Goal: Task Accomplishment & Management: Manage account settings

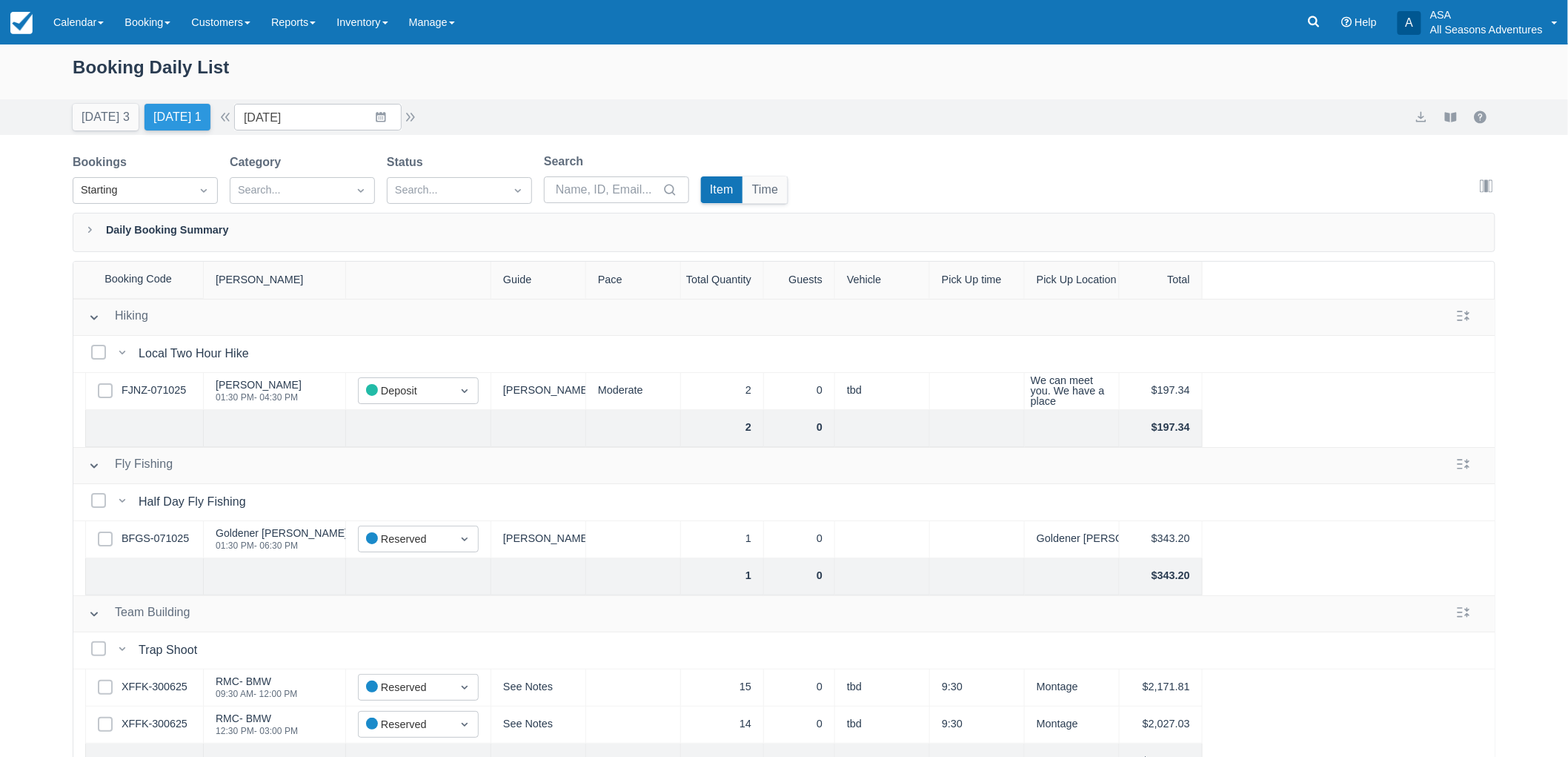
scroll to position [110, 0]
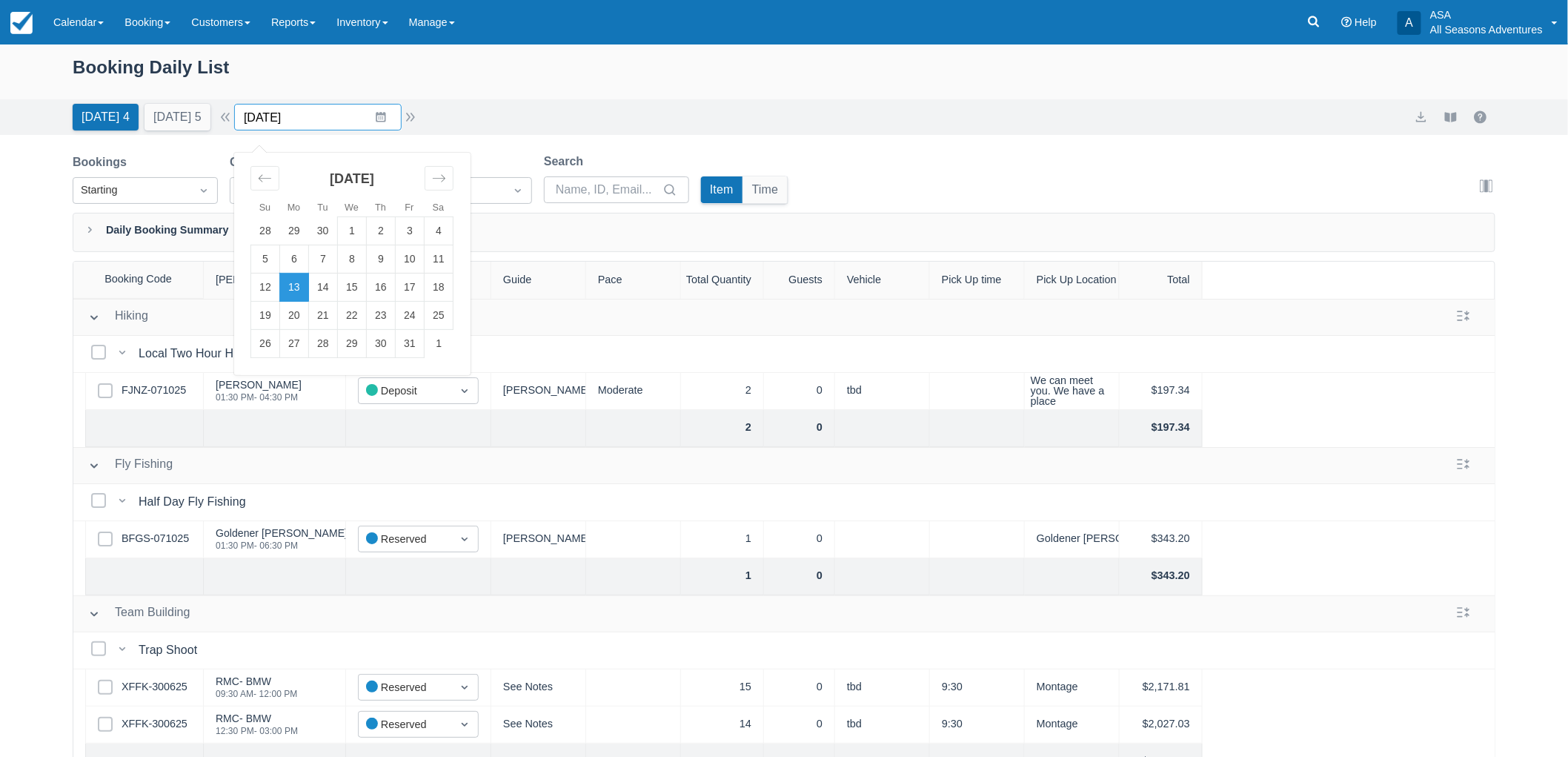
click at [309, 129] on input "10/13/25" at bounding box center [318, 117] width 168 height 27
click at [446, 180] on icon "Move forward to switch to the next month." at bounding box center [438, 178] width 14 height 14
click at [445, 178] on icon "Move forward to switch to the next month." at bounding box center [438, 178] width 13 height 7
click at [305, 225] on td "1" at bounding box center [294, 232] width 29 height 28
type input "12/01/25"
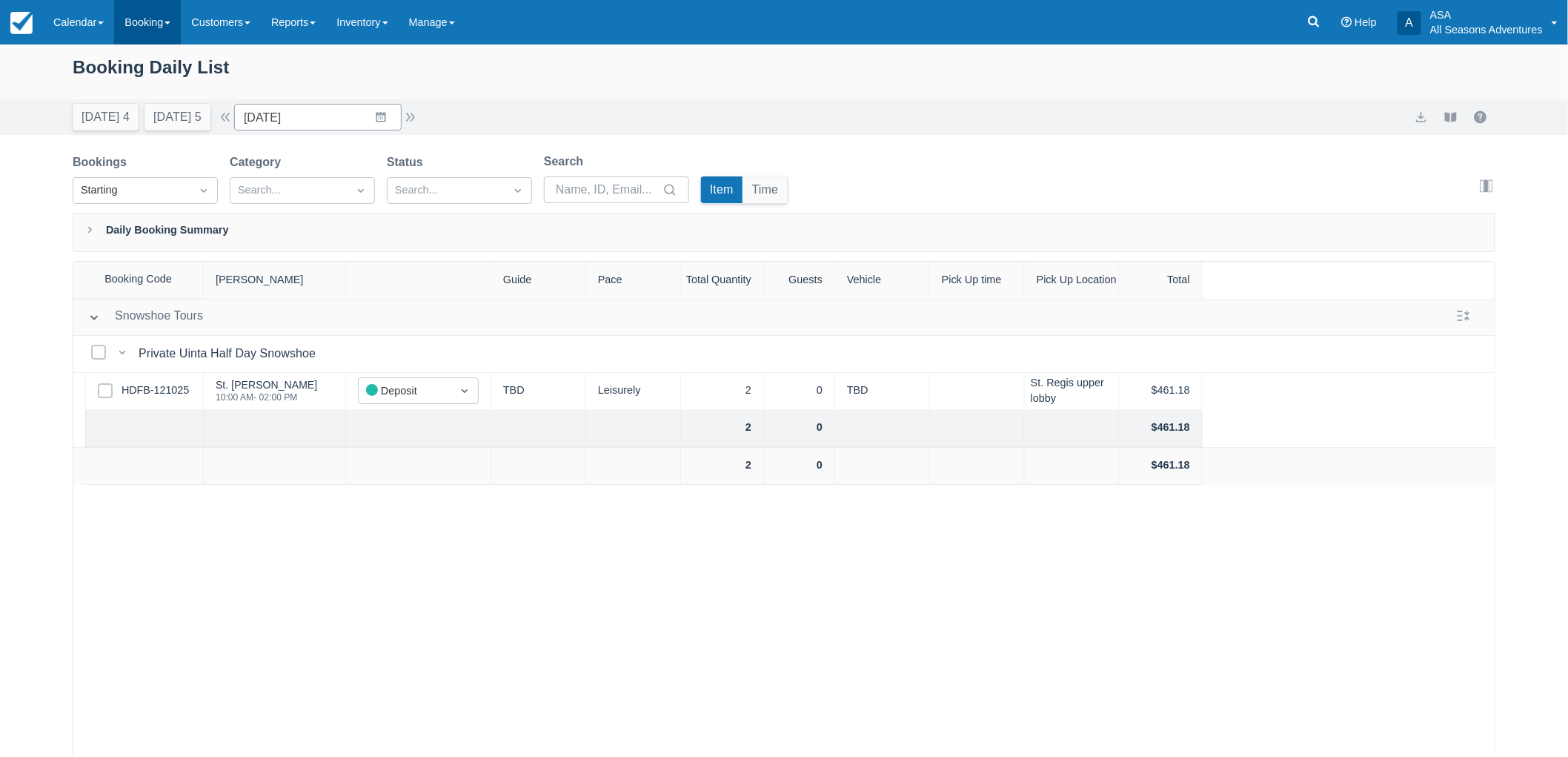
click at [146, 33] on link "Booking" at bounding box center [148, 22] width 67 height 45
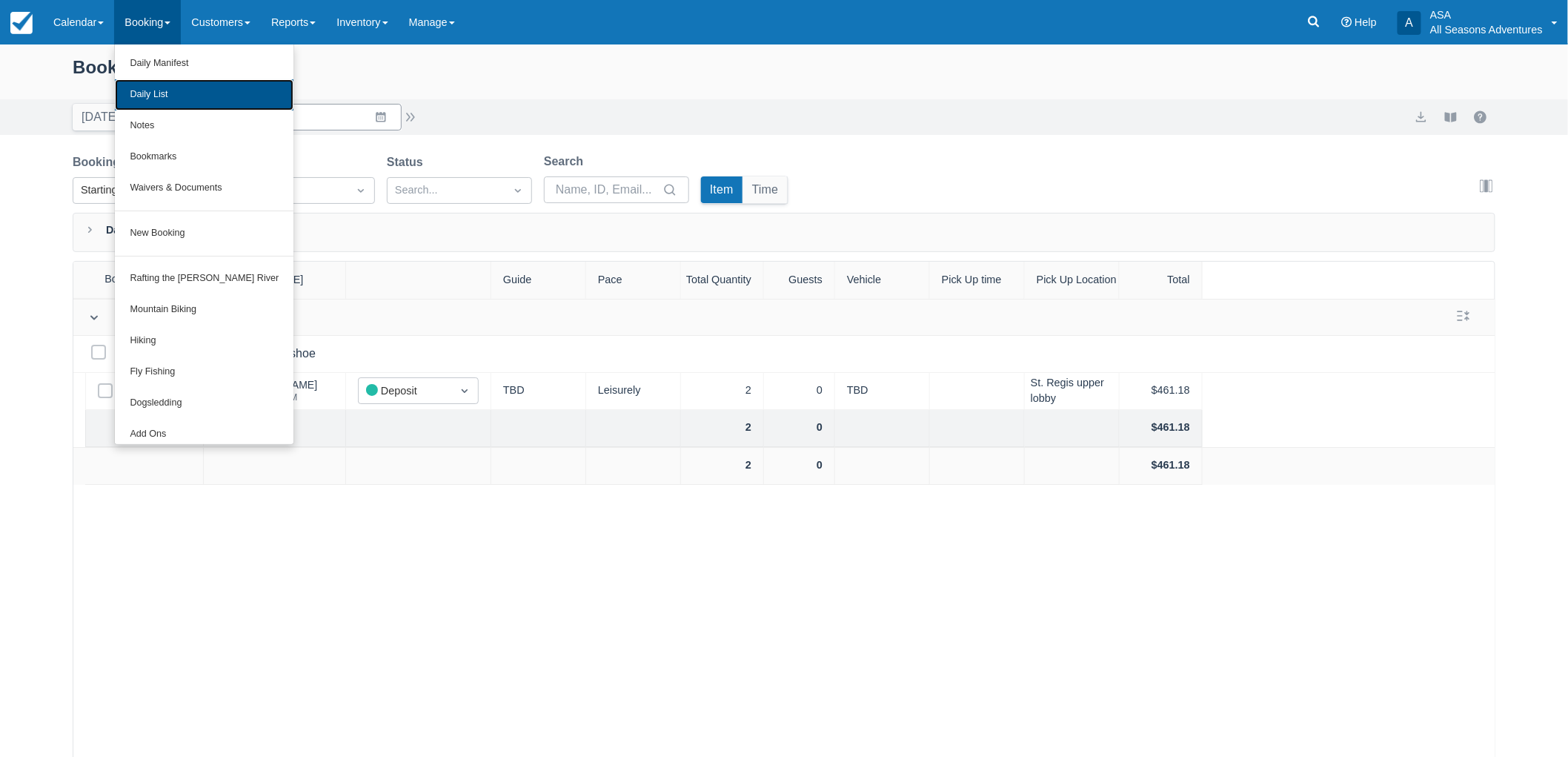
click at [161, 94] on link "Daily List" at bounding box center [204, 95] width 179 height 31
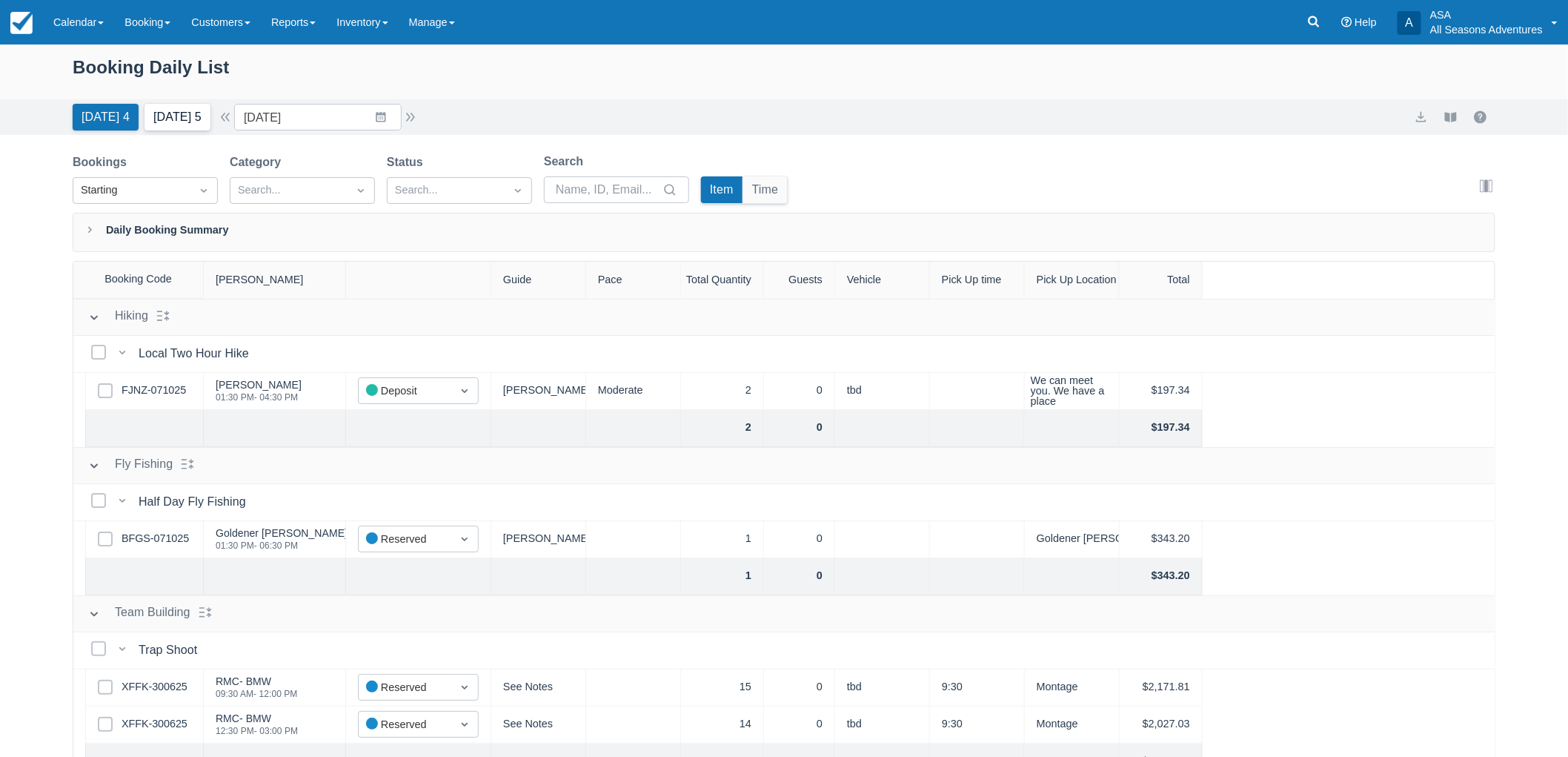
click at [211, 128] on button "[DATE] 5" at bounding box center [177, 117] width 66 height 27
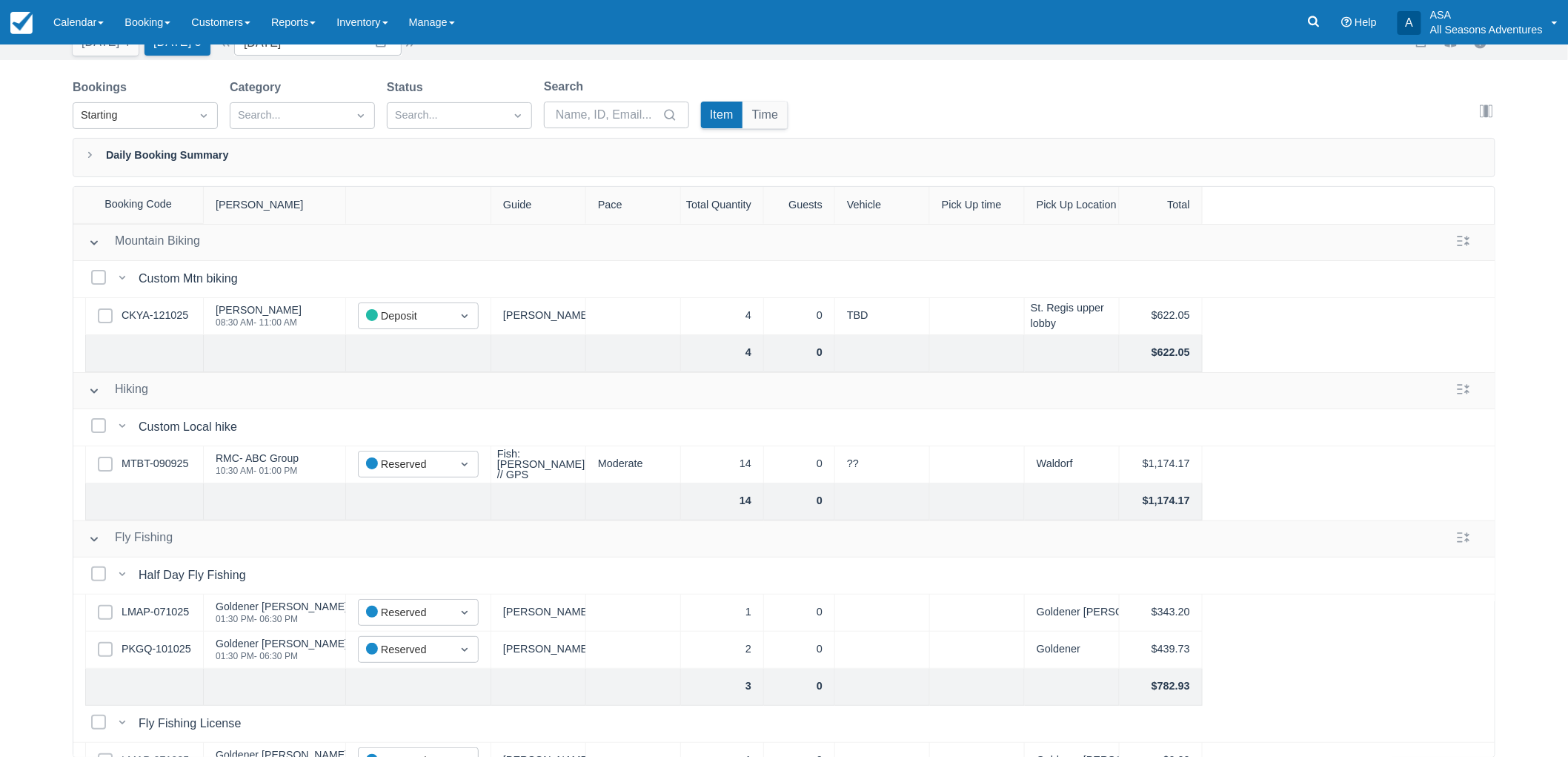
scroll to position [82, 0]
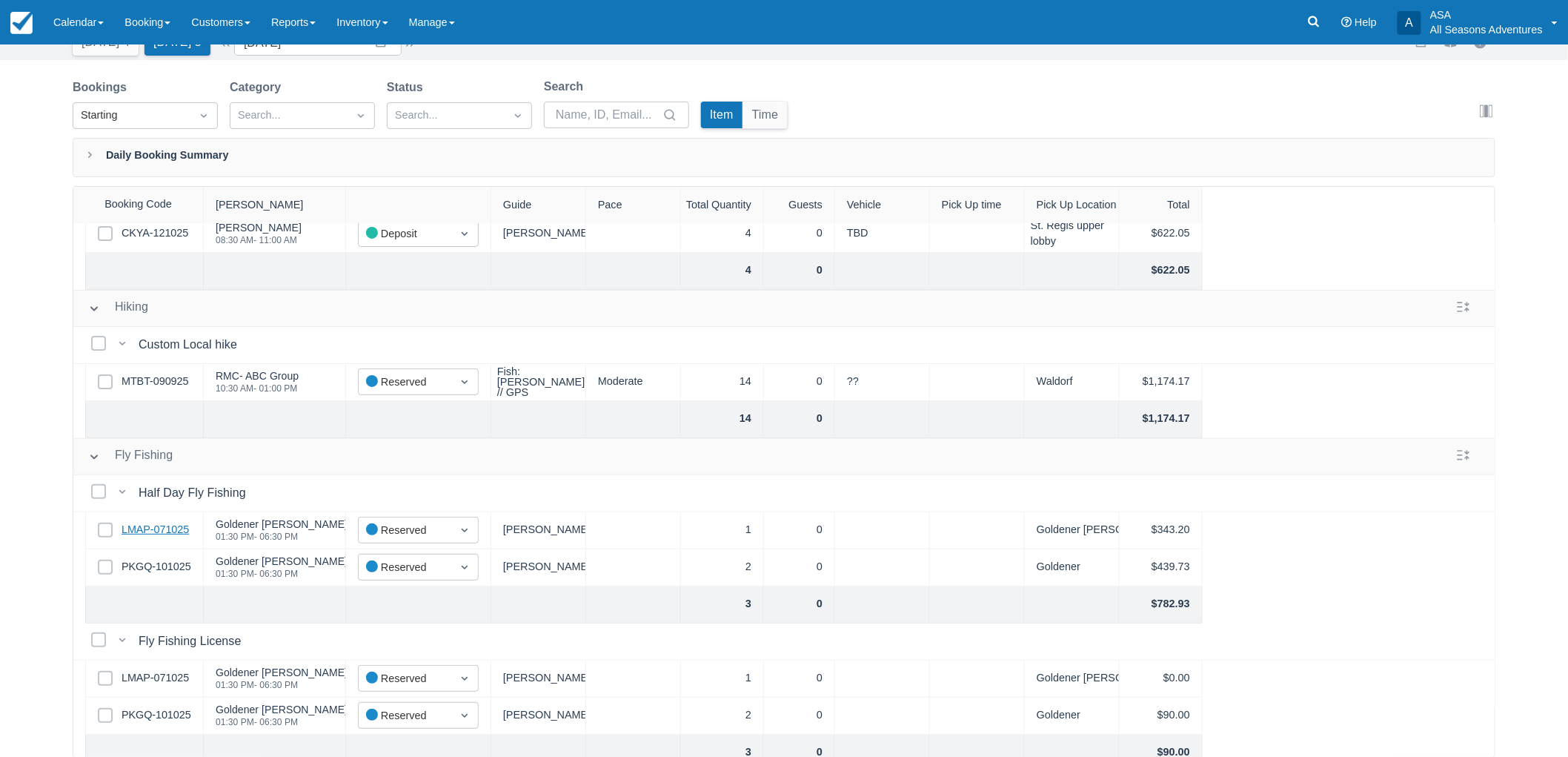
click at [166, 531] on link "LMAP-071025" at bounding box center [155, 530] width 67 height 16
click at [159, 565] on link "PKGQ-101025" at bounding box center [157, 567] width 70 height 16
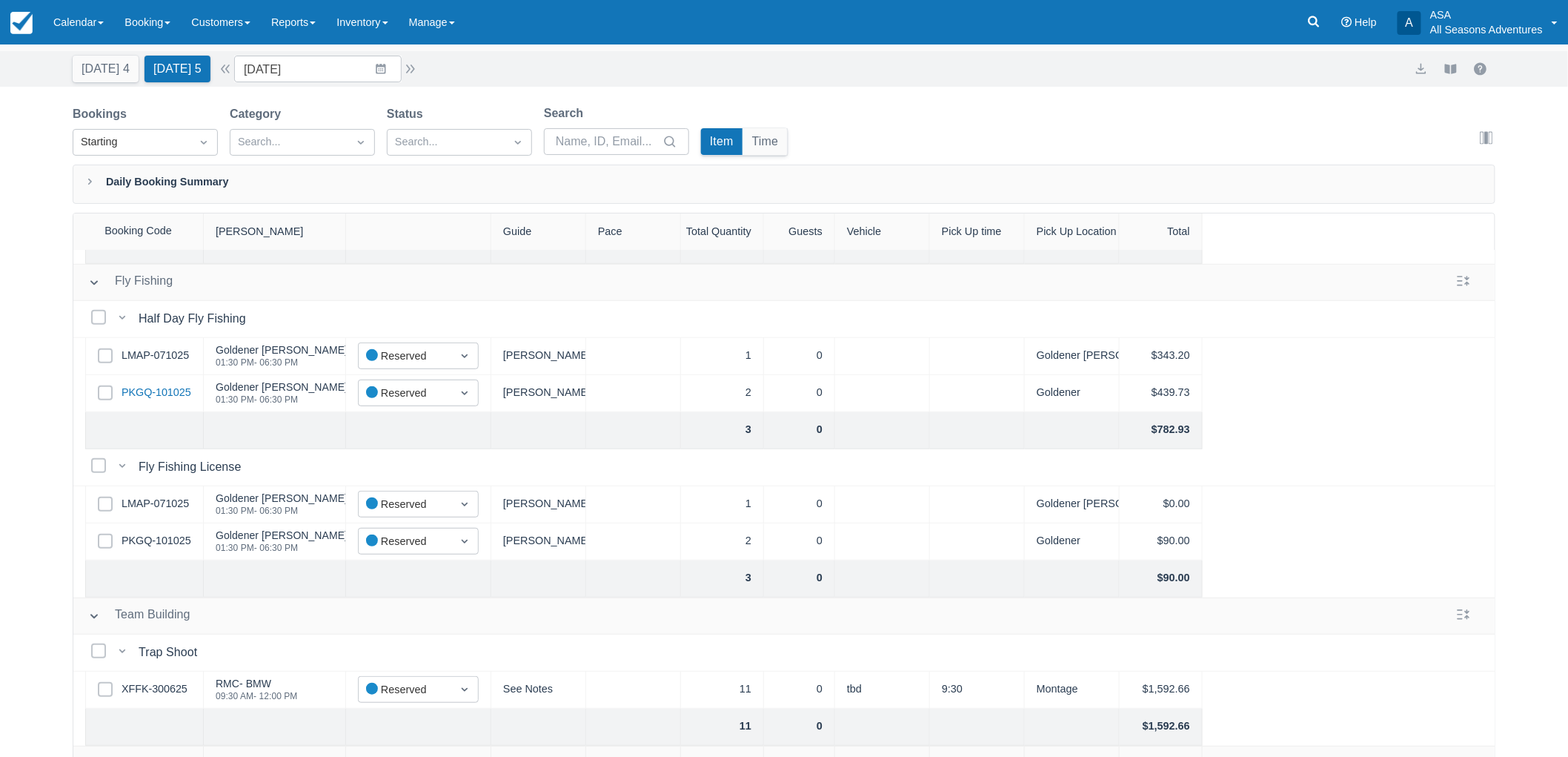
scroll to position [75, 0]
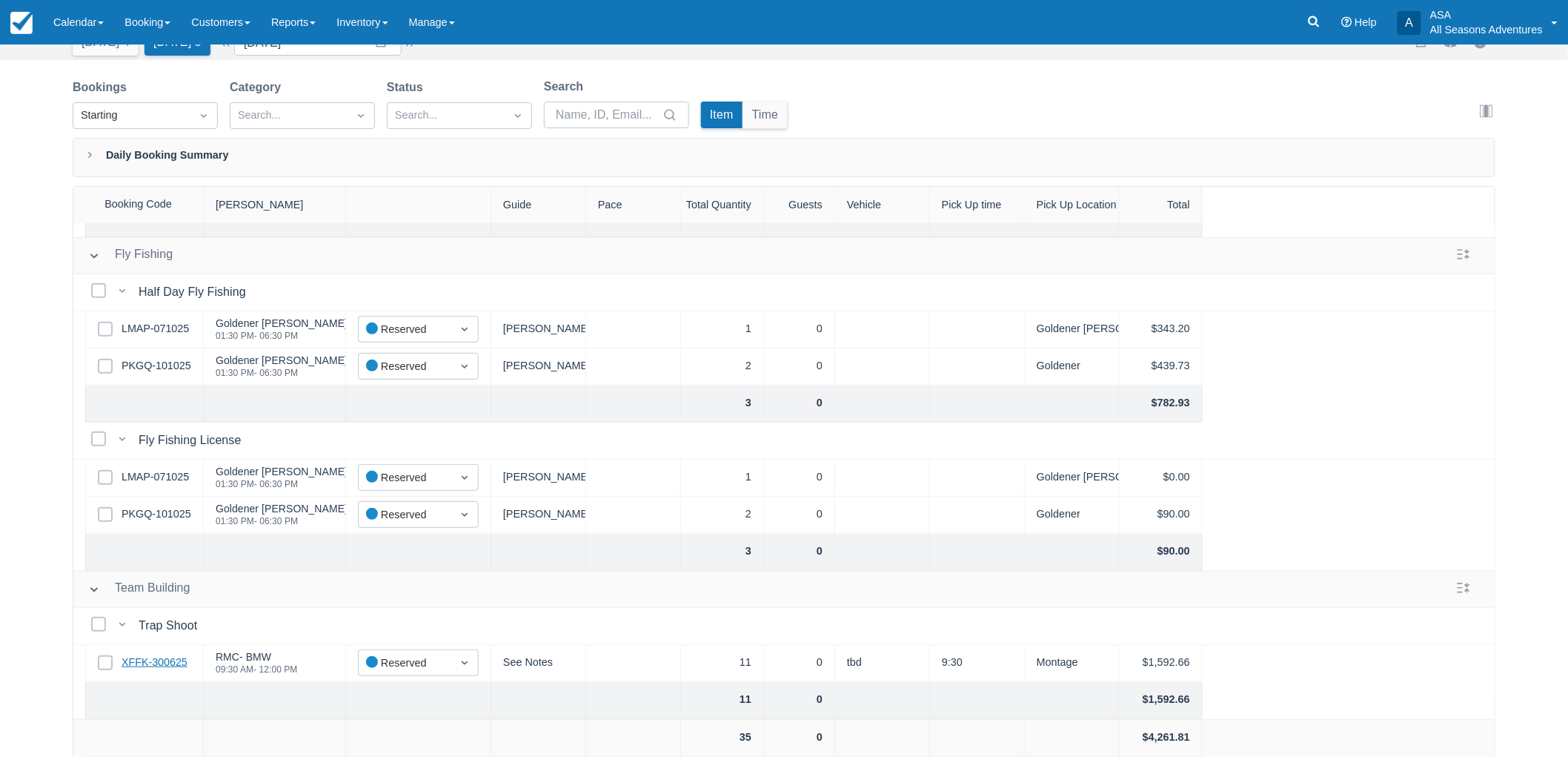
click at [145, 655] on link "XFFK-300625" at bounding box center [154, 663] width 66 height 16
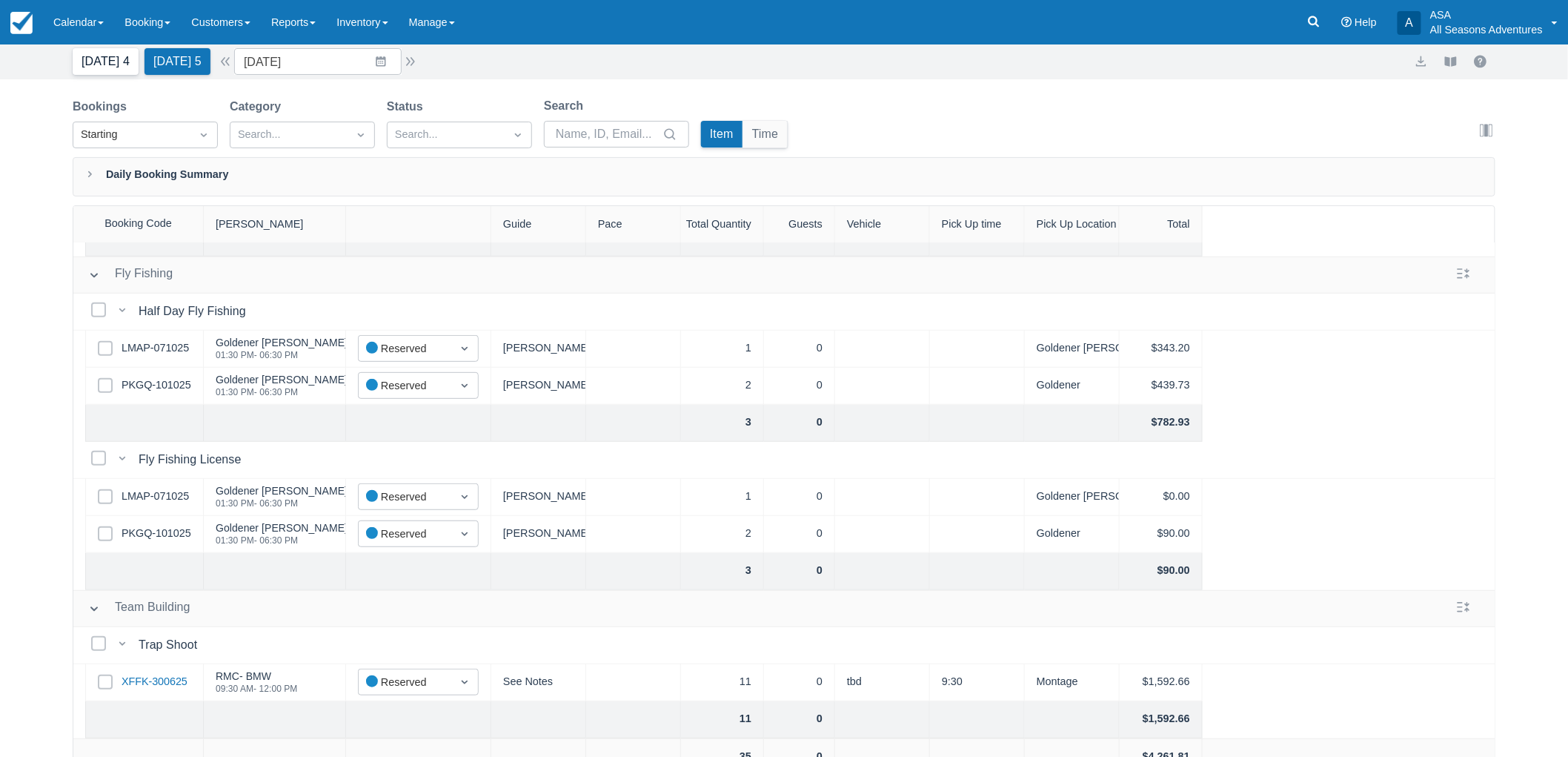
scroll to position [0, 0]
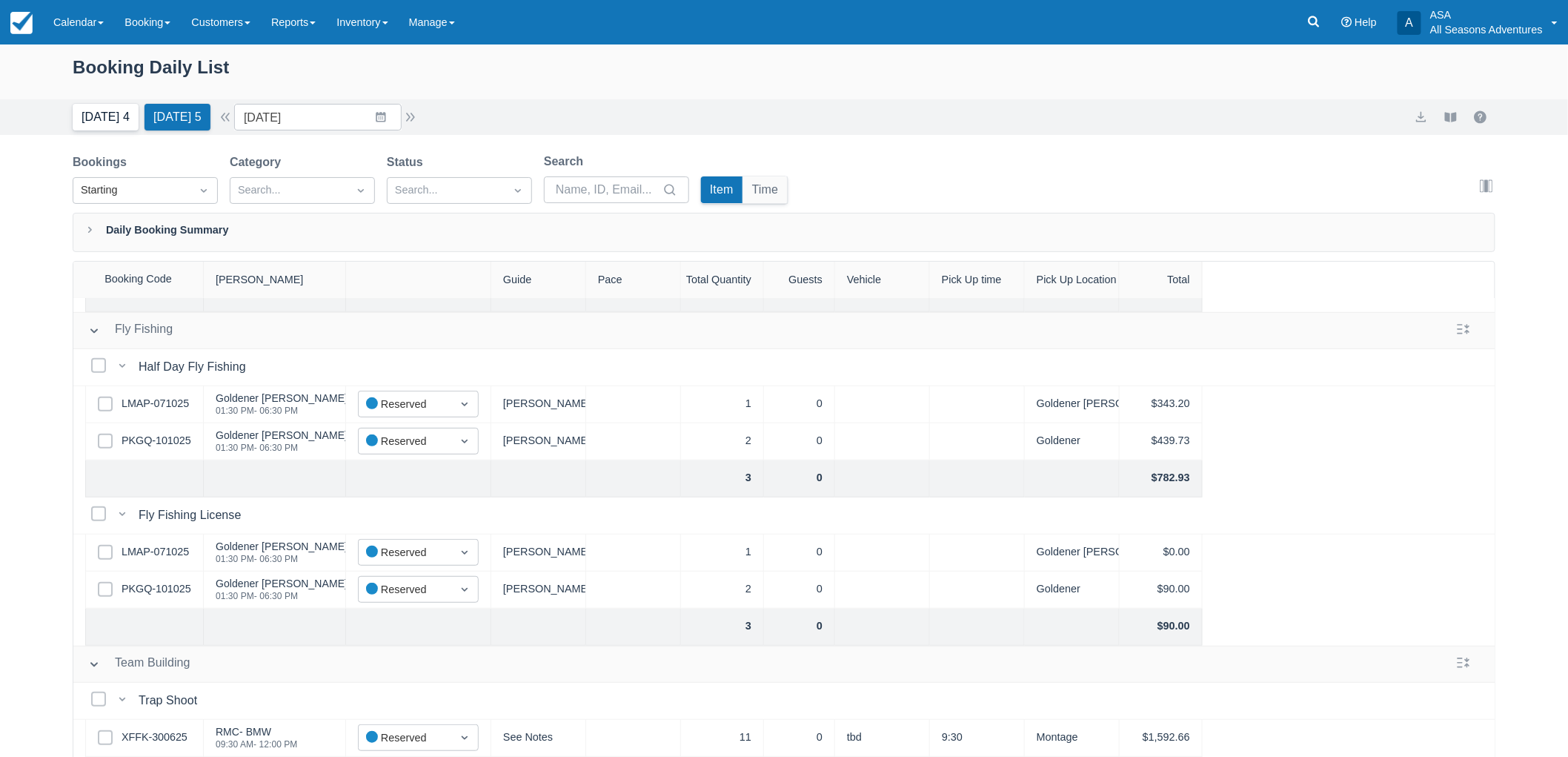
click at [105, 107] on button "Today 4" at bounding box center [105, 117] width 66 height 27
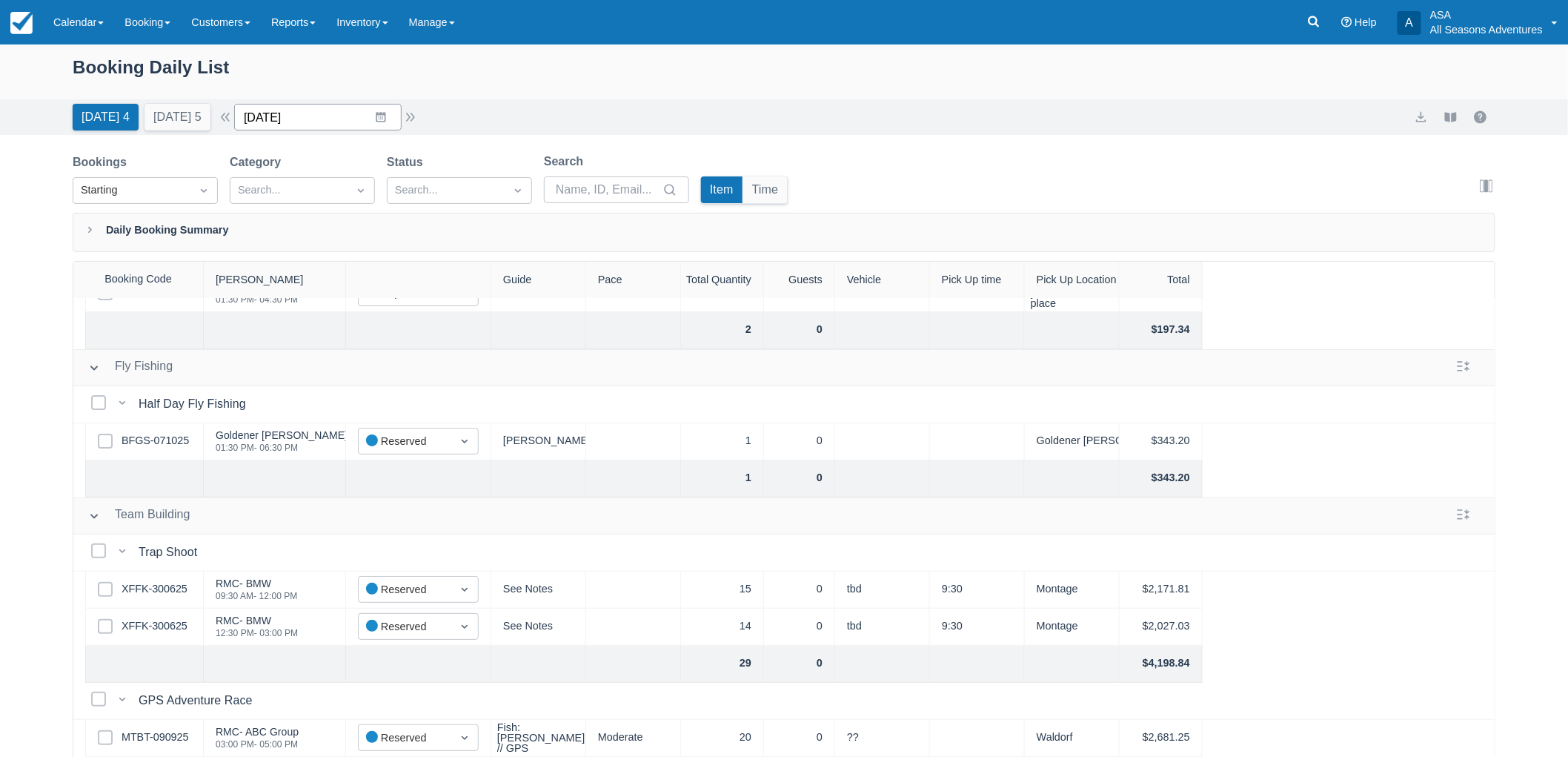
click at [300, 122] on input "10/13/25" at bounding box center [318, 117] width 168 height 27
click at [351, 293] on td "15" at bounding box center [352, 288] width 29 height 28
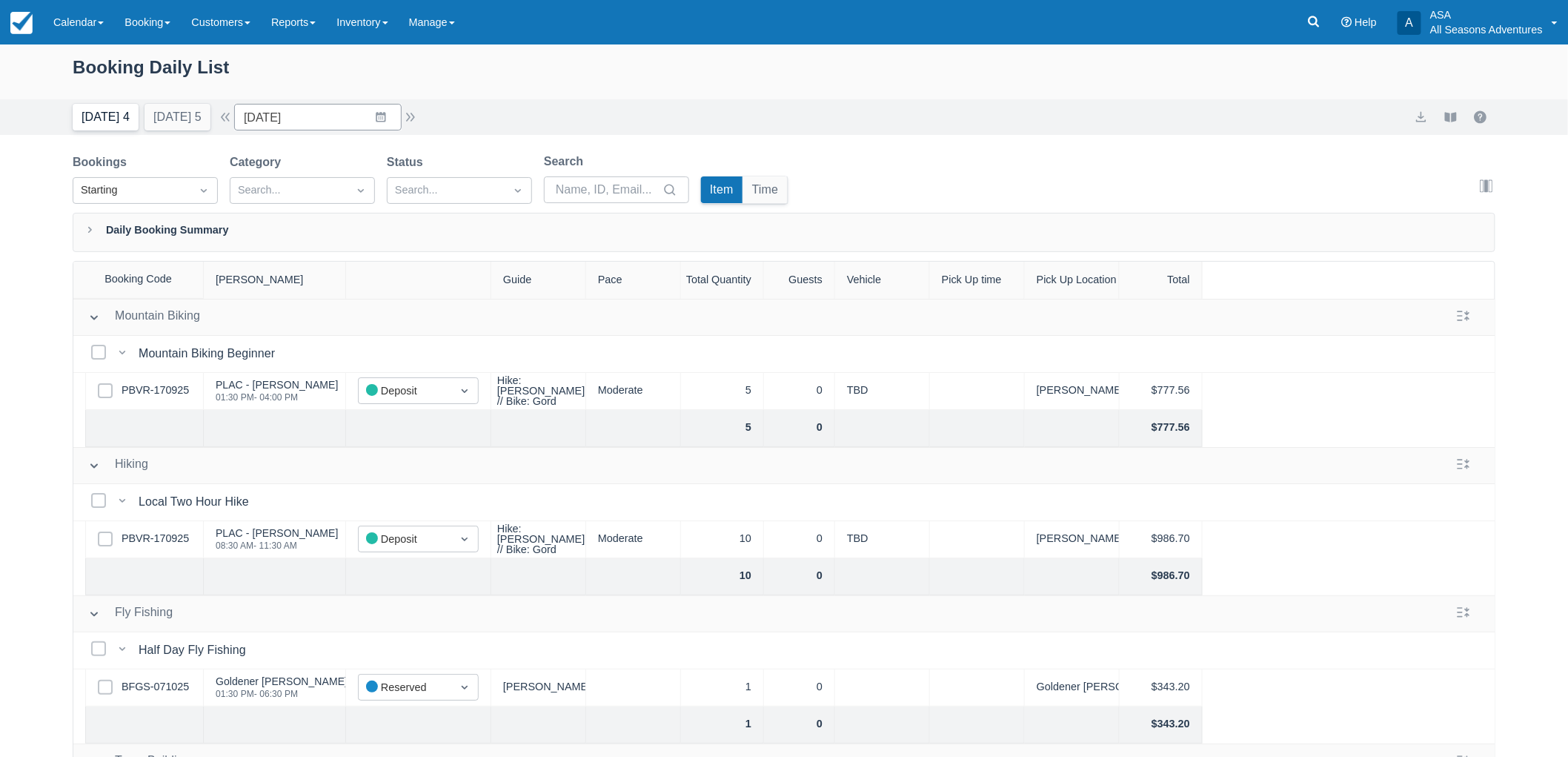
click at [90, 116] on button "Today 4" at bounding box center [105, 117] width 66 height 27
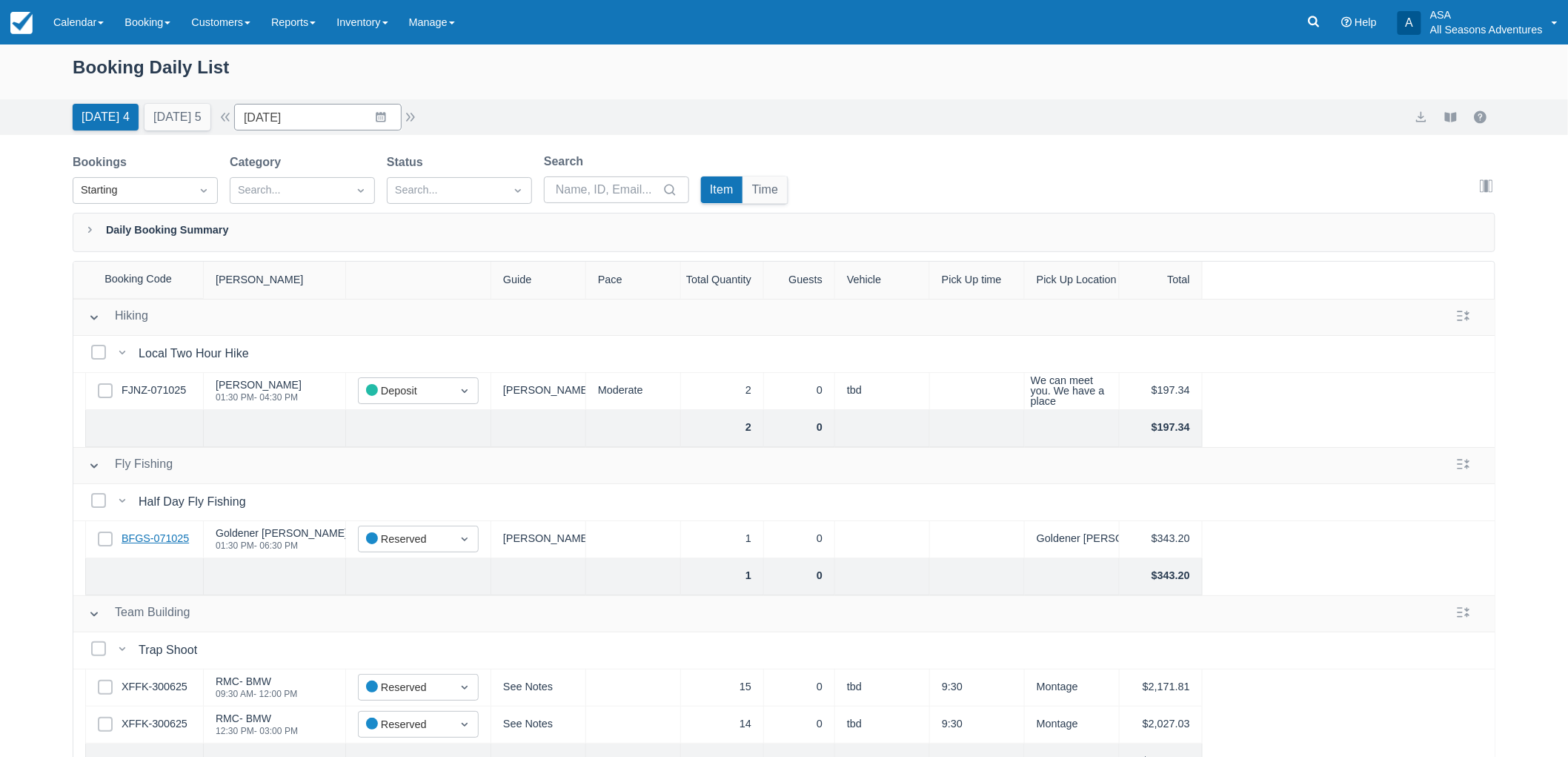
click at [178, 537] on link "BFGS-071025" at bounding box center [155, 539] width 67 height 16
click at [163, 107] on button "[DATE] 5" at bounding box center [177, 117] width 66 height 27
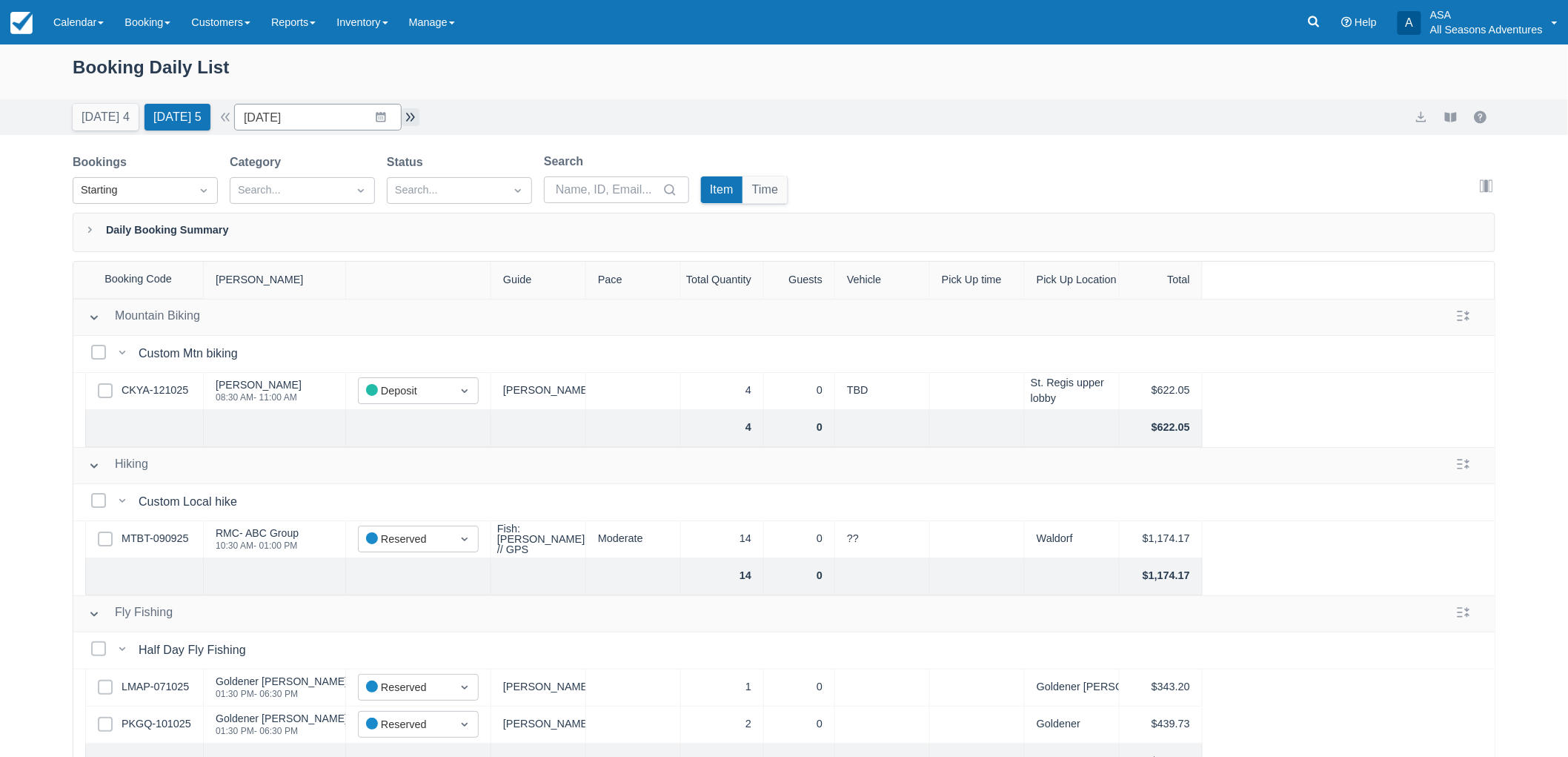
click at [419, 120] on button "button" at bounding box center [410, 117] width 18 height 18
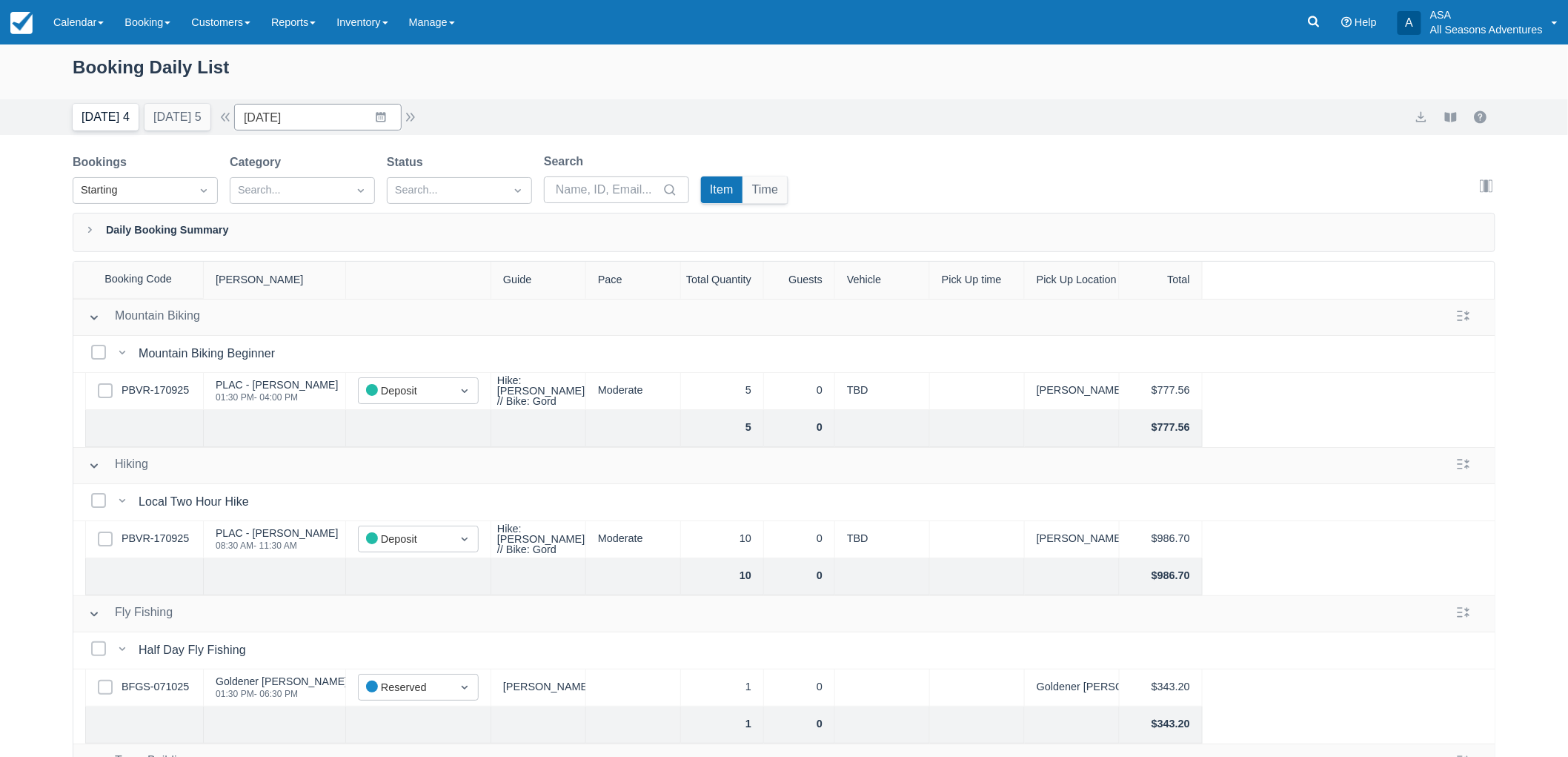
click at [129, 117] on button "Today 4" at bounding box center [105, 117] width 66 height 27
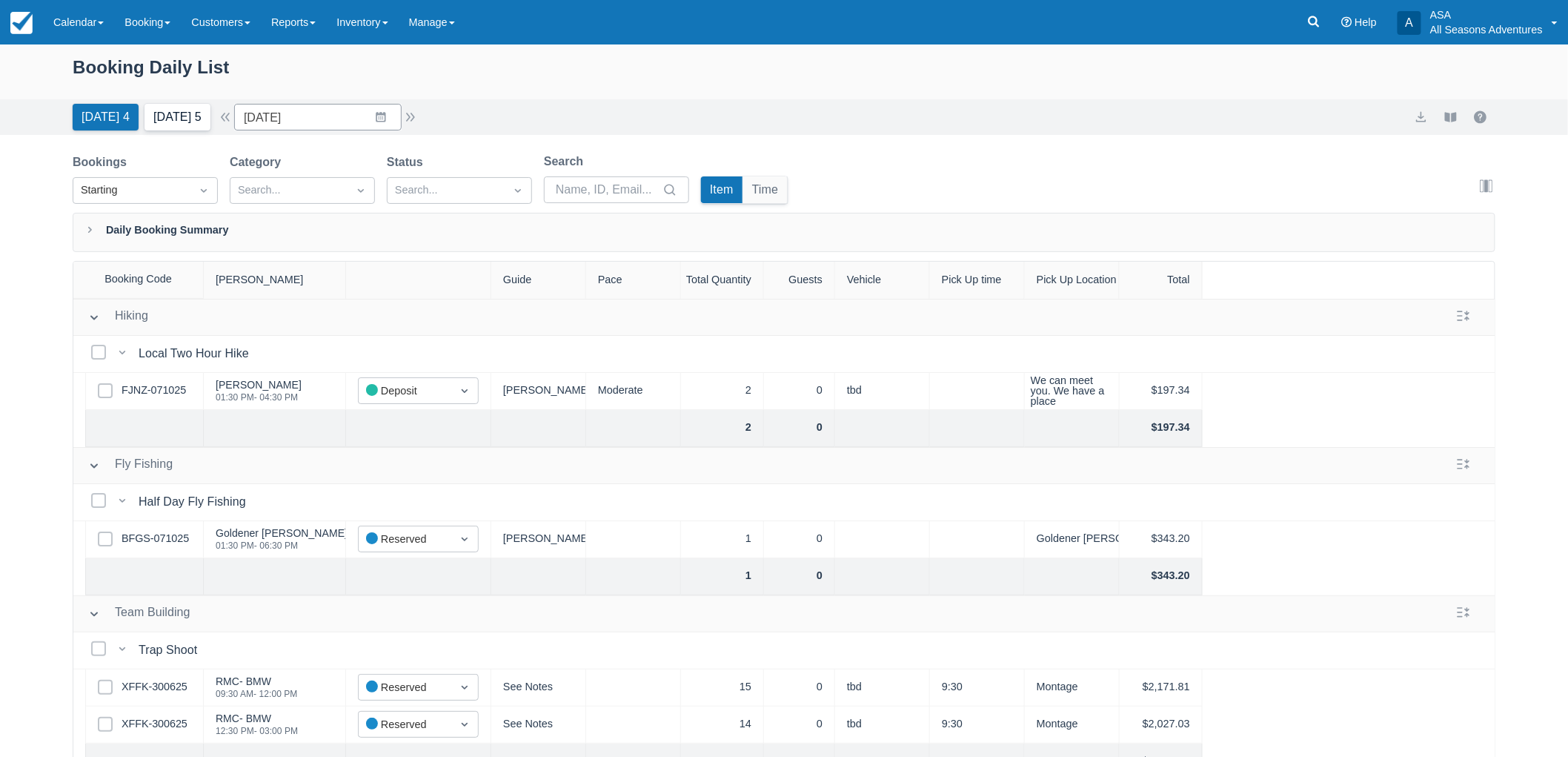
click at [205, 112] on button "Tomorrow 5" at bounding box center [177, 117] width 66 height 27
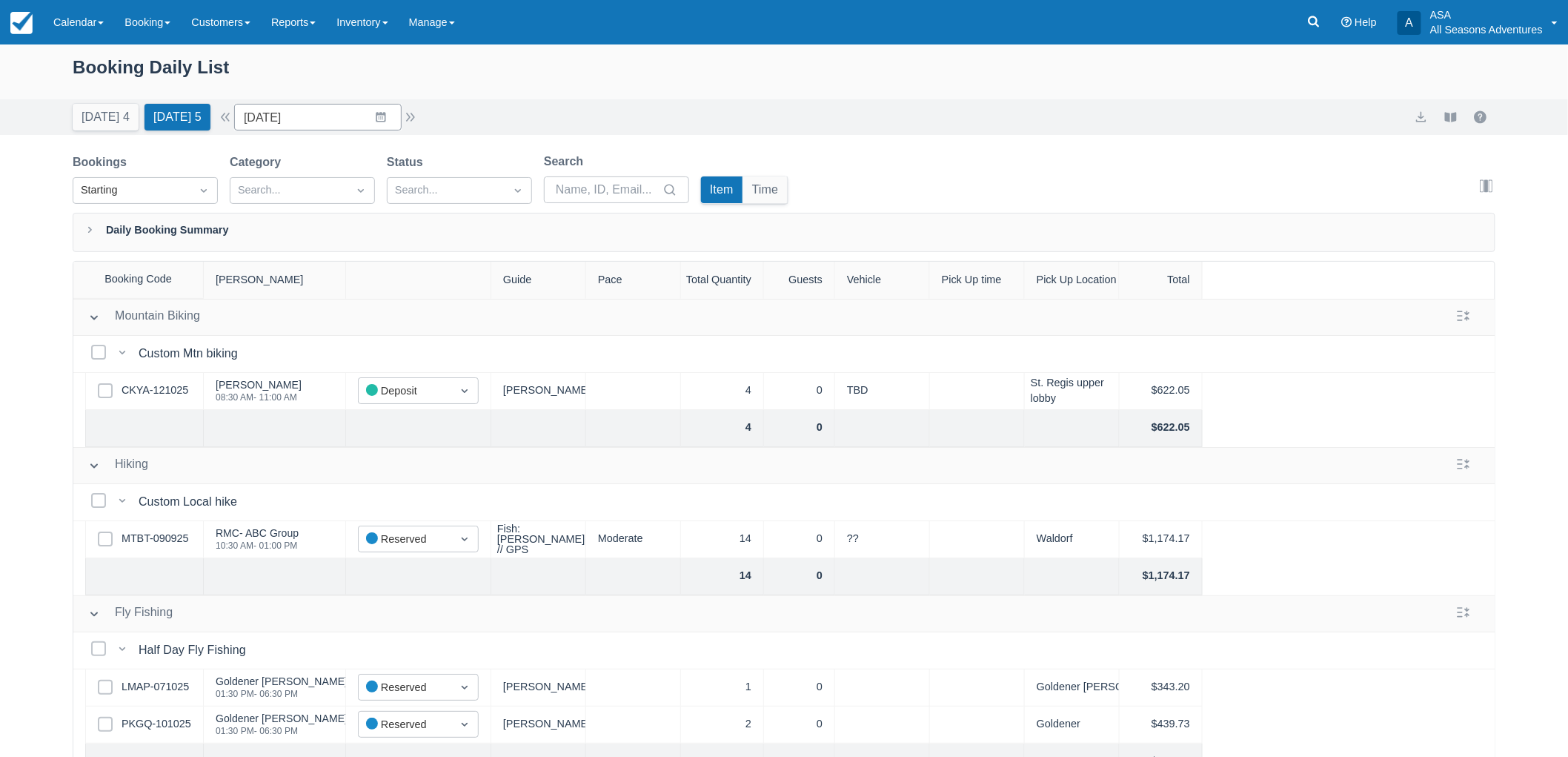
click at [108, 131] on div "Today 4 Tomorrow 5 Date 10/14/25 Navigate forward to interact with the calendar…" at bounding box center [784, 117] width 1568 height 36
click at [108, 125] on button "Today 4" at bounding box center [105, 117] width 66 height 27
type input "[DATE]"
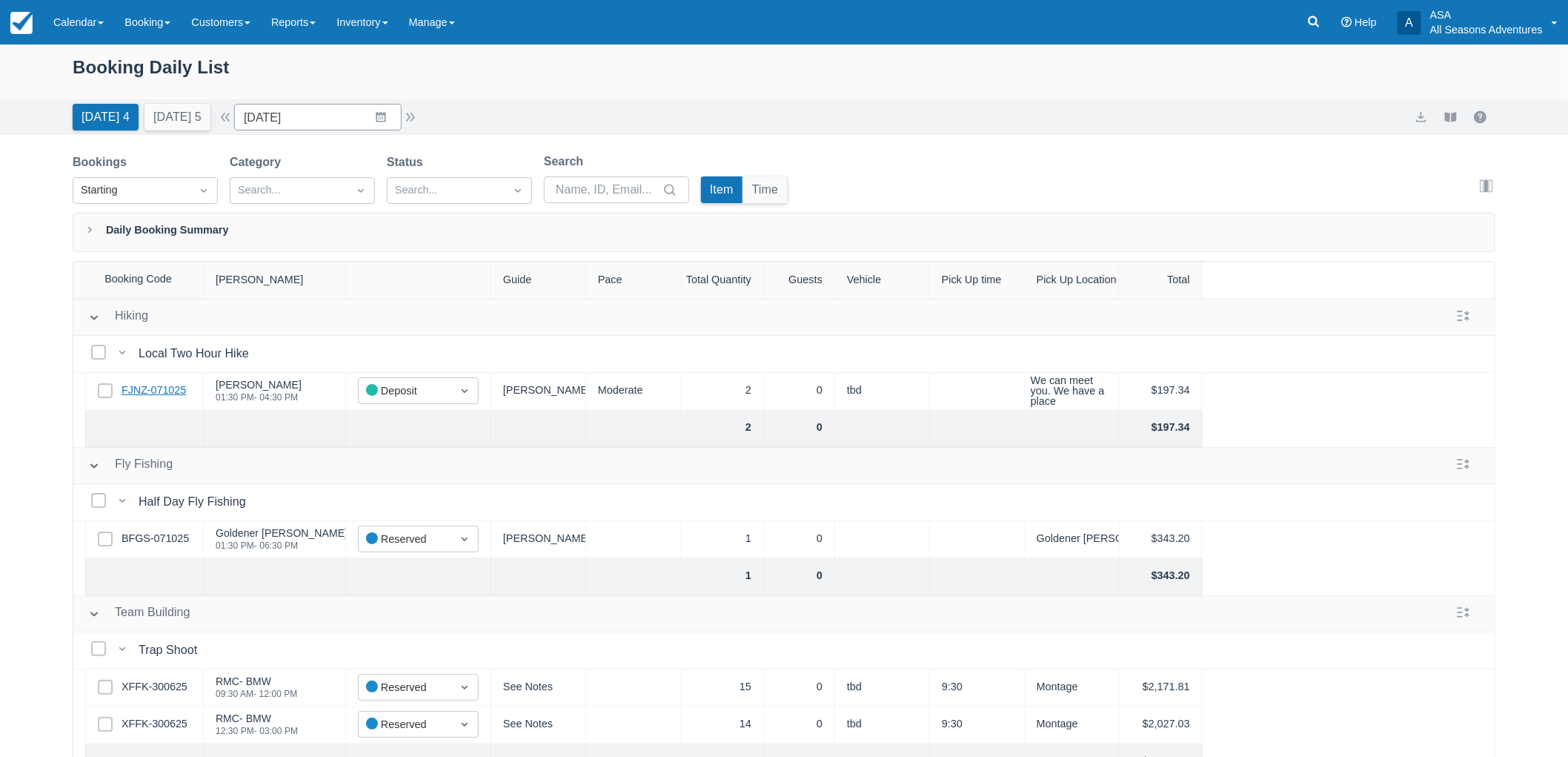
click at [159, 390] on link "FJNZ-071025" at bounding box center [154, 390] width 65 height 16
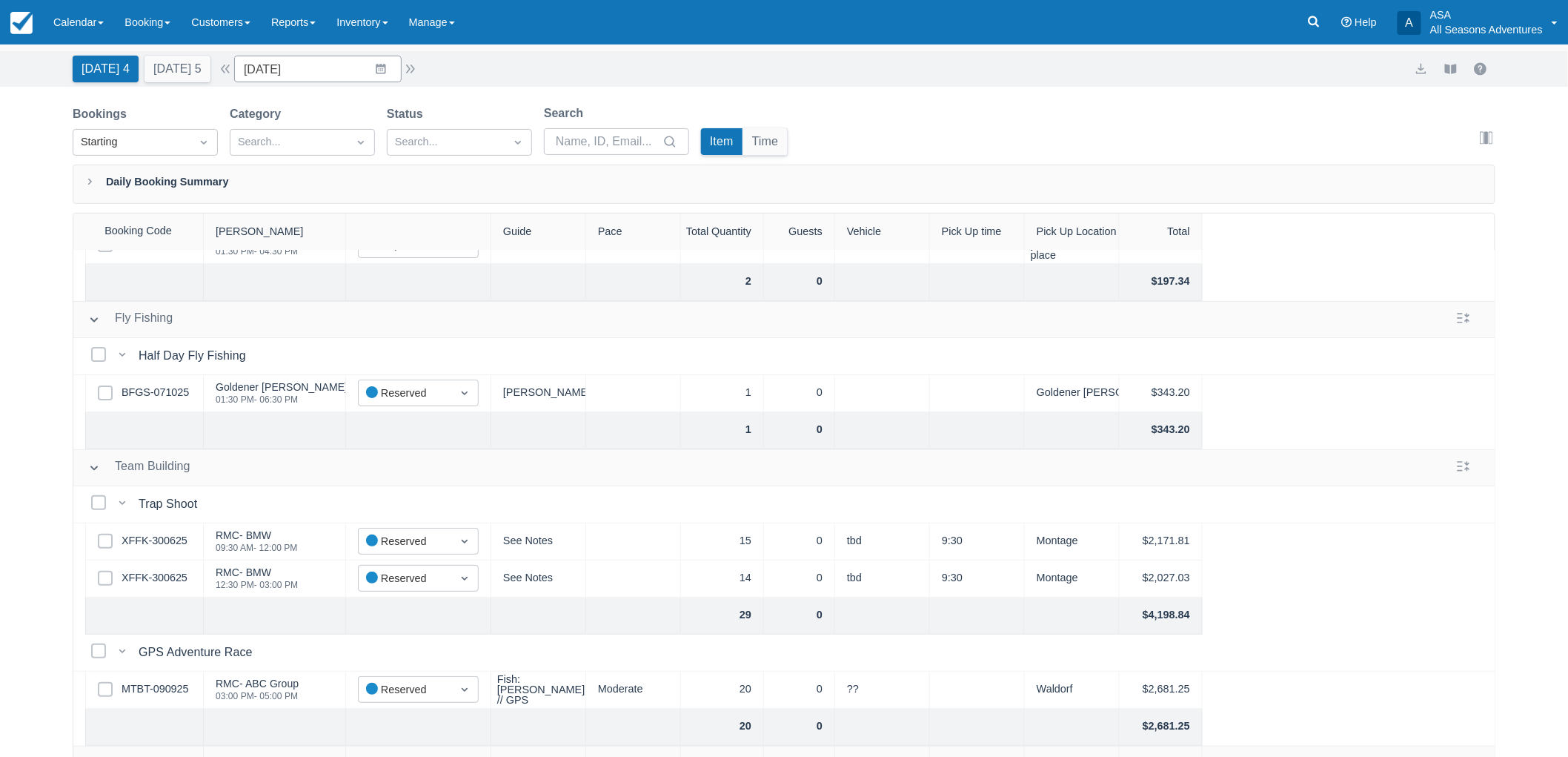
scroll to position [75, 0]
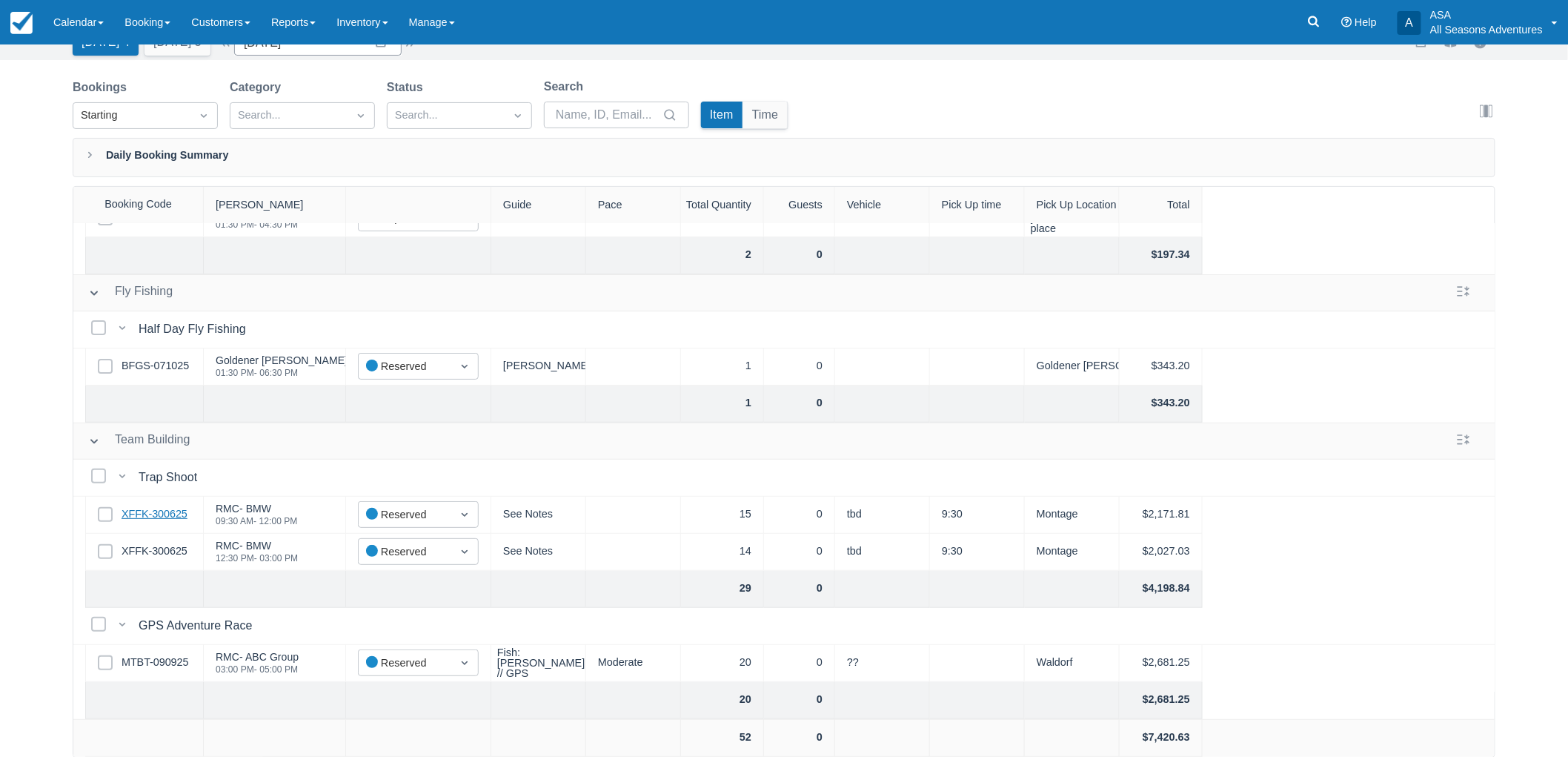
click at [151, 506] on link "XFFK-300625" at bounding box center [154, 514] width 66 height 16
click at [163, 655] on link "MTBT-090925" at bounding box center [155, 663] width 67 height 16
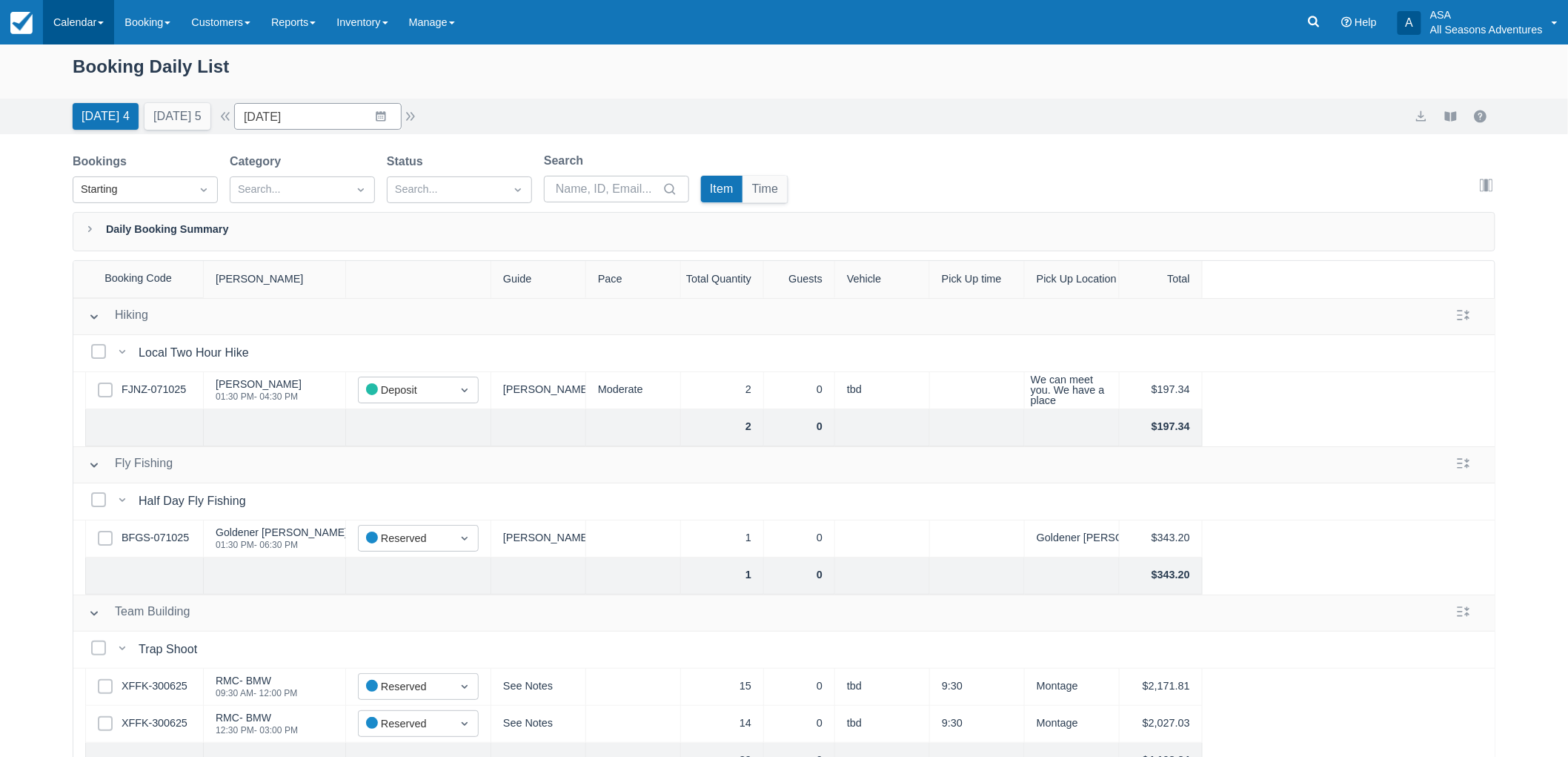
scroll to position [0, 0]
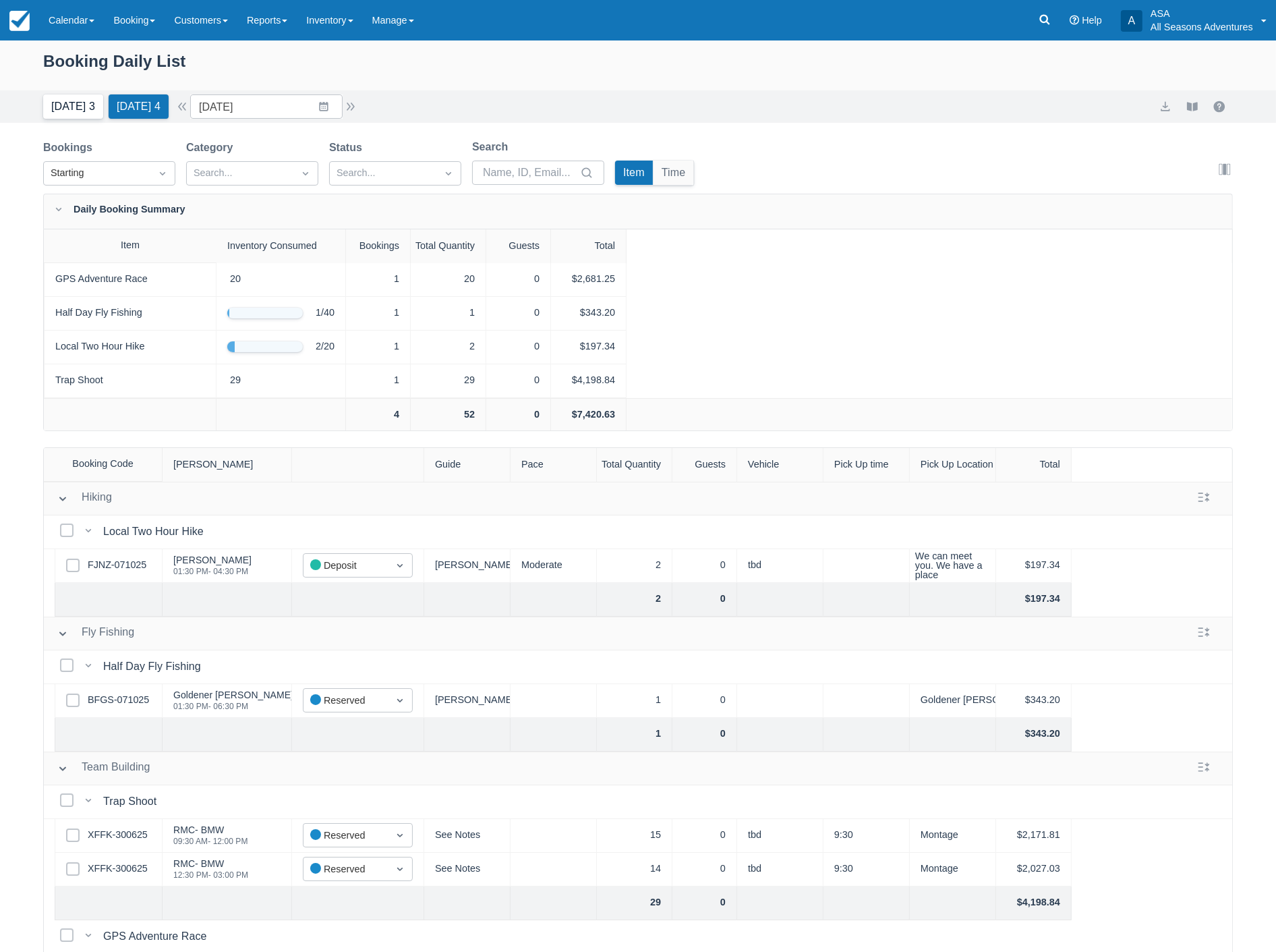
click at [91, 103] on button "[DATE] 3" at bounding box center [73, 107] width 60 height 24
click at [59, 102] on button "[DATE] 3" at bounding box center [73, 107] width 60 height 24
click at [62, 111] on button "Today 3" at bounding box center [73, 107] width 60 height 24
click at [57, 211] on icon at bounding box center [59, 209] width 14 height 14
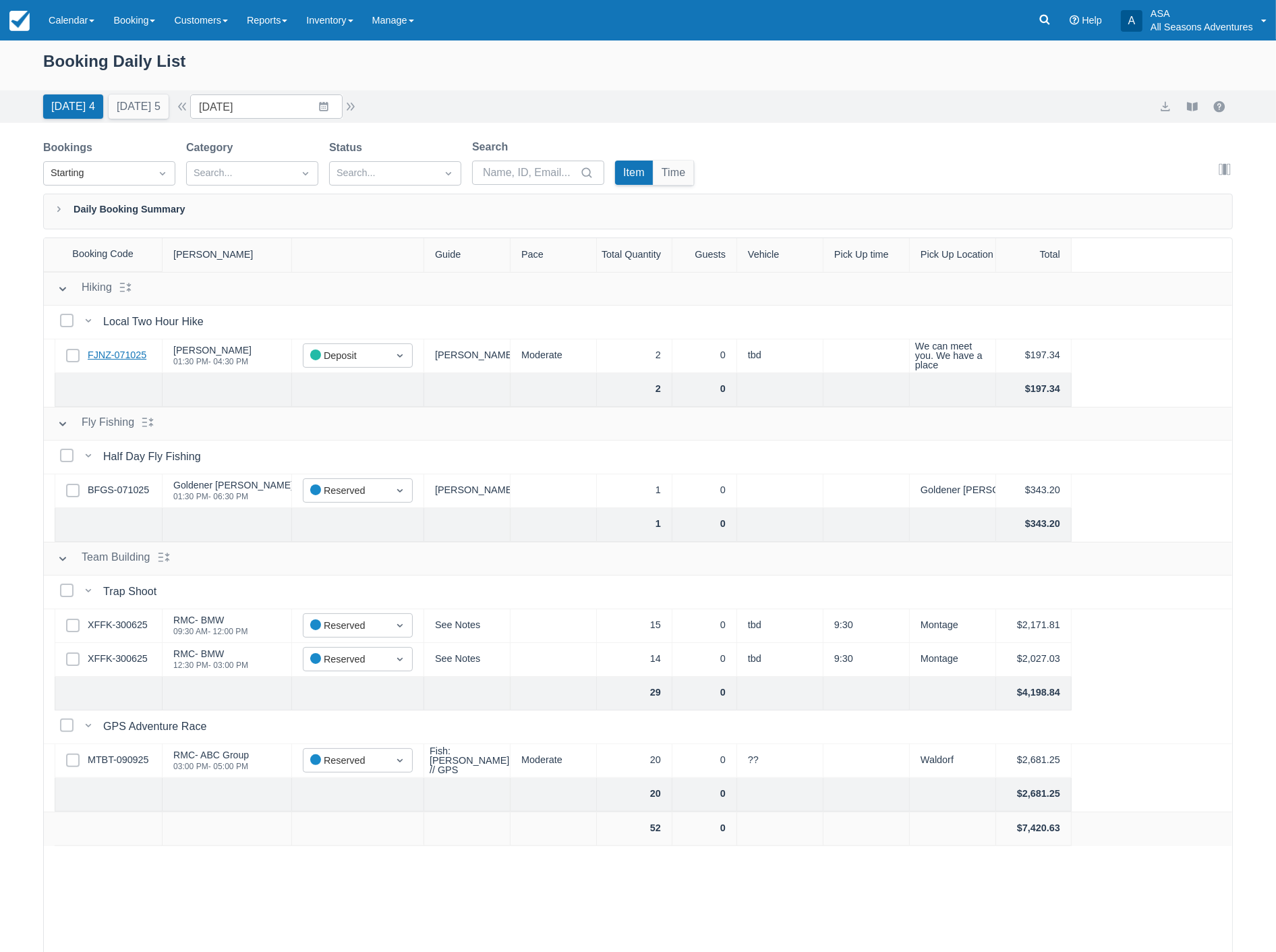
click at [117, 351] on link "FJNZ-071025" at bounding box center [117, 355] width 59 height 15
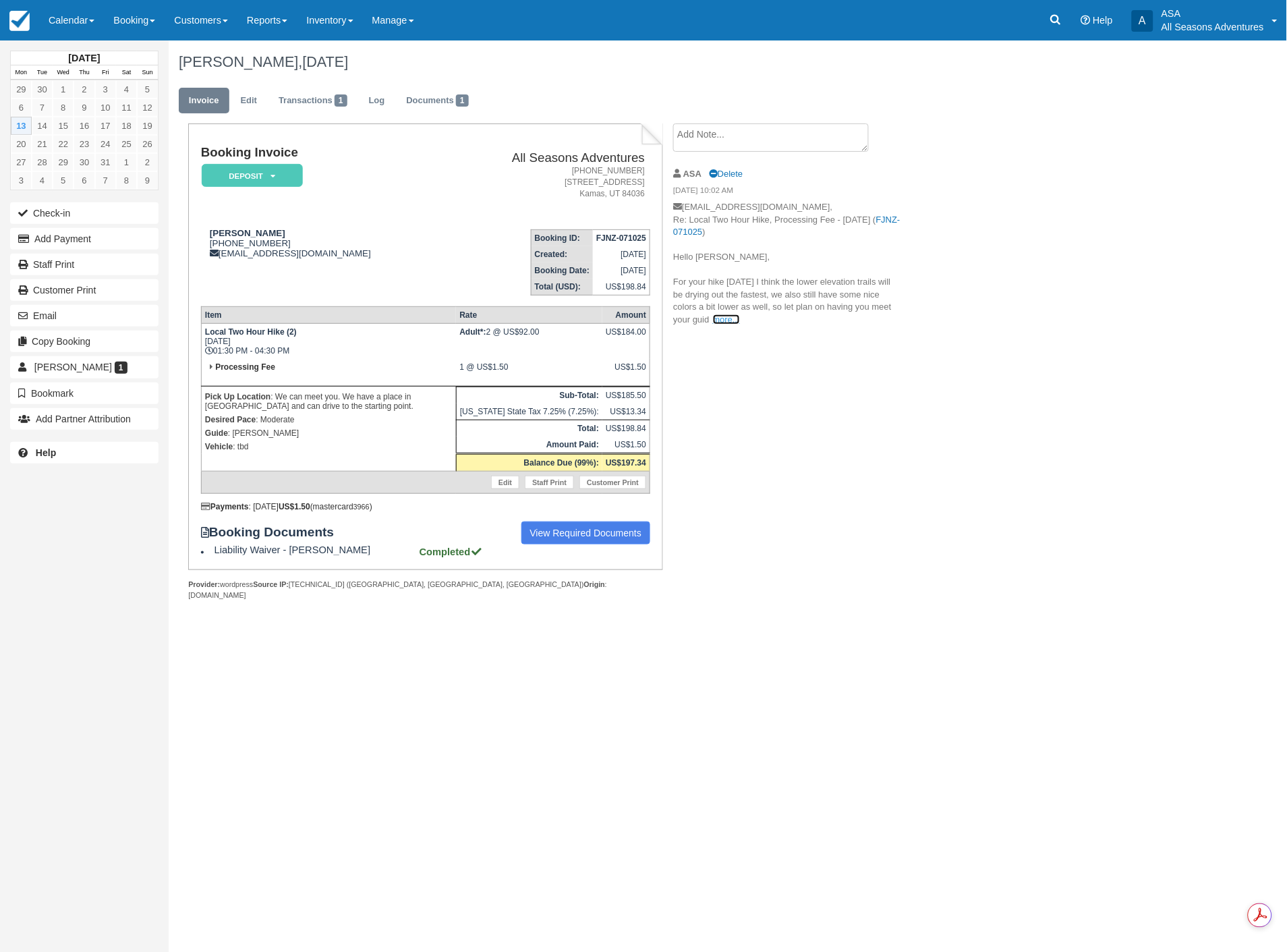
click at [727, 321] on link "more..." at bounding box center [727, 319] width 27 height 10
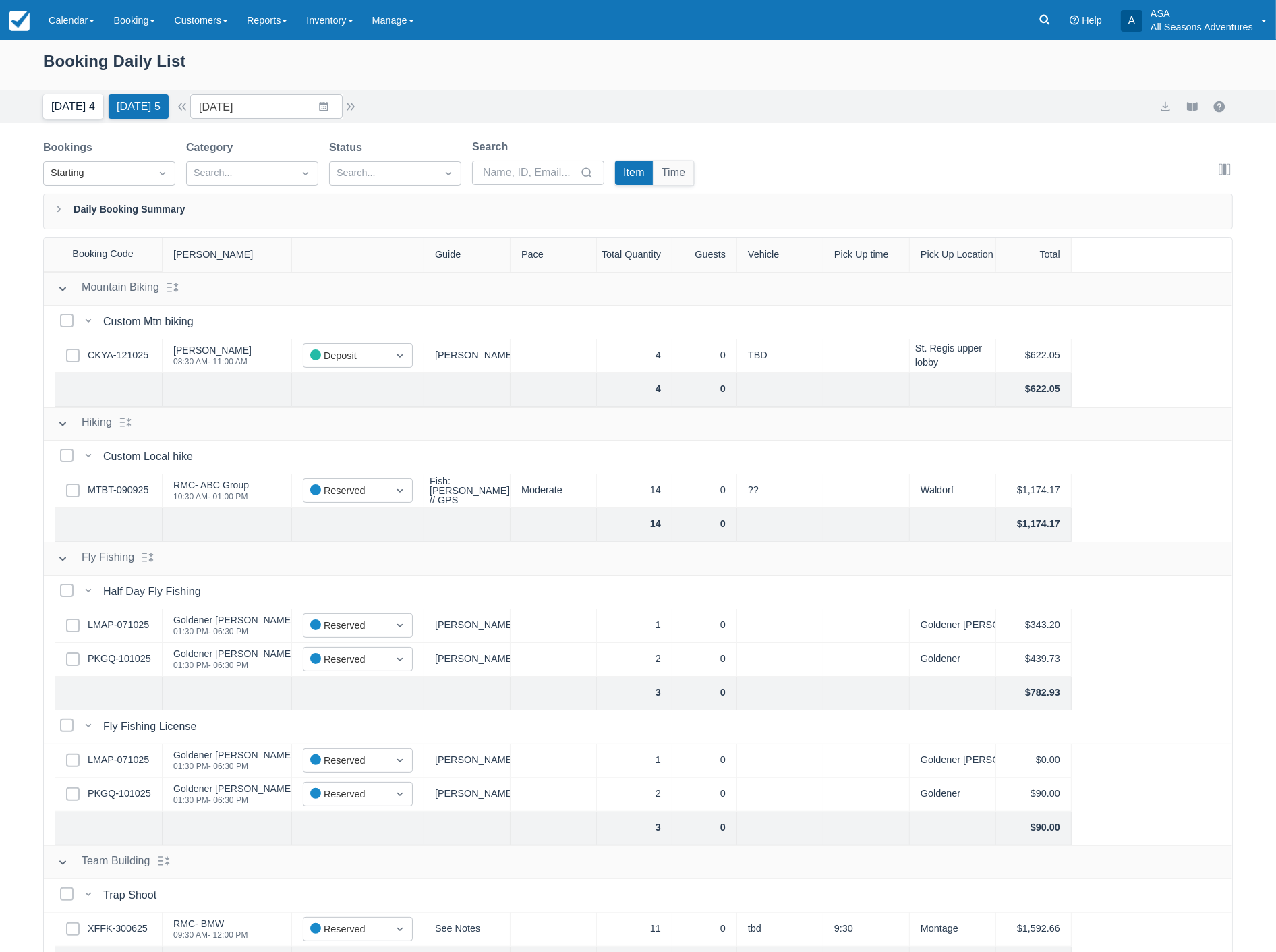
click at [68, 113] on button "[DATE] 4" at bounding box center [73, 107] width 60 height 24
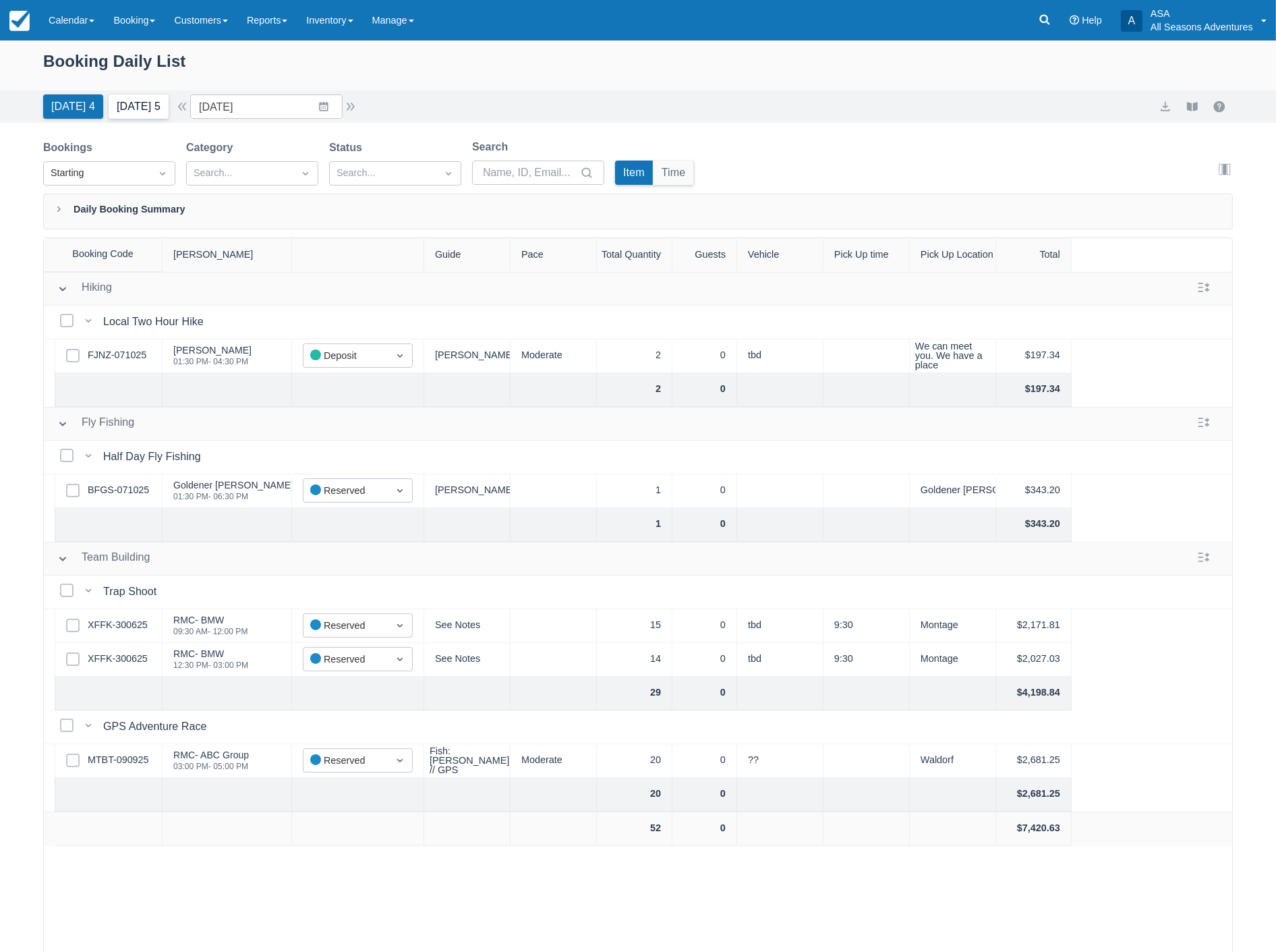
click at [136, 111] on button "[DATE] 5" at bounding box center [138, 107] width 60 height 24
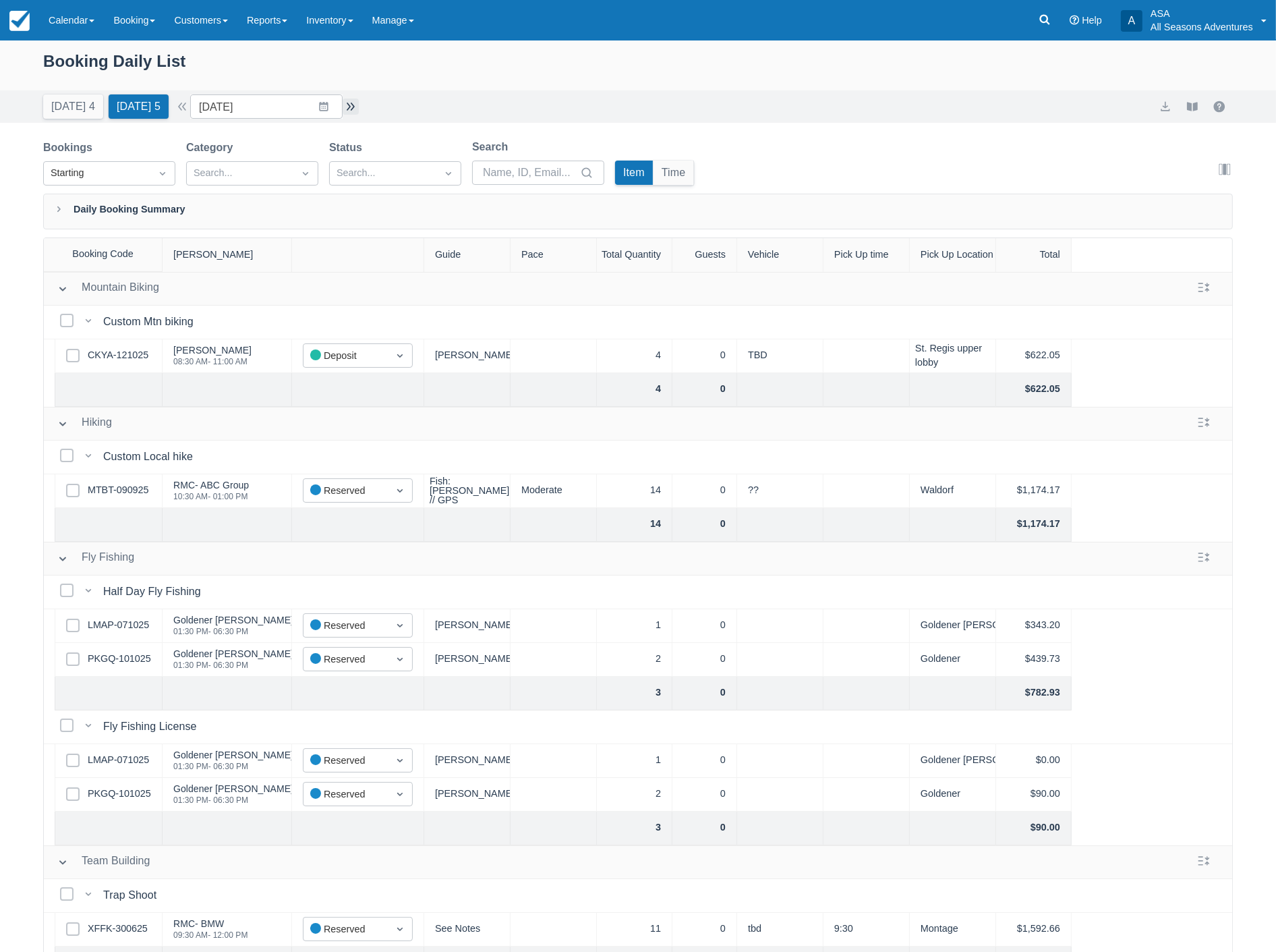
click at [348, 105] on button "button" at bounding box center [350, 107] width 16 height 16
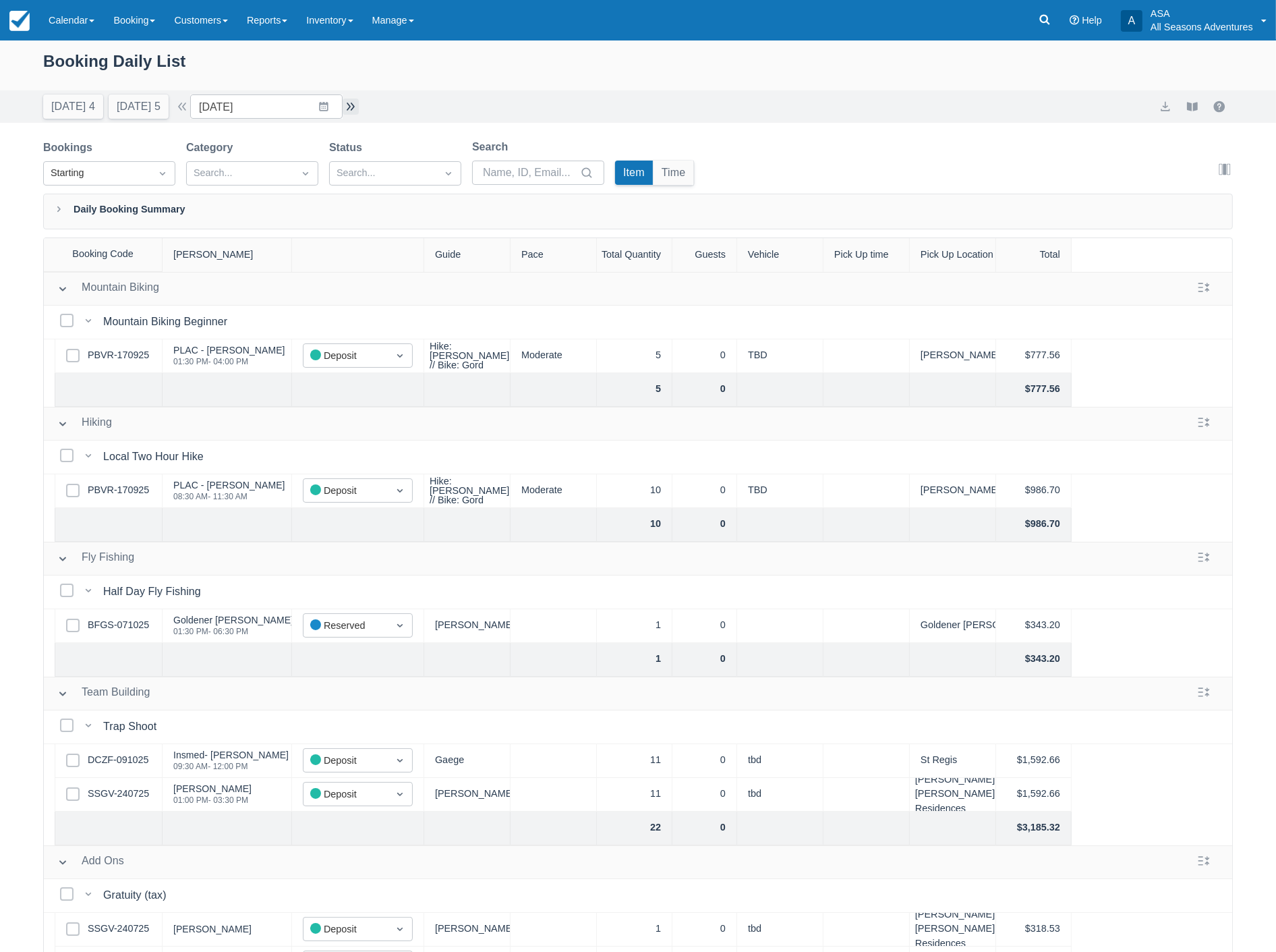
click at [352, 105] on button "button" at bounding box center [350, 107] width 16 height 16
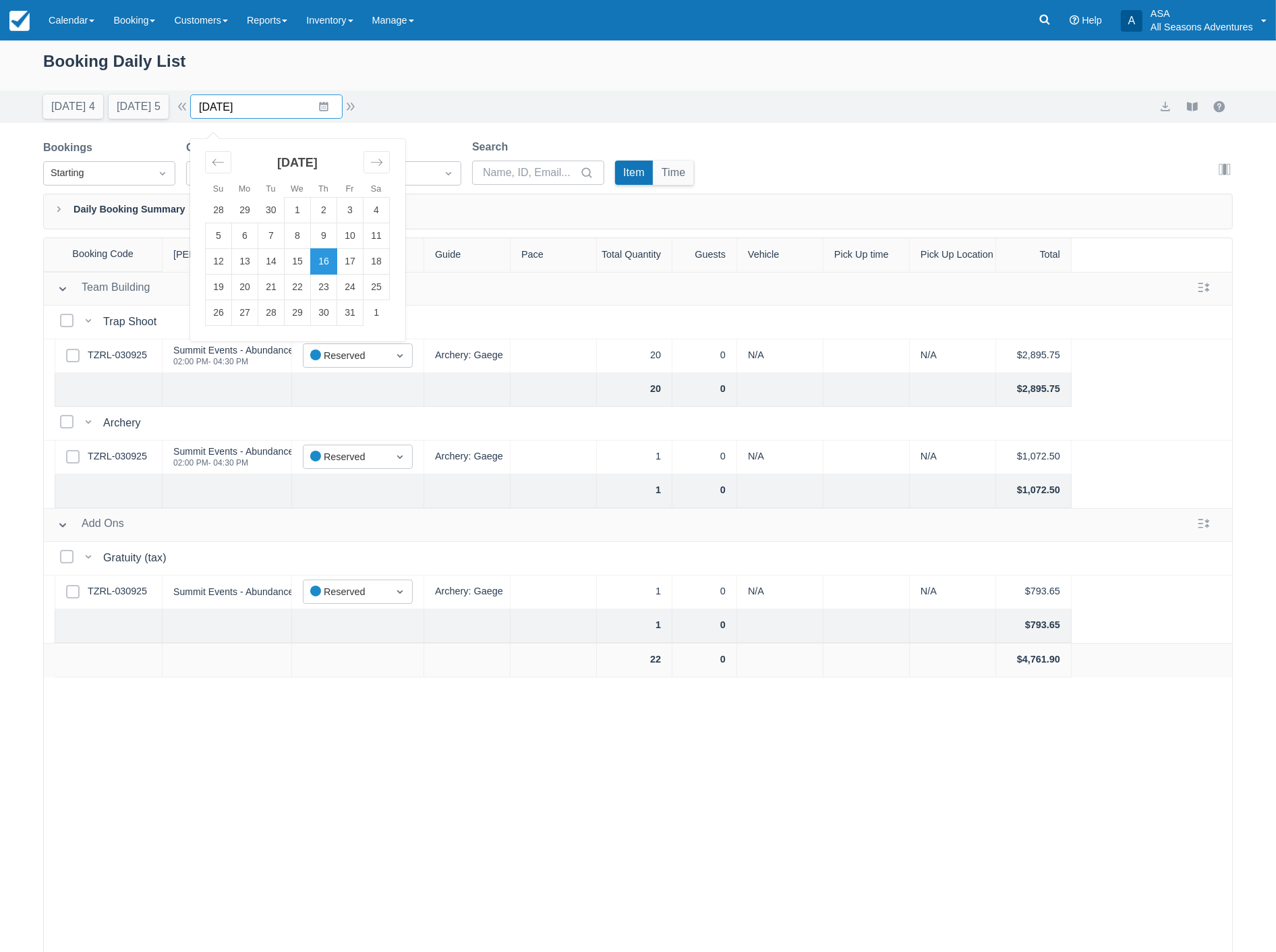
click at [271, 113] on input "10/16/25" at bounding box center [267, 107] width 153 height 24
drag, startPoint x: 589, startPoint y: 78, endPoint x: 553, endPoint y: 75, distance: 36.1
click at [585, 78] on div "Booking Daily List" at bounding box center [638, 68] width 1190 height 39
click at [117, 110] on button "Tomorrow 5" at bounding box center [138, 107] width 60 height 24
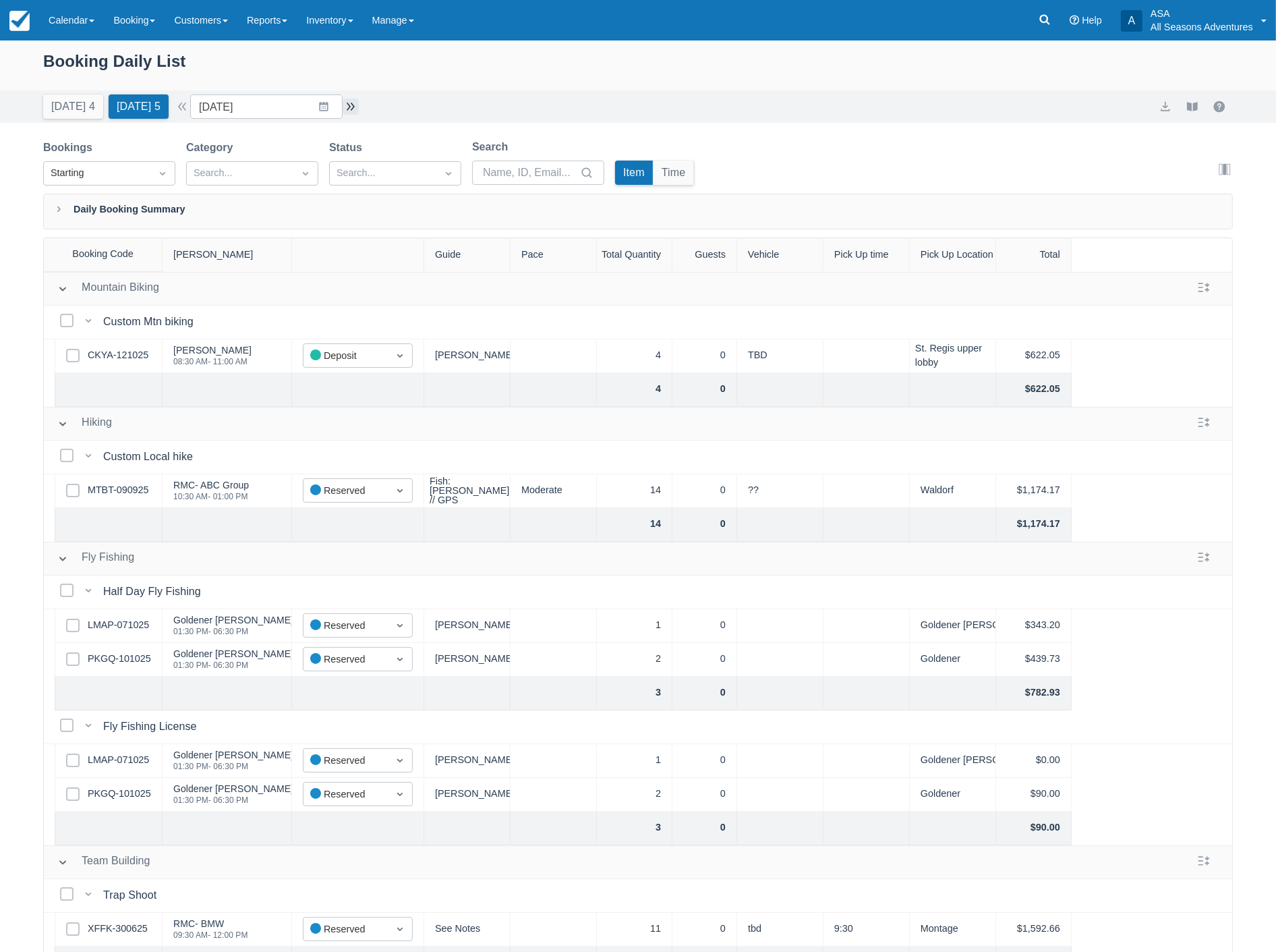
click at [350, 103] on button "button" at bounding box center [350, 107] width 16 height 16
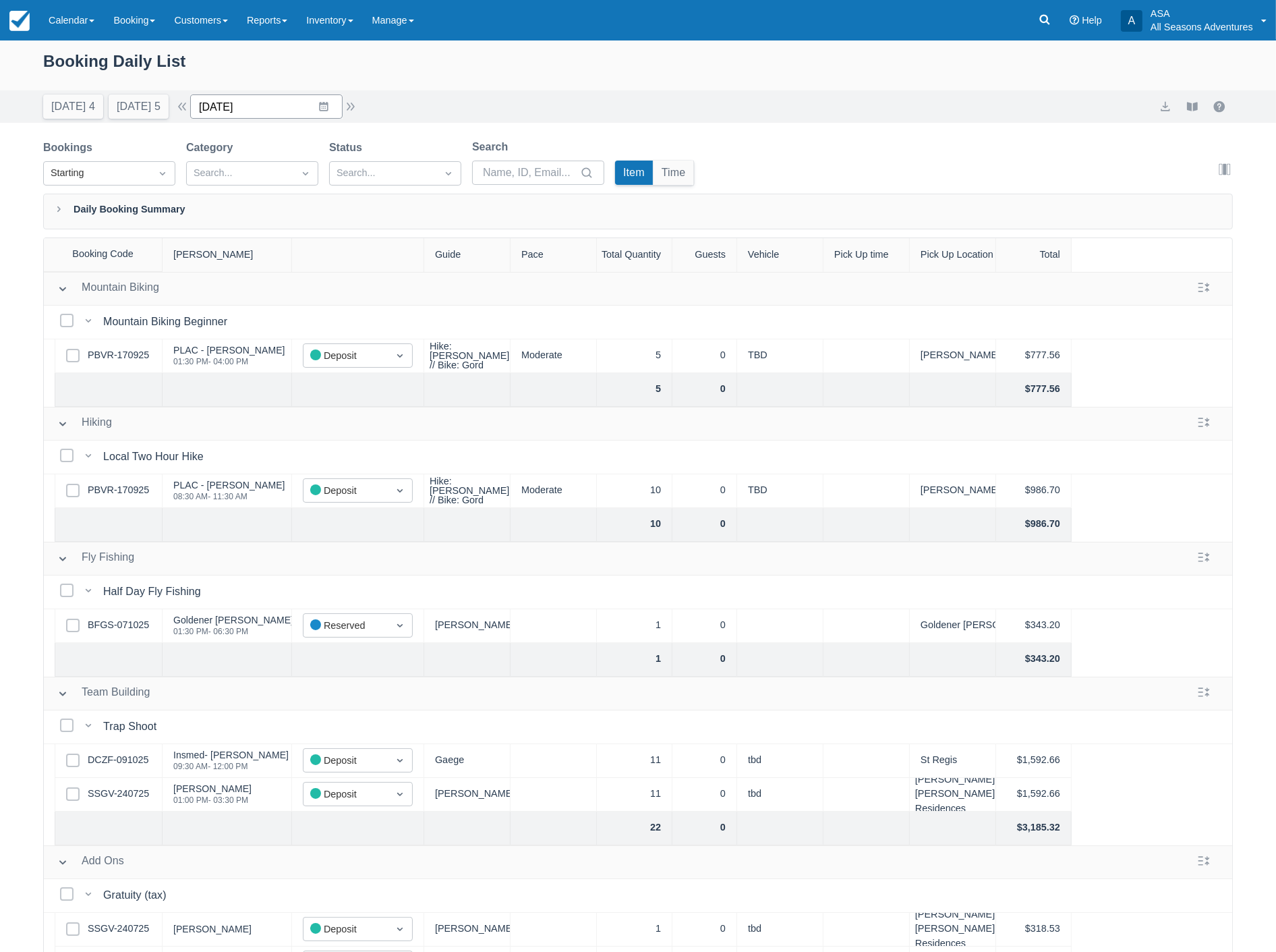
click at [266, 105] on input "10/15/25" at bounding box center [267, 107] width 153 height 24
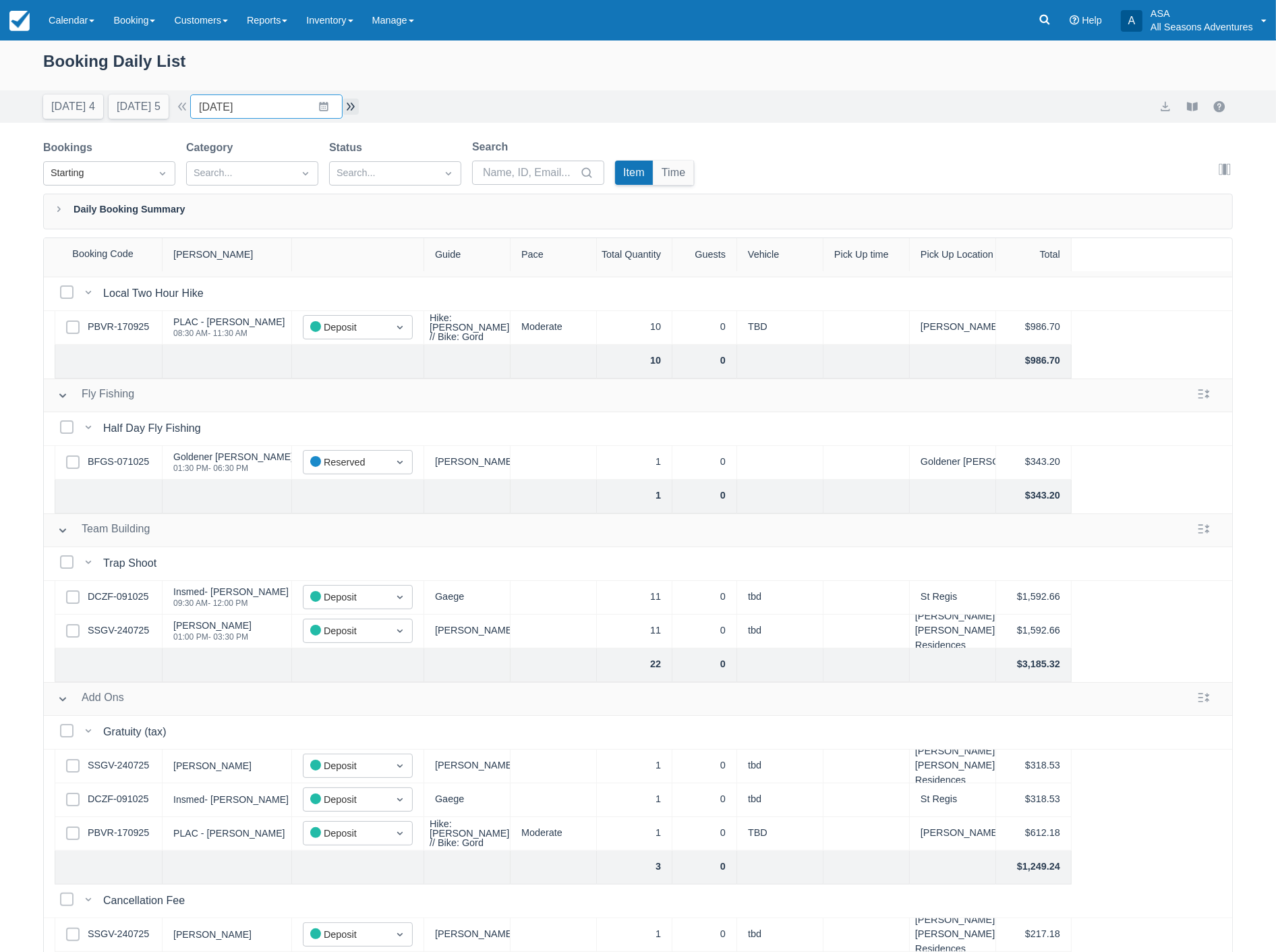
click at [356, 103] on button "button" at bounding box center [350, 107] width 16 height 16
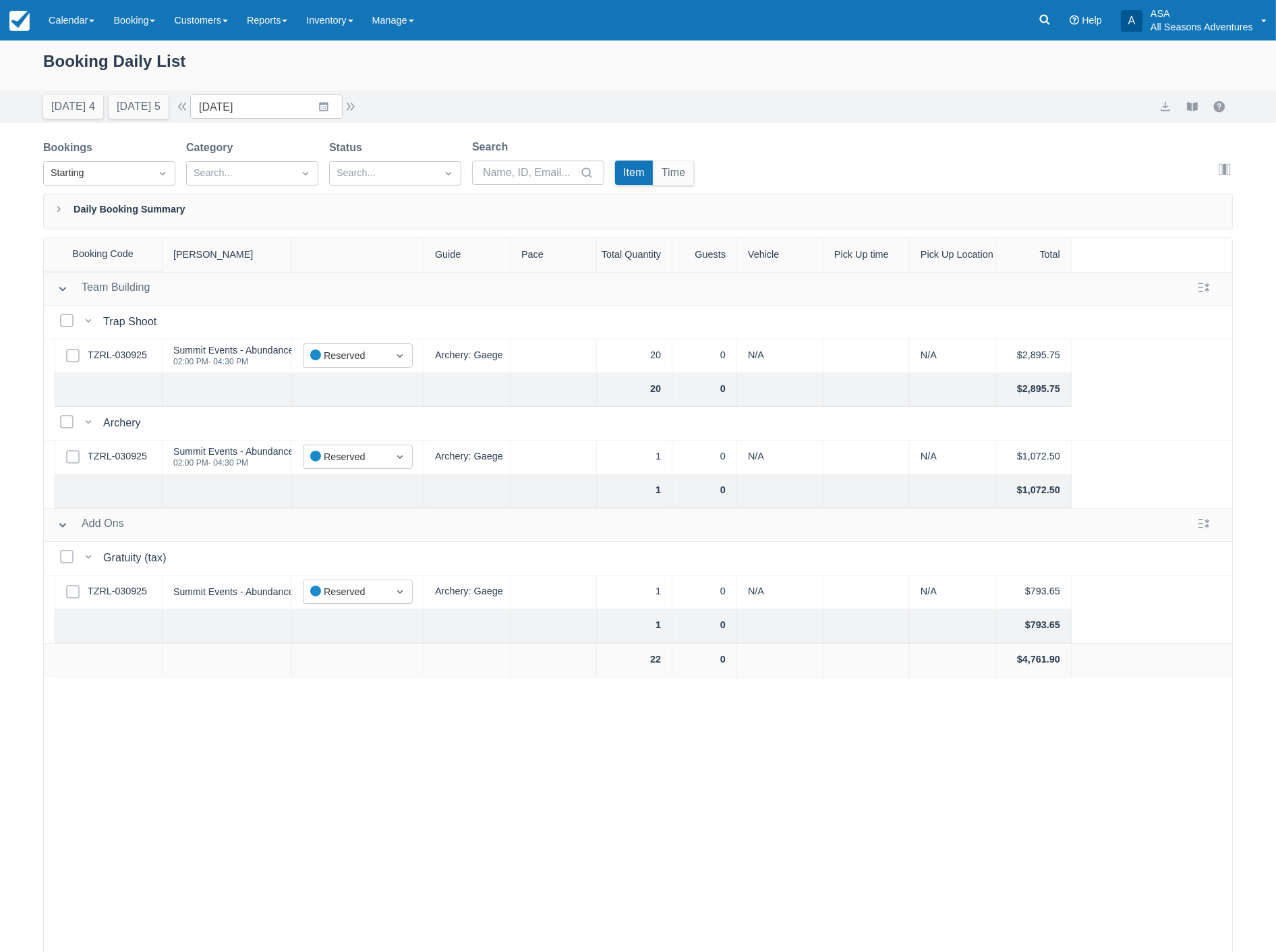
click at [349, 95] on div "Today 4 Tomorrow 5 Date 10/16/25 Navigate forward to interact with the calendar…" at bounding box center [201, 107] width 316 height 24
click at [357, 101] on button "button" at bounding box center [350, 107] width 16 height 16
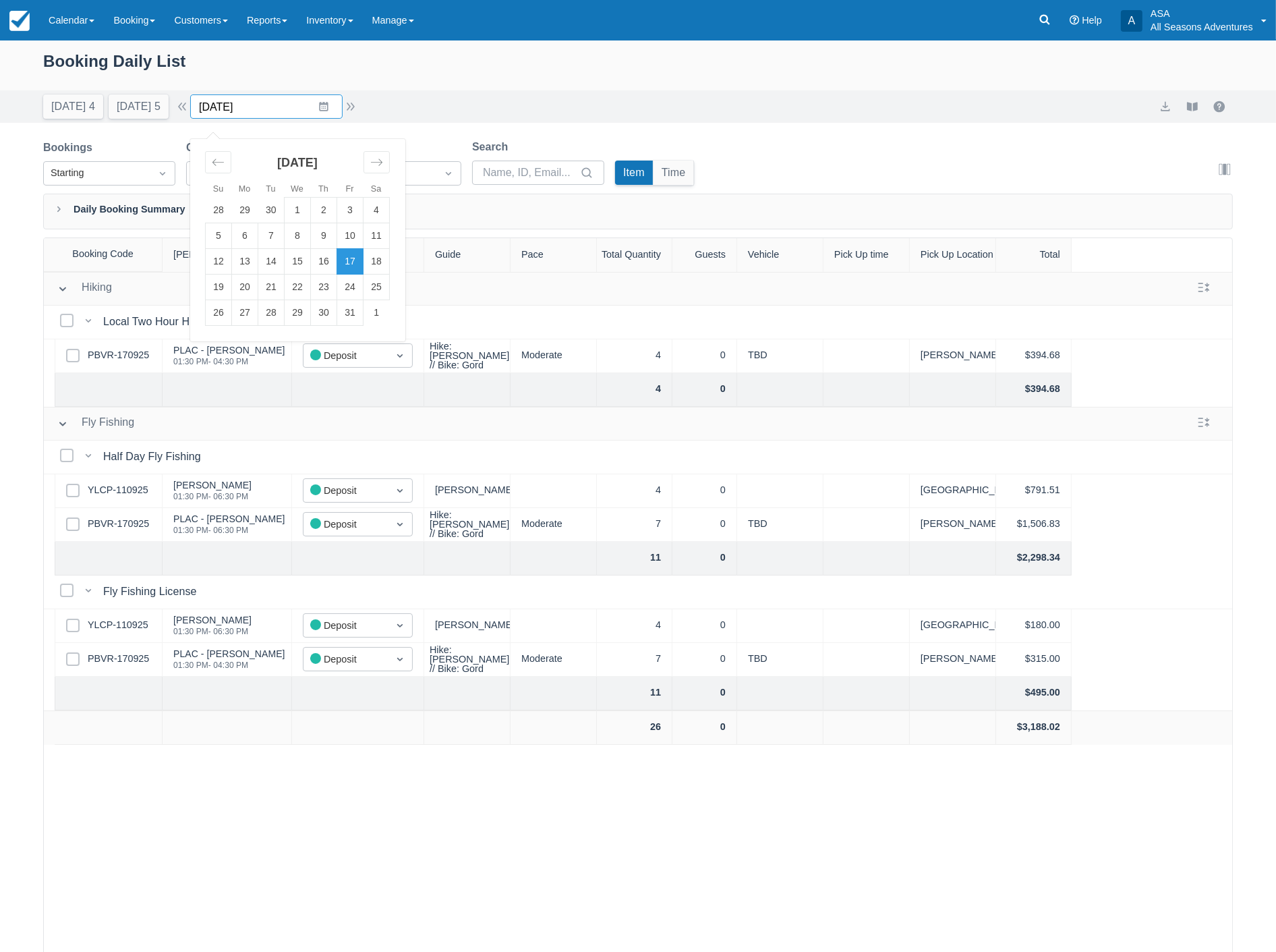
click at [277, 112] on input "10/17/25" at bounding box center [267, 107] width 153 height 24
click at [352, 103] on button "button" at bounding box center [350, 107] width 16 height 16
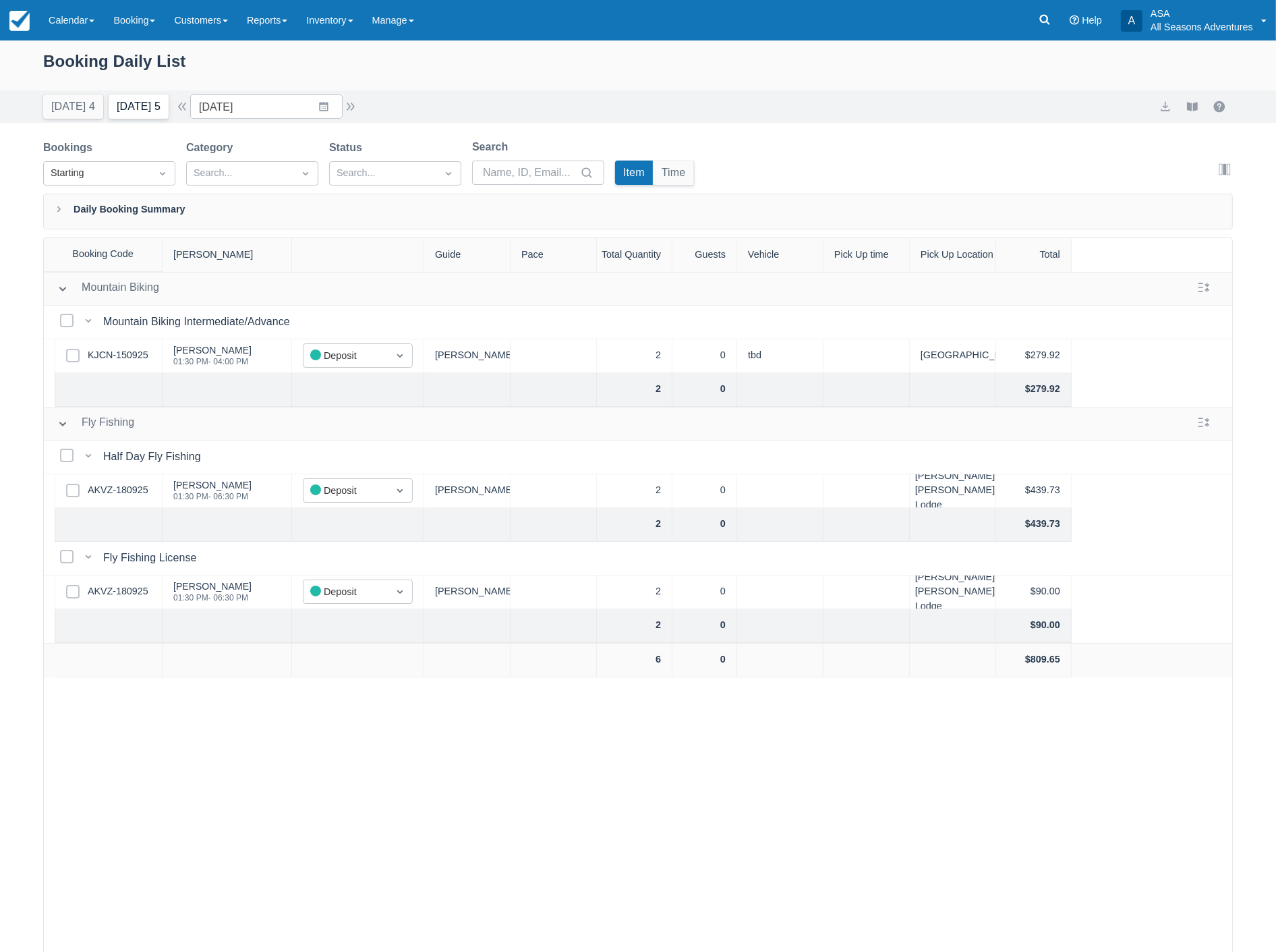
click at [142, 102] on button "Tomorrow 5" at bounding box center [138, 107] width 60 height 24
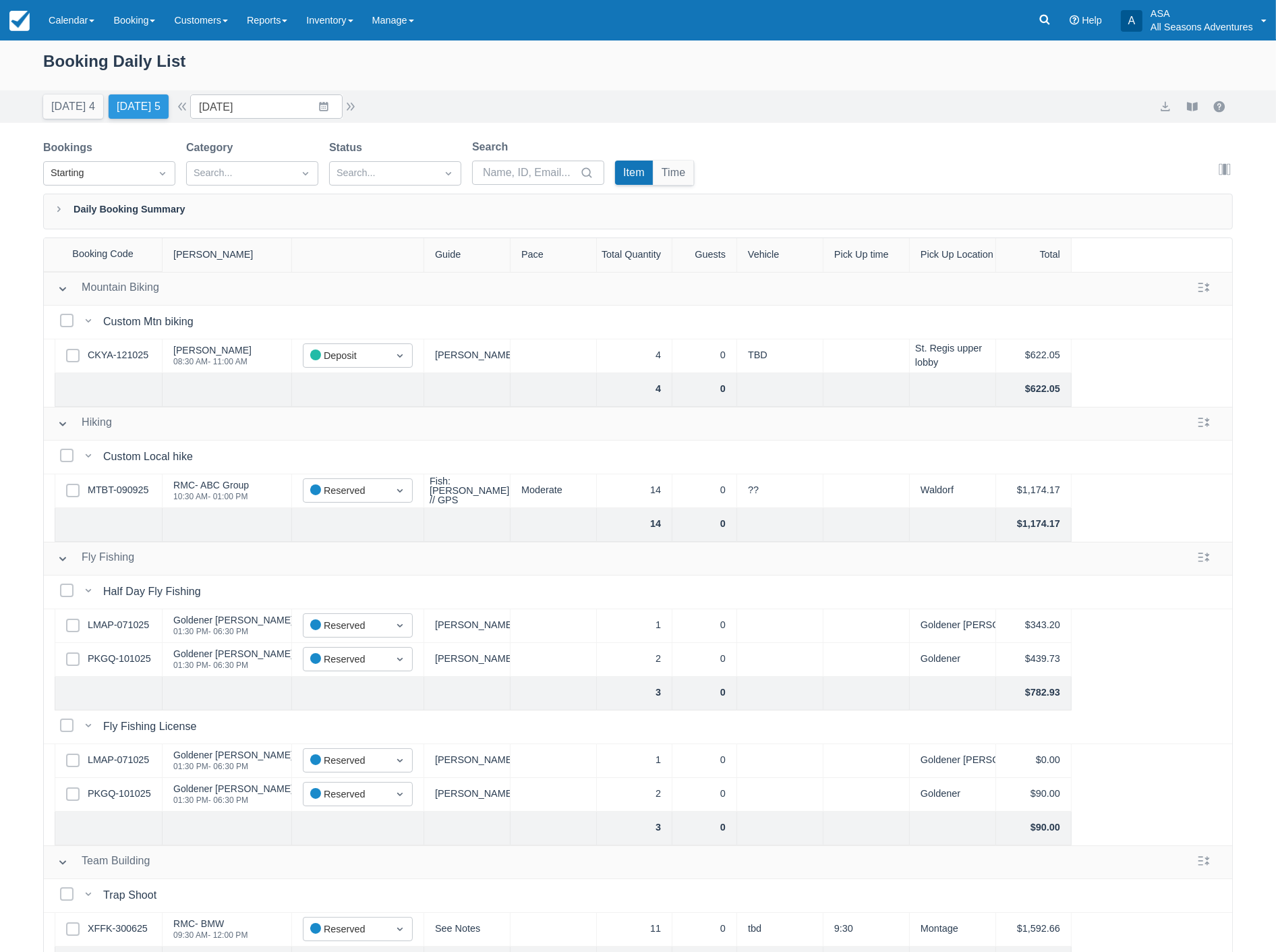
click at [147, 103] on button "Tomorrow 5" at bounding box center [138, 107] width 60 height 24
click at [117, 107] on button "Tomorrow 5" at bounding box center [138, 107] width 60 height 24
click at [117, 490] on link "MTBT-090925" at bounding box center [118, 490] width 61 height 15
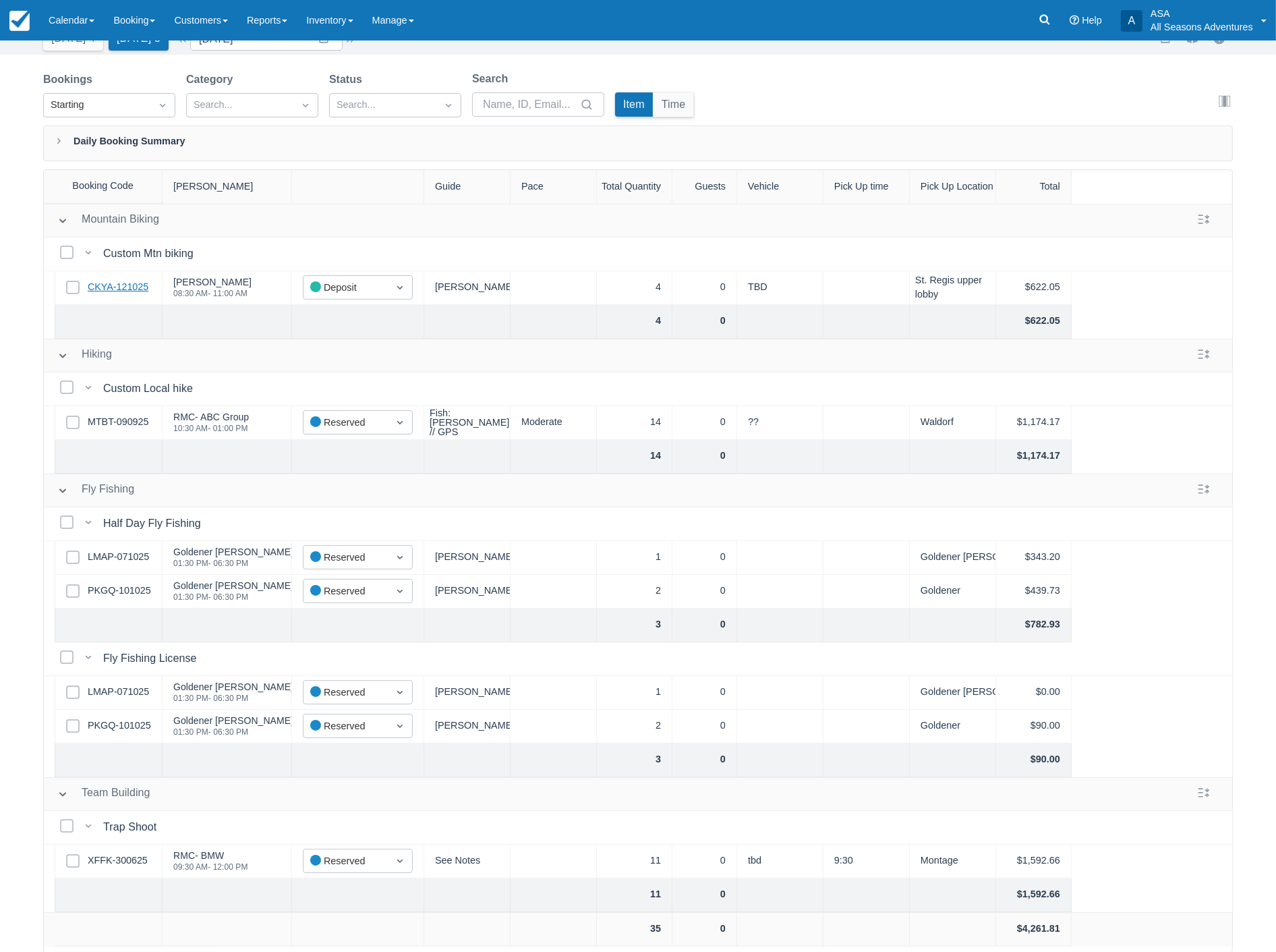
click at [113, 290] on link "CKYA-121025" at bounding box center [118, 288] width 61 height 15
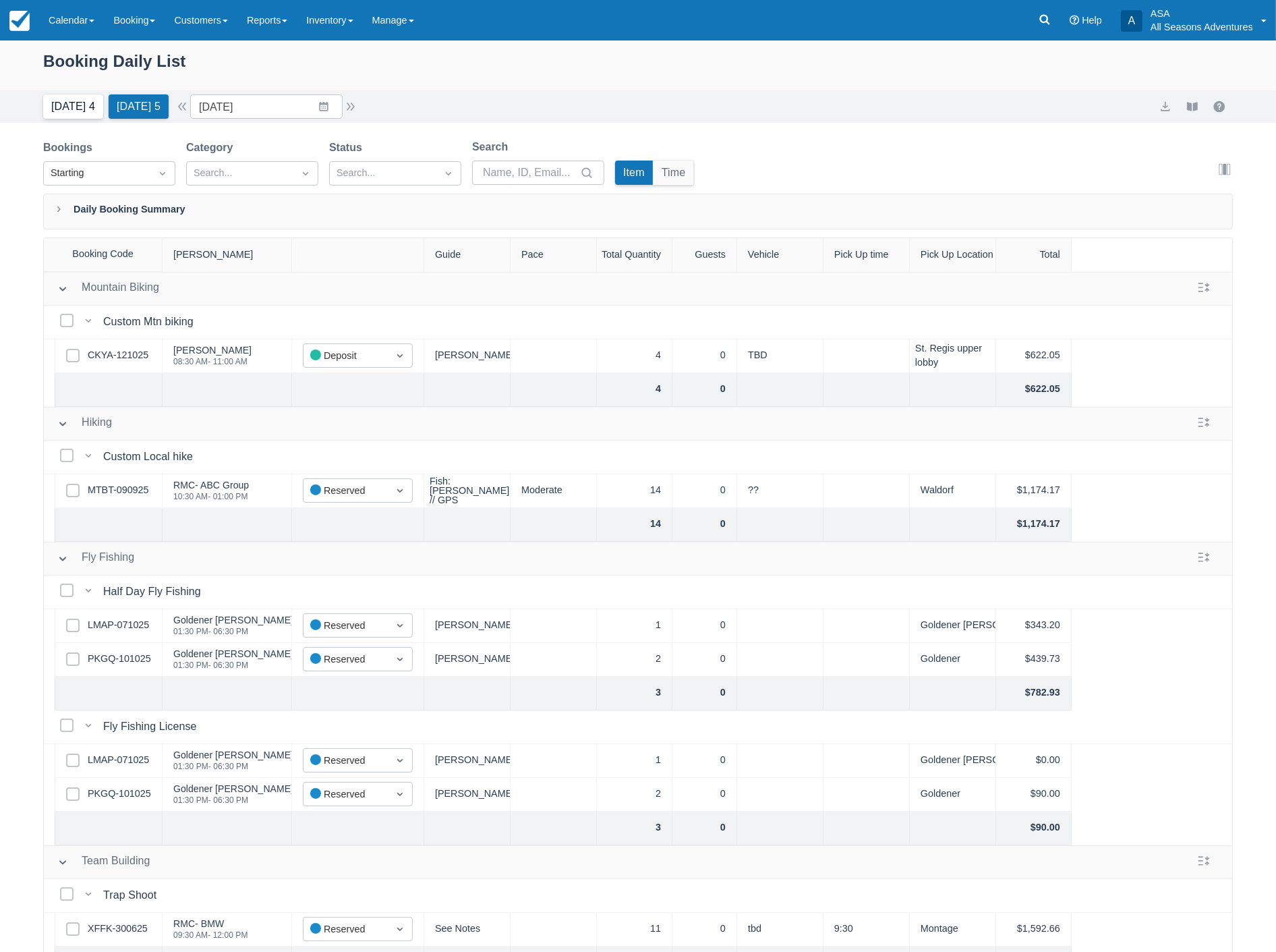
click at [70, 98] on button "[DATE] 4" at bounding box center [73, 107] width 60 height 24
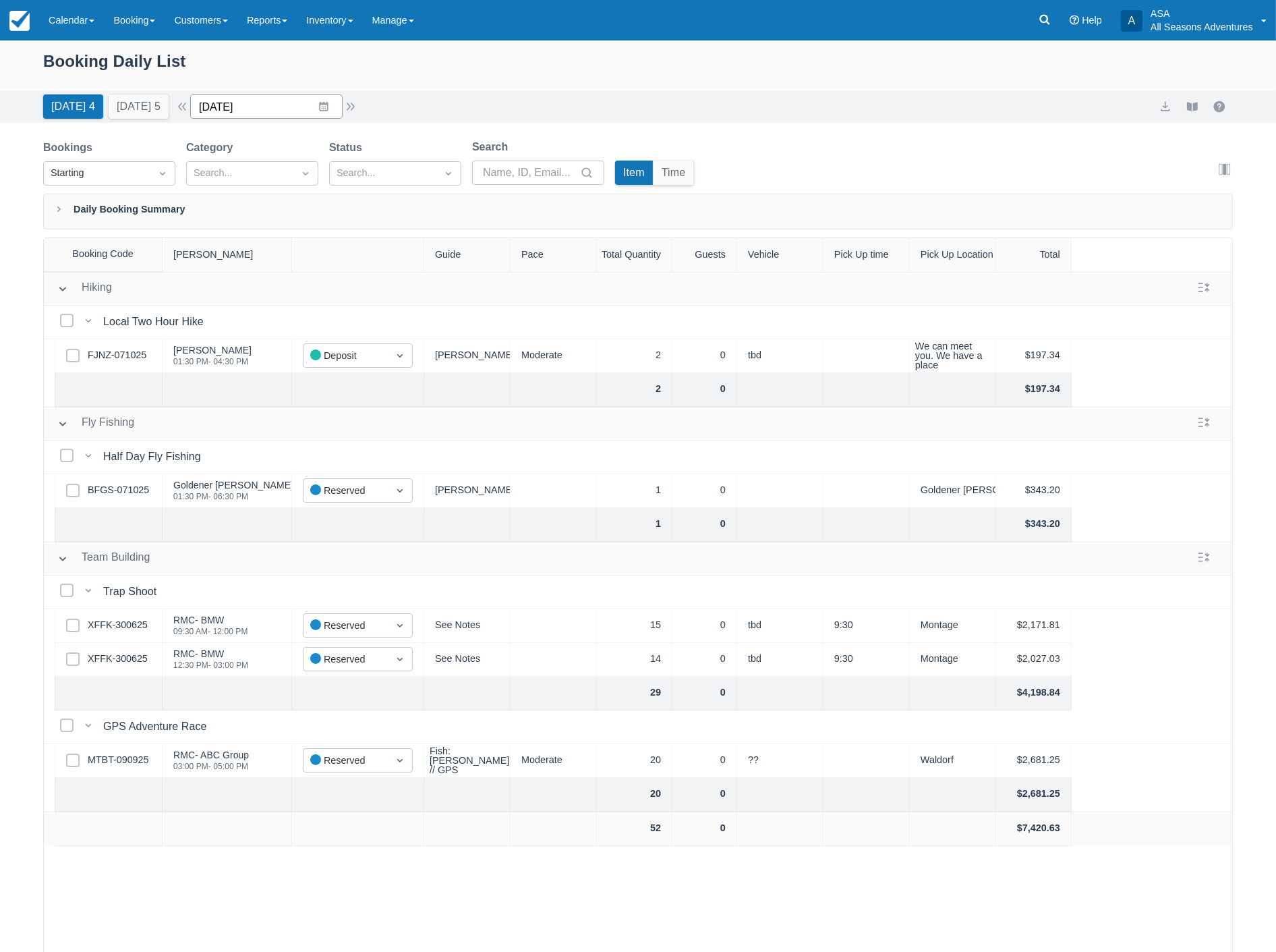
click at [293, 106] on input "[DATE]" at bounding box center [267, 107] width 153 height 24
click at [384, 242] on td "11" at bounding box center [376, 236] width 26 height 26
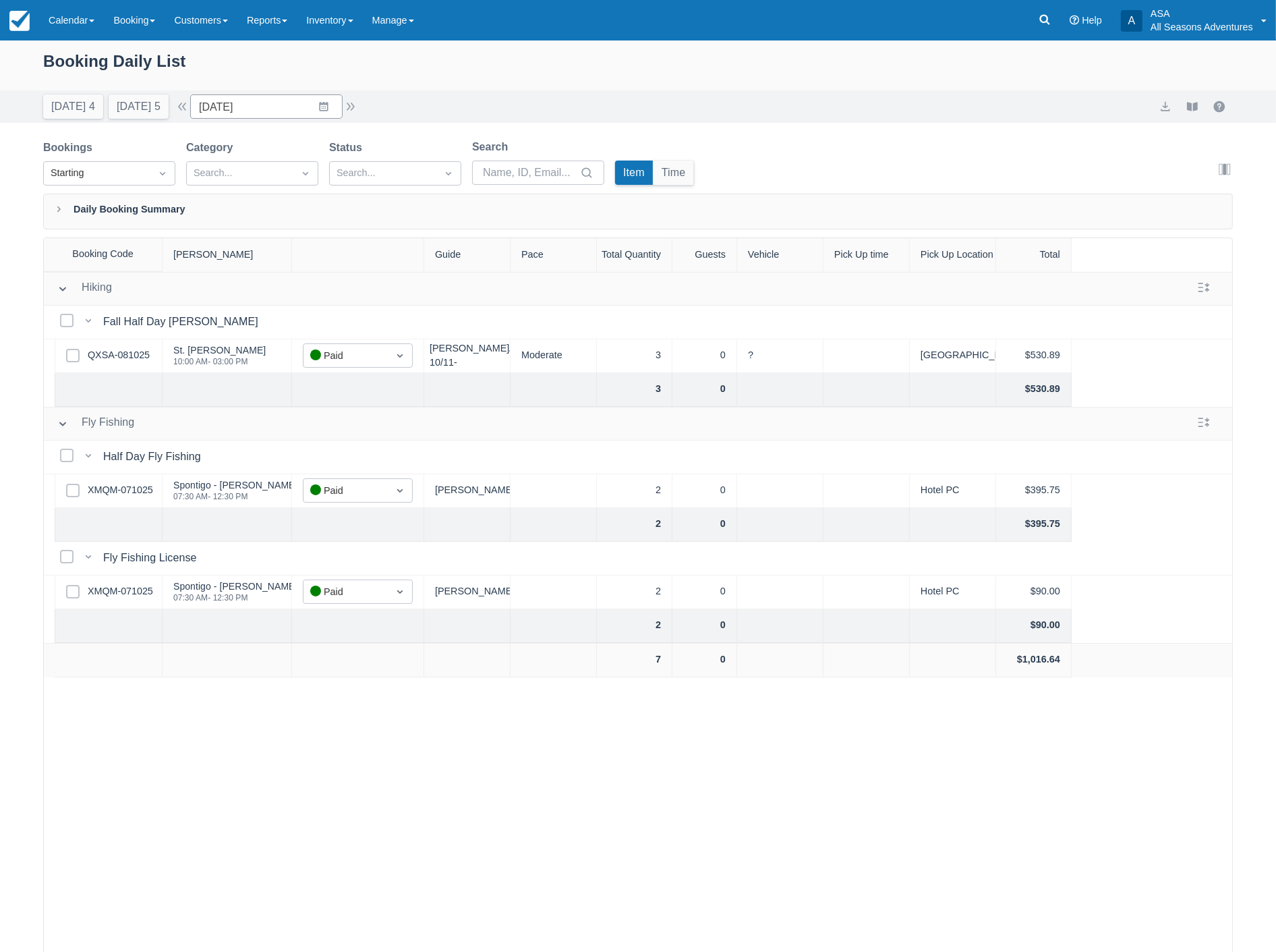
click at [113, 346] on div "Select Row QXSA-081025" at bounding box center [109, 356] width 108 height 34
click at [112, 349] on link "QXSA-081025" at bounding box center [119, 355] width 62 height 15
click at [129, 112] on button "[DATE] 5" at bounding box center [138, 107] width 60 height 24
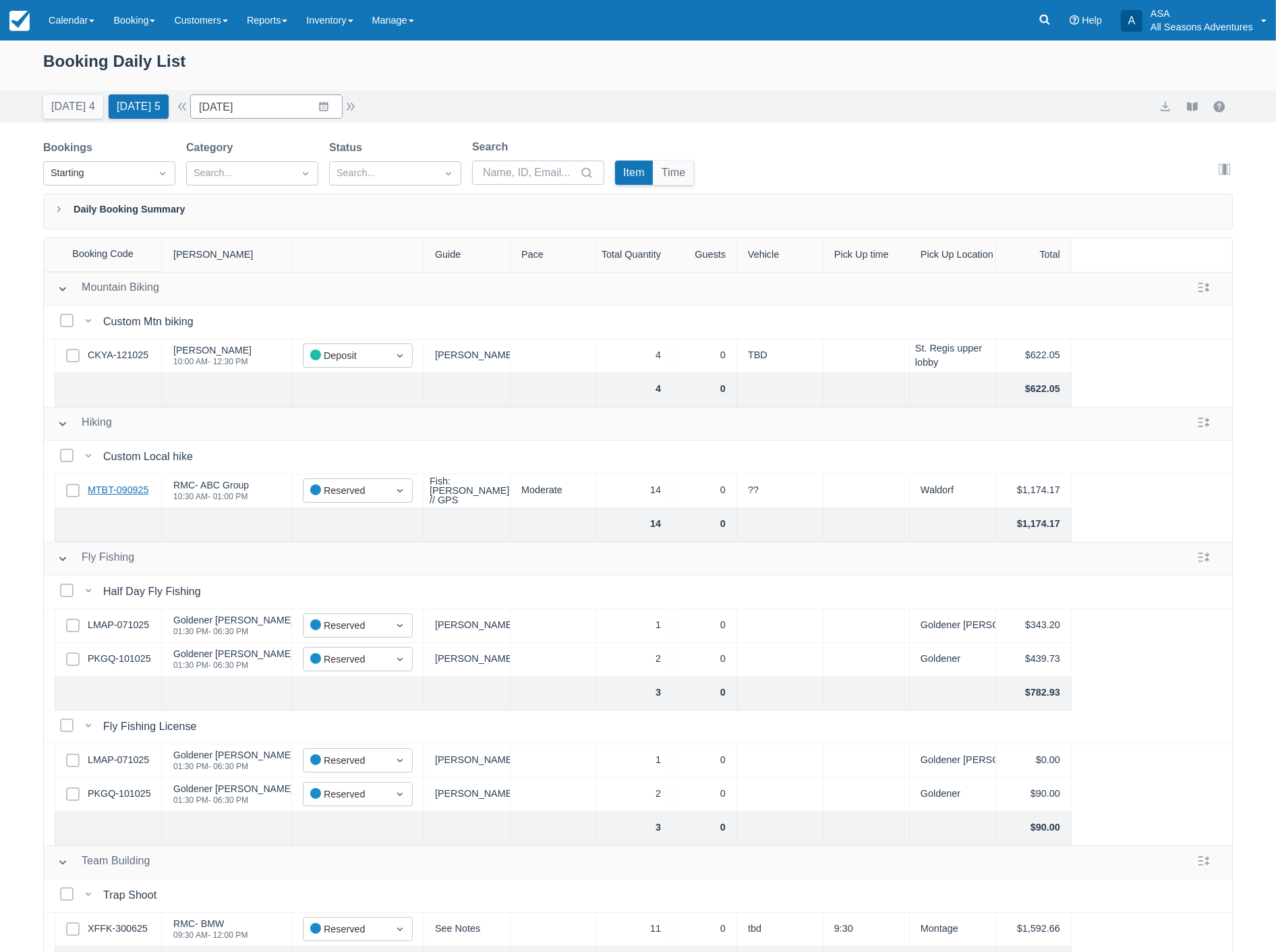
click at [128, 494] on link "MTBT-090925" at bounding box center [118, 490] width 61 height 15
click at [355, 111] on button "button" at bounding box center [350, 107] width 16 height 16
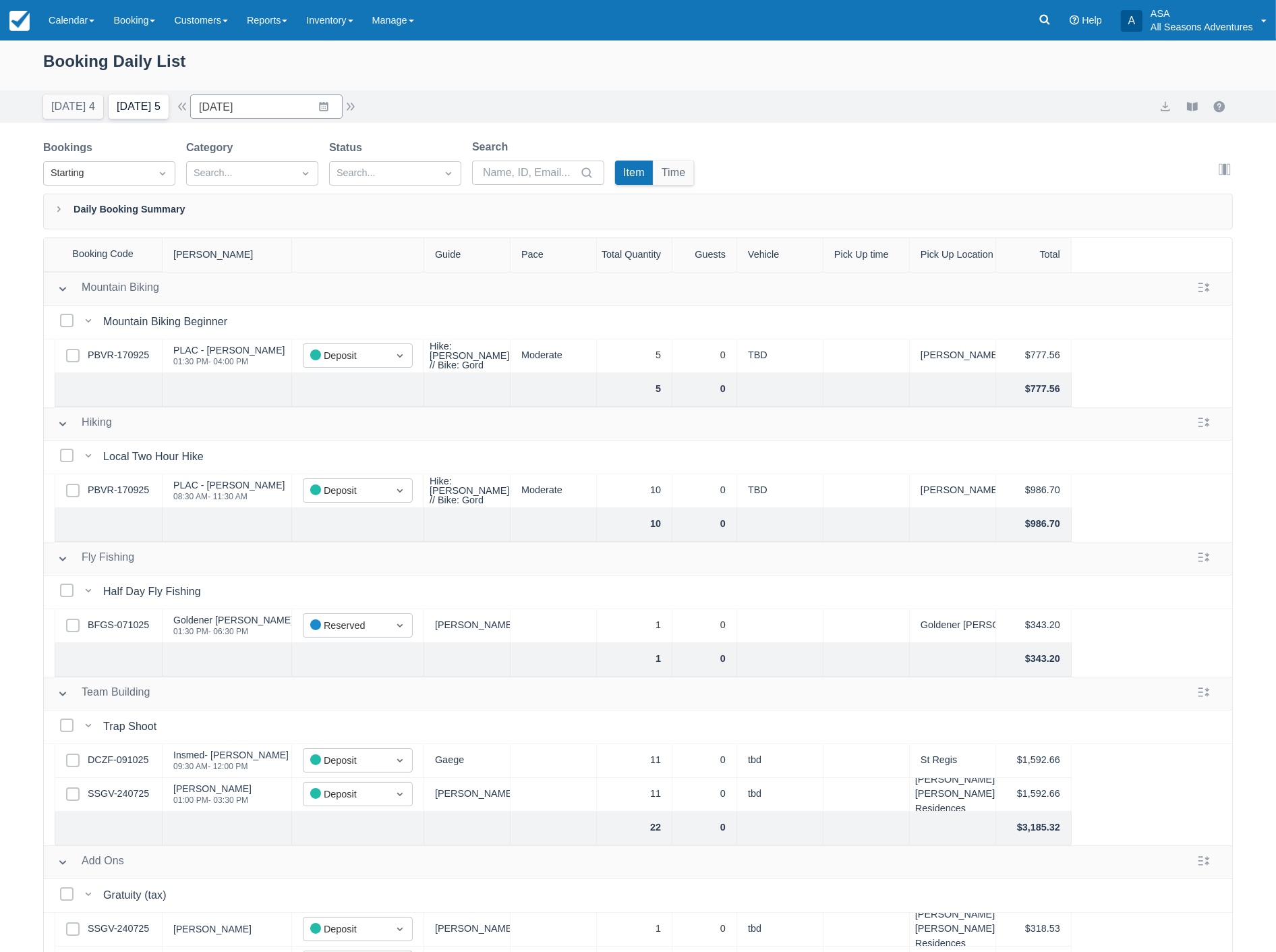
click at [120, 97] on button "Tomorrow 5" at bounding box center [138, 107] width 60 height 24
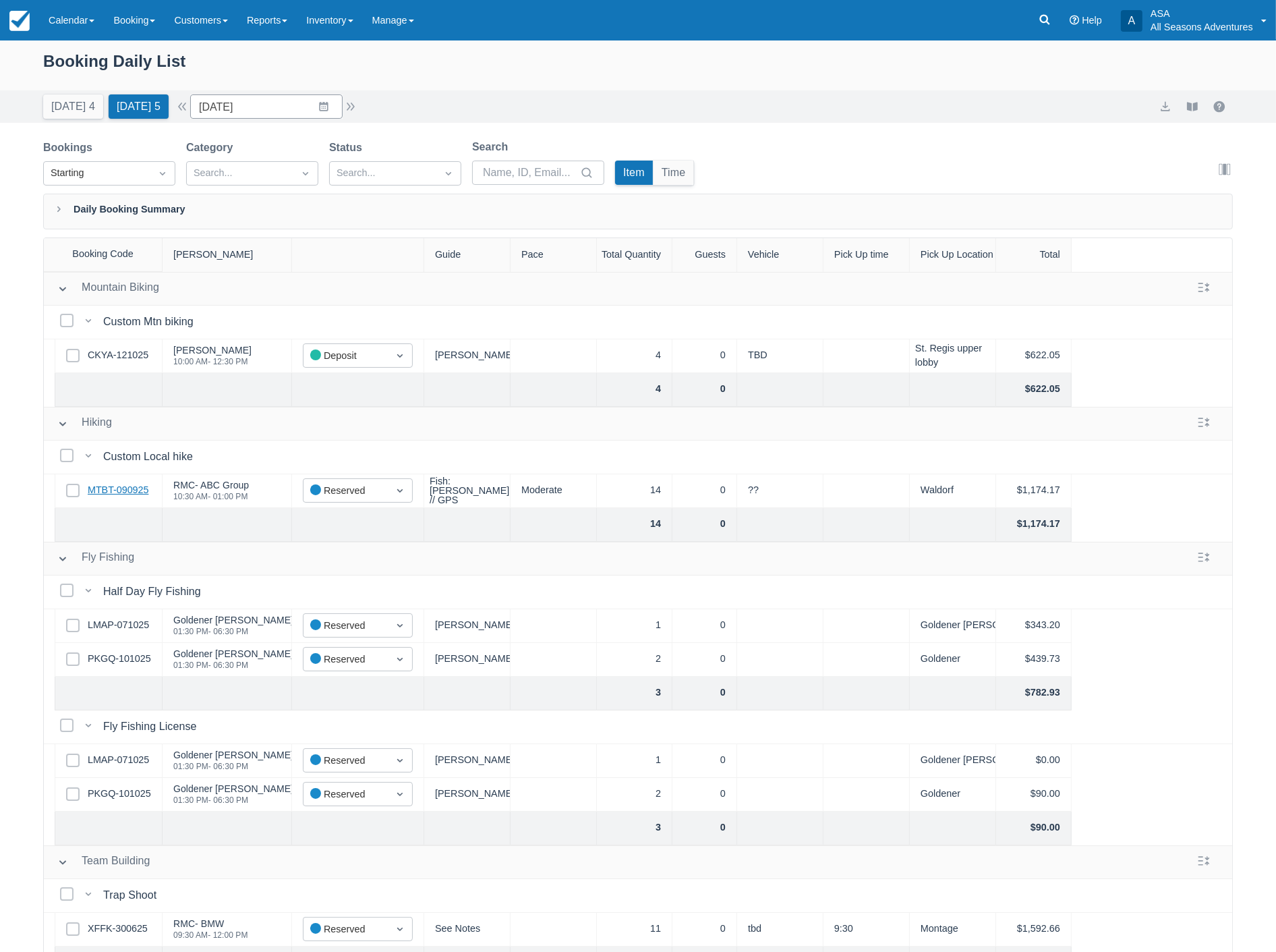
click at [127, 487] on link "MTBT-090925" at bounding box center [118, 490] width 61 height 15
click at [351, 111] on button "button" at bounding box center [350, 107] width 16 height 16
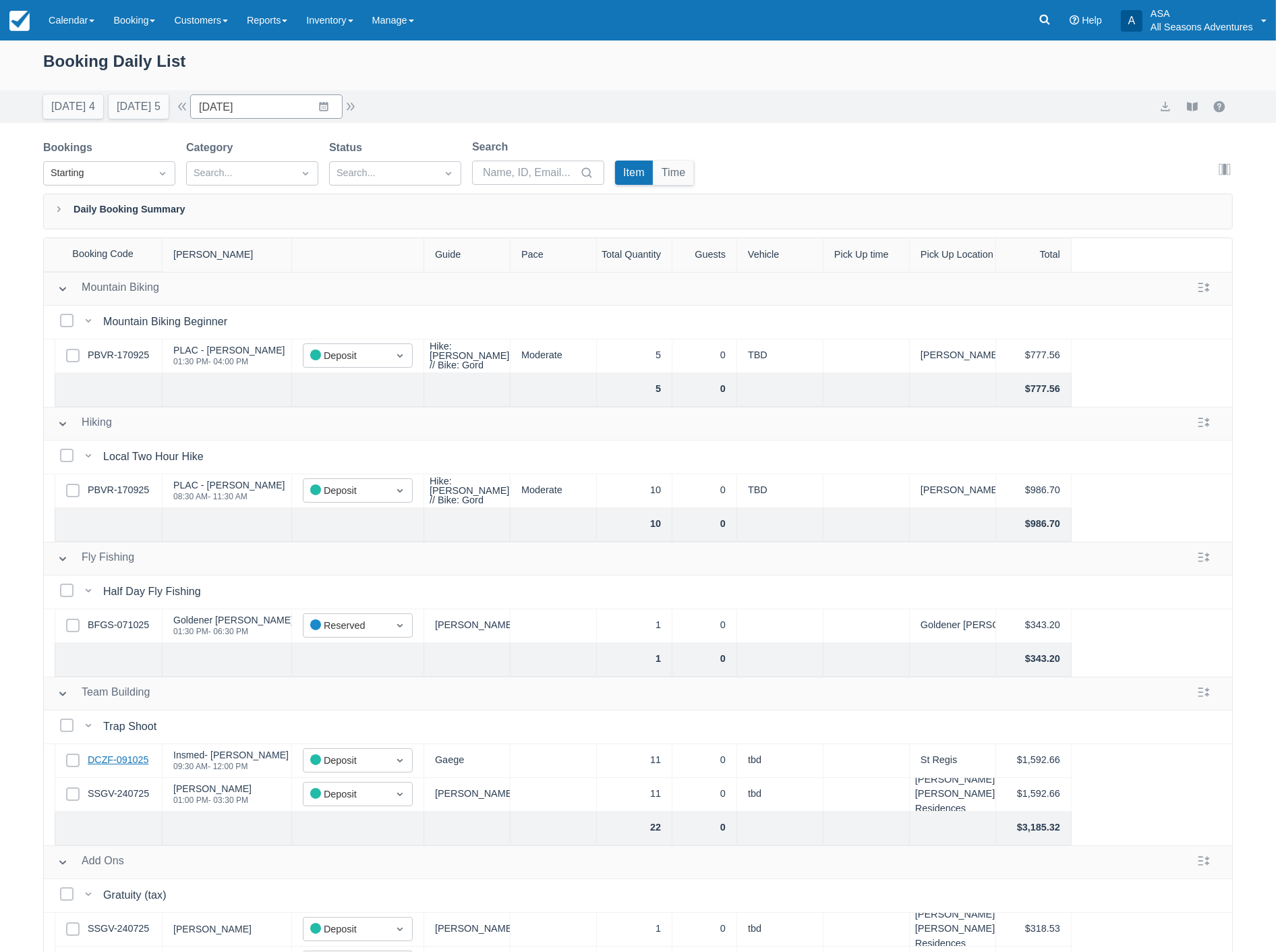
click at [122, 759] on link "DCZF-091025" at bounding box center [118, 760] width 61 height 15
click at [279, 104] on input "[DATE]" at bounding box center [267, 107] width 153 height 24
click at [328, 280] on td "23" at bounding box center [324, 288] width 26 height 26
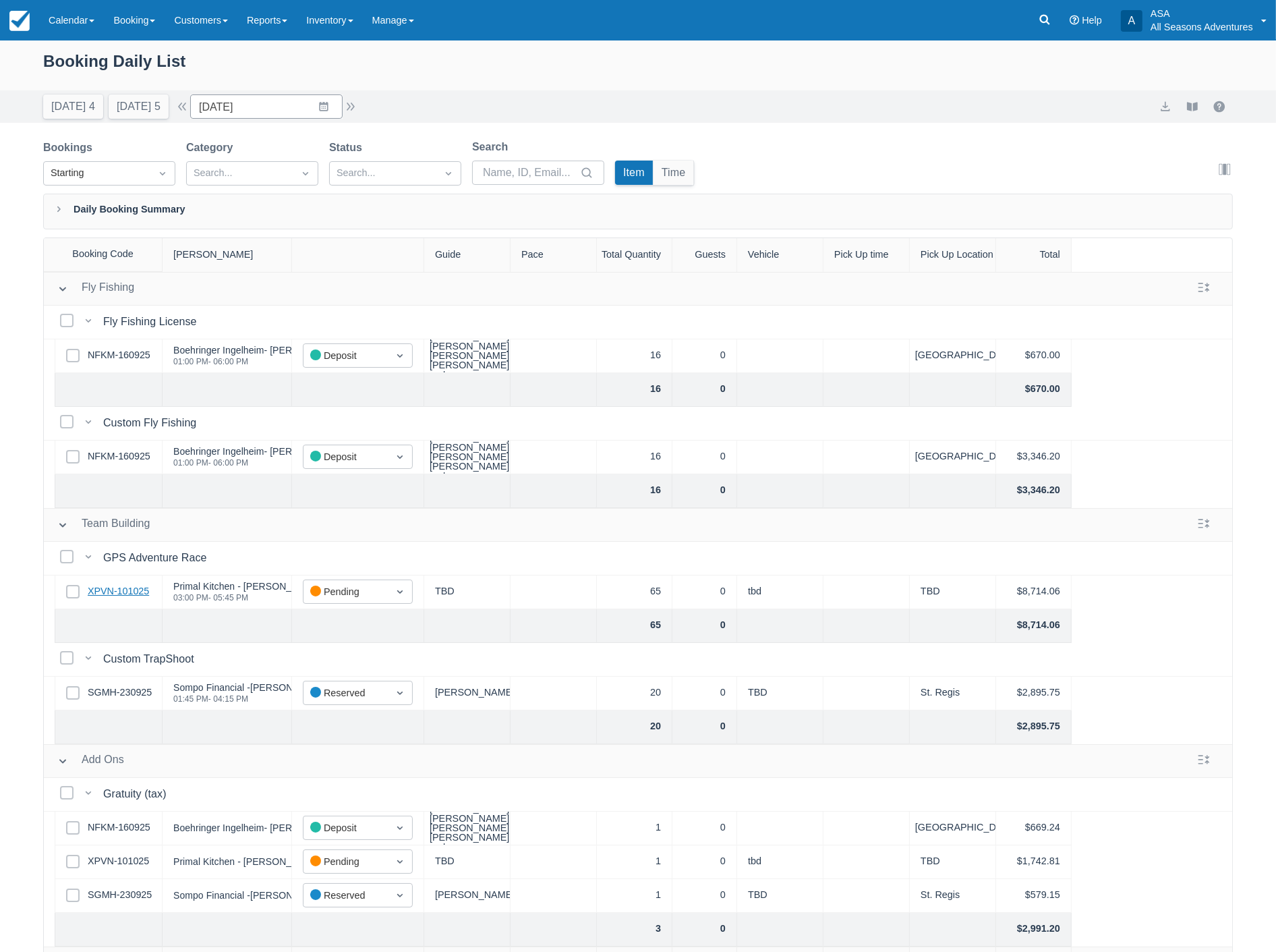
click at [124, 591] on link "XPVN-101025" at bounding box center [118, 591] width 61 height 15
click at [272, 115] on input "10/23/25" at bounding box center [267, 107] width 153 height 24
click at [304, 294] on td "22" at bounding box center [298, 288] width 26 height 26
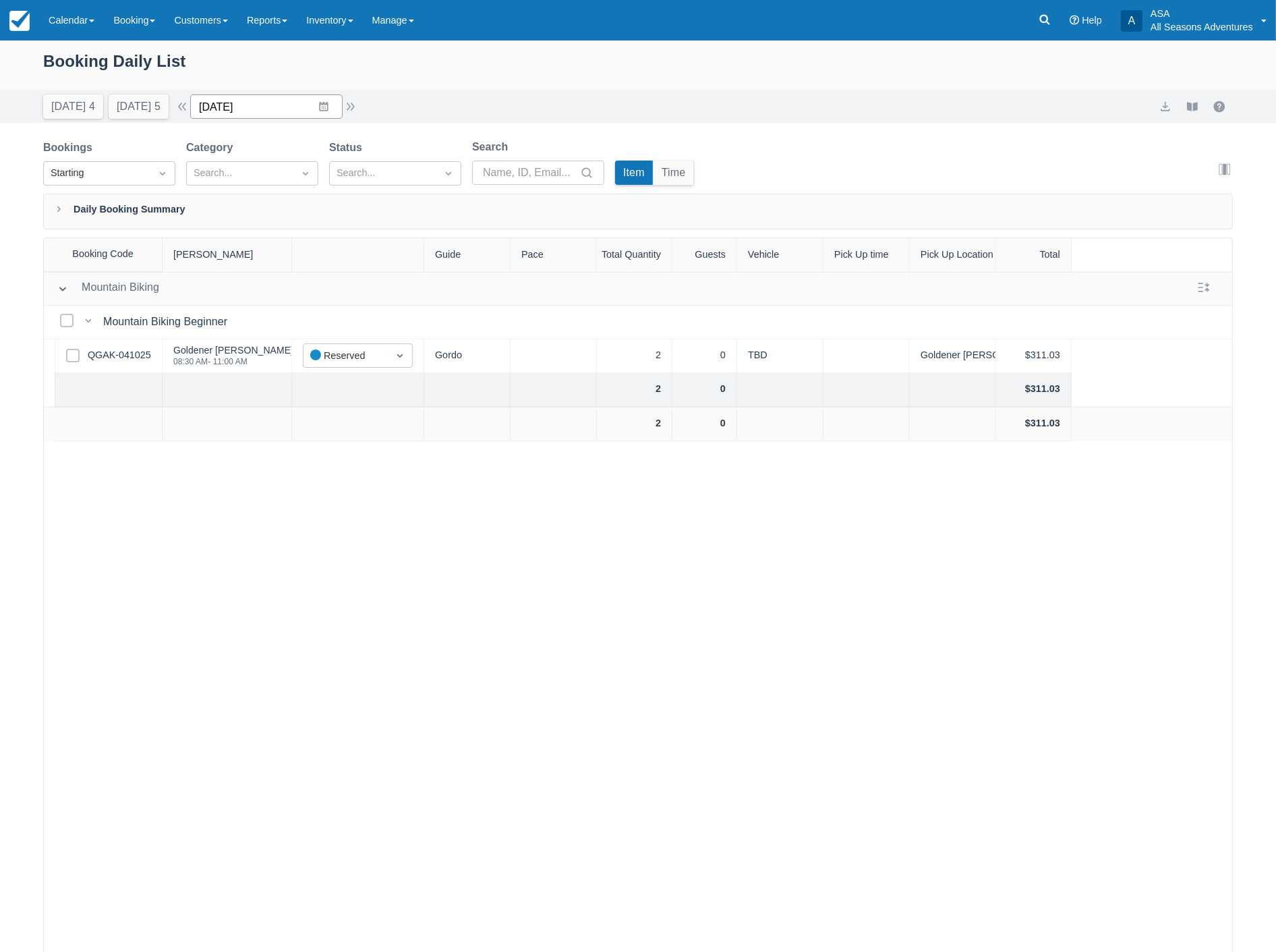
click at [264, 115] on input "10/22/25" at bounding box center [267, 107] width 153 height 24
click at [302, 252] on td "15" at bounding box center [298, 262] width 26 height 26
type input "[DATE]"
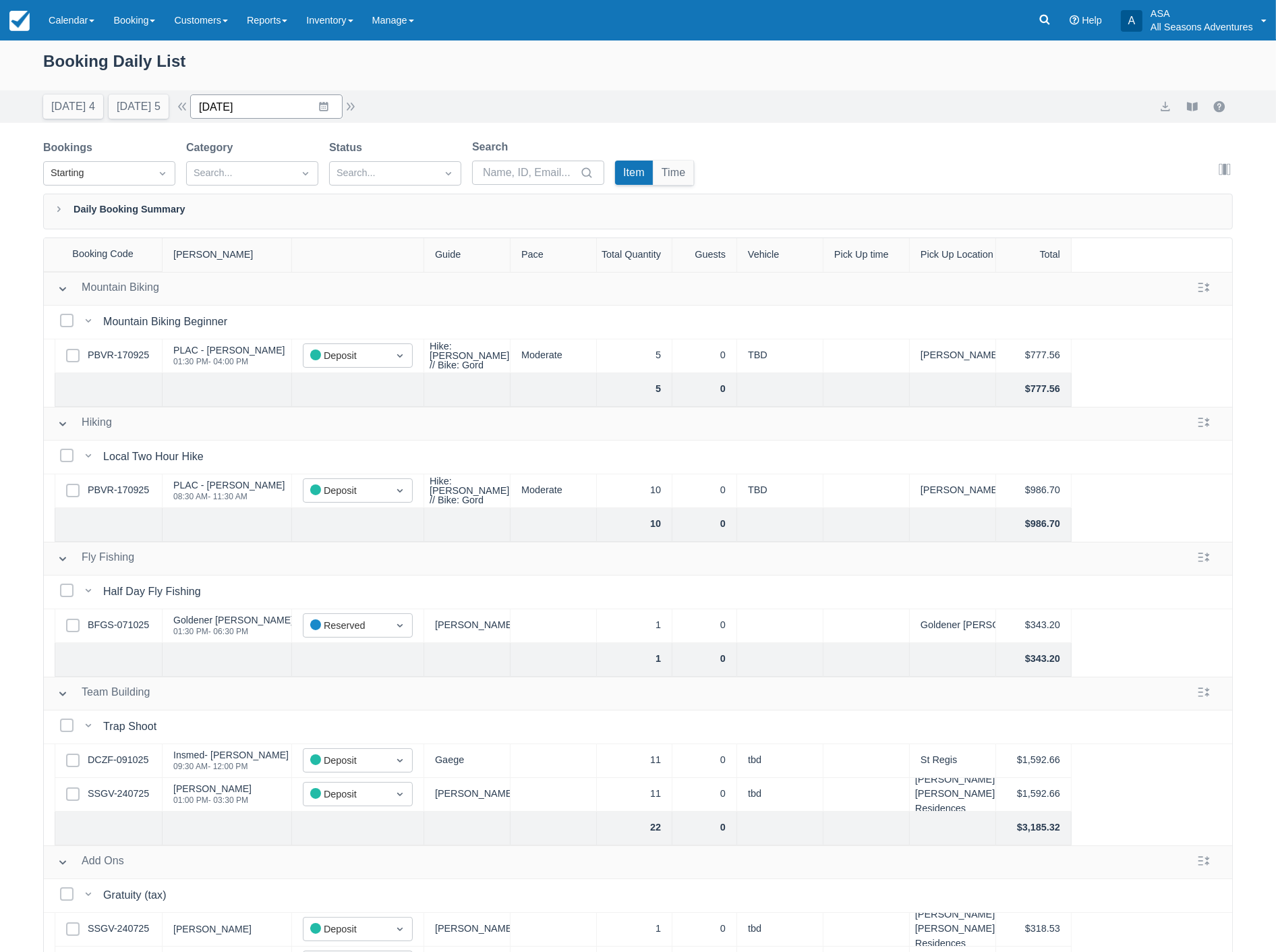
drag, startPoint x: 284, startPoint y: 107, endPoint x: 250, endPoint y: 113, distance: 34.5
click at [284, 107] on input "[DATE]" at bounding box center [267, 107] width 153 height 24
click at [302, 259] on td "15" at bounding box center [298, 262] width 26 height 26
click at [112, 762] on link "DCZF-091025" at bounding box center [118, 760] width 61 height 15
click at [1048, 25] on icon at bounding box center [1044, 20] width 14 height 14
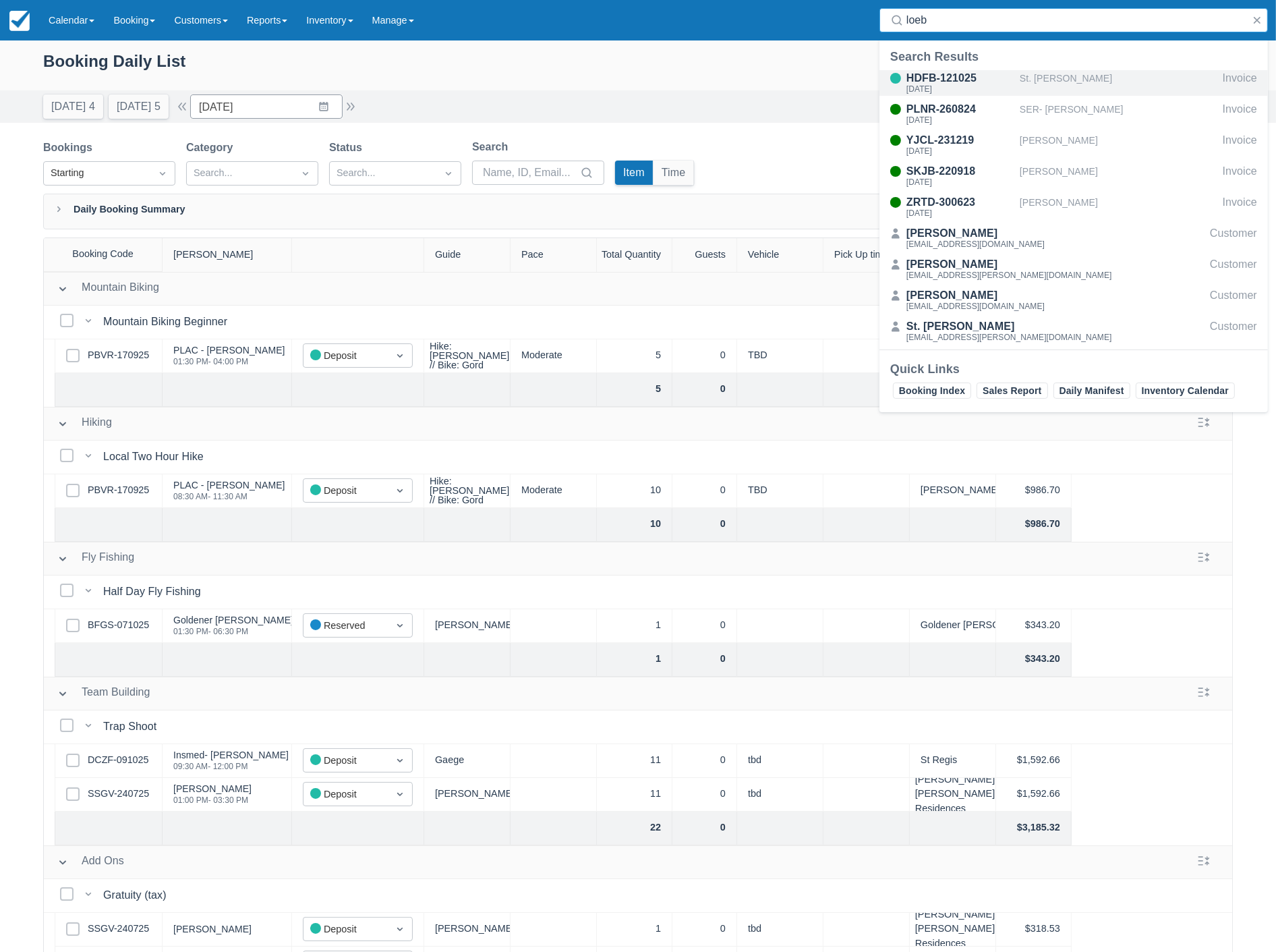
type input "loeb"
click at [994, 70] on div "HDFB-121025" at bounding box center [961, 78] width 108 height 16
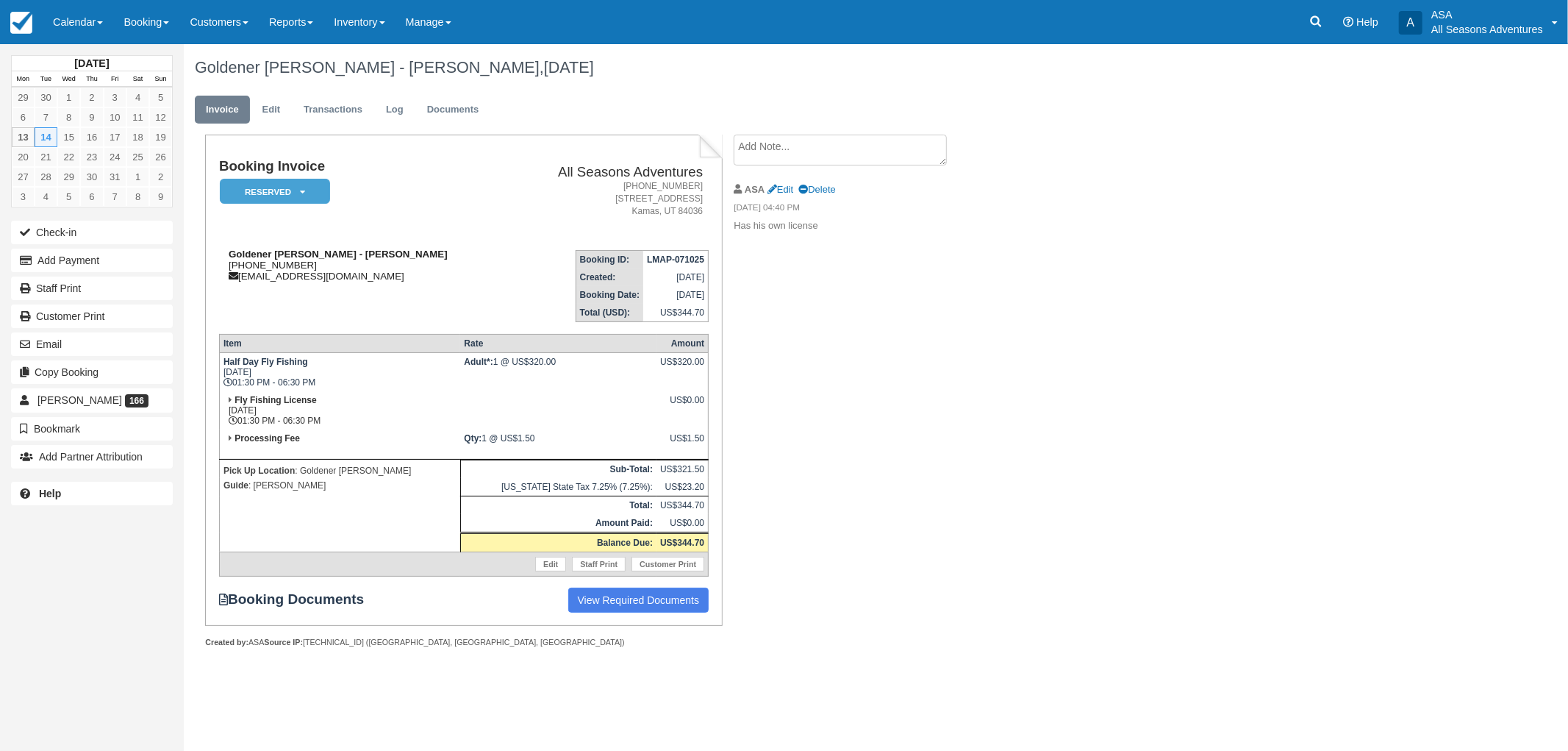
click at [280, 267] on div "Goldener [PERSON_NAME] - [PERSON_NAME] [PHONE_NUMBER] [EMAIL_ADDRESS][DOMAIN_NA…" at bounding box center [364, 265] width 291 height 33
click at [316, 270] on div "Goldener [PERSON_NAME] - [PERSON_NAME] [PHONE_NUMBER] [EMAIL_ADDRESS][DOMAIN_NA…" at bounding box center [364, 265] width 291 height 33
drag, startPoint x: 314, startPoint y: 265, endPoint x: 227, endPoint y: 266, distance: 87.0
click at [227, 266] on div "Goldener Hirsch - George Salah 1 (650) 353-7399 goldener.concierge@aubergeresor…" at bounding box center [364, 265] width 291 height 33
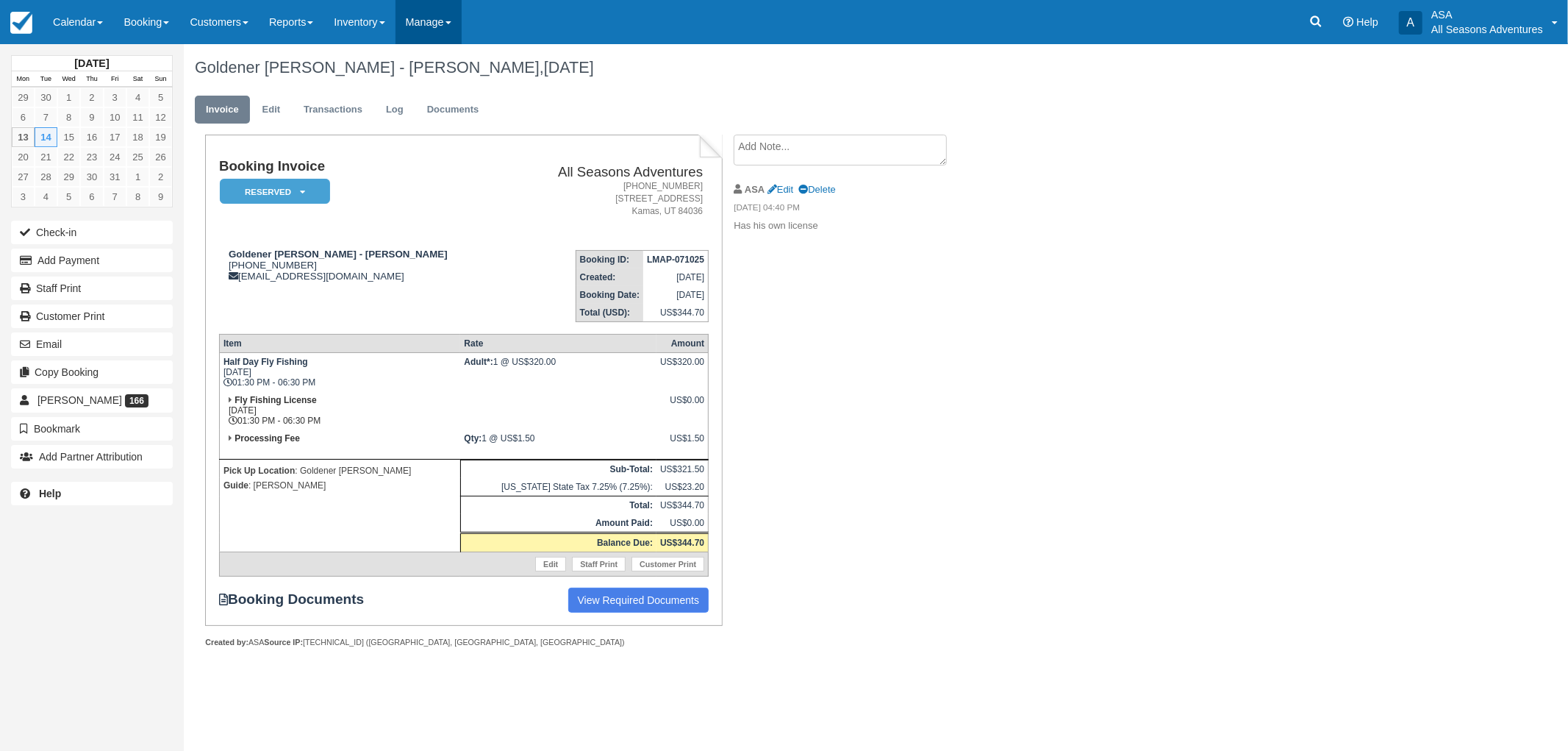
copy div "1 (650) 353-7399"
click at [322, 277] on div "Goldener Hirsch - George Salah 1 (650) 353-7399 goldener.concierge@aubergeresor…" at bounding box center [364, 265] width 291 height 33
click at [71, 285] on link "Staff Print" at bounding box center [92, 289] width 162 height 24
click at [781, 193] on link "Edit" at bounding box center [780, 189] width 26 height 11
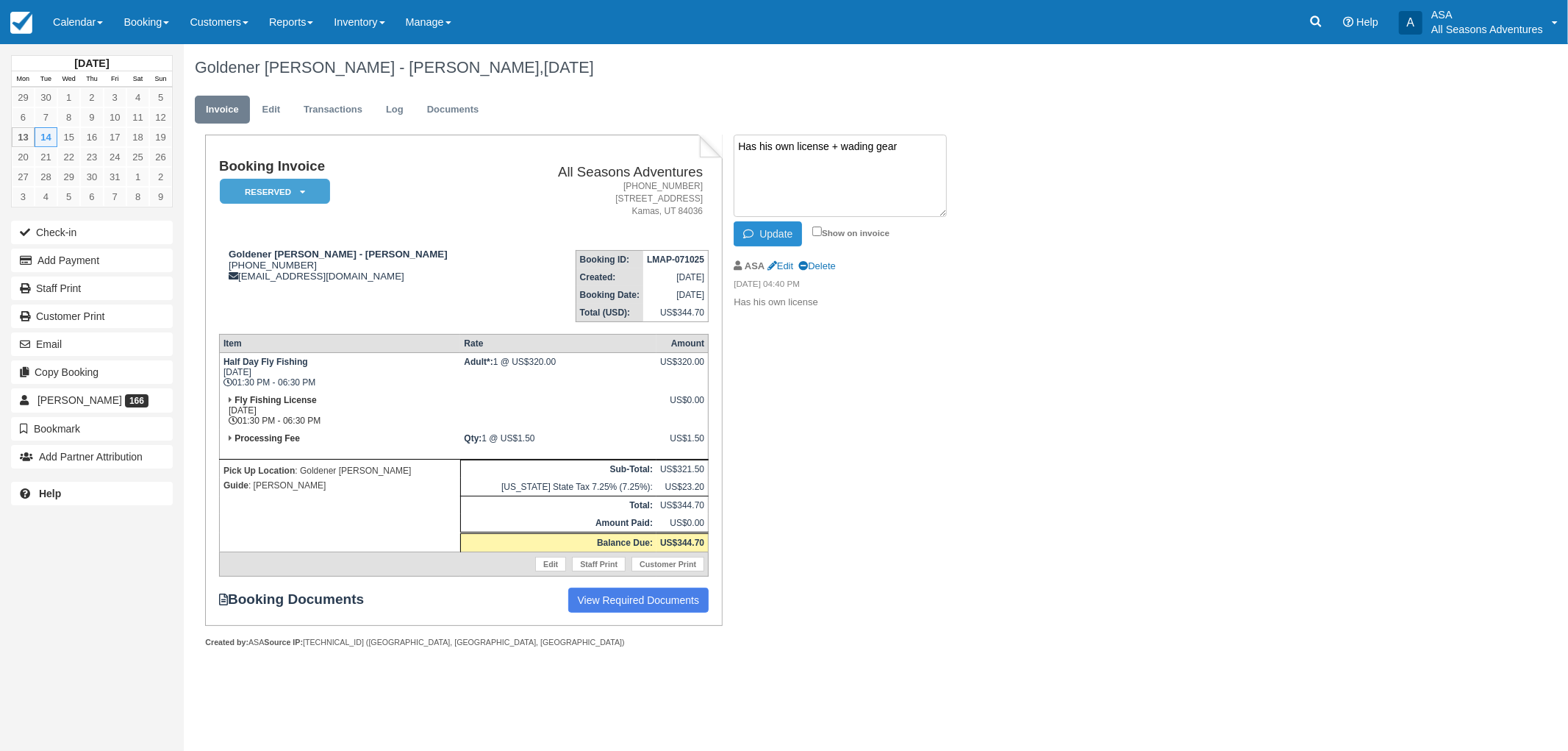
type textarea "Has his own license + wading gear"
click at [787, 238] on button "Update" at bounding box center [767, 234] width 68 height 25
click at [149, 28] on link "Booking" at bounding box center [146, 22] width 66 height 44
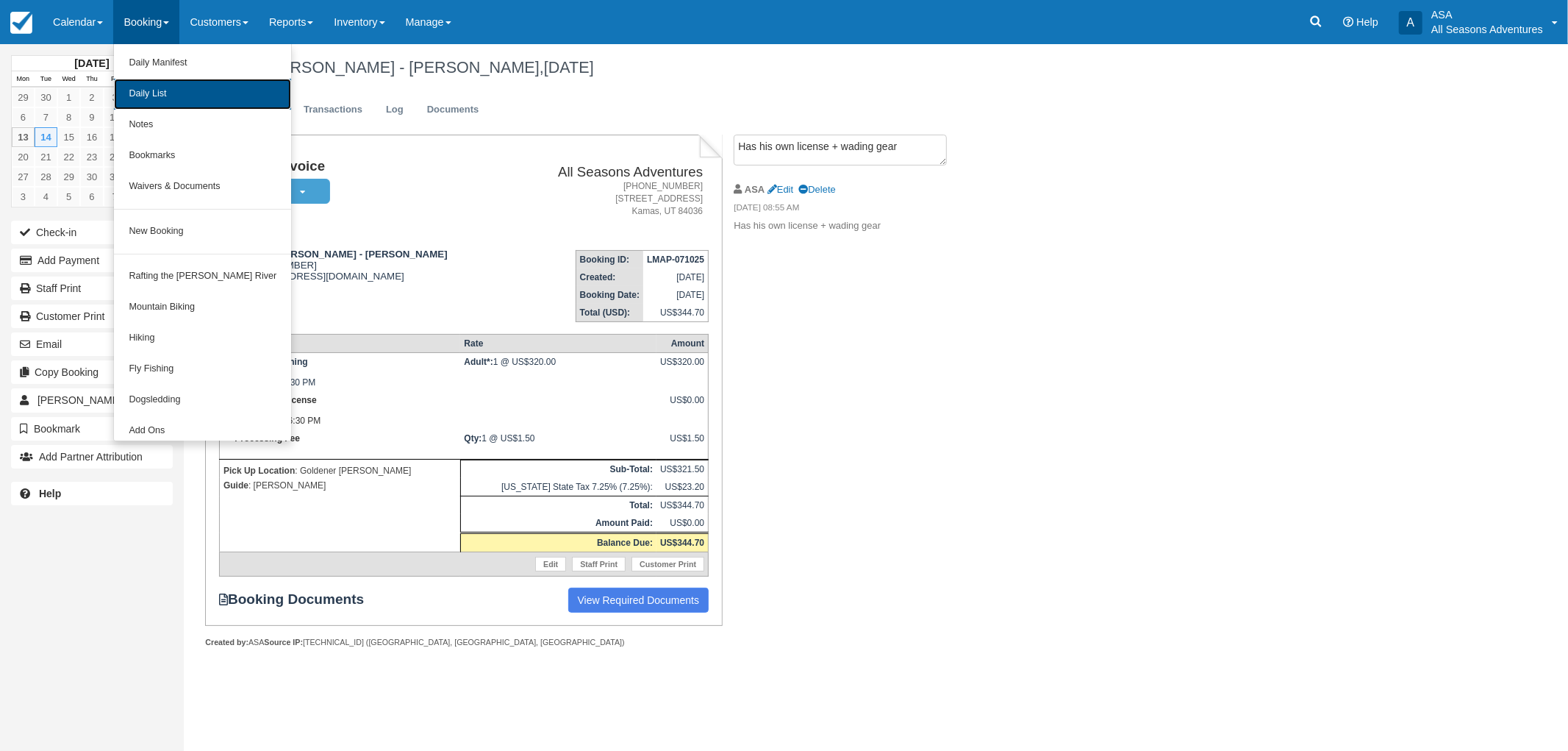
click at [152, 79] on link "Daily List" at bounding box center [202, 94] width 177 height 31
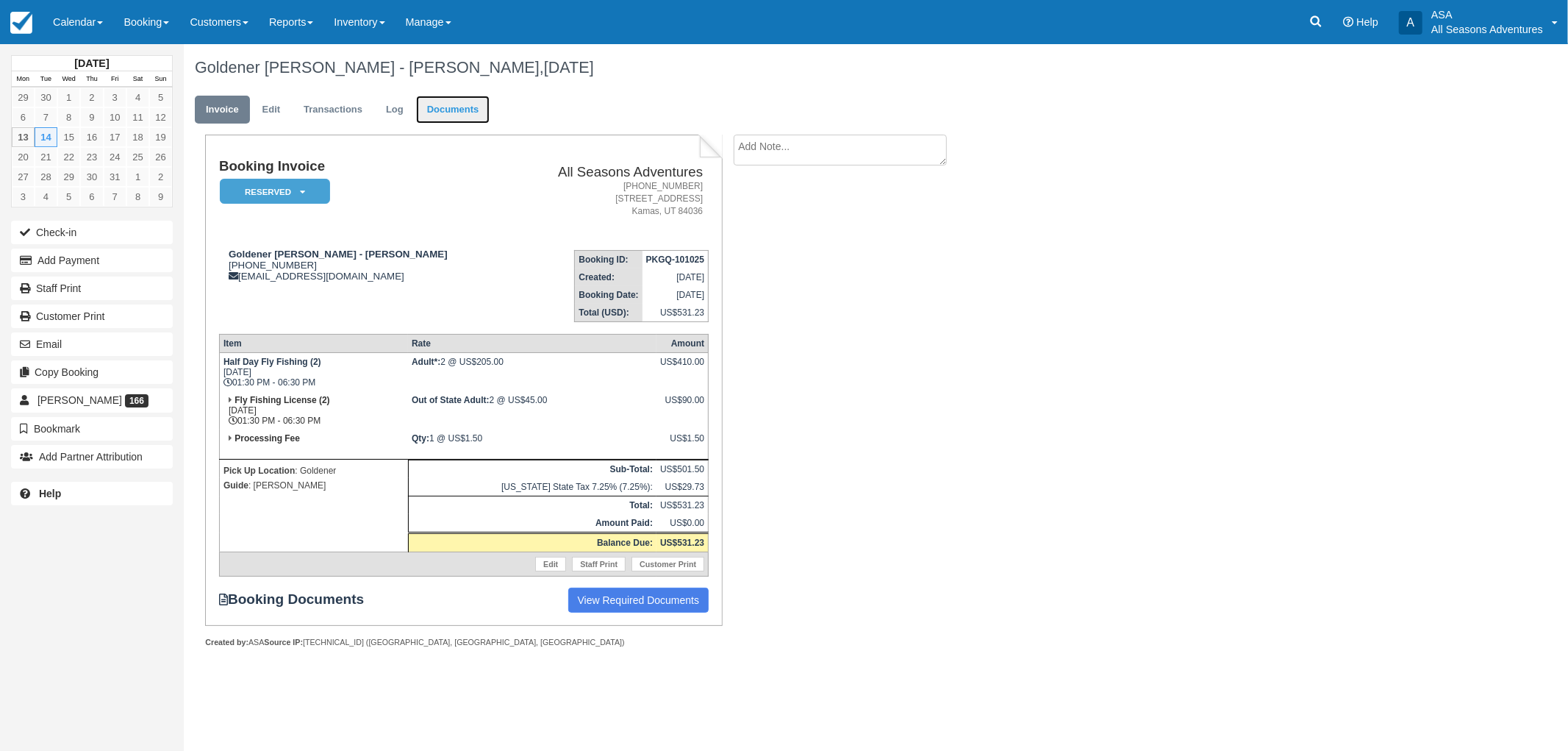
click at [460, 96] on link "Documents" at bounding box center [453, 110] width 74 height 29
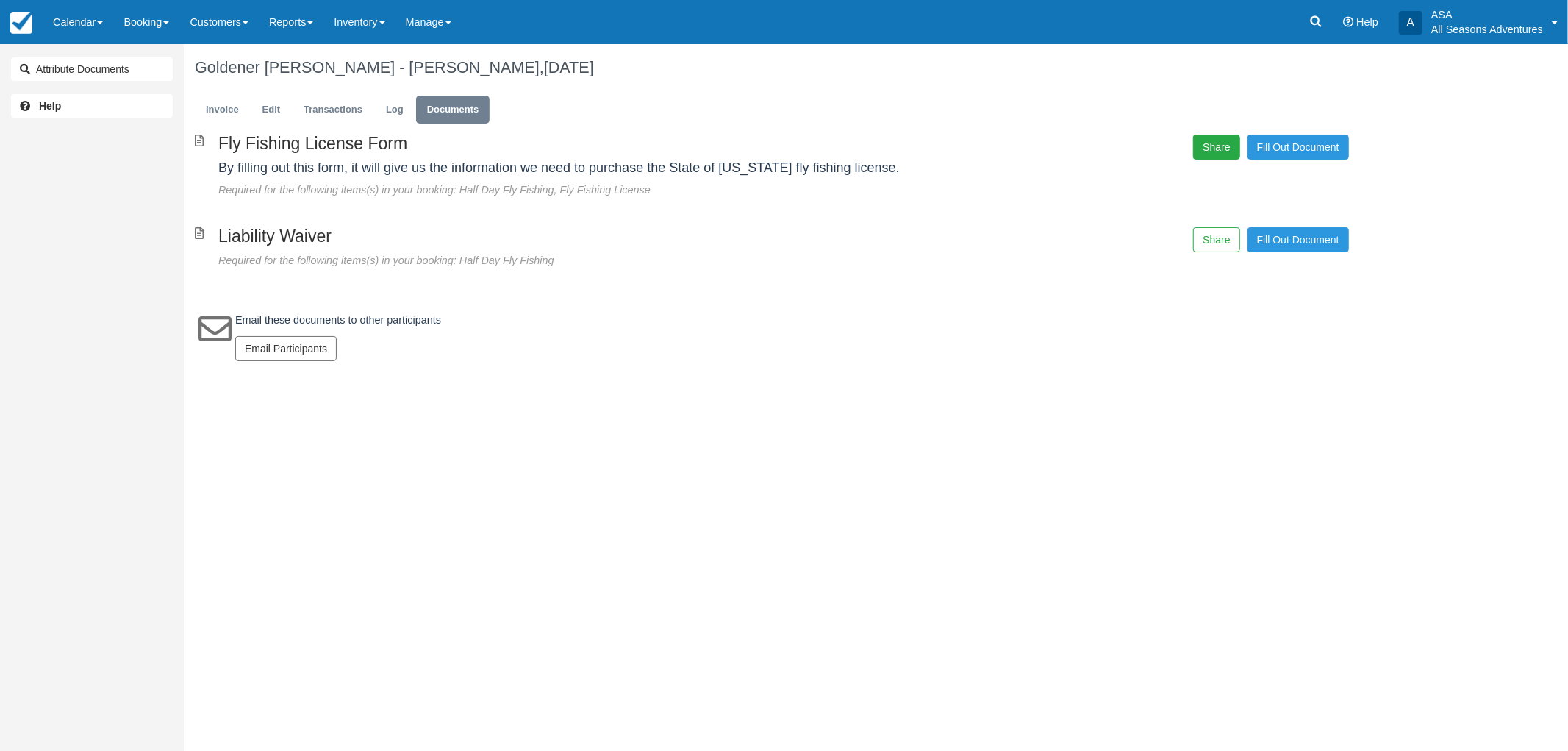
click at [1217, 144] on button "Share" at bounding box center [1216, 147] width 46 height 25
click at [1277, 103] on span "Copy" at bounding box center [1285, 107] width 43 height 25
click at [247, 107] on link "Invoice" at bounding box center [222, 110] width 55 height 29
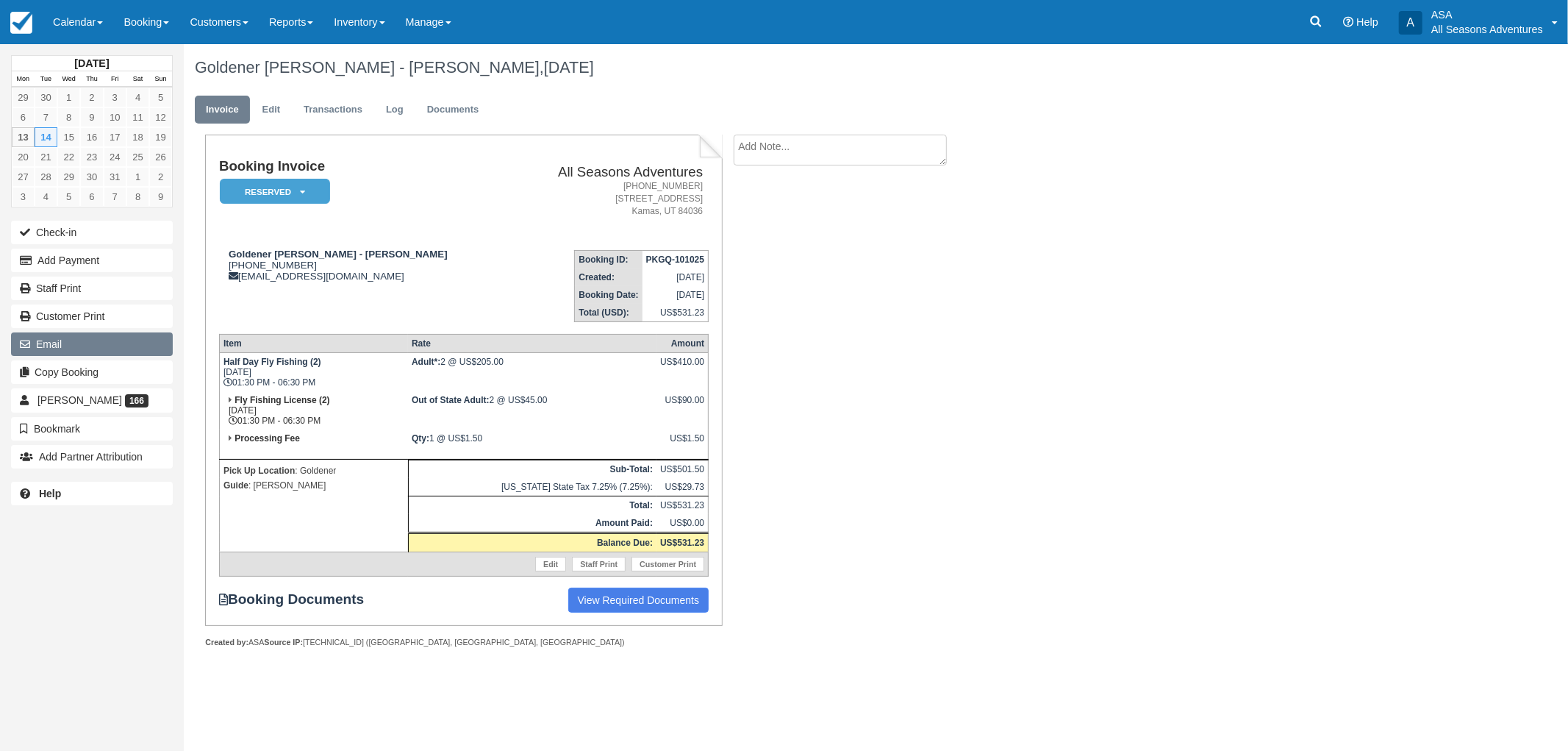
click at [64, 342] on button "Email" at bounding box center [92, 345] width 162 height 24
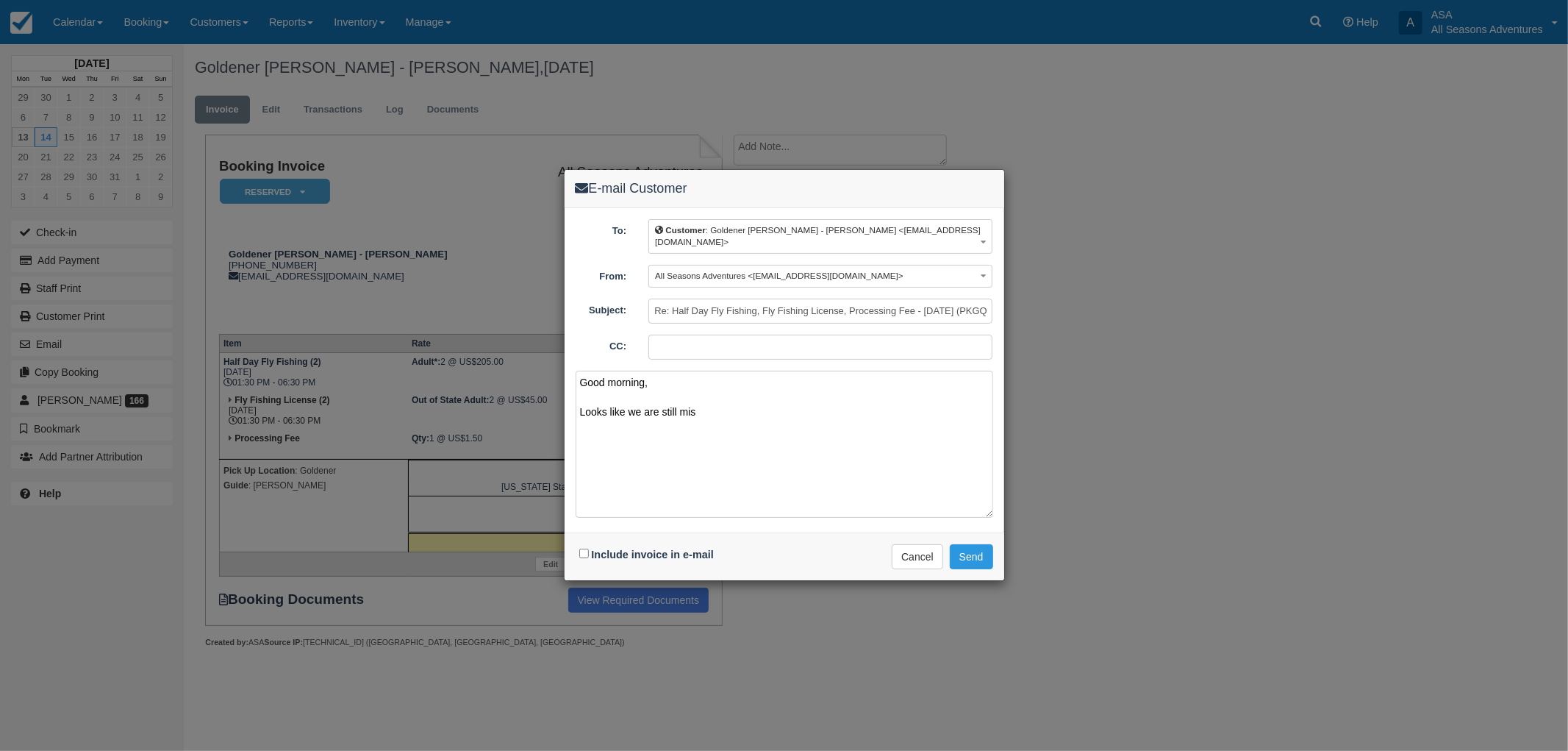
type textarea "Good morning, Looks like we are still mi"
drag, startPoint x: 769, startPoint y: 420, endPoint x: 561, endPoint y: 372, distance: 213.5
click at [561, 372] on div "E-mail Customer To: Customer : Goldener Hirsch - Robert Parnes <goldener.concie…" at bounding box center [784, 376] width 1568 height 751
click at [924, 557] on button "Cancel" at bounding box center [918, 557] width 52 height 25
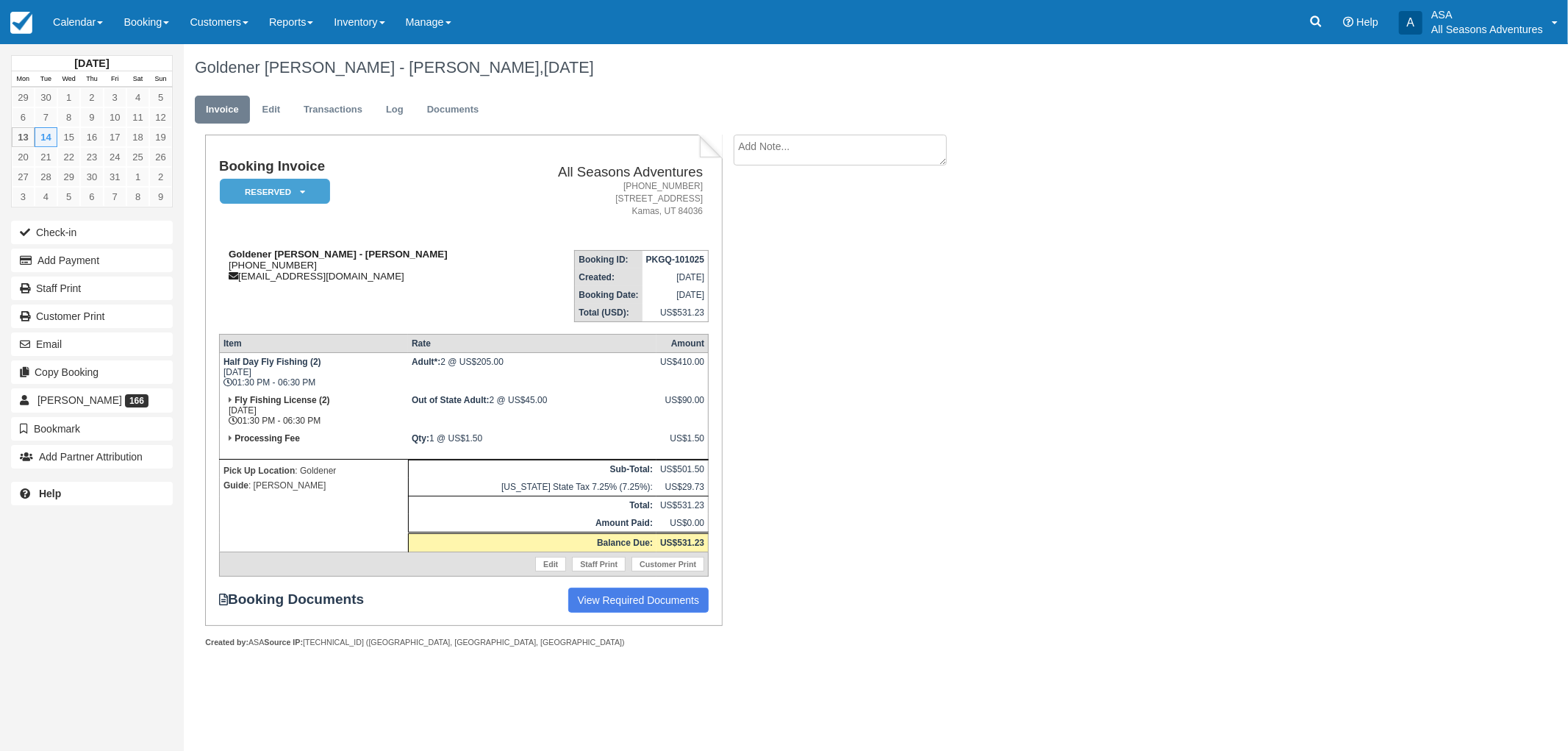
drag, startPoint x: 319, startPoint y: 265, endPoint x: 225, endPoint y: 270, distance: 94.1
click at [225, 270] on div "Goldener Hirsch - Robert Parnes 1 (240) 818-7220 goldener.concierge@aubergereso…" at bounding box center [364, 265] width 291 height 33
copy div "1 (240) 818-7220"
click at [459, 116] on link "Documents" at bounding box center [453, 110] width 74 height 29
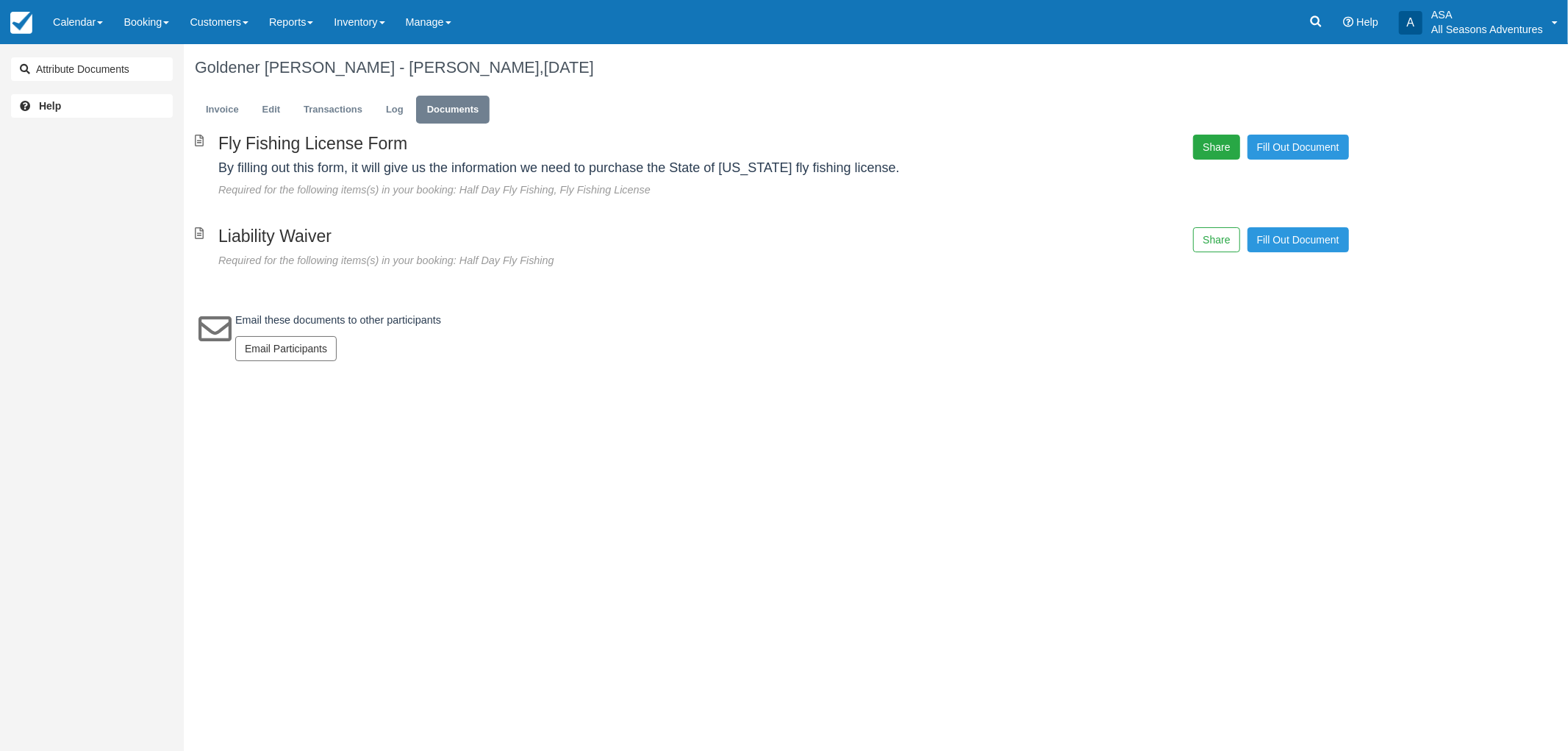
click at [1223, 148] on button "Share" at bounding box center [1216, 147] width 46 height 25
click at [1287, 103] on span "Copy" at bounding box center [1285, 107] width 43 height 25
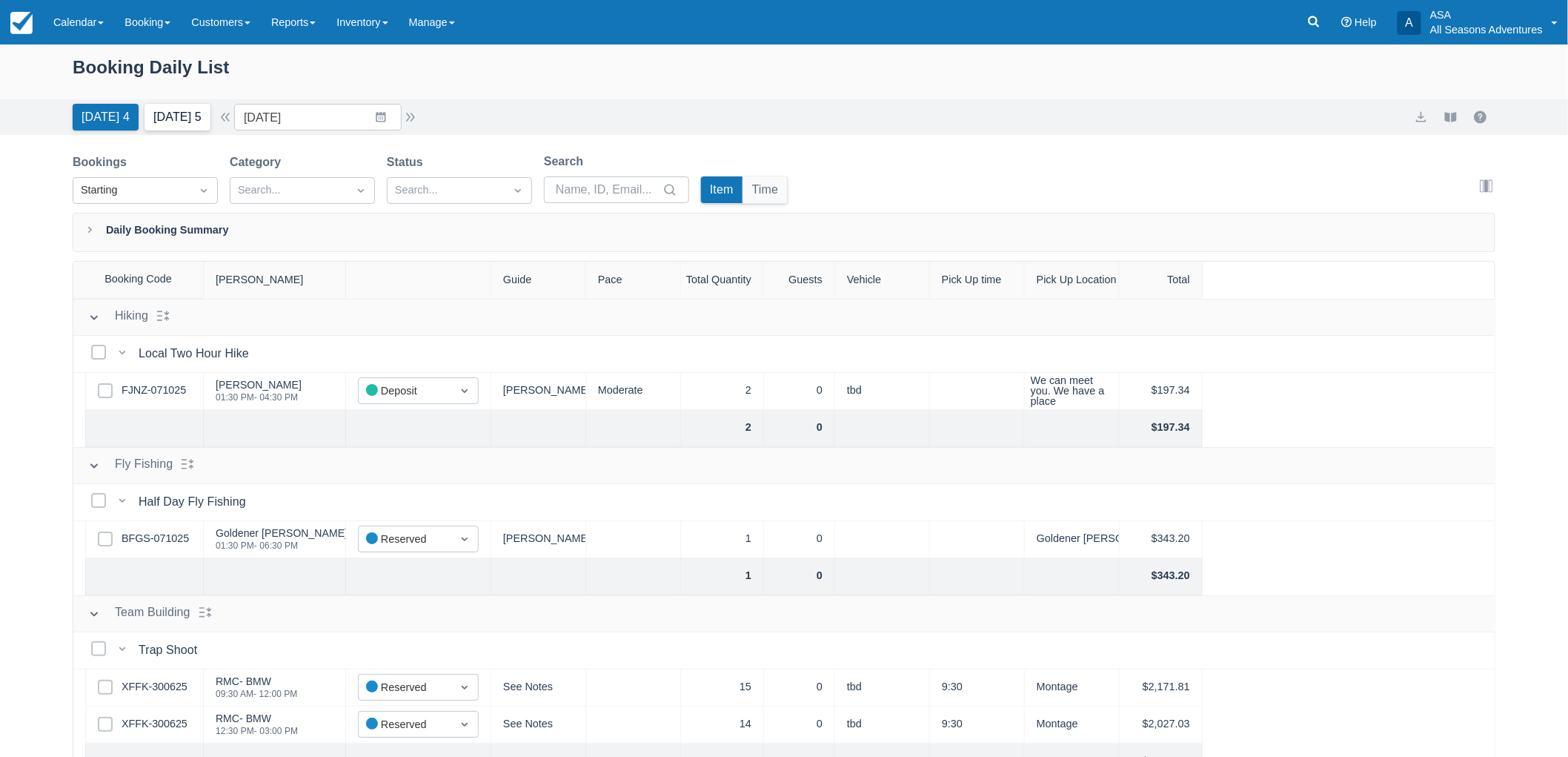
click at [168, 109] on button "[DATE] 5" at bounding box center [177, 117] width 66 height 27
type input "[DATE]"
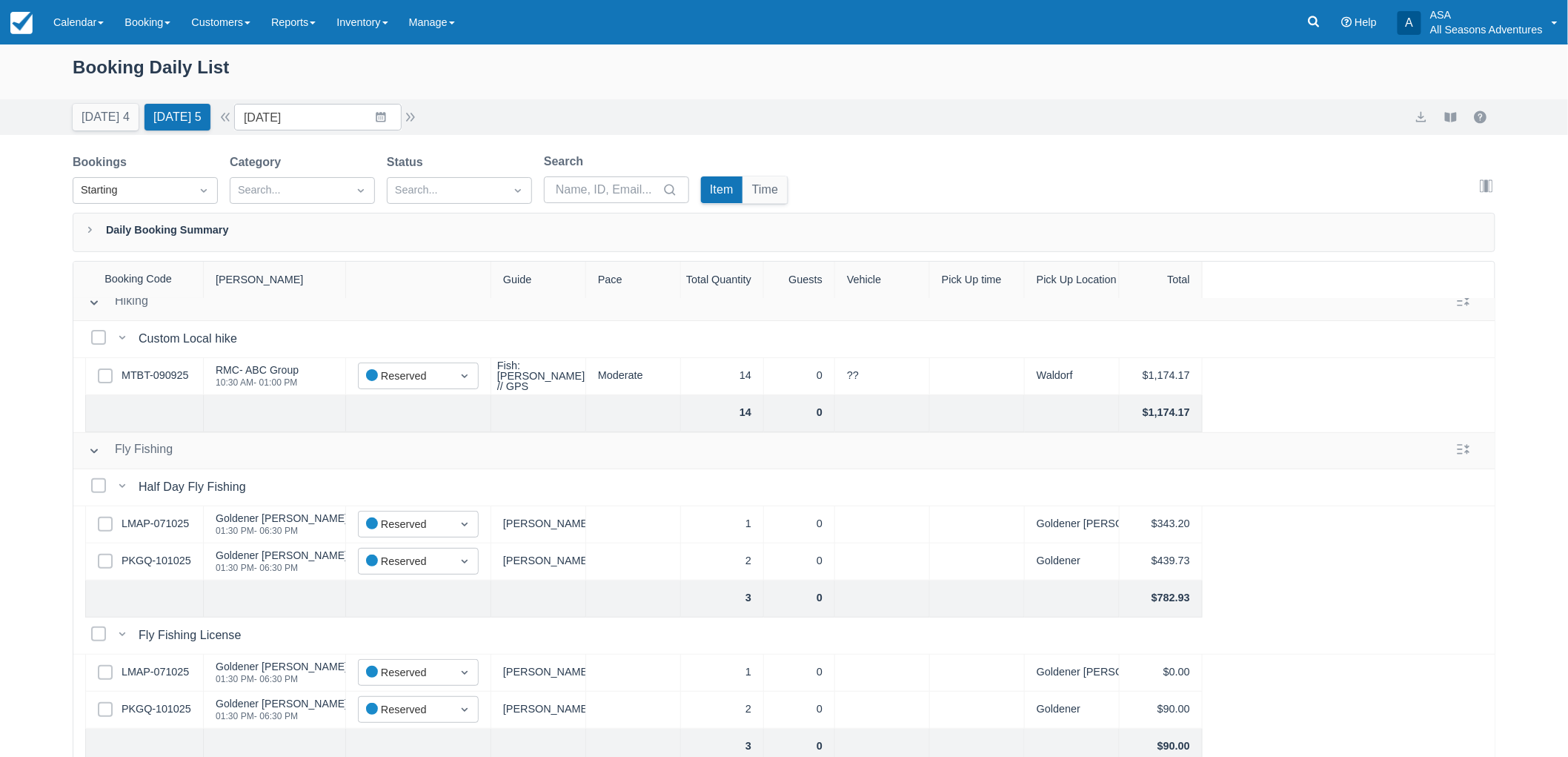
scroll to position [165, 0]
click at [188, 561] on link "PKGQ-101025" at bounding box center [157, 560] width 70 height 16
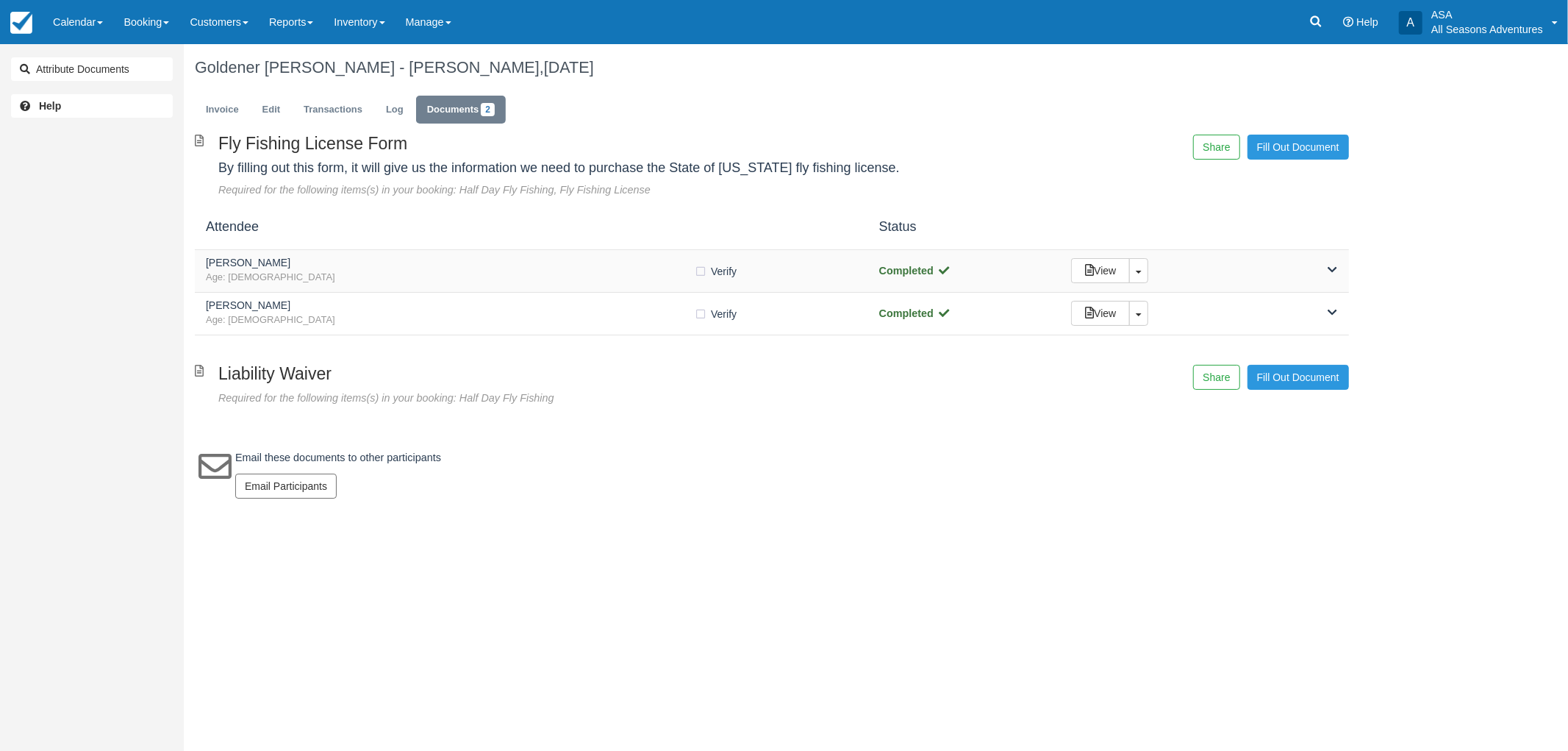
click at [370, 263] on h5 "Robert Parnes" at bounding box center [450, 263] width 488 height 11
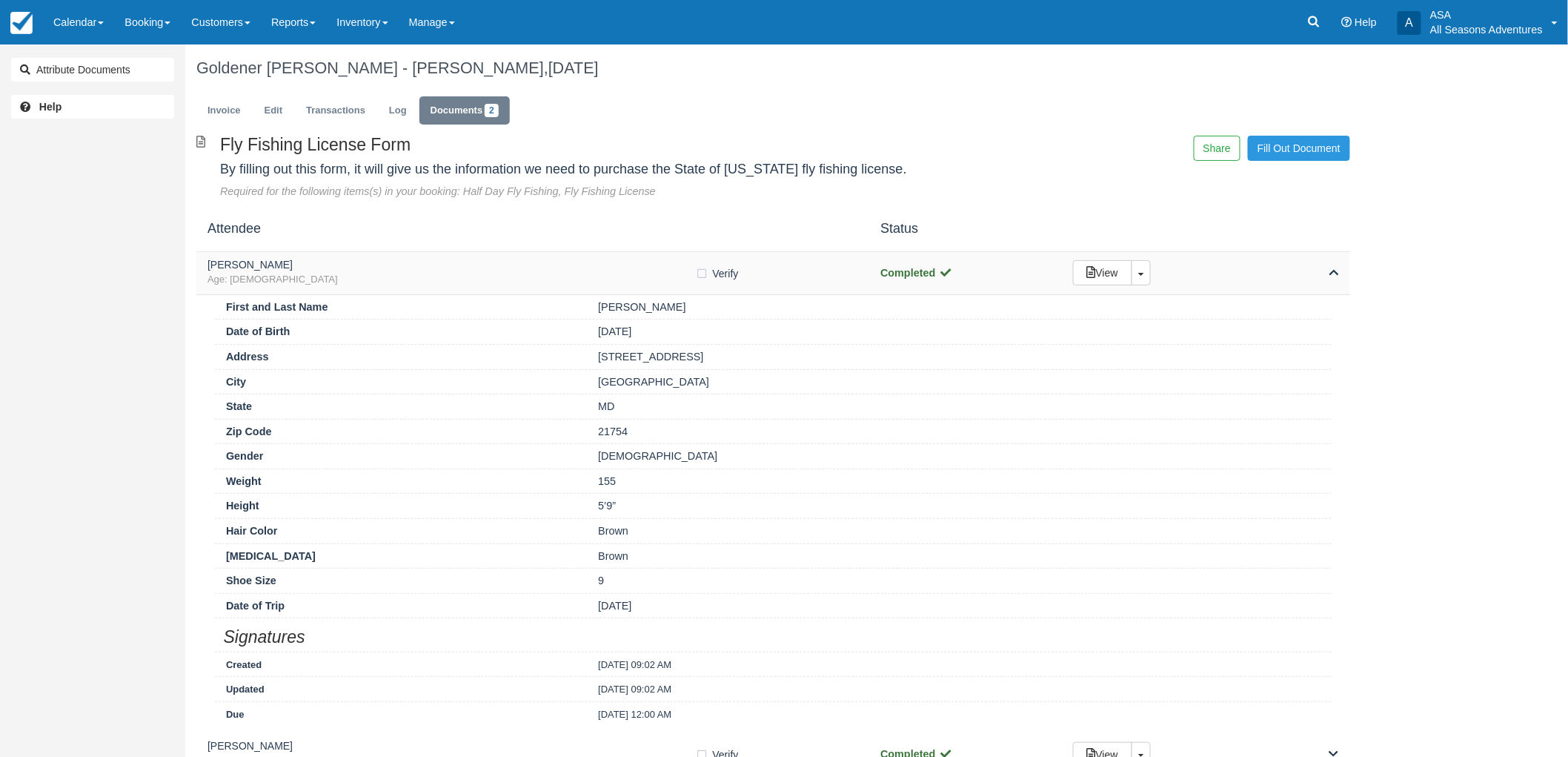
click at [373, 265] on h5 "Robert Parnes" at bounding box center [452, 265] width 488 height 11
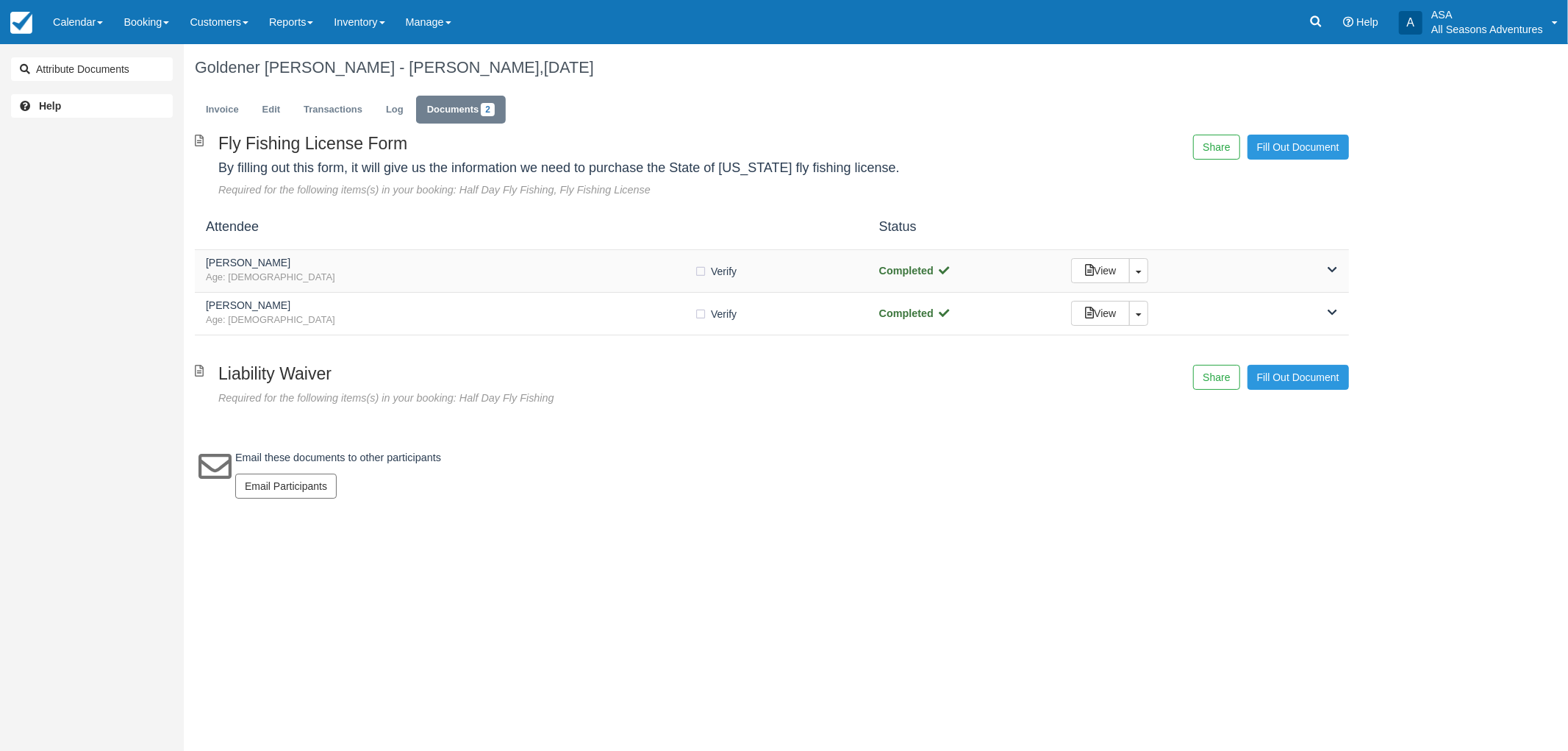
click at [369, 265] on h5 "Robert Parnes" at bounding box center [450, 263] width 488 height 11
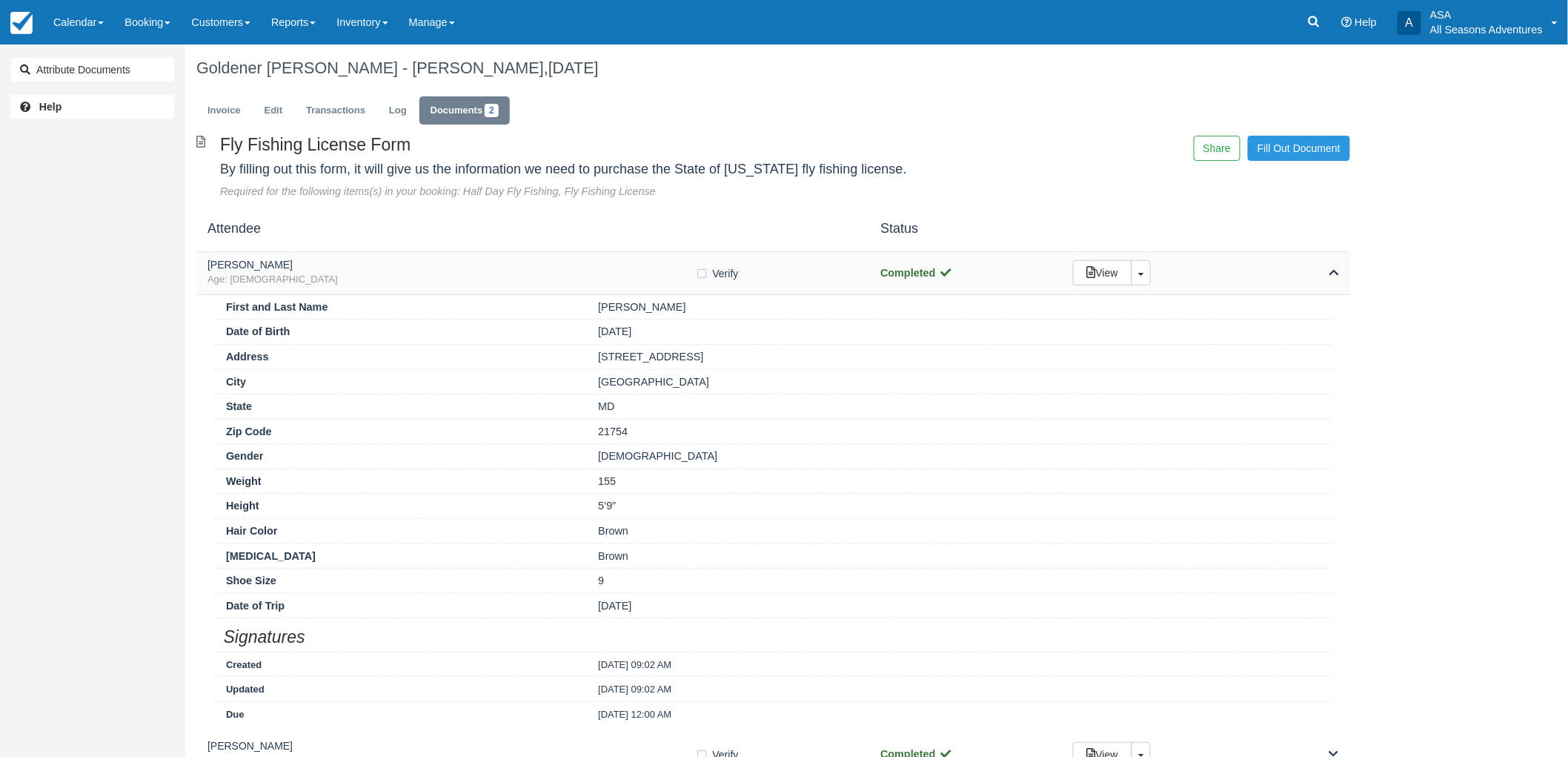
click at [372, 267] on h5 "Robert Parnes" at bounding box center [452, 265] width 488 height 11
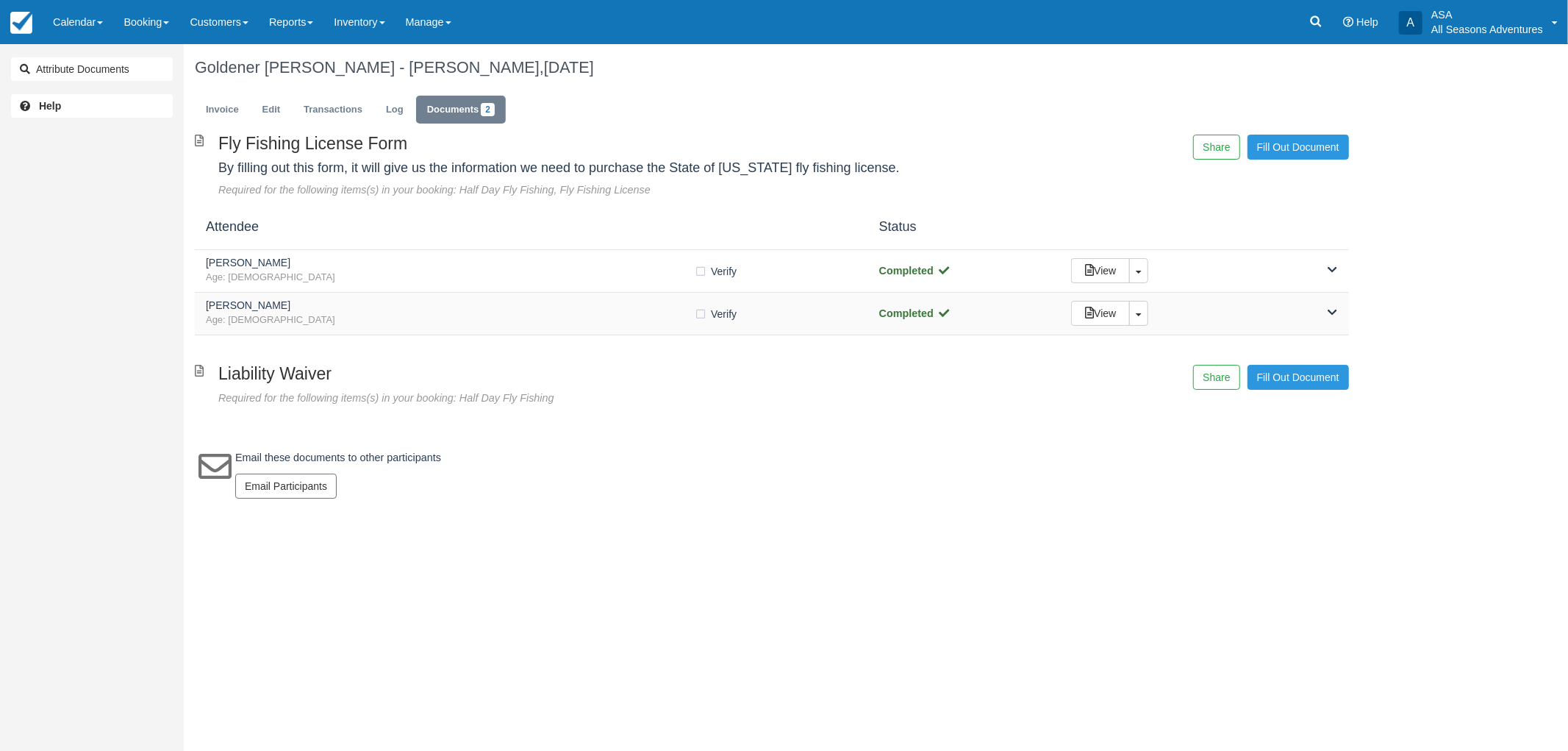
click at [377, 304] on h5 "Janet Parnes" at bounding box center [450, 306] width 488 height 11
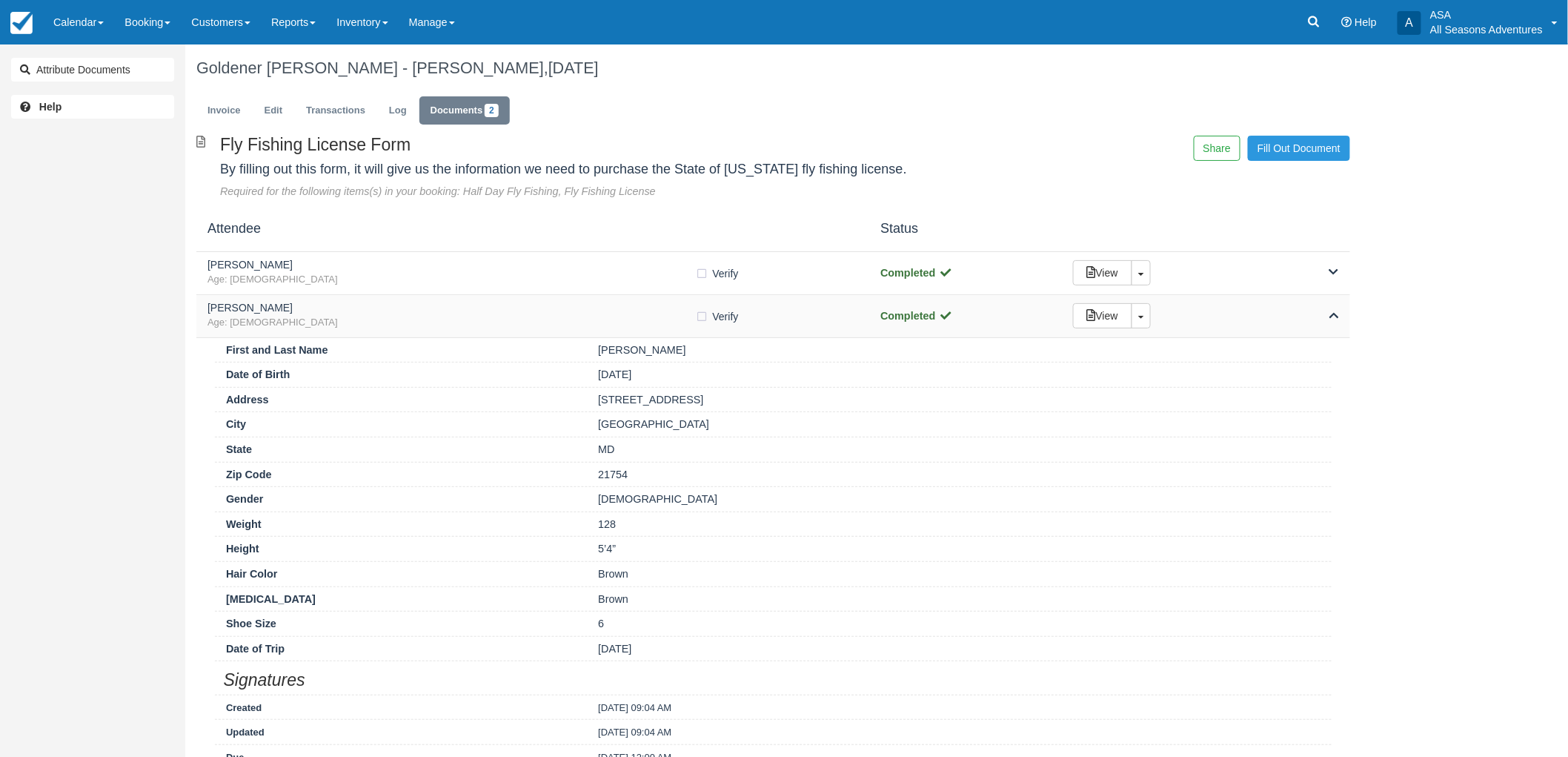
click at [380, 307] on h5 "Janet Parnes" at bounding box center [452, 308] width 488 height 11
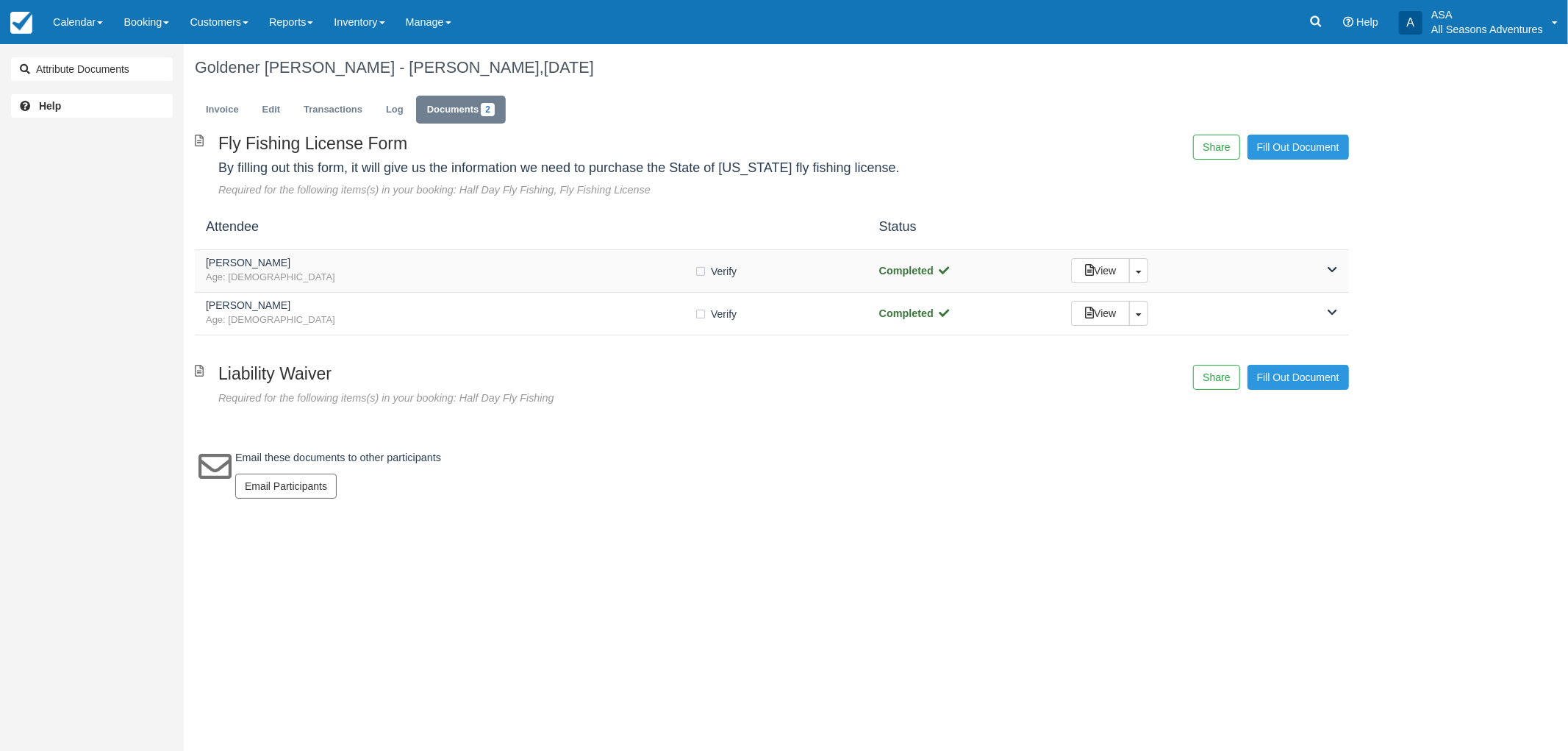
click at [441, 266] on h5 "Robert Parnes" at bounding box center [450, 263] width 488 height 11
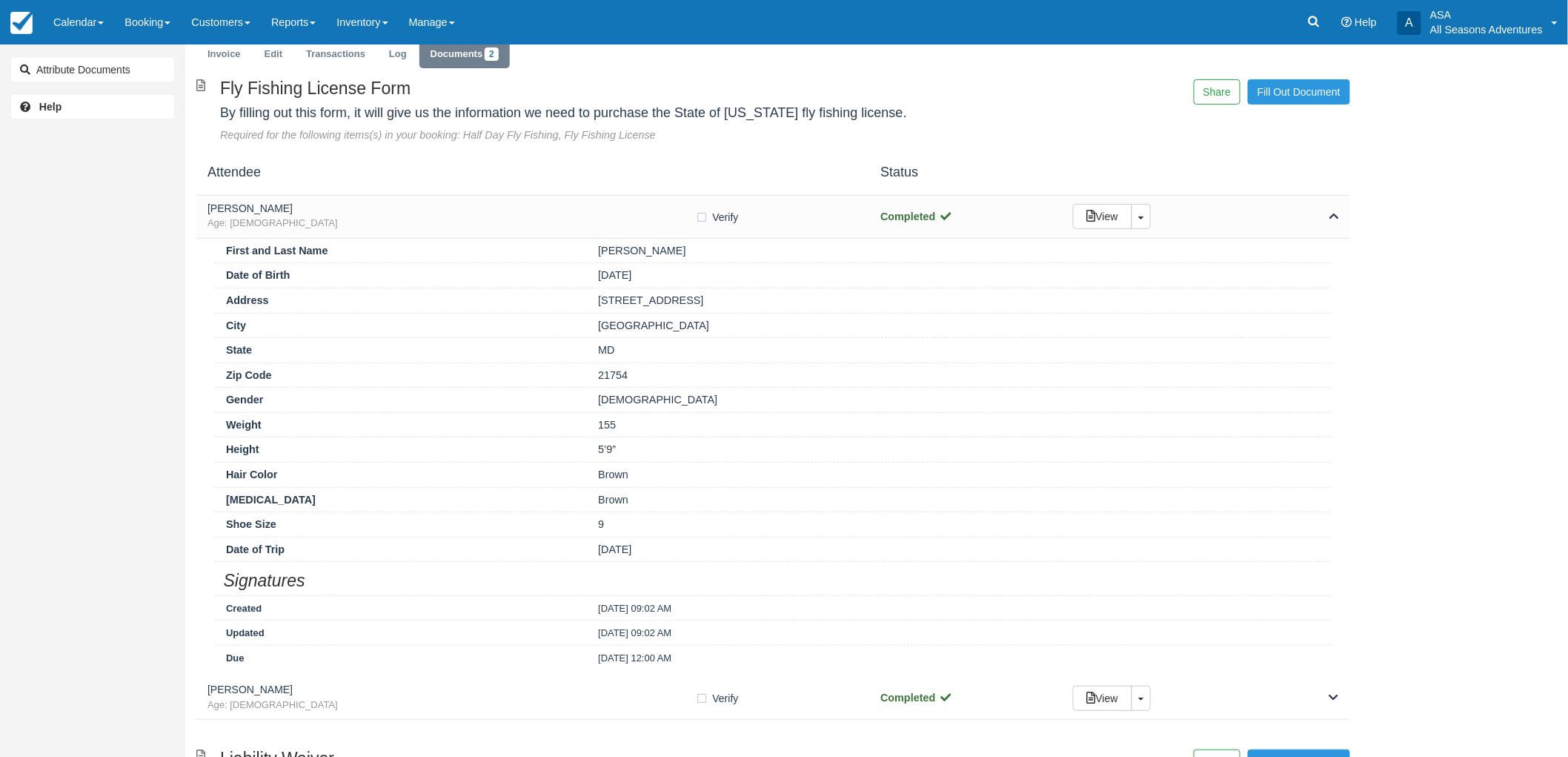
scroll to position [82, 0]
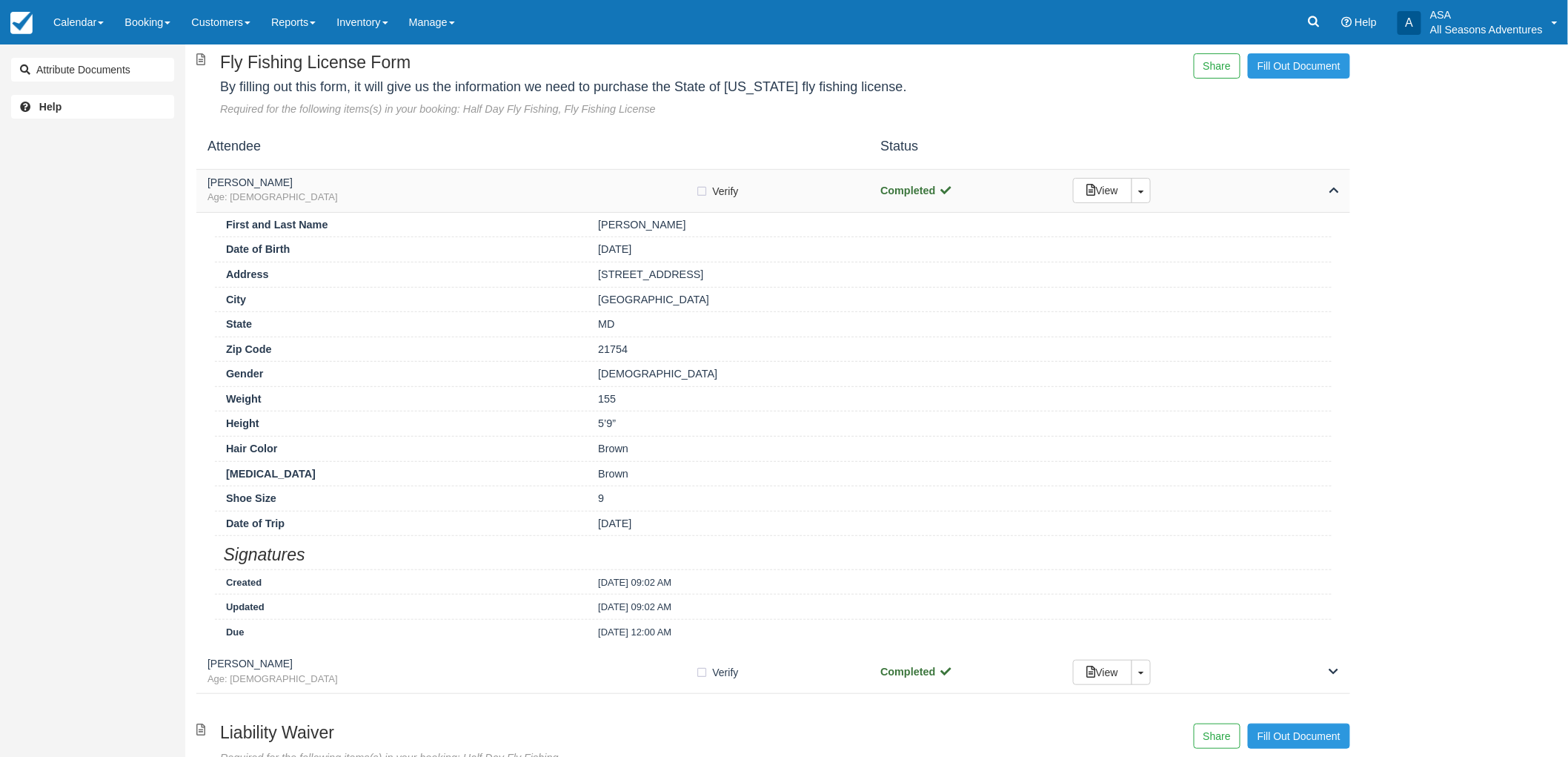
click at [706, 193] on label "Verify Verified" at bounding box center [722, 191] width 53 height 22
checkbox input "true"
click at [646, 191] on span "Age: 61" at bounding box center [452, 197] width 488 height 14
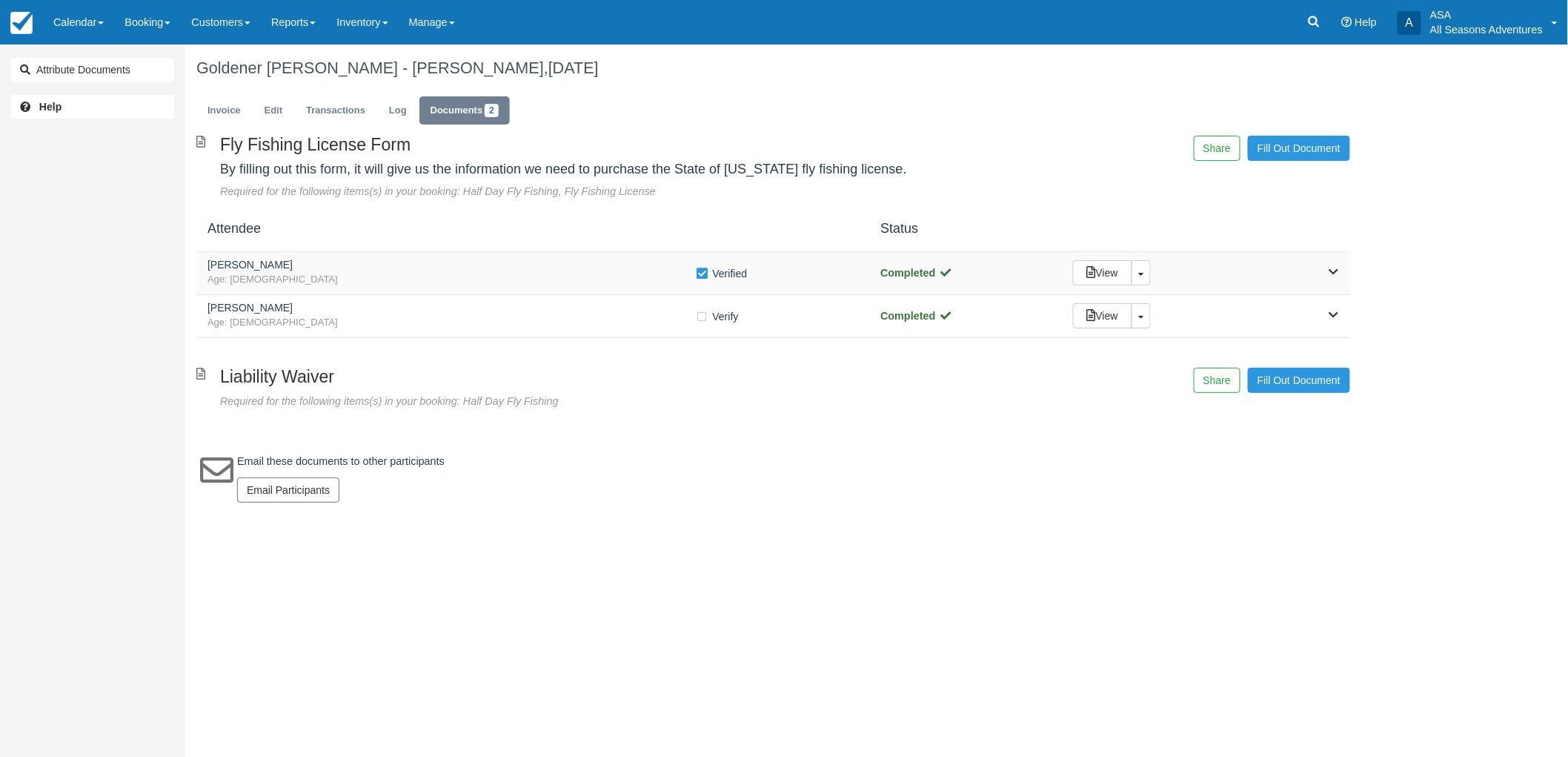
scroll to position [0, 0]
click at [631, 305] on h5 "Janet Parnes" at bounding box center [453, 308] width 492 height 11
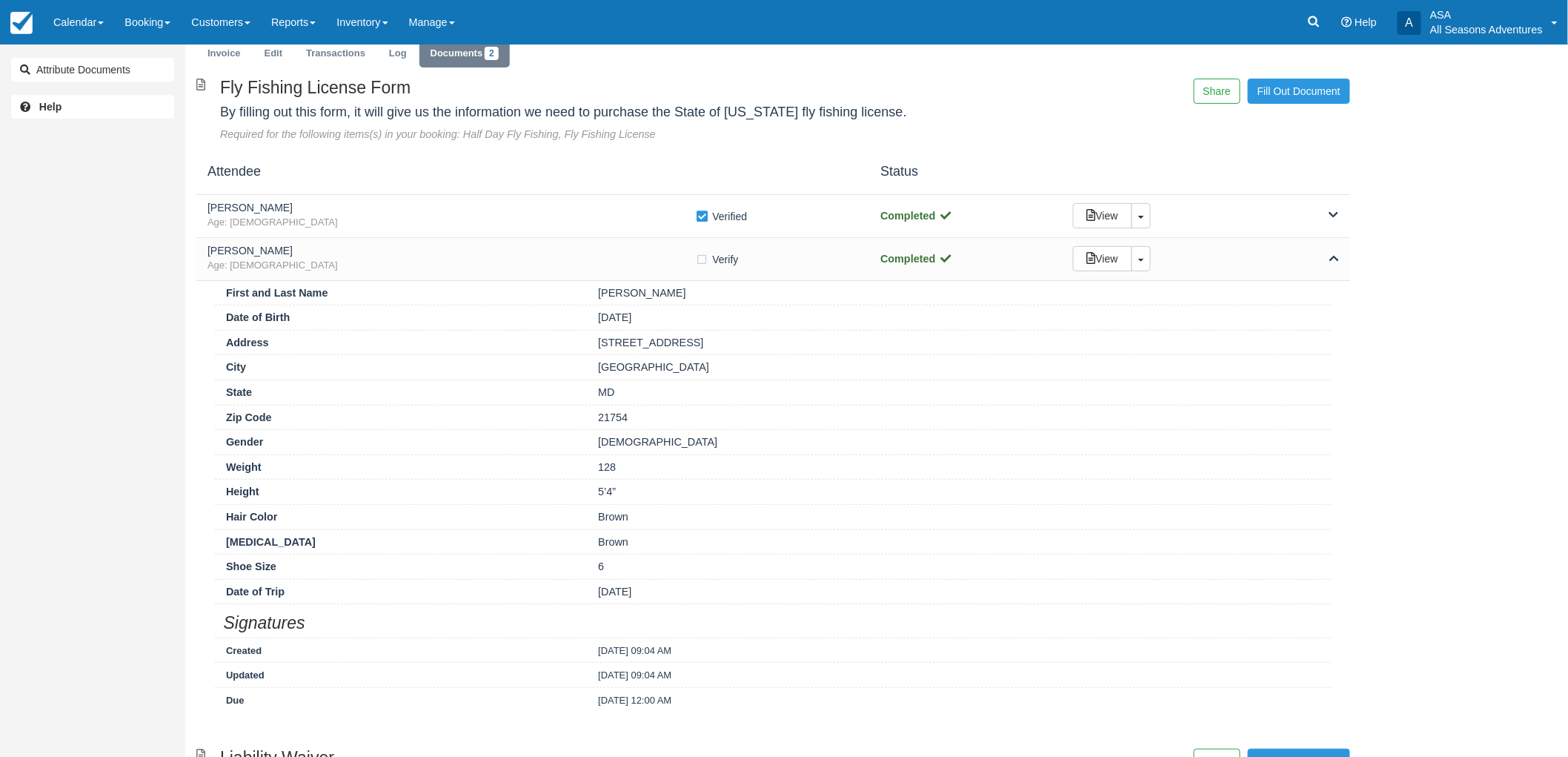
scroll to position [82, 0]
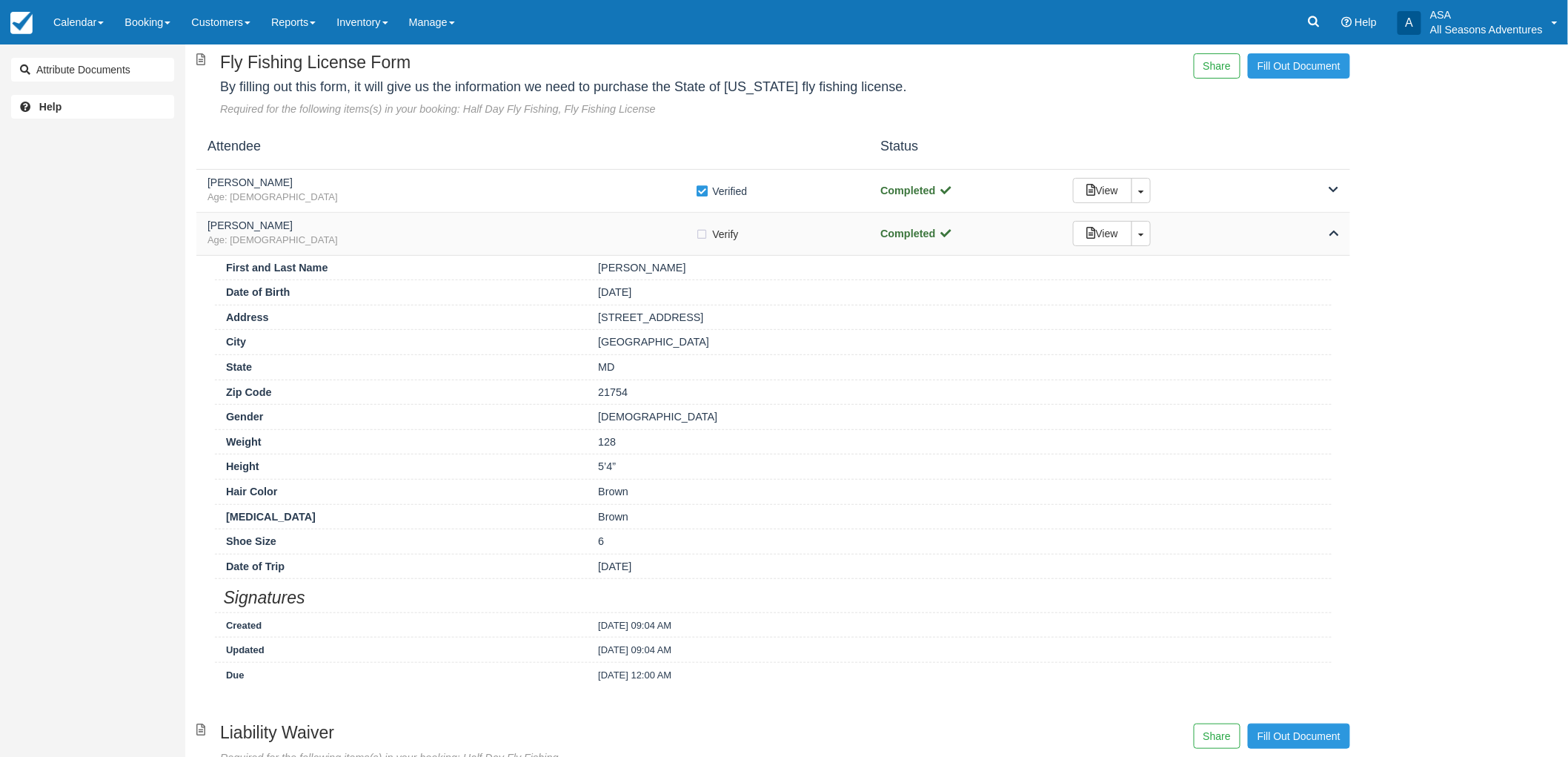
click at [701, 235] on label "Verify Verified" at bounding box center [722, 235] width 53 height 22
checkbox input "true"
click at [671, 239] on span "Age: 65" at bounding box center [452, 240] width 488 height 14
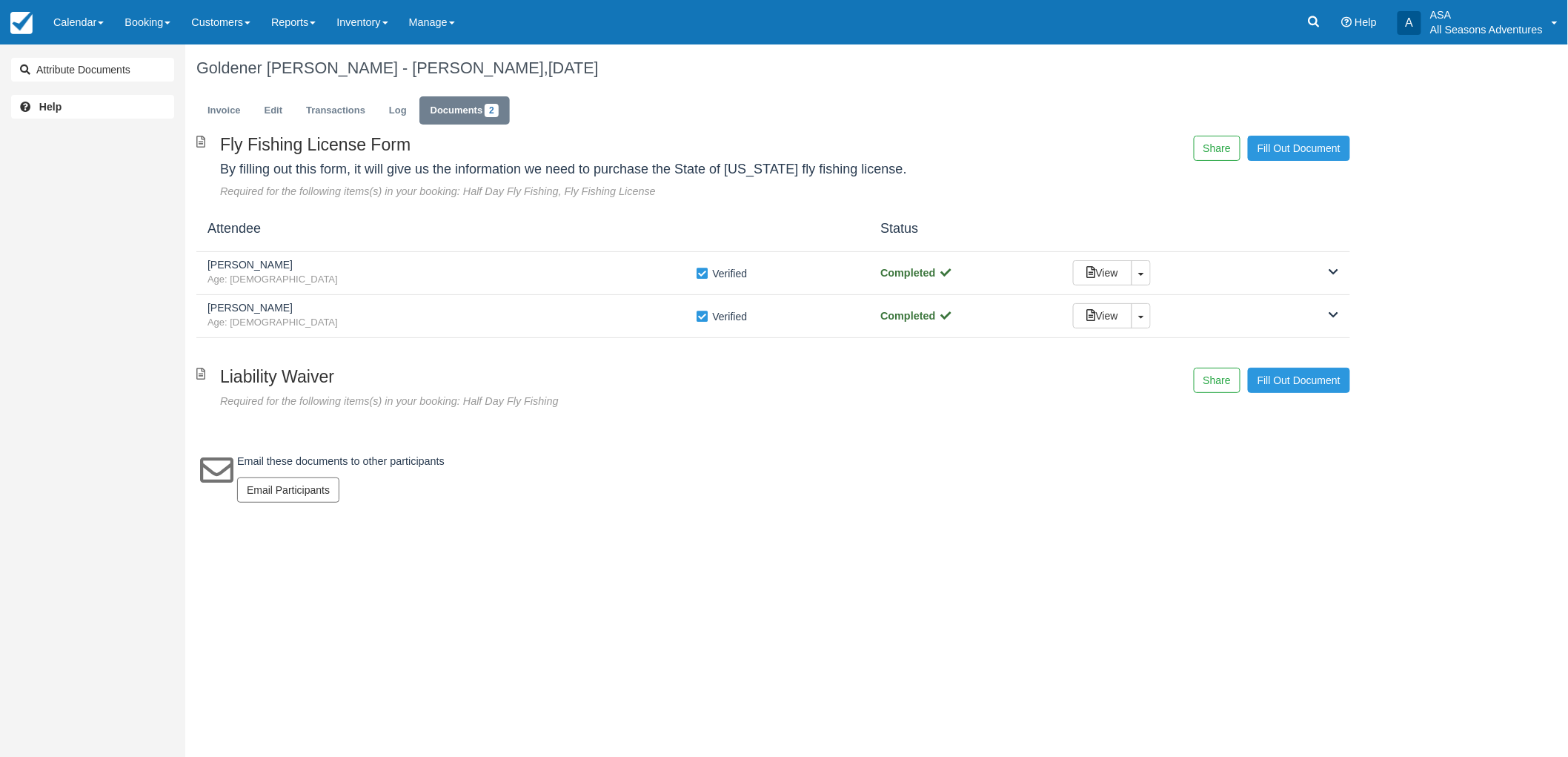
scroll to position [0, 0]
click at [539, 285] on span "Age: 61" at bounding box center [453, 280] width 492 height 14
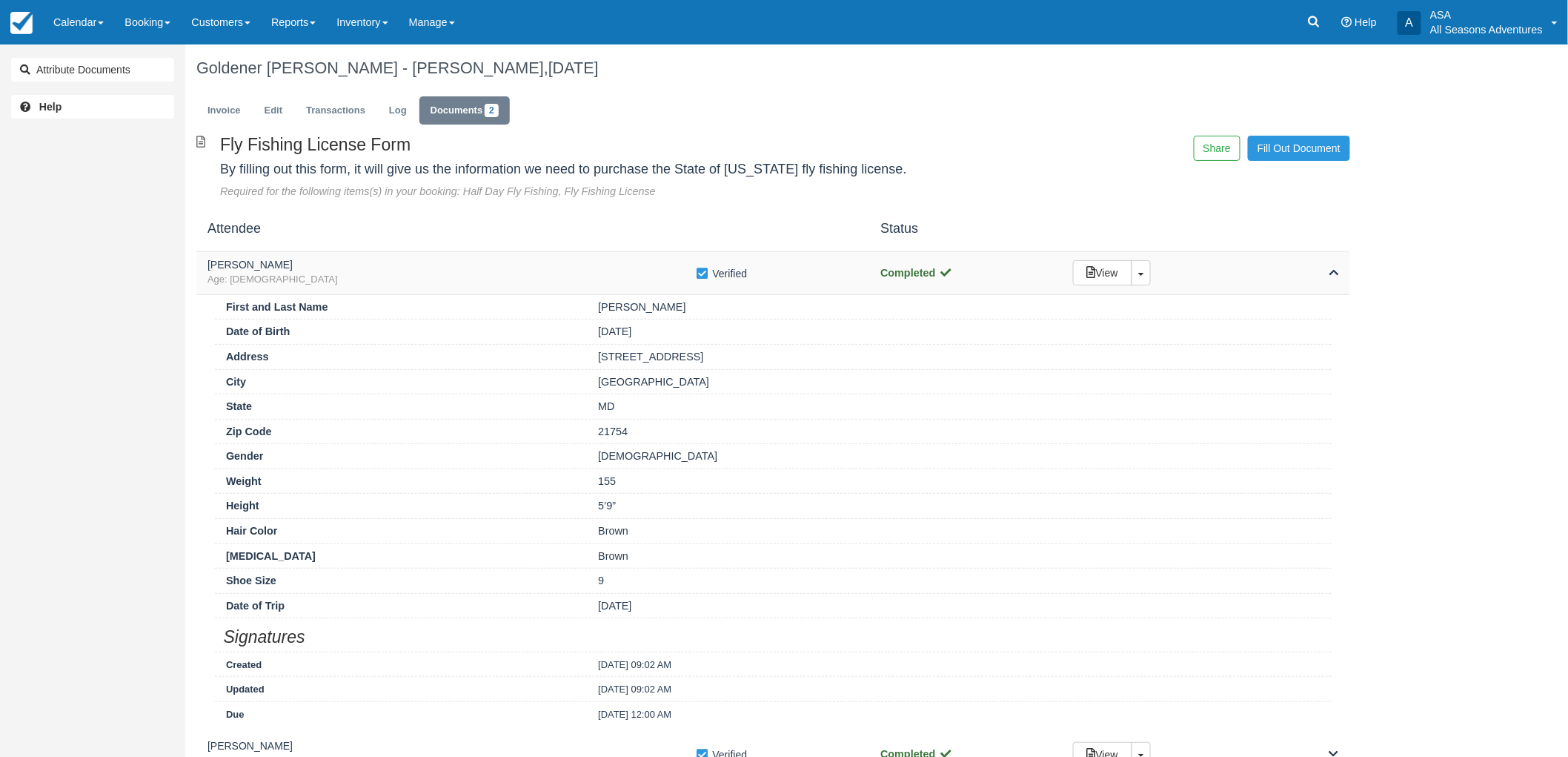
click at [539, 285] on span "Age: 61" at bounding box center [452, 280] width 488 height 14
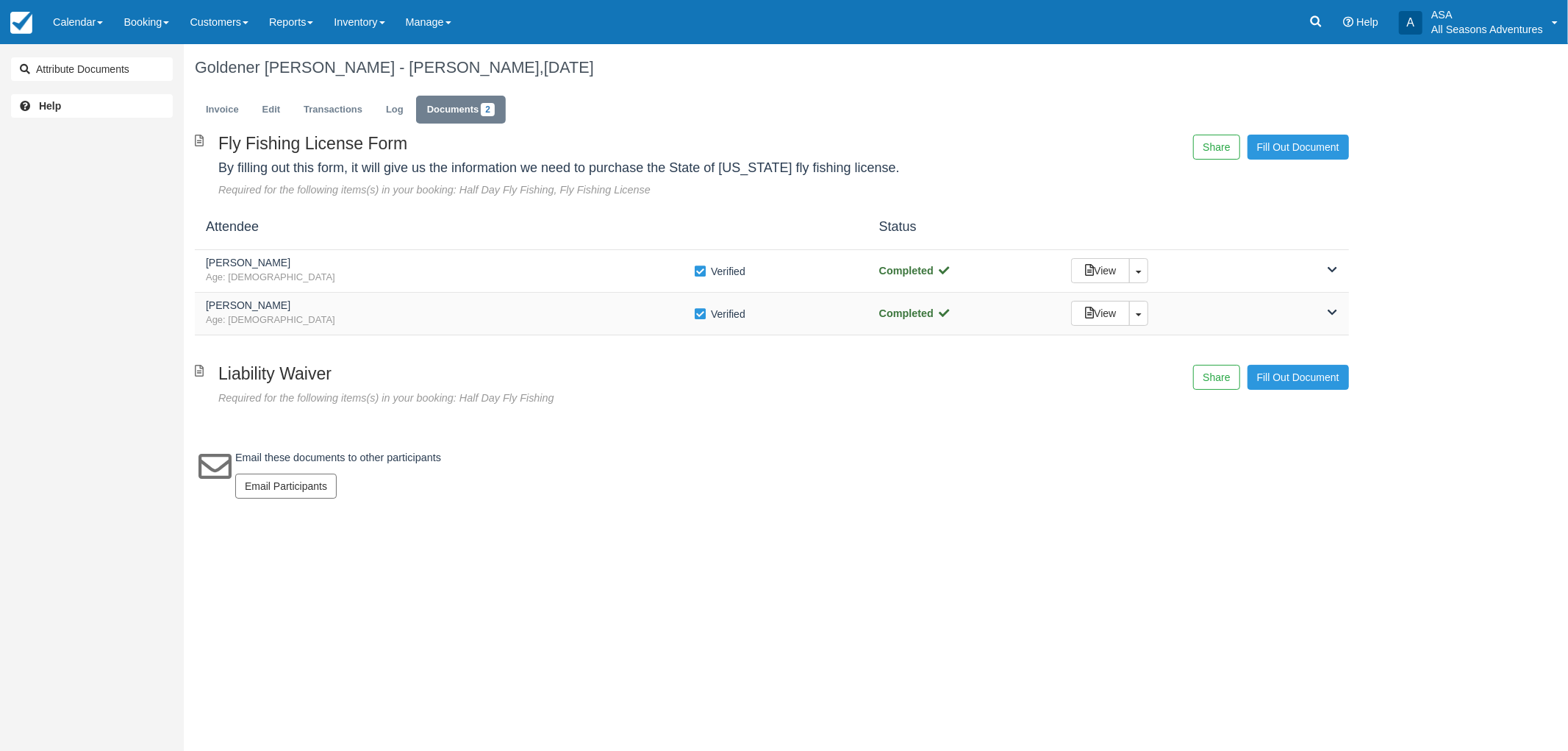
click at [544, 332] on div "Janet Parnes Age: 65 Verify Verified Completed View Toggle Dropdown Detach" at bounding box center [772, 314] width 1154 height 43
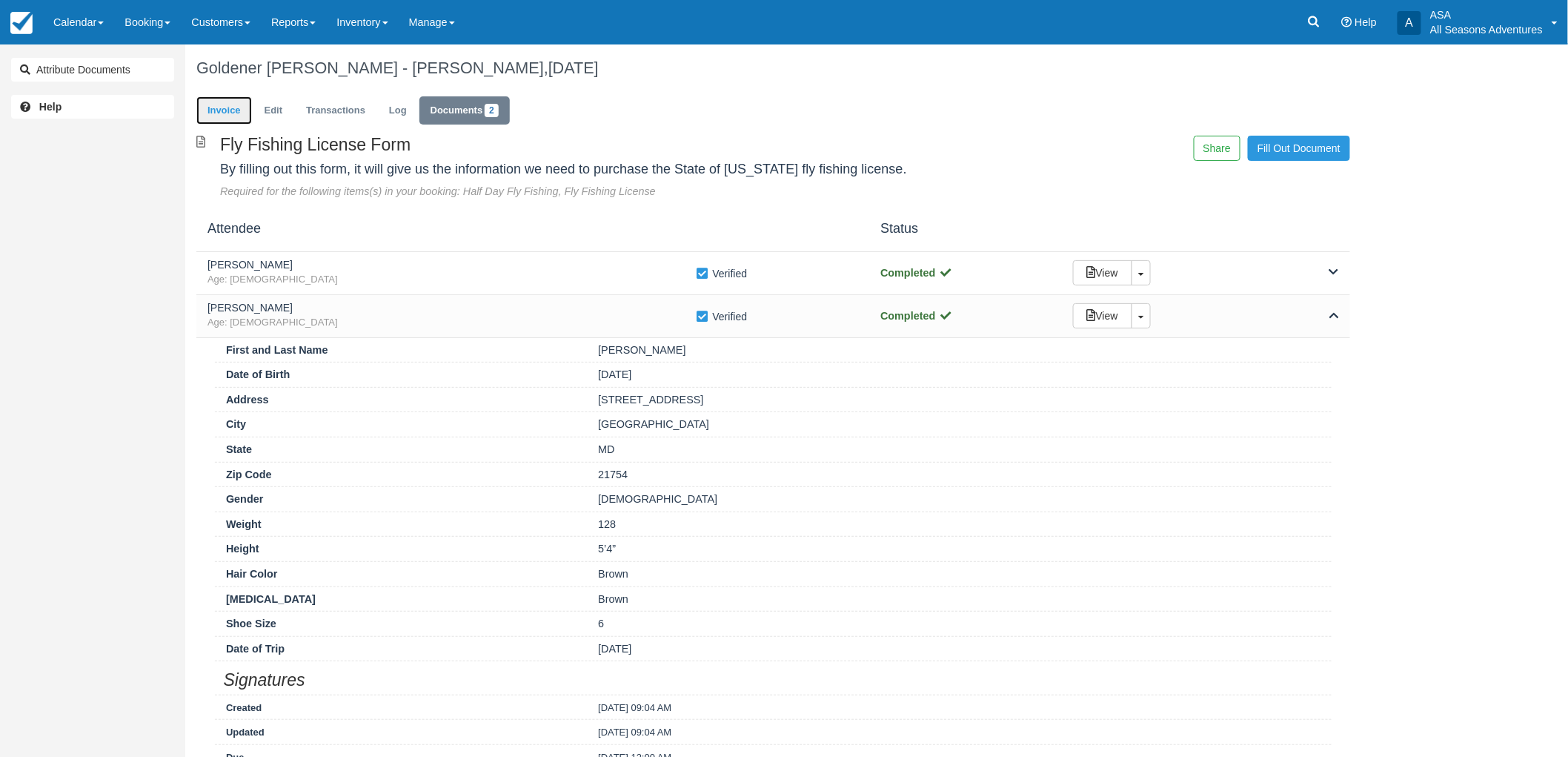
click at [219, 110] on link "Invoice" at bounding box center [224, 111] width 56 height 29
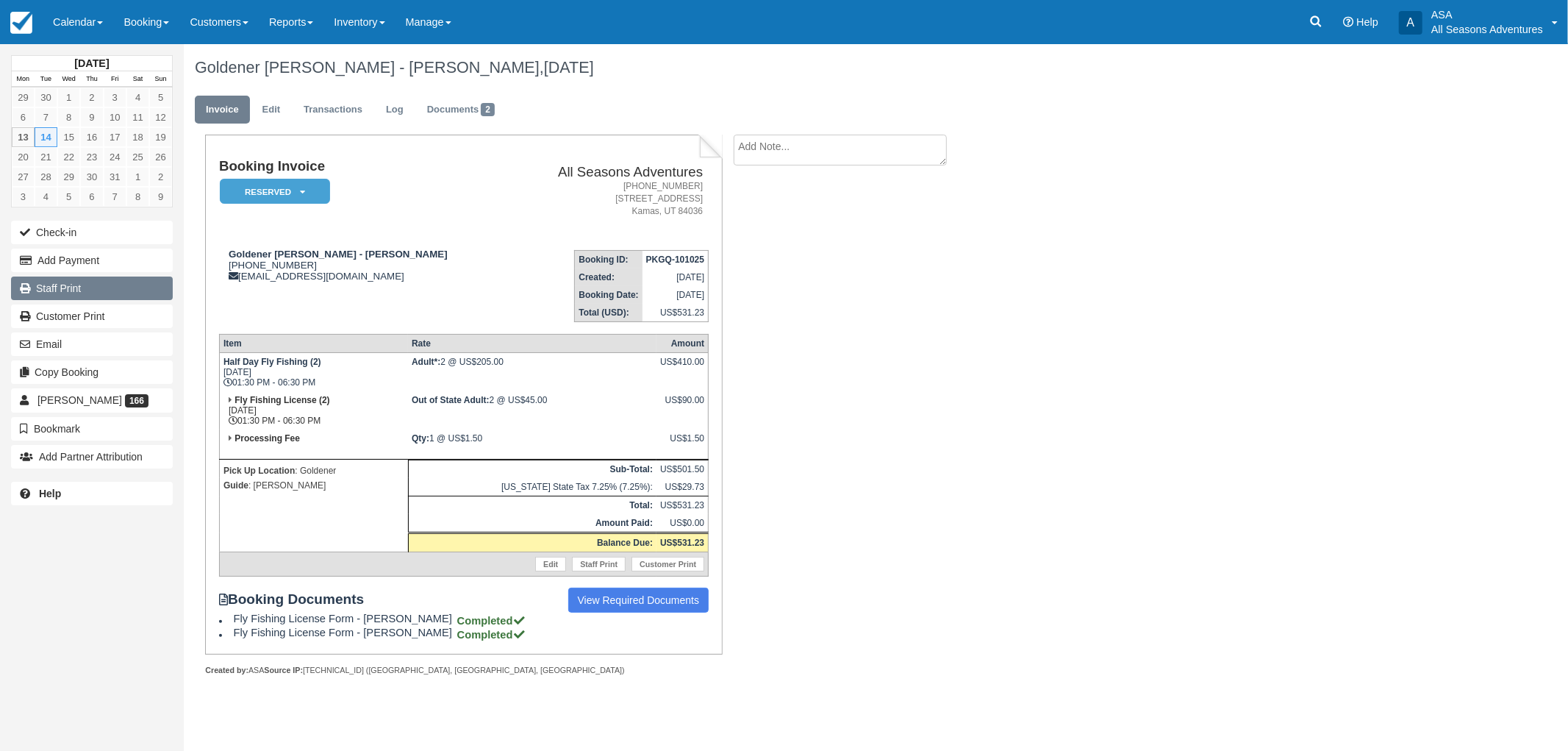
click at [41, 283] on link "Staff Print" at bounding box center [92, 289] width 162 height 24
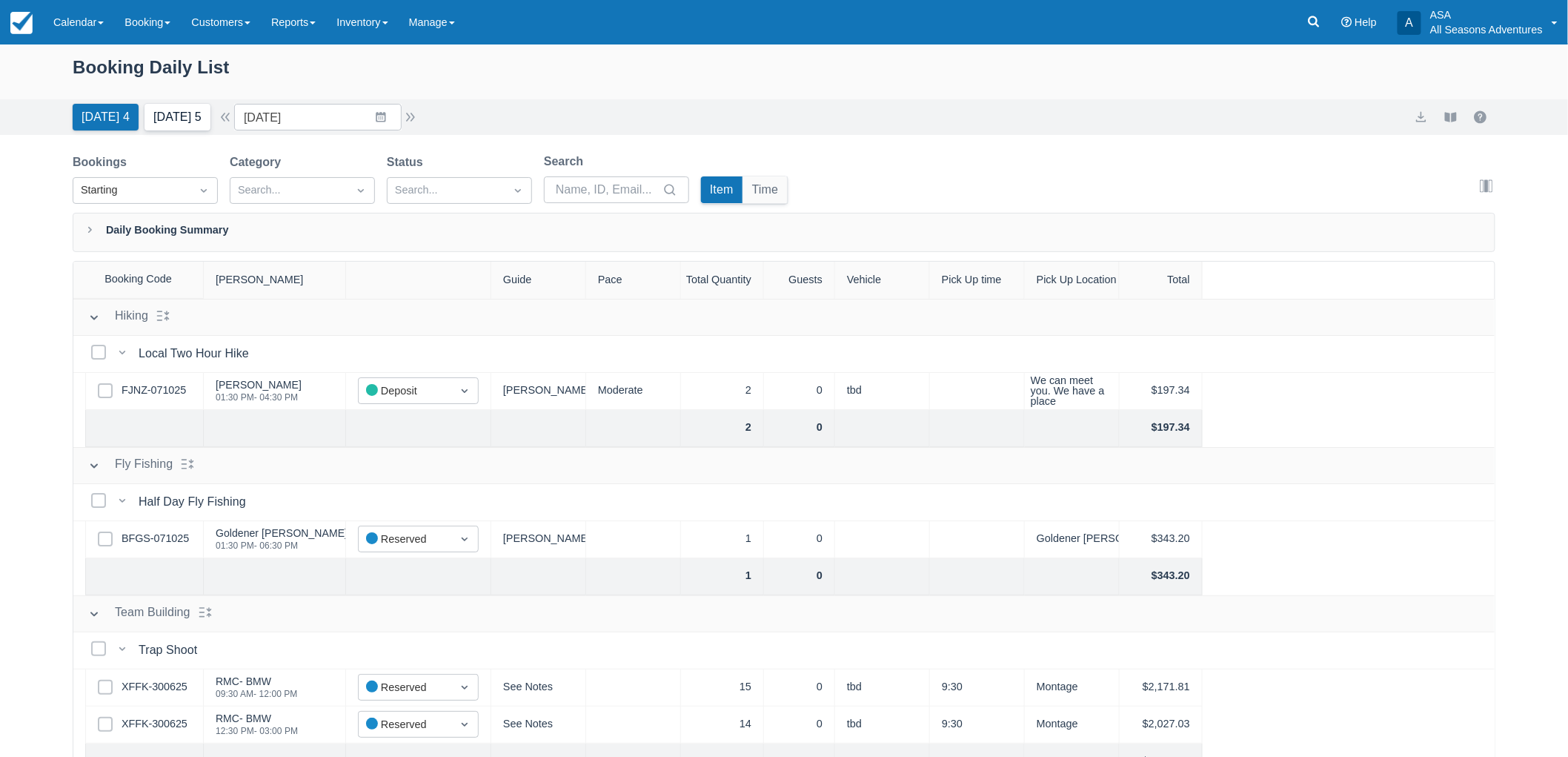
click at [194, 117] on button "Tomorrow 5" at bounding box center [177, 117] width 66 height 27
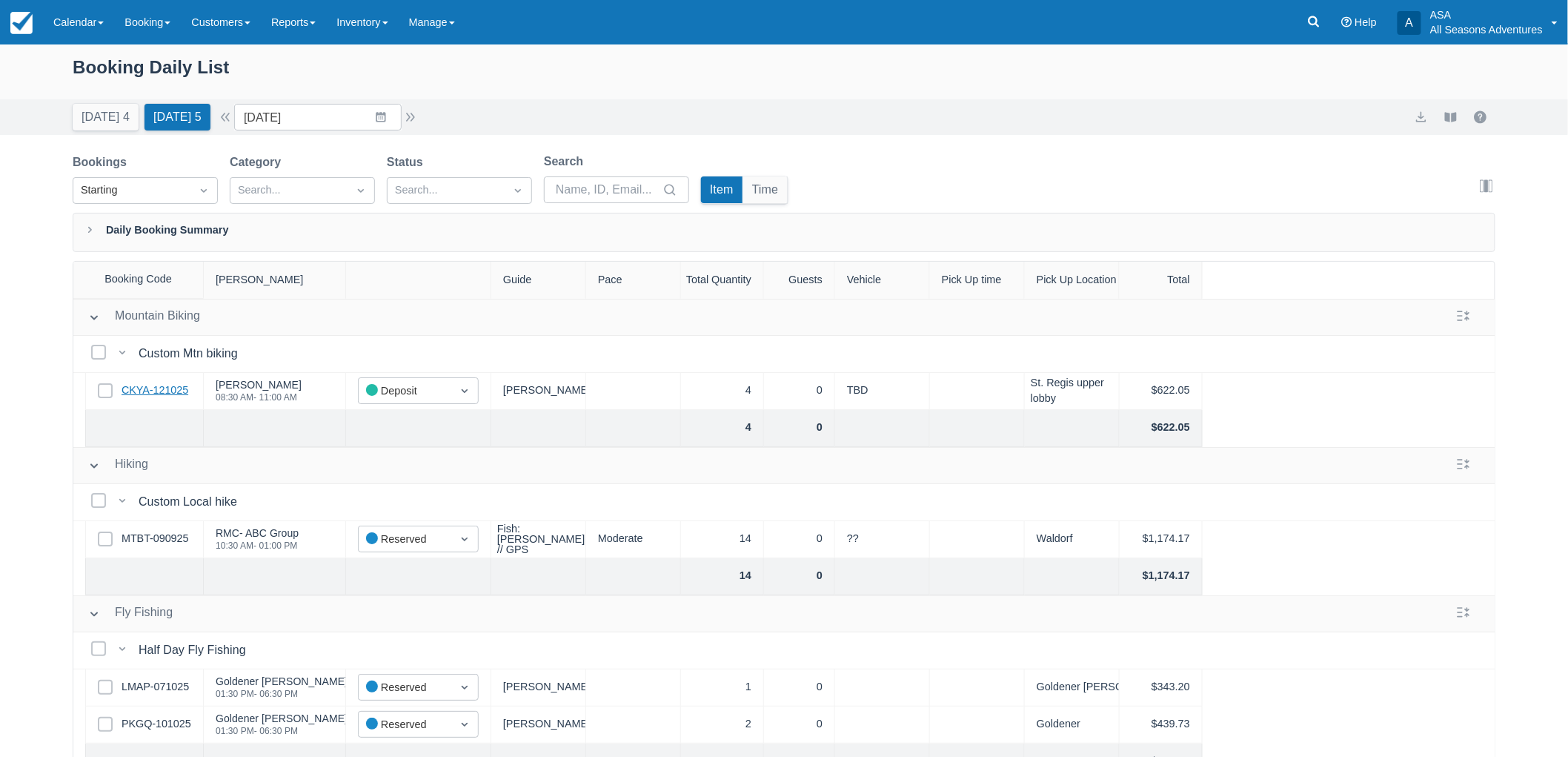
click at [168, 391] on link "CKYA-121025" at bounding box center [155, 390] width 67 height 16
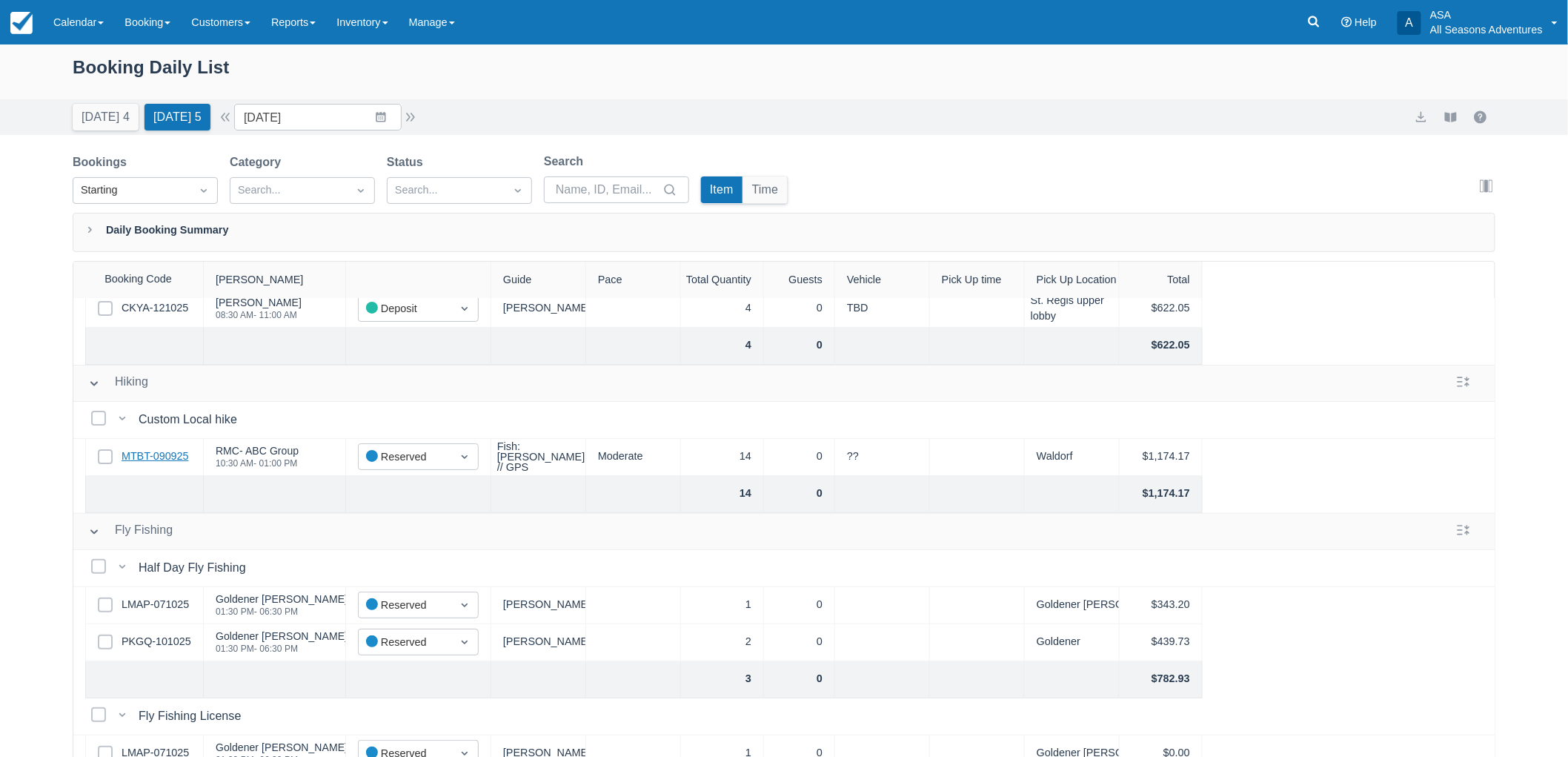
click at [175, 455] on link "MTBT-090925" at bounding box center [155, 456] width 67 height 16
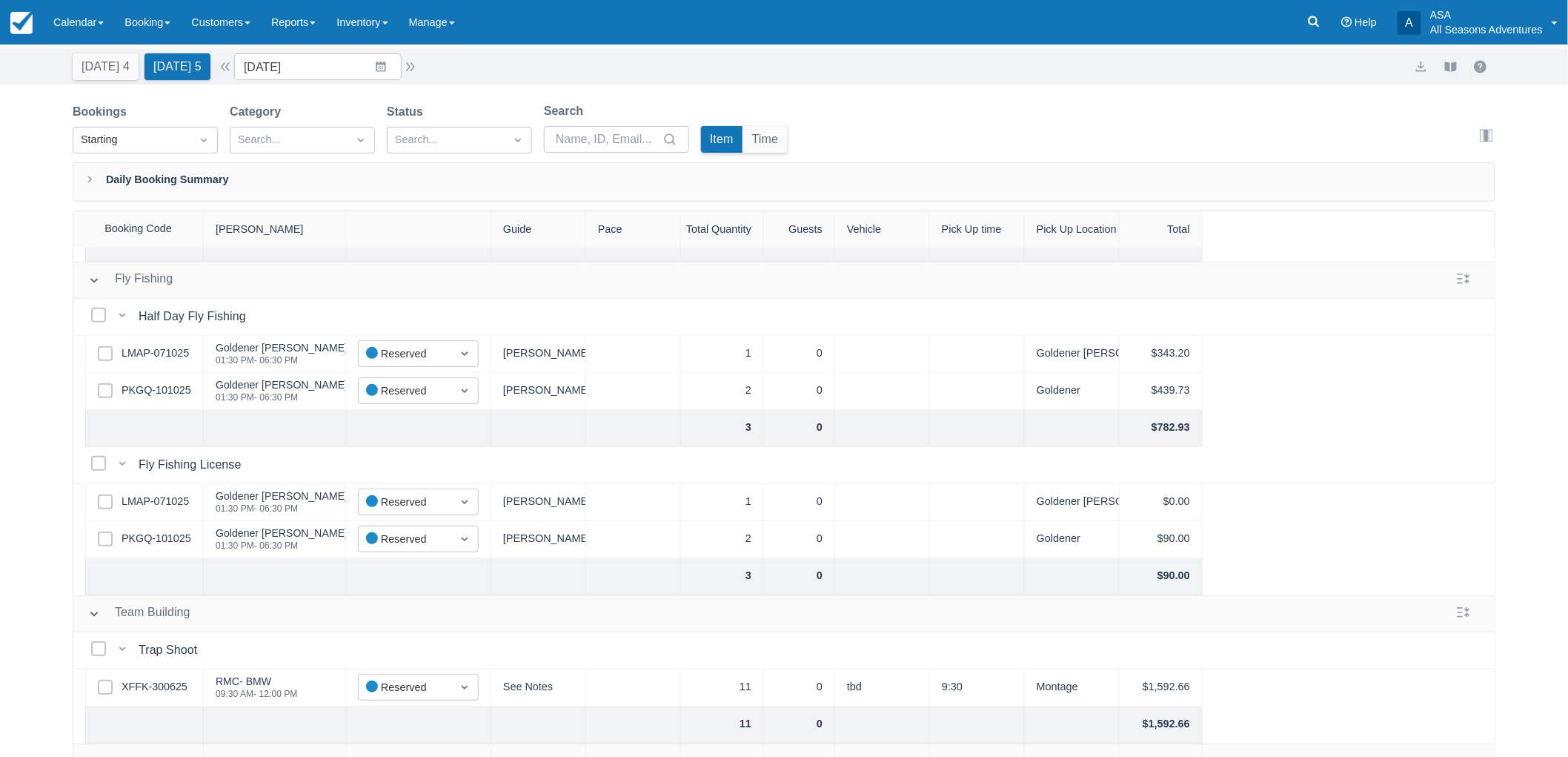
scroll to position [75, 0]
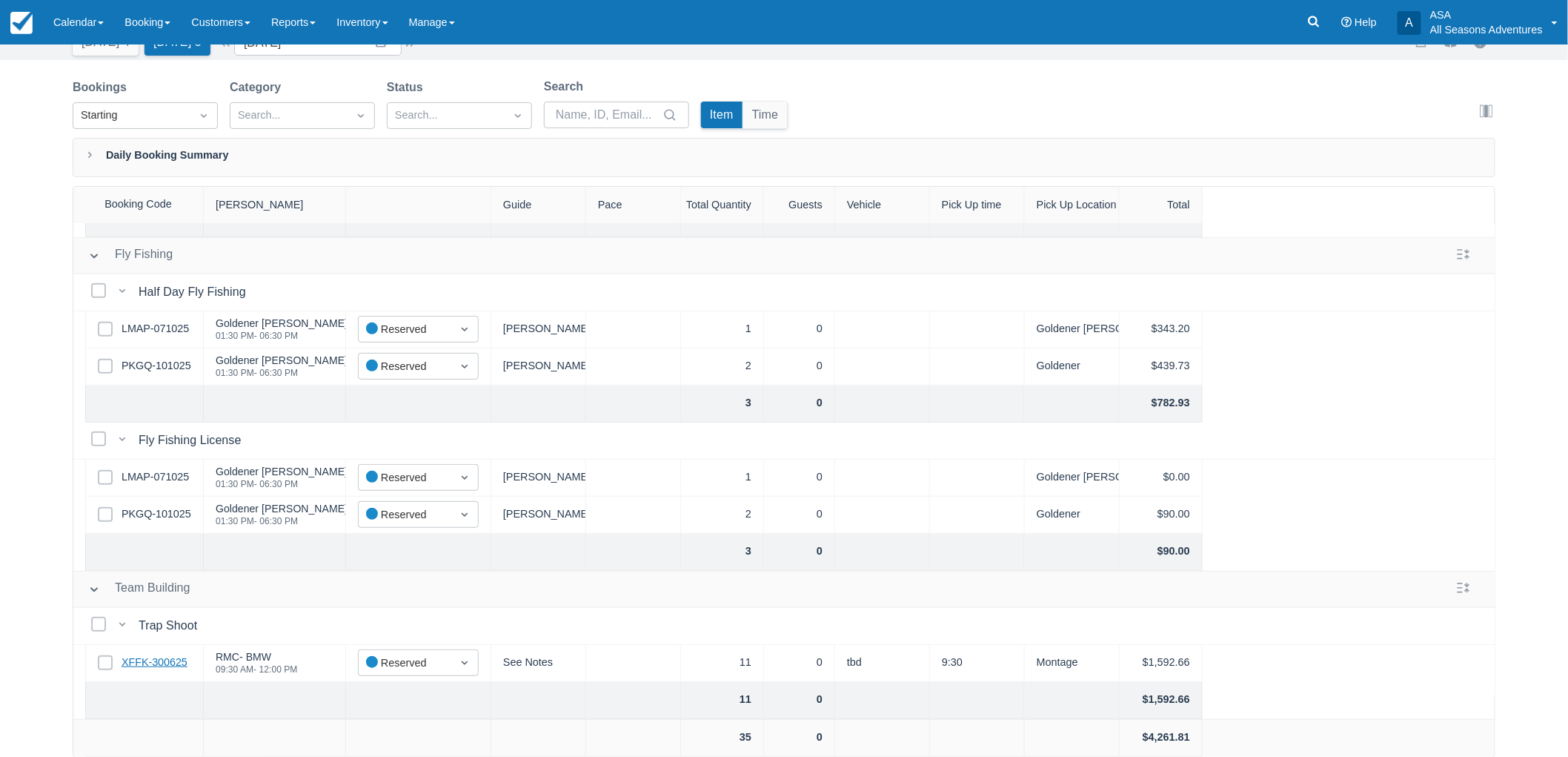
click at [176, 655] on link "XFFK-300625" at bounding box center [154, 663] width 66 height 16
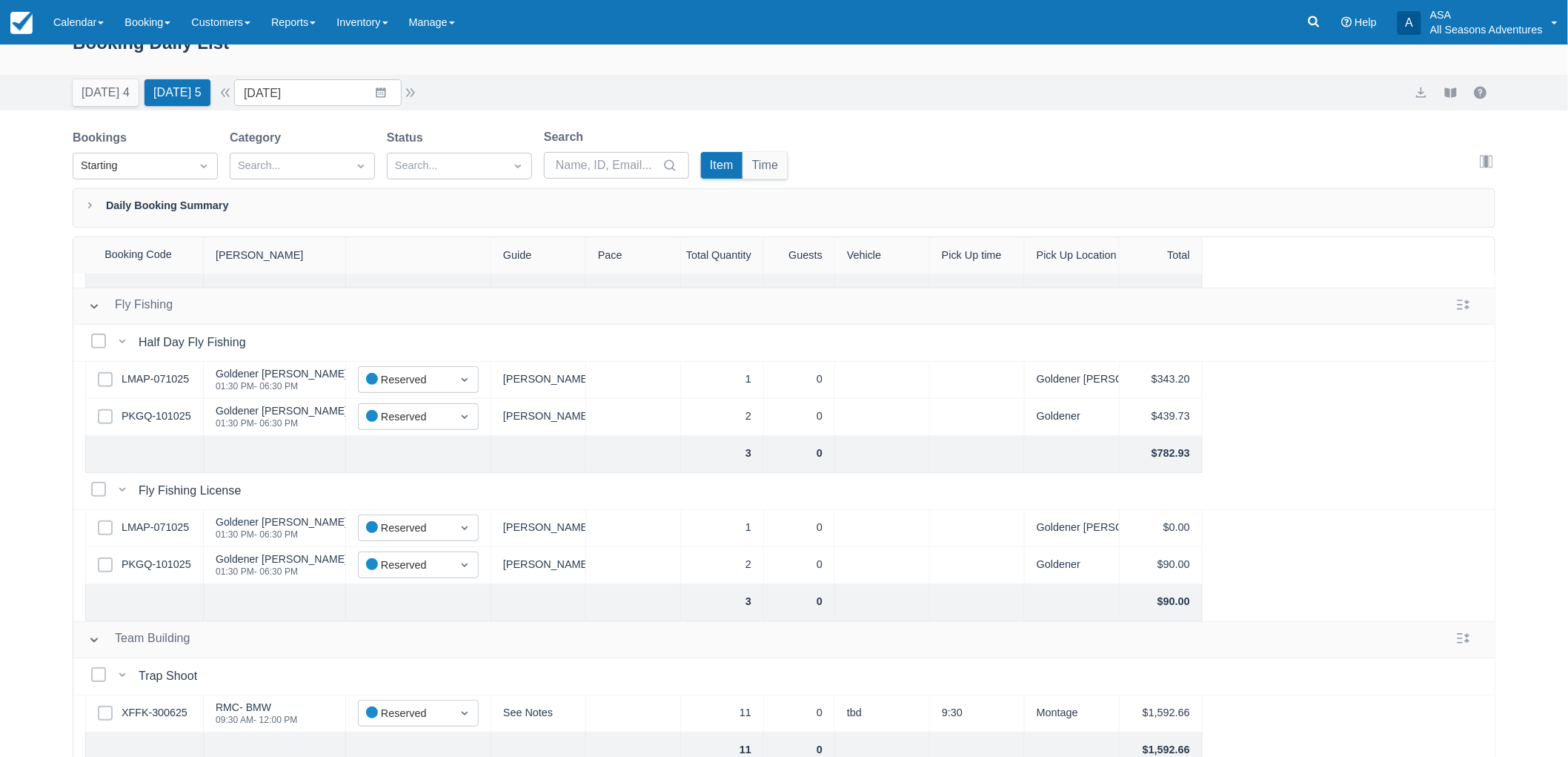
scroll to position [0, 0]
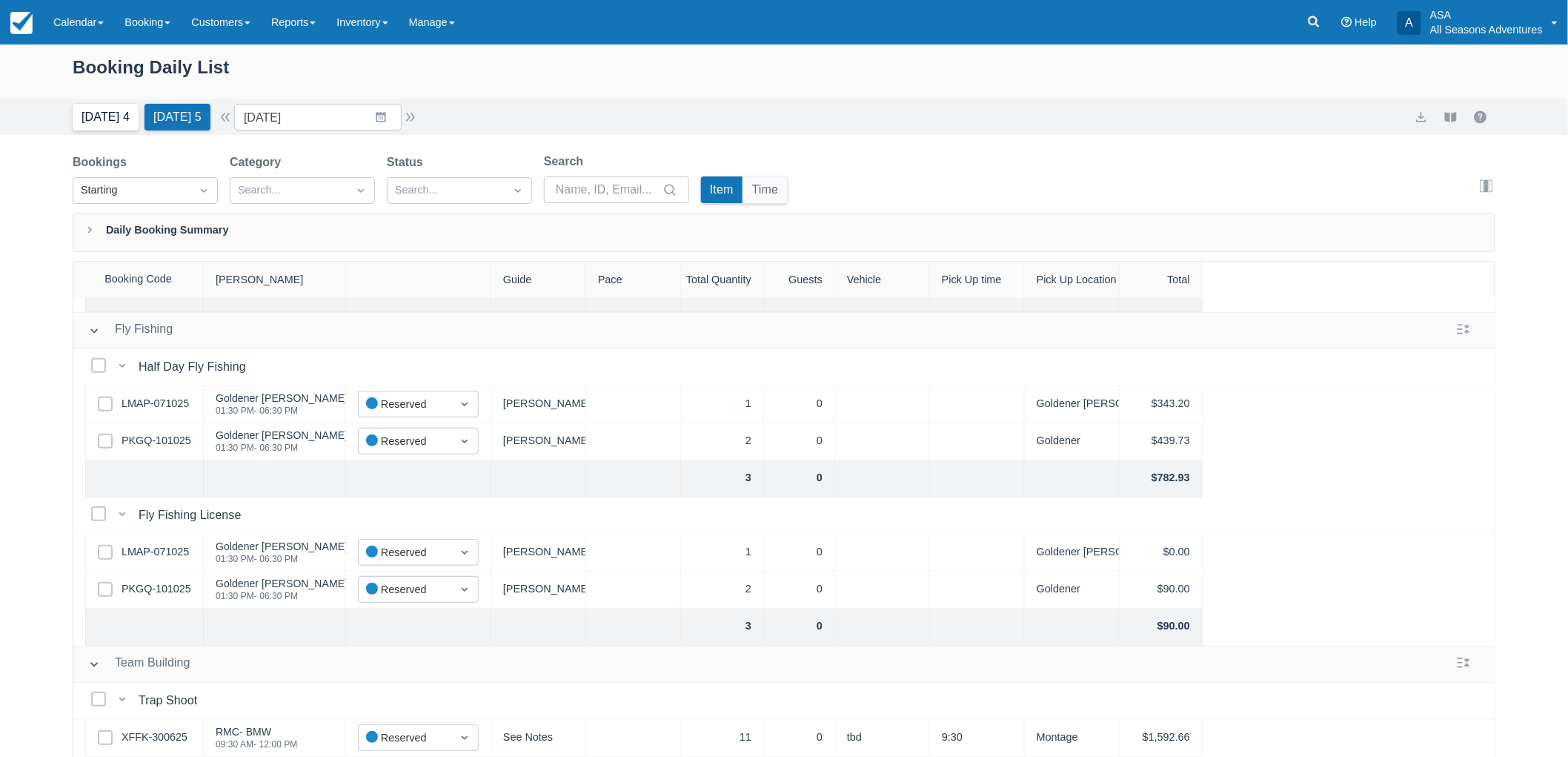
click at [90, 119] on button "Today 4" at bounding box center [105, 117] width 66 height 27
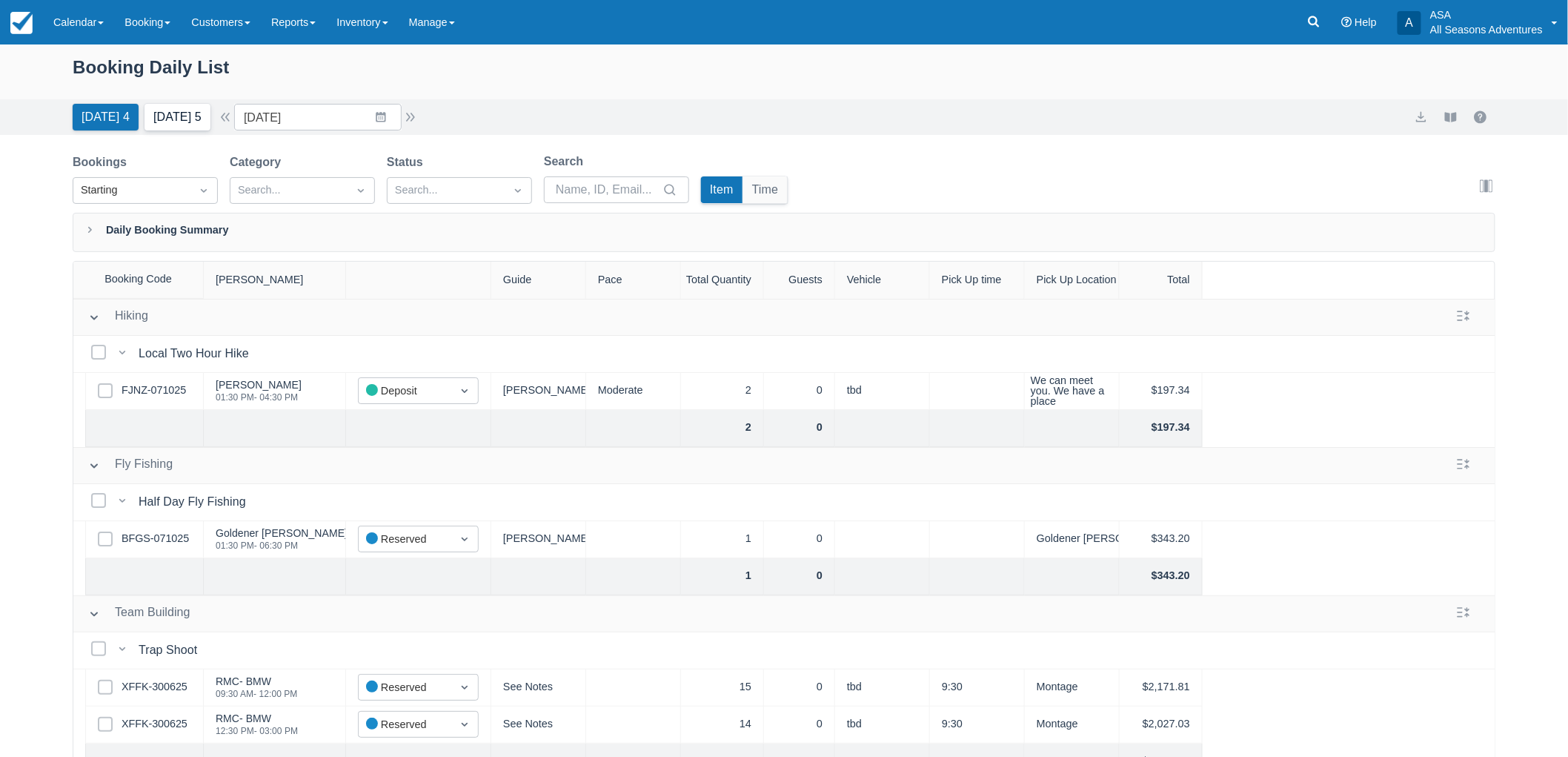
click at [177, 111] on button "Tomorrow 5" at bounding box center [177, 117] width 66 height 27
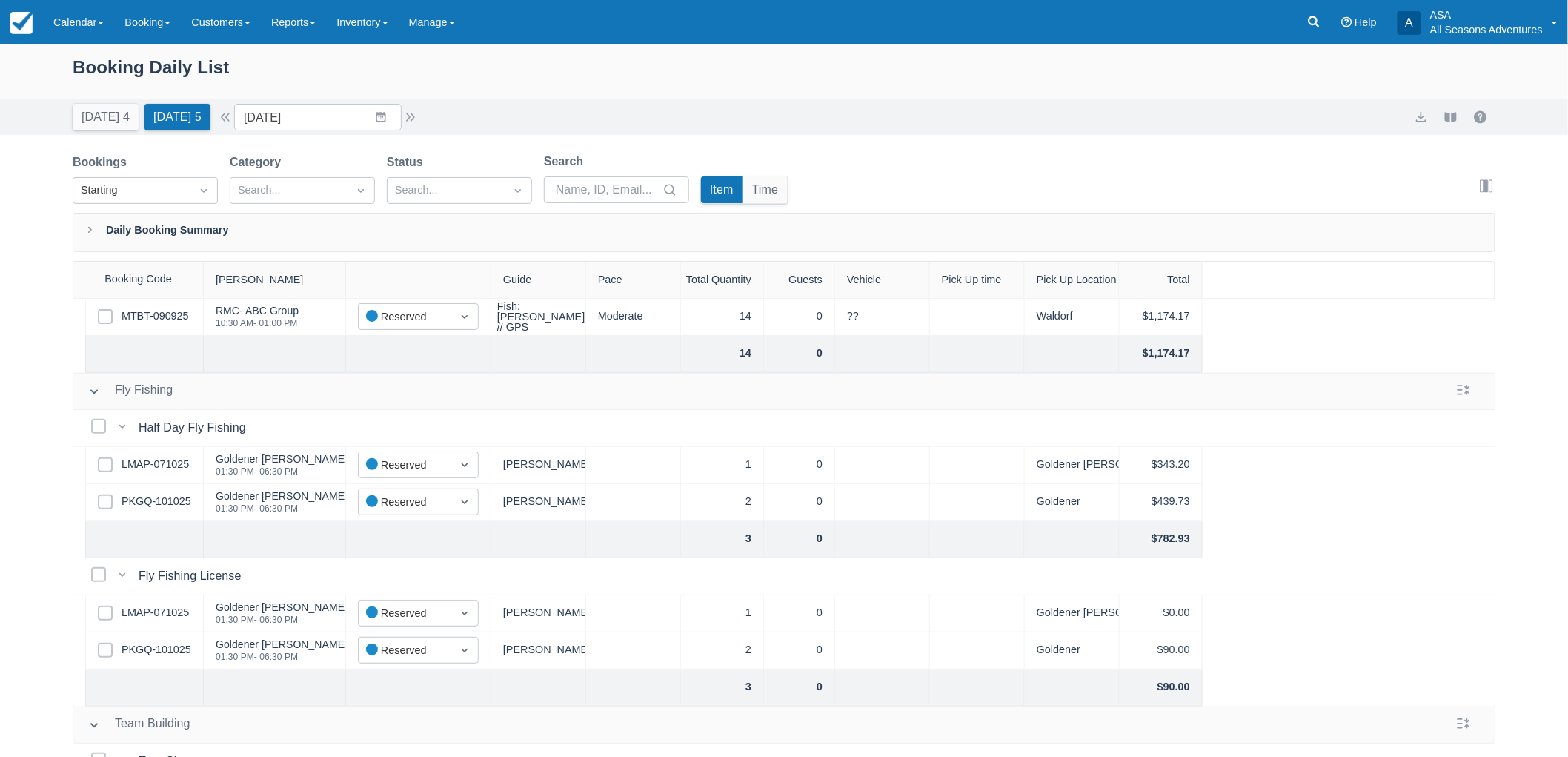
scroll to position [247, 0]
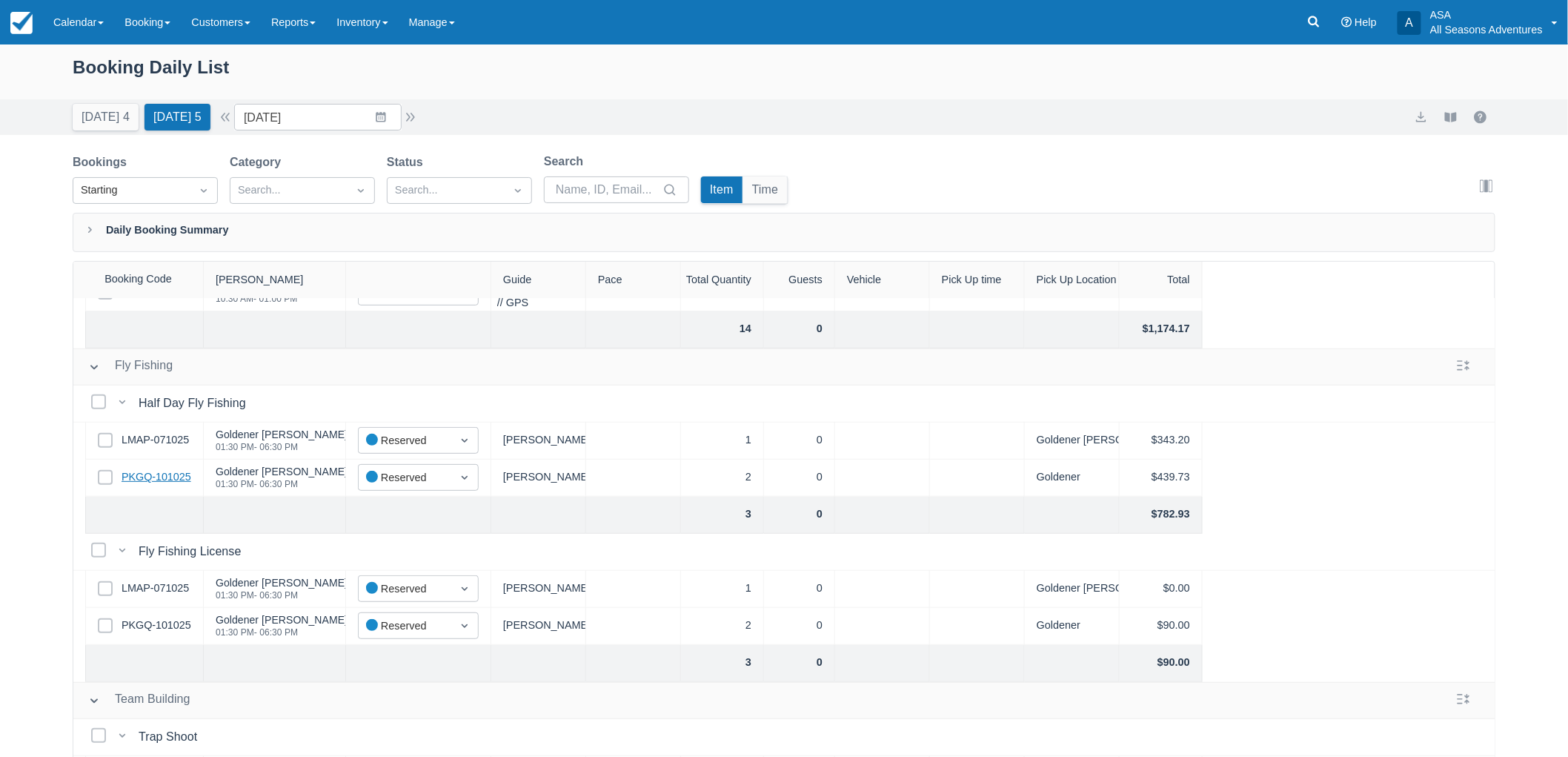
click at [161, 482] on link "PKGQ-101025" at bounding box center [157, 477] width 70 height 16
click at [409, 115] on button "button" at bounding box center [410, 117] width 18 height 18
type input "[DATE]"
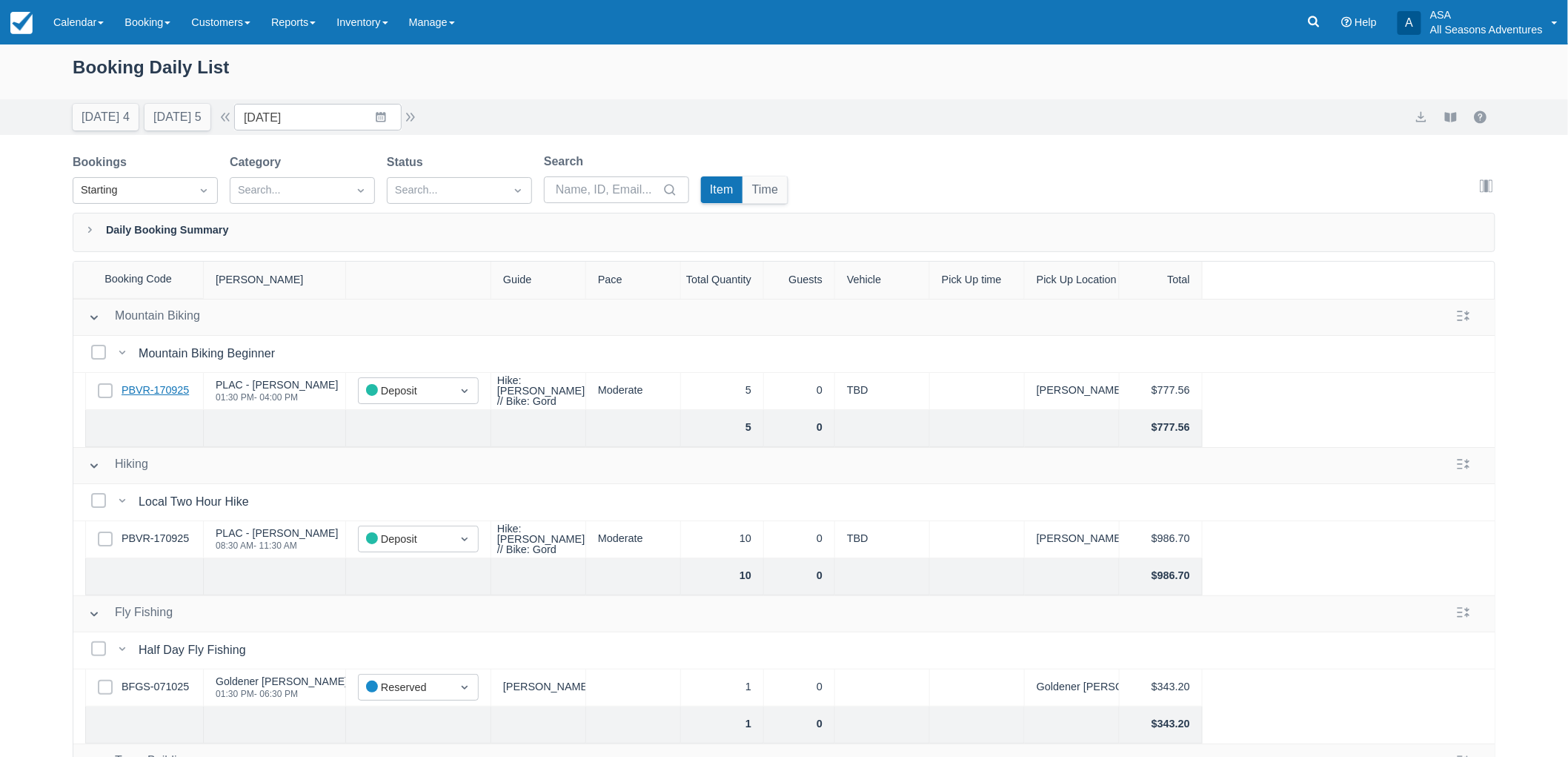
click at [182, 387] on link "PBVR-170925" at bounding box center [155, 390] width 67 height 16
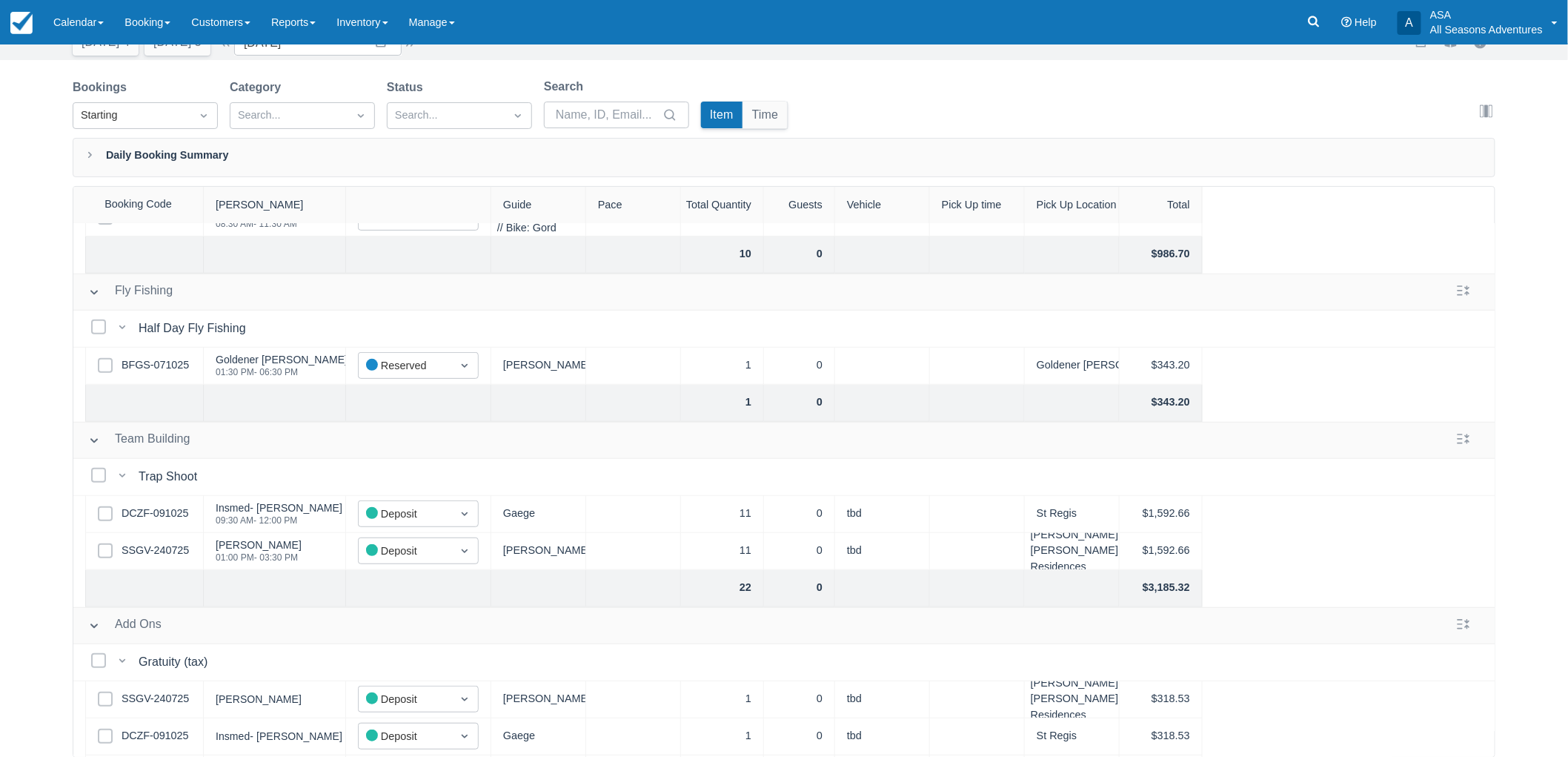
scroll to position [480, 0]
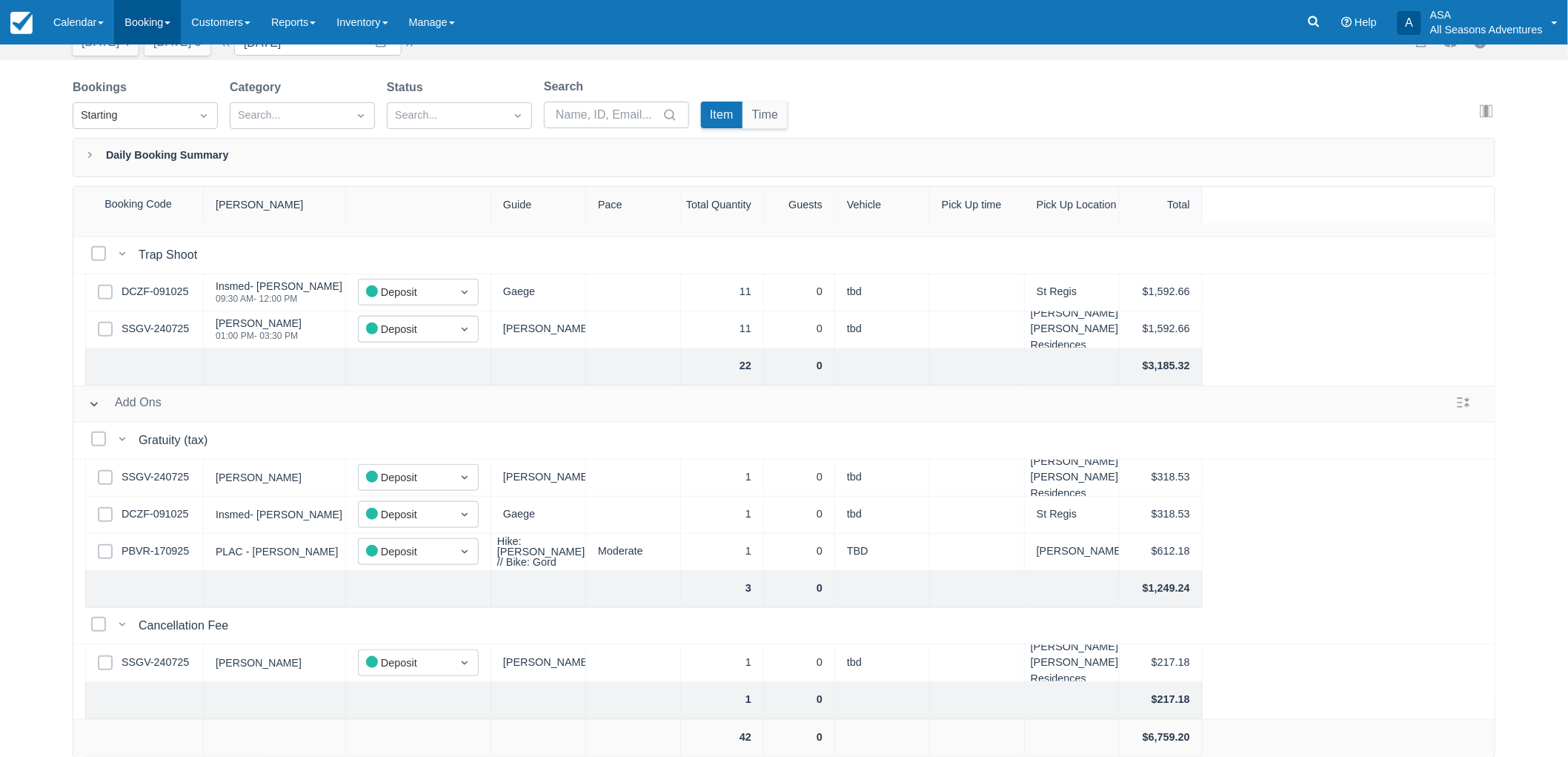
click at [132, 10] on link "Booking" at bounding box center [148, 22] width 67 height 45
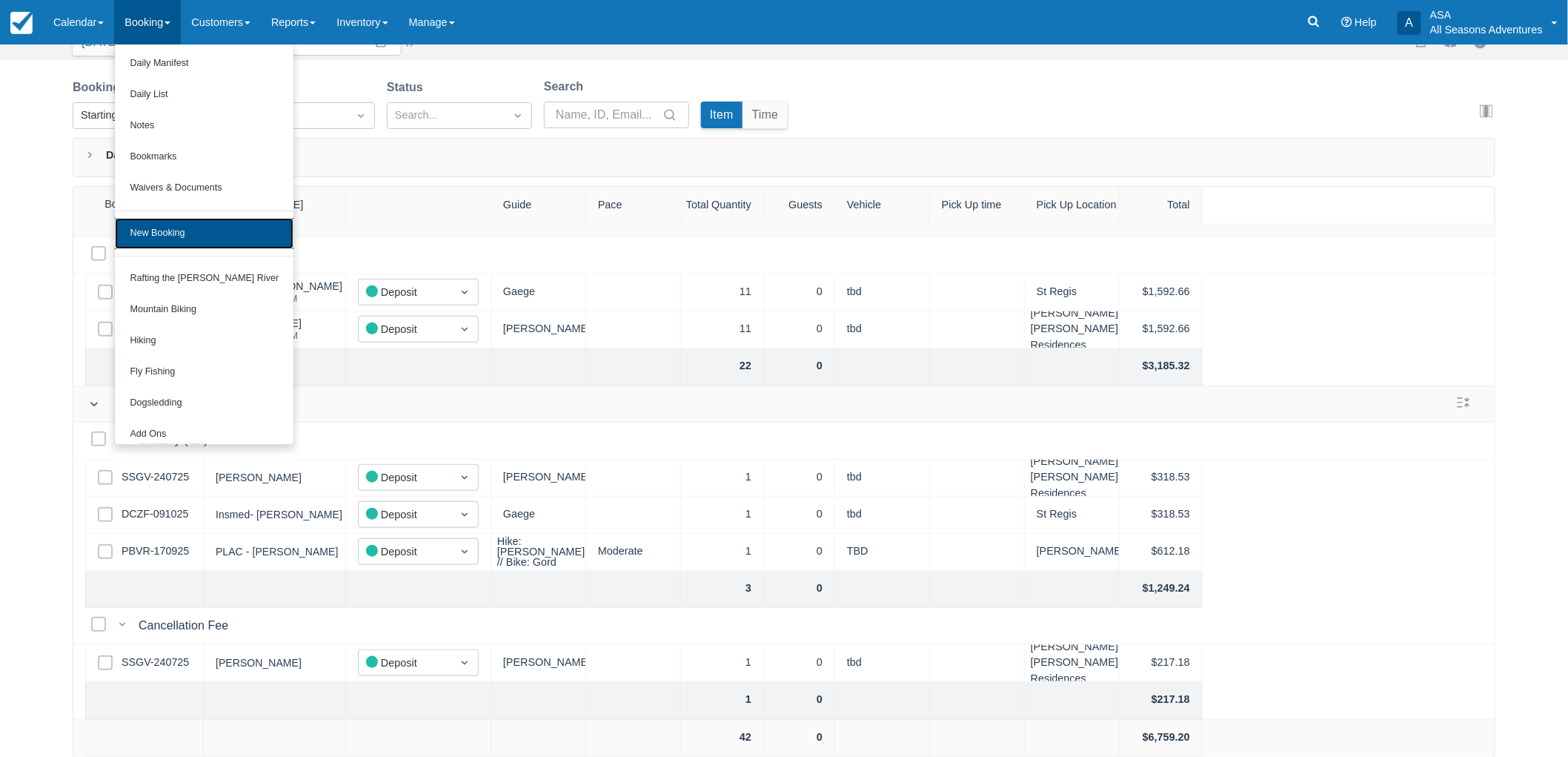
click at [183, 240] on link "New Booking" at bounding box center [204, 234] width 179 height 31
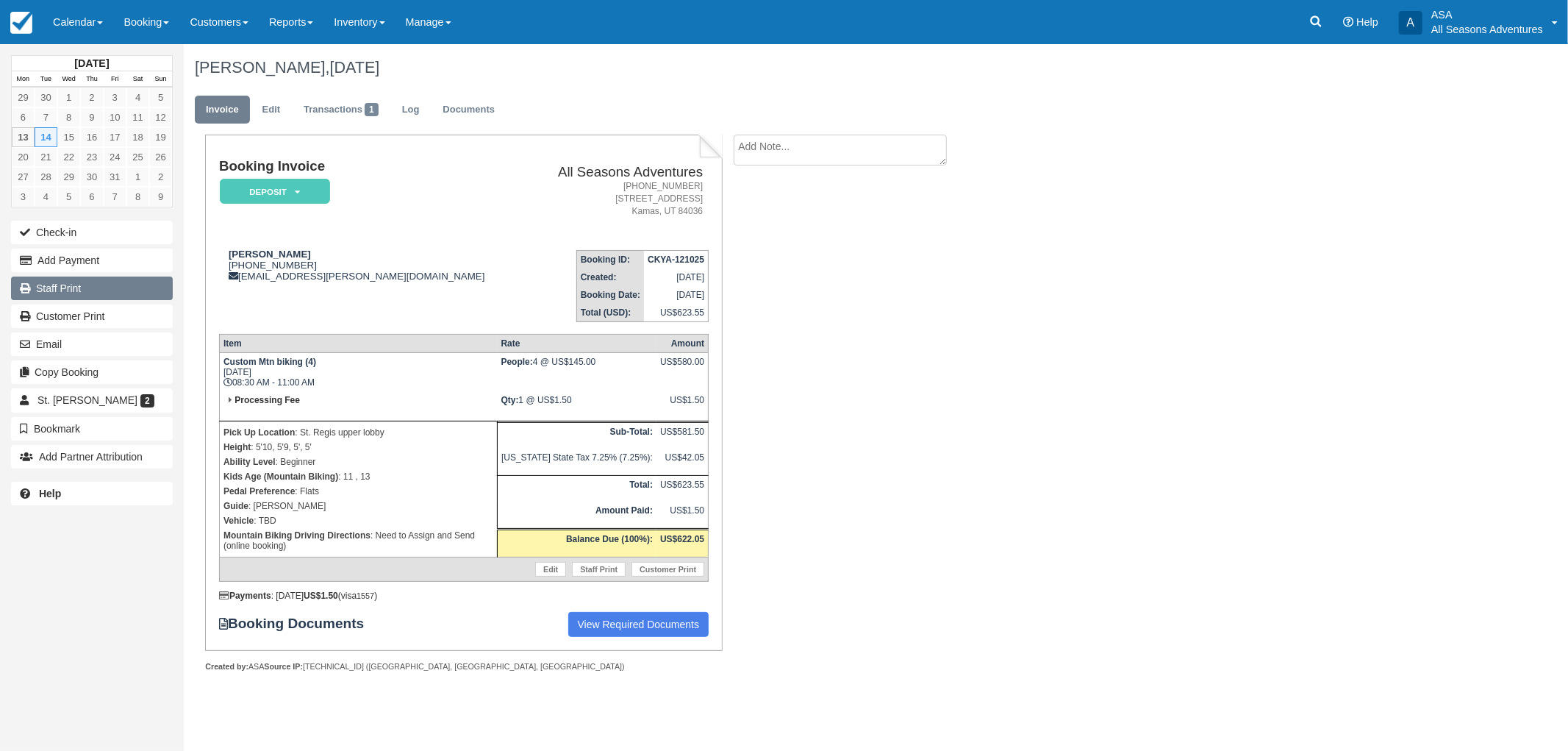
click at [79, 297] on link "Staff Print" at bounding box center [92, 289] width 162 height 24
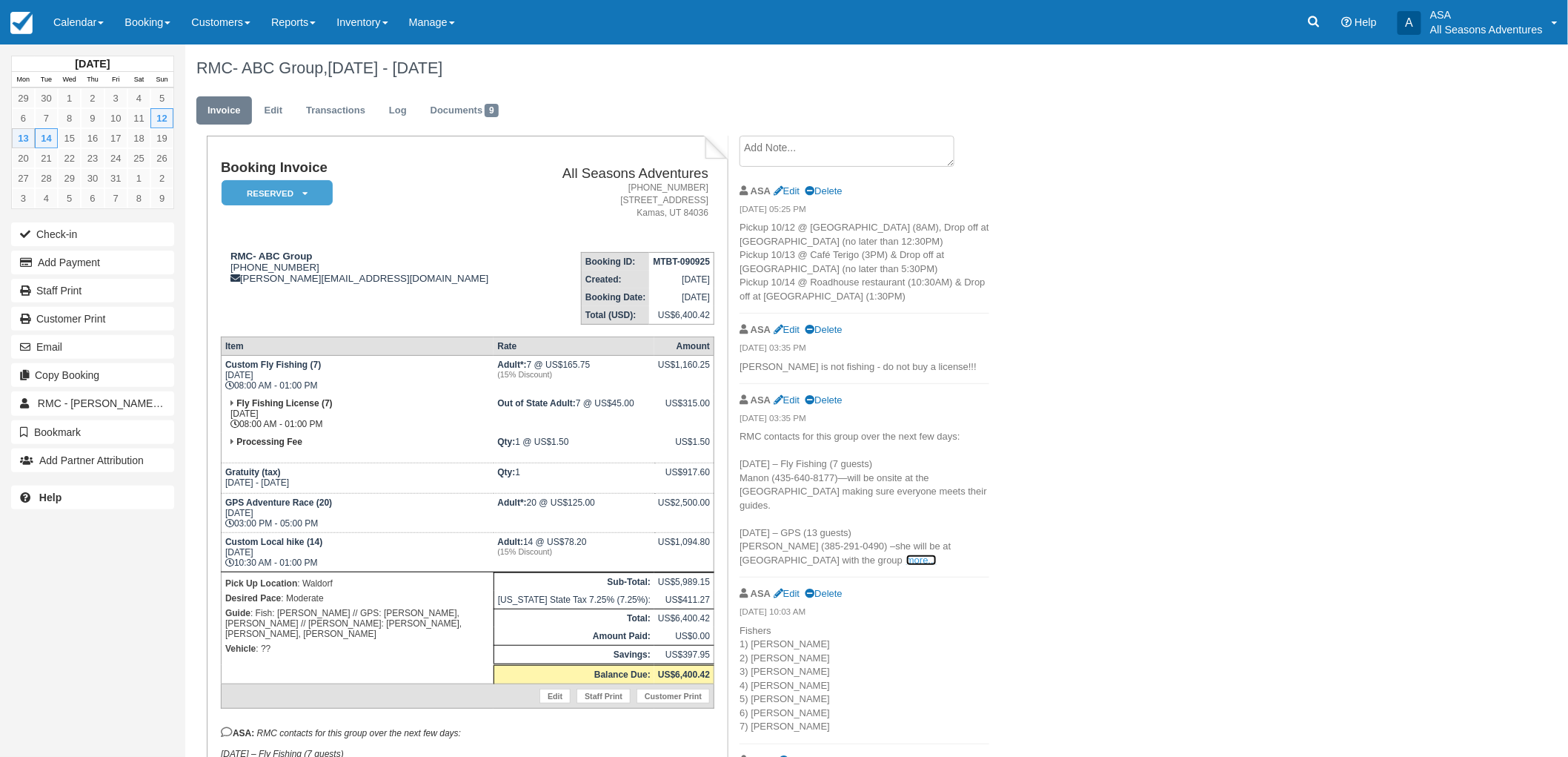
click at [906, 554] on link "more..." at bounding box center [921, 560] width 30 height 11
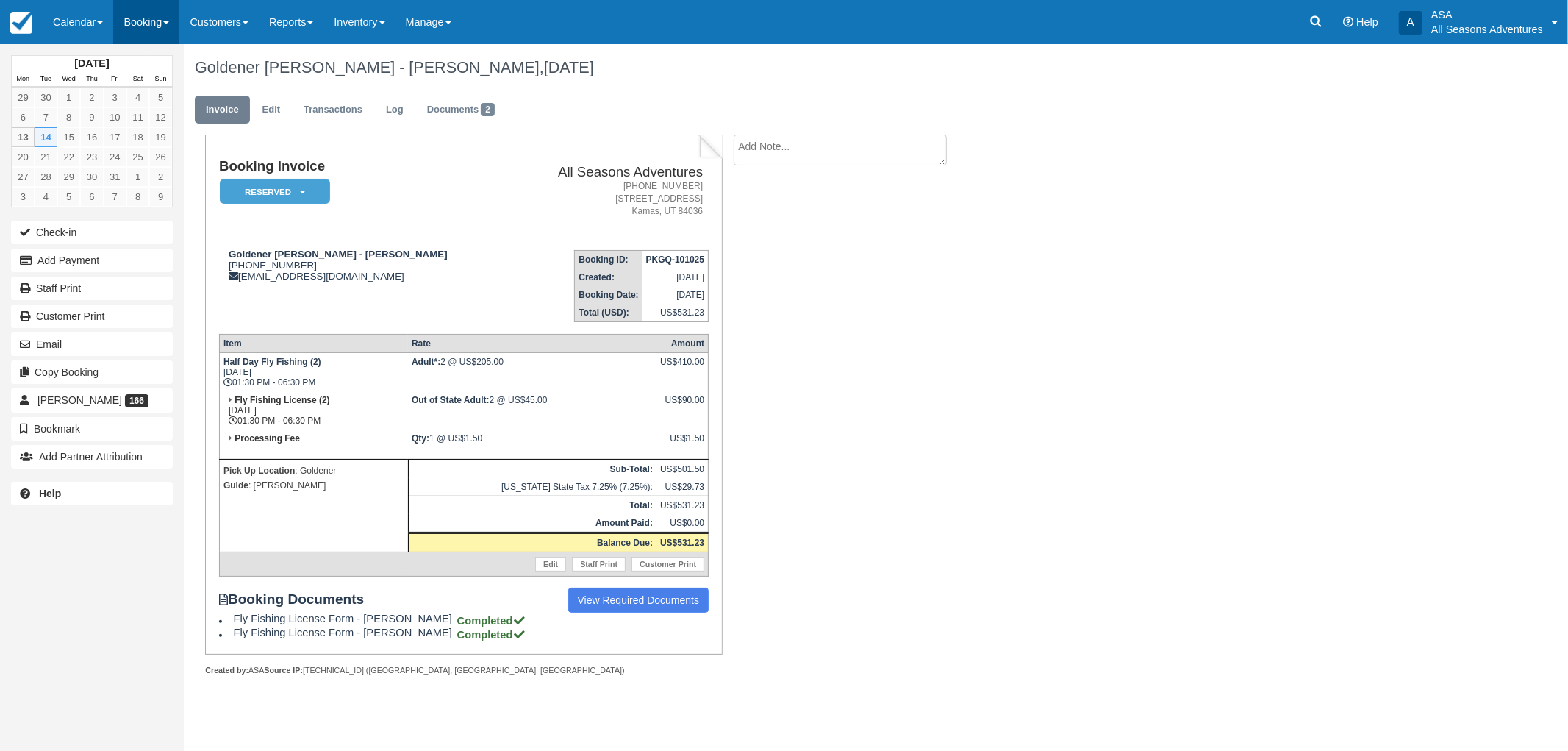
click at [152, 29] on link "Booking" at bounding box center [146, 22] width 66 height 44
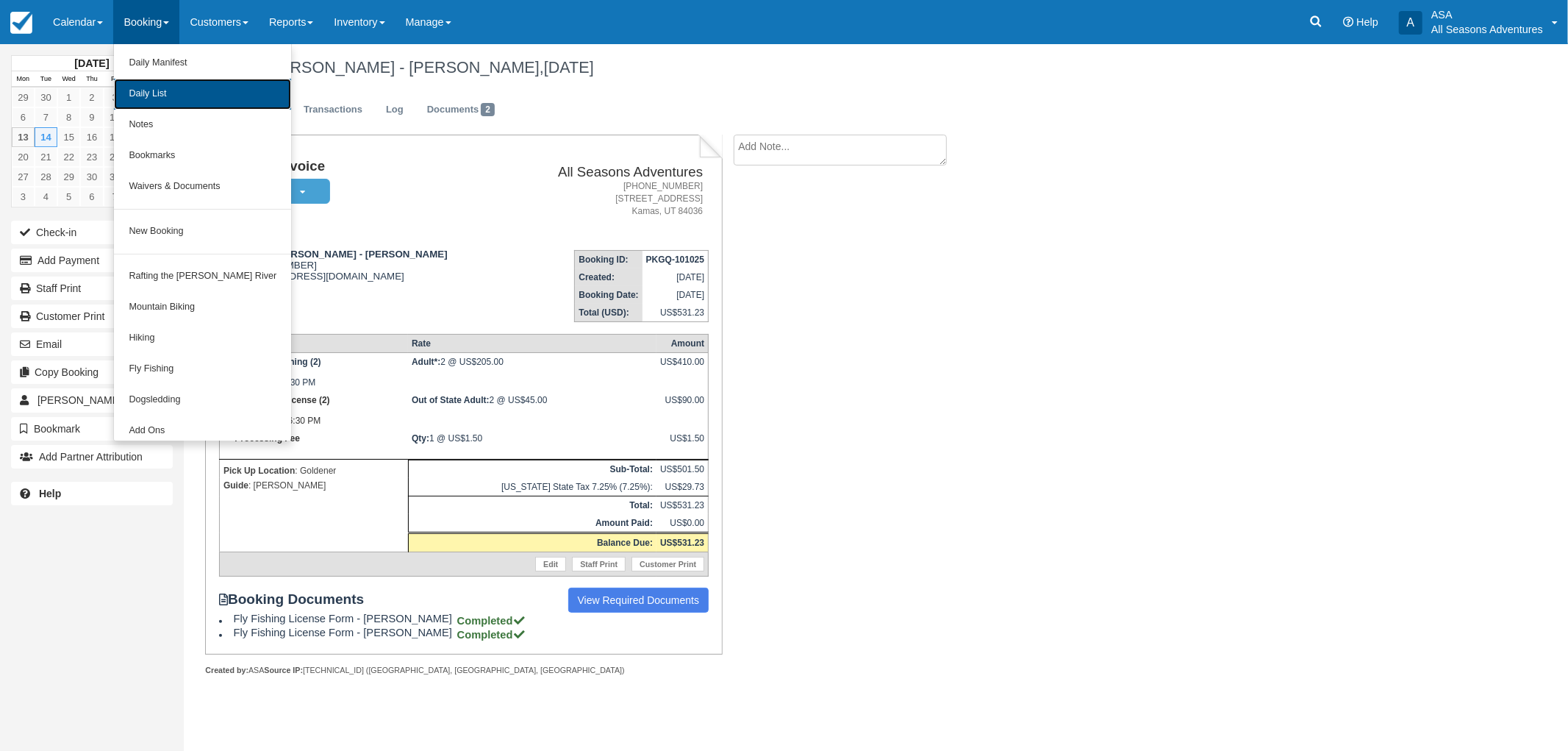
click at [163, 82] on link "Daily List" at bounding box center [202, 94] width 177 height 31
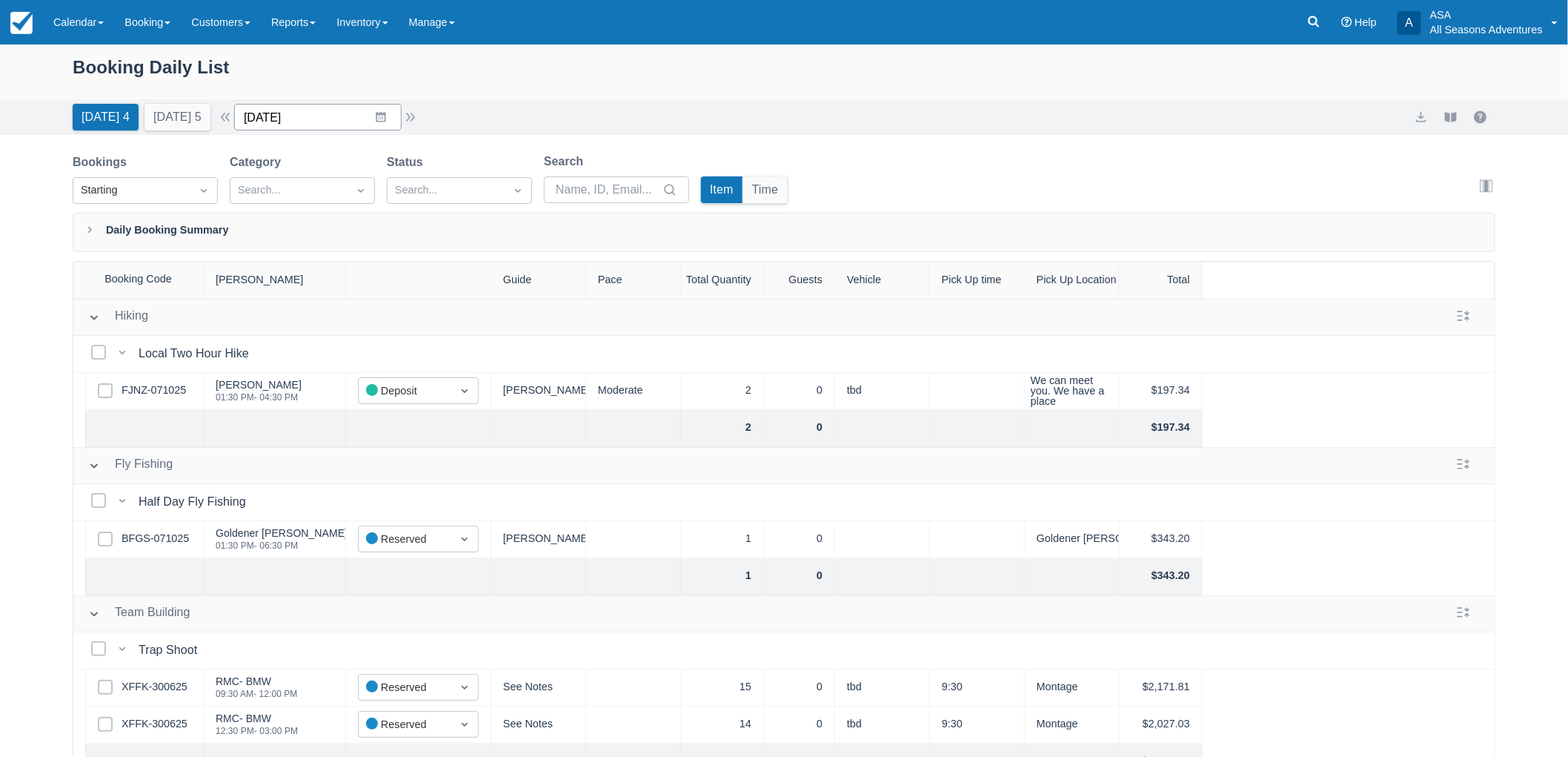
click at [381, 114] on input "[DATE]" at bounding box center [318, 117] width 168 height 27
click at [385, 282] on td "16" at bounding box center [381, 288] width 29 height 28
type input "[DATE]"
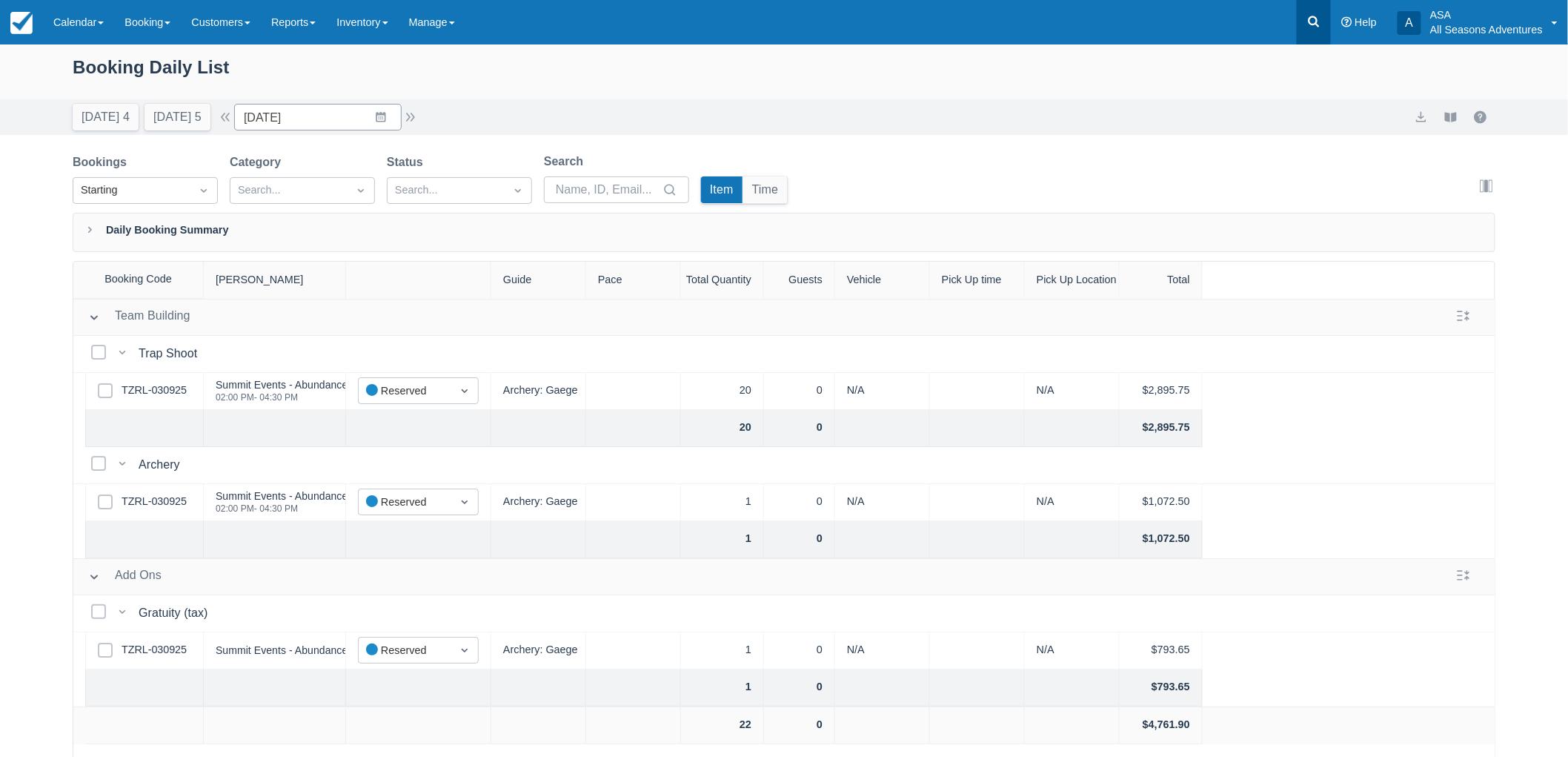
click at [1325, 33] on link at bounding box center [1314, 22] width 34 height 45
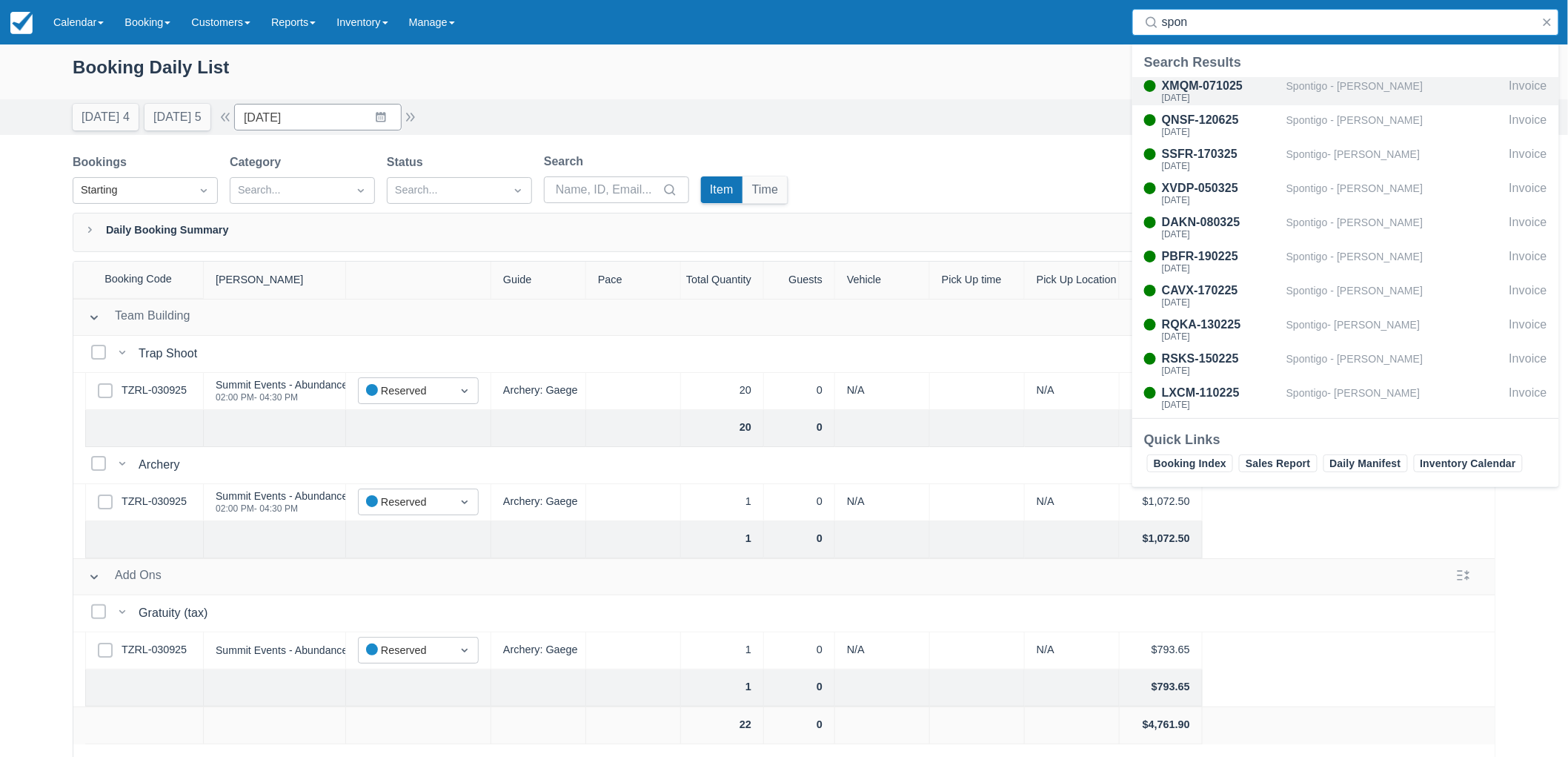
type input "spon"
click at [1300, 96] on div "Spontigo - [PERSON_NAME]" at bounding box center [1394, 91] width 217 height 28
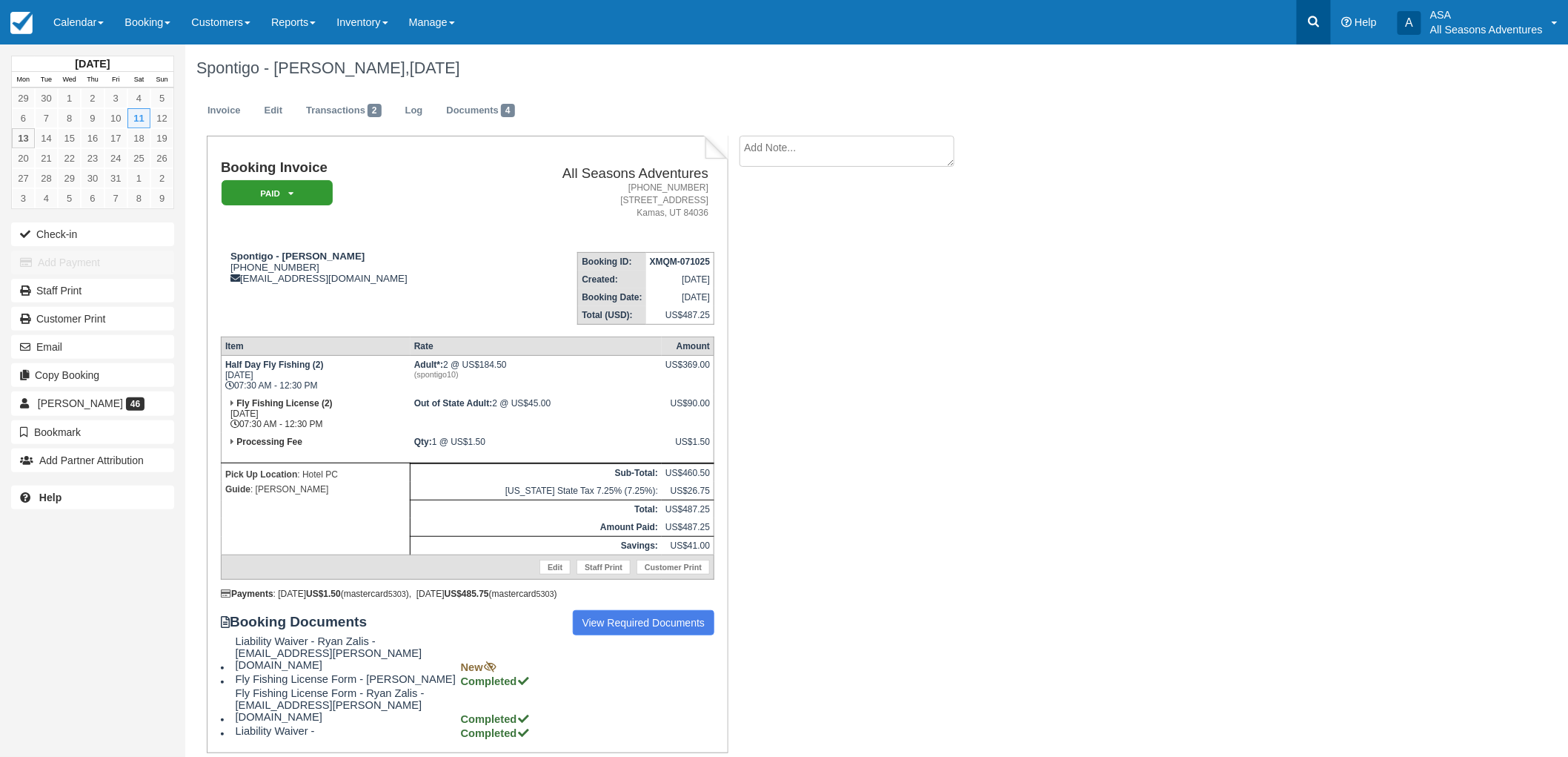
click at [1312, 27] on icon at bounding box center [1314, 22] width 15 height 15
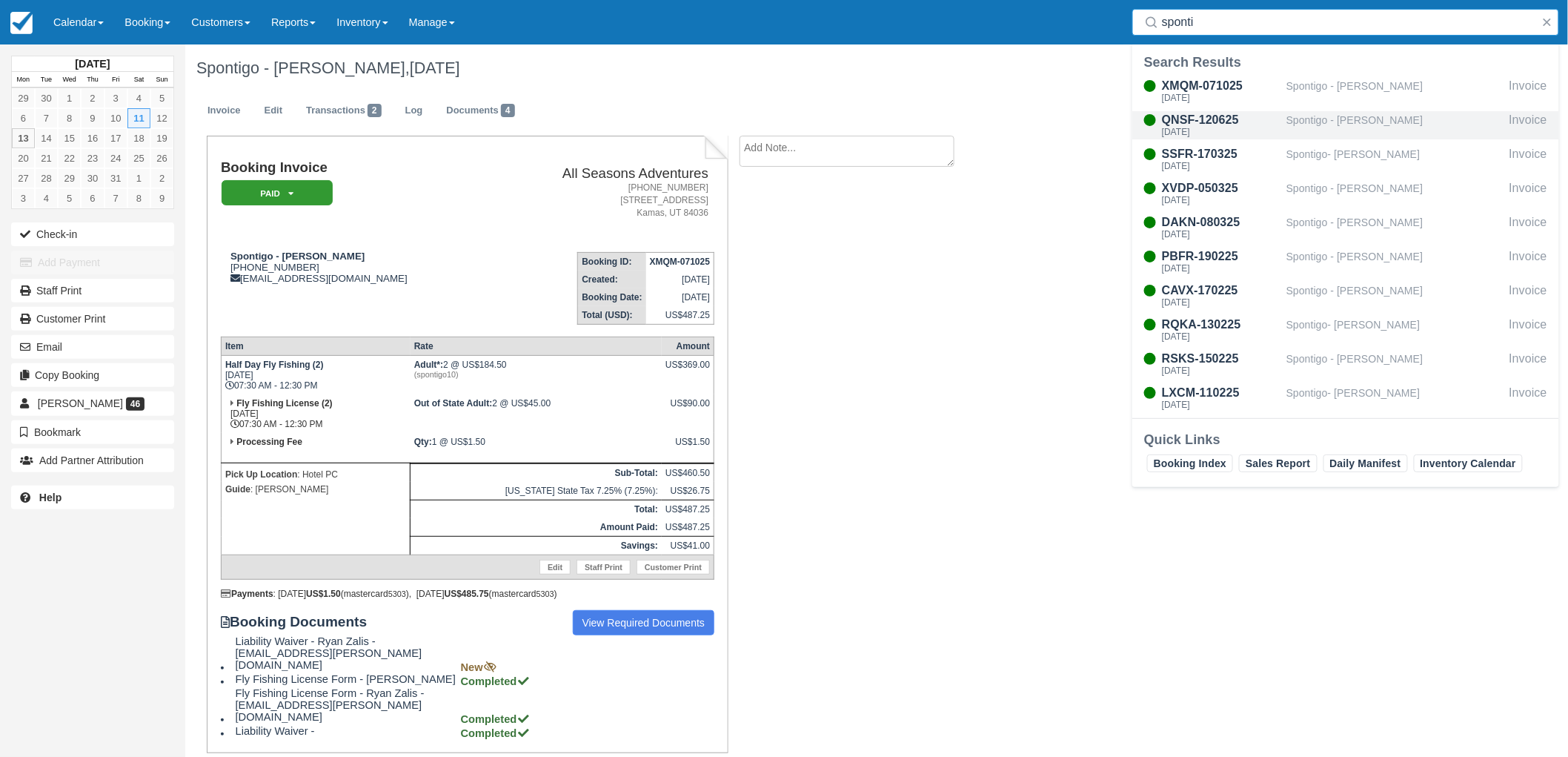
type input "sponti"
click at [1259, 125] on div "QNSF-120625" at bounding box center [1221, 120] width 119 height 18
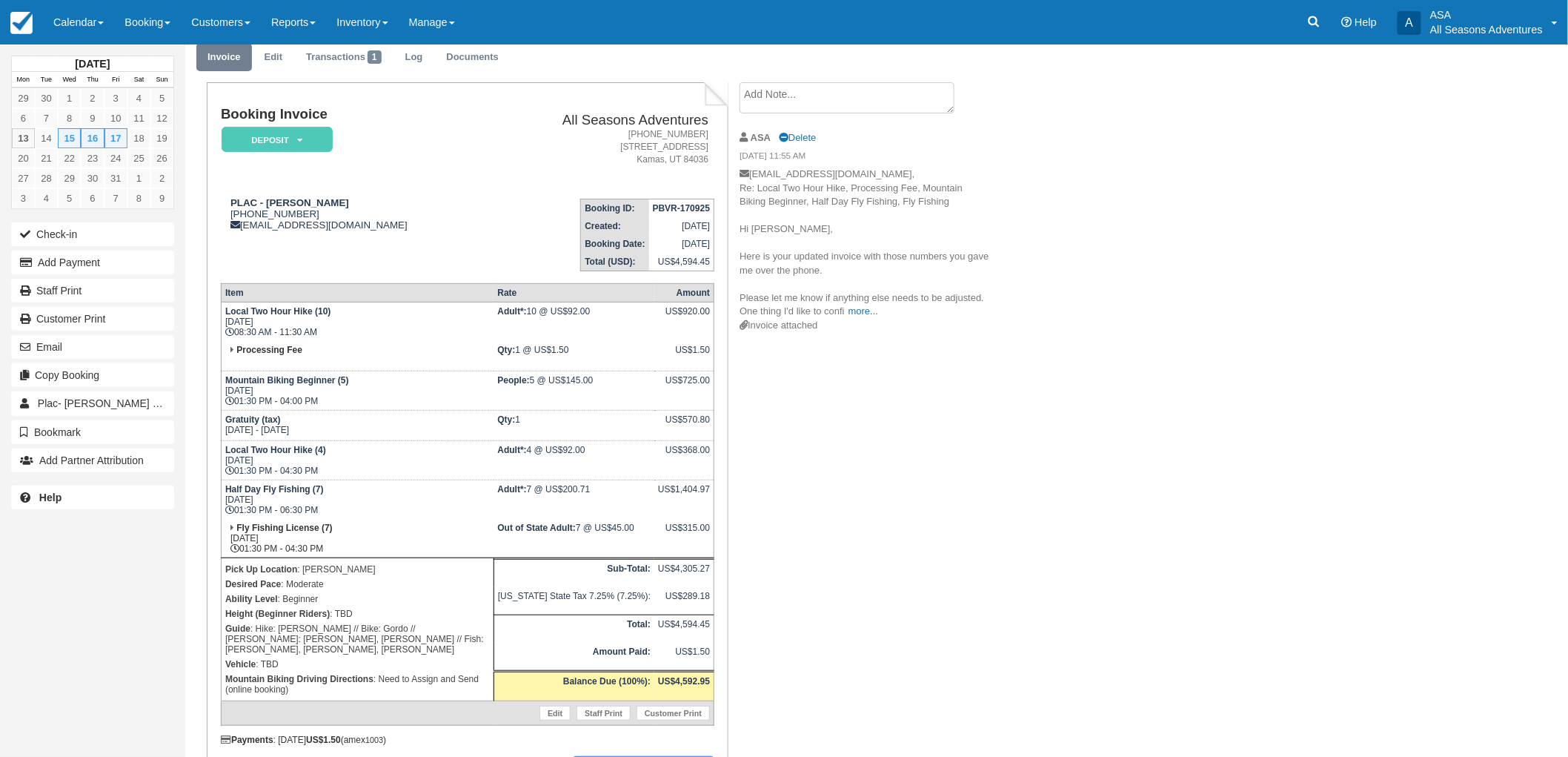
scroll to position [82, 0]
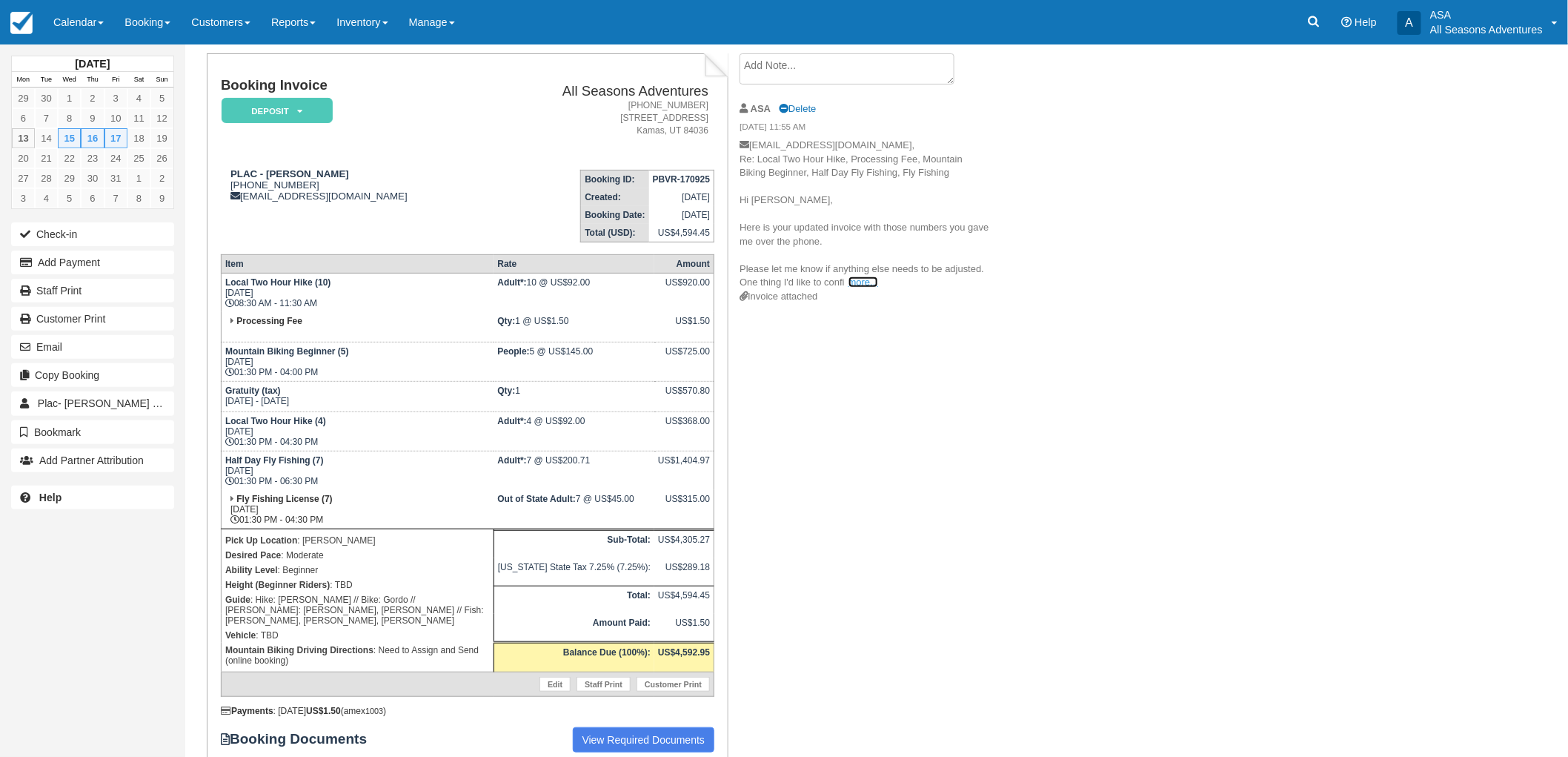
click at [857, 284] on link "more..." at bounding box center [863, 282] width 30 height 11
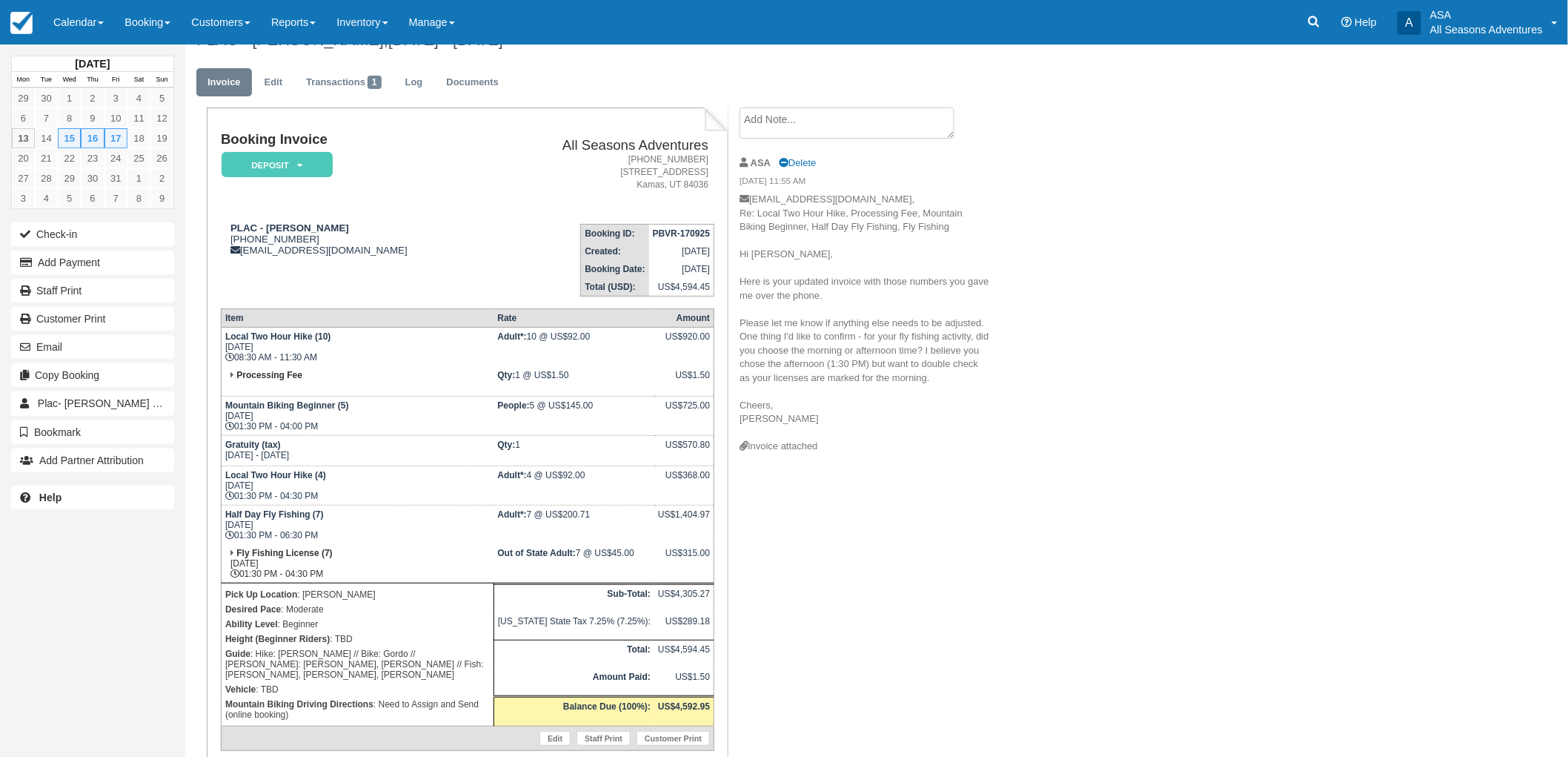
scroll to position [0, 0]
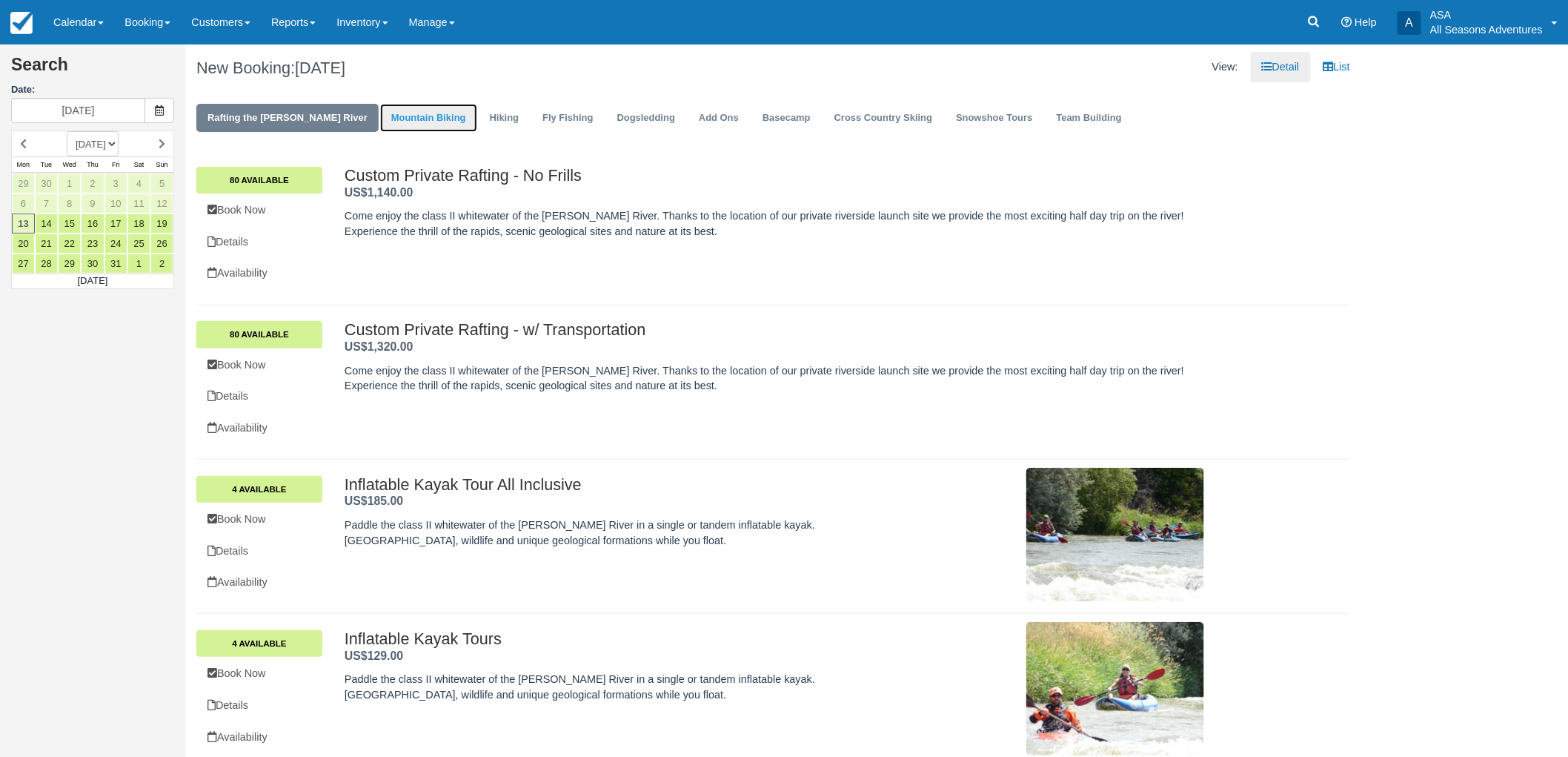
click at [380, 127] on link "Mountain Biking" at bounding box center [428, 118] width 97 height 29
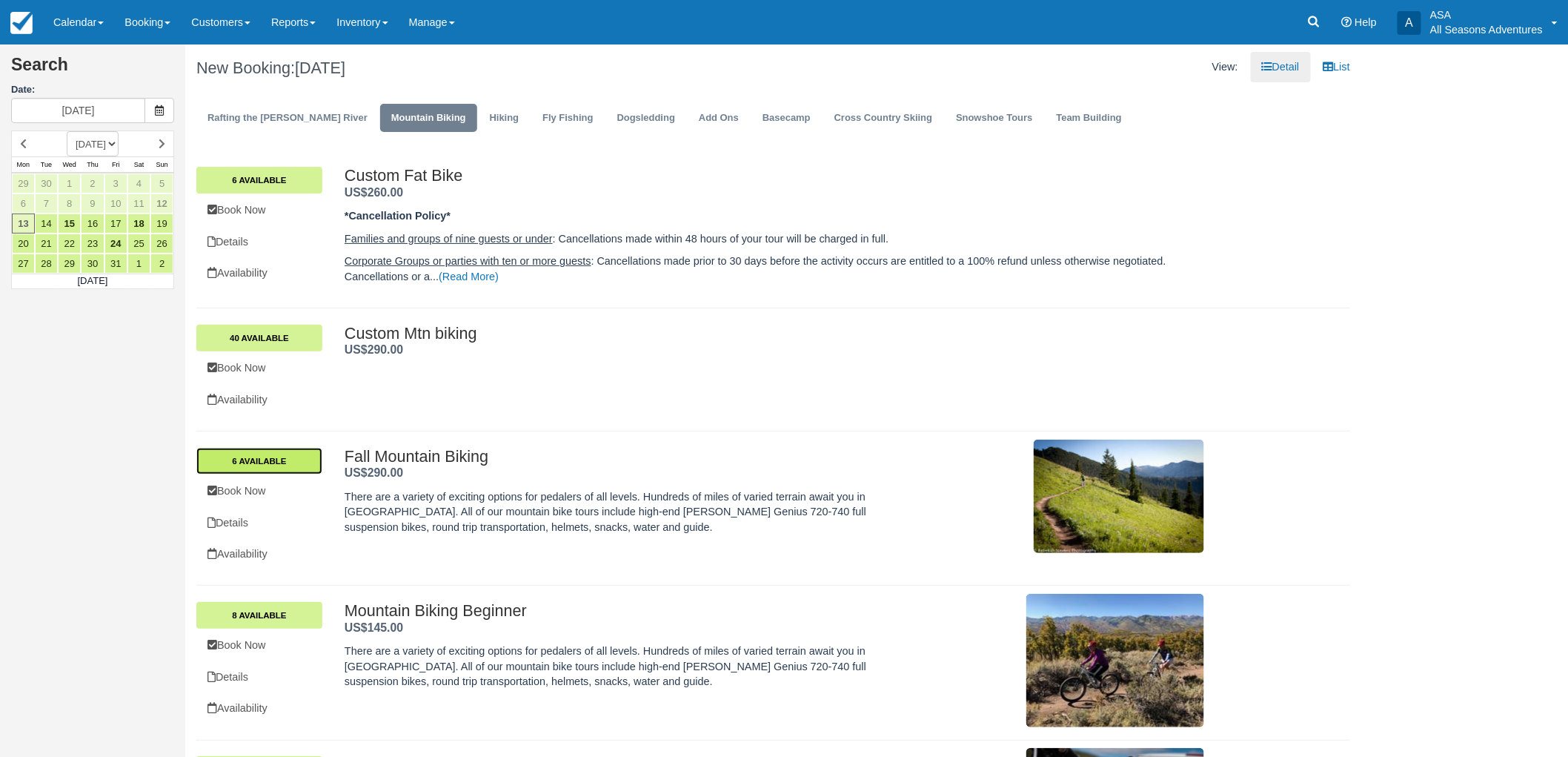
click at [299, 455] on link "6 Available" at bounding box center [260, 461] width 126 height 27
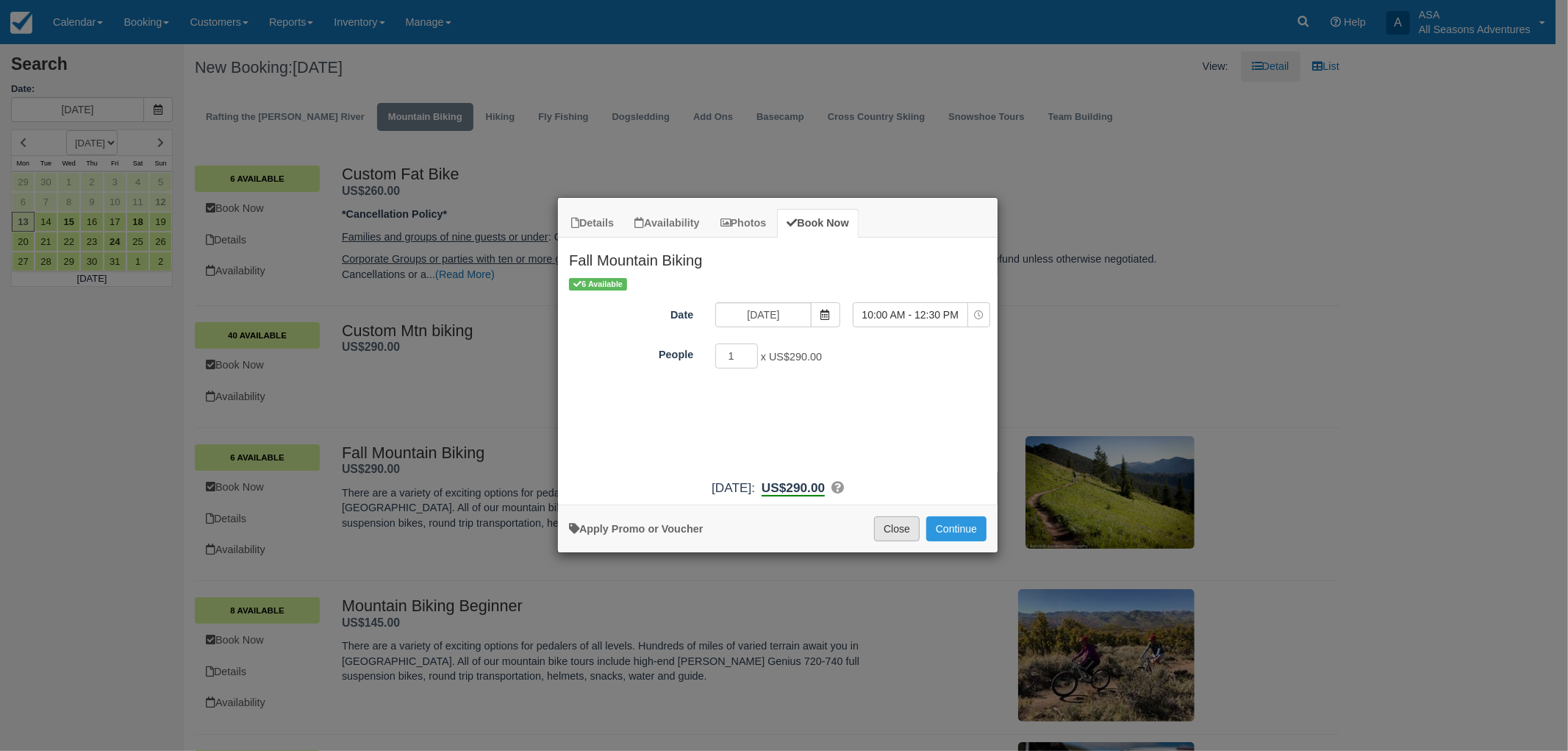
click at [887, 520] on button "Close" at bounding box center [897, 529] width 46 height 25
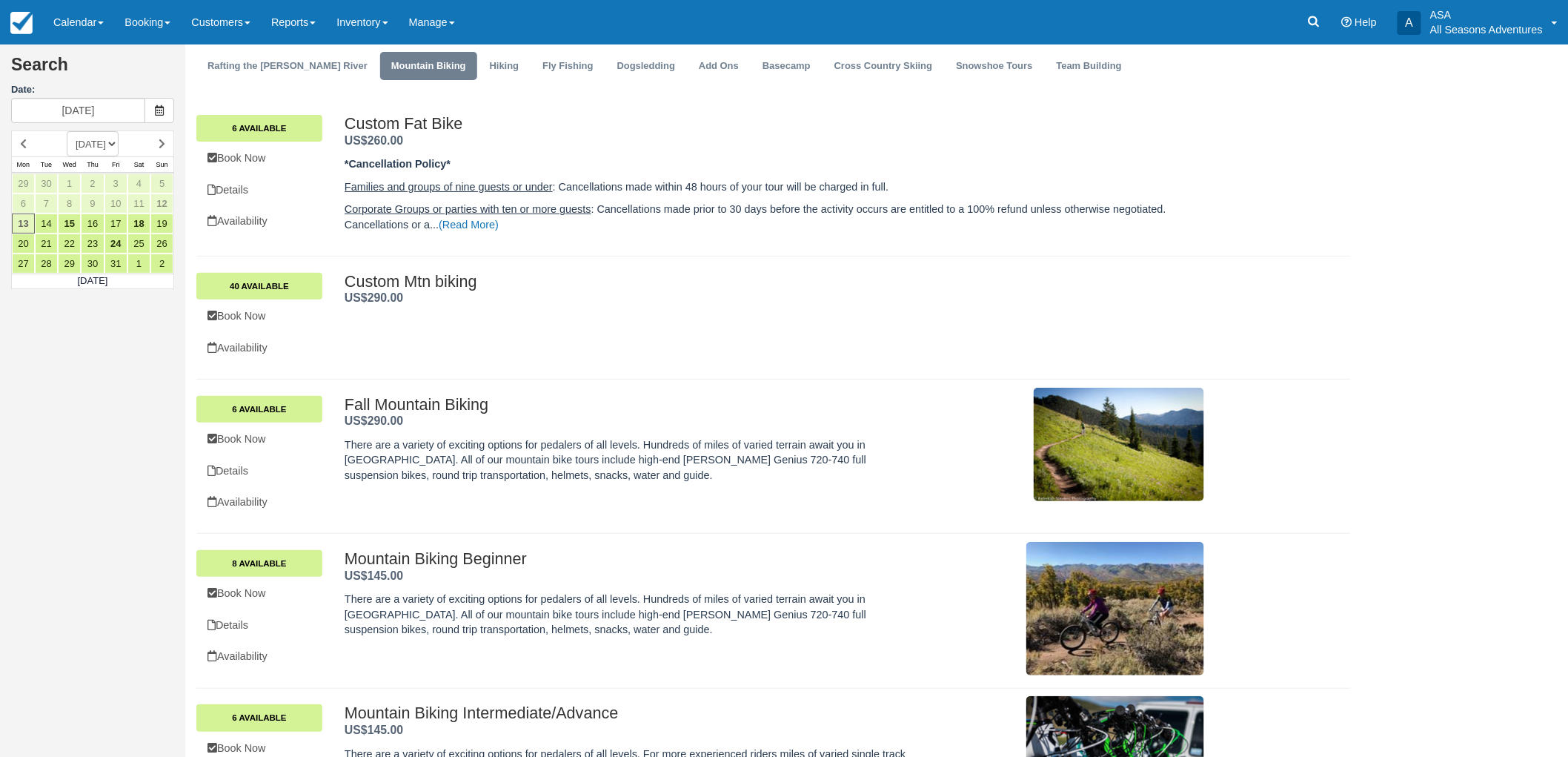
scroll to position [138, 0]
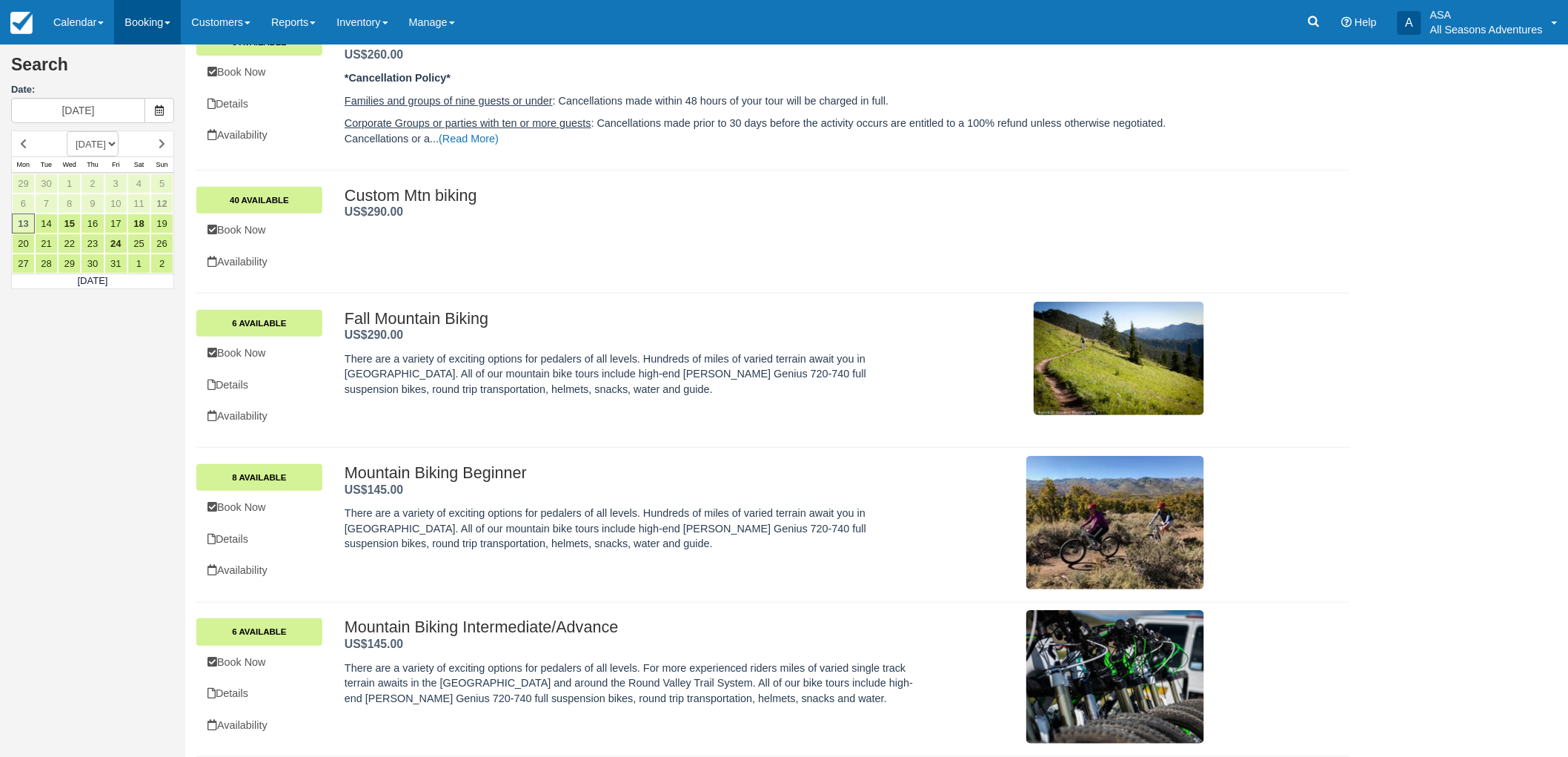
click at [157, 28] on link "Booking" at bounding box center [148, 22] width 67 height 45
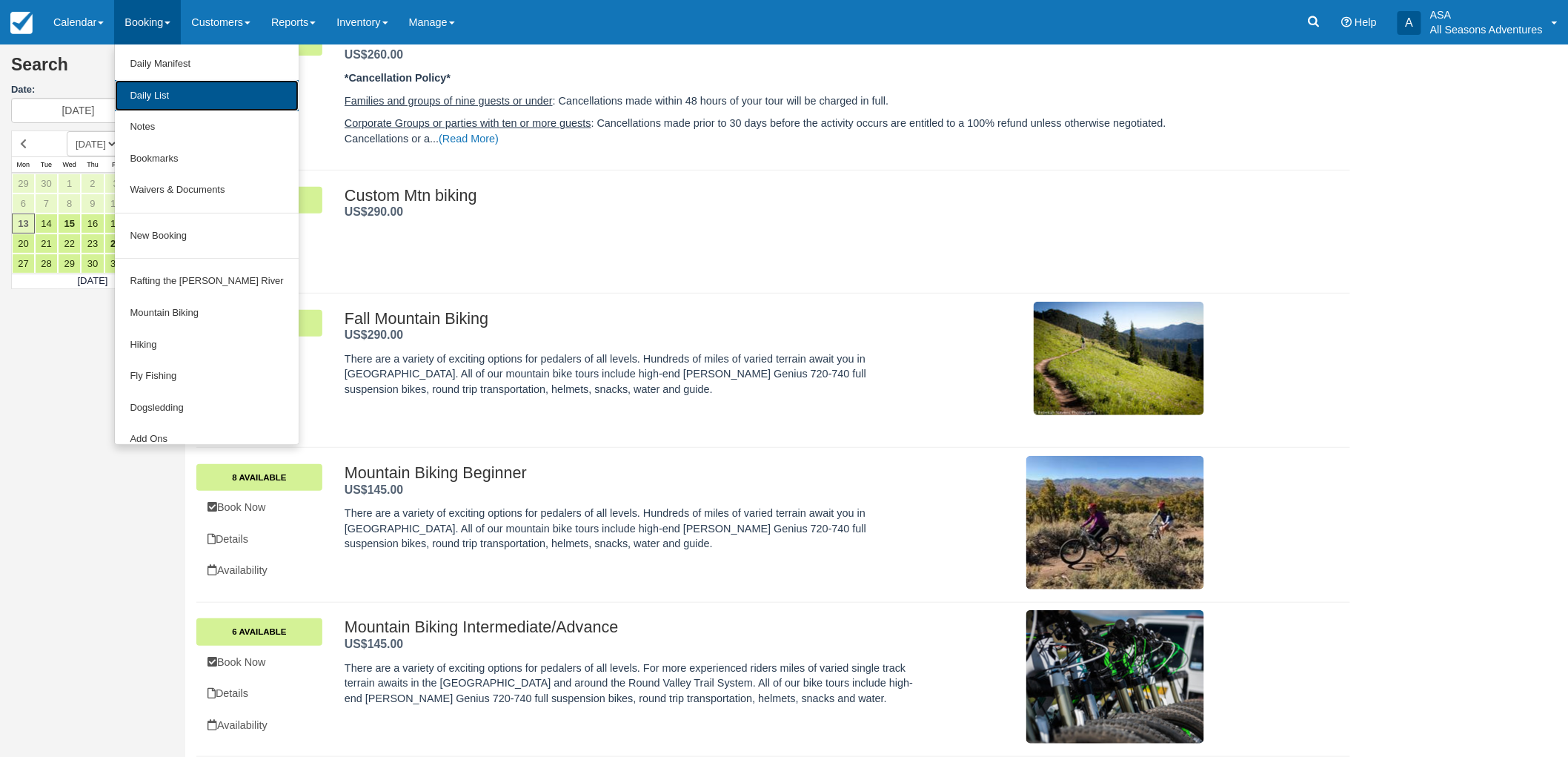
click at [173, 91] on link "Daily List" at bounding box center [206, 96] width 183 height 32
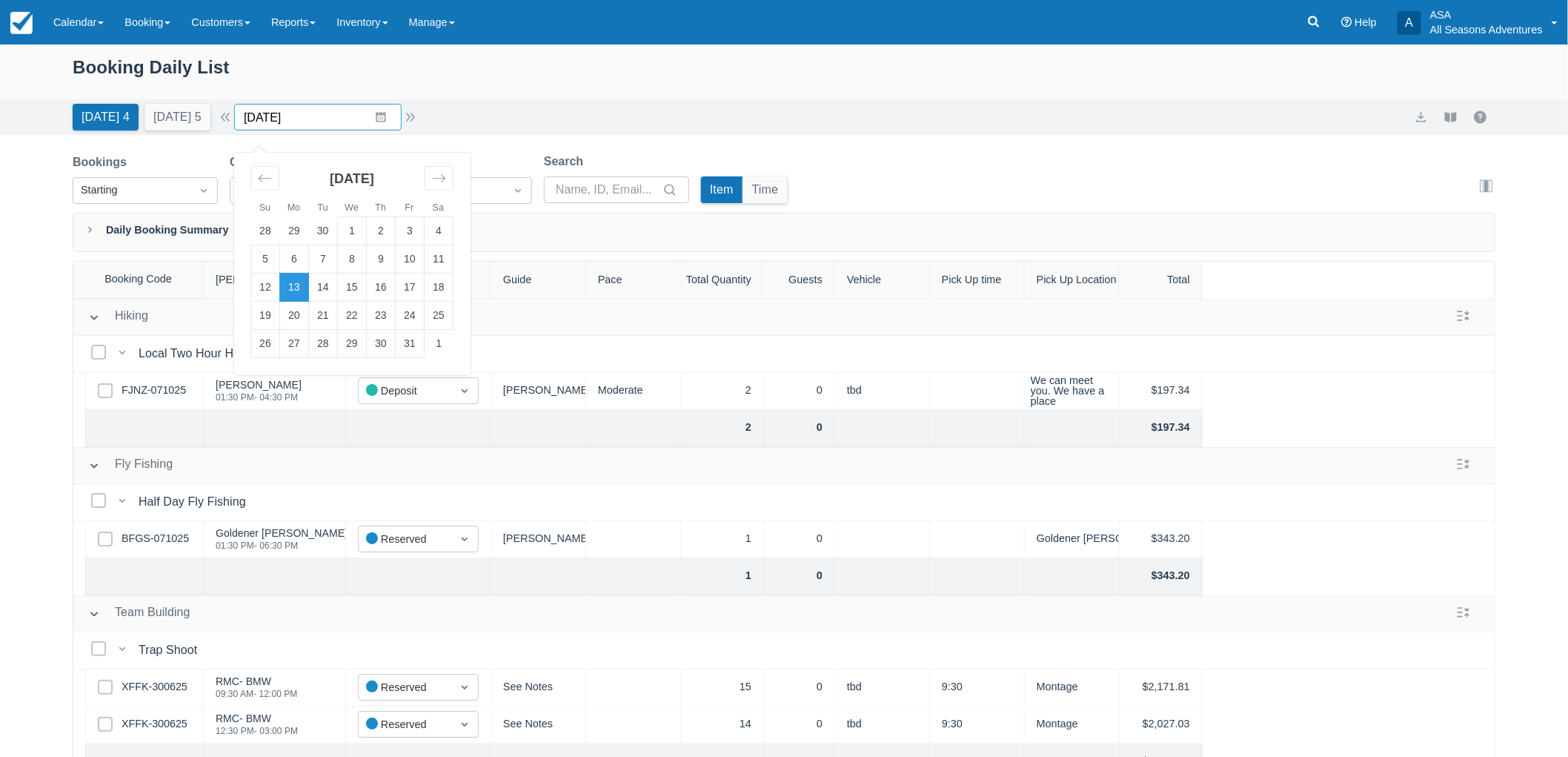
click at [329, 130] on input "[DATE]" at bounding box center [318, 117] width 168 height 27
click at [395, 288] on td "16" at bounding box center [381, 288] width 29 height 28
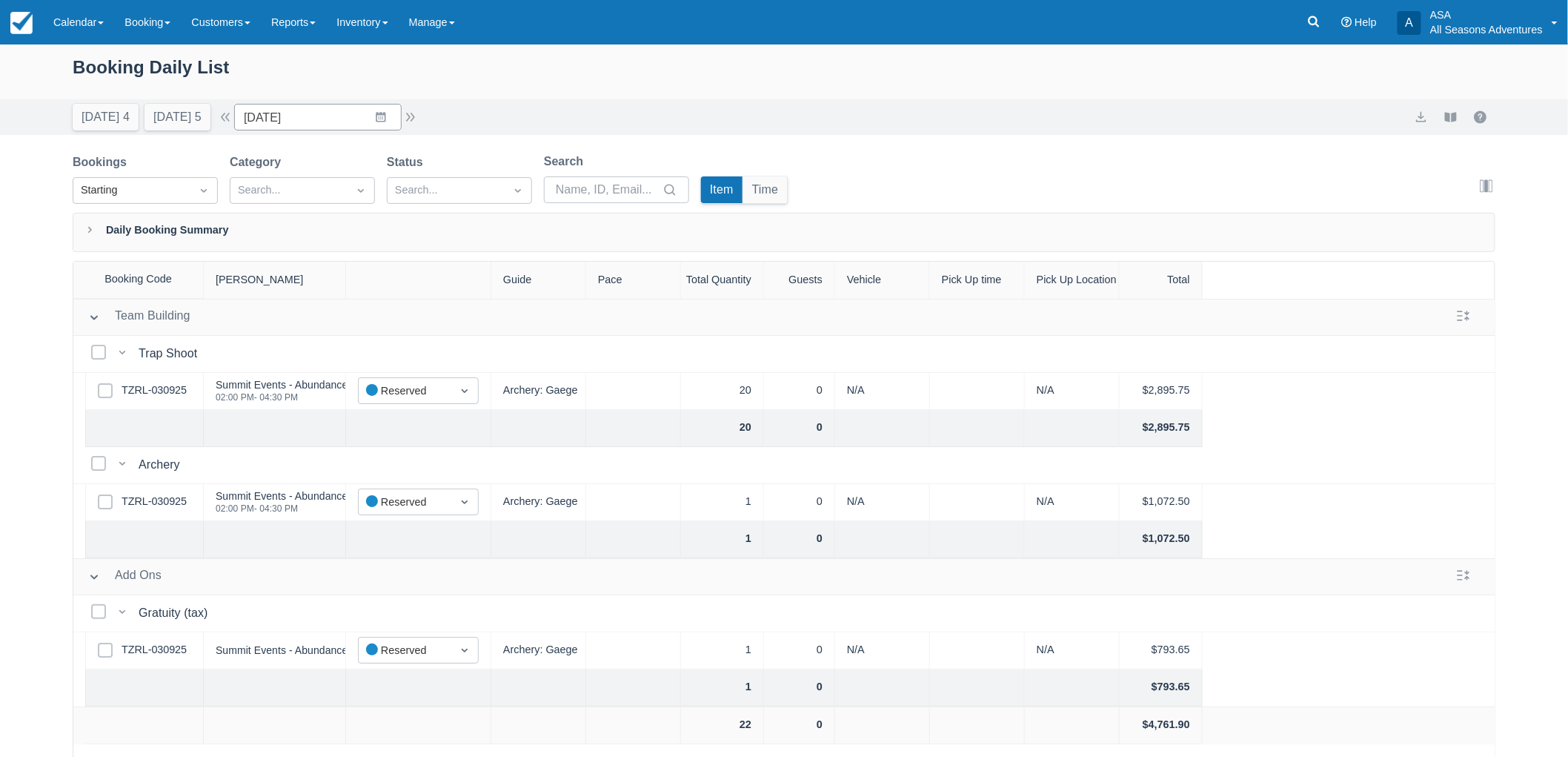
click at [323, 99] on div "Booking Daily List" at bounding box center [784, 76] width 1423 height 46
click at [329, 120] on input "[DATE]" at bounding box center [318, 117] width 168 height 27
click at [438, 284] on td "18" at bounding box center [438, 288] width 29 height 28
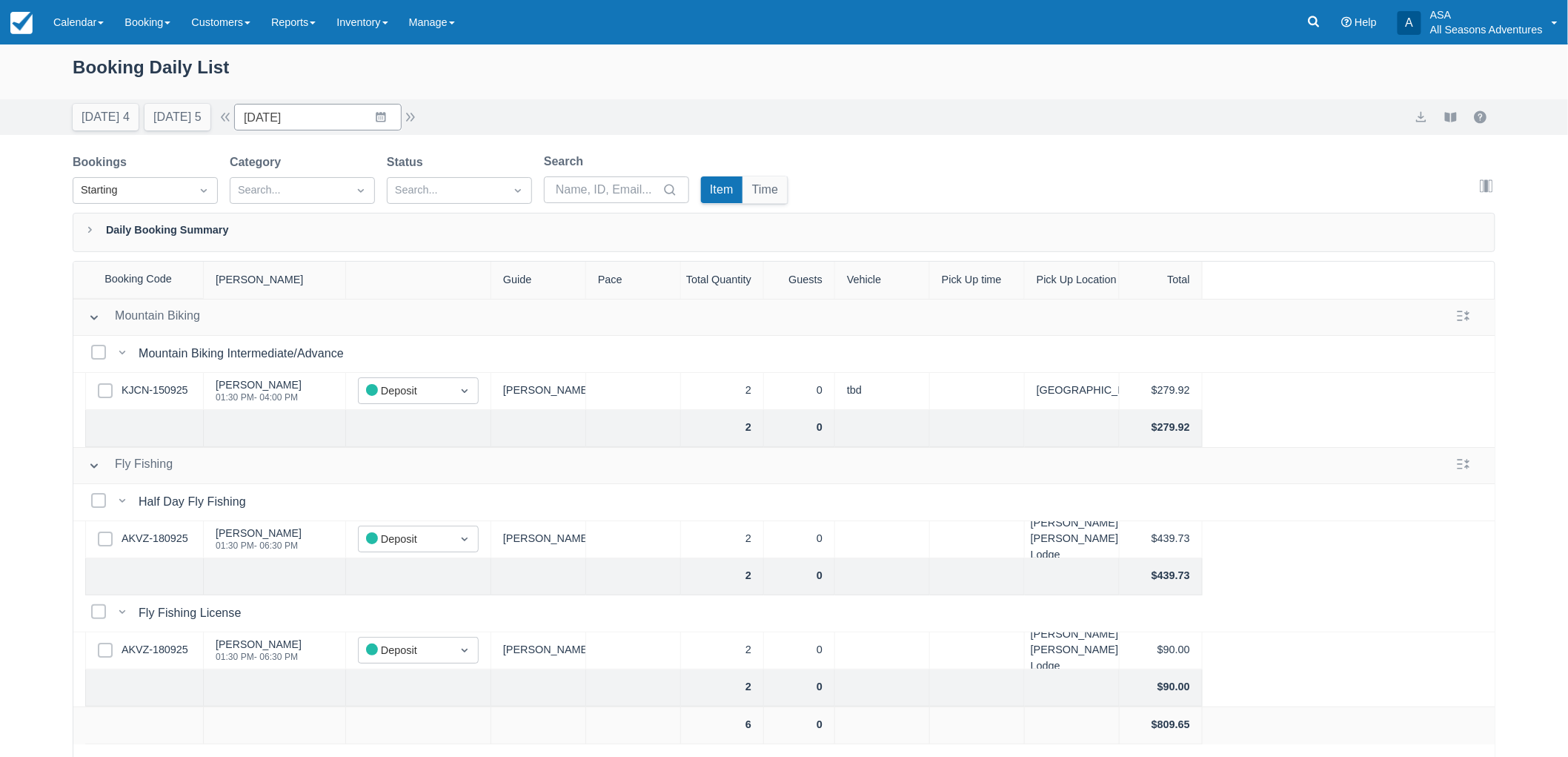
scroll to position [75, 0]
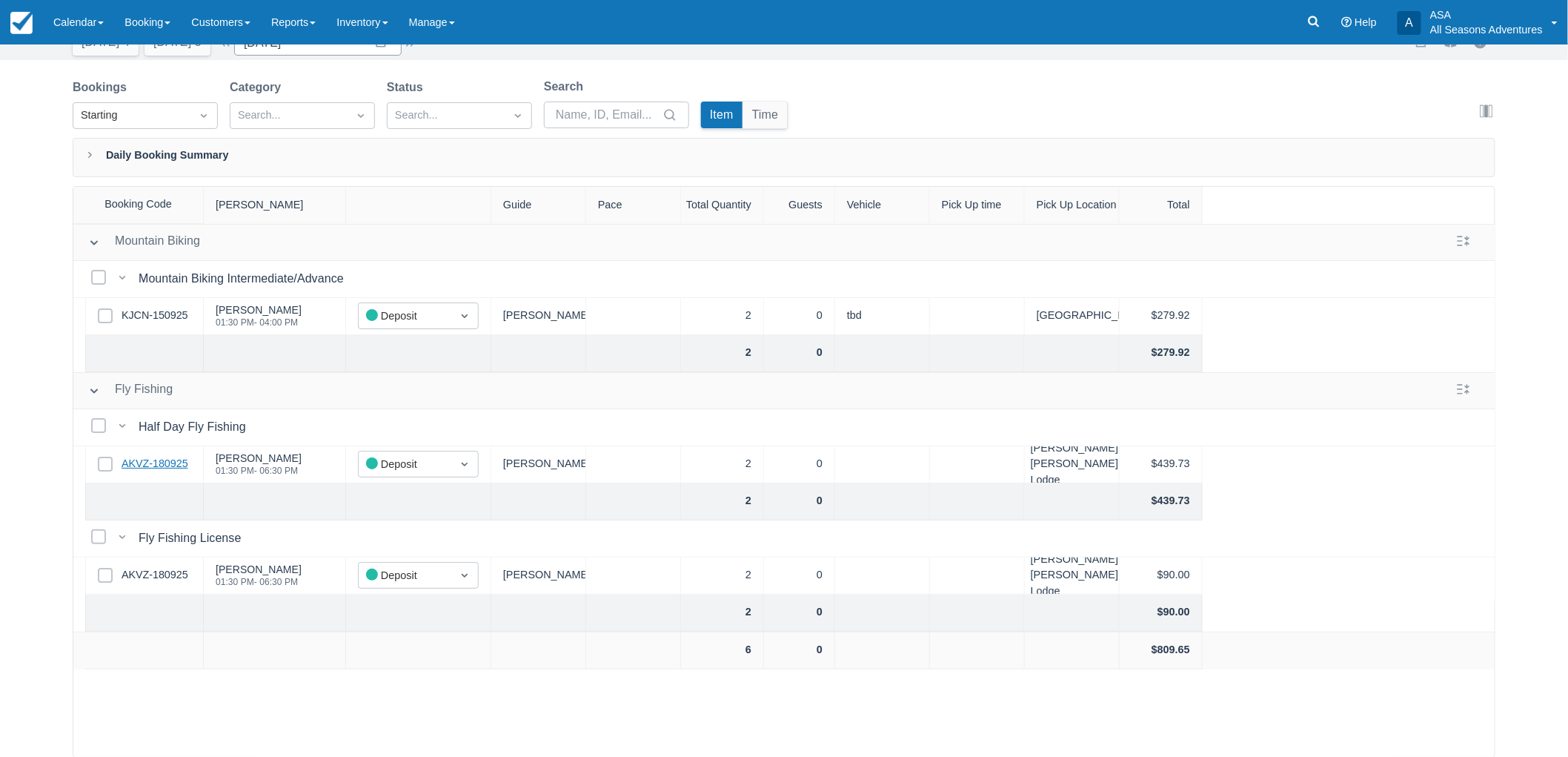
click at [179, 464] on link "AKVZ-180925" at bounding box center [155, 464] width 67 height 16
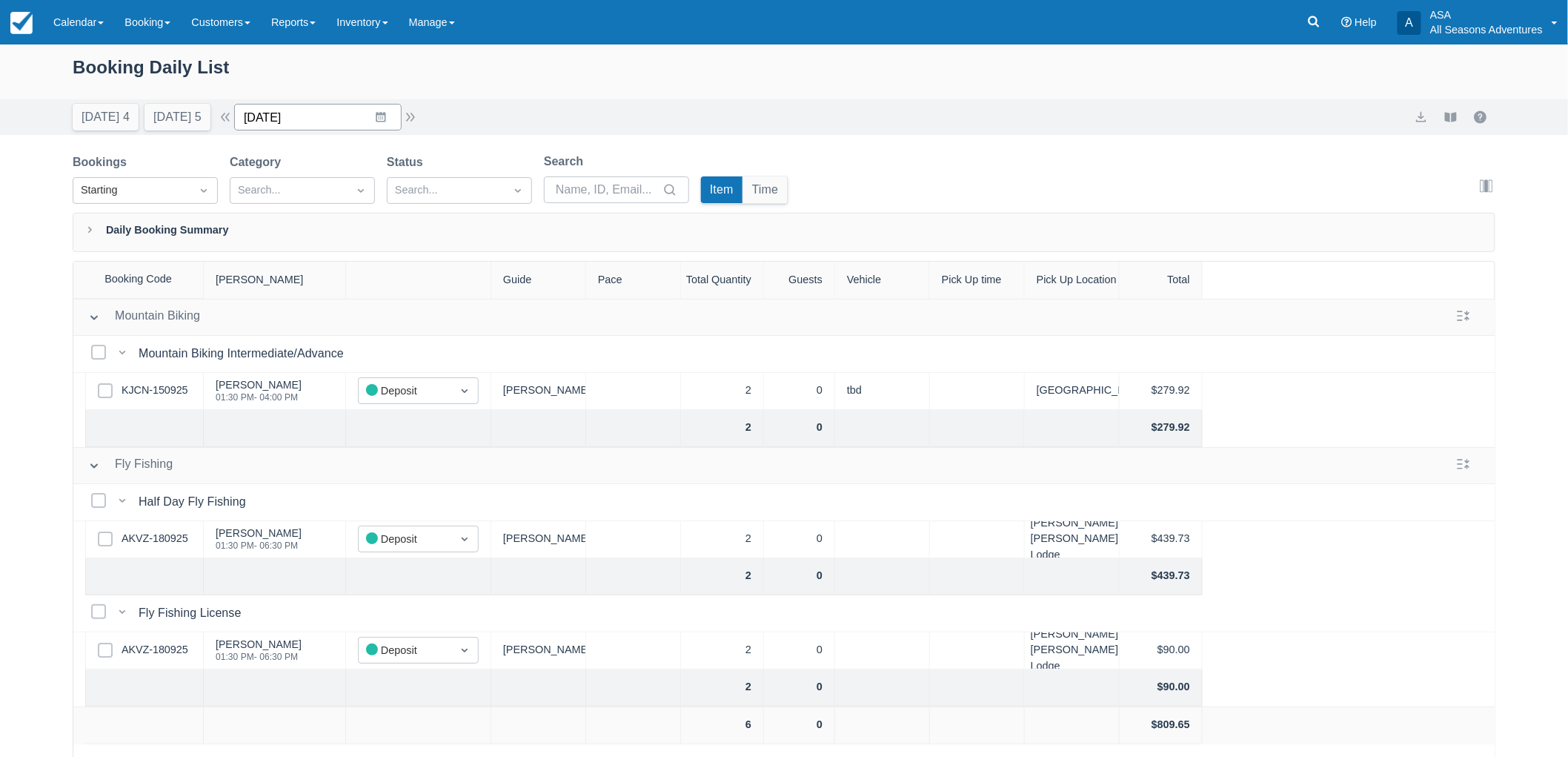
click at [293, 104] on input "[DATE]" at bounding box center [318, 117] width 168 height 27
click at [361, 286] on td "15" at bounding box center [352, 288] width 29 height 28
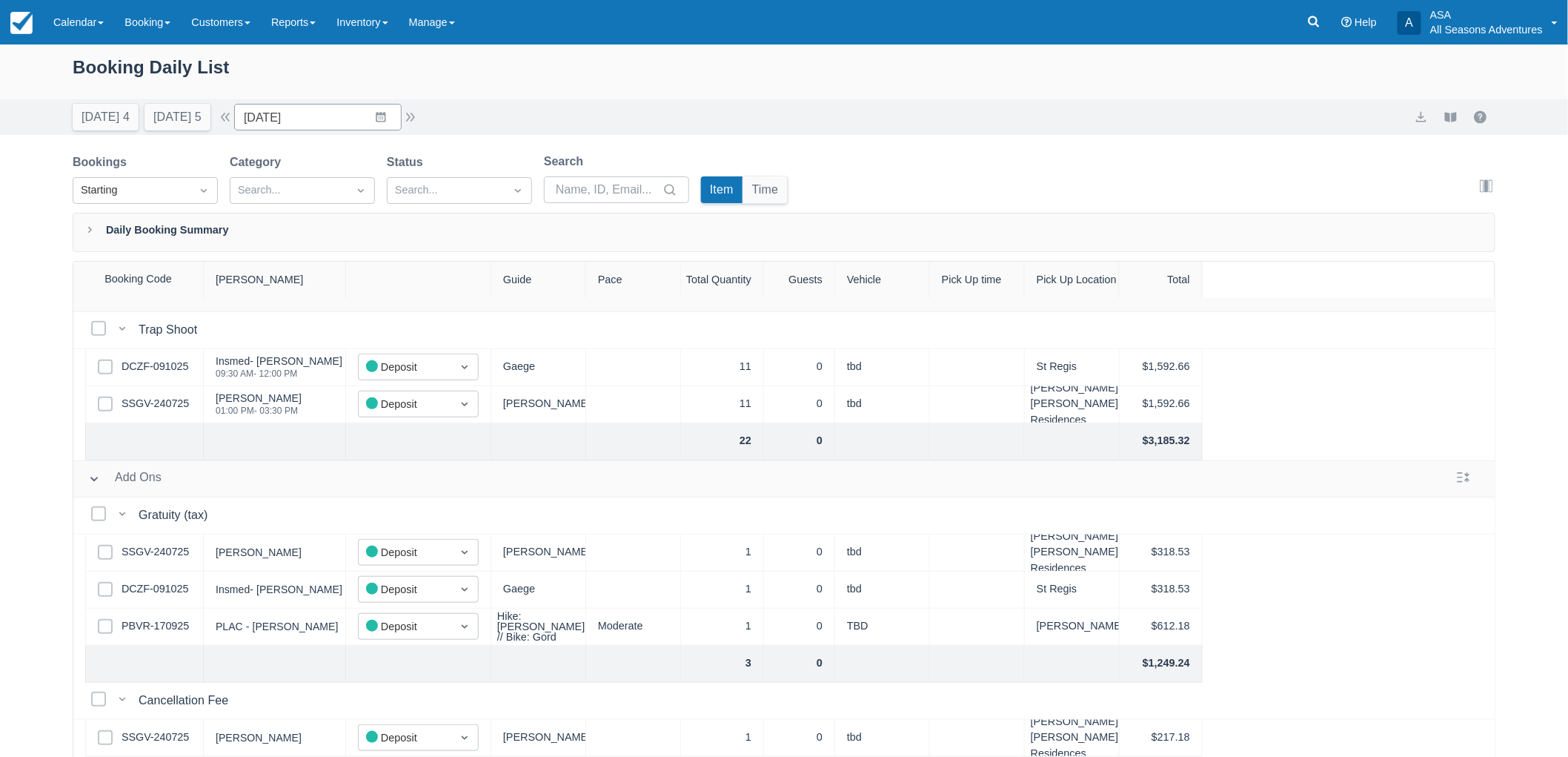
scroll to position [151, 0]
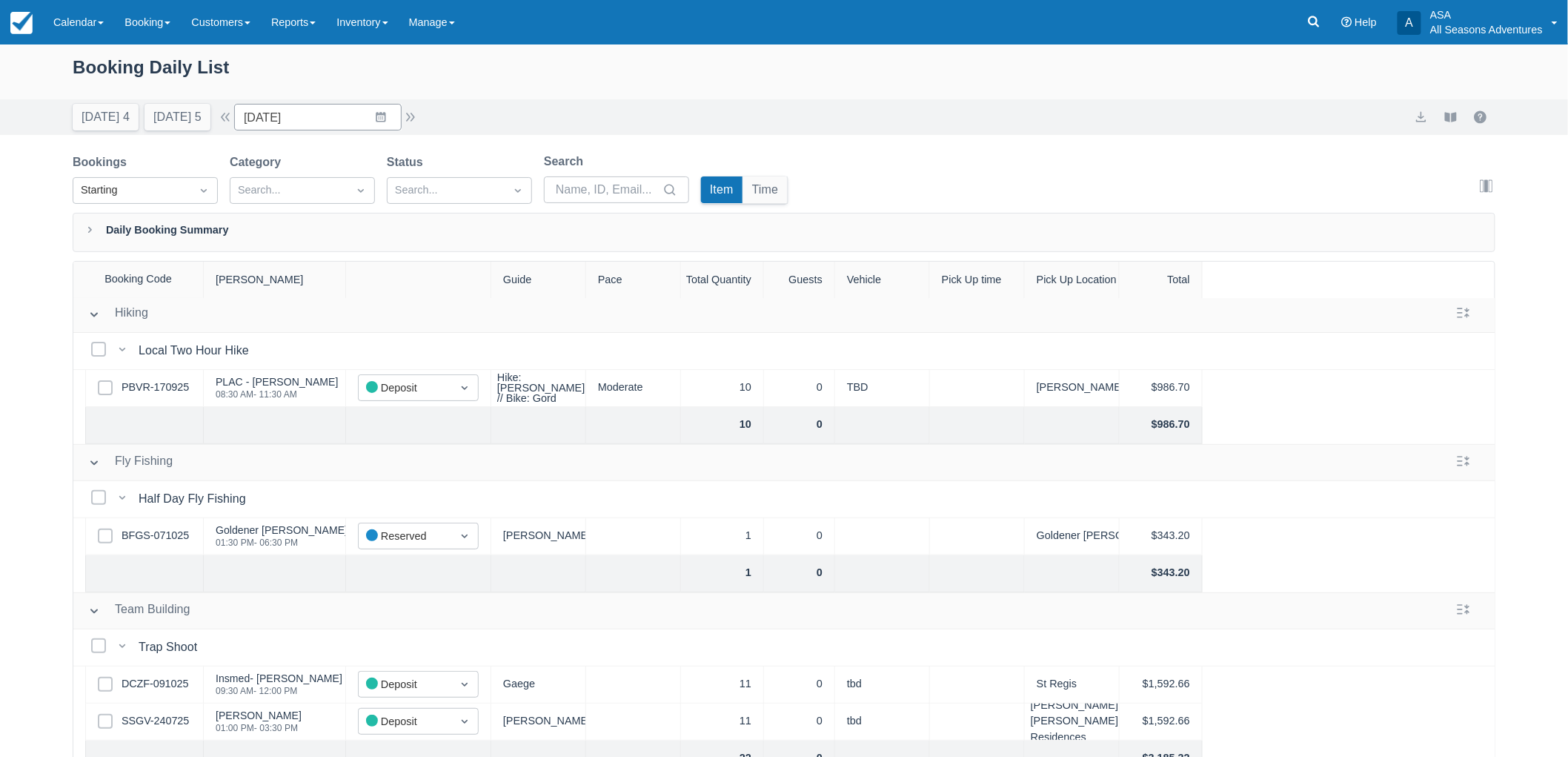
click at [158, 131] on div "[DATE] 4 [DATE] 5 Date [DATE] Navigate forward to interact with the calendar an…" at bounding box center [784, 117] width 1568 height 36
click at [159, 129] on button "[DATE] 5" at bounding box center [177, 117] width 66 height 27
type input "[DATE]"
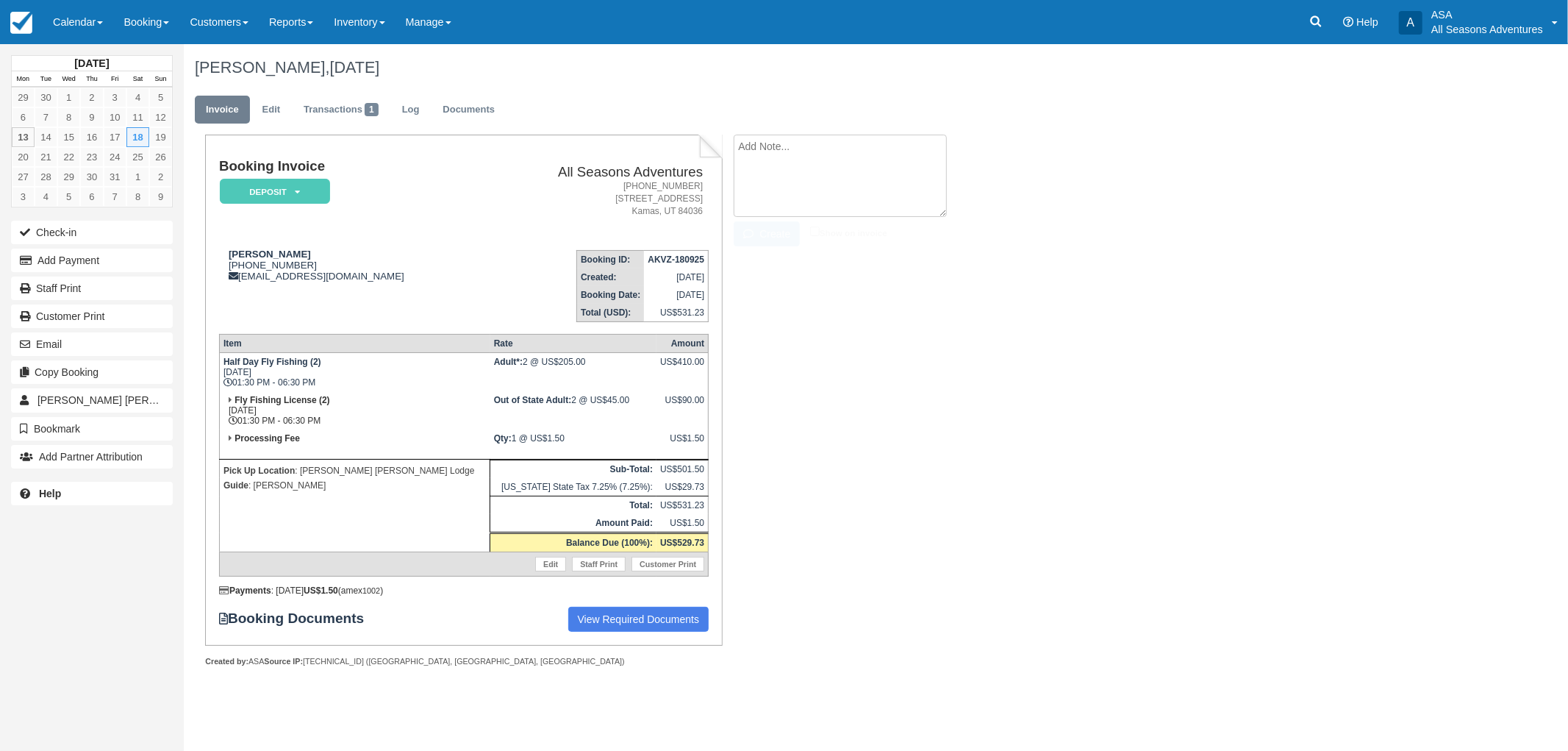
click at [762, 157] on textarea at bounding box center [840, 176] width 213 height 82
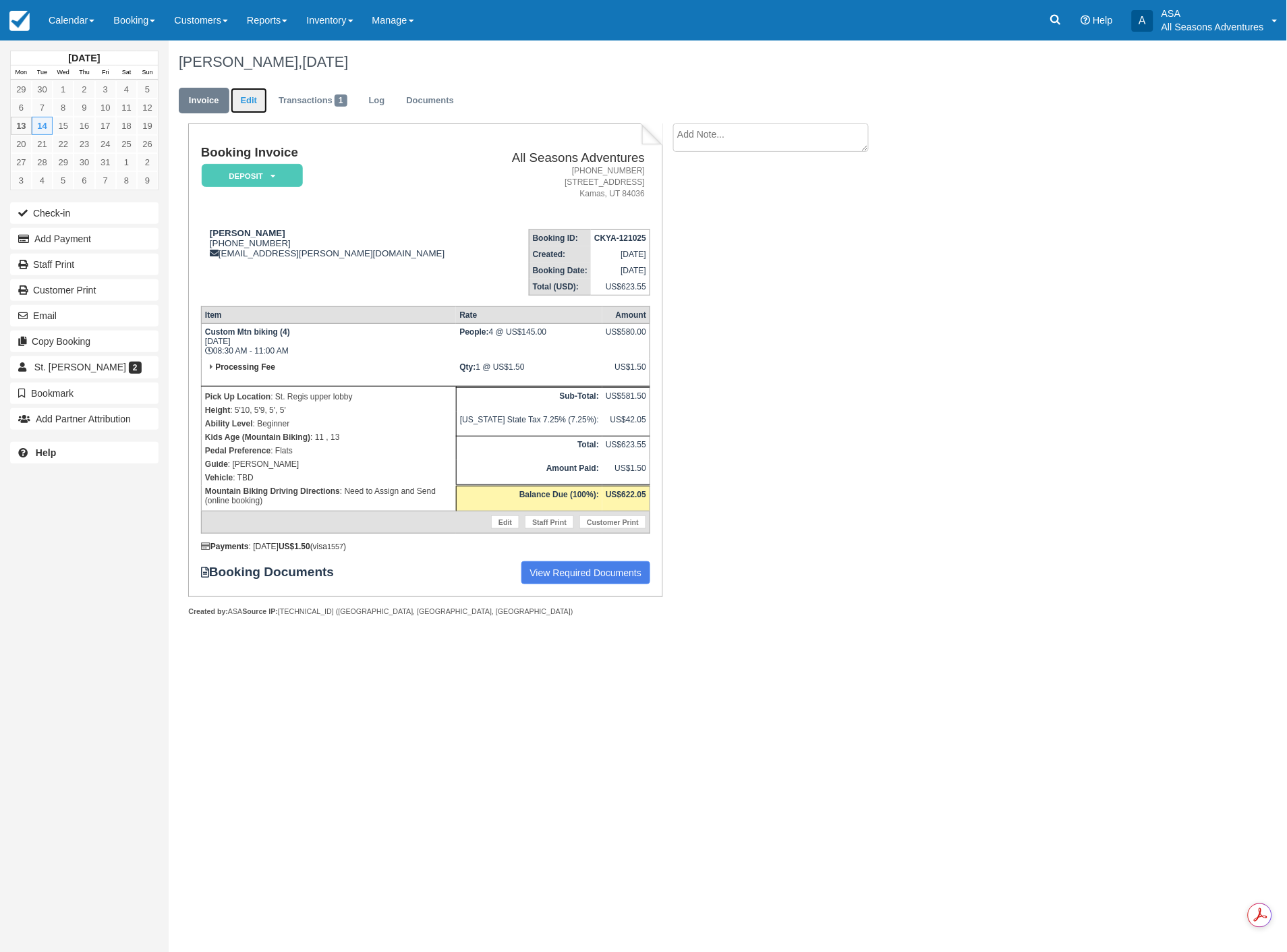
click at [246, 102] on link "Edit" at bounding box center [249, 101] width 36 height 26
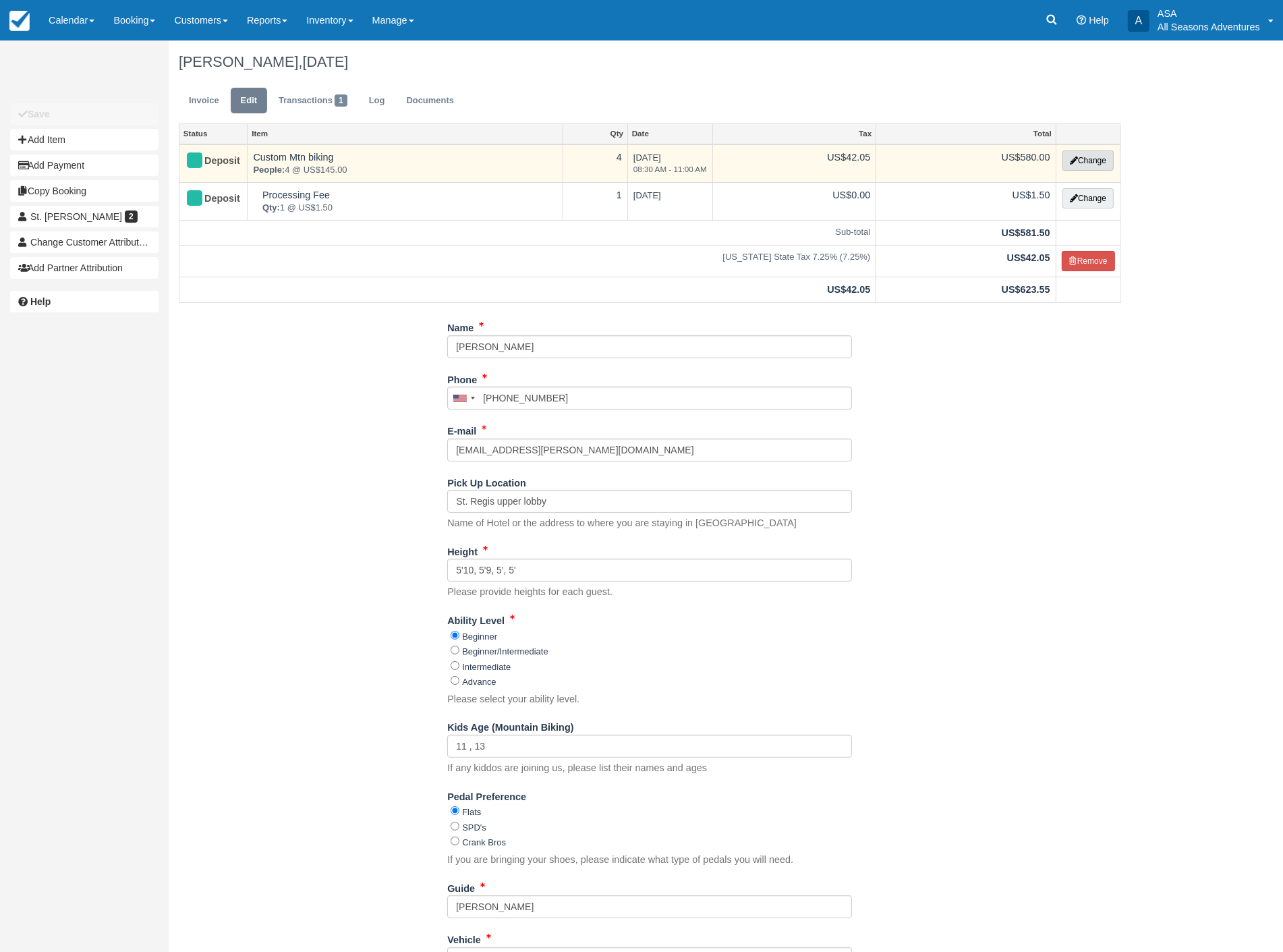
click at [1089, 163] on button "Change" at bounding box center [1088, 161] width 51 height 20
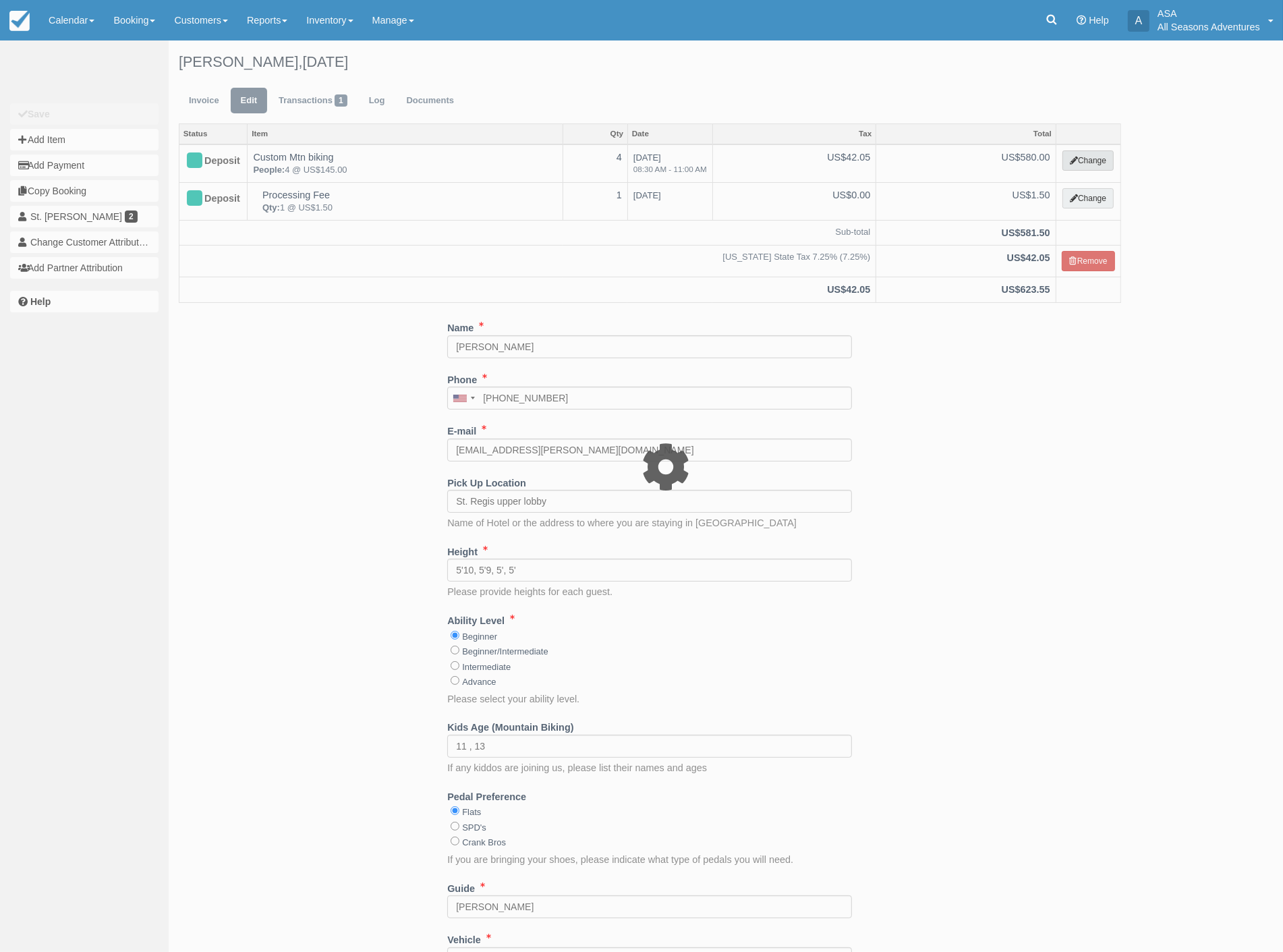
select select "9"
type input "580.00"
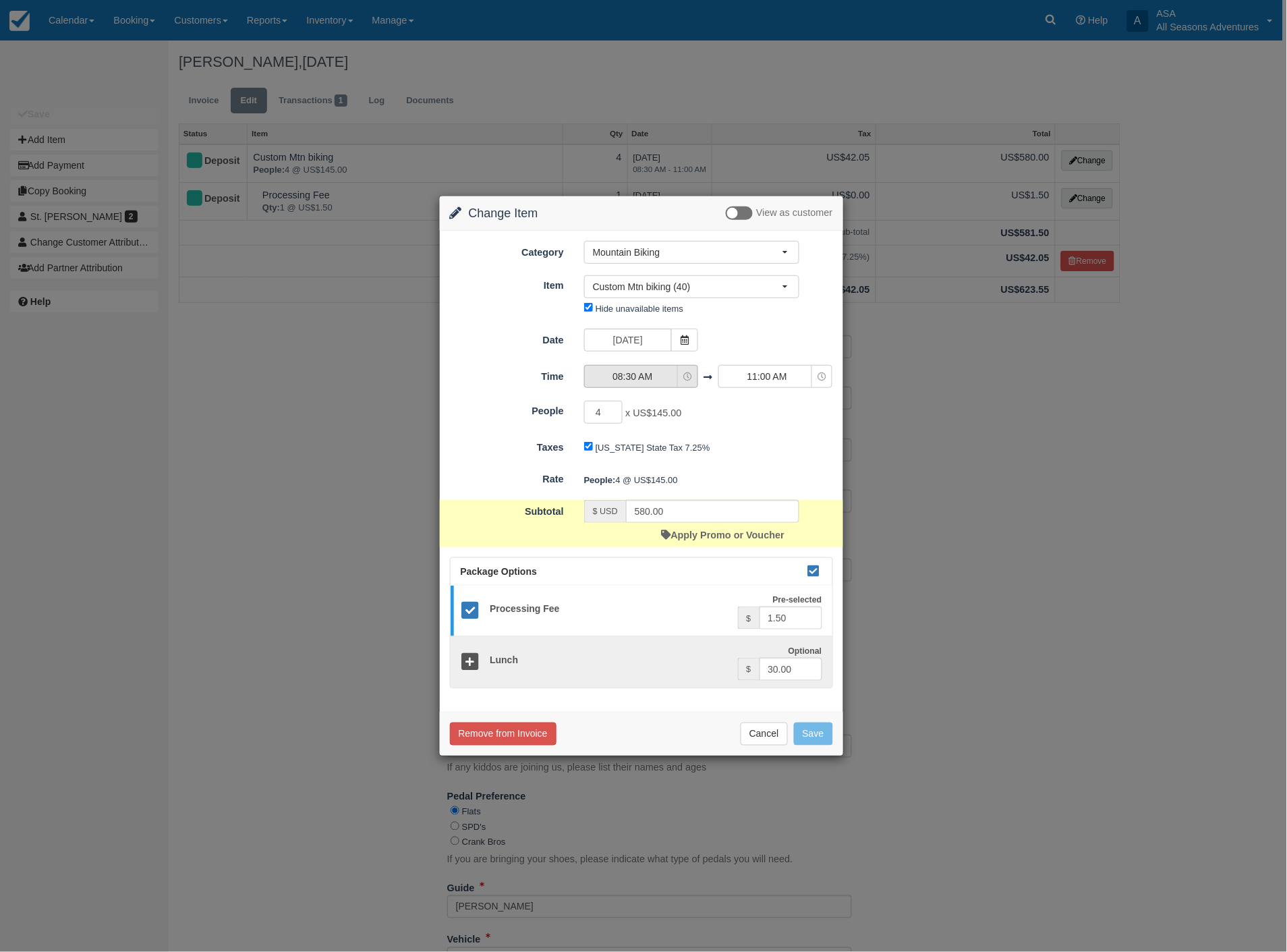
click at [635, 373] on span "08:30 AM" at bounding box center [633, 376] width 96 height 14
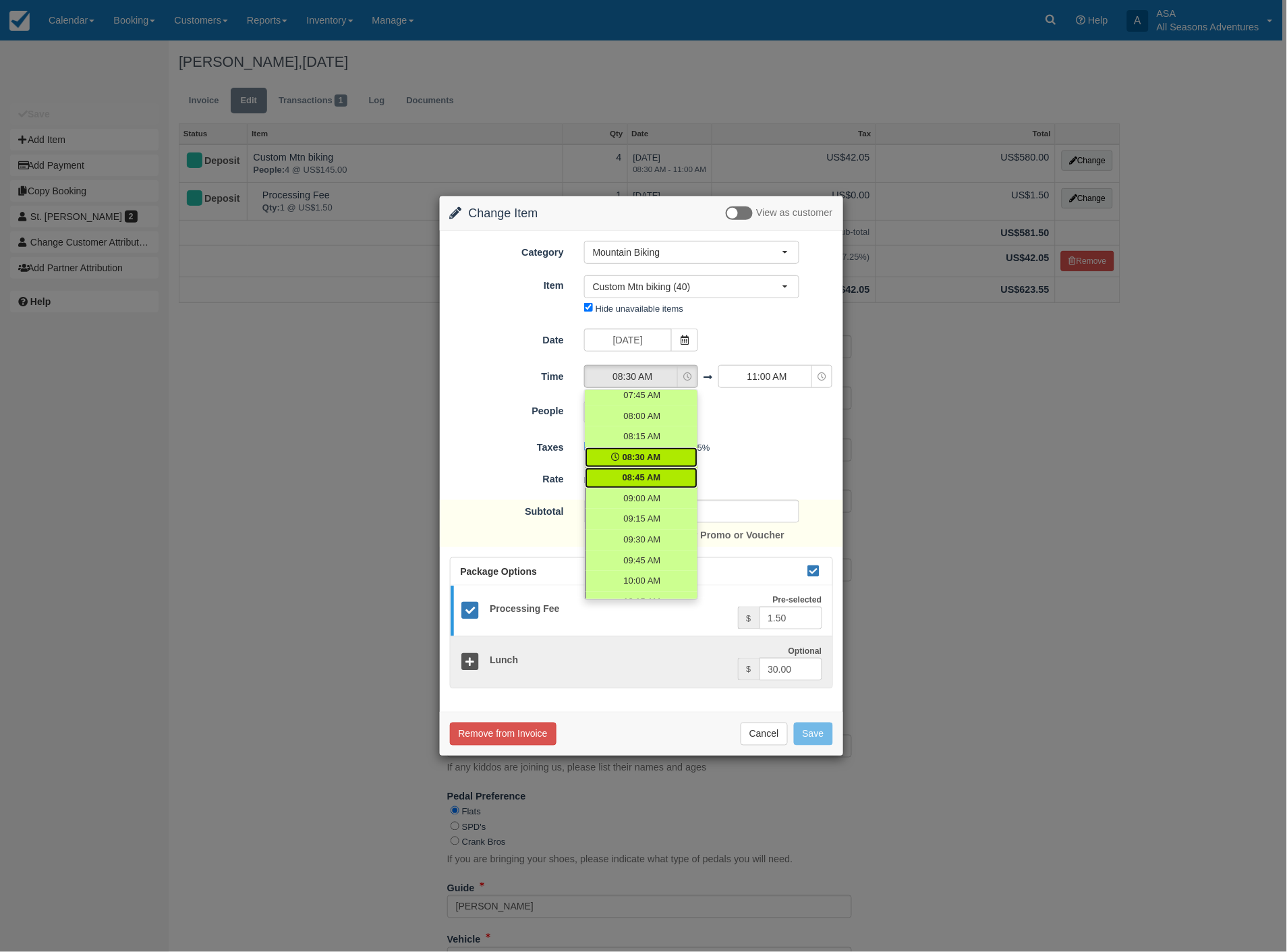
scroll to position [167, 0]
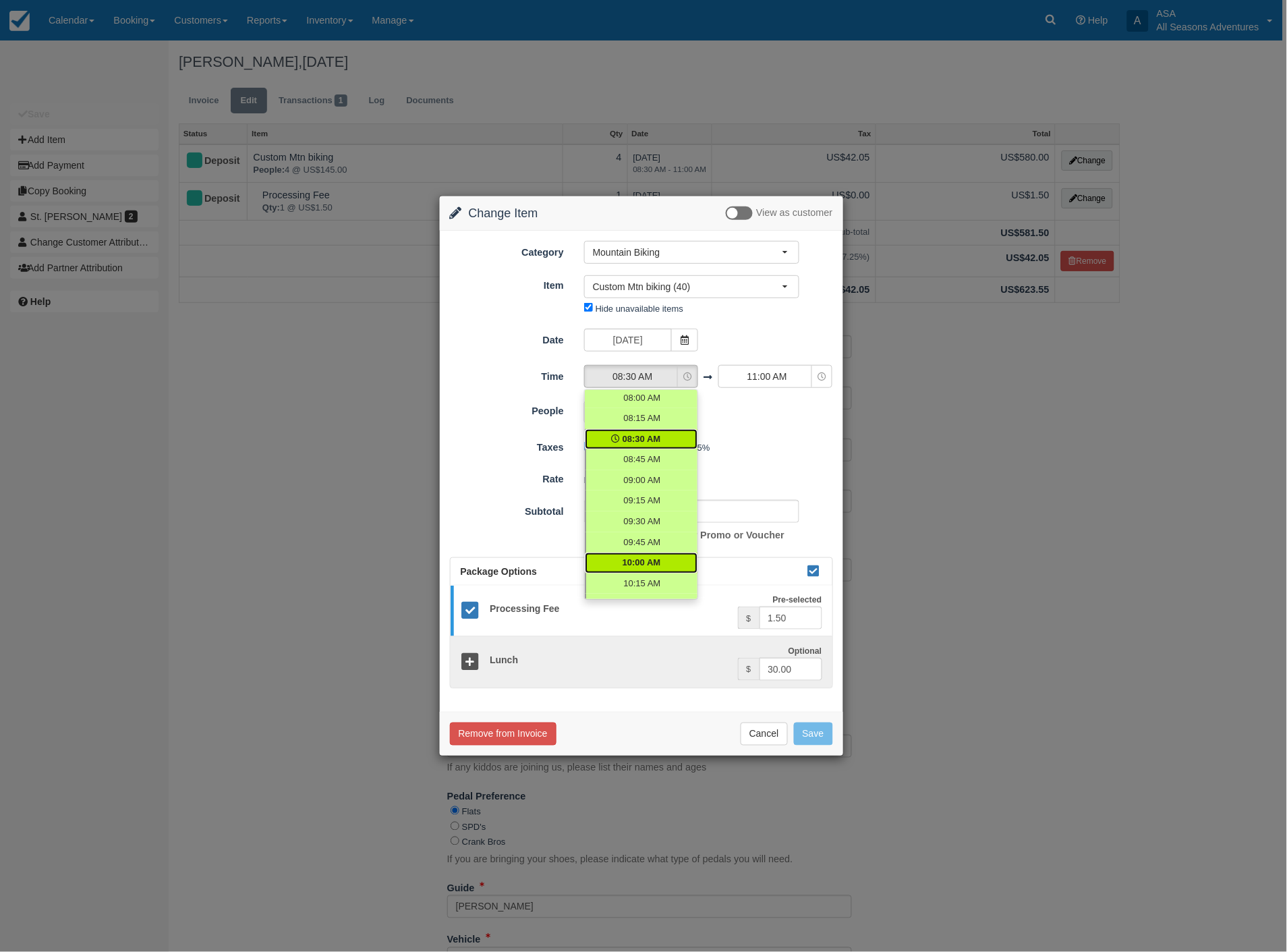
click at [643, 556] on span "10:00 AM" at bounding box center [641, 562] width 38 height 13
select select "10:00"
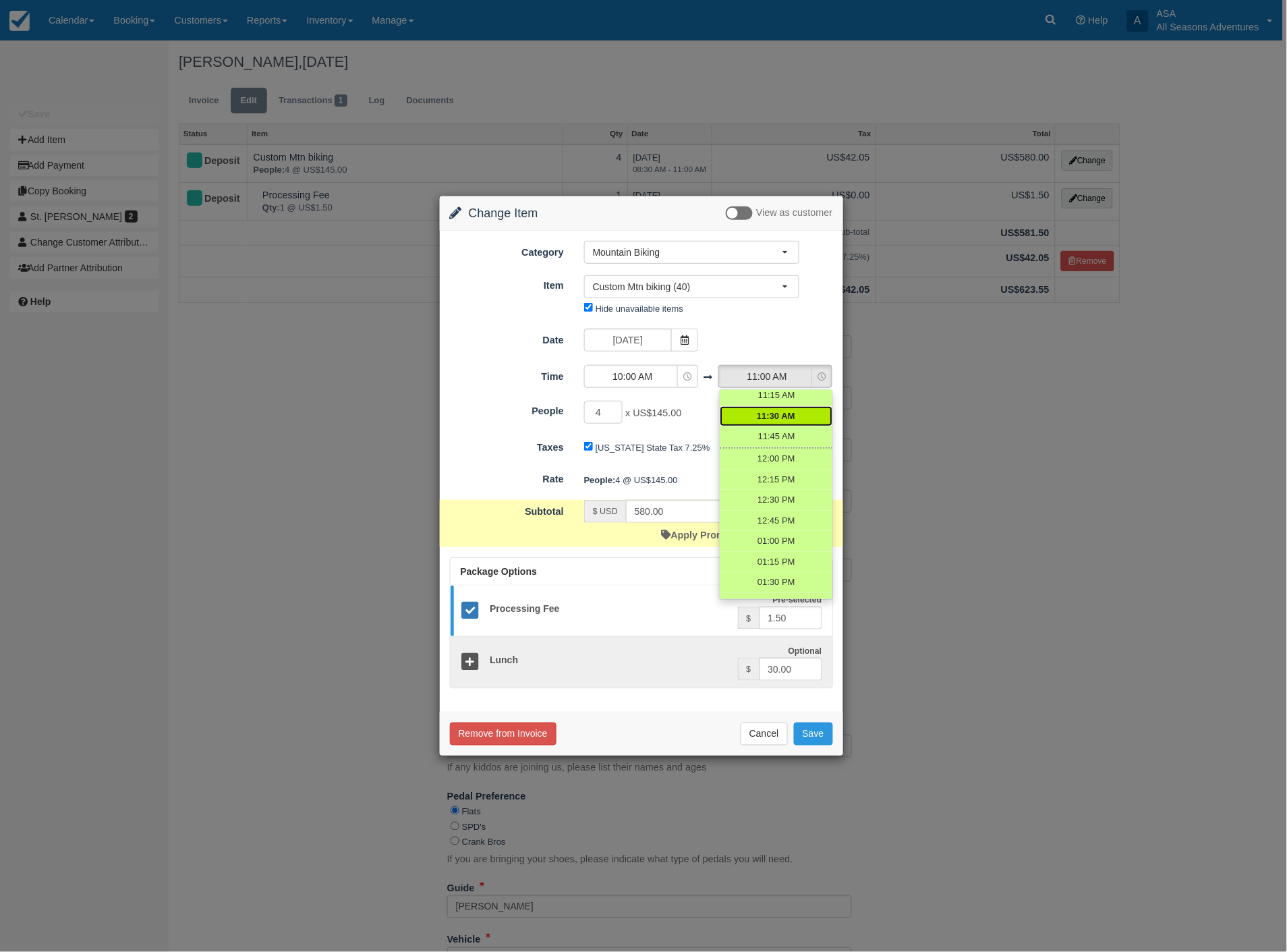
scroll to position [447, 0]
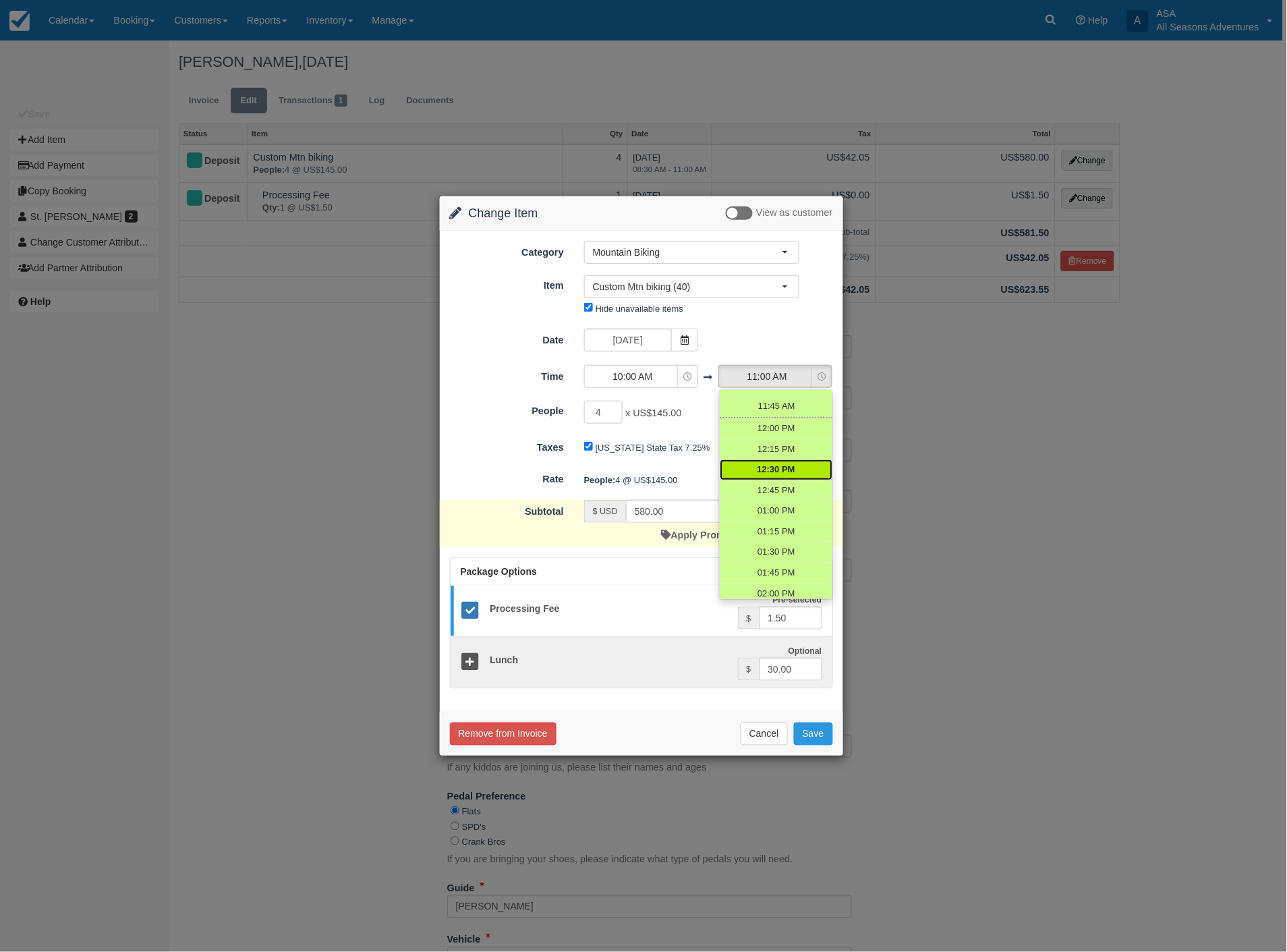
click at [772, 467] on span "12:30 PM" at bounding box center [776, 469] width 38 height 13
select select "12:30"
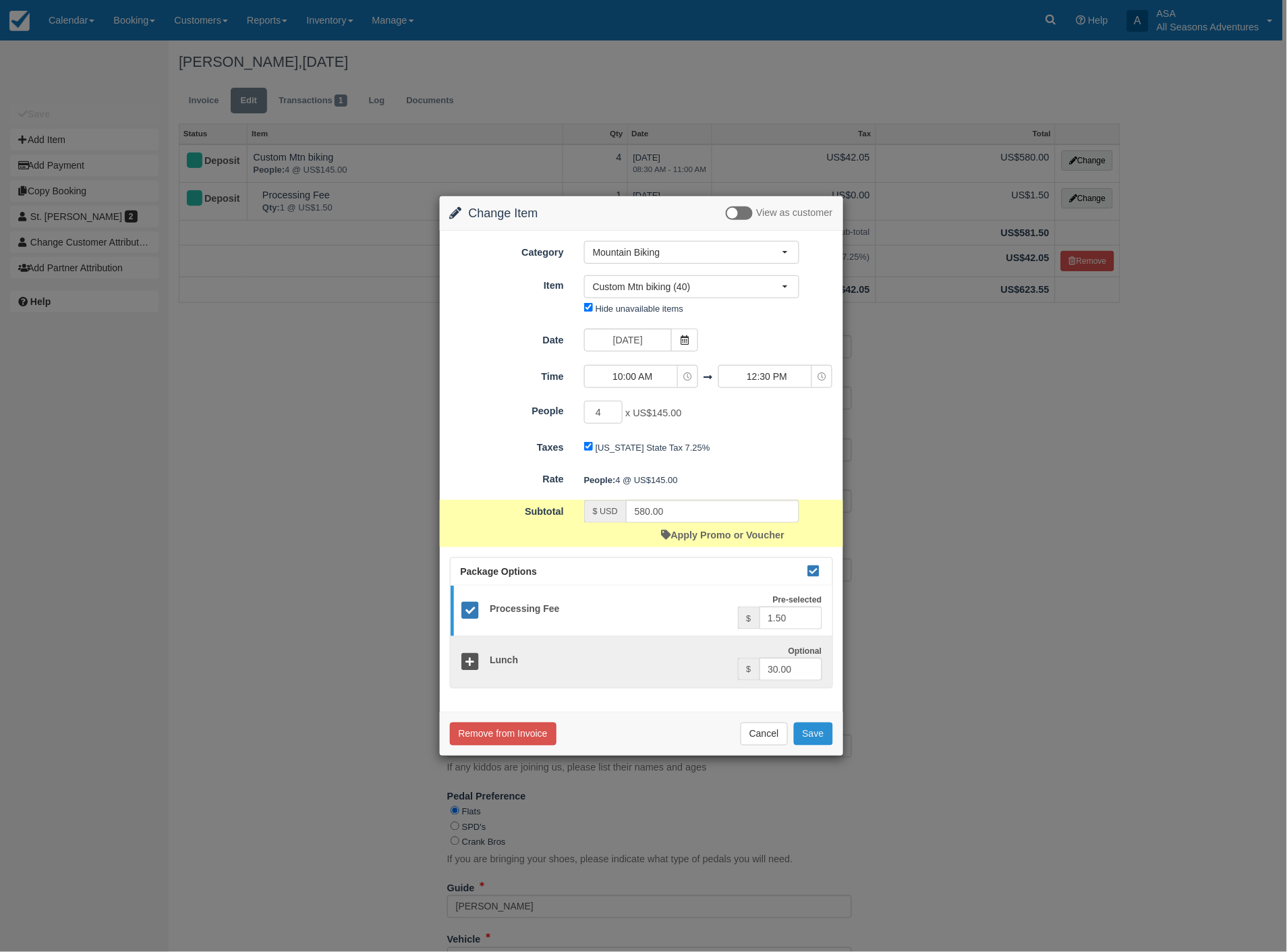
click at [810, 733] on button "Save" at bounding box center [814, 734] width 39 height 23
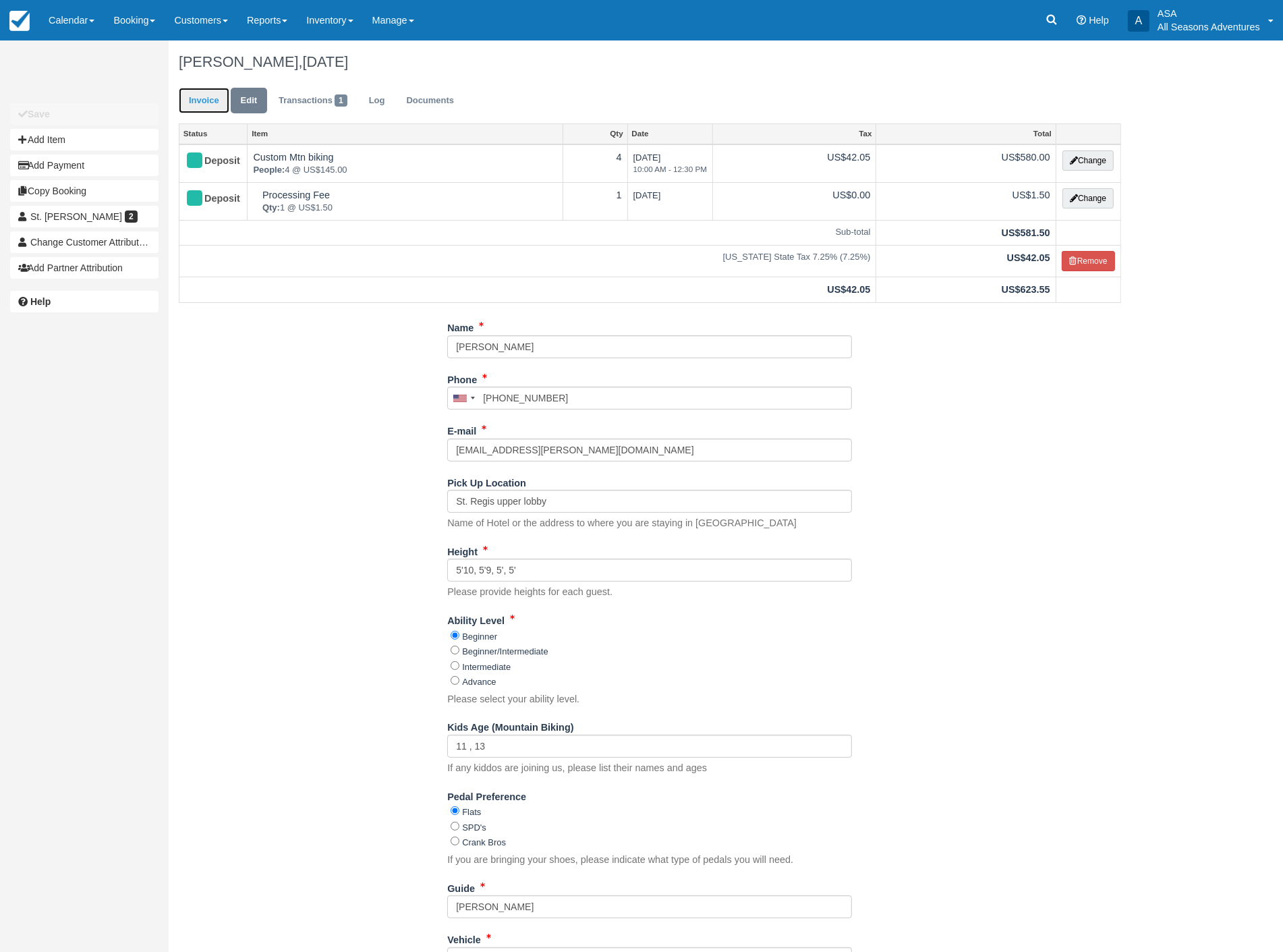
click at [197, 104] on link "Invoice" at bounding box center [204, 101] width 51 height 26
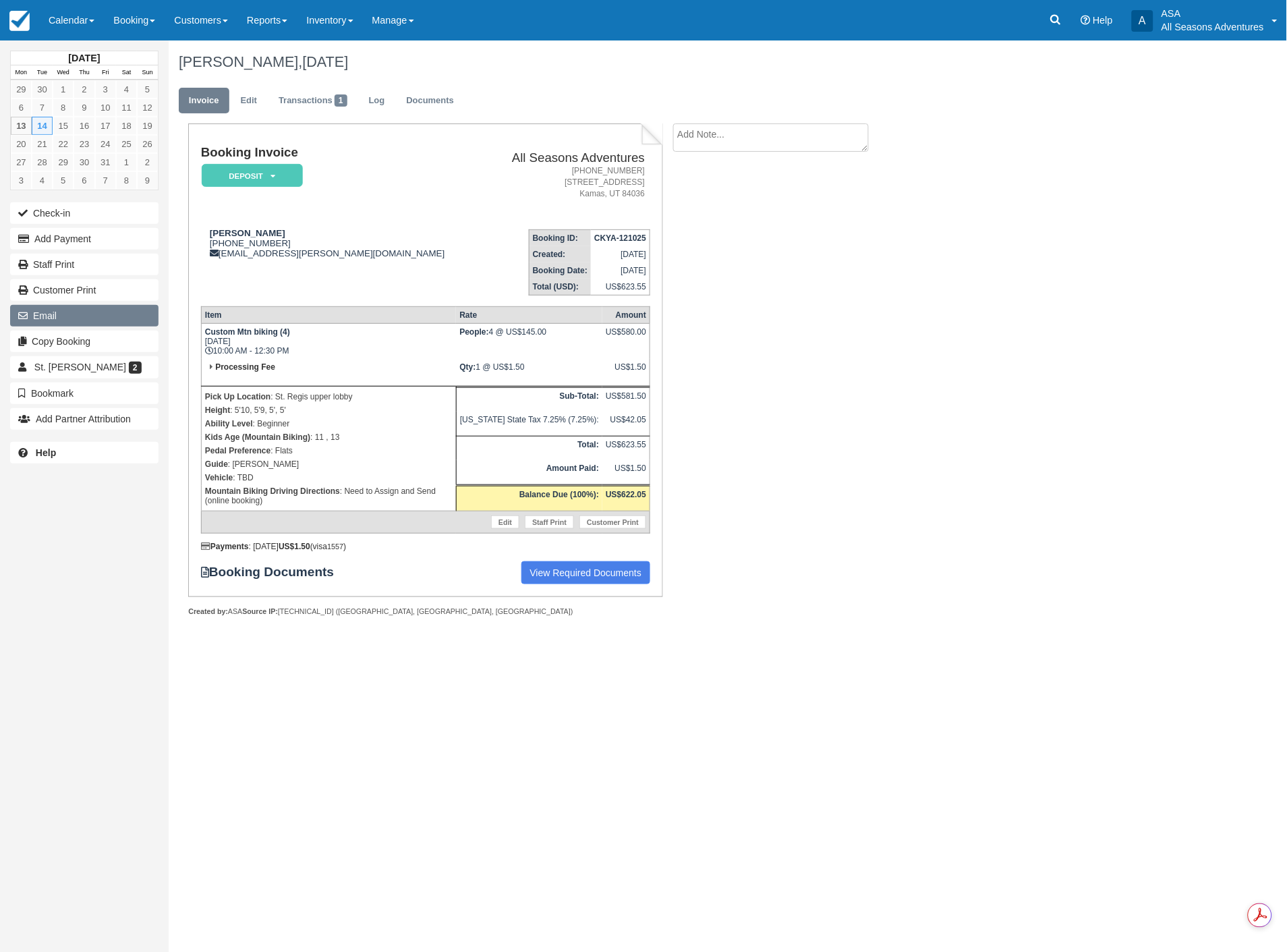
click at [99, 314] on button "Email" at bounding box center [84, 316] width 149 height 22
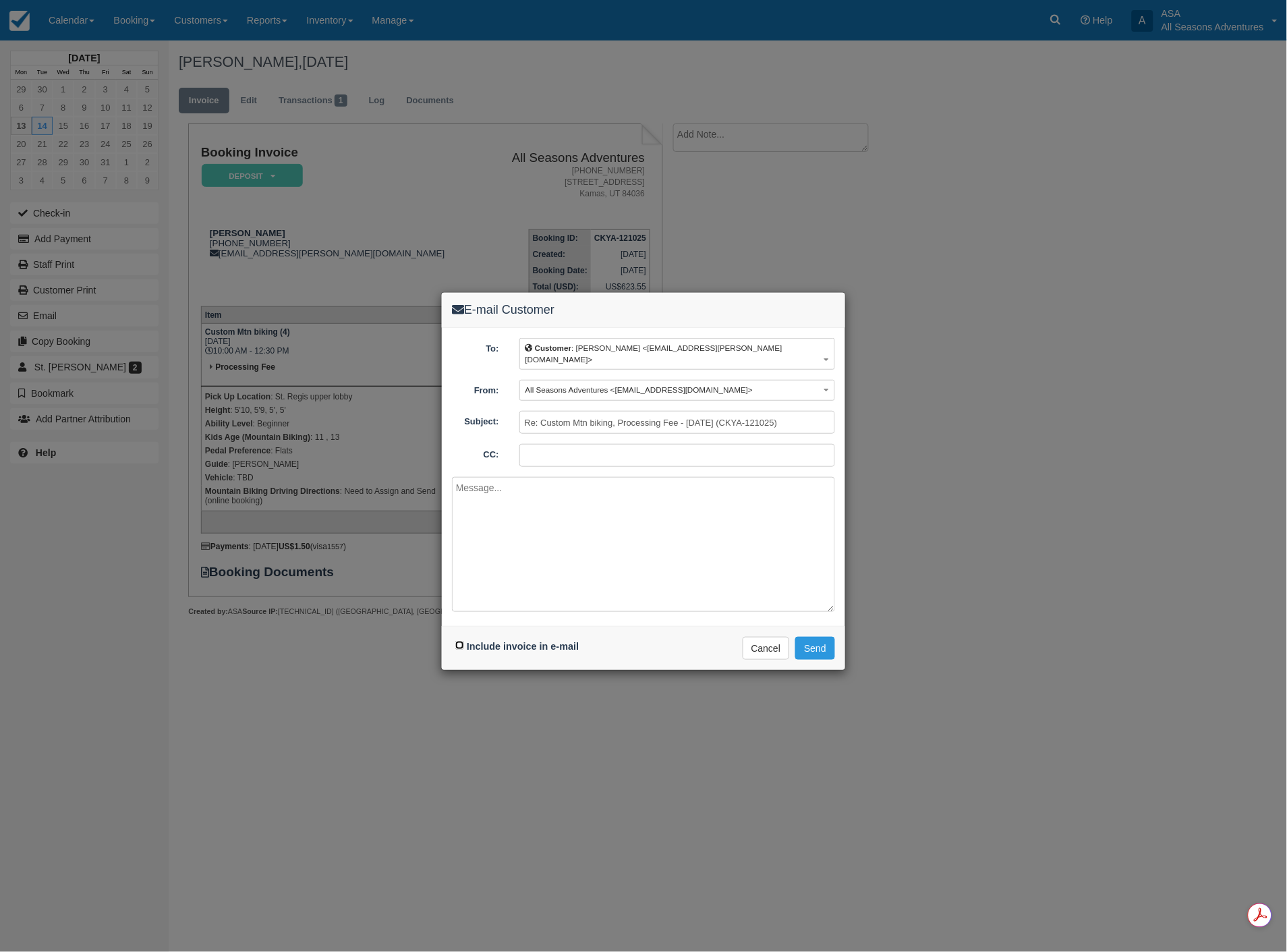
click at [458, 641] on input "Include invoice in e-mail" at bounding box center [459, 645] width 9 height 9
checkbox input "true"
click at [810, 637] on button "Send" at bounding box center [815, 648] width 40 height 23
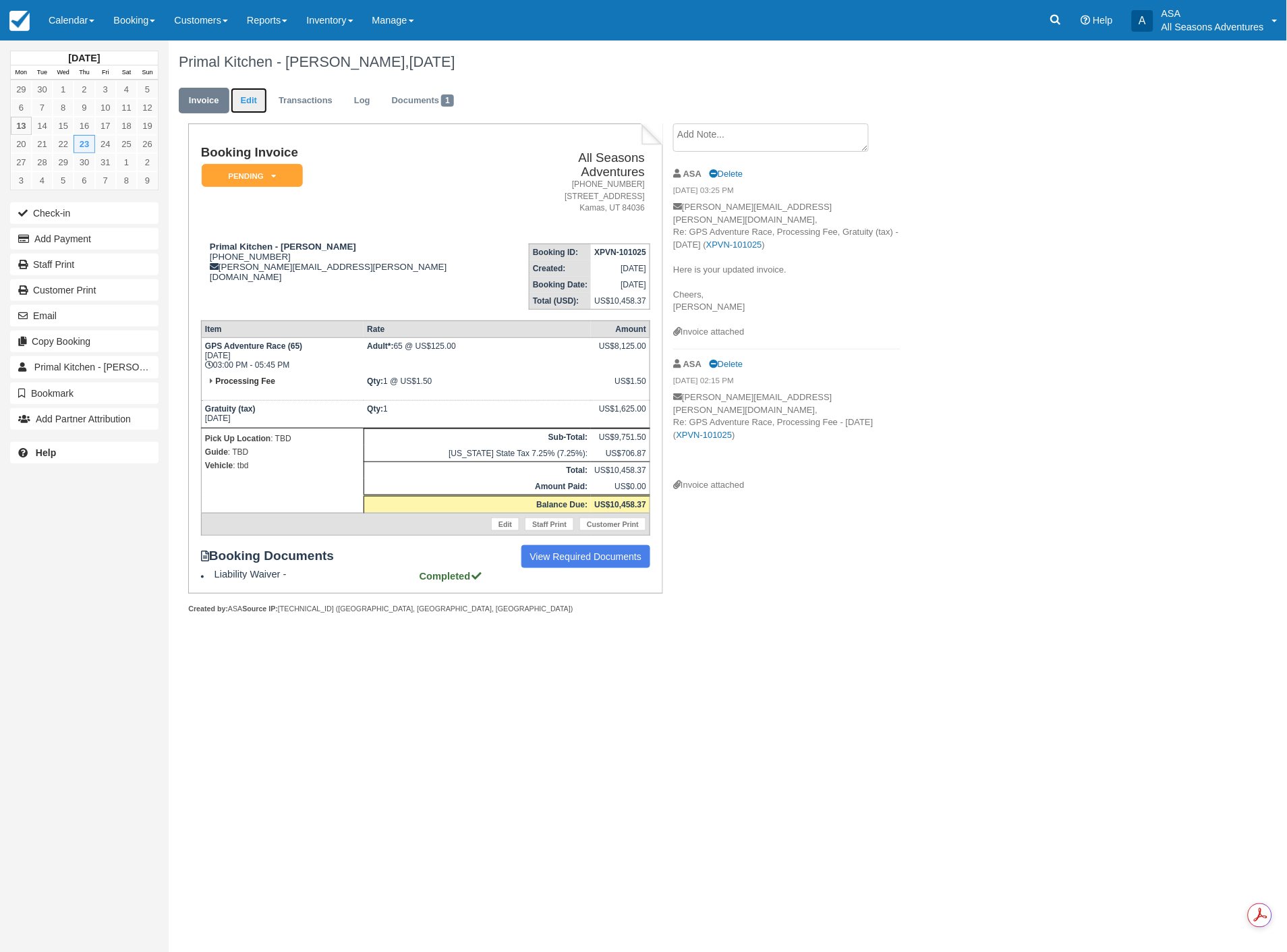
click at [247, 103] on link "Edit" at bounding box center [249, 101] width 36 height 26
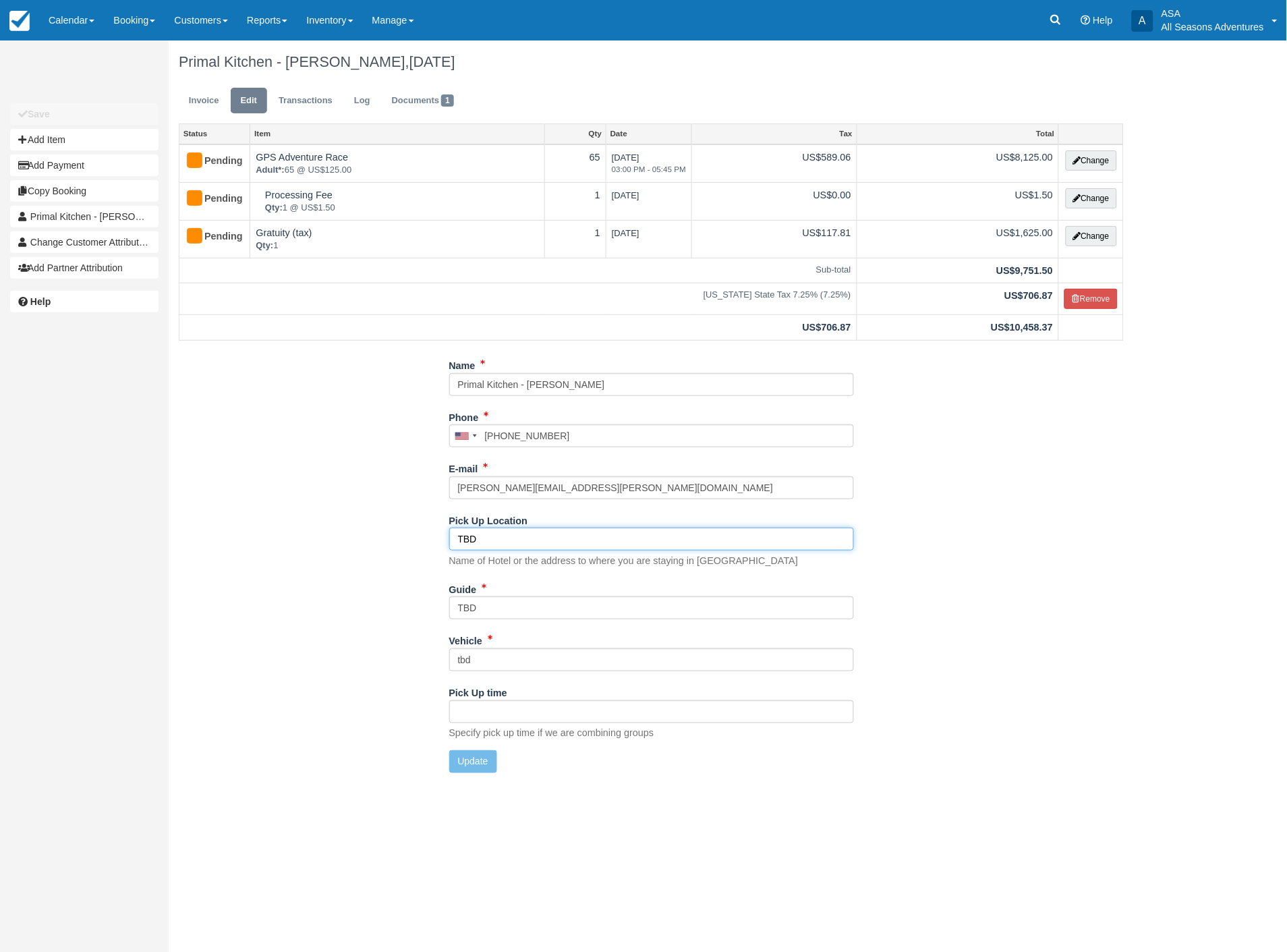
drag, startPoint x: 506, startPoint y: 539, endPoint x: 440, endPoint y: 533, distance: 66.3
click at [440, 533] on div "Name Primal Kitchen - Lindsey Paulson Phone United States +1 Canada +1 United K…" at bounding box center [651, 568] width 965 height 429
type input "The Lodges at Deer Valley"
click at [456, 762] on button "Update" at bounding box center [473, 762] width 48 height 23
type input "+19522390987"
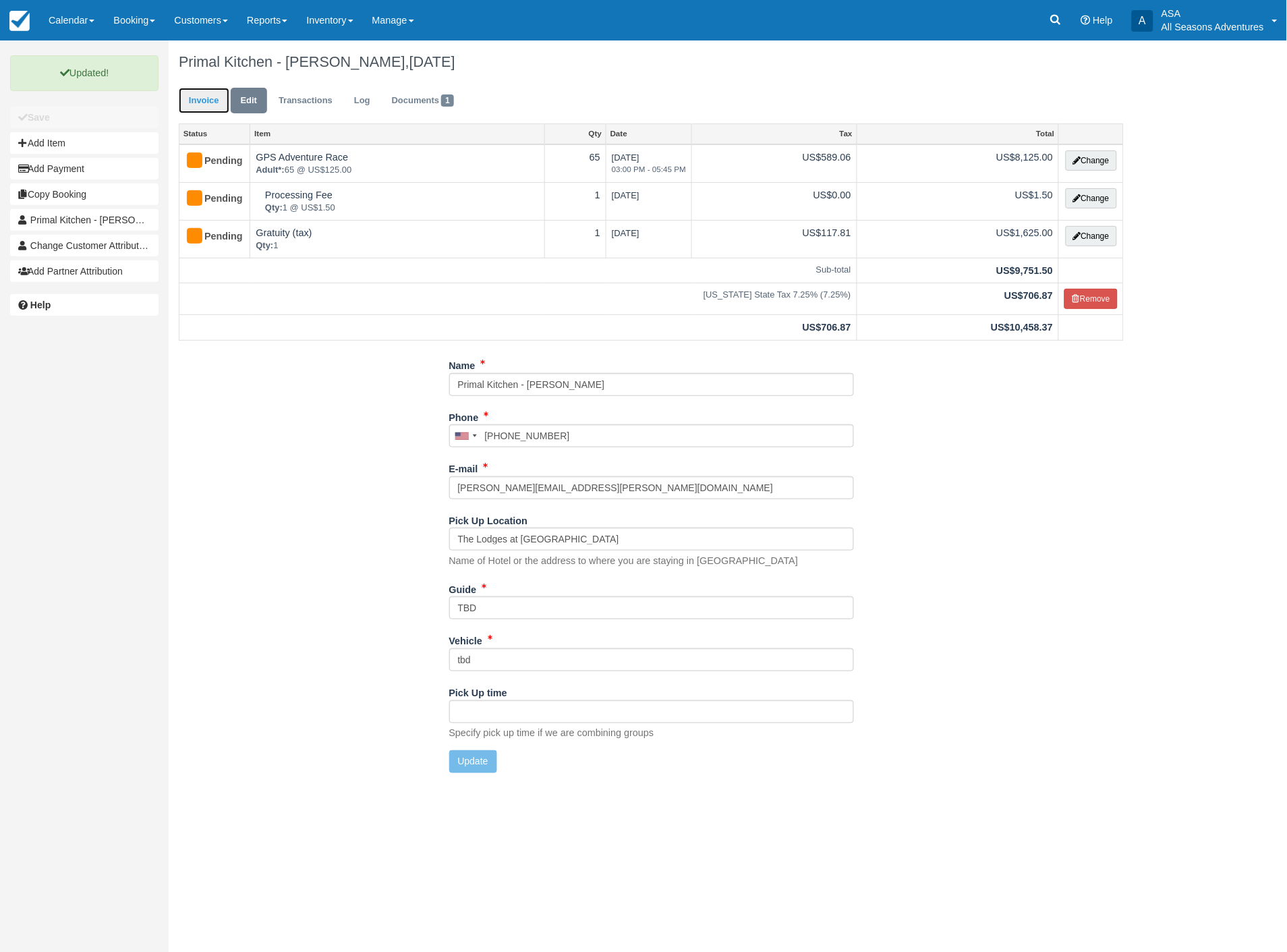
click at [192, 88] on link "Invoice" at bounding box center [204, 101] width 51 height 26
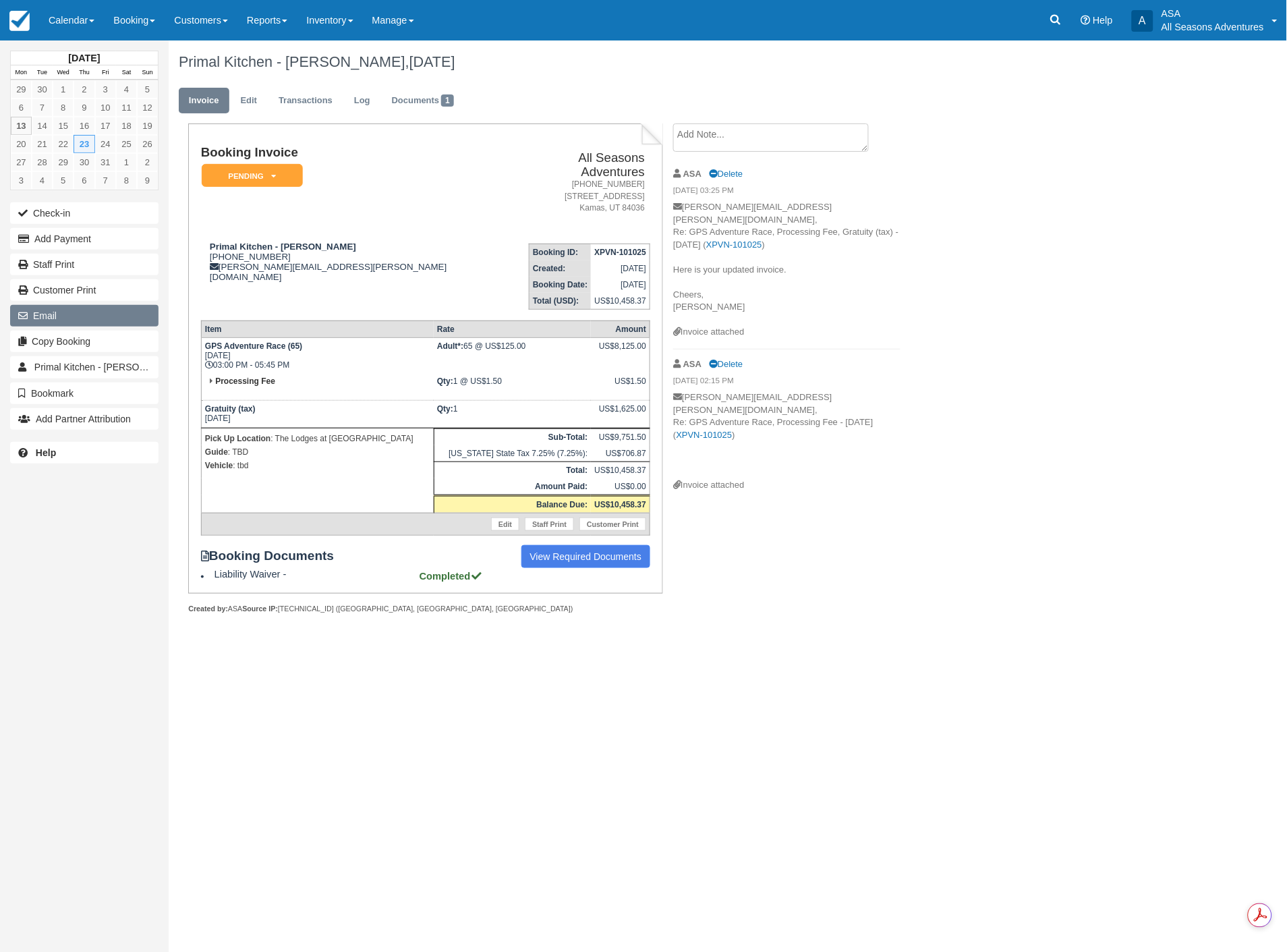
click at [92, 315] on button "Email" at bounding box center [84, 316] width 149 height 22
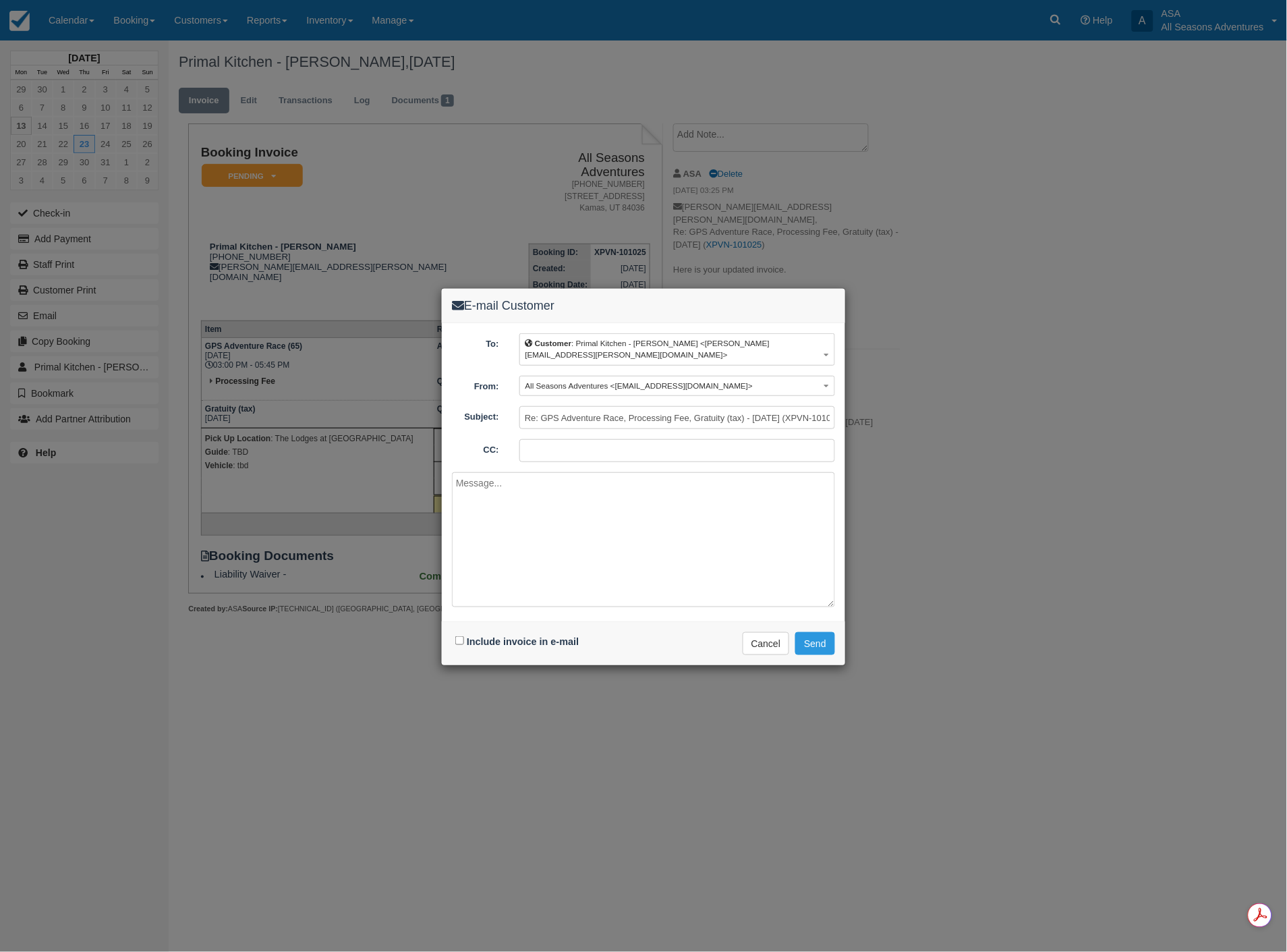
click at [454, 635] on div "Include invoice in e-mail" at bounding box center [519, 641] width 134 height 20
click at [458, 637] on input "Include invoice in e-mail" at bounding box center [459, 640] width 9 height 9
checkbox input "true"
click at [808, 645] on button "Send" at bounding box center [815, 643] width 40 height 23
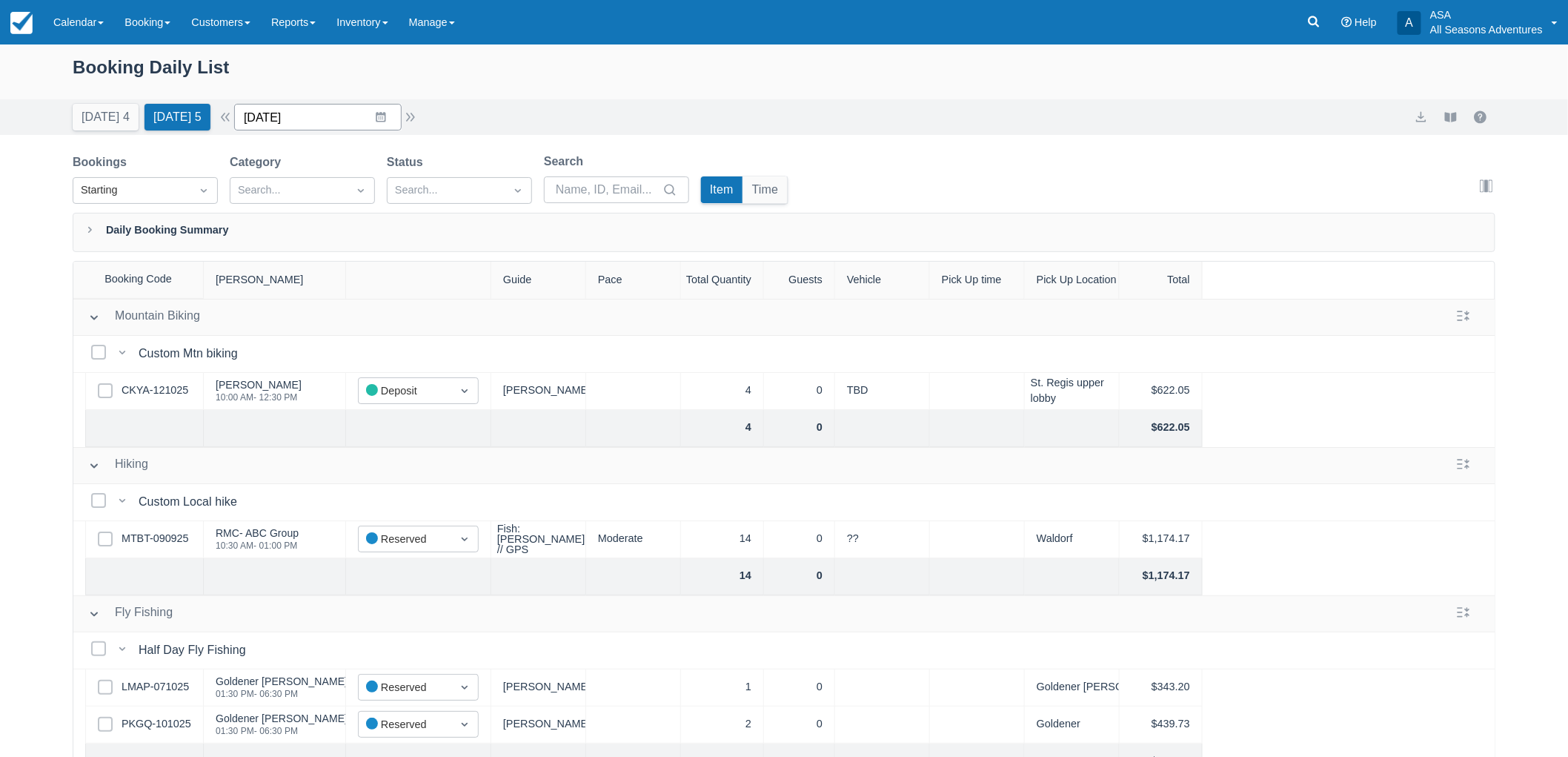
click at [392, 121] on input "[DATE]" at bounding box center [318, 117] width 168 height 27
click at [361, 288] on td "15" at bounding box center [352, 288] width 29 height 28
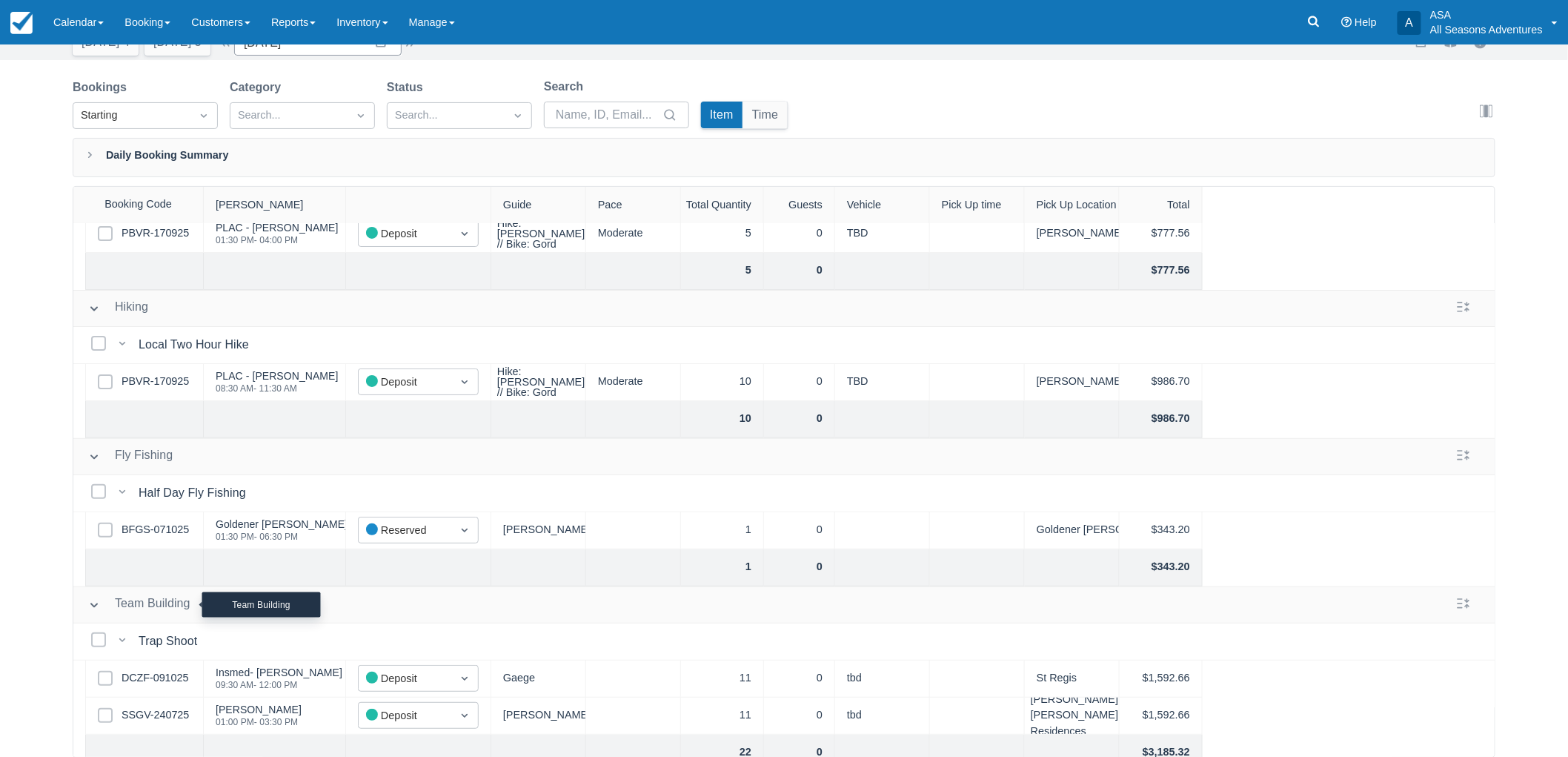
scroll to position [165, 0]
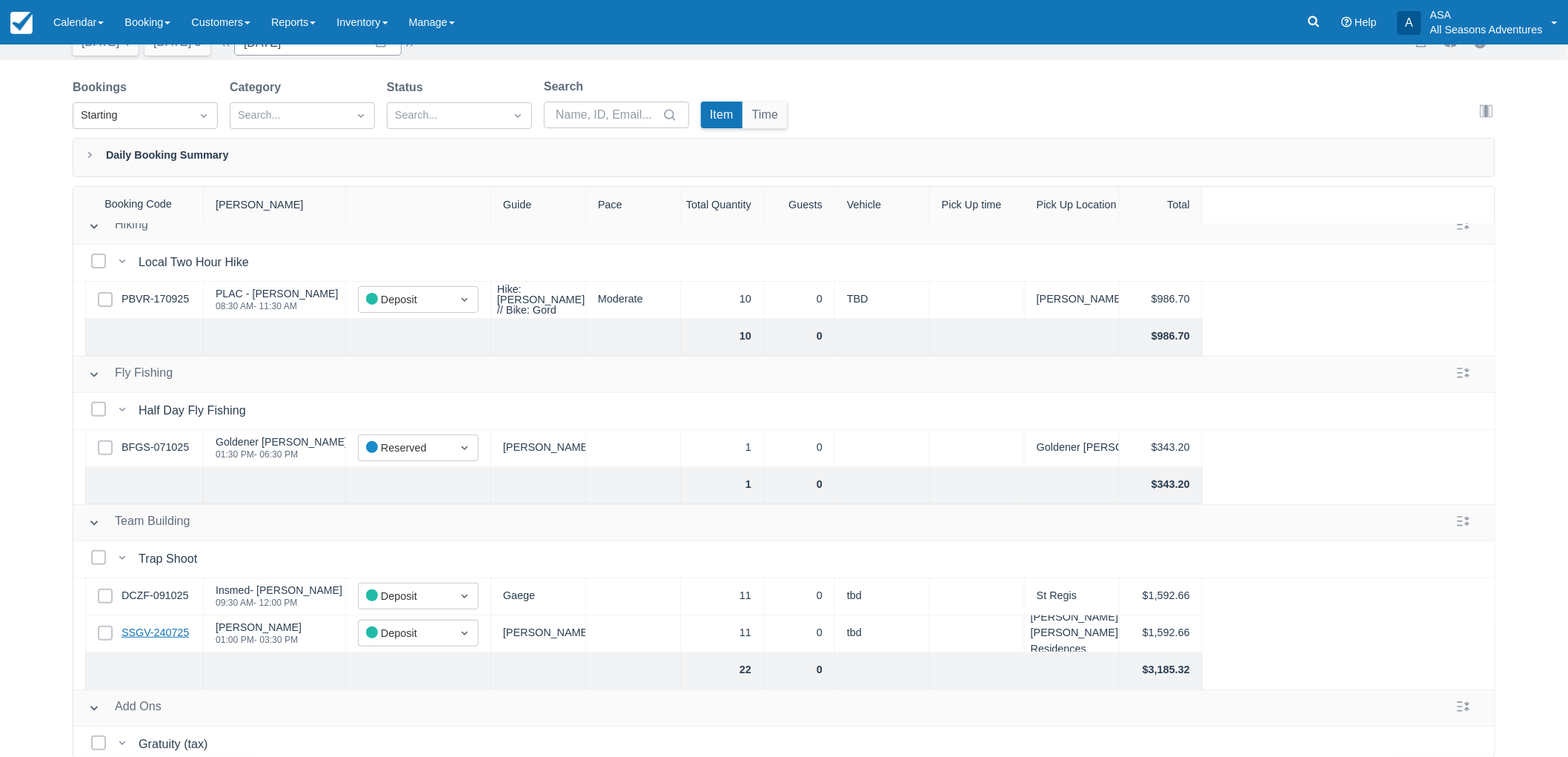
click at [172, 627] on link "SSGV-240725" at bounding box center [155, 633] width 67 height 16
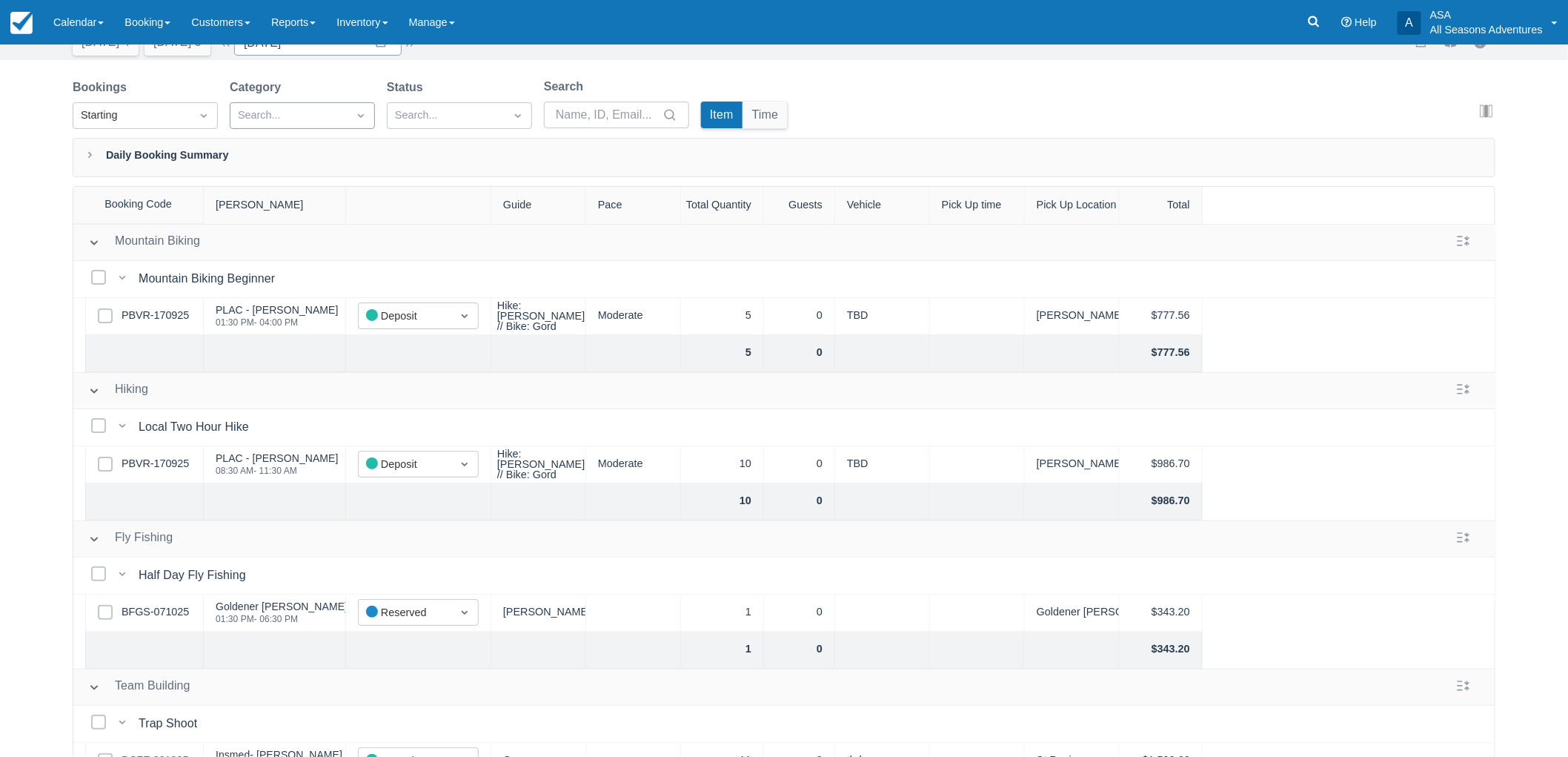
scroll to position [0, 0]
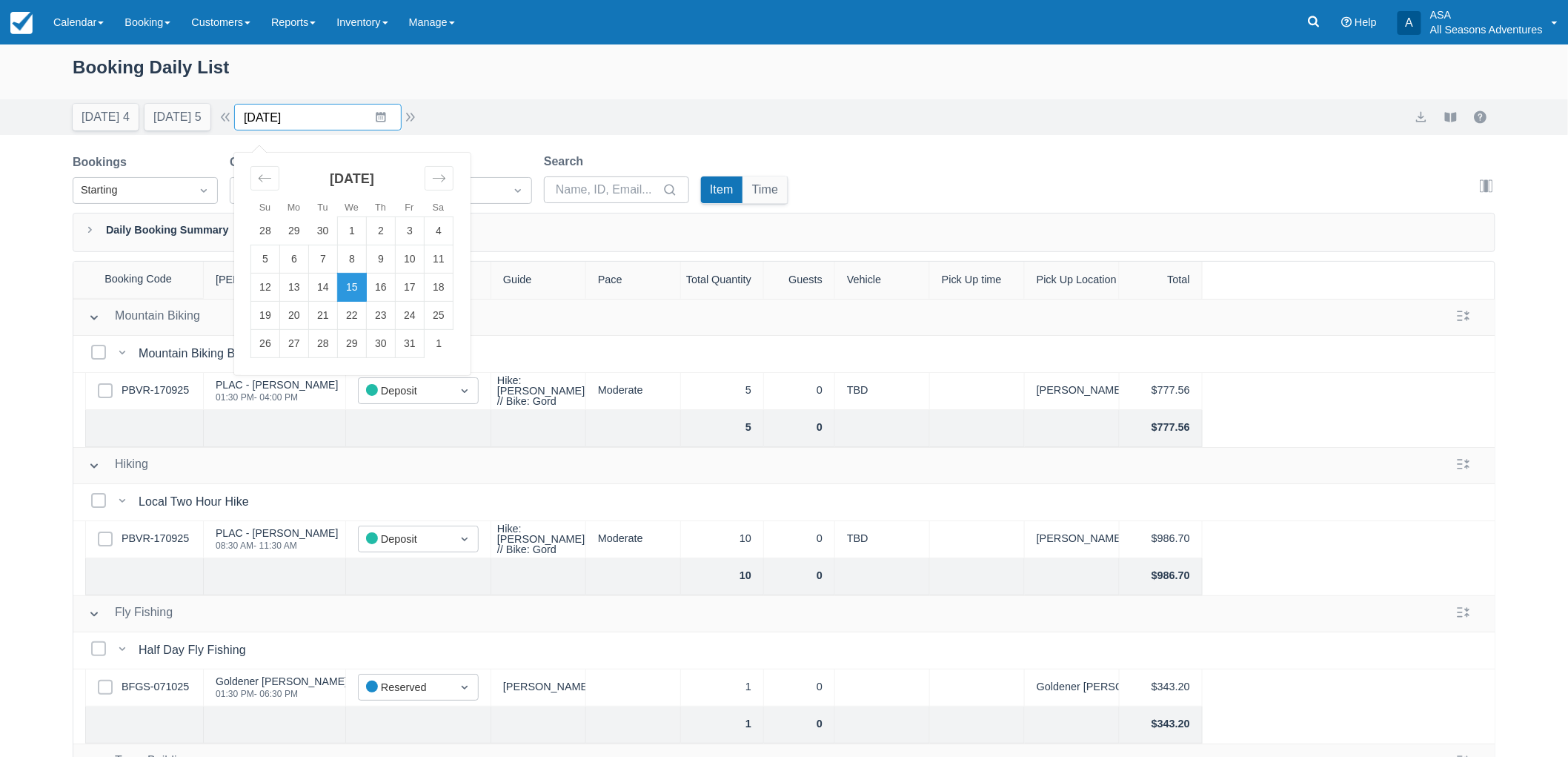
click at [386, 117] on input "10/15/25" at bounding box center [318, 117] width 168 height 27
click at [452, 189] on div "Move forward to switch to the next month." at bounding box center [438, 178] width 29 height 24
click at [446, 176] on icon "Move forward to switch to the next month." at bounding box center [438, 178] width 14 height 14
click at [309, 228] on td "1" at bounding box center [294, 232] width 29 height 28
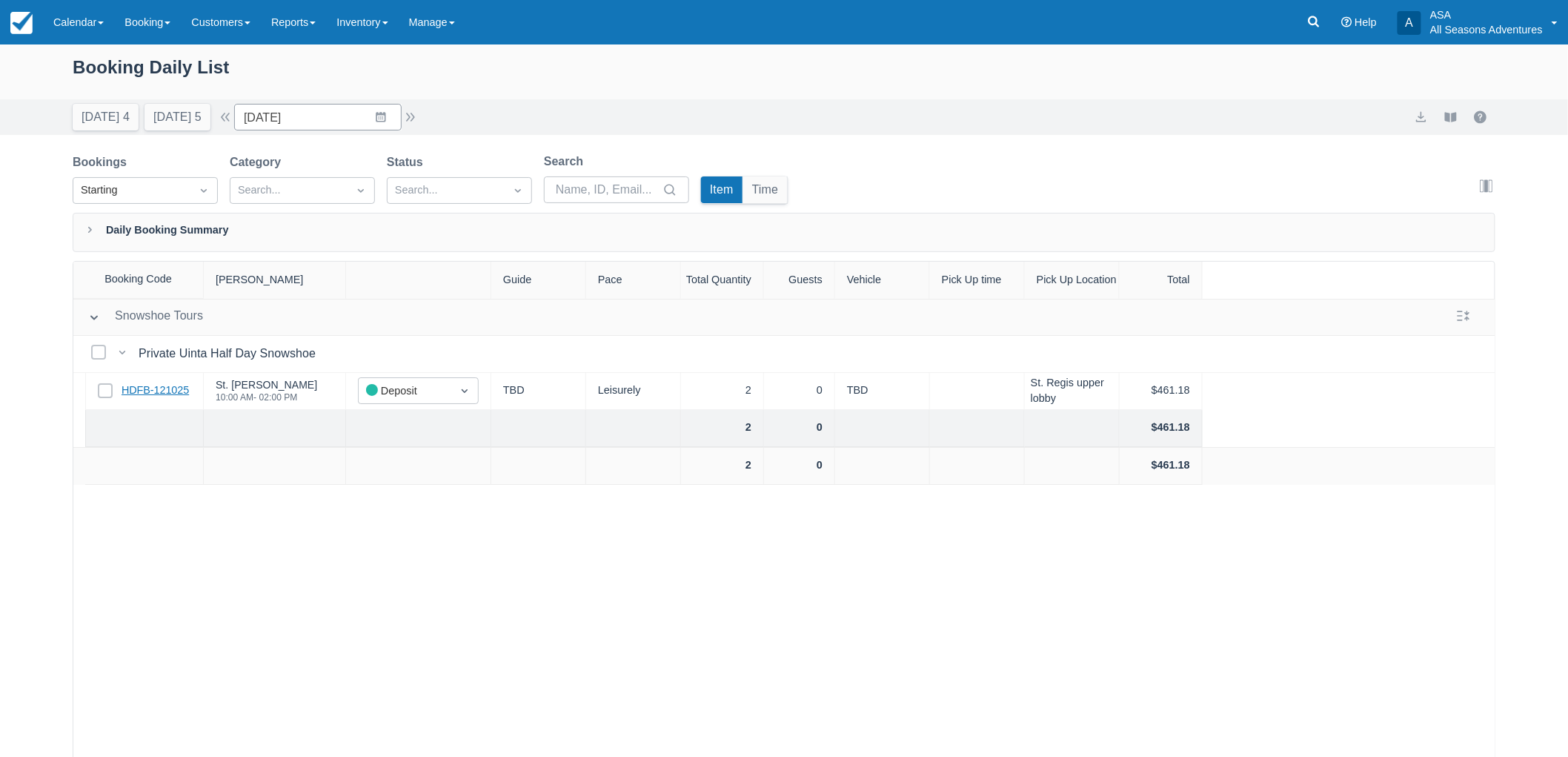
click at [168, 385] on link "HDFB-121025" at bounding box center [155, 390] width 67 height 16
click at [396, 117] on input "12/01/25" at bounding box center [318, 117] width 168 height 27
click at [361, 223] on td "3" at bounding box center [352, 232] width 29 height 28
click at [182, 394] on link "HDFB-121025" at bounding box center [155, 390] width 67 height 16
click at [84, 119] on button "Today 4" at bounding box center [105, 117] width 66 height 27
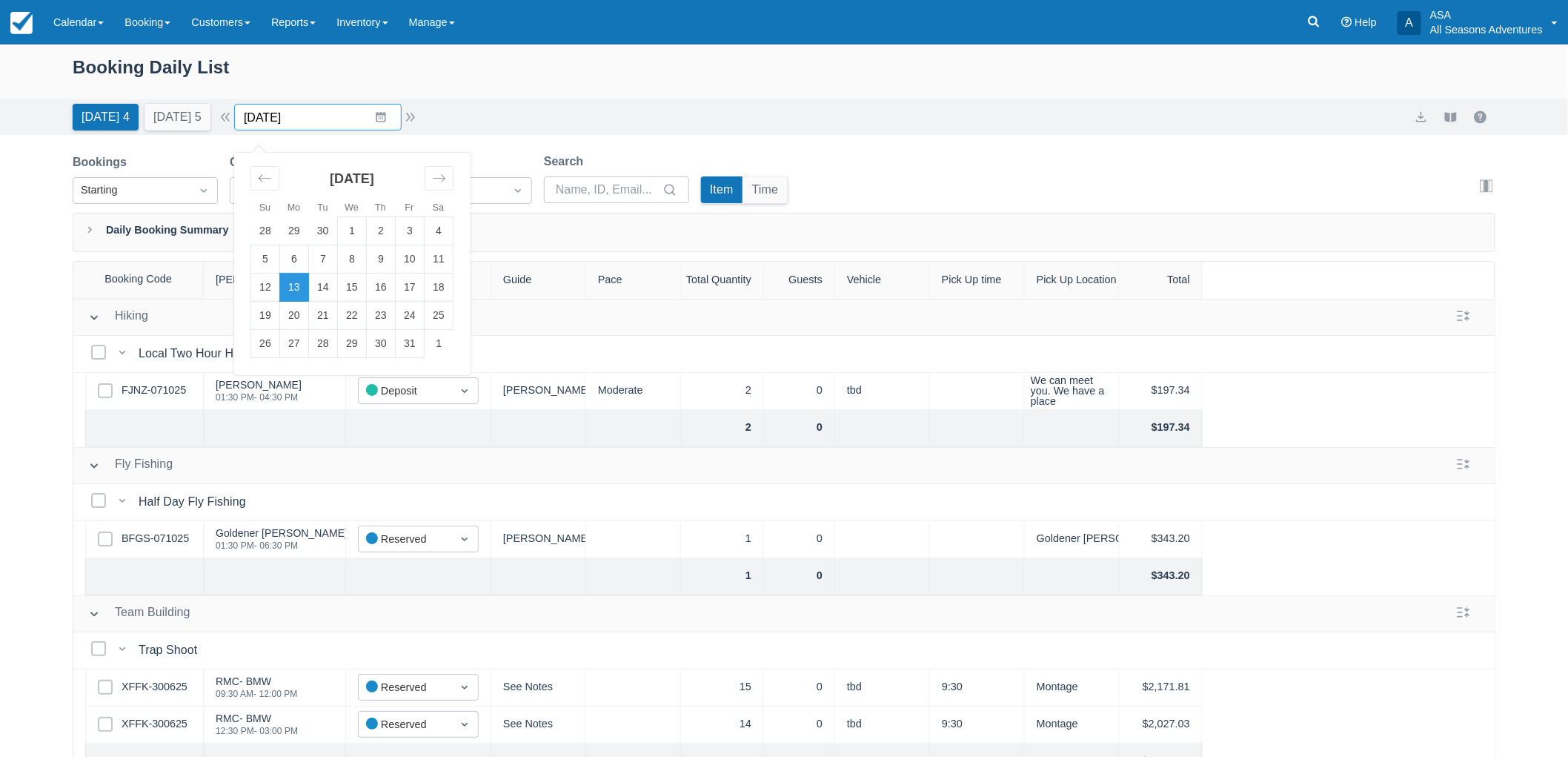
click at [309, 130] on input "10/13/25" at bounding box center [318, 117] width 168 height 27
click at [266, 68] on div "Booking Daily List" at bounding box center [784, 75] width 1423 height 43
click at [208, 132] on div "Today 4 Tomorrow 5 Date 10/13/25 Navigate forward to interact with the calendar…" at bounding box center [784, 117] width 1568 height 36
click at [201, 114] on button "Tomorrow 5" at bounding box center [177, 117] width 66 height 27
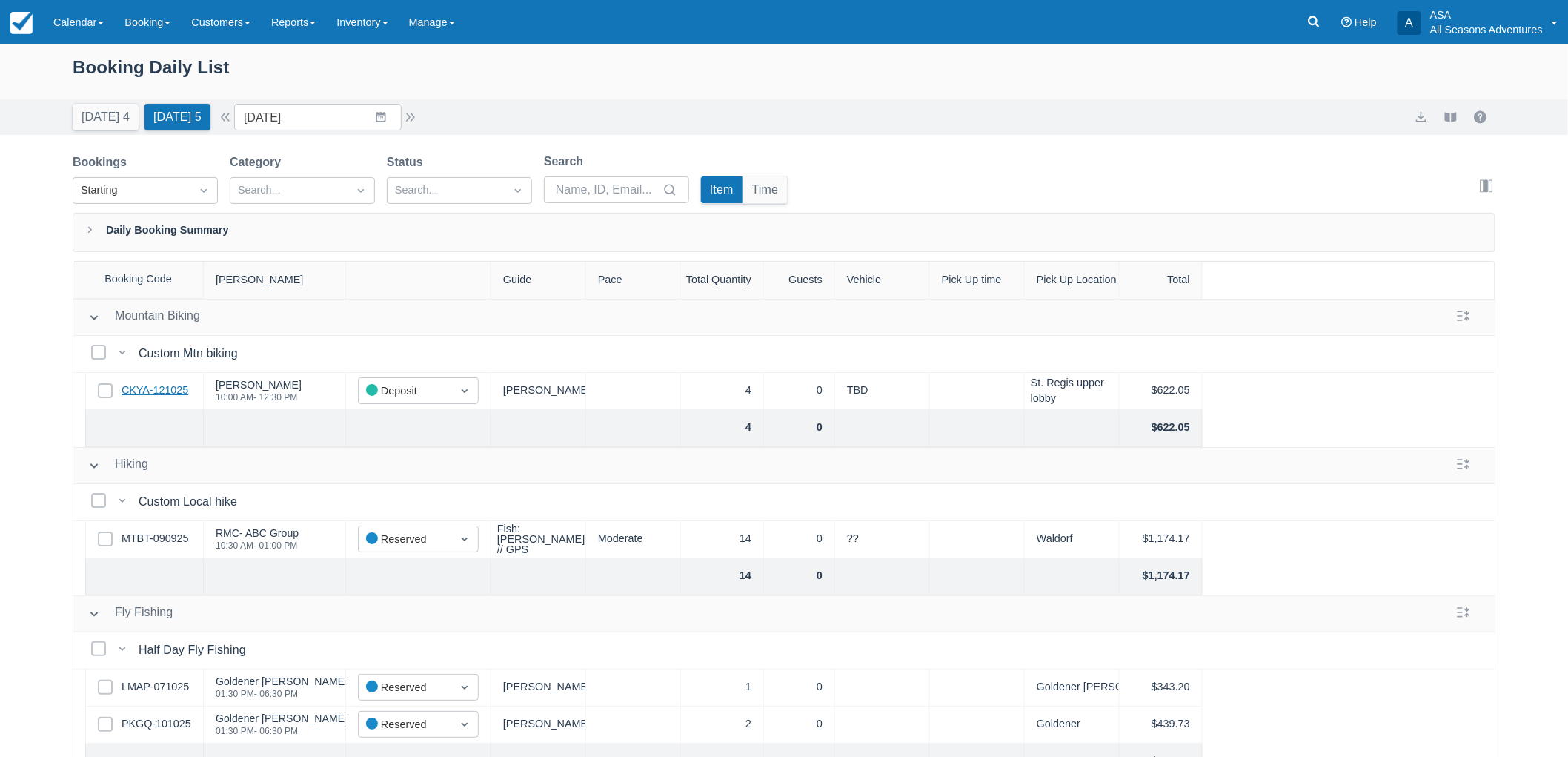
click at [163, 382] on link "CKYA-121025" at bounding box center [155, 390] width 67 height 16
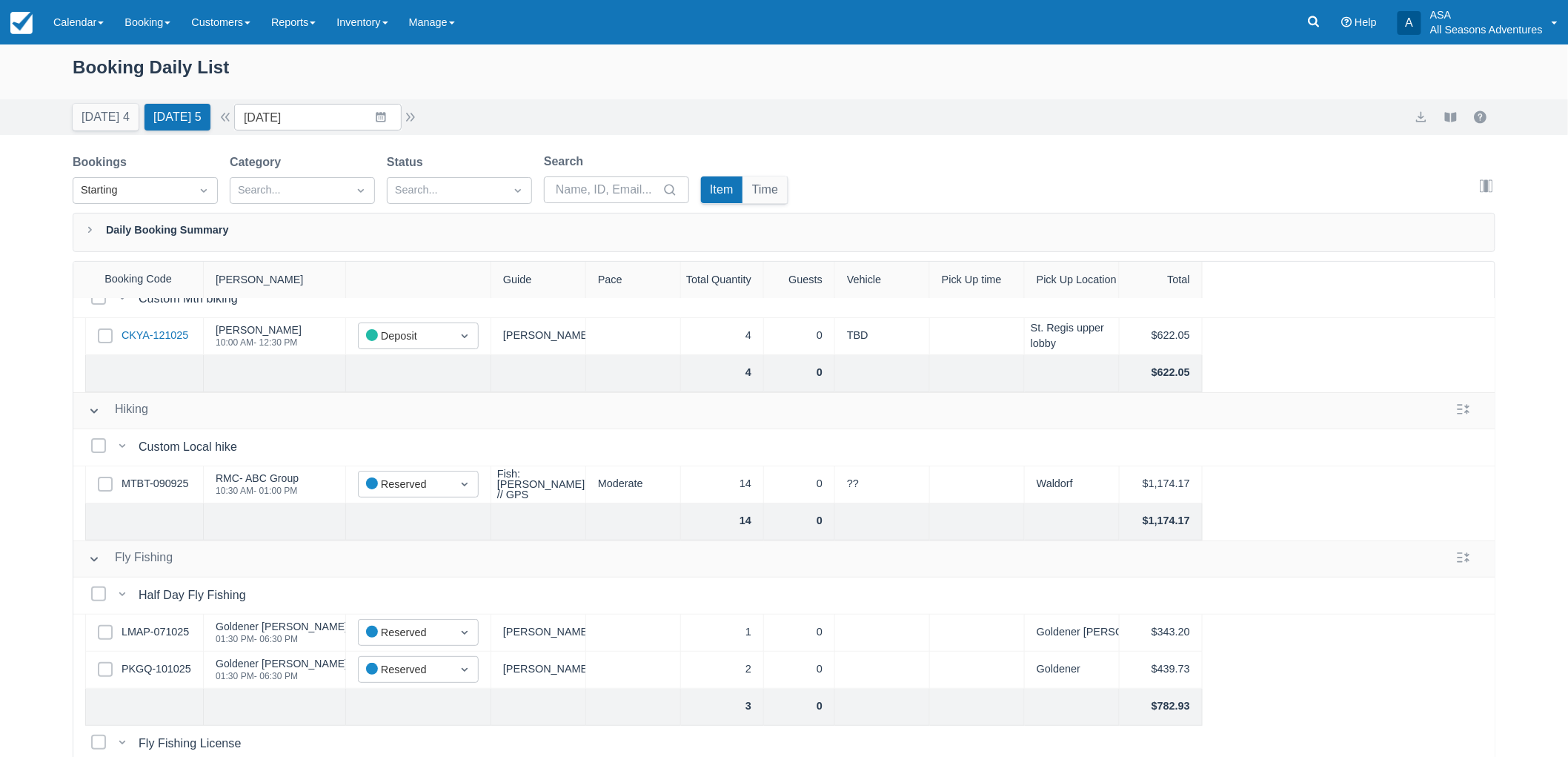
scroll to position [82, 0]
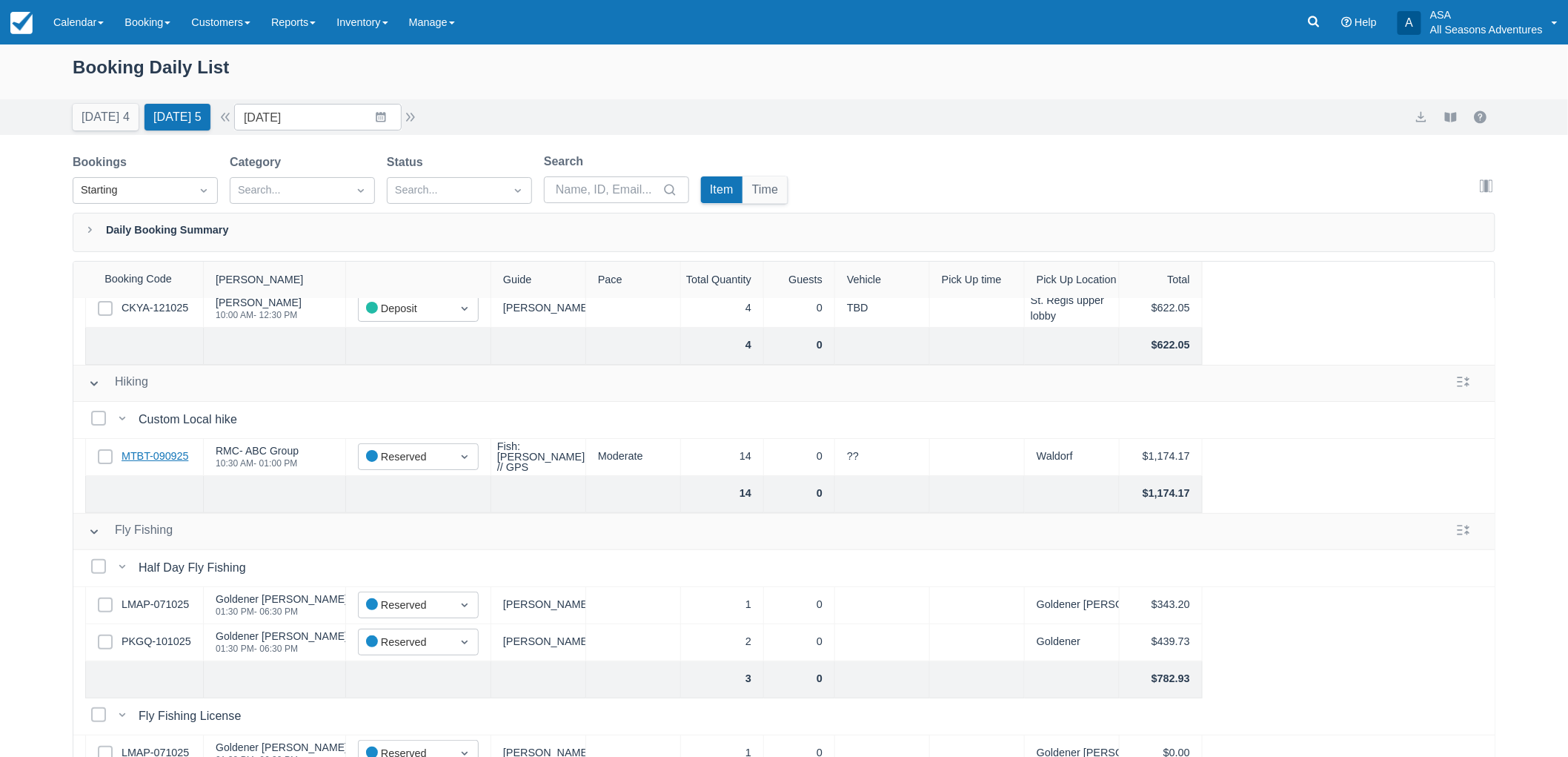
click at [163, 450] on link "MTBT-090925" at bounding box center [155, 456] width 67 height 16
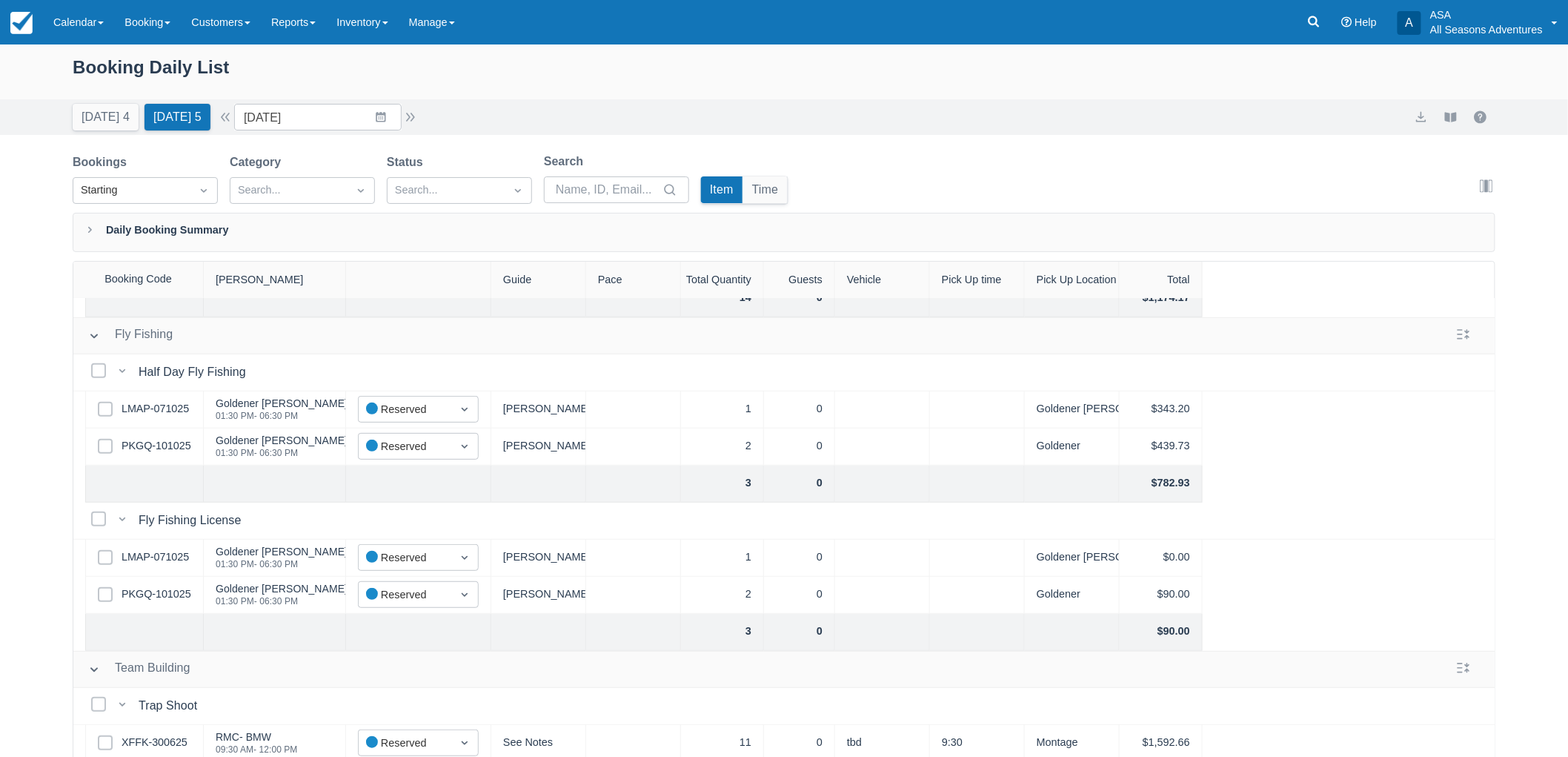
scroll to position [295, 0]
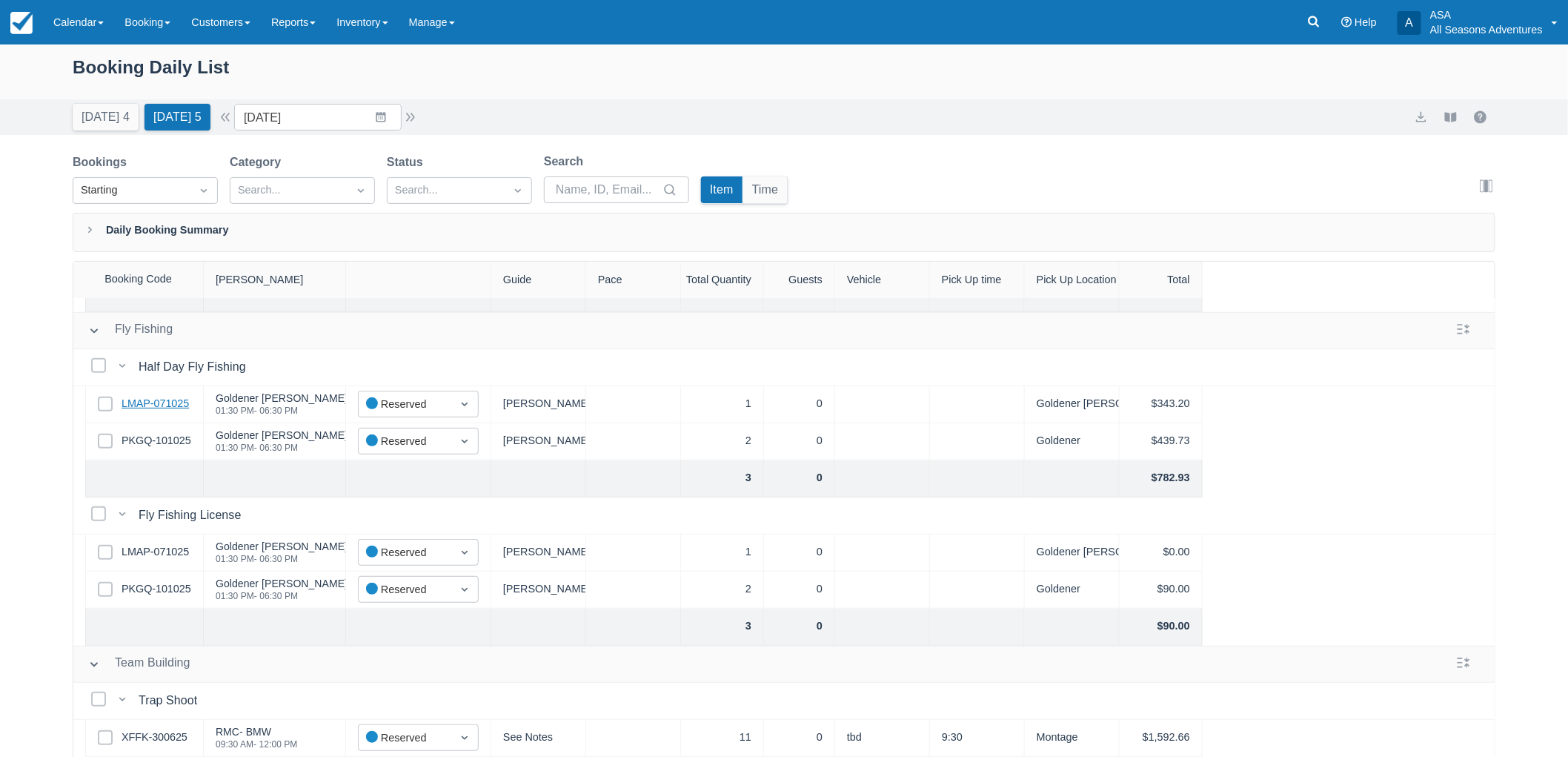
click at [169, 396] on link "LMAP-071025" at bounding box center [155, 404] width 67 height 16
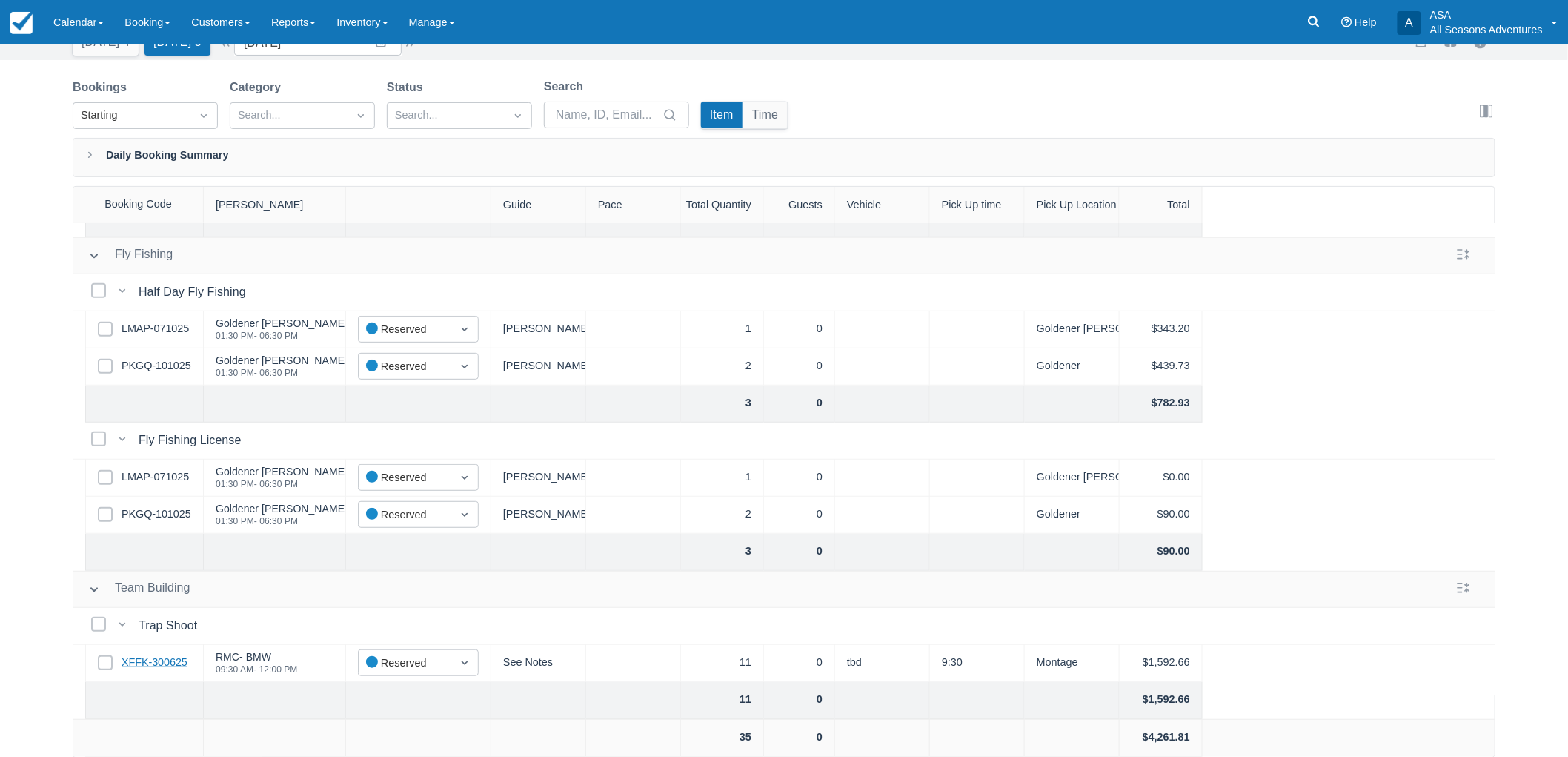
click at [157, 655] on link "XFFK-300625" at bounding box center [154, 663] width 66 height 16
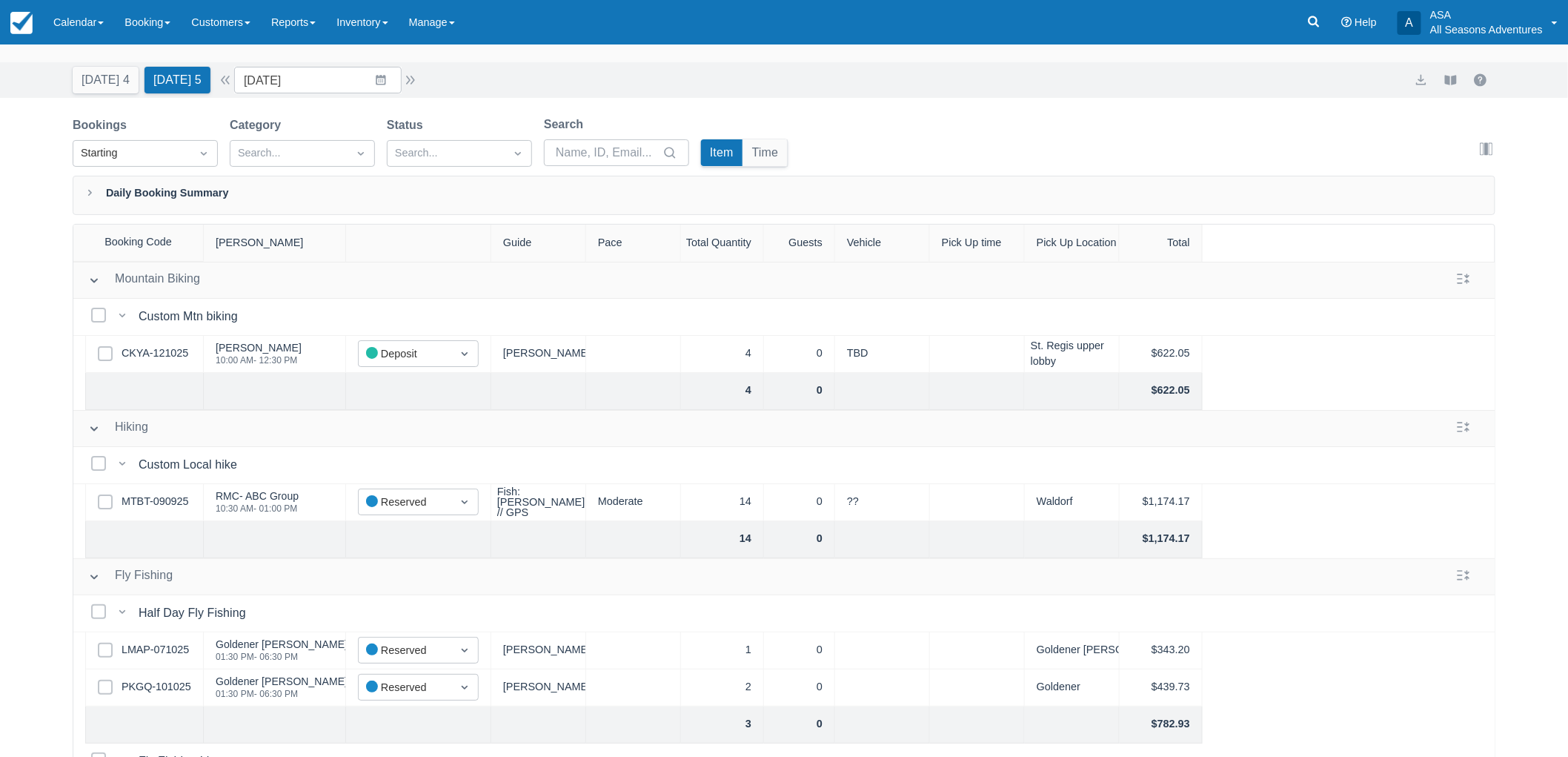
scroll to position [0, 0]
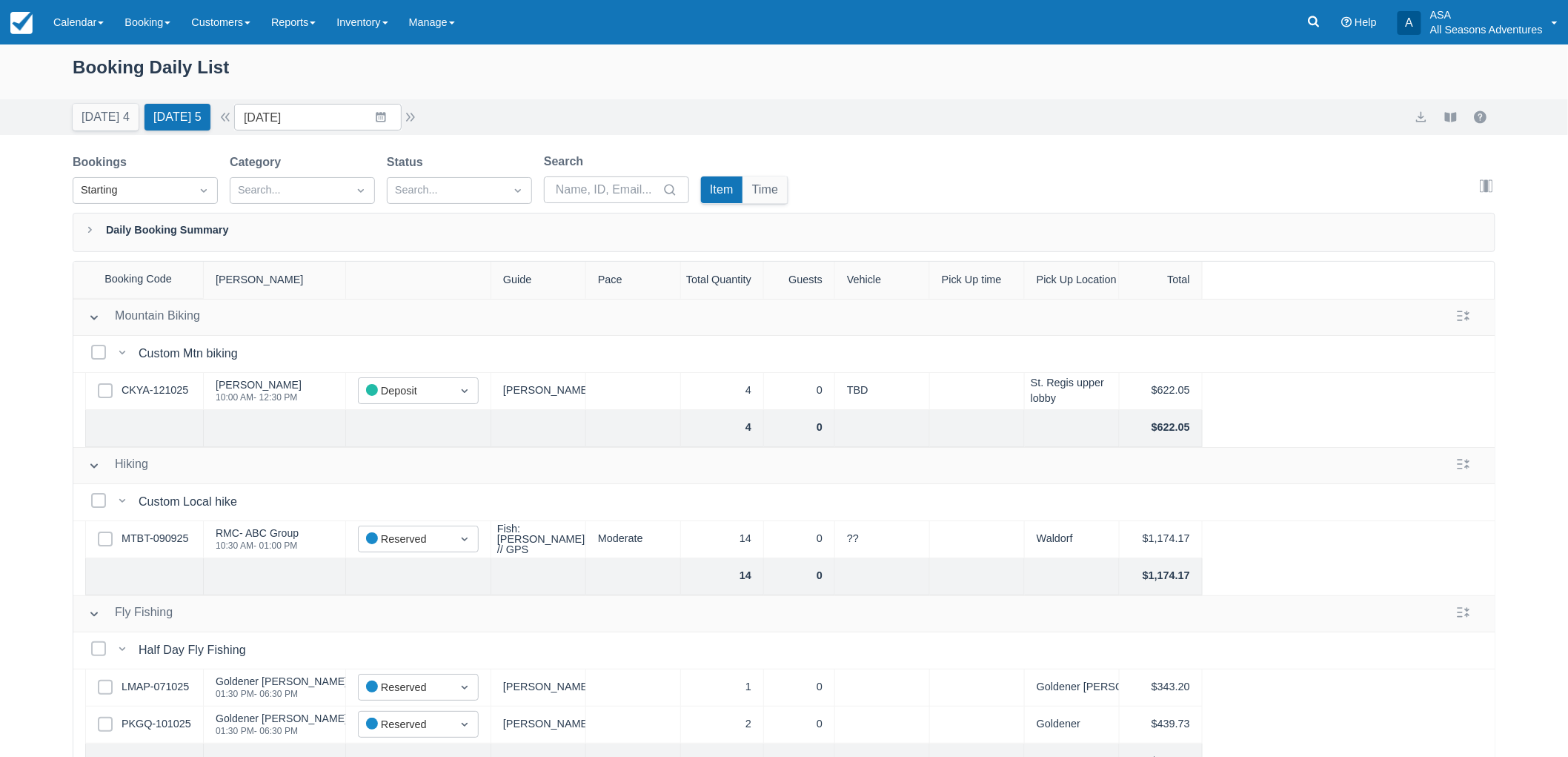
click at [165, 378] on div "Select Row CKYA-121025" at bounding box center [145, 391] width 119 height 37
click at [171, 386] on link "CKYA-121025" at bounding box center [155, 390] width 67 height 16
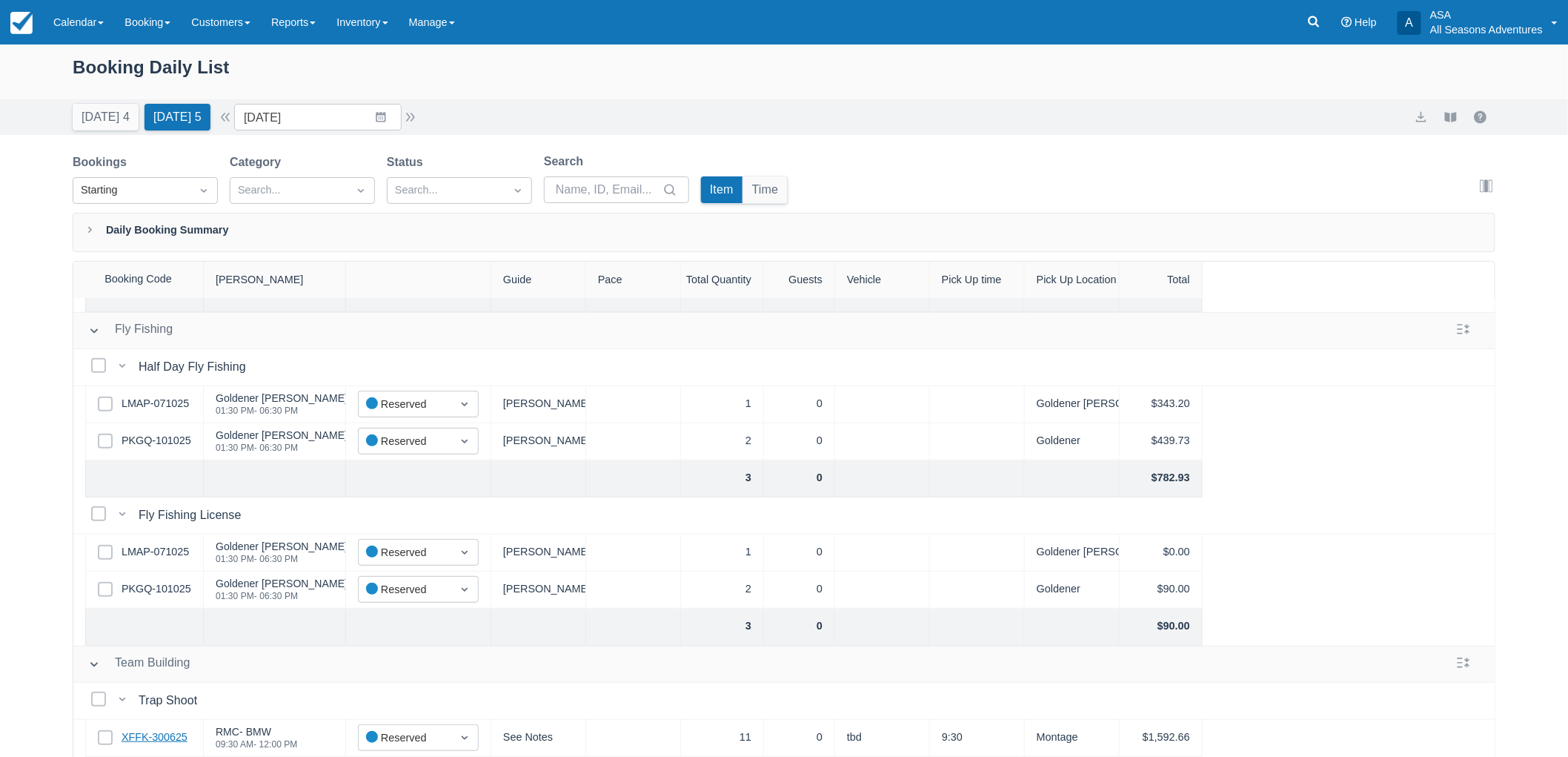
click at [171, 730] on link "XFFK-300625" at bounding box center [154, 738] width 66 height 16
click at [124, 110] on button "[DATE] 4" at bounding box center [105, 117] width 66 height 27
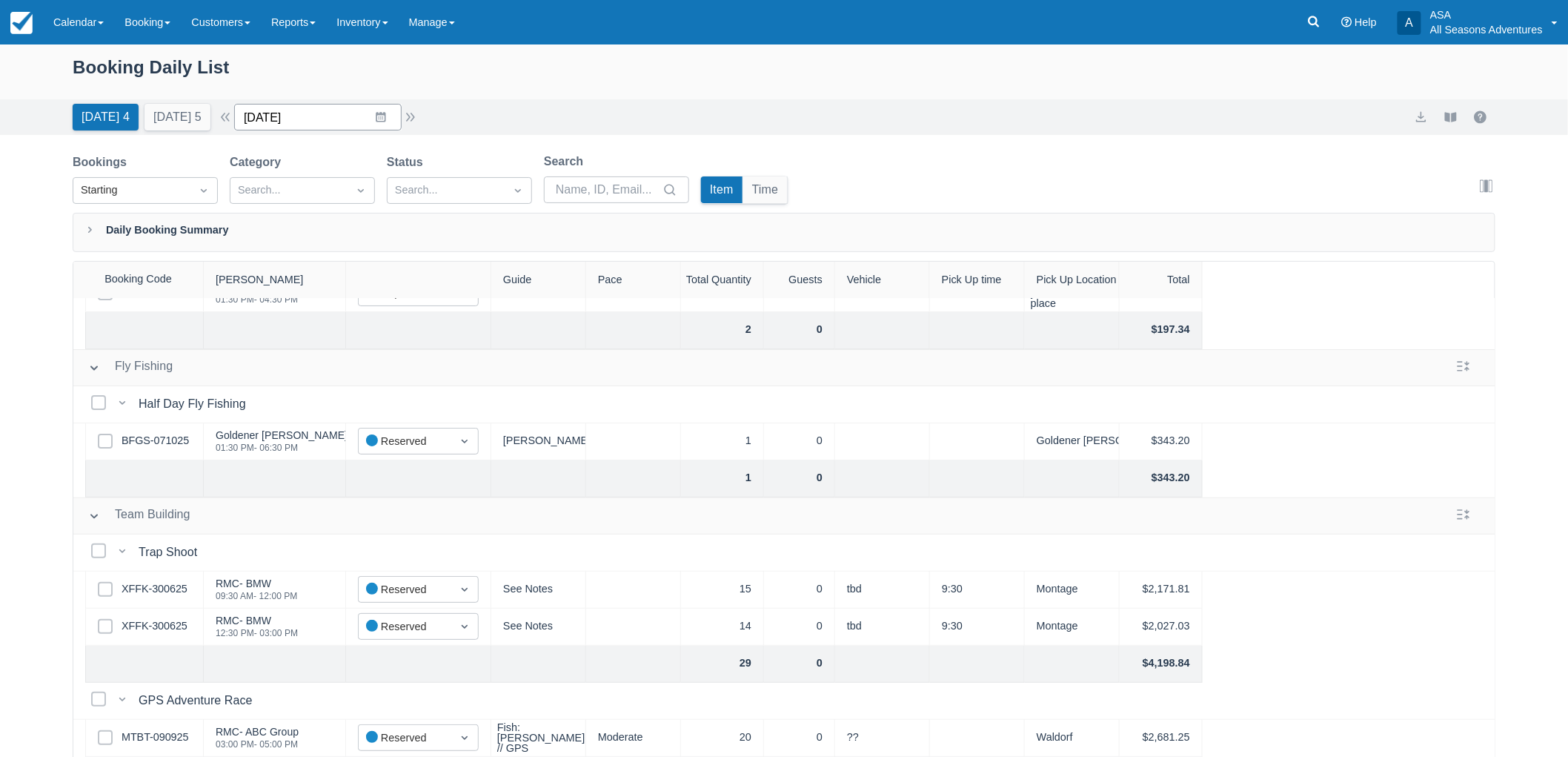
click at [269, 110] on input "10/13/25" at bounding box center [318, 117] width 168 height 27
click at [442, 180] on icon "Move forward to switch to the next month." at bounding box center [438, 178] width 14 height 14
click at [381, 257] on td "11" at bounding box center [381, 260] width 29 height 28
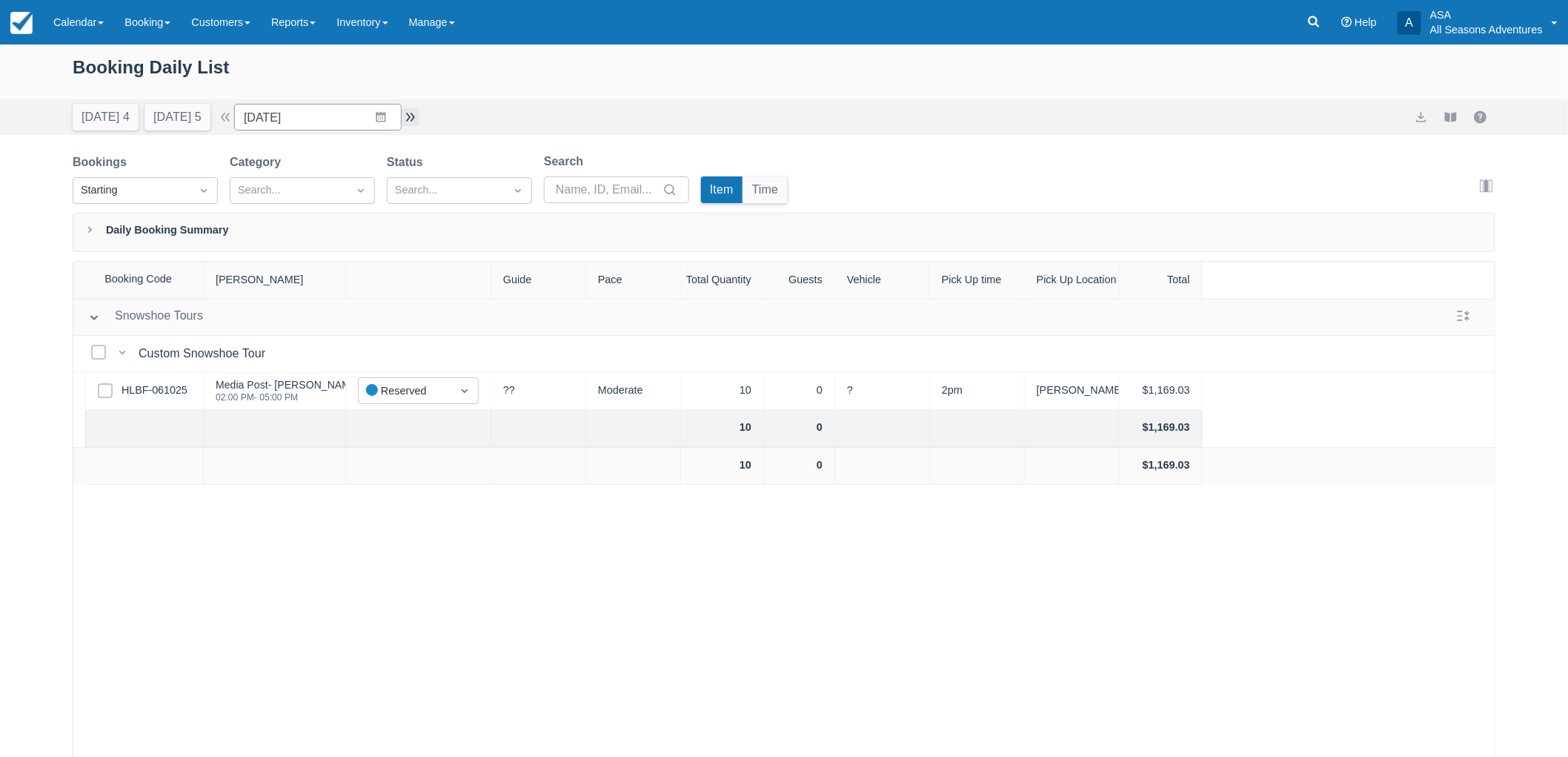
click at [419, 110] on button "button" at bounding box center [410, 117] width 18 height 18
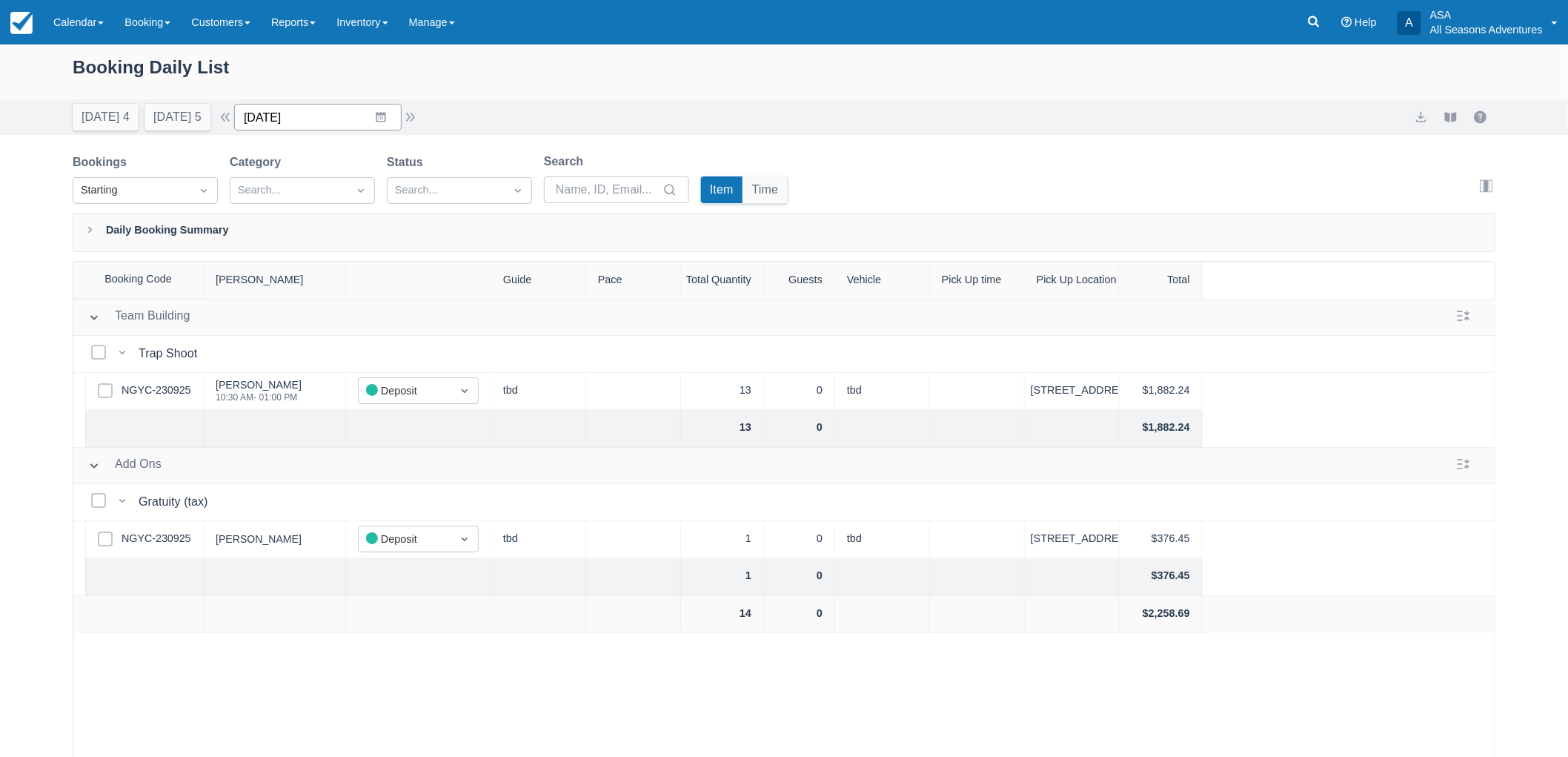
click at [401, 117] on input "12/12/25" at bounding box center [318, 117] width 168 height 27
click at [417, 112] on button "button" at bounding box center [410, 117] width 18 height 18
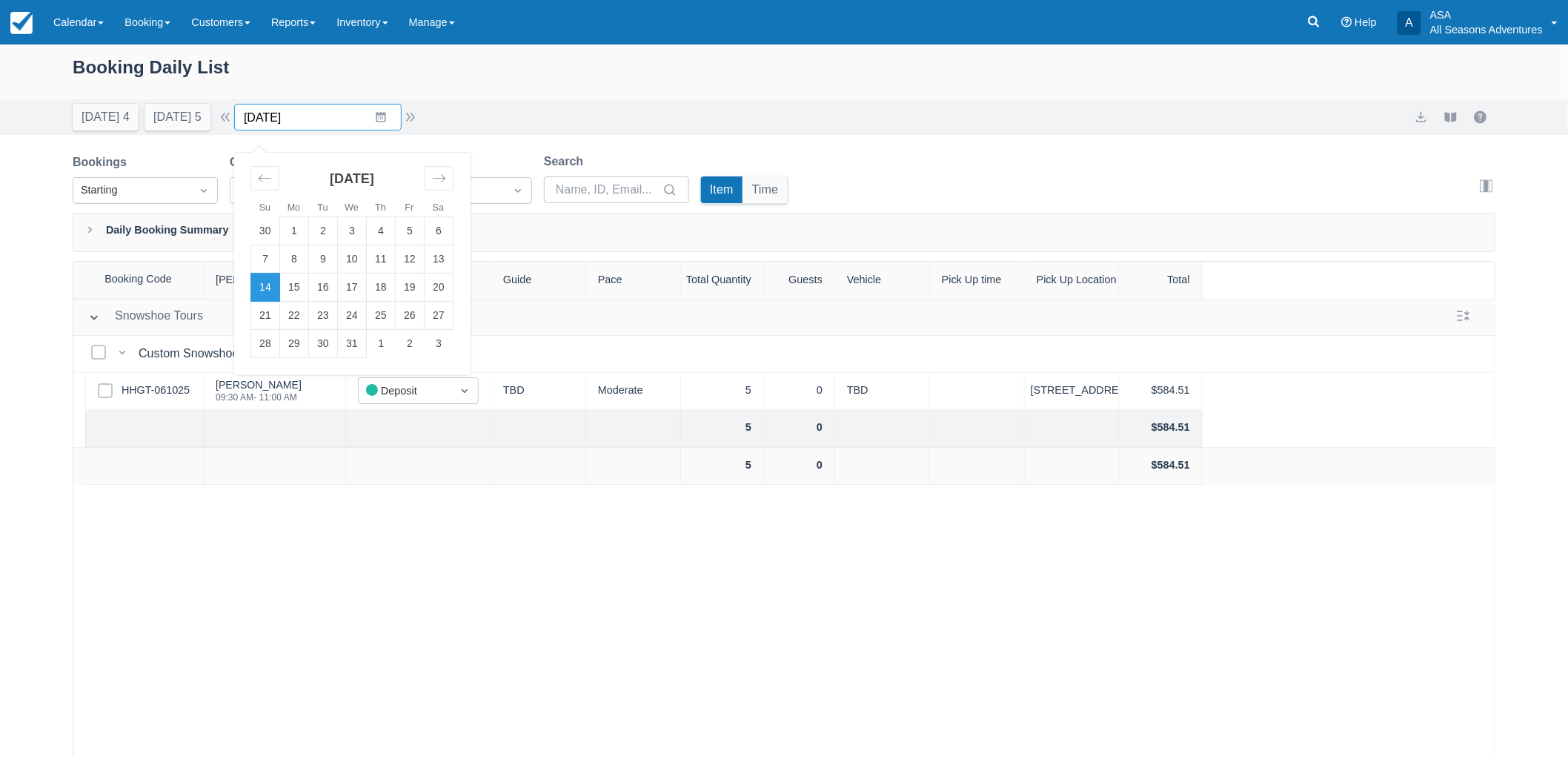
click at [394, 115] on input "12/14/25" at bounding box center [318, 117] width 168 height 27
click at [306, 291] on td "15" at bounding box center [294, 288] width 29 height 28
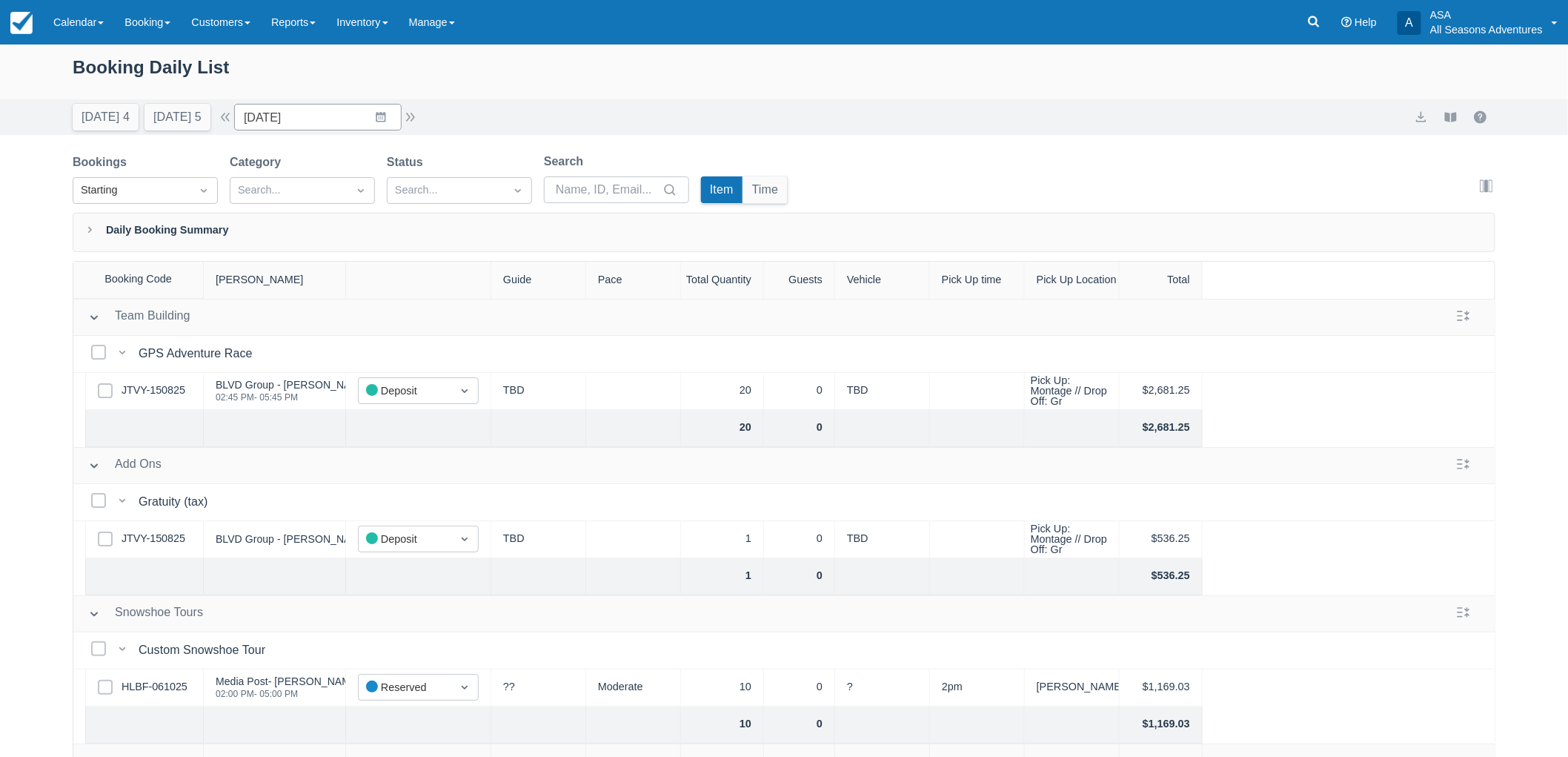
click at [319, 97] on div "Booking Daily List" at bounding box center [784, 76] width 1423 height 46
click at [319, 120] on input "12/15/25" at bounding box center [318, 117] width 168 height 27
click at [309, 220] on td "1" at bounding box center [294, 232] width 29 height 28
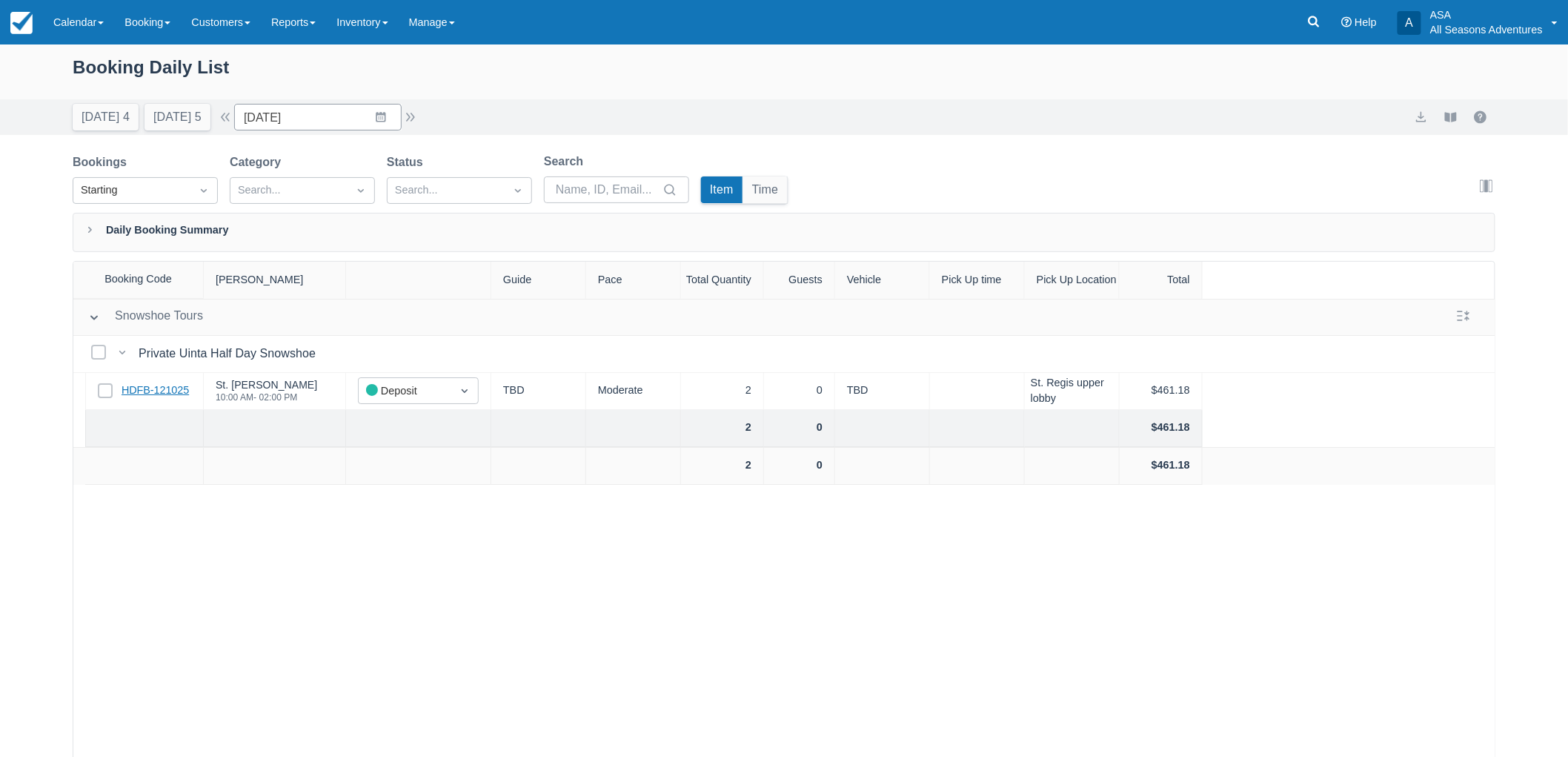
click at [183, 396] on link "HDFB-121025" at bounding box center [155, 390] width 67 height 16
click at [343, 140] on div "Booking Daily List Today 4 Tomorrow 5 Date 12/01/25 Navigate forward to interac…" at bounding box center [784, 439] width 1568 height 788
click at [337, 114] on input "12/01/25" at bounding box center [318, 117] width 168 height 27
click at [276, 187] on div "Move backward to switch to the previous month." at bounding box center [265, 178] width 29 height 24
click at [453, 236] on td "1" at bounding box center [438, 232] width 29 height 28
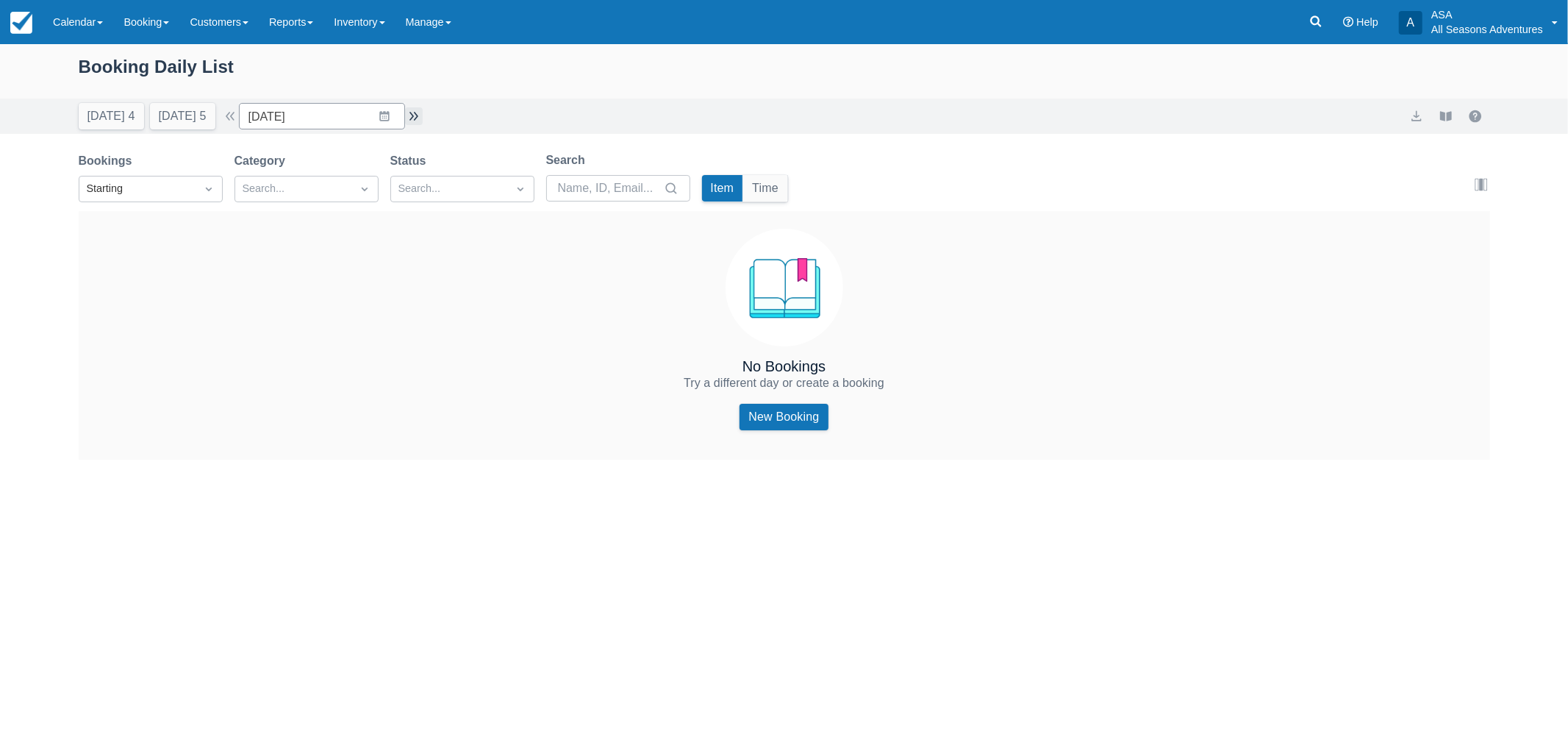
click at [412, 121] on button "button" at bounding box center [414, 116] width 18 height 18
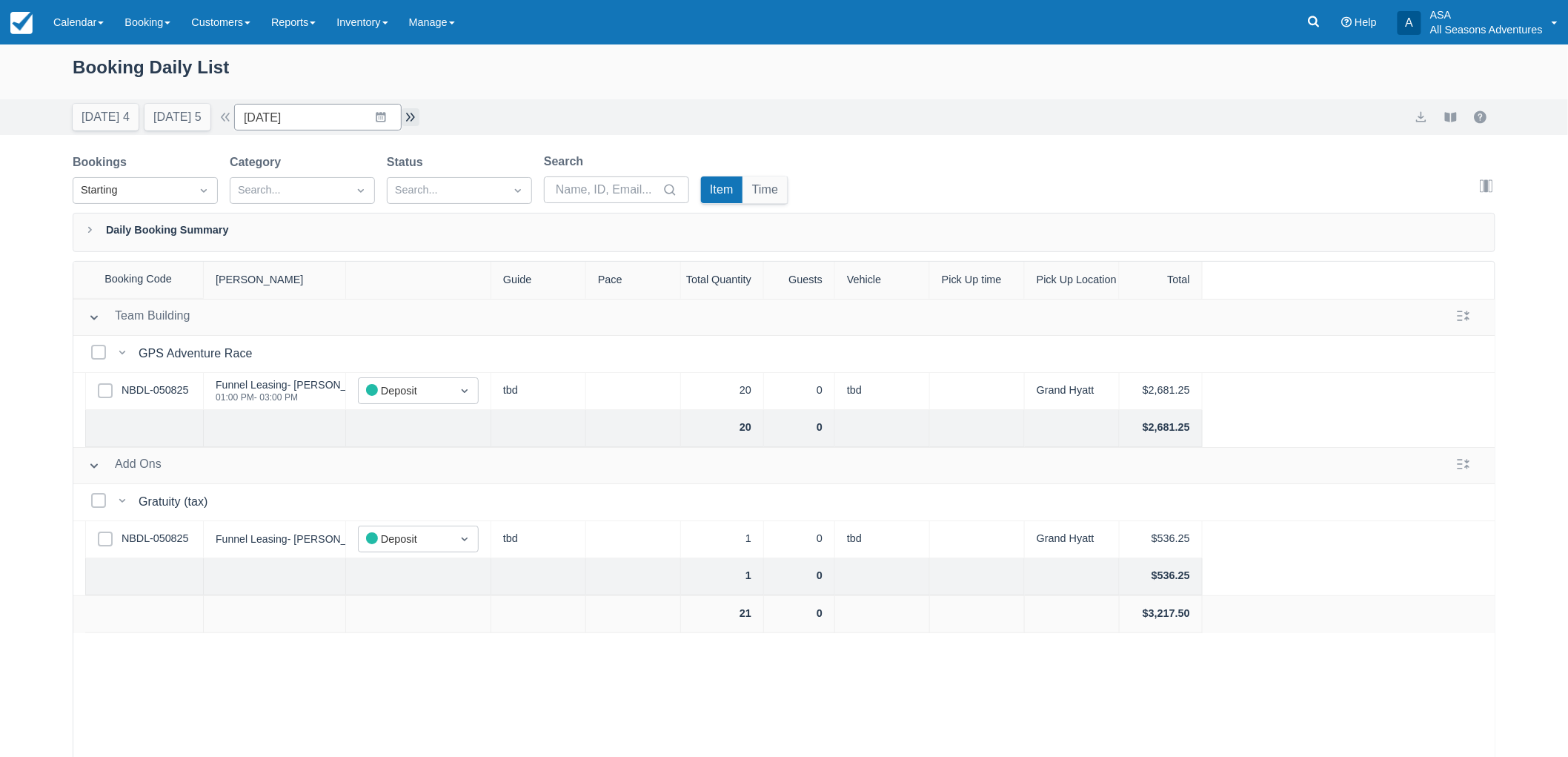
click at [415, 122] on button "button" at bounding box center [410, 117] width 18 height 18
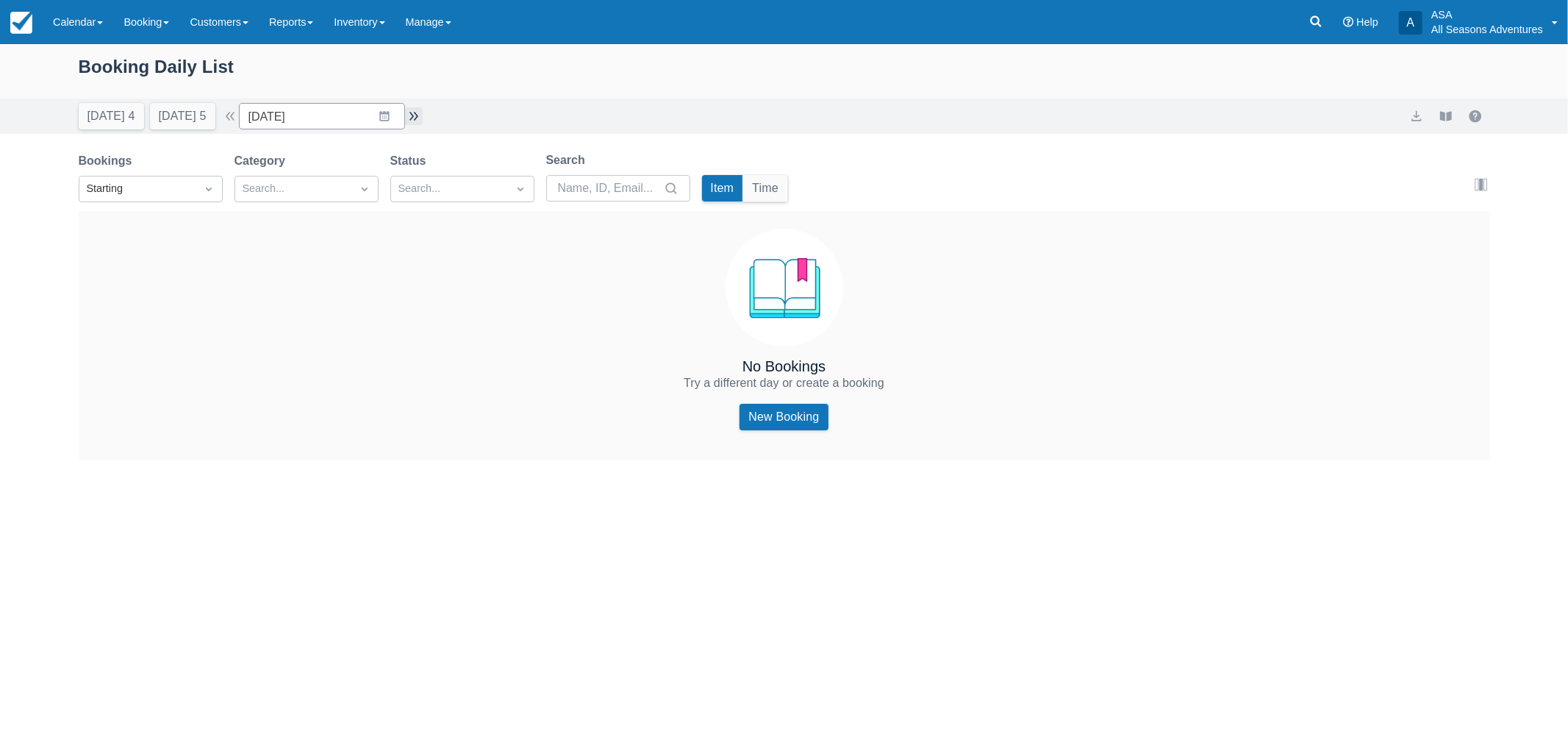
click at [412, 121] on button "button" at bounding box center [414, 116] width 18 height 18
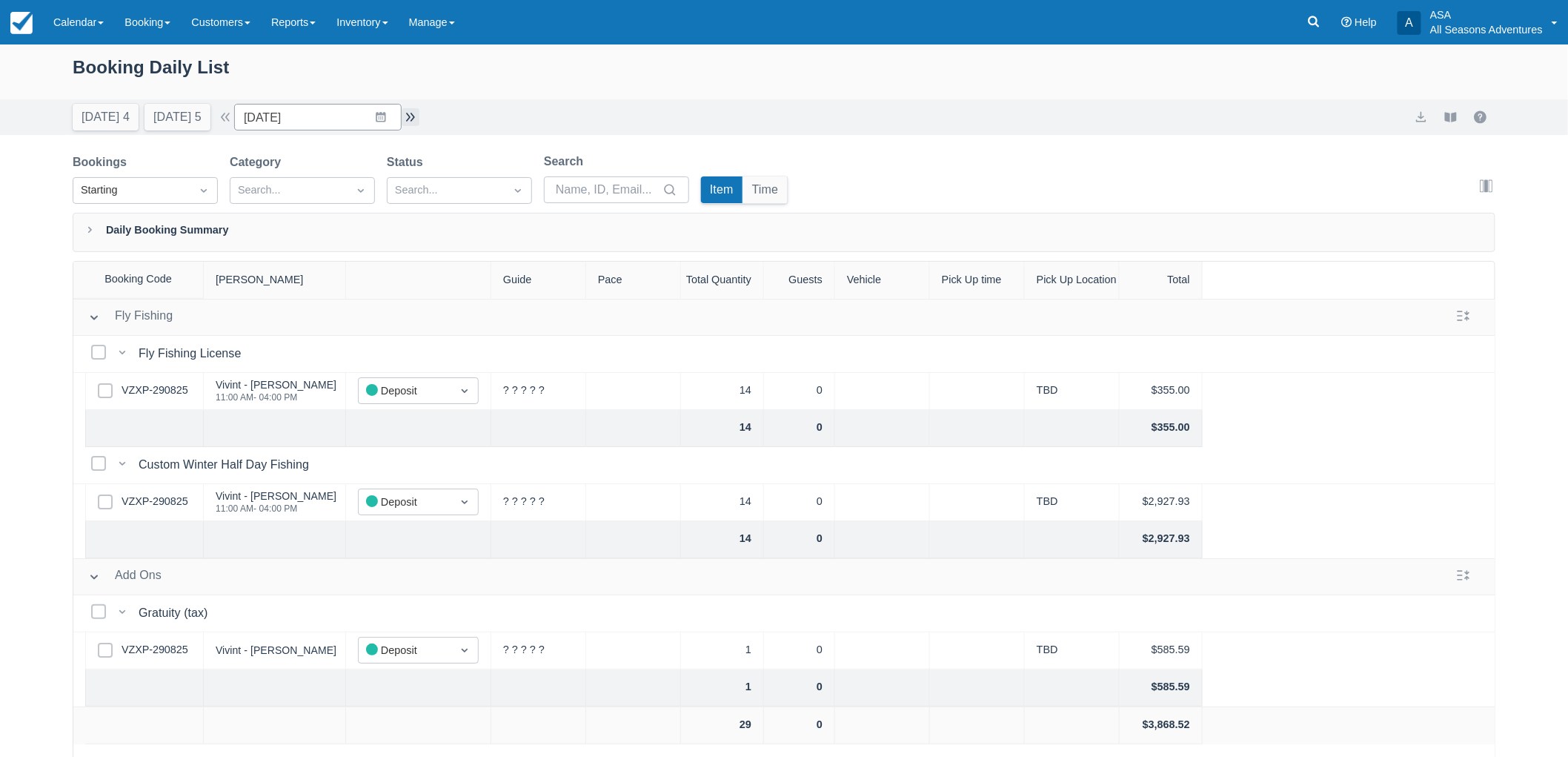
click at [415, 122] on button "button" at bounding box center [410, 117] width 18 height 18
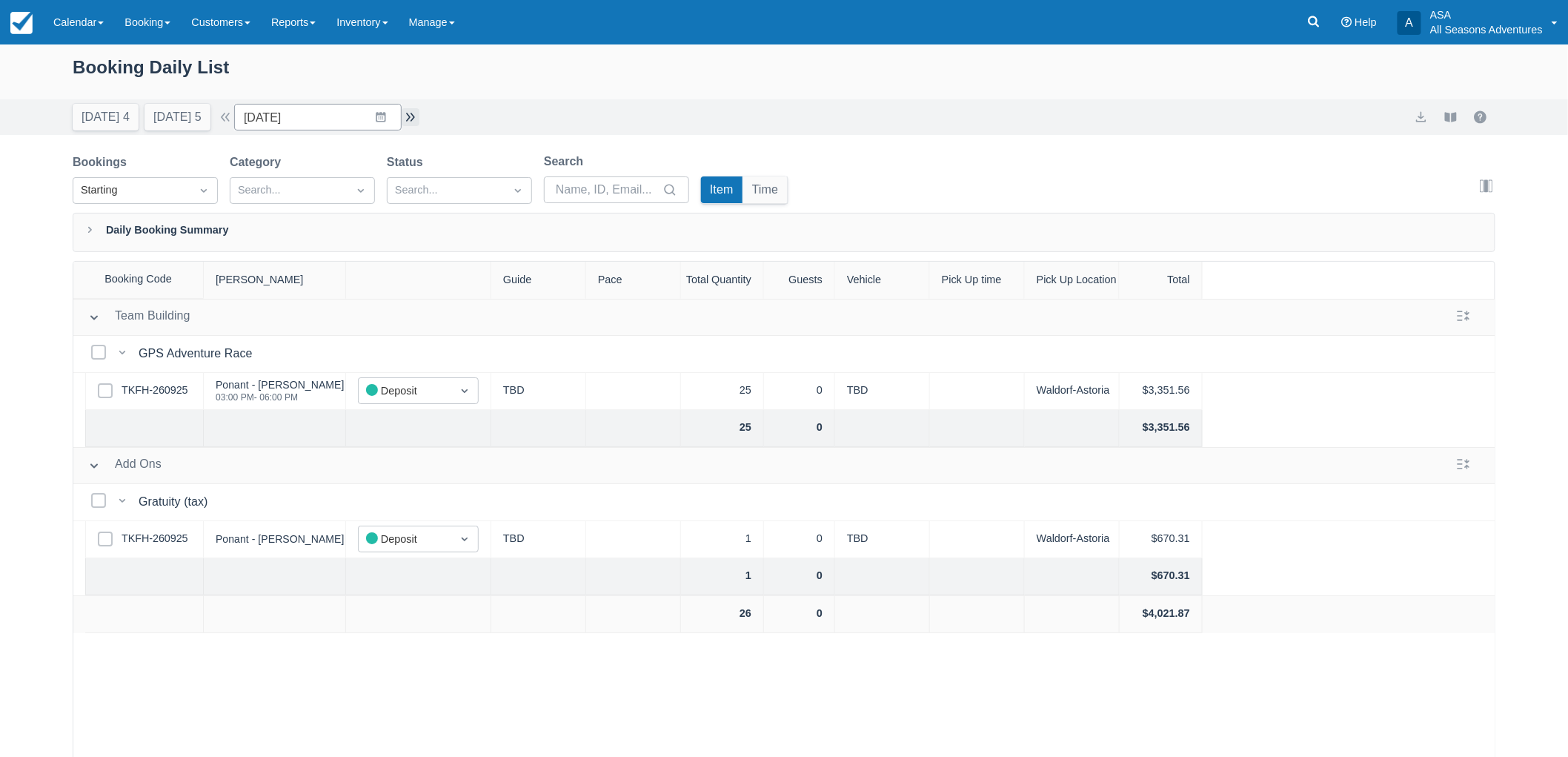
click at [415, 122] on button "button" at bounding box center [410, 117] width 18 height 18
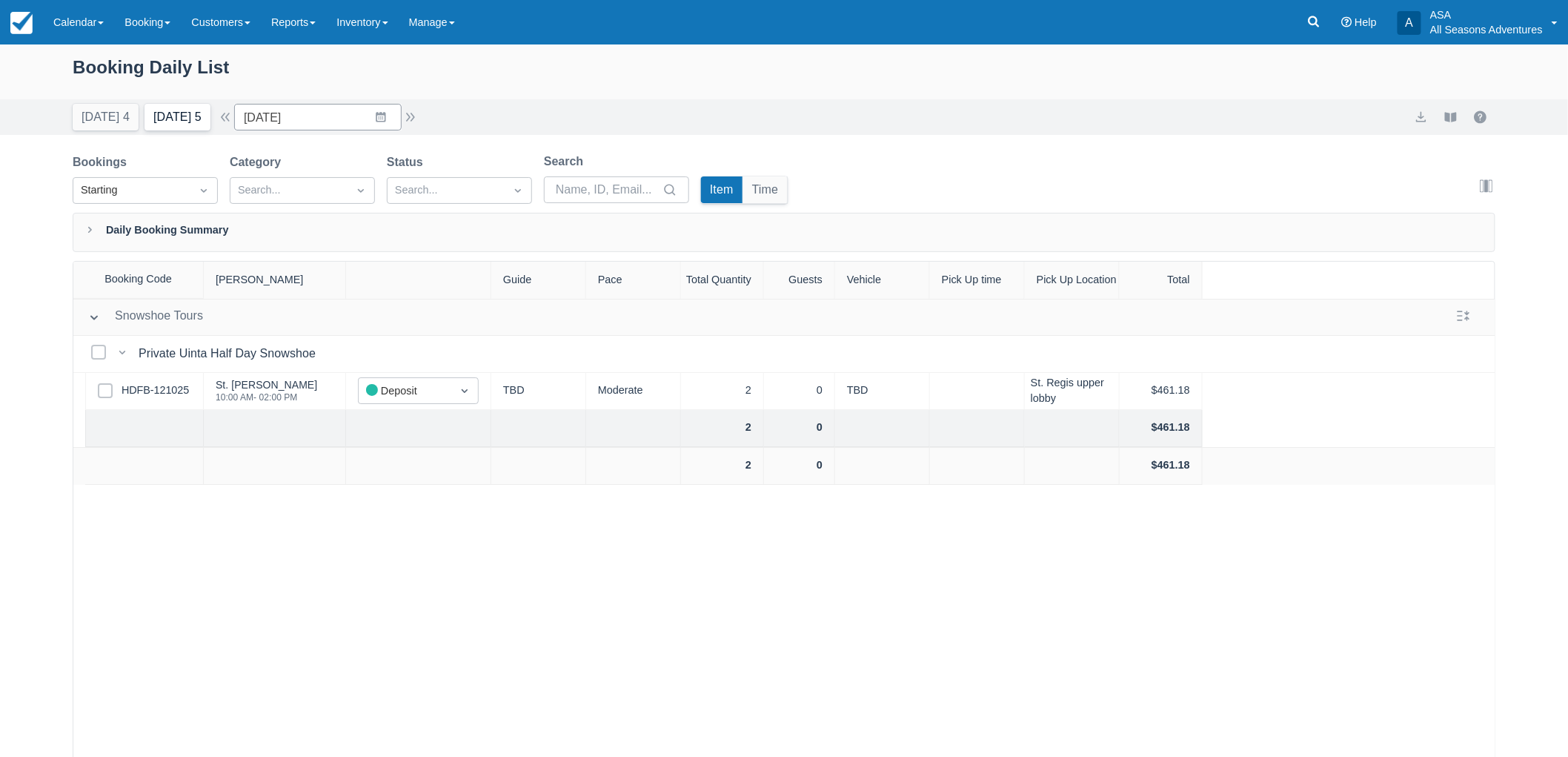
click at [167, 128] on button "Tomorrow 5" at bounding box center [177, 117] width 66 height 27
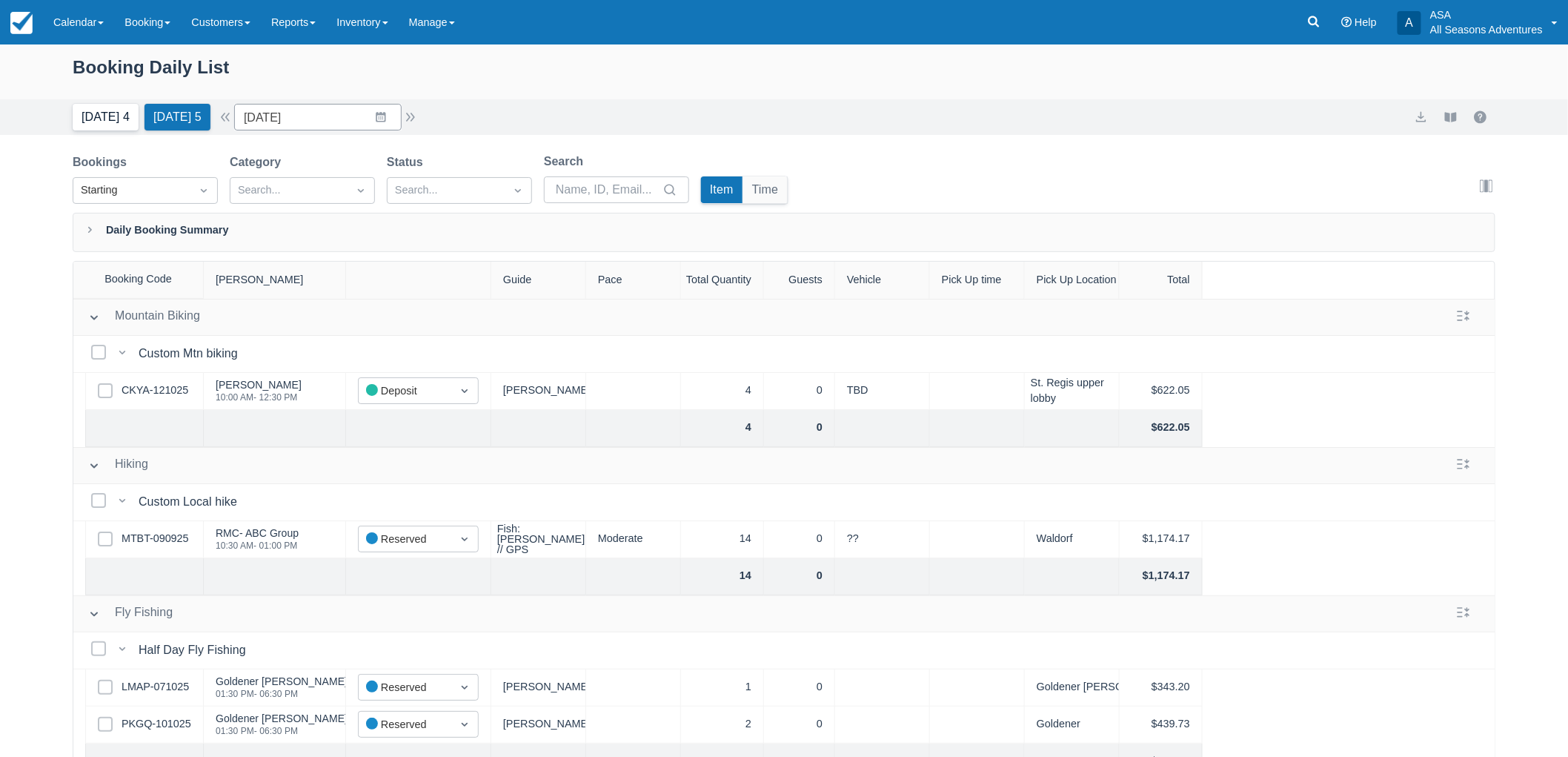
click at [116, 119] on button "[DATE] 4" at bounding box center [105, 117] width 66 height 27
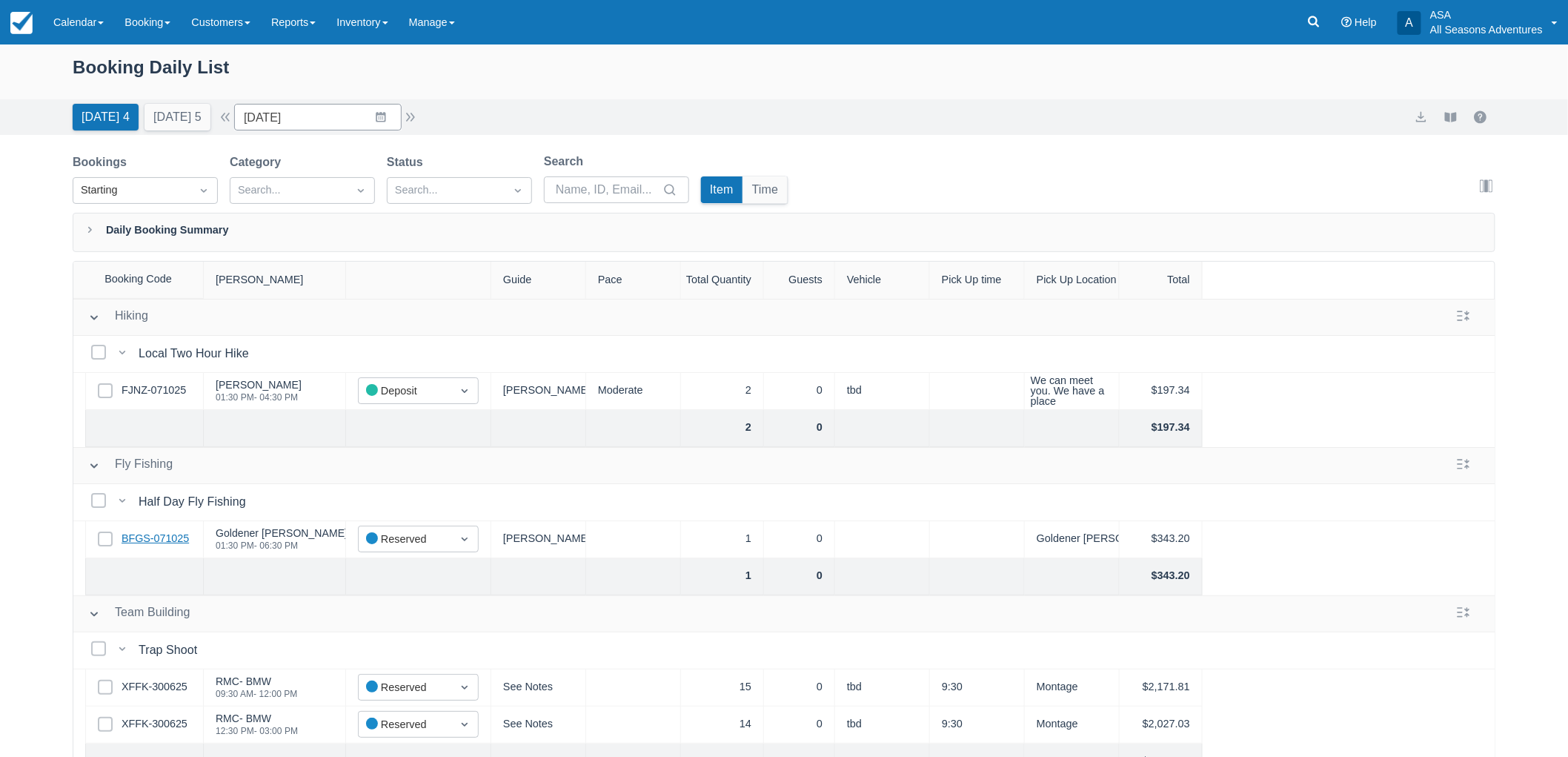
click at [149, 545] on link "BFGS-071025" at bounding box center [155, 539] width 67 height 16
click at [141, 387] on link "FJNZ-071025" at bounding box center [154, 390] width 65 height 16
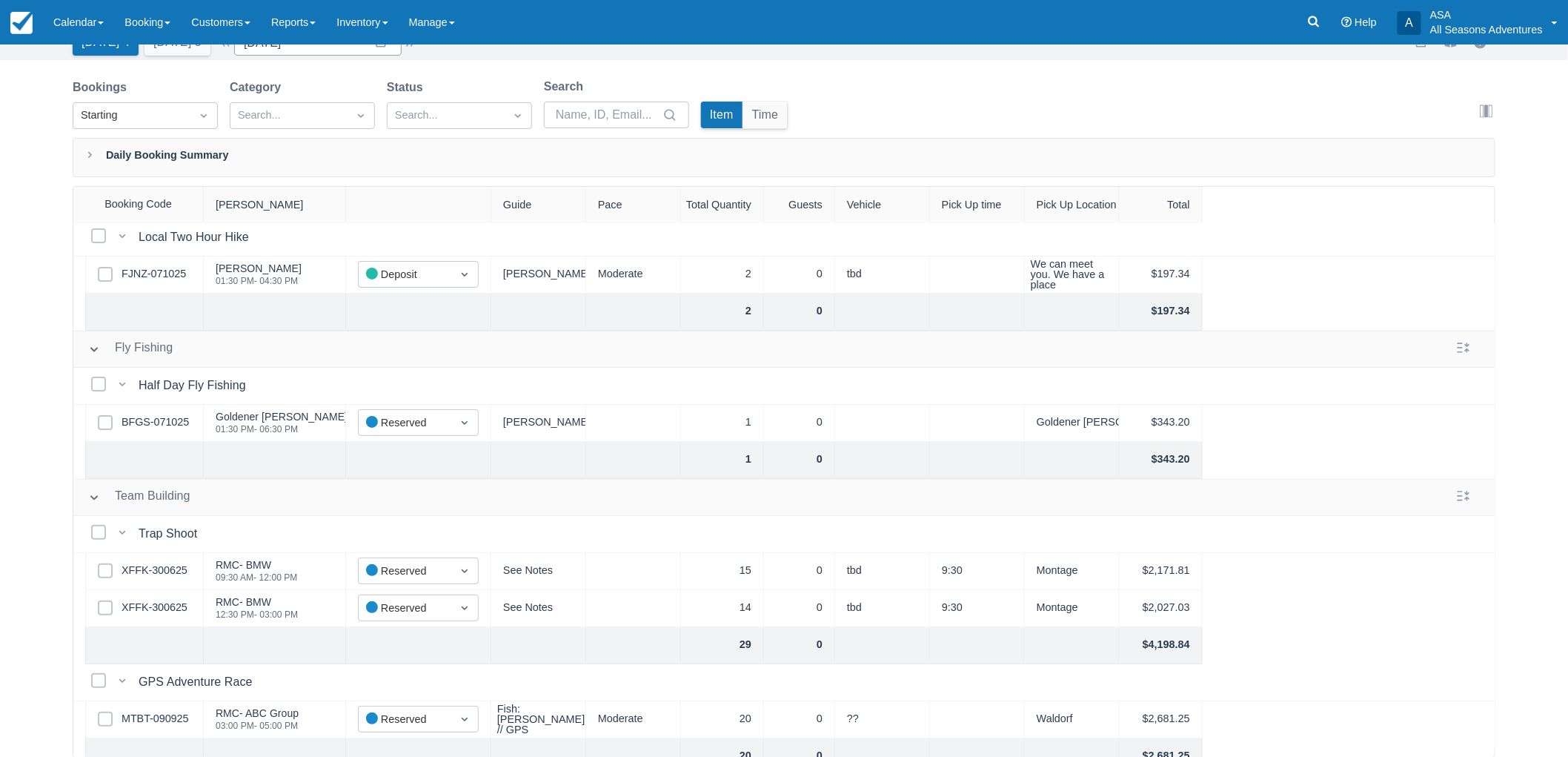
scroll to position [110, 0]
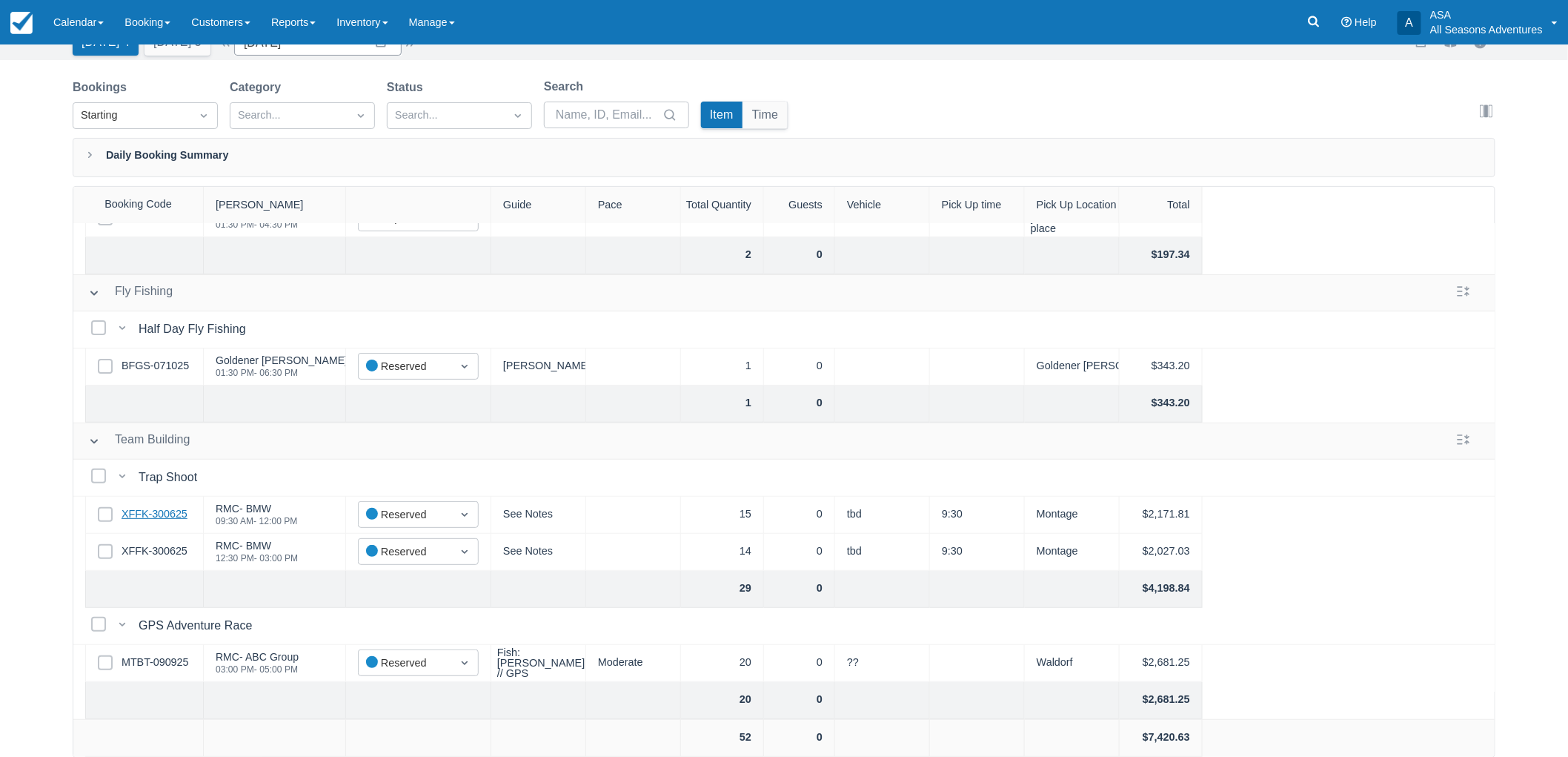
click at [171, 507] on link "XFFK-300625" at bounding box center [154, 514] width 66 height 16
click at [174, 655] on link "MTBT-090925" at bounding box center [155, 663] width 67 height 16
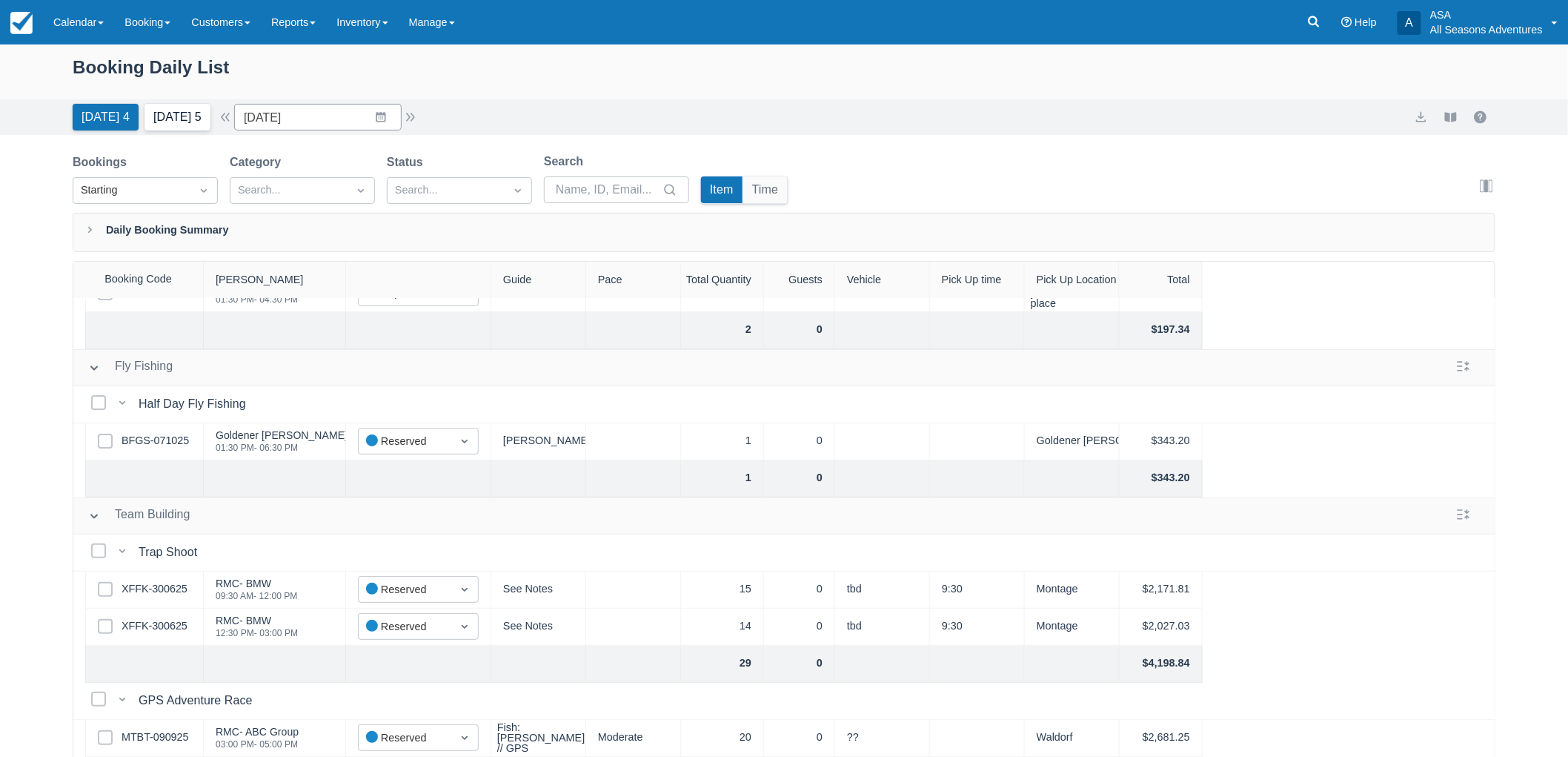
click at [191, 108] on button "Tomorrow 5" at bounding box center [177, 117] width 66 height 27
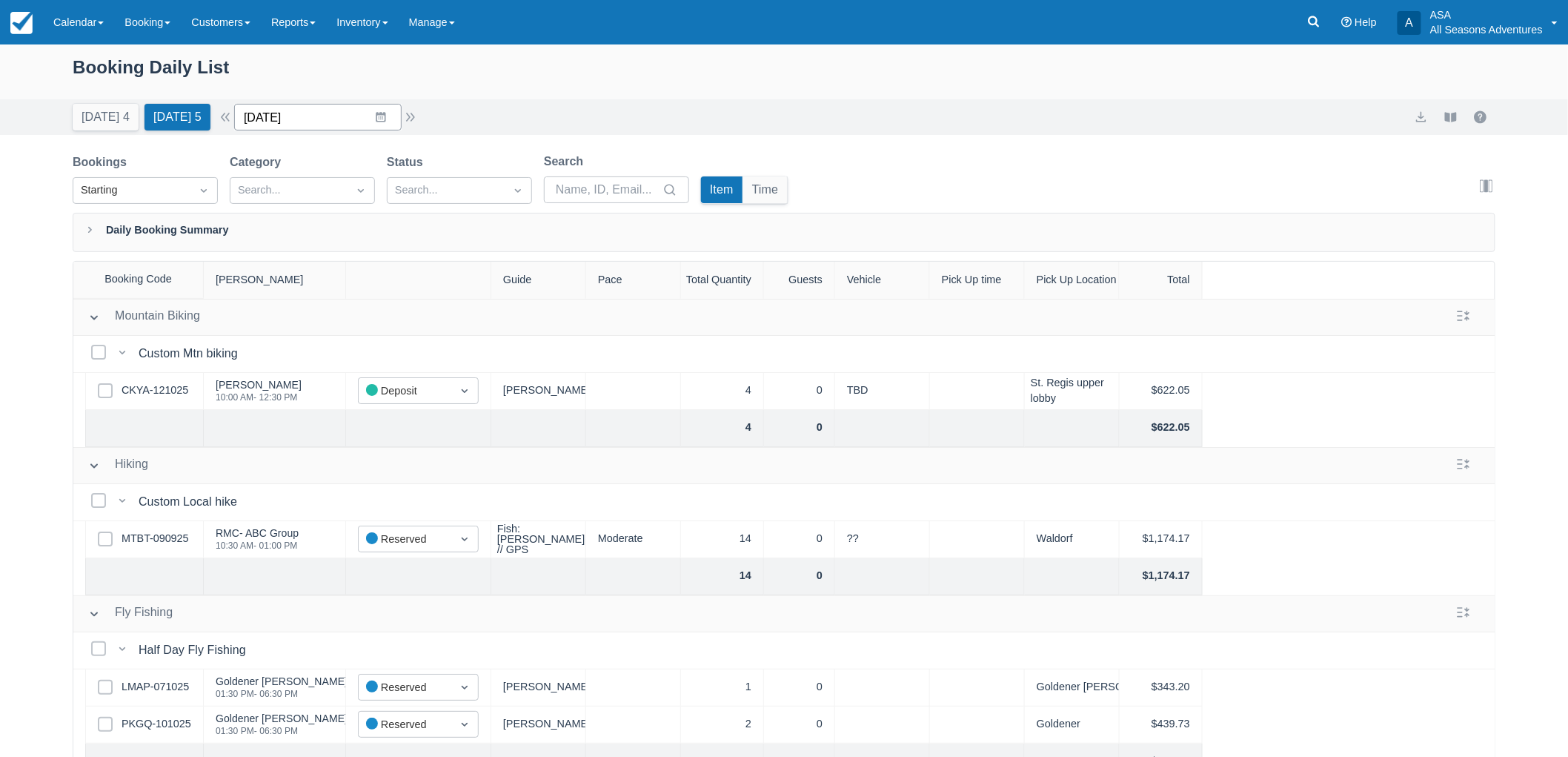
click at [290, 125] on input "10/14/25" at bounding box center [318, 117] width 168 height 27
click at [93, 112] on button "Today 4" at bounding box center [105, 117] width 66 height 27
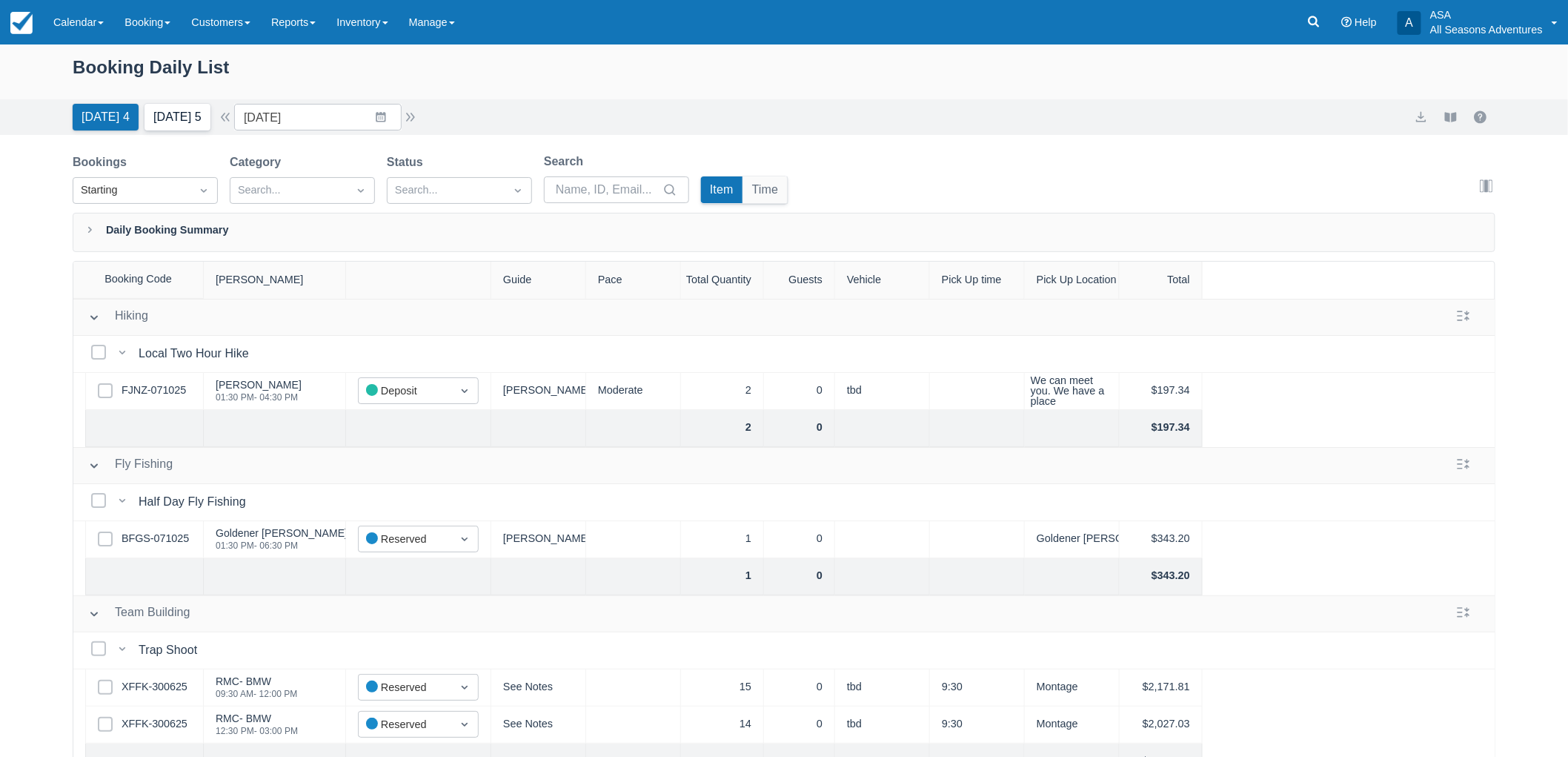
click at [190, 115] on button "Tomorrow 5" at bounding box center [177, 117] width 66 height 27
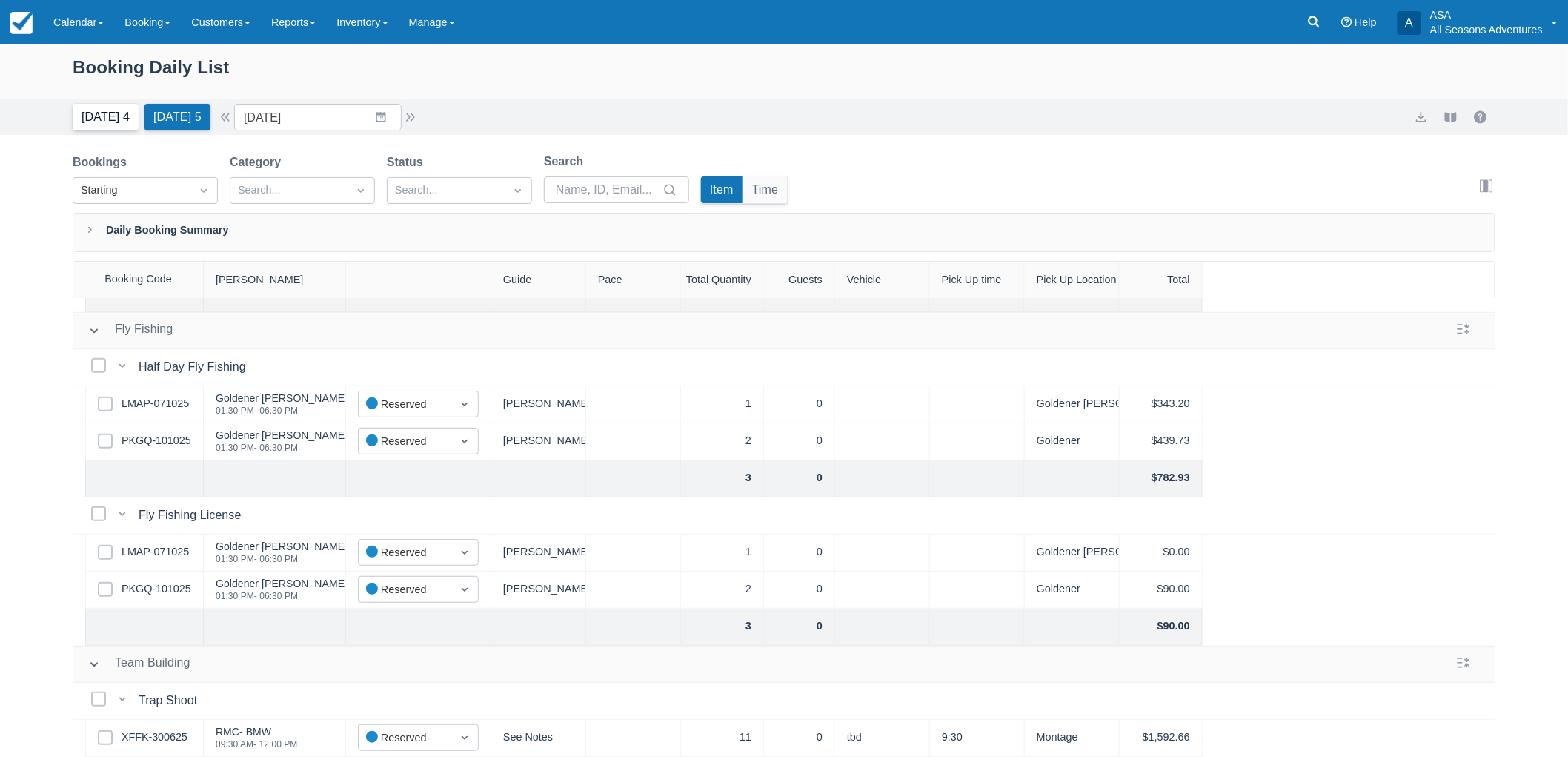
click at [116, 110] on button "Today 4" at bounding box center [105, 117] width 66 height 27
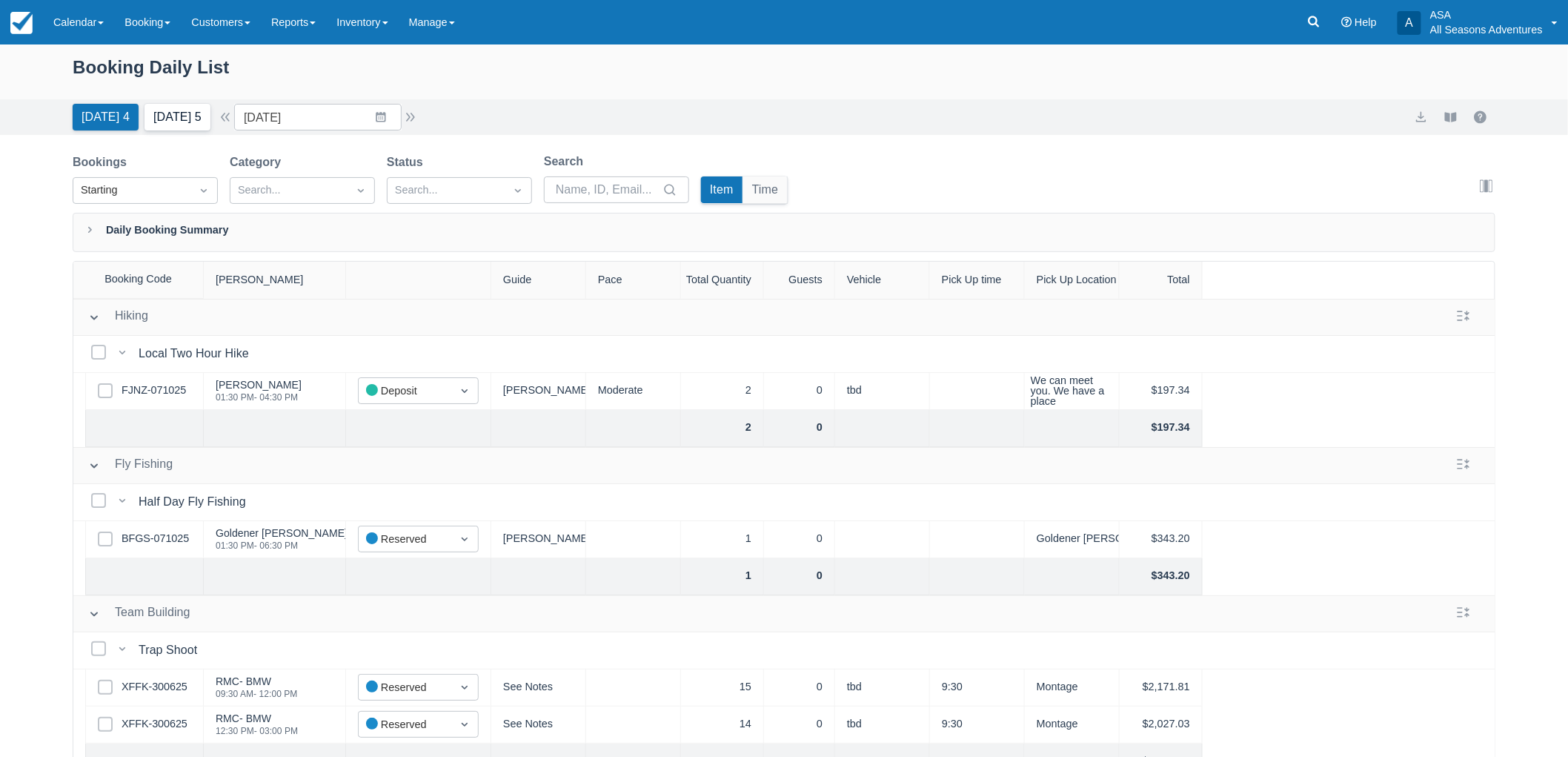
click at [195, 121] on button "Tomorrow 5" at bounding box center [177, 117] width 66 height 27
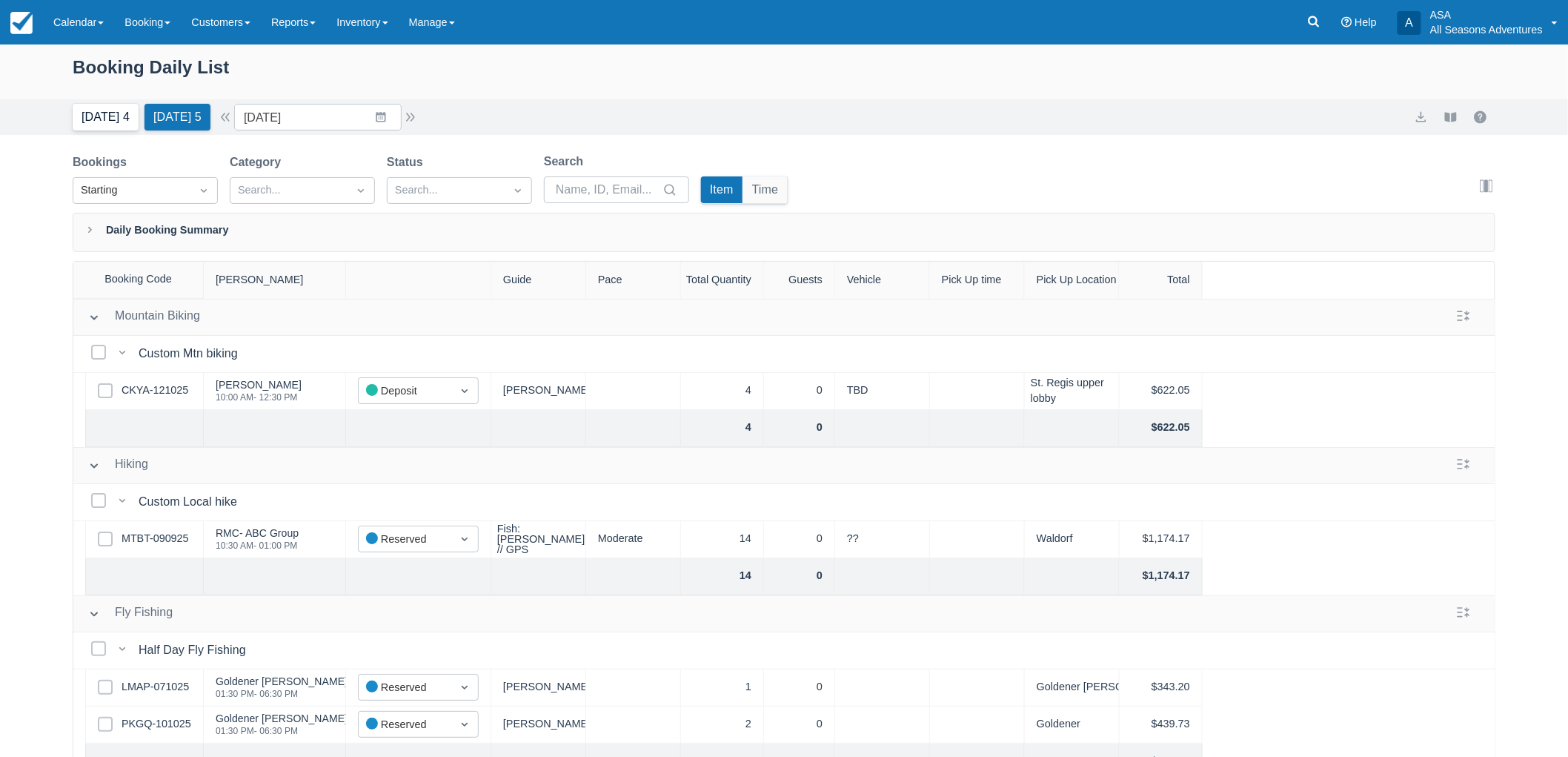
click at [97, 115] on button "Today 4" at bounding box center [105, 117] width 66 height 27
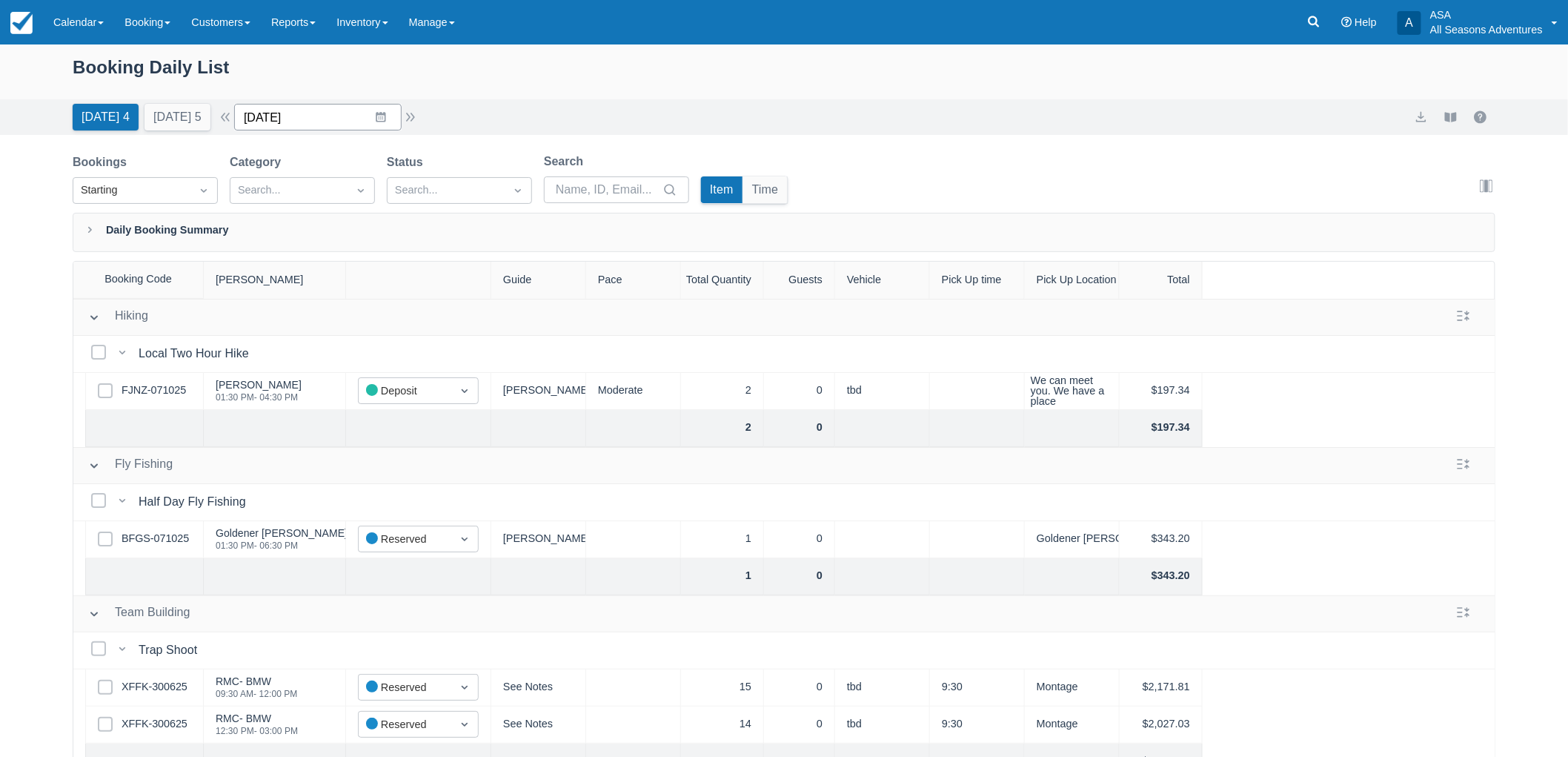
click at [317, 115] on input "[DATE]" at bounding box center [318, 117] width 168 height 27
click at [357, 284] on td "15" at bounding box center [352, 288] width 29 height 28
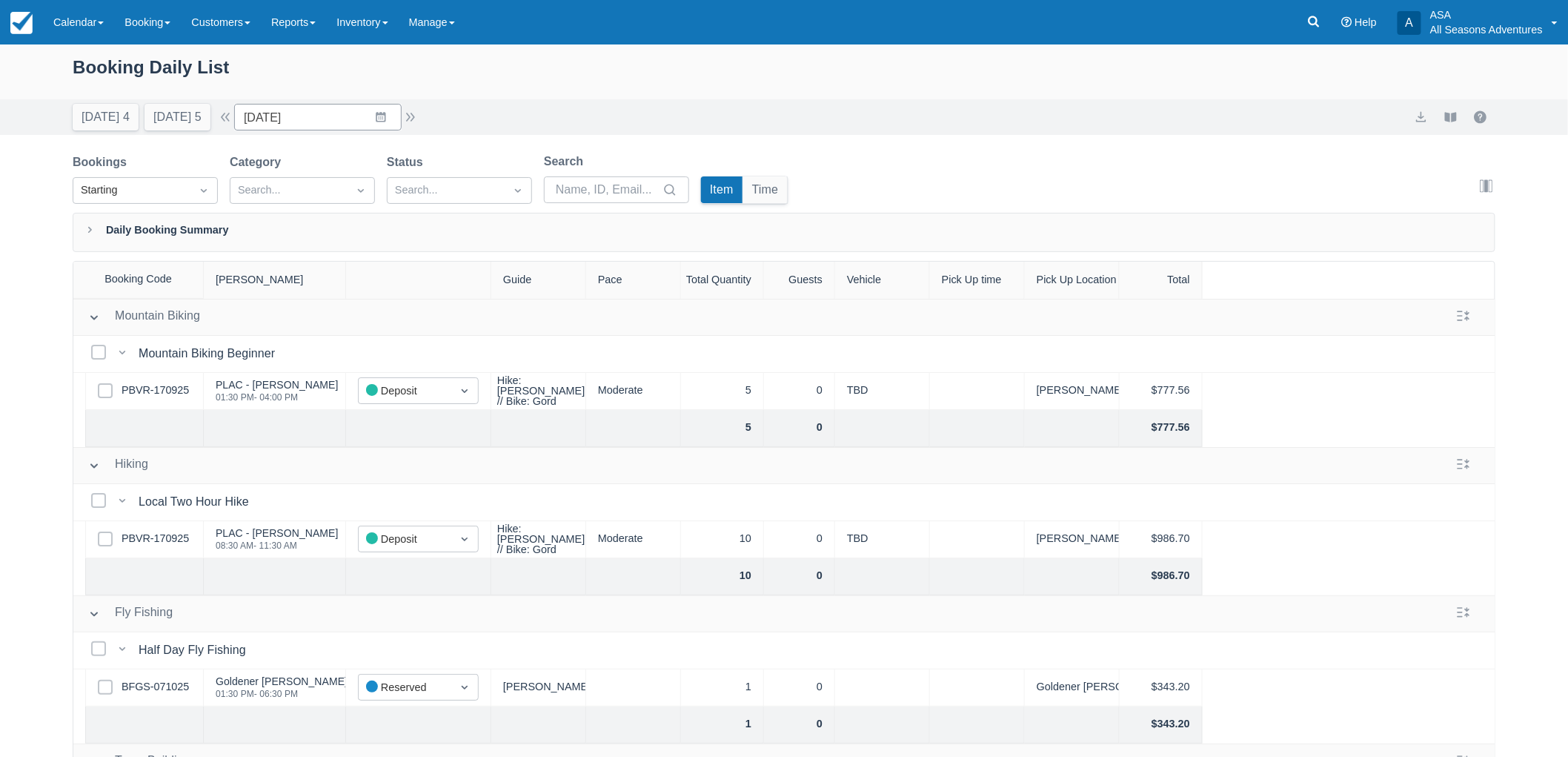
click at [176, 549] on div "Select Row PBVR-170925" at bounding box center [145, 540] width 119 height 37
click at [173, 543] on link "PBVR-170925" at bounding box center [155, 539] width 67 height 16
click at [300, 108] on input "10/15/25" at bounding box center [318, 117] width 168 height 27
click at [363, 291] on td "15" at bounding box center [352, 288] width 29 height 28
click at [288, 117] on input "10/15/25" at bounding box center [318, 117] width 168 height 27
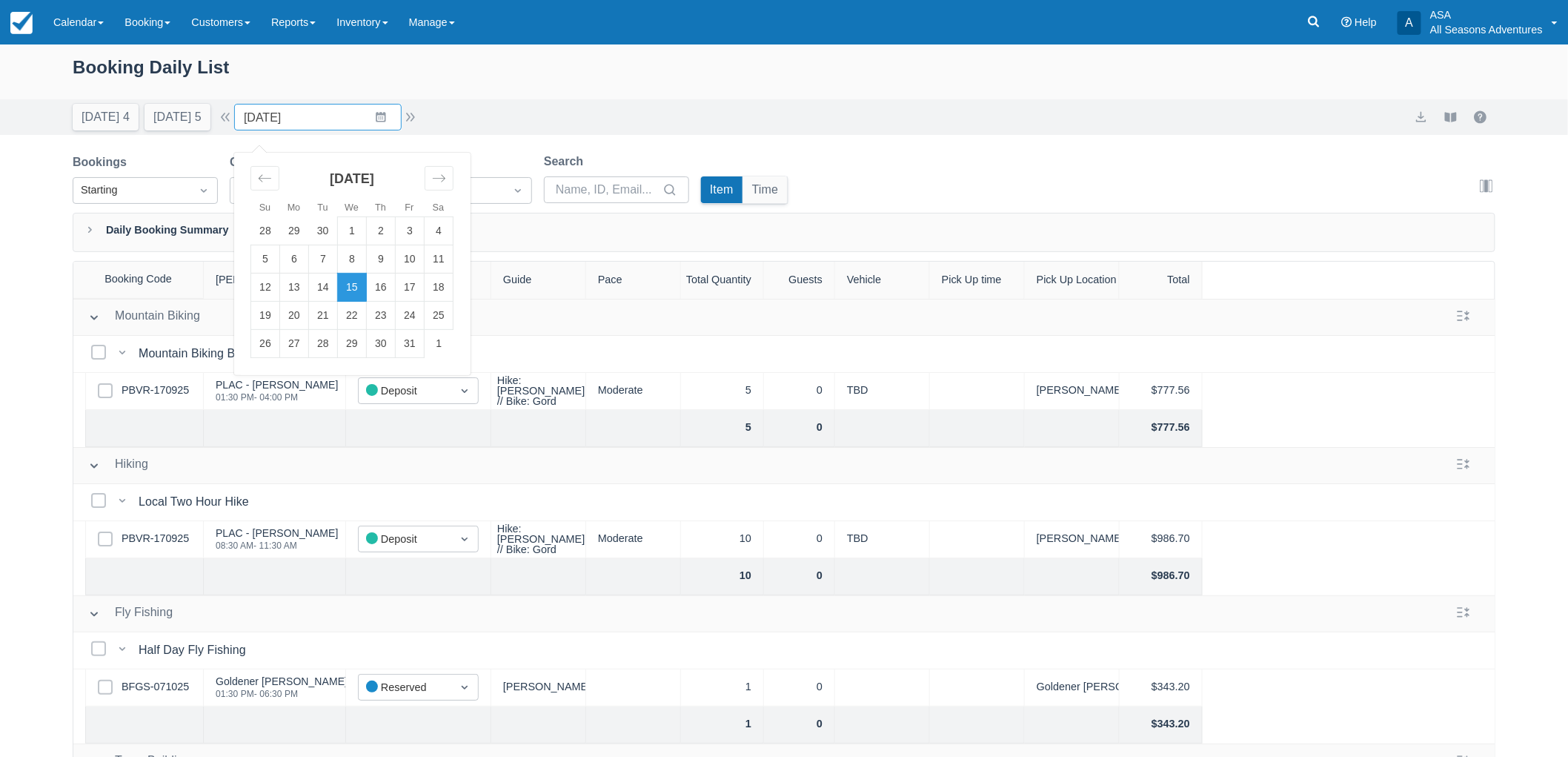
click at [457, 119] on div "Today 4 Tomorrow 5 Date 10/15/25 Navigate forward to interact with the calendar…" at bounding box center [784, 117] width 1423 height 27
click at [387, 117] on input "10/15/25" at bounding box center [318, 117] width 168 height 27
click at [470, 109] on div "Today 4 Tomorrow 5 Date 10/15/25 Navigate forward to interact with the calendar…" at bounding box center [784, 117] width 1423 height 27
click at [390, 108] on input "10/15/25" at bounding box center [318, 117] width 168 height 27
click at [484, 125] on div "Today 4 Tomorrow 5 Date 10/15/25 Navigate forward to interact with the calendar…" at bounding box center [784, 117] width 1423 height 27
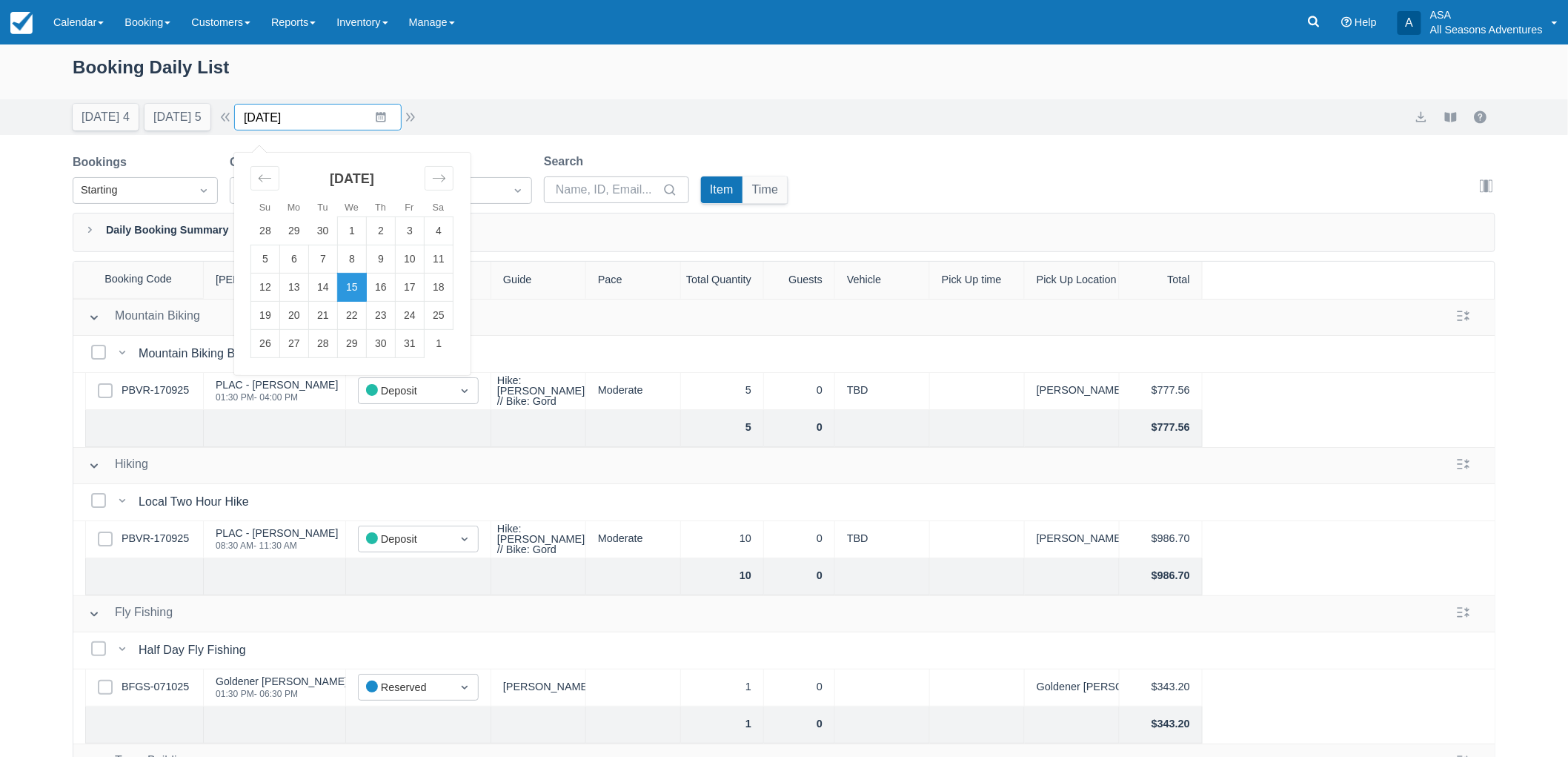
click at [370, 116] on input "10/15/25" at bounding box center [318, 117] width 168 height 27
click at [449, 110] on div "Today 4 Tomorrow 5 Date 10/15/25 Navigate forward to interact with the calendar…" at bounding box center [784, 117] width 1423 height 27
click at [174, 546] on link "PBVR-170925" at bounding box center [155, 539] width 67 height 16
click at [357, 116] on input "10/15/25" at bounding box center [318, 117] width 168 height 27
click at [413, 287] on td "17" at bounding box center [409, 288] width 29 height 28
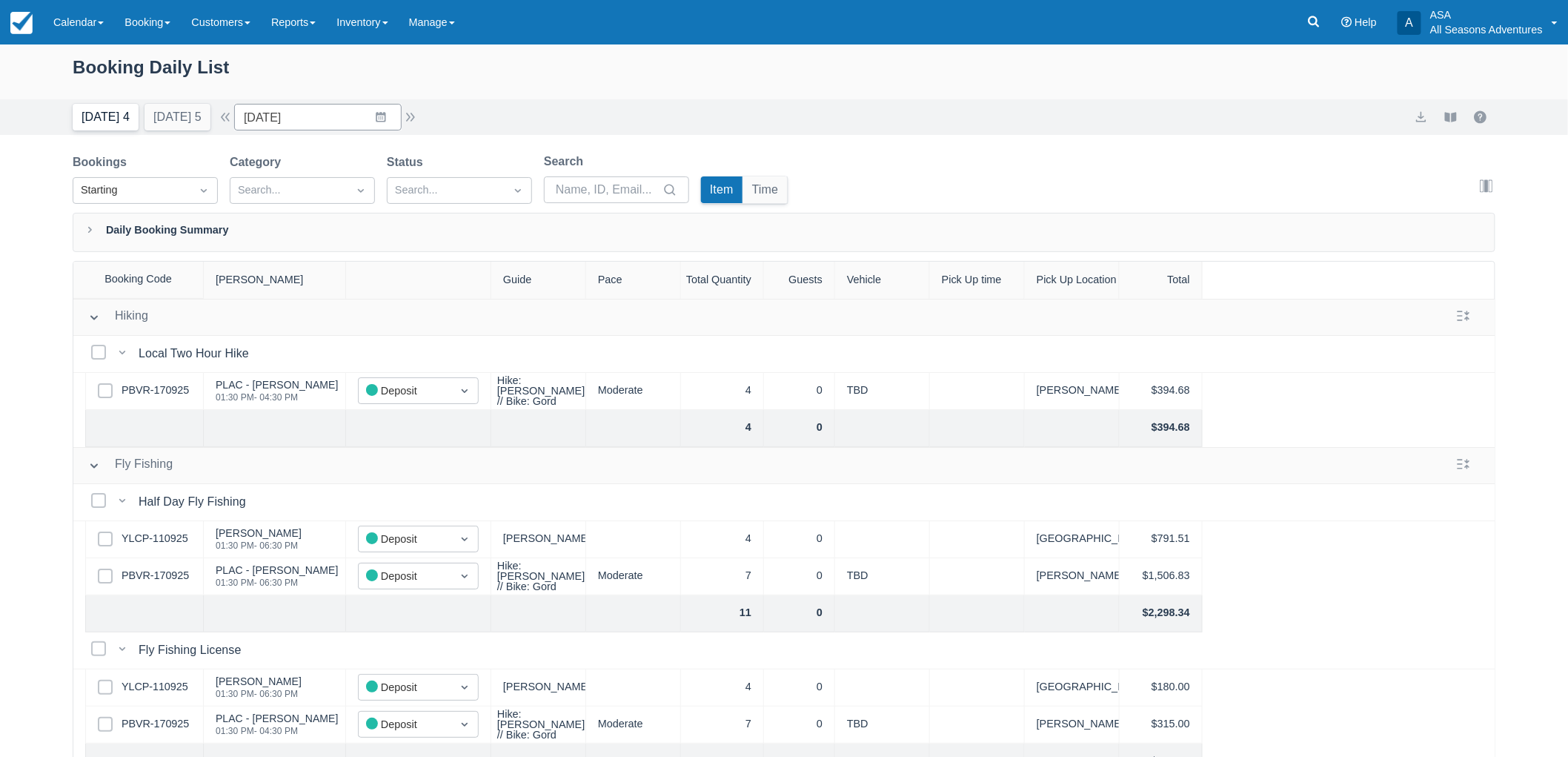
click at [110, 119] on button "Today 4" at bounding box center [105, 117] width 66 height 27
type input "[DATE]"
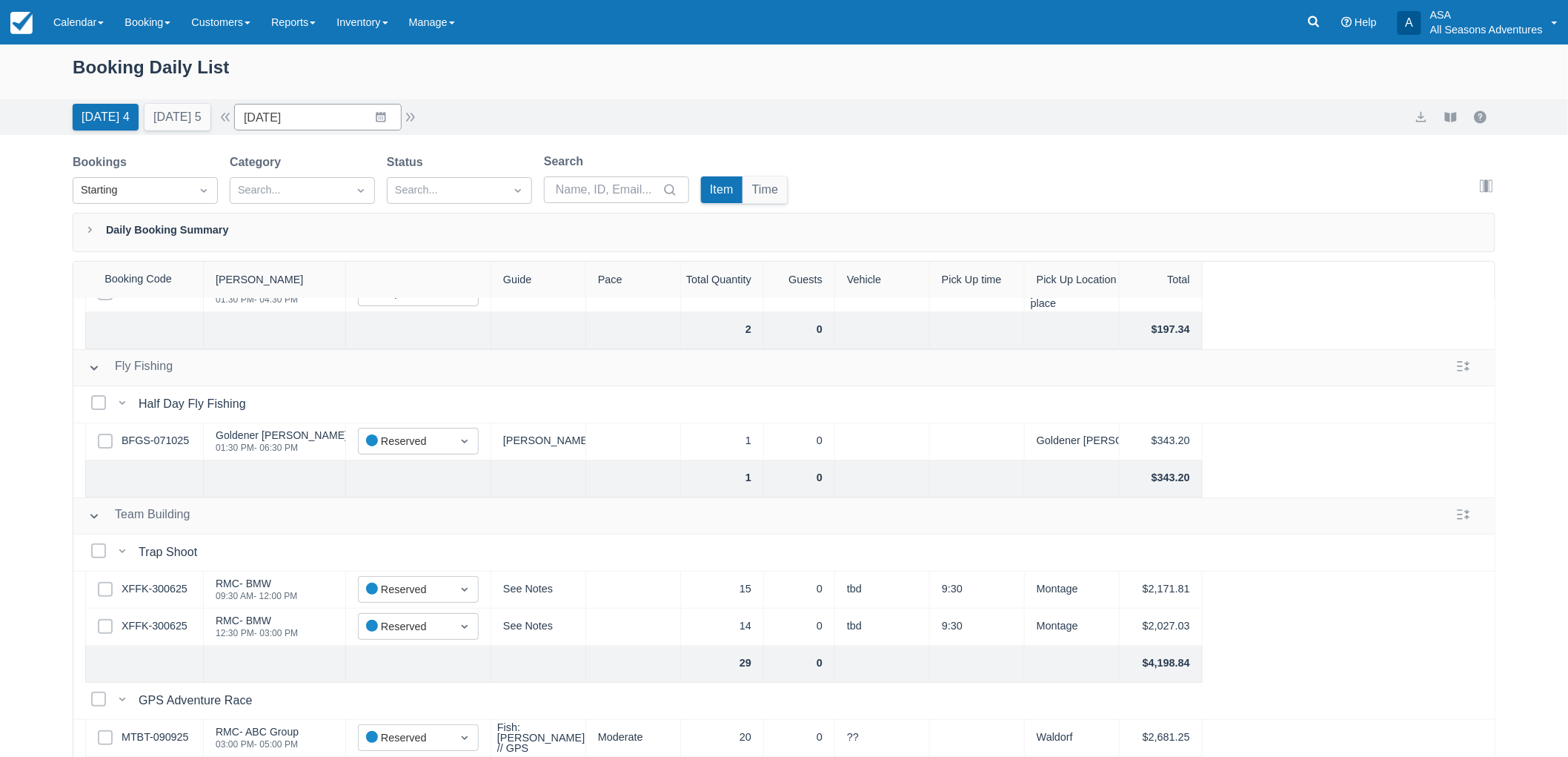
scroll to position [75, 0]
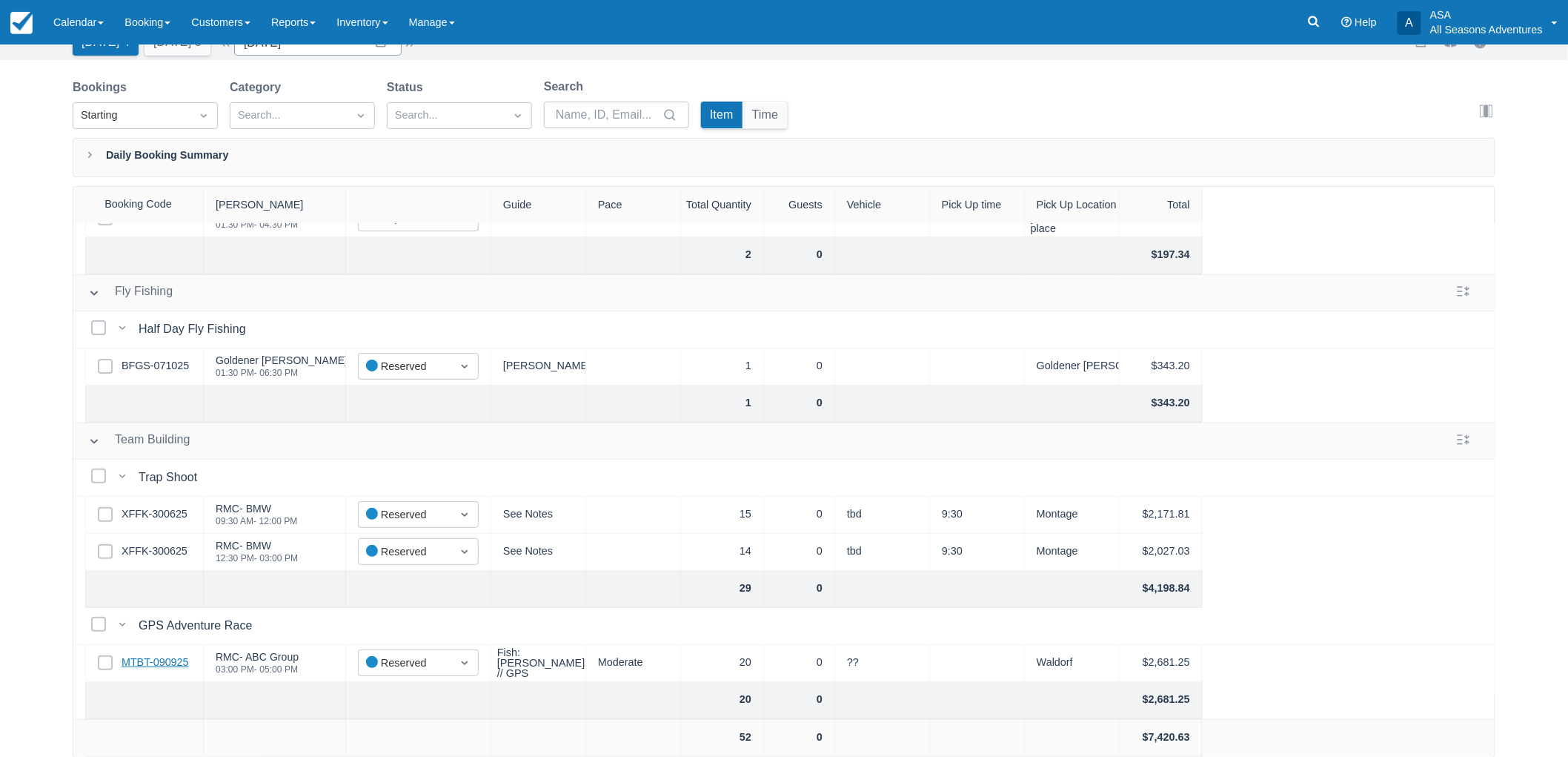
click at [151, 655] on link "MTBT-090925" at bounding box center [155, 663] width 67 height 16
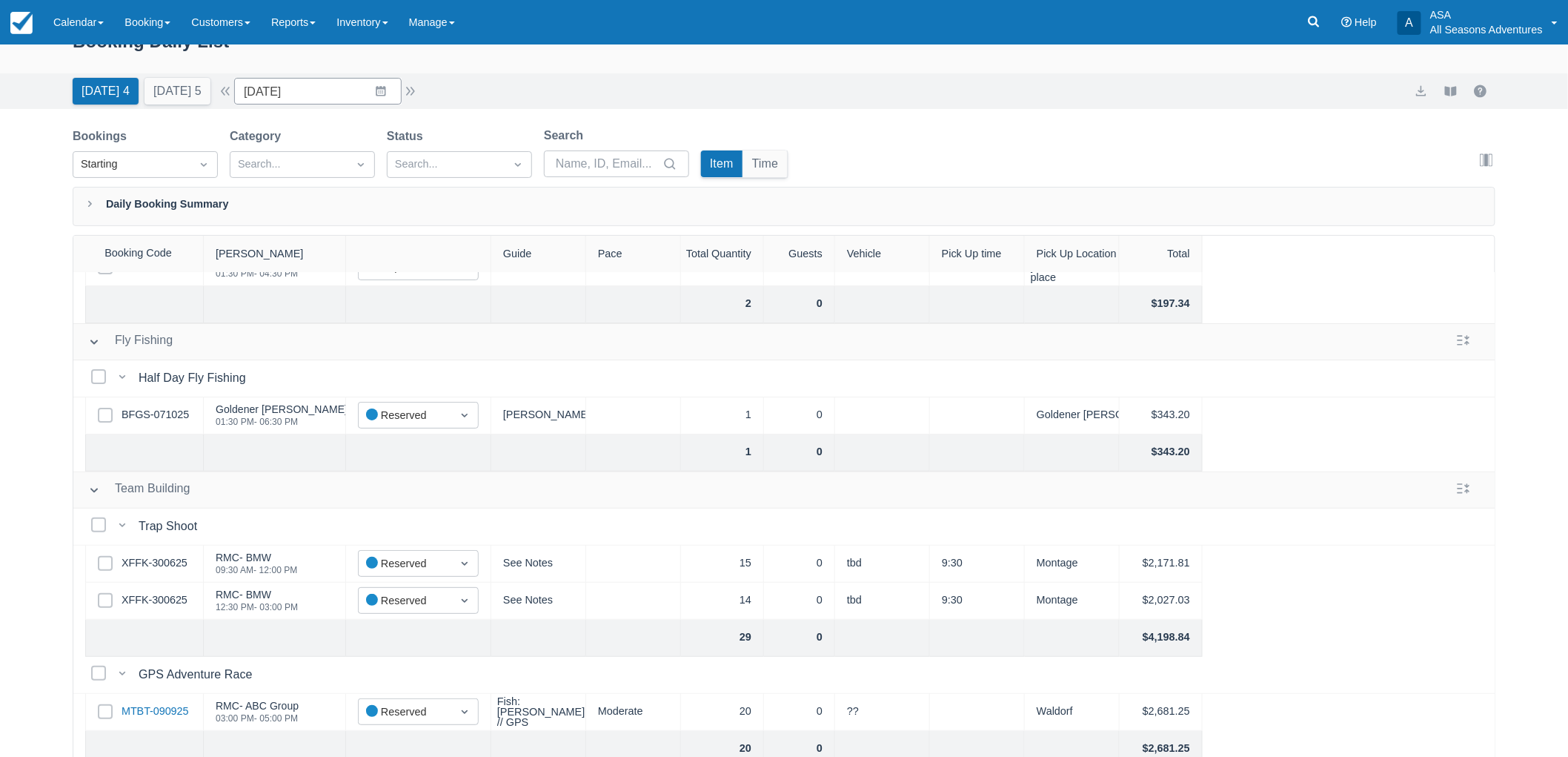
scroll to position [0, 0]
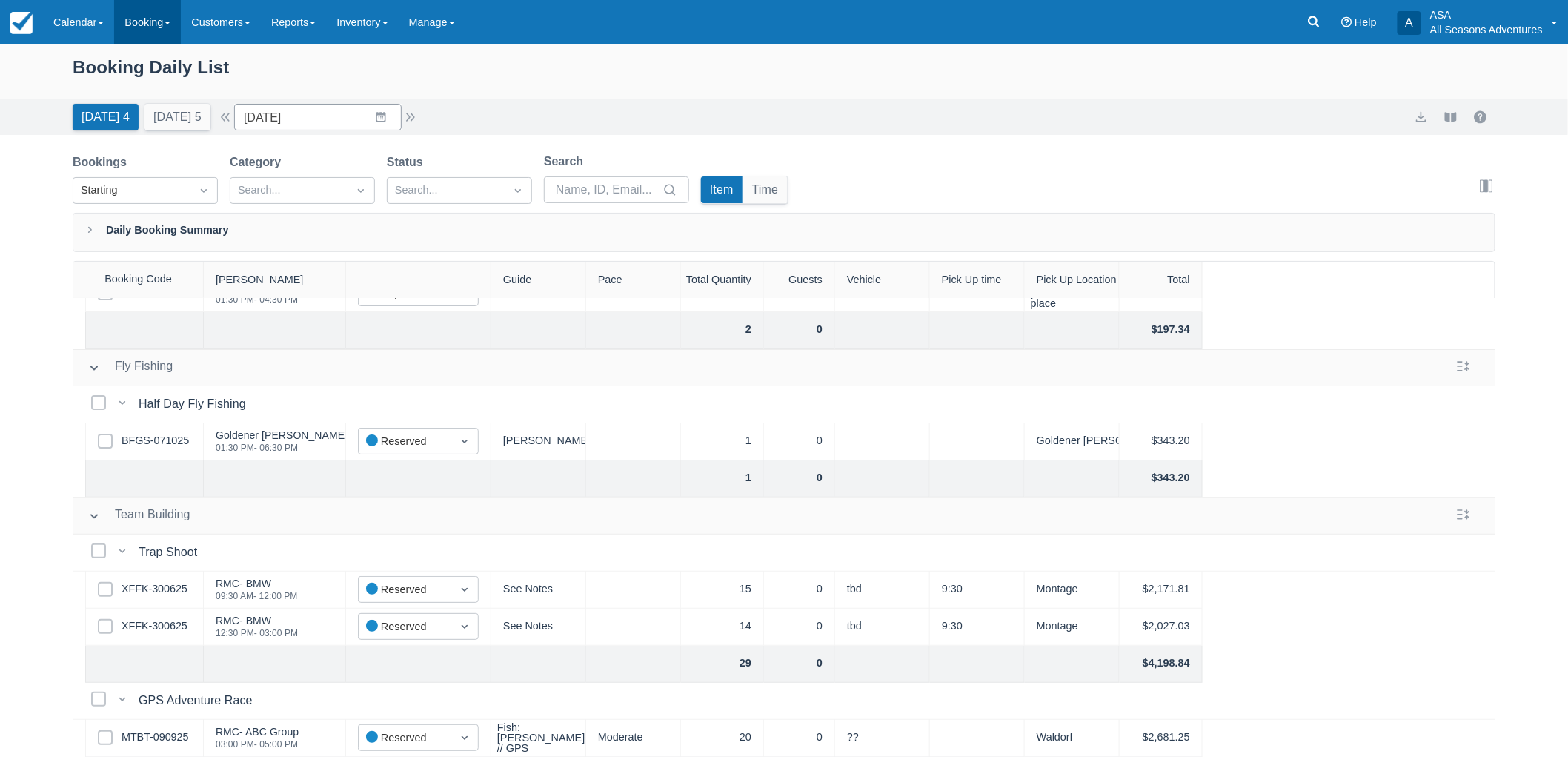
click at [148, 23] on link "Booking" at bounding box center [148, 22] width 67 height 45
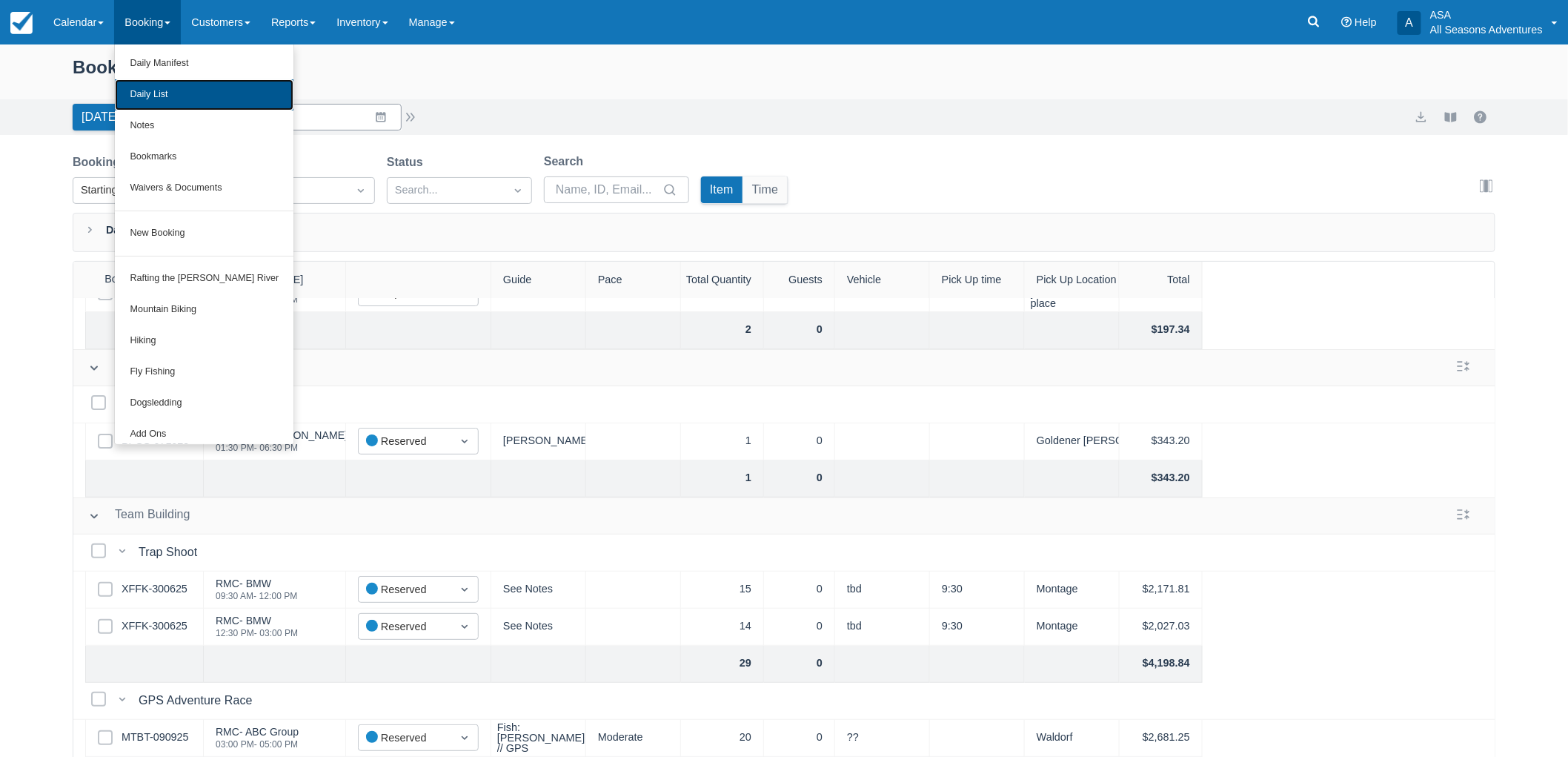
click at [159, 87] on link "Daily List" at bounding box center [204, 95] width 179 height 31
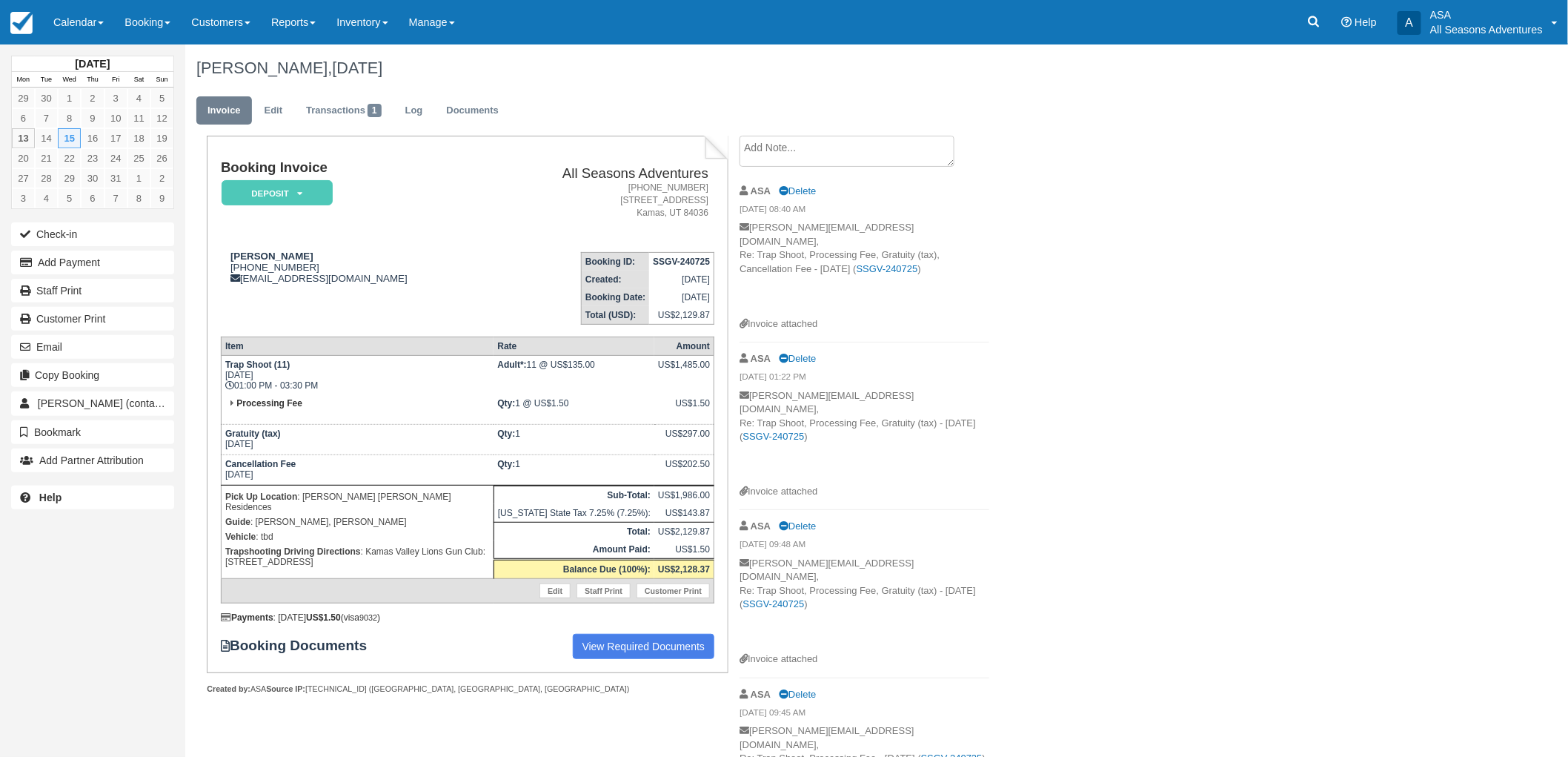
click at [903, 162] on textarea at bounding box center [847, 151] width 215 height 31
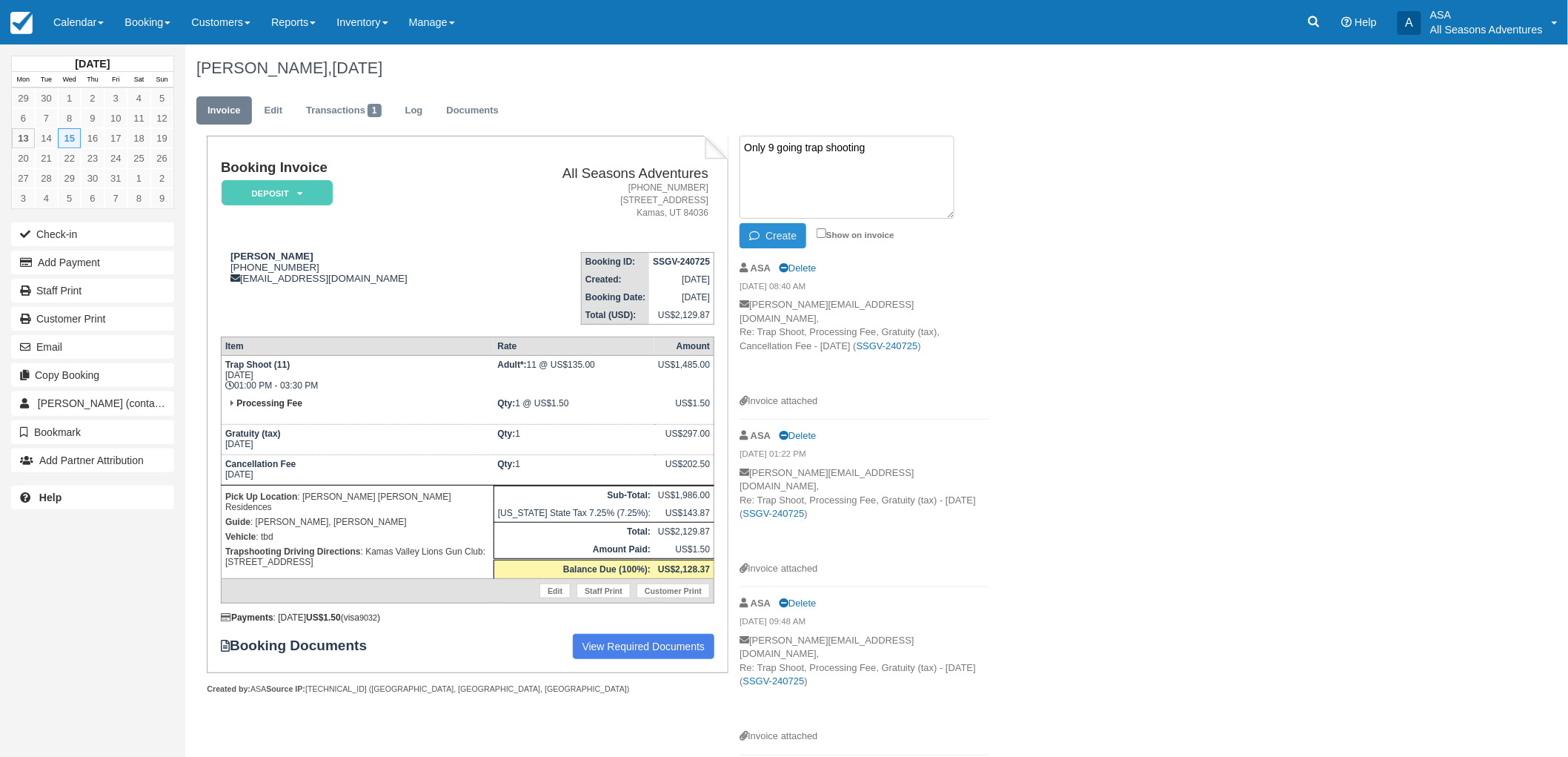
type textarea "Only 9 going trap shooting"
click at [799, 243] on button "Create" at bounding box center [773, 236] width 67 height 25
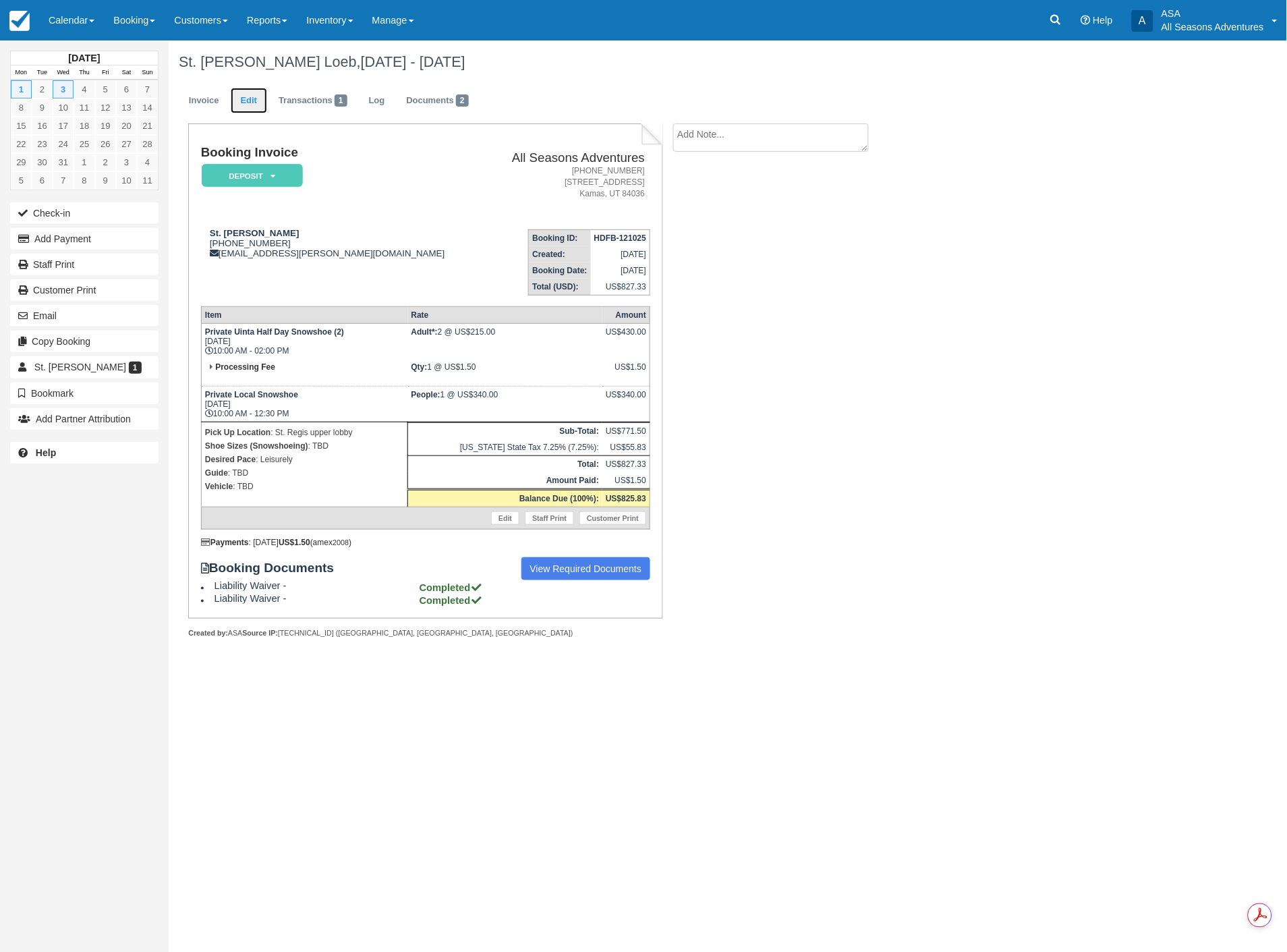
click at [248, 105] on link "Edit" at bounding box center [249, 101] width 36 height 26
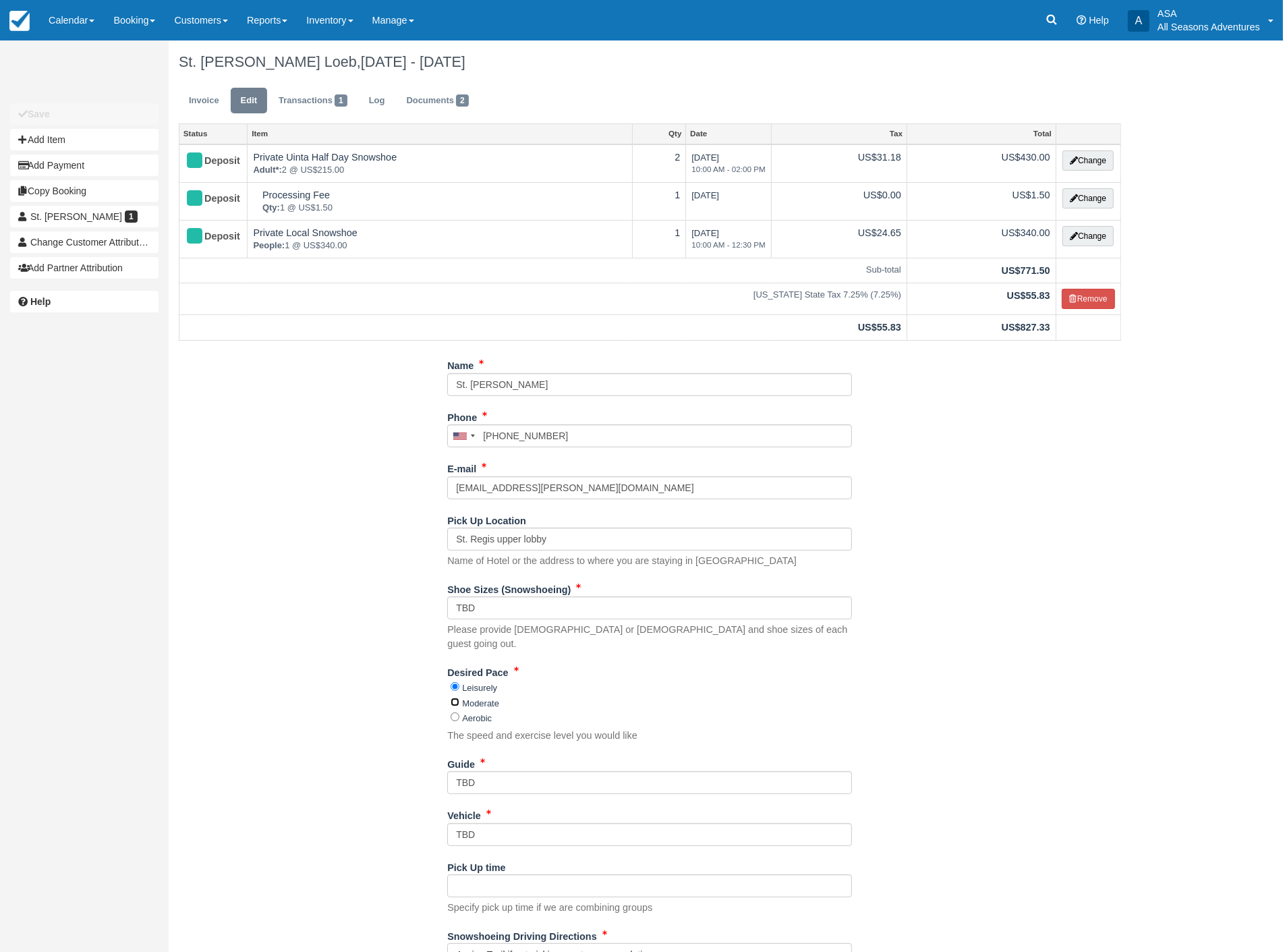
click at [456, 697] on input "Moderate" at bounding box center [454, 702] width 9 height 9
radio input "true"
click at [207, 101] on link "Invoice" at bounding box center [204, 101] width 51 height 26
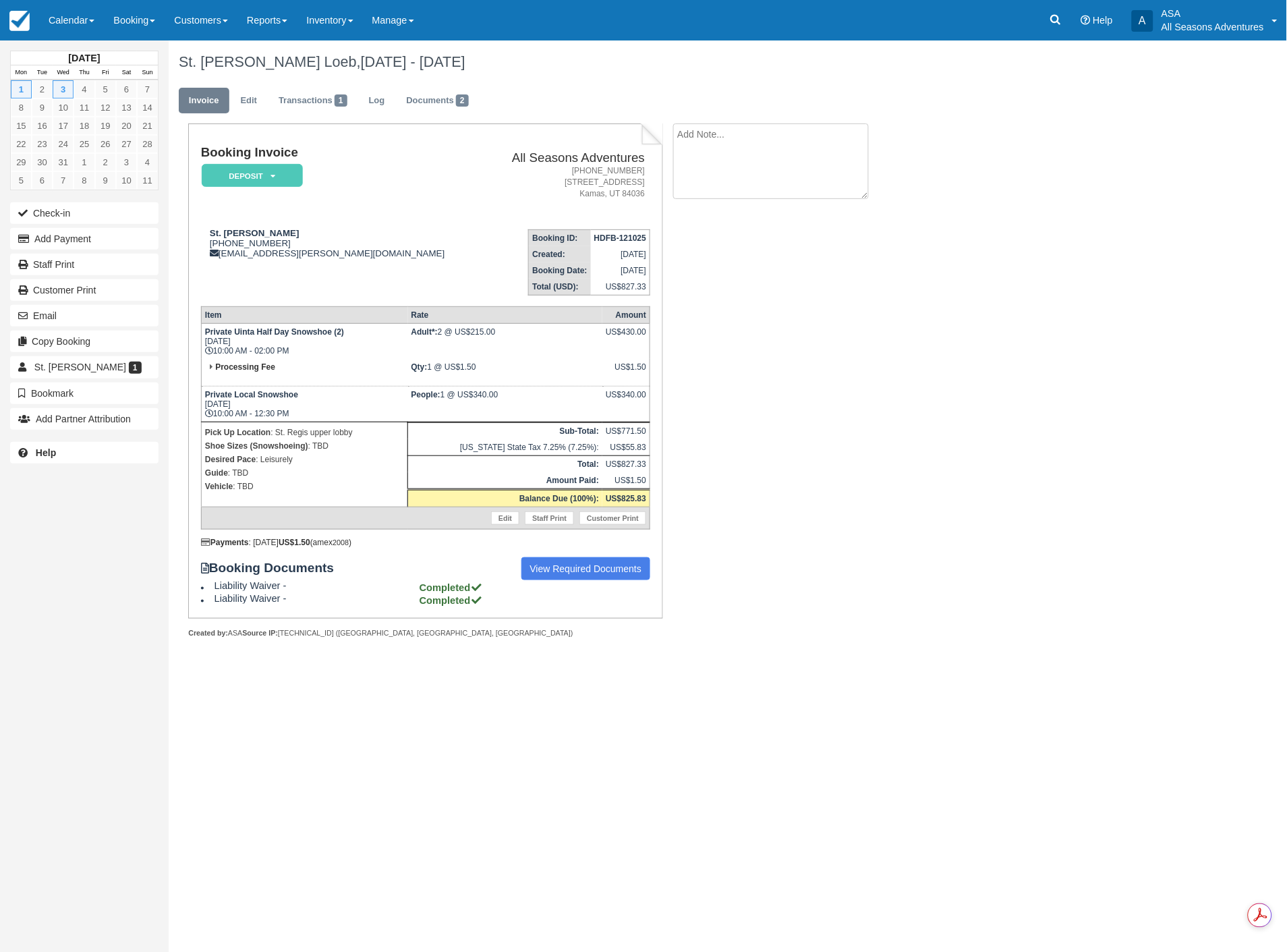
click at [783, 142] on textarea at bounding box center [771, 161] width 196 height 76
type textarea "might be moderate to aeerobic"
click at [710, 214] on button "Create" at bounding box center [704, 215] width 61 height 23
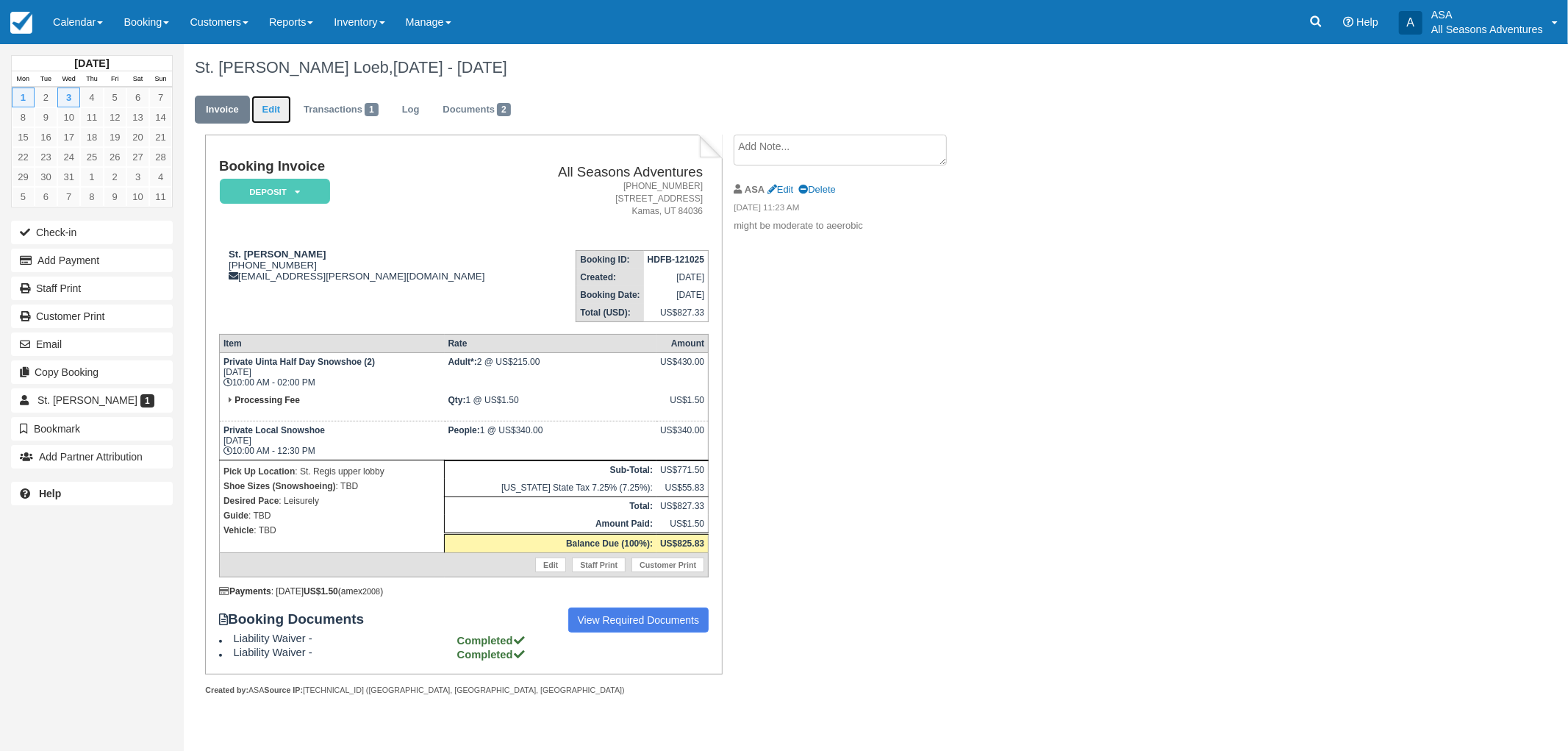
click at [261, 114] on link "Edit" at bounding box center [272, 110] width 40 height 29
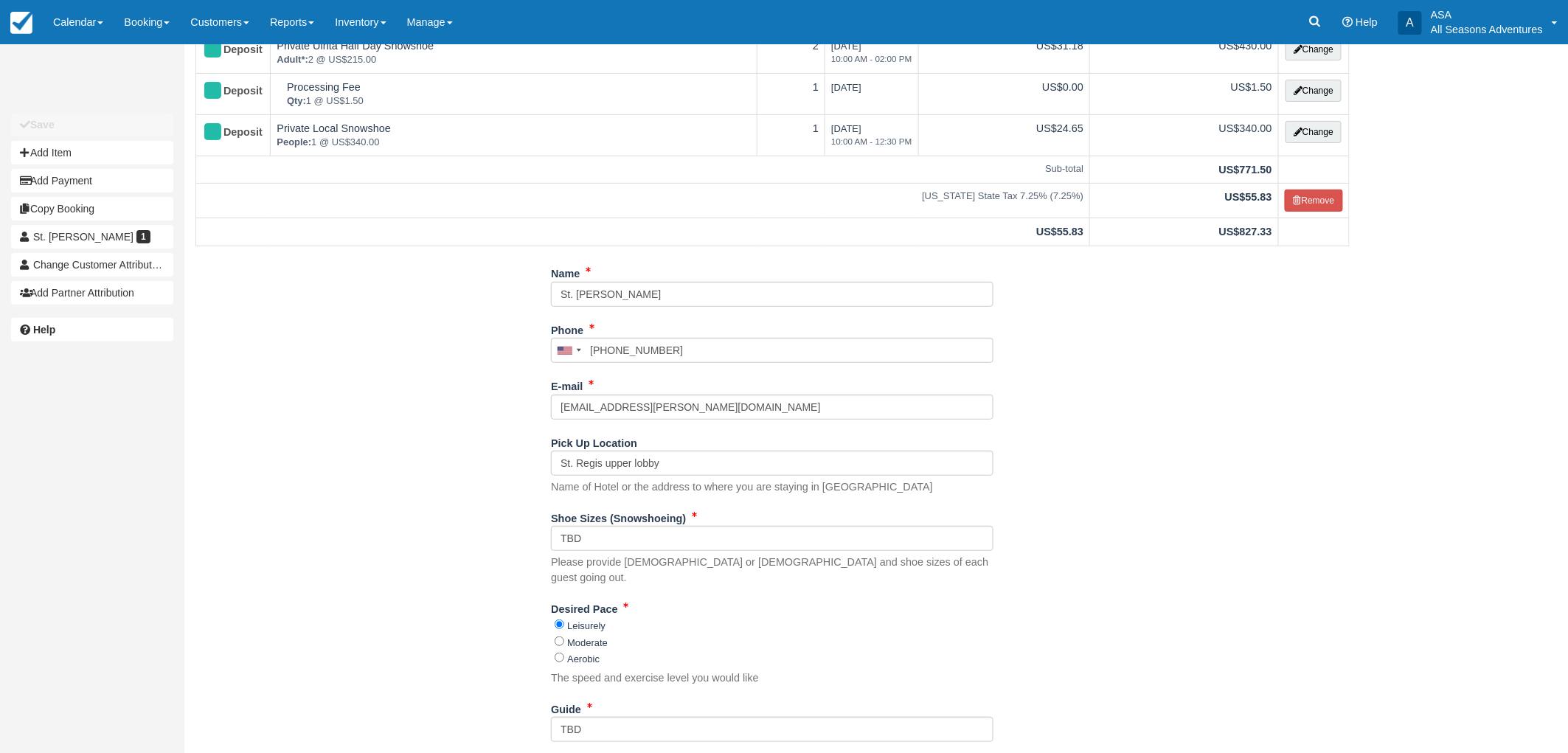
scroll to position [328, 0]
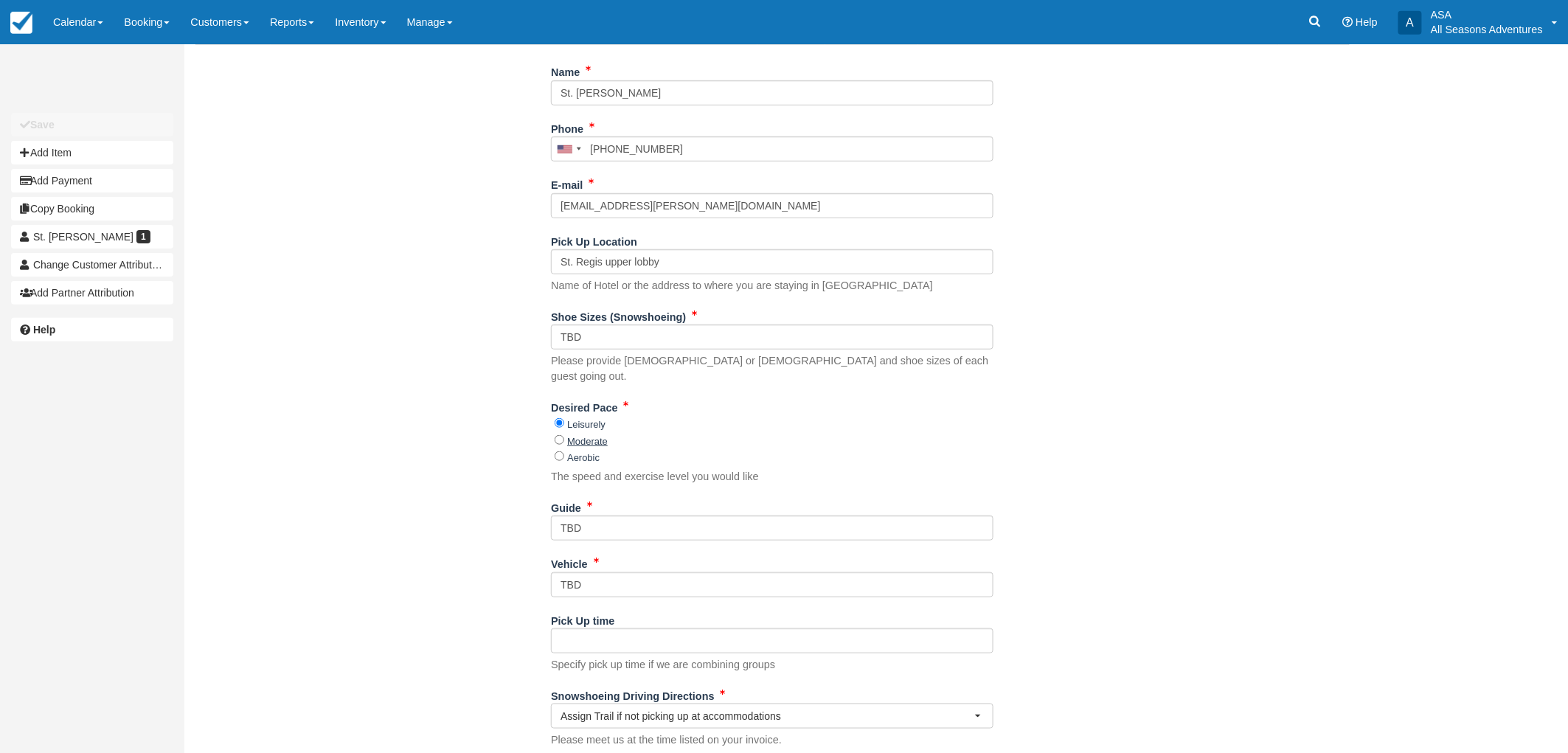
click at [580, 436] on label "Moderate" at bounding box center [587, 441] width 41 height 11
click at [564, 435] on input "Moderate" at bounding box center [559, 439] width 10 height 10
radio input "true"
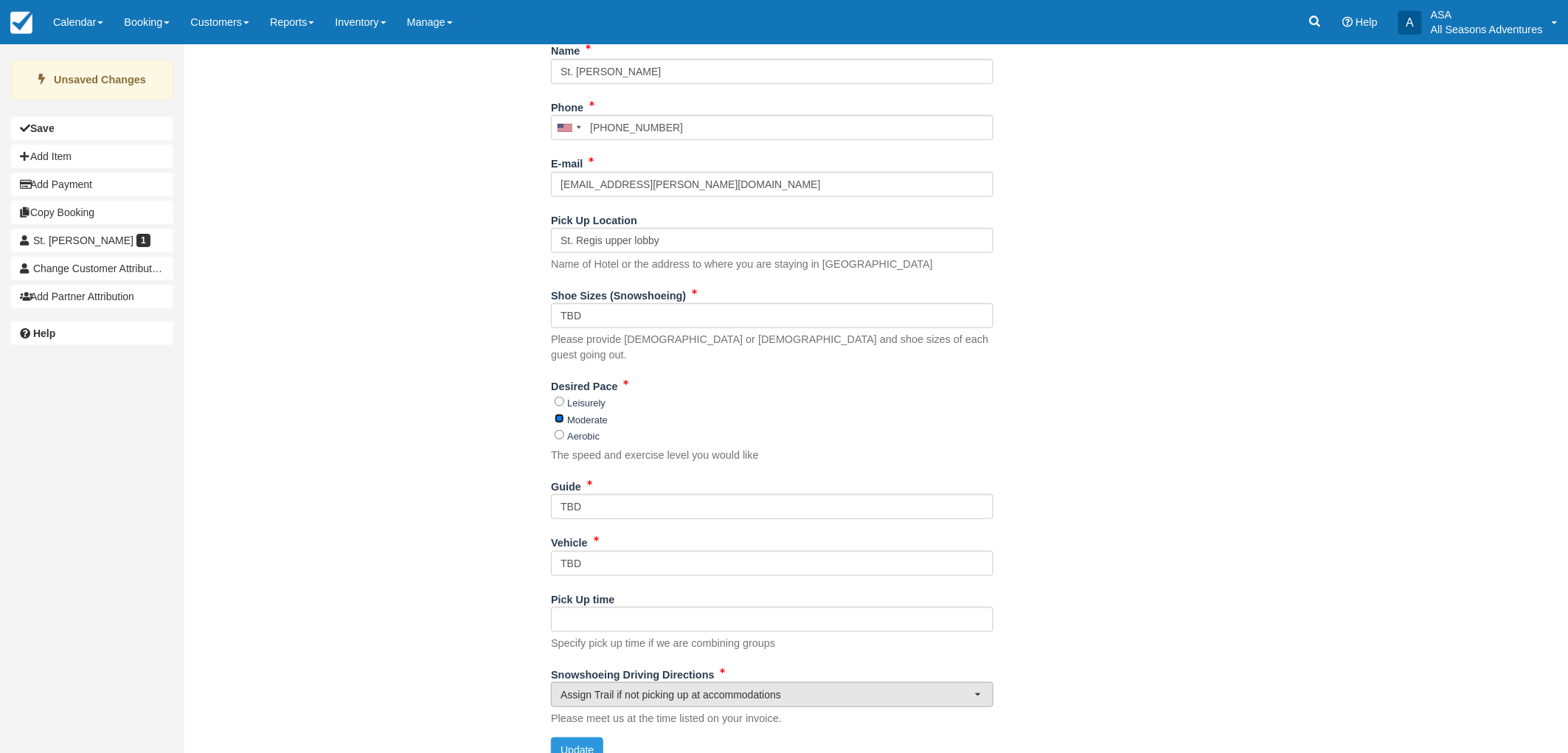
scroll to position [355, 0]
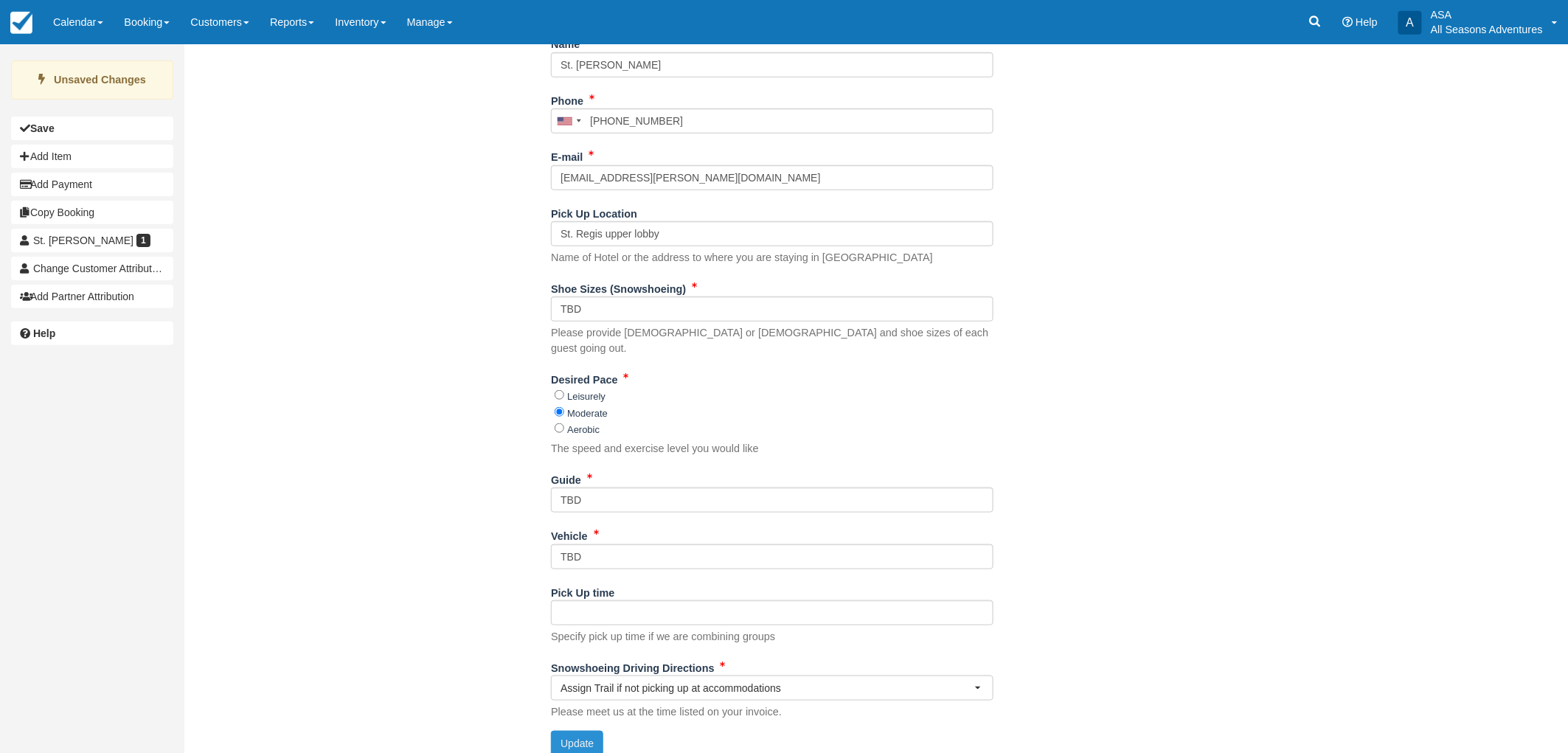
click at [587, 734] on button "Update" at bounding box center [577, 743] width 52 height 25
type input "[PHONE_NUMBER]"
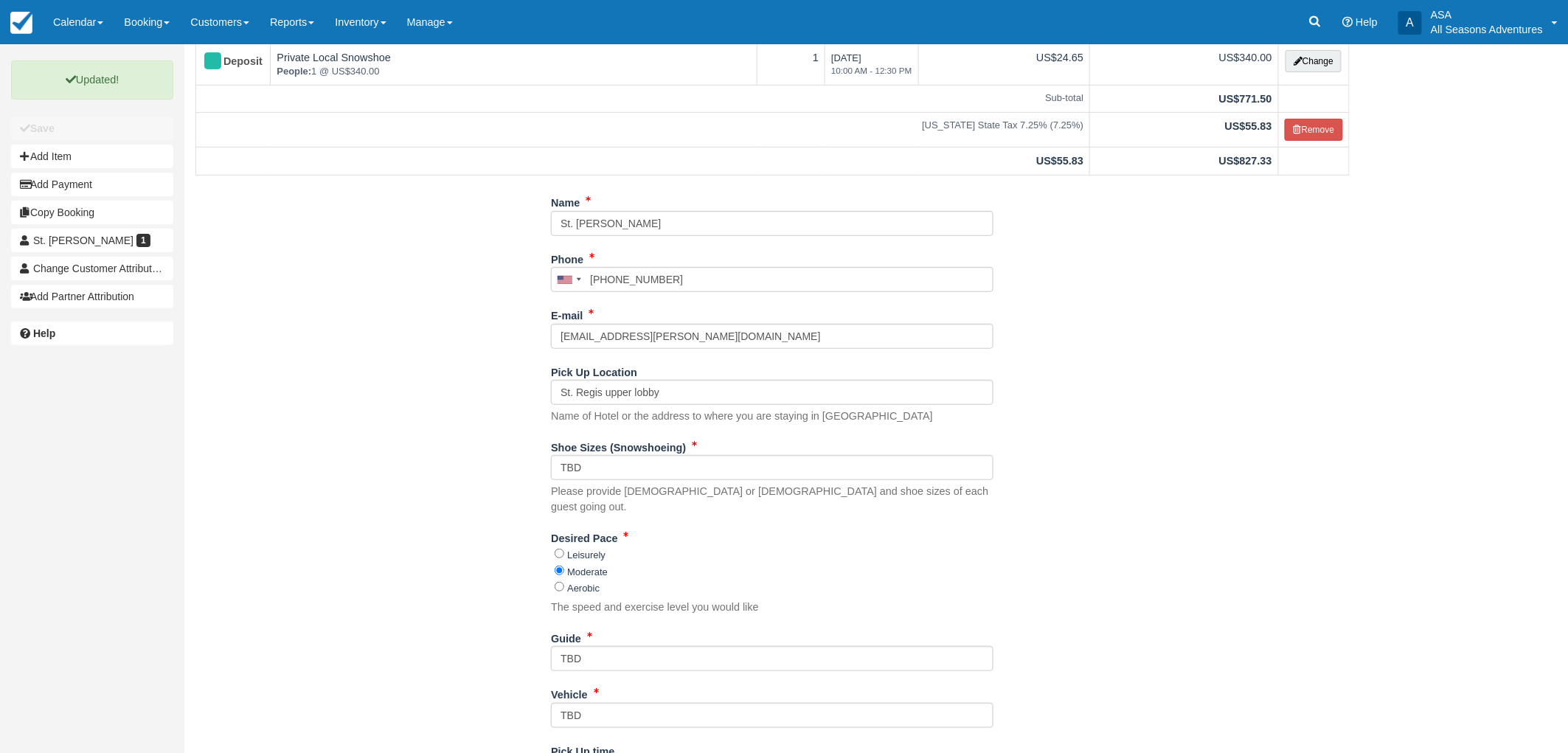
scroll to position [0, 0]
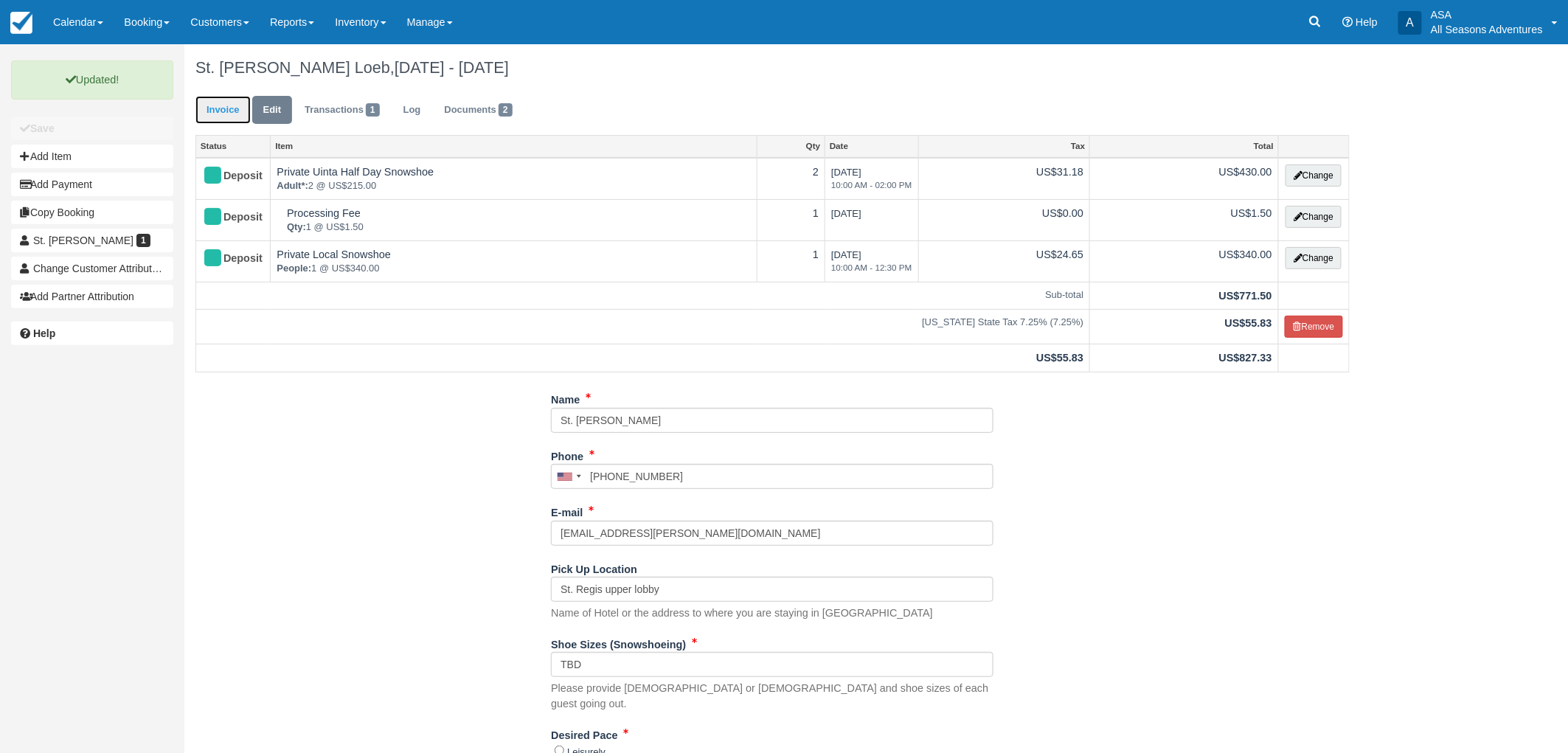
click at [220, 106] on link "Invoice" at bounding box center [223, 110] width 55 height 29
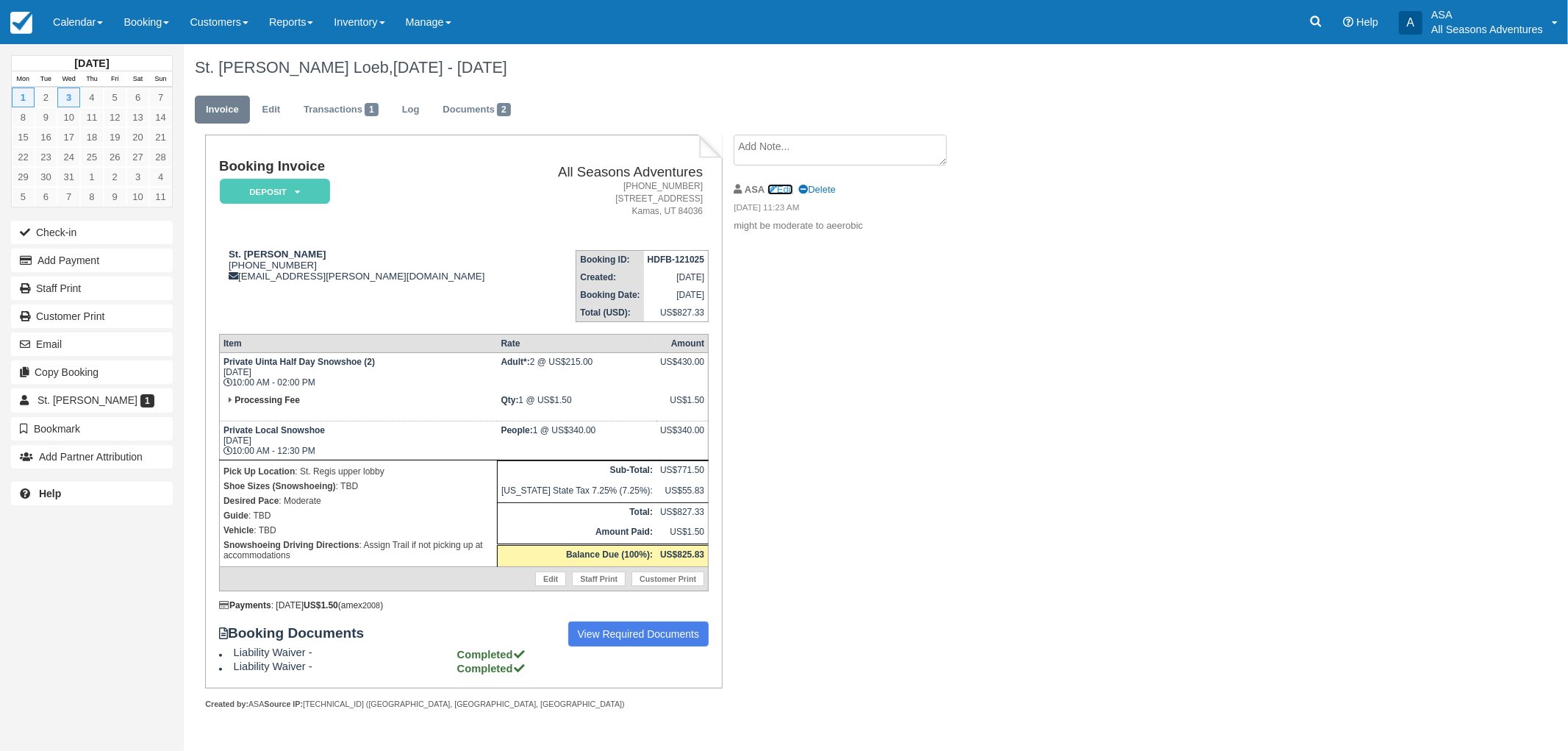
click at [791, 188] on link "Edit" at bounding box center [780, 189] width 26 height 11
drag, startPoint x: 894, startPoint y: 144, endPoint x: 689, endPoint y: 149, distance: 205.1
click at [689, 149] on div "Booking Invoice Deposit   Pending Reserved Paid Waiting Cancelled All Seasons A…" at bounding box center [588, 438] width 809 height 607
type textarea "M"
type textarea "Want good views!"
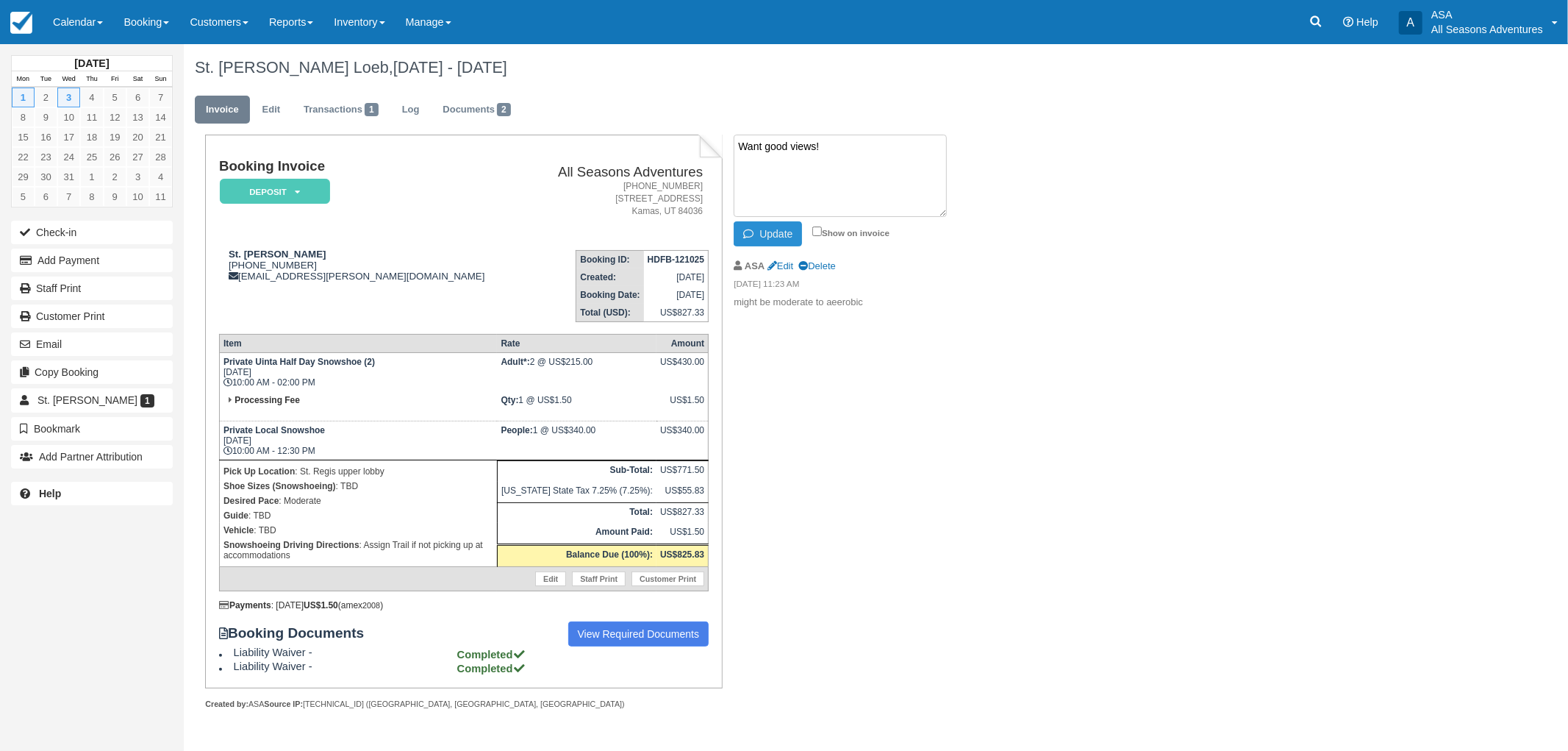
click at [769, 233] on button "Update" at bounding box center [767, 234] width 68 height 25
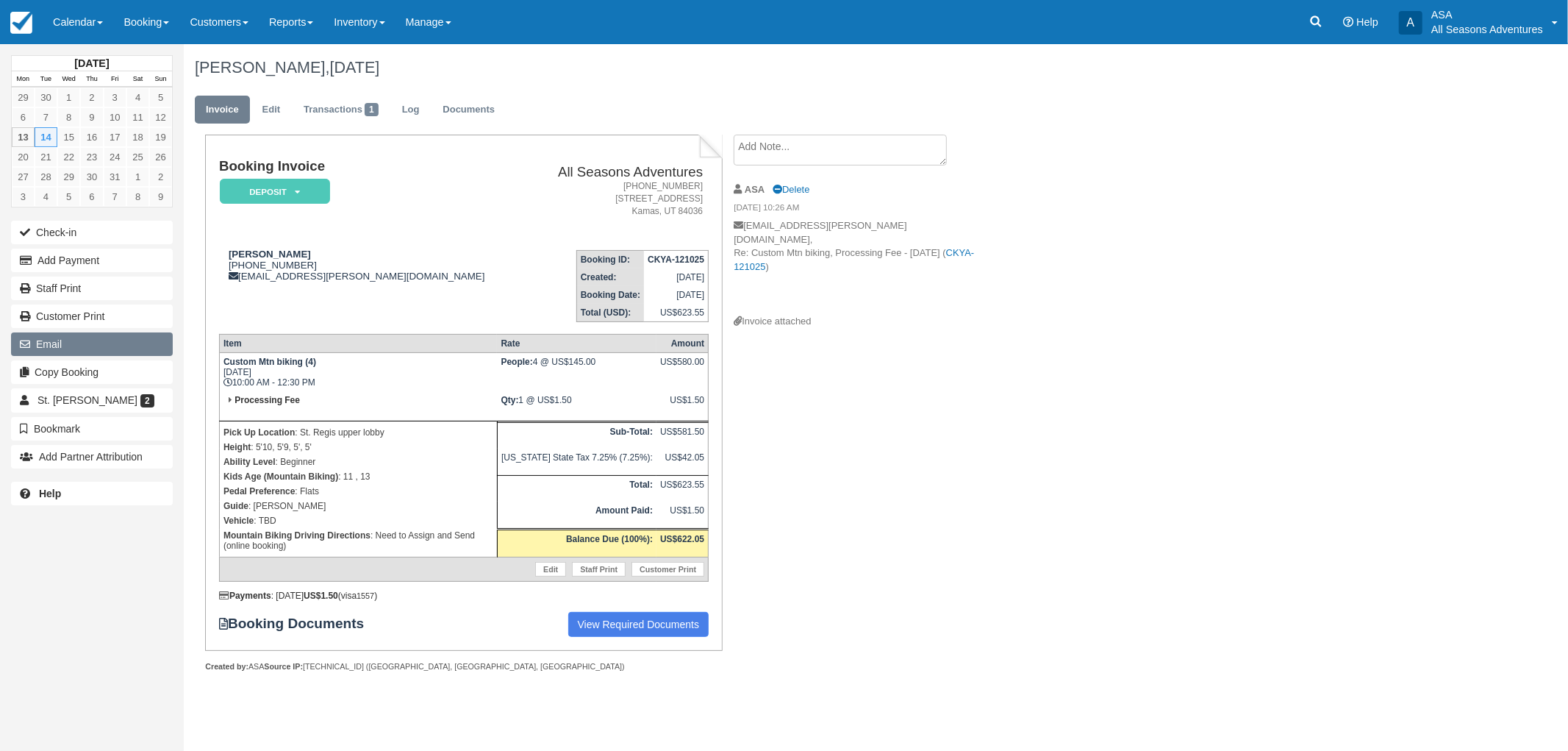
click at [68, 348] on button "Email" at bounding box center [92, 345] width 162 height 24
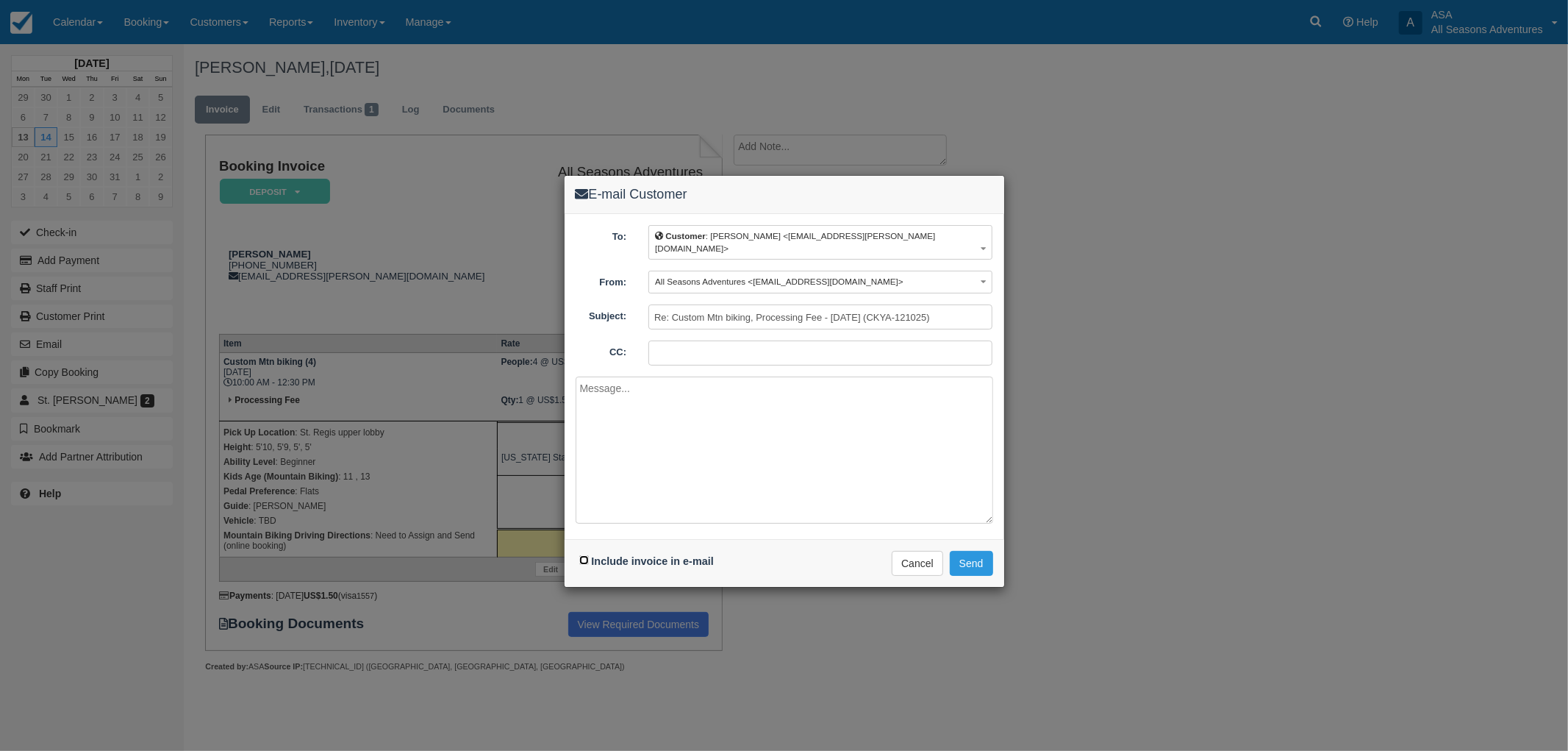
click at [583, 555] on input "Include invoice in e-mail" at bounding box center [583, 560] width 10 height 10
checkbox input "true"
click at [654, 456] on textarea at bounding box center [784, 450] width 417 height 147
type textarea "G"
type textarea "H"
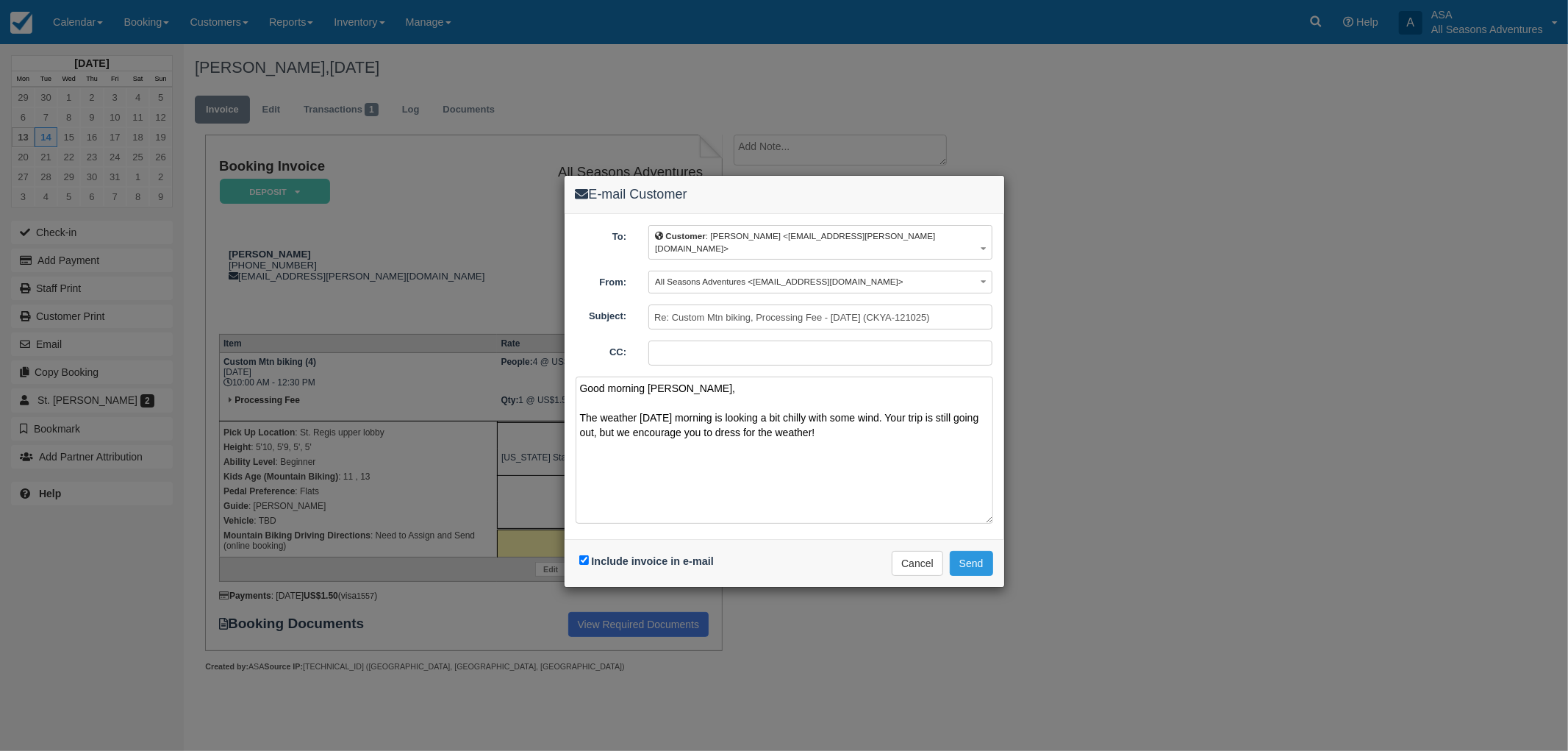
click at [770, 417] on textarea "Good morning Clay, The weather tomorrow morning is looking a bit chilly with so…" at bounding box center [784, 450] width 417 height 147
click at [634, 399] on textarea "Good morning Clay, The weather tomorrow morning is looking a bit chilly with so…" at bounding box center [784, 450] width 417 height 147
click at [639, 404] on textarea "Good morning Clay, The weather tomorrow morning is looking a bit chilly with so…" at bounding box center [784, 450] width 417 height 147
click at [635, 401] on textarea "Good morning Clay, The weather tomorrow morning is looking a bit chilly with so…" at bounding box center [784, 450] width 417 height 147
drag, startPoint x: 873, startPoint y: 427, endPoint x: 540, endPoint y: 409, distance: 333.5
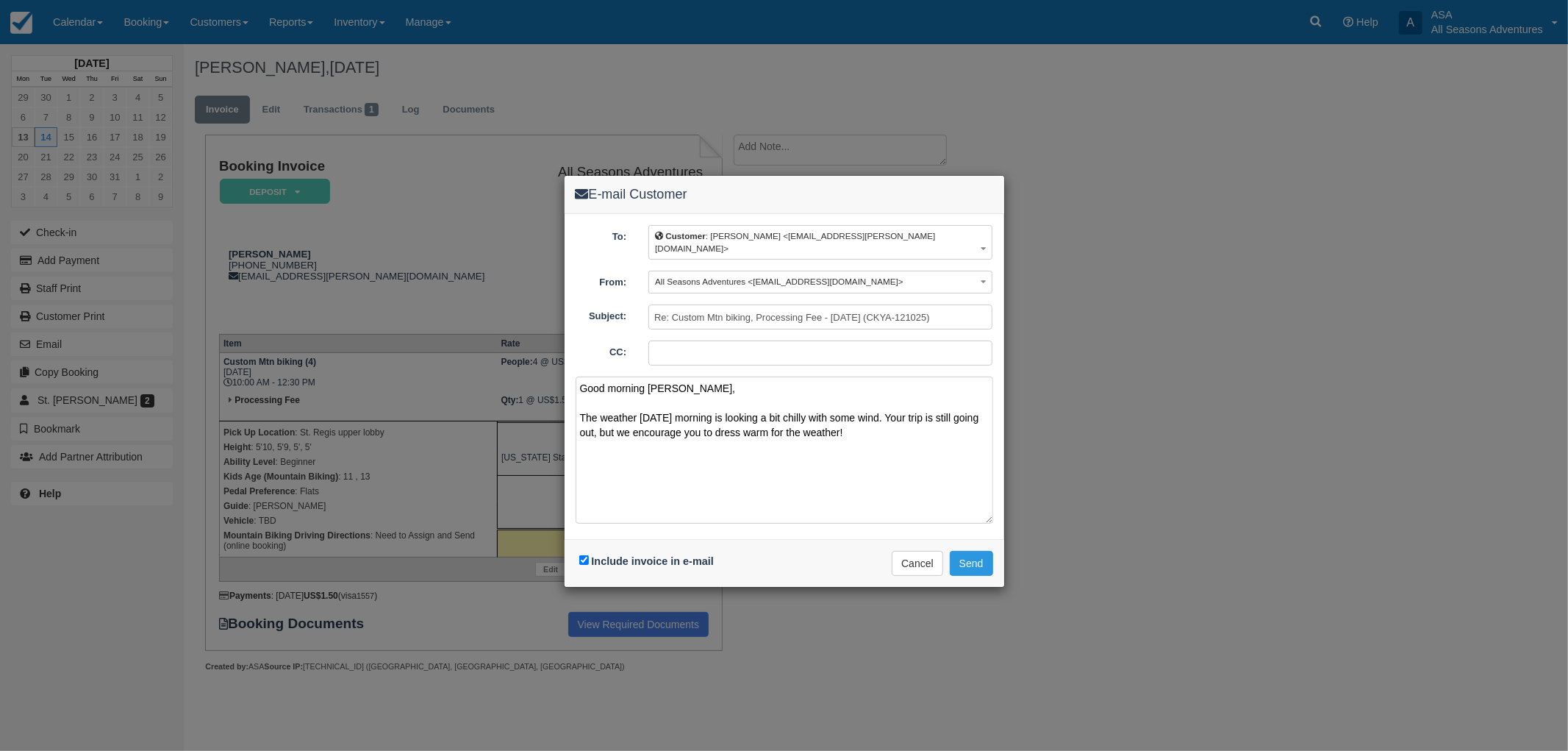
click at [540, 409] on div "E-mail Customer To: Customer : Clay Demore <rayne.wikoff@stregis.com> Customer …" at bounding box center [784, 376] width 1568 height 751
click at [784, 424] on textarea "Good morning Clay, The weather tomorrow morning is looking a bit chilly with so…" at bounding box center [784, 450] width 417 height 147
click at [909, 430] on textarea "Good morning Clay, The weather tomorrow morning is looking a bit chilly with so…" at bounding box center [784, 450] width 417 height 147
drag, startPoint x: 733, startPoint y: 446, endPoint x: 570, endPoint y: 403, distance: 168.6
click at [570, 403] on div "To: Customer : Clay Demore <rayne.wikoff@stregis.com> Customer : Clay Demore <r…" at bounding box center [784, 377] width 439 height 325
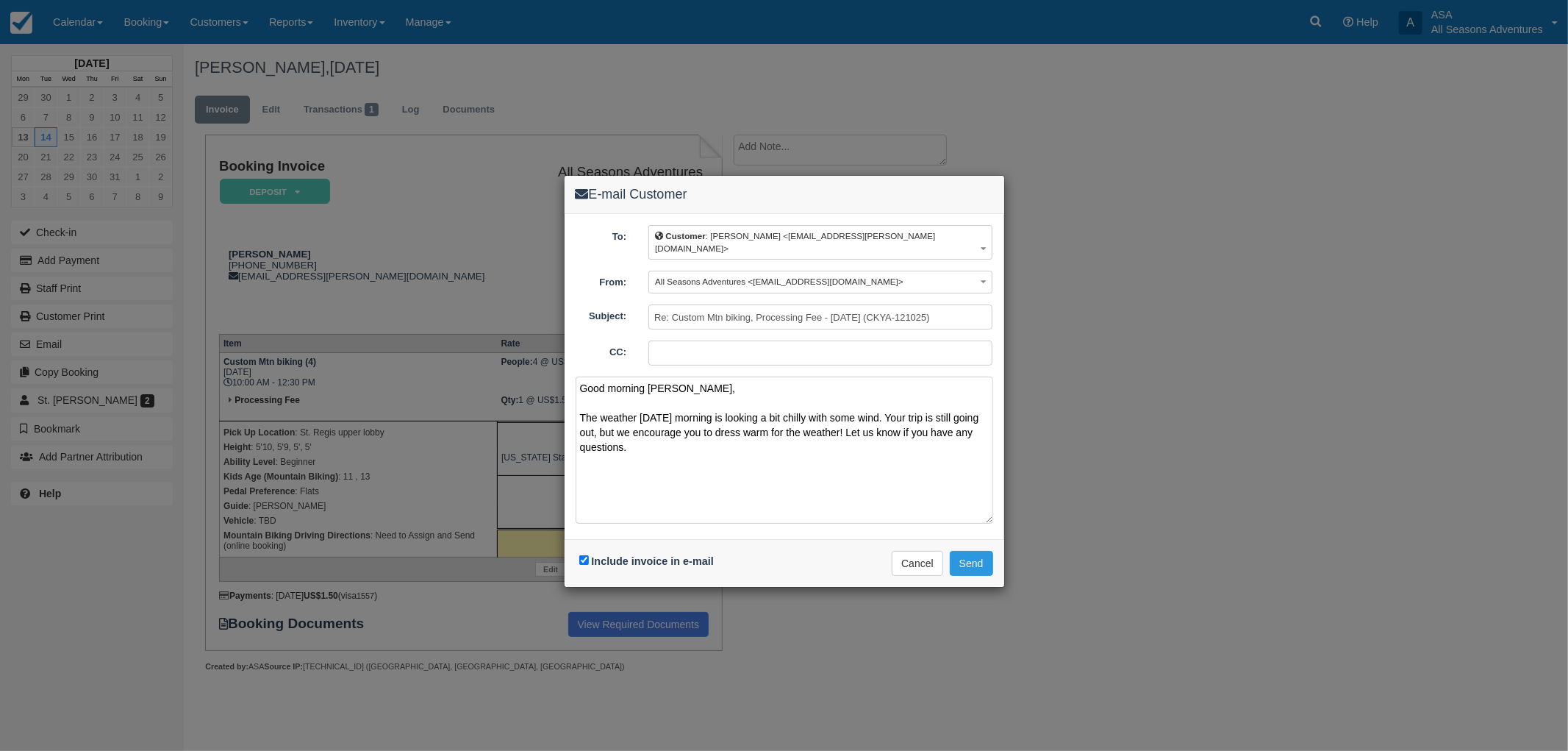
click at [758, 456] on textarea "Good morning Clay, The weather tomorrow morning is looking a bit chilly with so…" at bounding box center [784, 450] width 417 height 147
type textarea "Good morning Clay, The weather tomorrow morning is looking a bit chilly with so…"
click at [976, 556] on button "Send" at bounding box center [971, 563] width 43 height 25
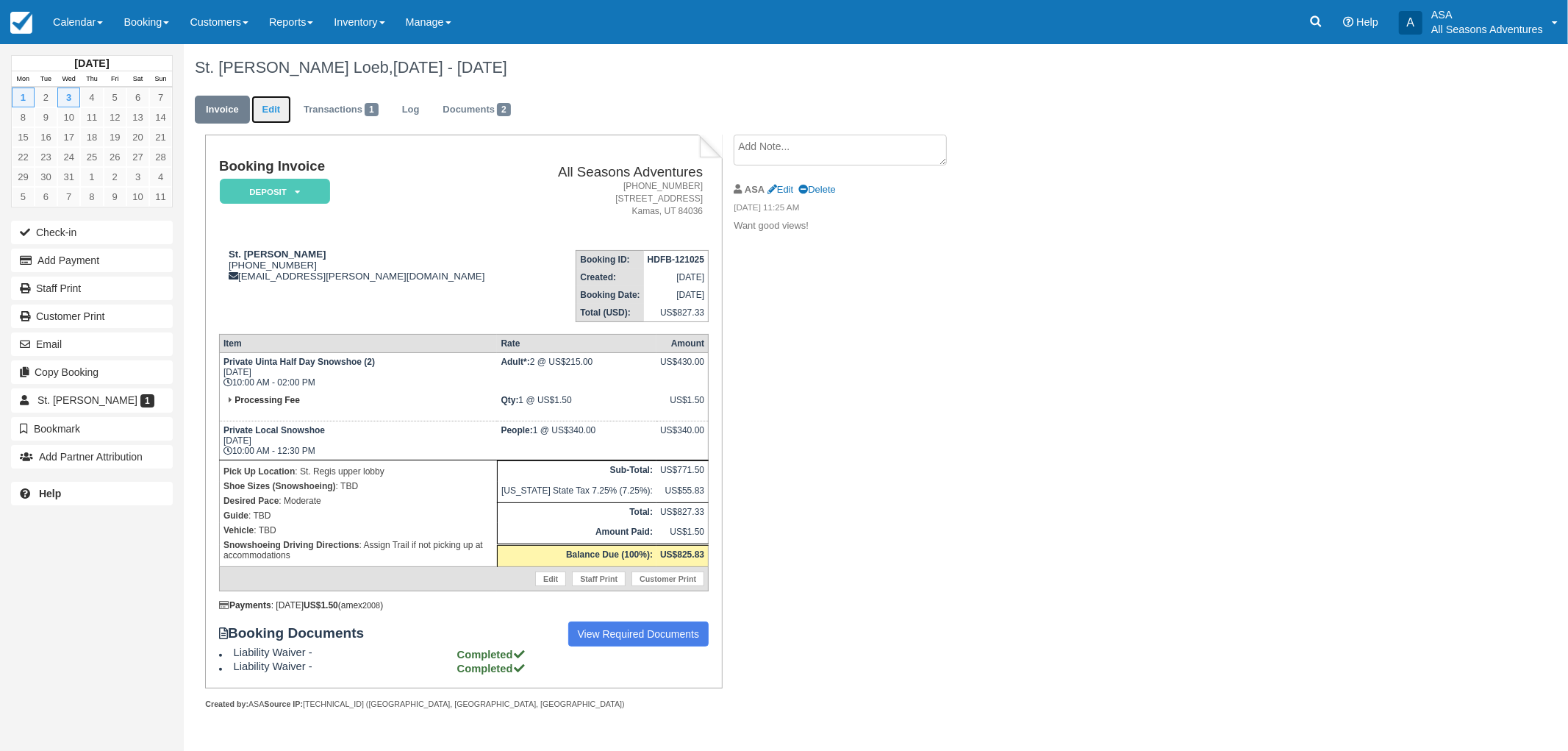
click at [276, 114] on link "Edit" at bounding box center [272, 110] width 40 height 29
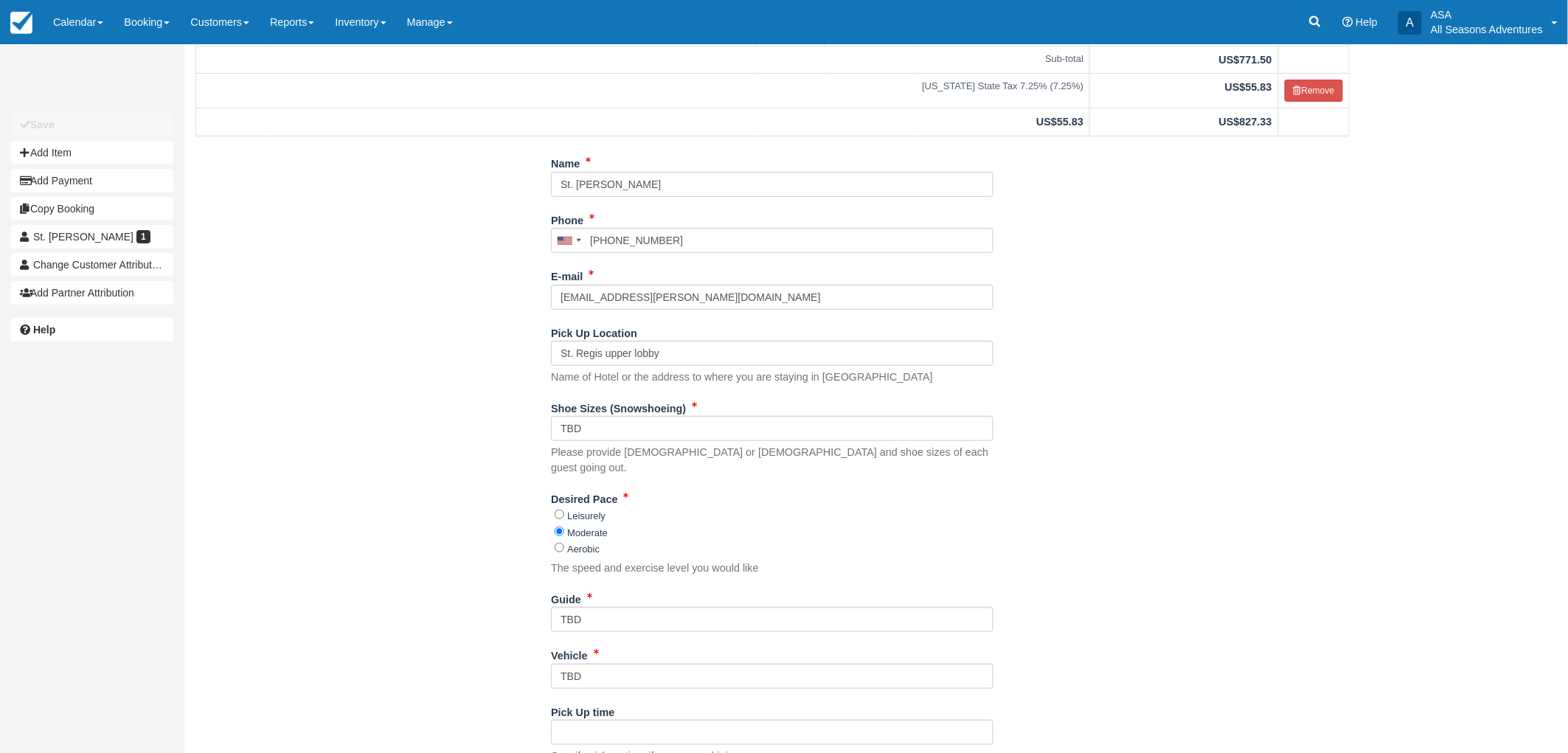
scroll to position [246, 0]
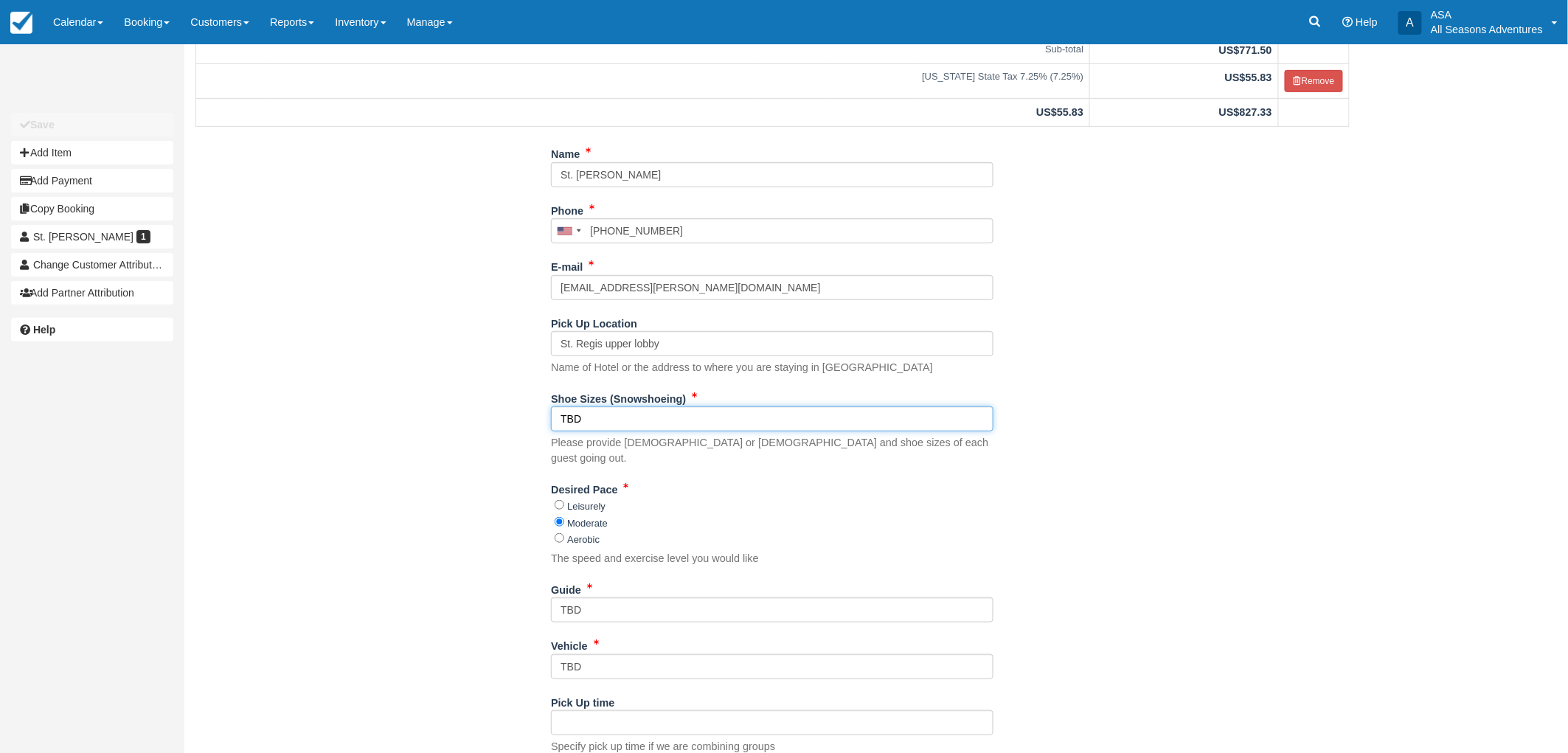
drag, startPoint x: 595, startPoint y: 418, endPoint x: 454, endPoint y: 407, distance: 141.4
click at [454, 407] on div "Name St. [PERSON_NAME] Phone [GEOGRAPHIC_DATA] +1 [GEOGRAPHIC_DATA] +1 [GEOGRAP…" at bounding box center [772, 509] width 1176 height 735
click at [632, 420] on input "TBD" at bounding box center [771, 419] width 442 height 25
type input "T"
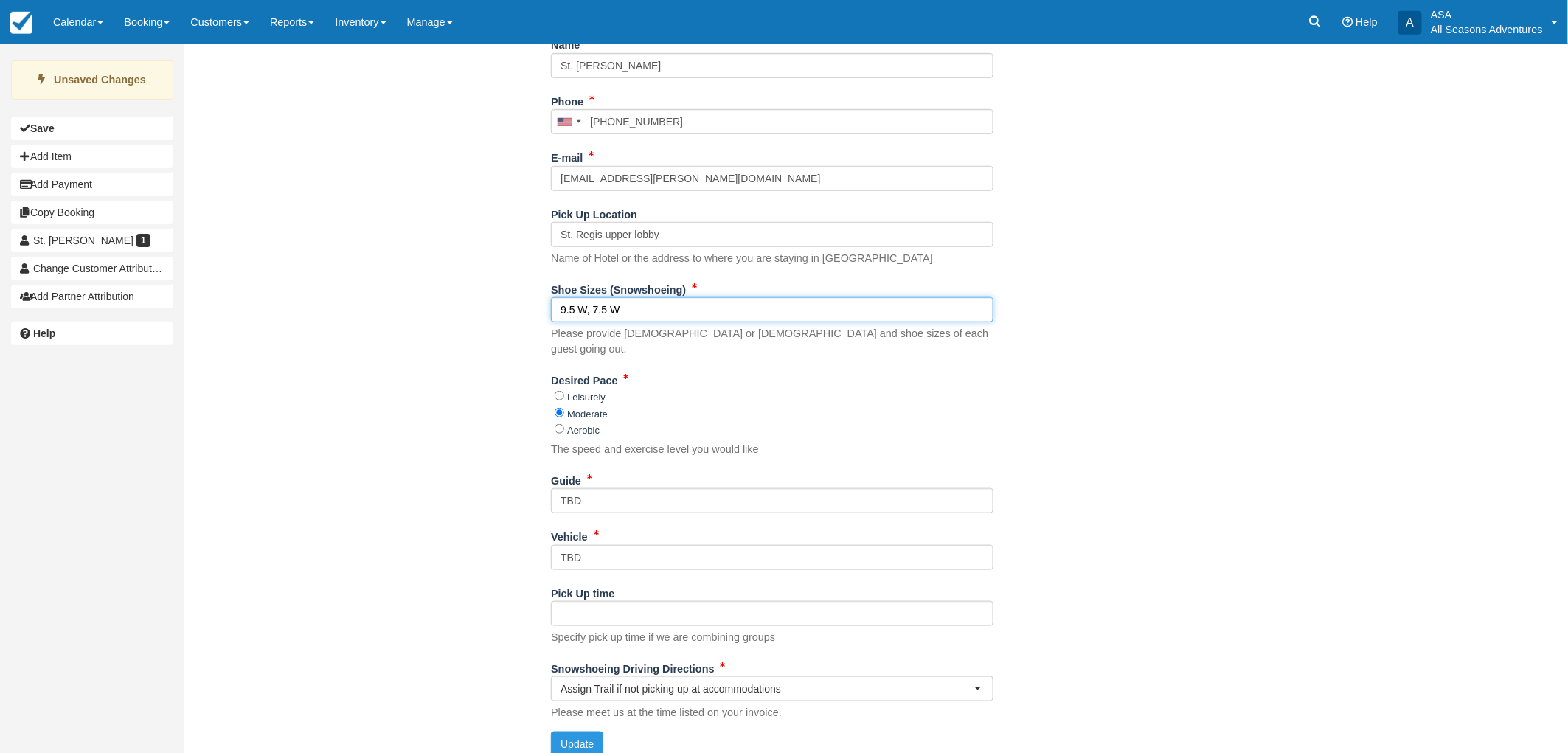
scroll to position [355, 0]
type input "9.5 W, 7.5 W"
click at [575, 731] on button "Update" at bounding box center [577, 743] width 52 height 25
type input "+19012304331"
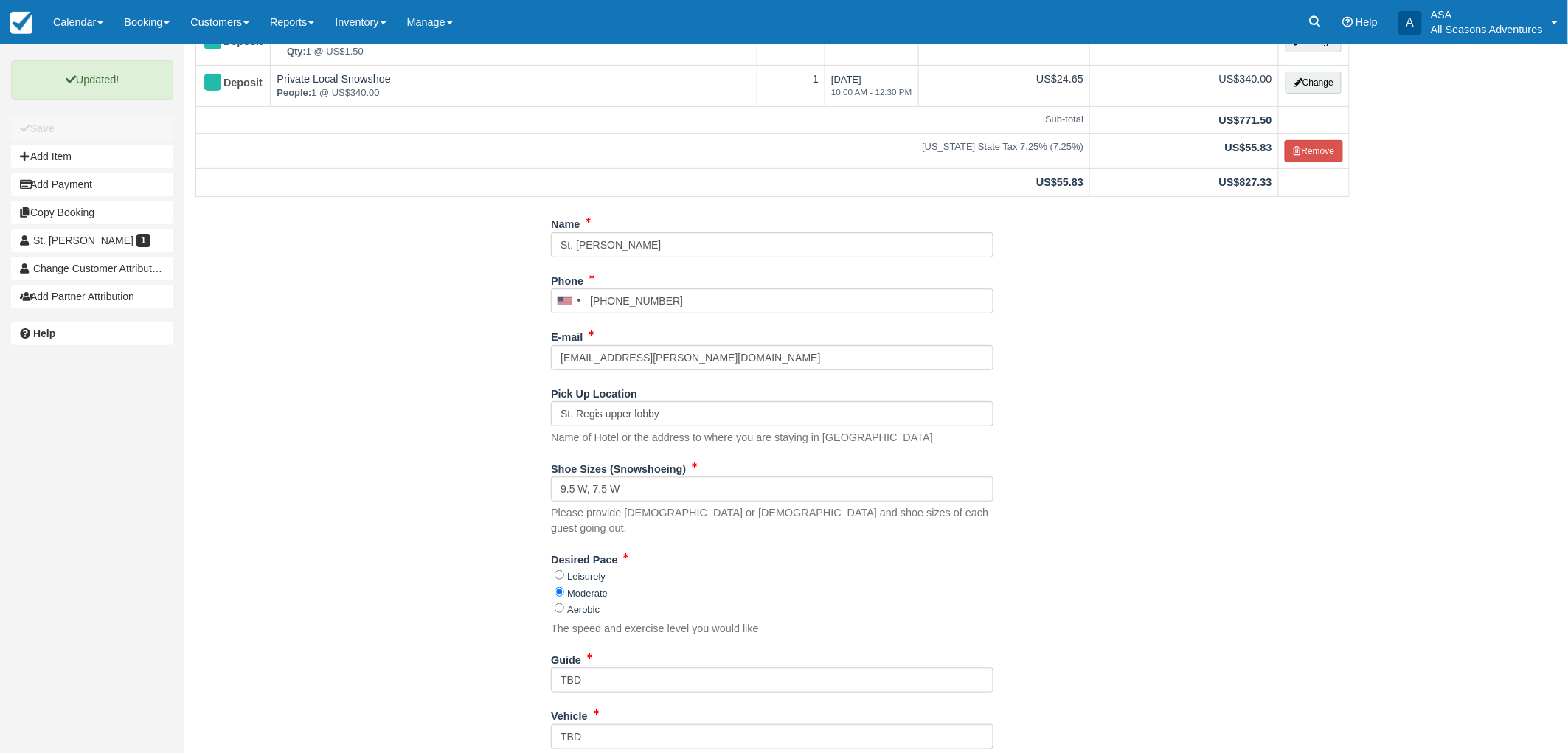
scroll to position [0, 0]
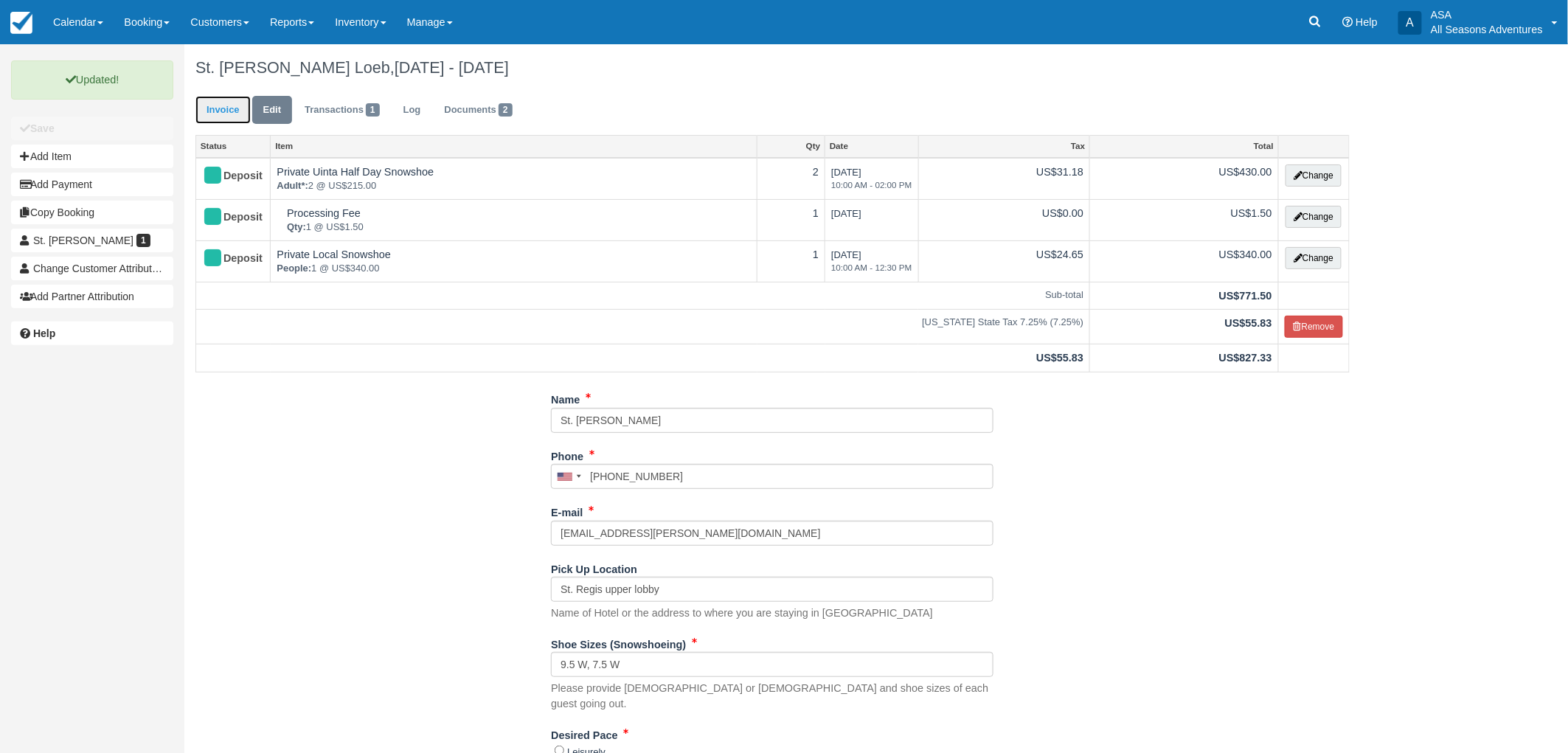
click at [216, 113] on link "Invoice" at bounding box center [223, 110] width 55 height 29
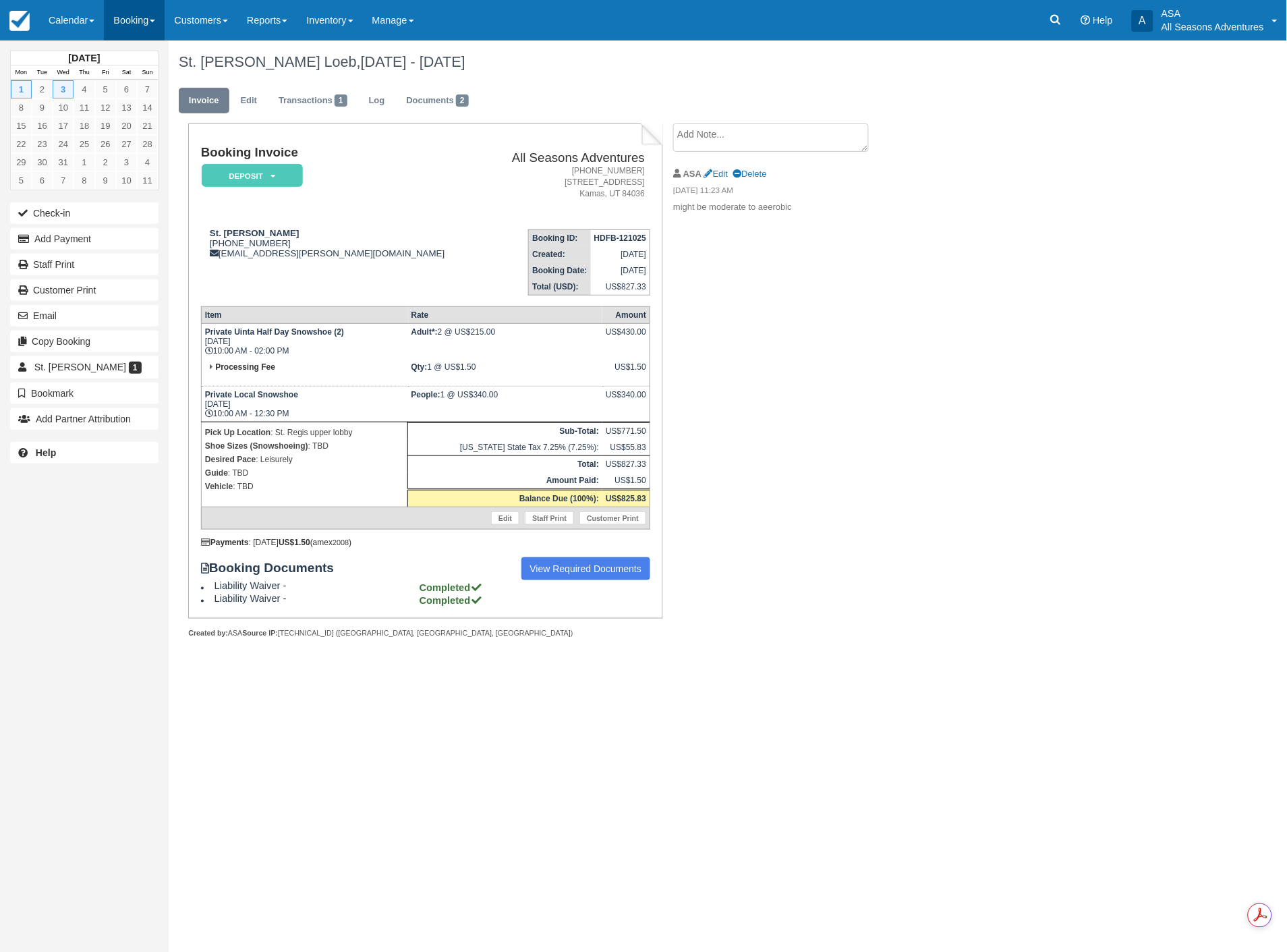
drag, startPoint x: 143, startPoint y: 29, endPoint x: 140, endPoint y: 38, distance: 9.5
click at [143, 30] on link "Booking" at bounding box center [134, 20] width 61 height 41
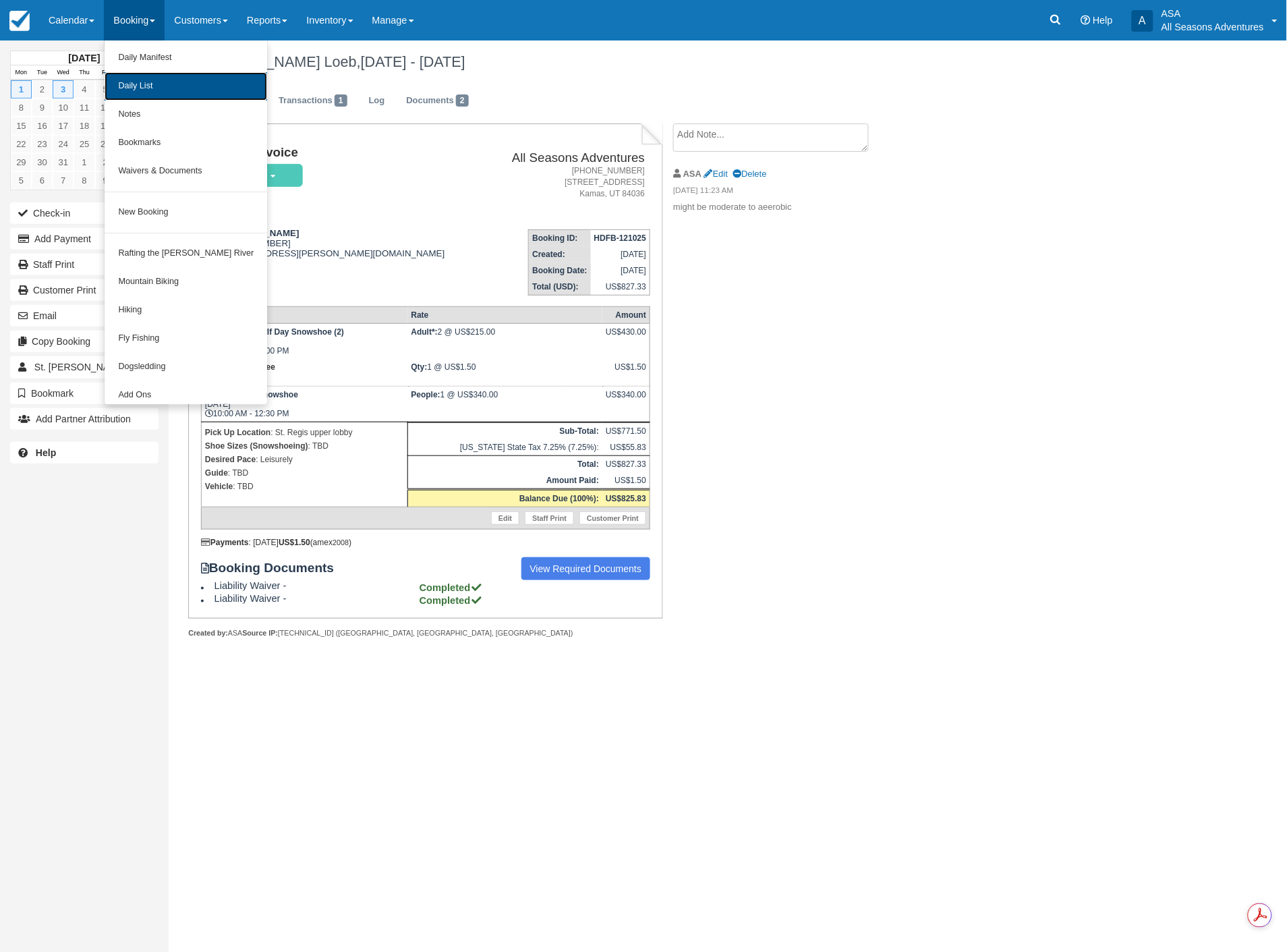
click at [126, 82] on link "Daily List" at bounding box center [186, 86] width 163 height 28
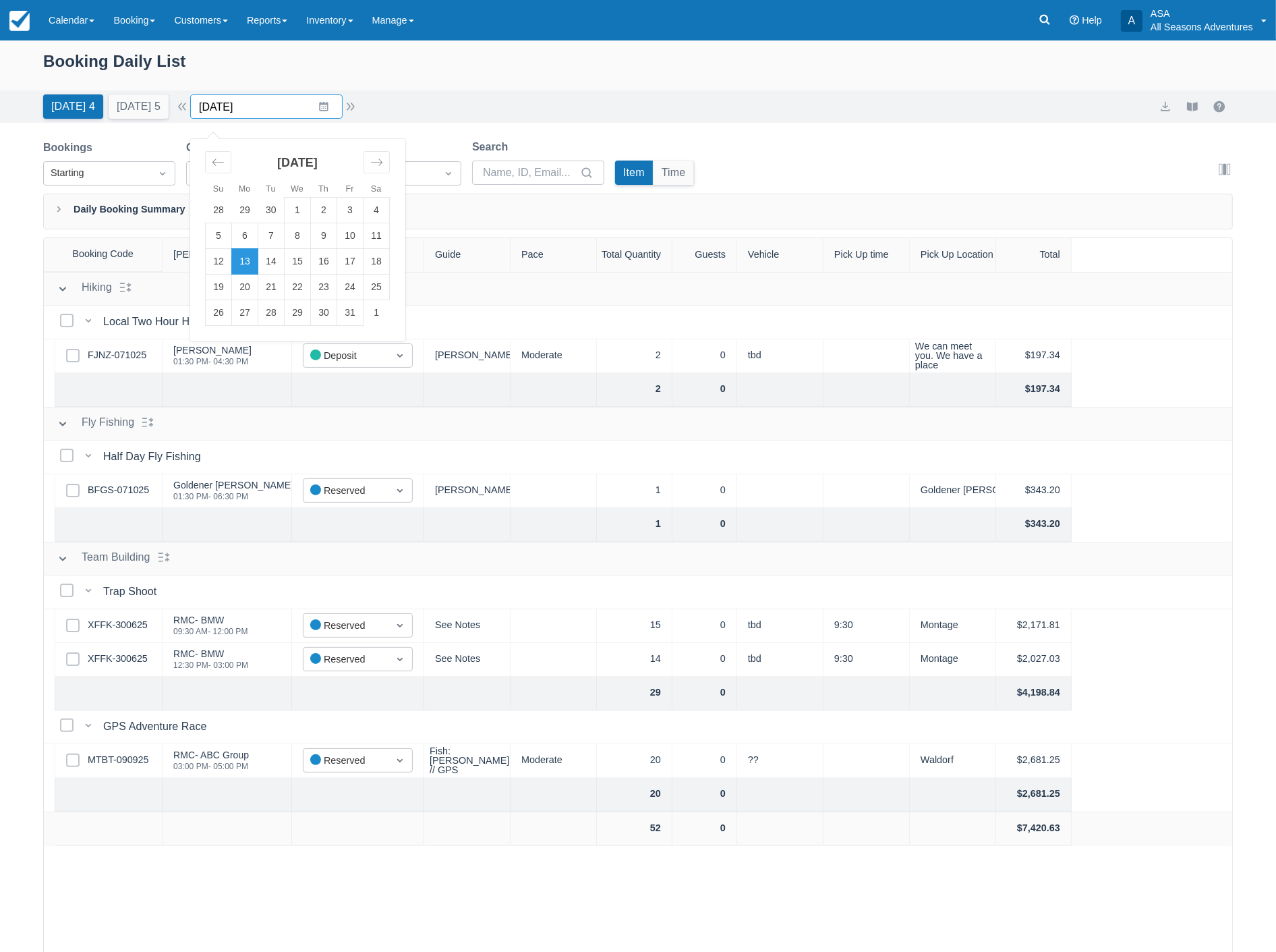
click at [277, 113] on input "10/13/25" at bounding box center [267, 107] width 153 height 24
click at [362, 263] on td "17" at bounding box center [350, 262] width 26 height 26
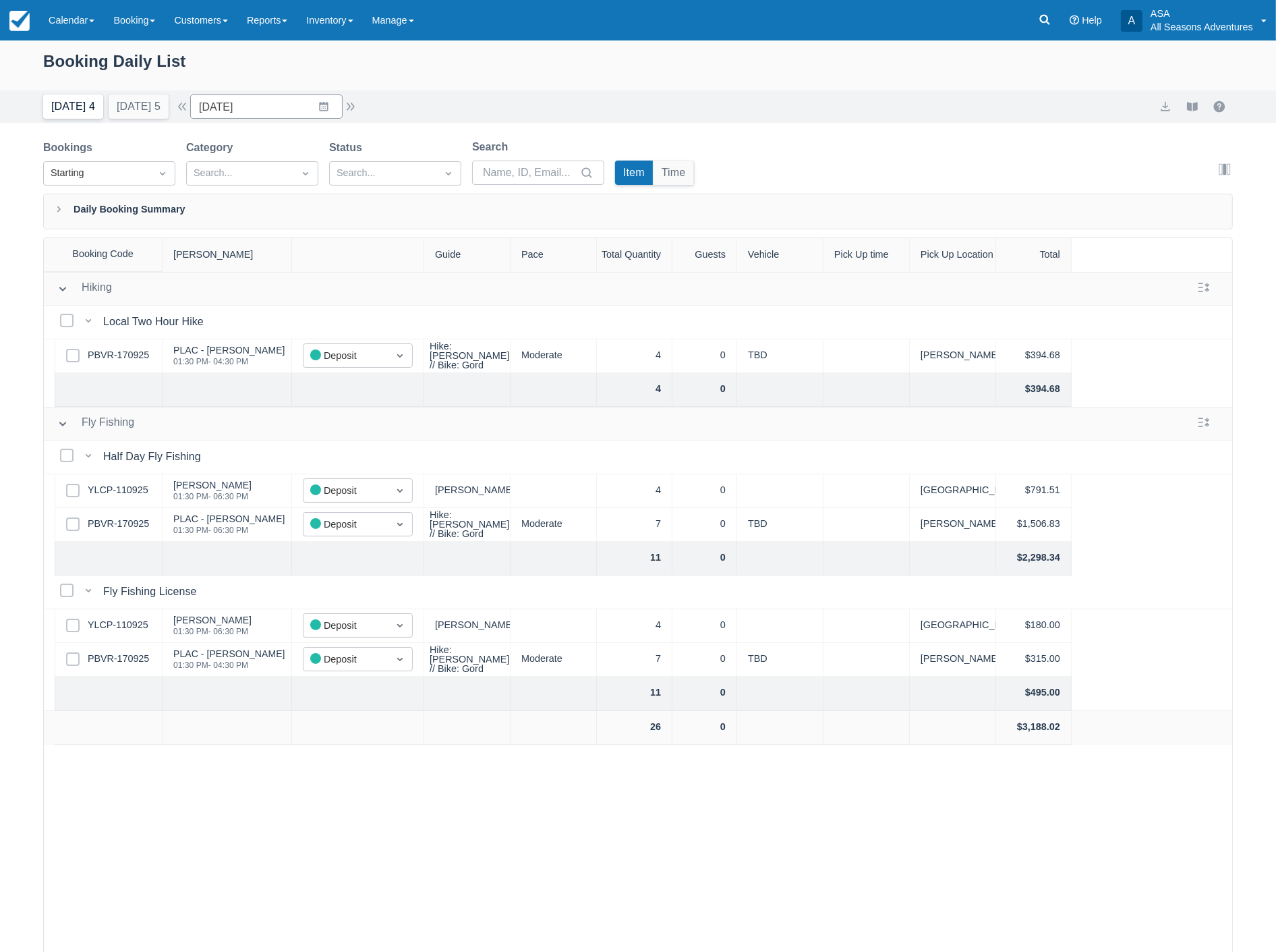
click at [62, 109] on button "[DATE] 4" at bounding box center [73, 107] width 60 height 24
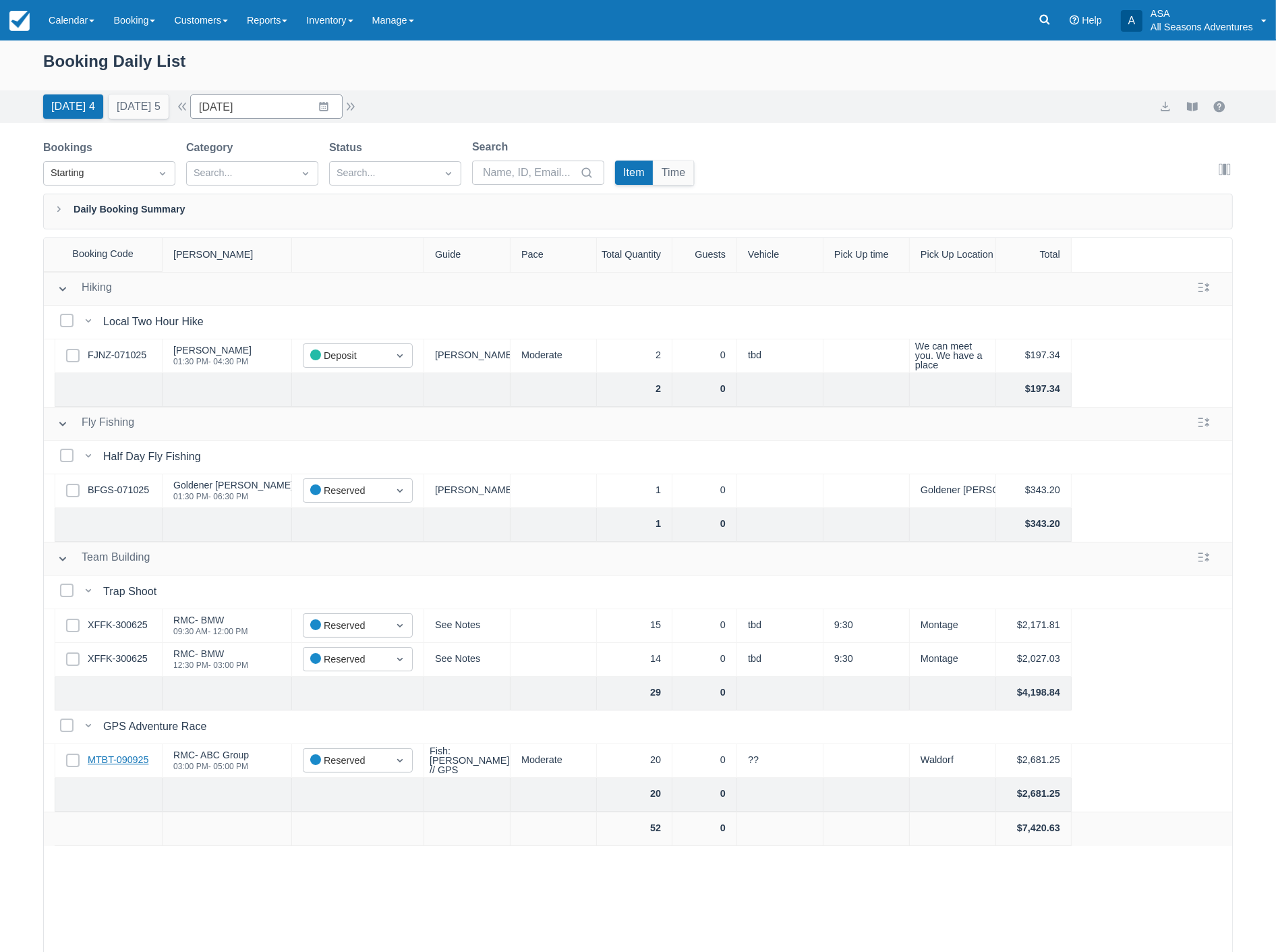
click at [116, 766] on link "MTBT-090925" at bounding box center [118, 760] width 61 height 15
click at [137, 105] on button "Tomorrow 5" at bounding box center [138, 107] width 60 height 24
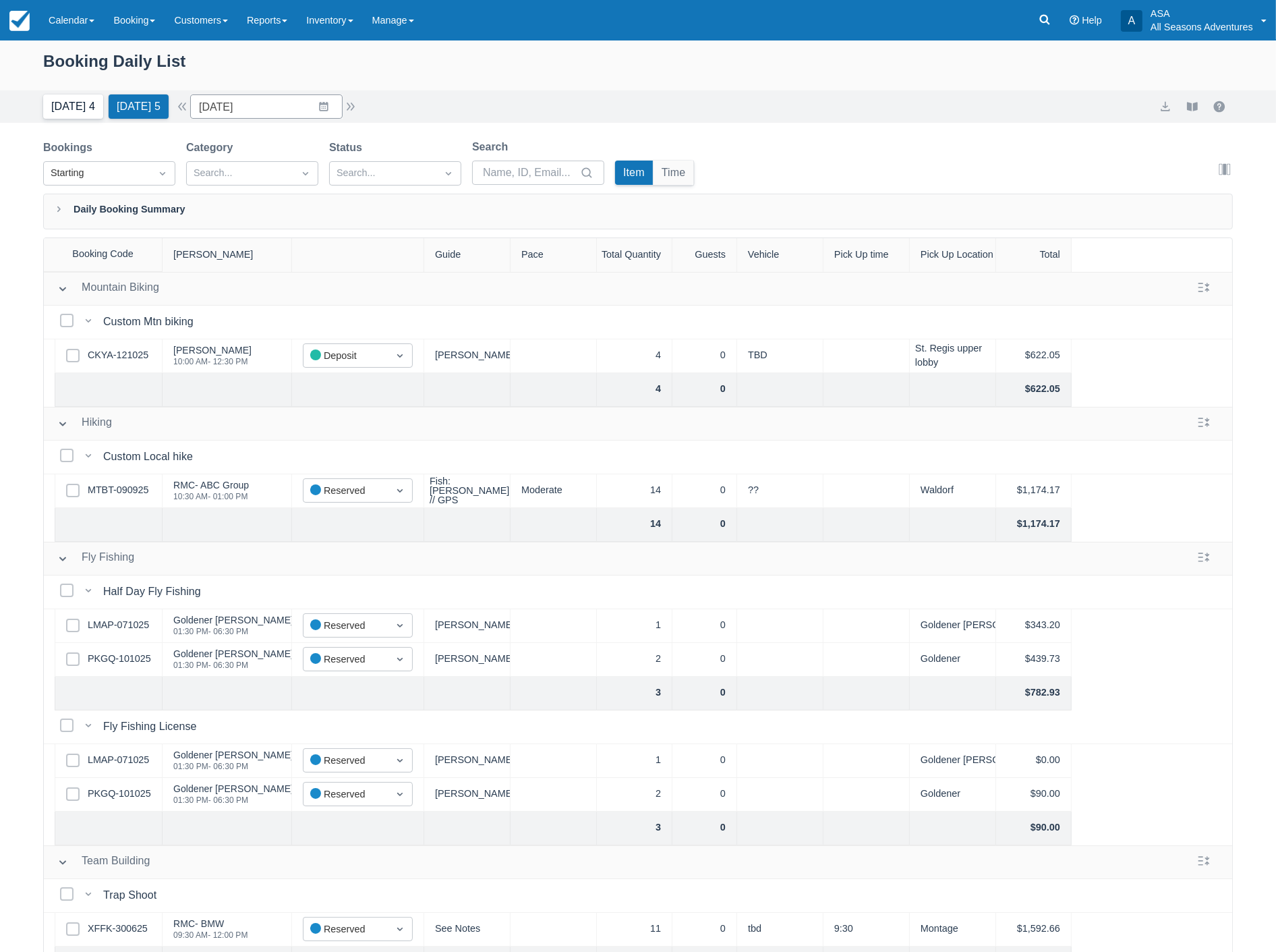
click at [76, 103] on button "Today 4" at bounding box center [73, 107] width 60 height 24
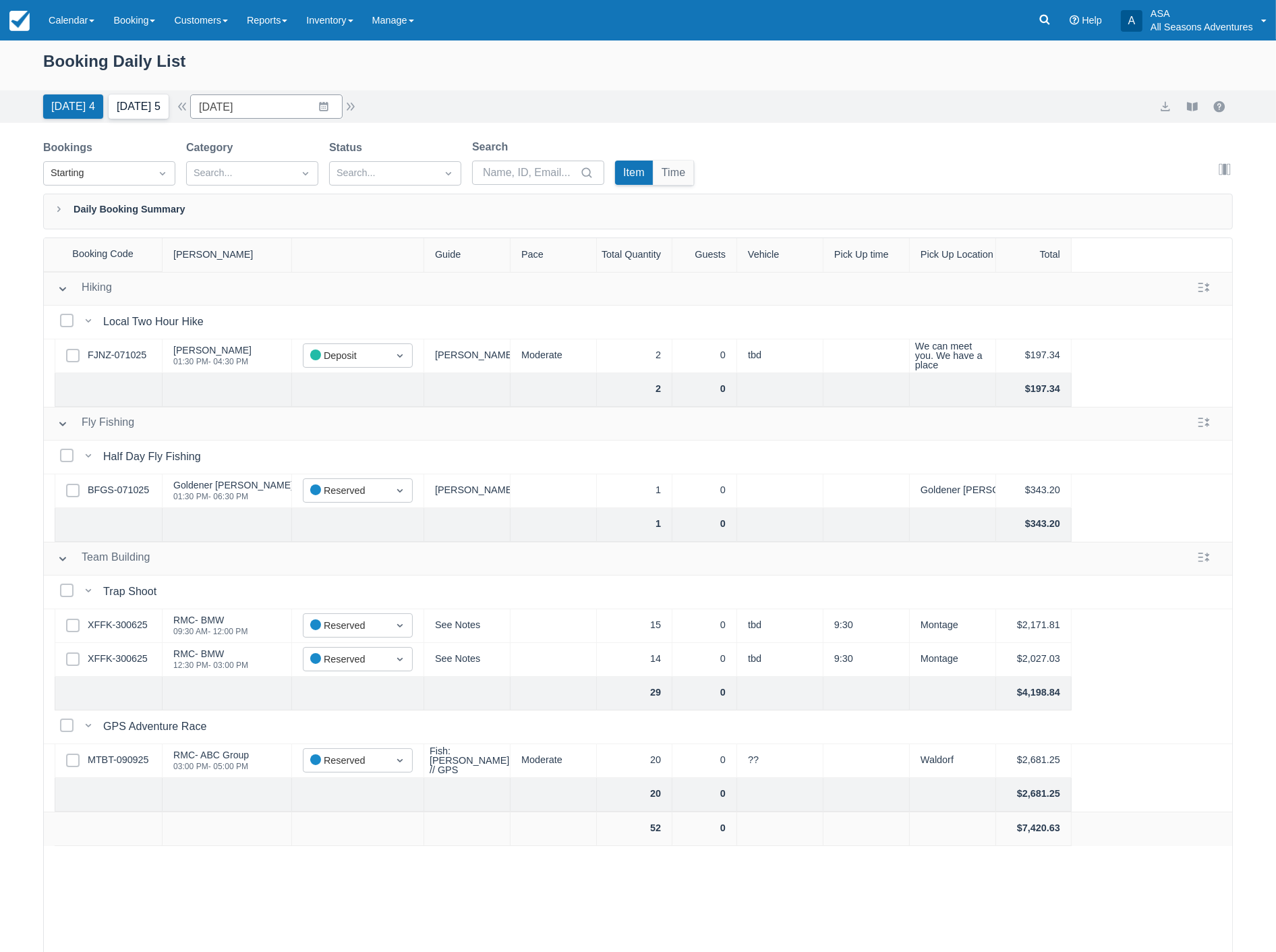
click at [136, 98] on button "Tomorrow 5" at bounding box center [138, 107] width 60 height 24
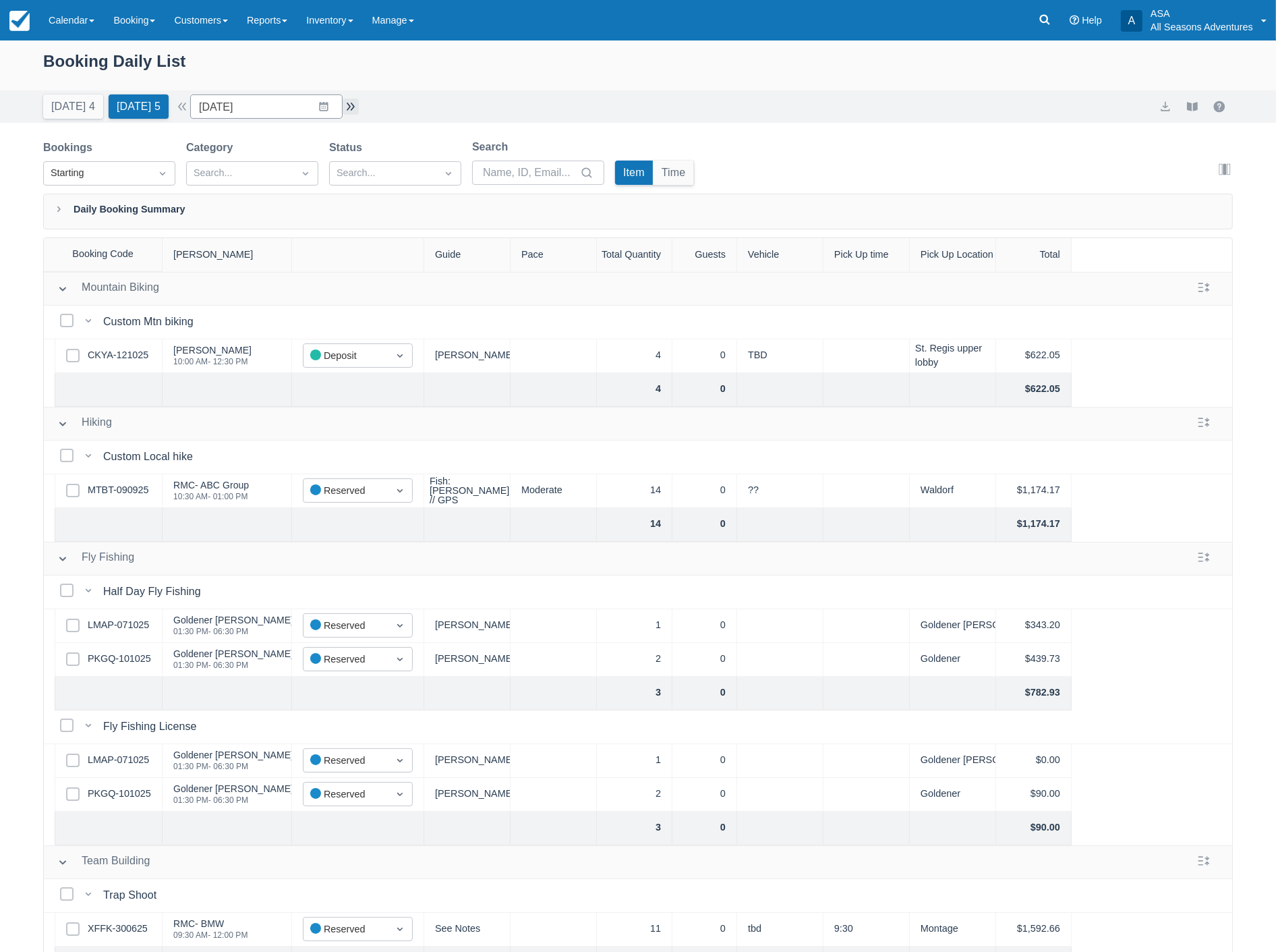
click at [358, 105] on button "button" at bounding box center [350, 107] width 16 height 16
type input "10/15/25"
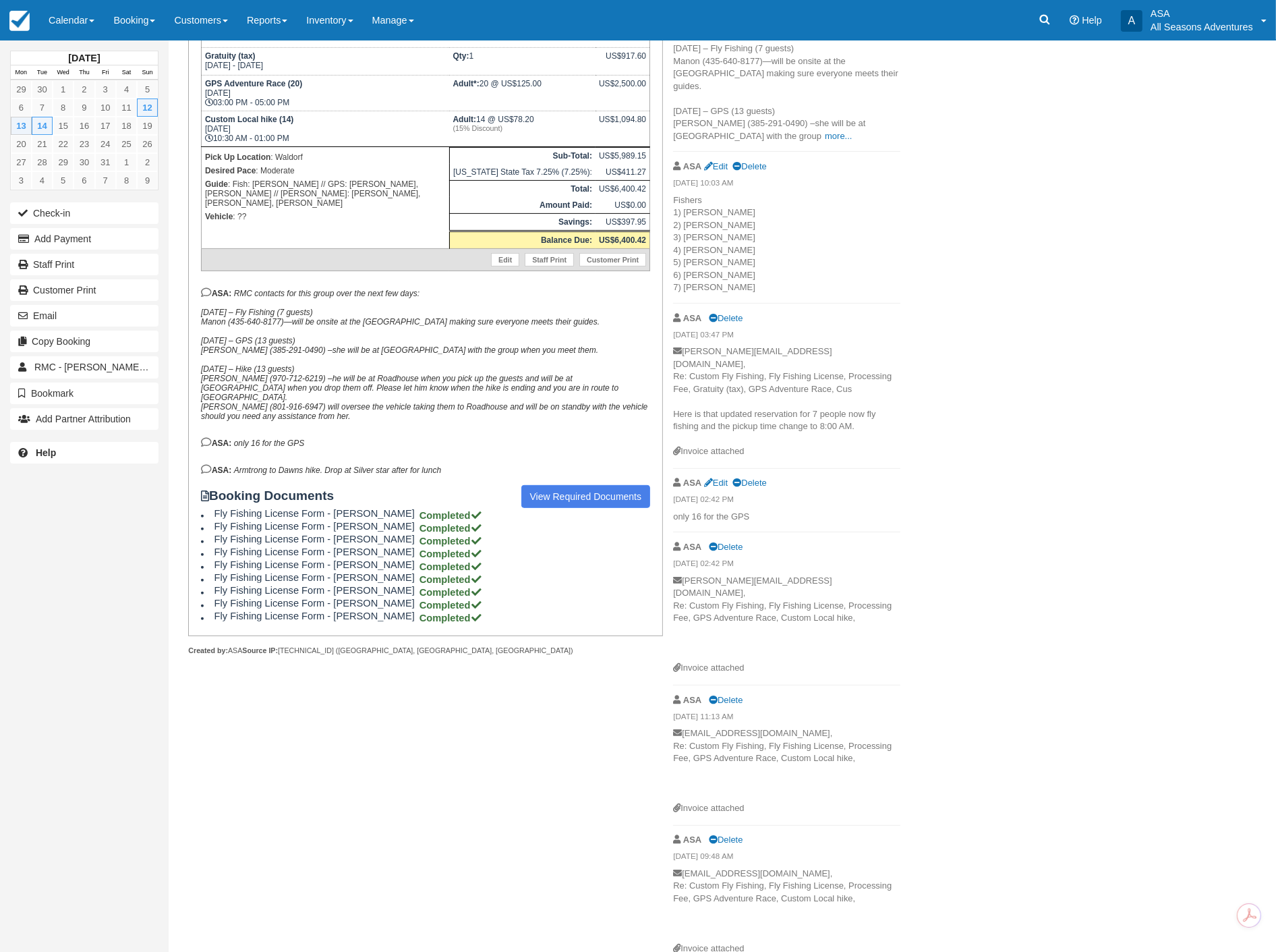
scroll to position [374, 0]
click at [584, 484] on link "View Required Documents" at bounding box center [586, 496] width 130 height 23
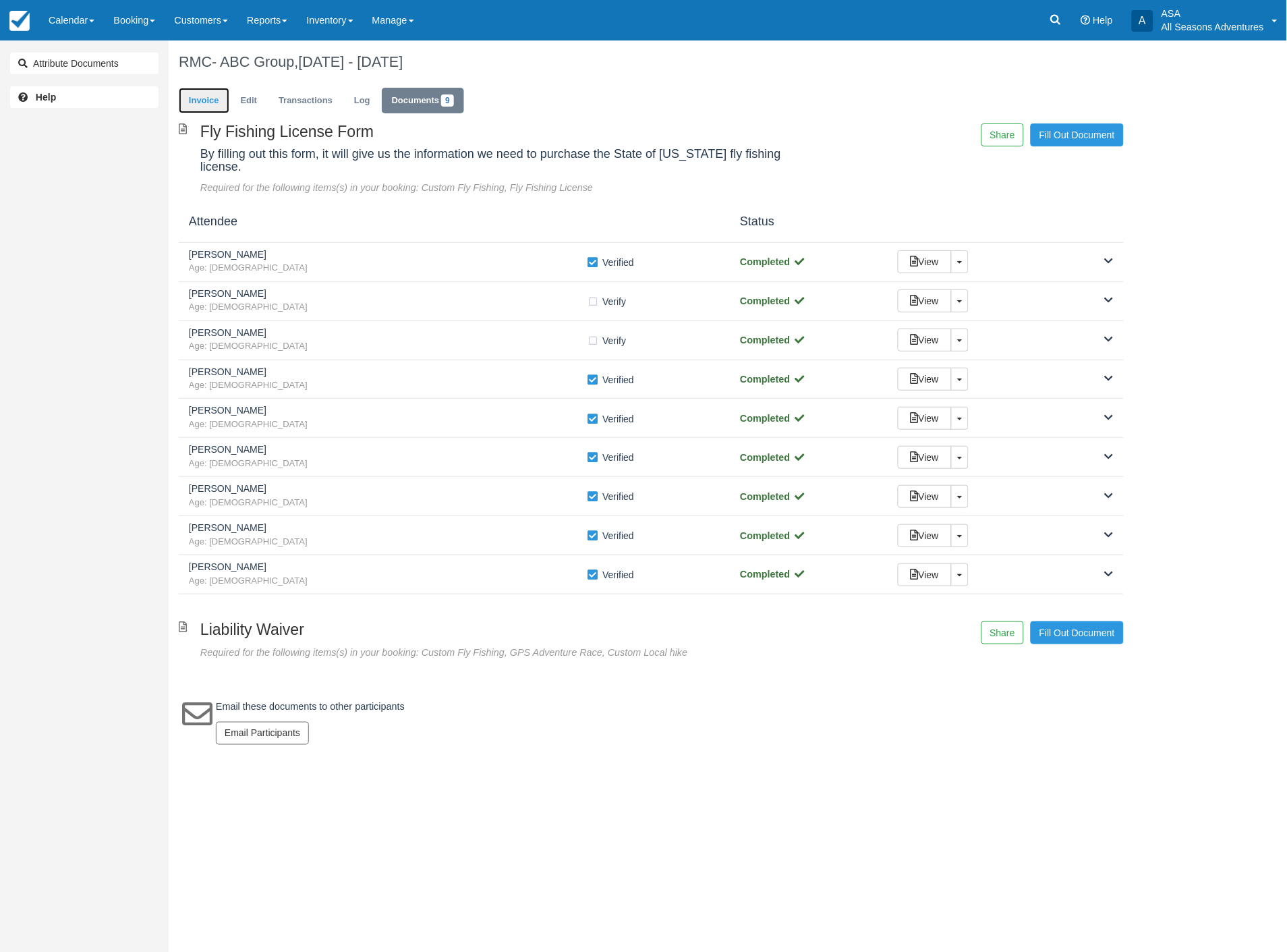
click at [190, 104] on link "Invoice" at bounding box center [204, 101] width 51 height 26
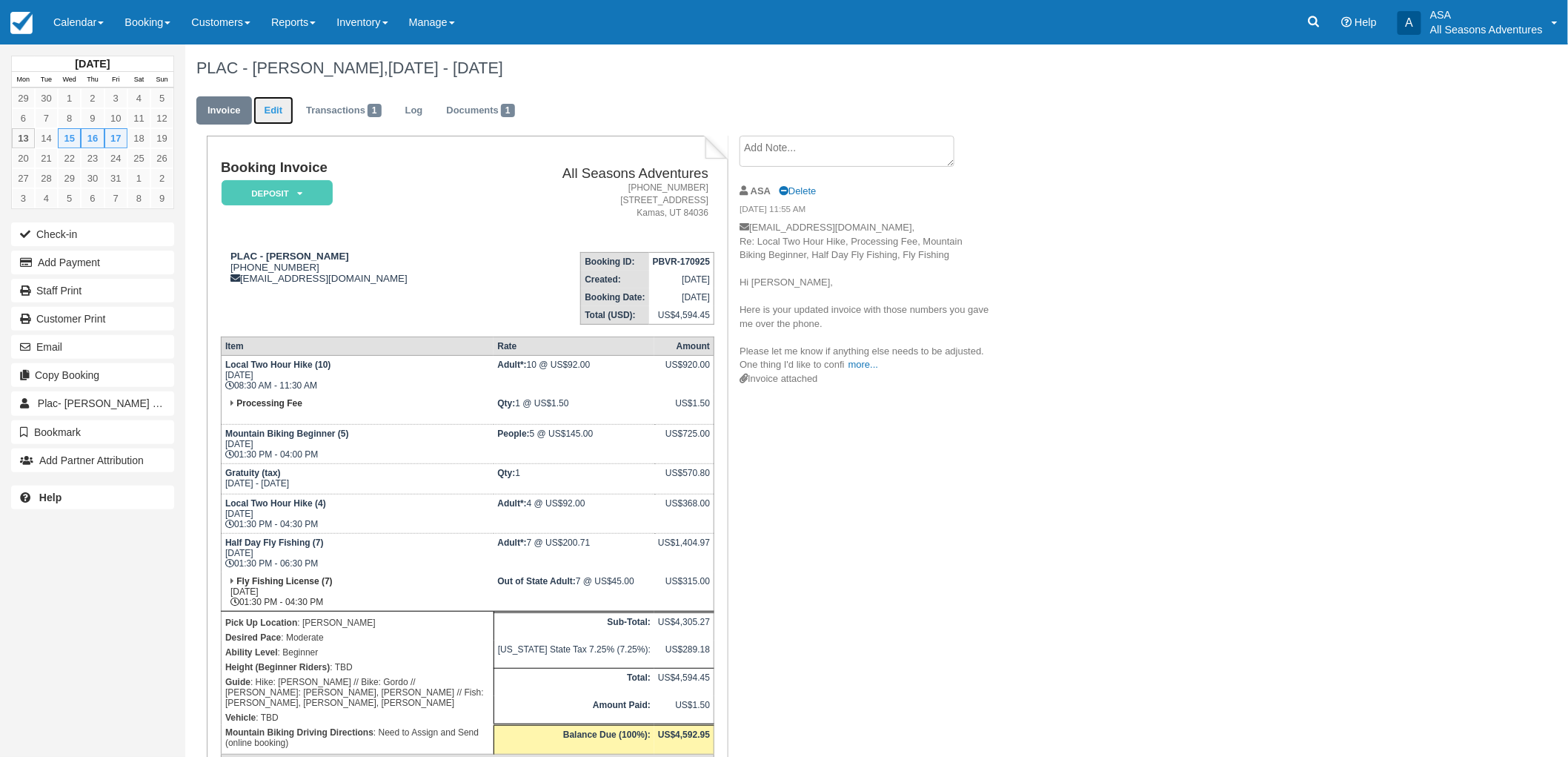
click at [275, 113] on link "Edit" at bounding box center [274, 111] width 40 height 29
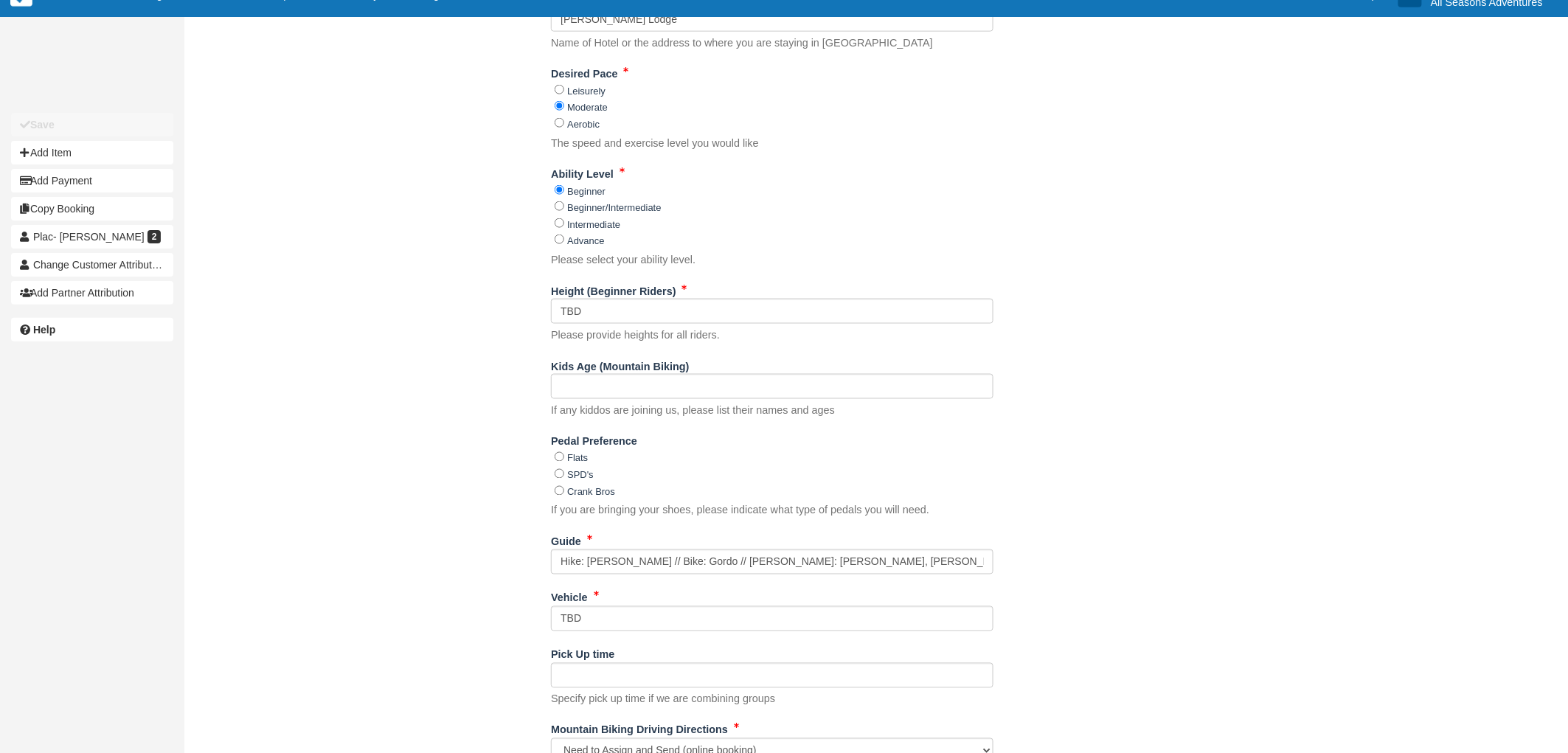
scroll to position [737, 0]
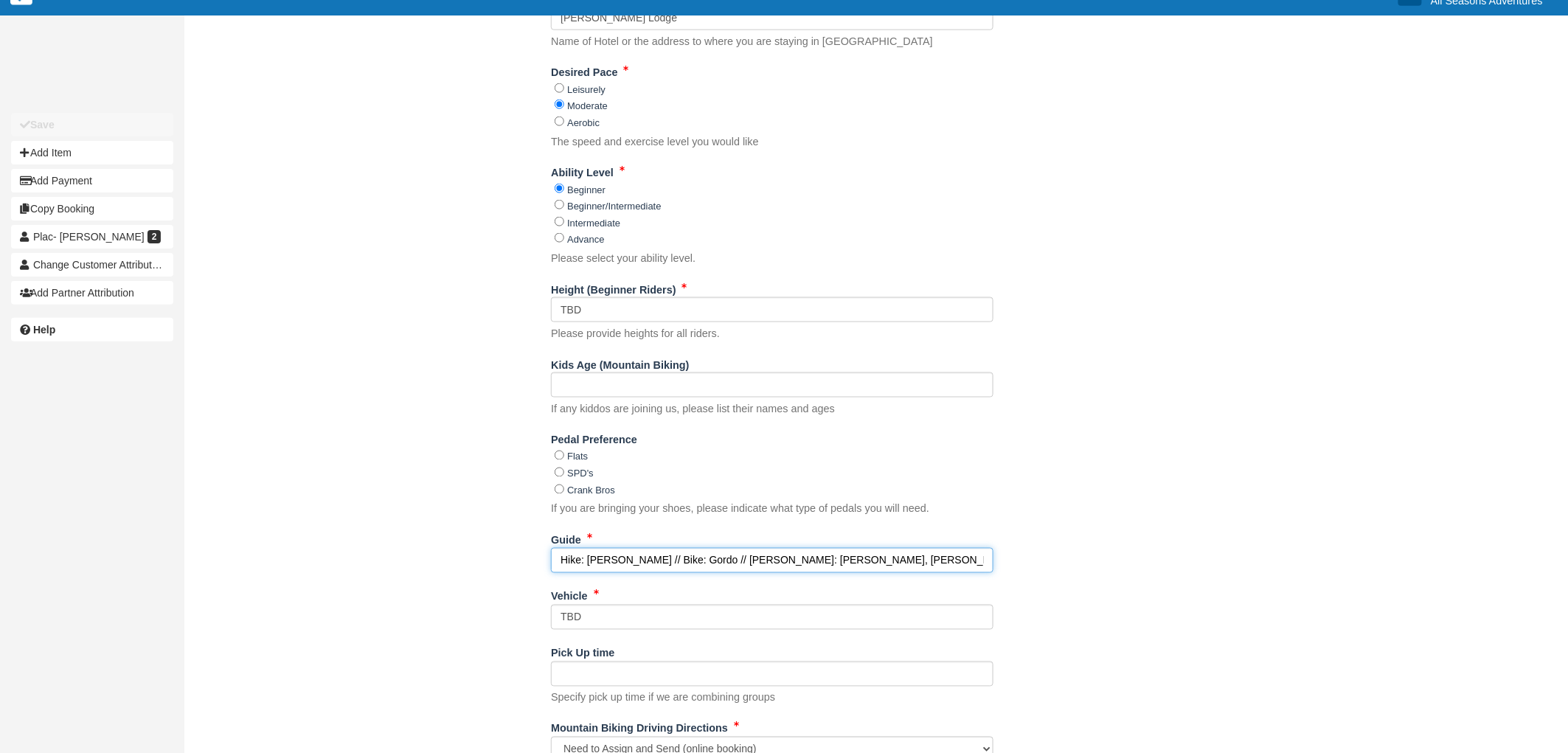
click at [650, 568] on input "Hike: Gordo, Logan // Bike: Gordo // Hike: Gordo, Shakira // Fish: Scott, Clark…" at bounding box center [771, 560] width 442 height 25
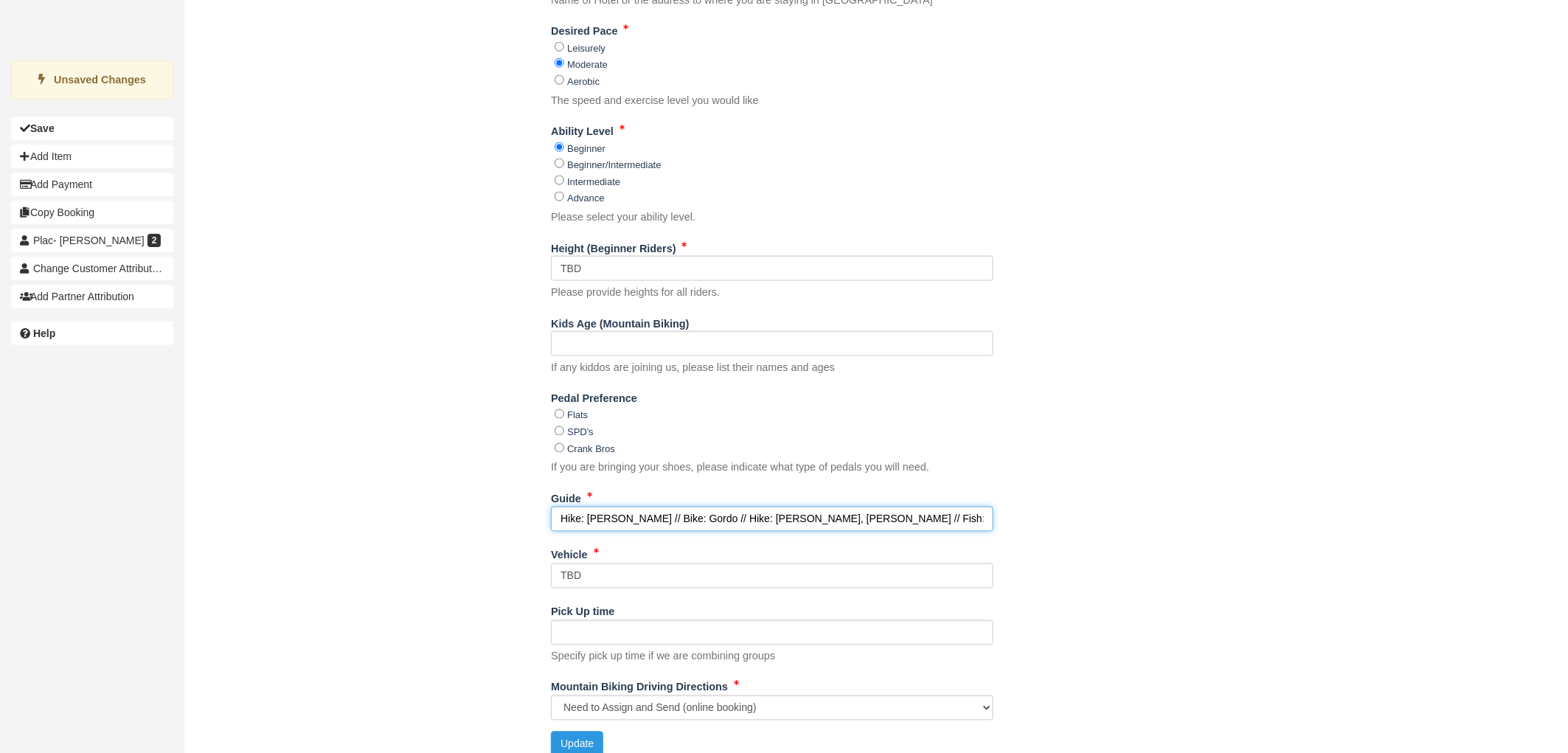
scroll to position [797, 0]
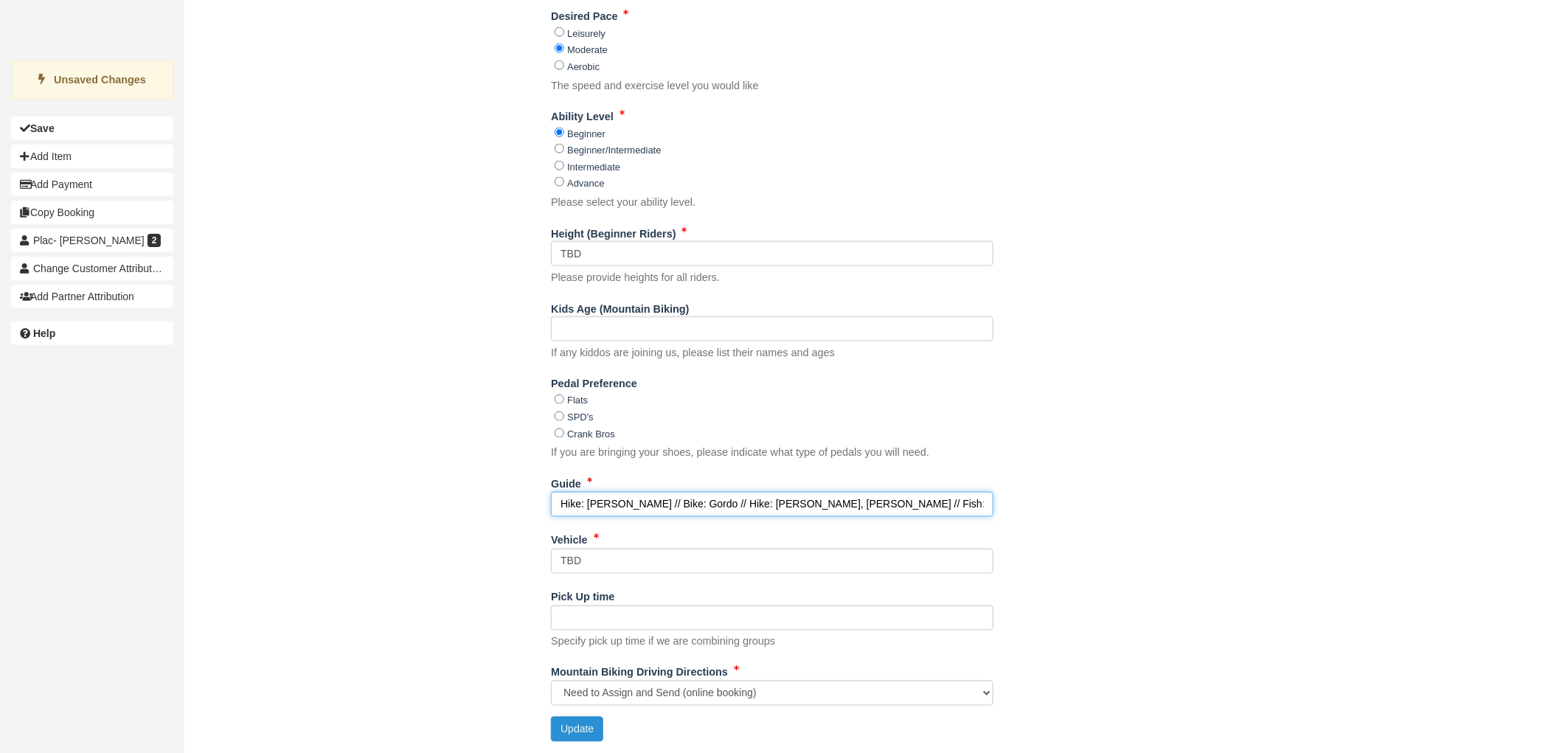
type input "Hike: Gordo, Harry // Bike: Gordo // Hike: Gordo, Shakira // Fish: Scott, Clark…"
click at [602, 737] on button "Update" at bounding box center [577, 729] width 52 height 25
type input "+17039677275"
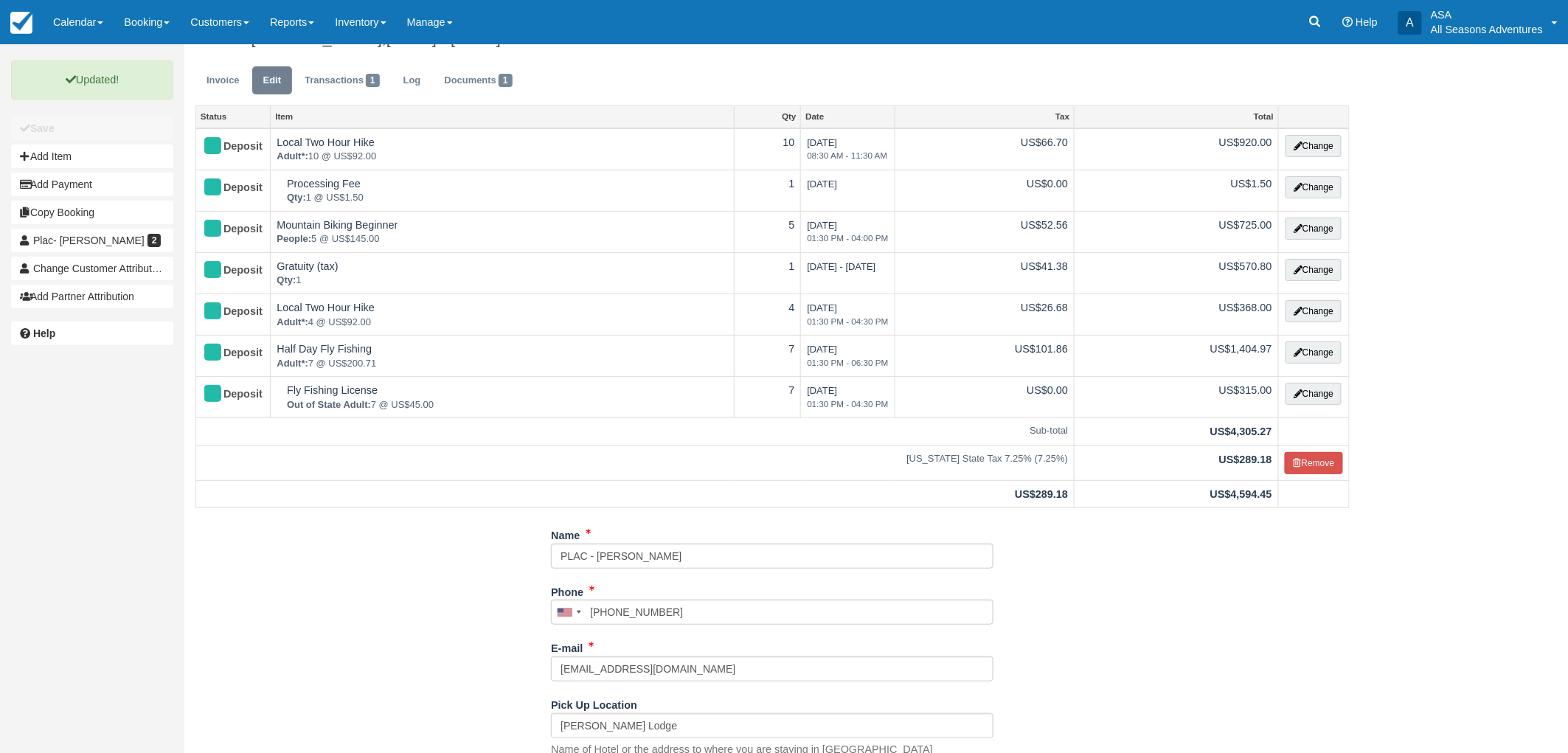
scroll to position [0, 0]
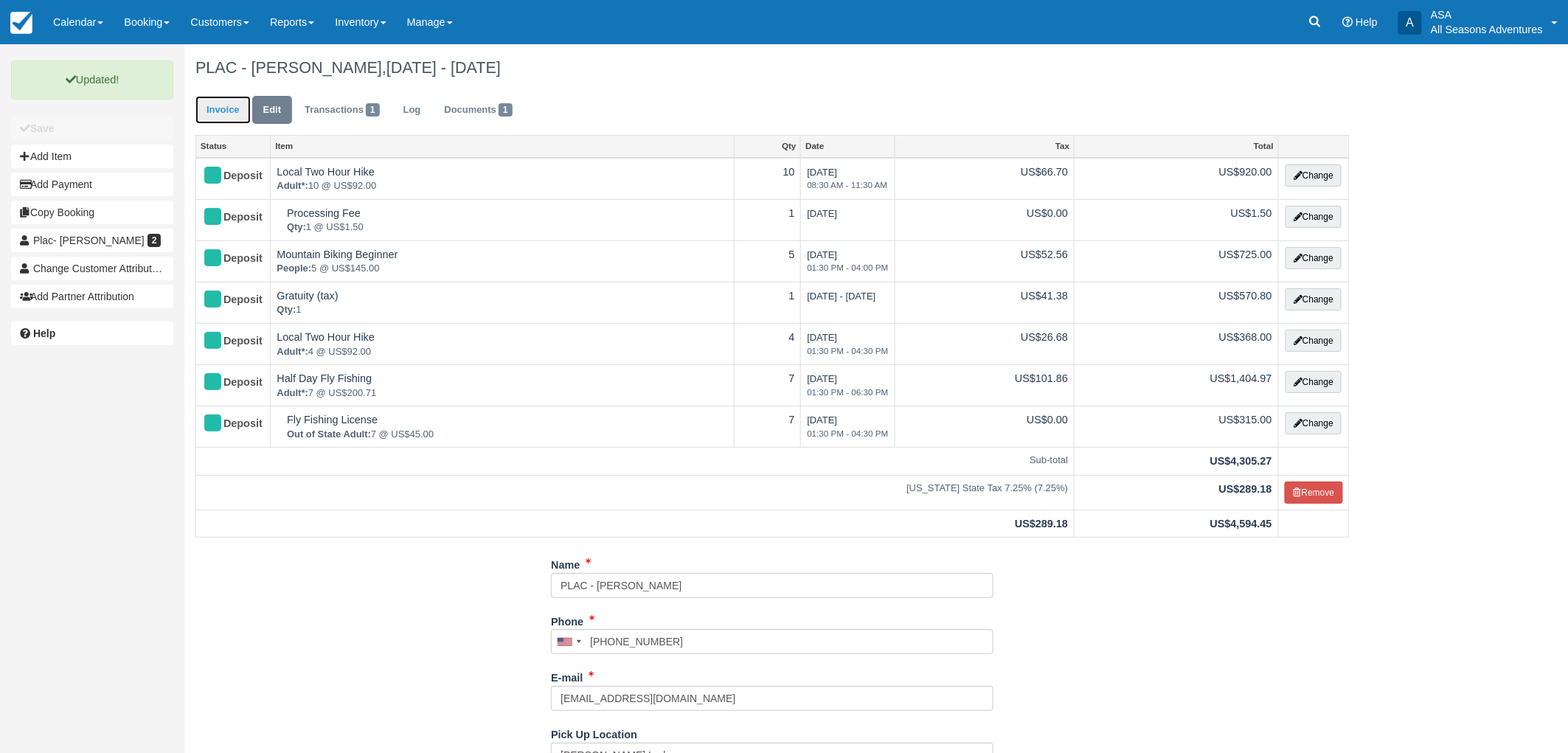
click at [223, 99] on link "Invoice" at bounding box center [223, 110] width 55 height 29
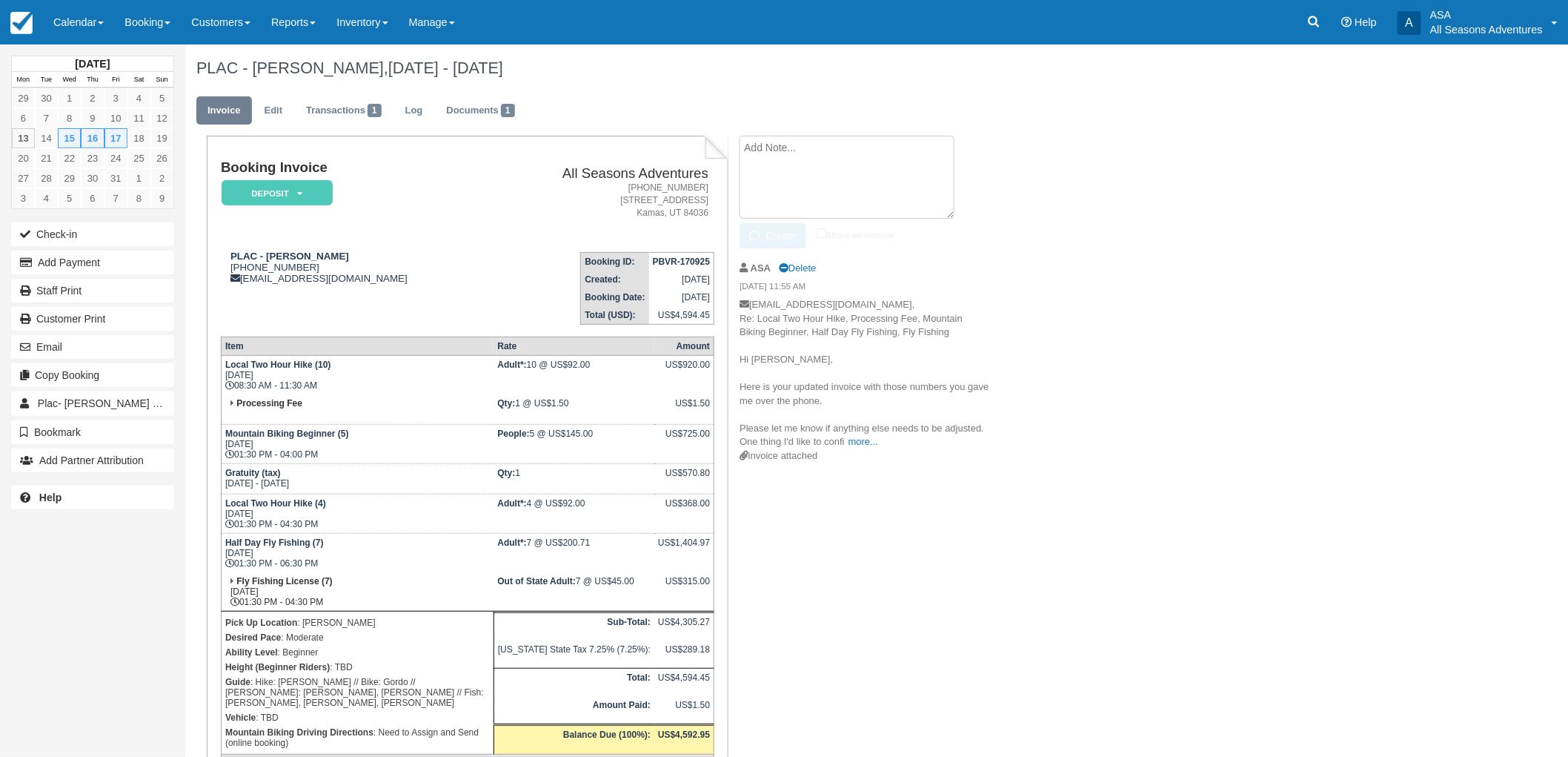
click at [804, 161] on textarea at bounding box center [847, 177] width 215 height 83
click at [893, 145] on textarea "One guest was in a car accident Anne" at bounding box center [847, 177] width 215 height 83
click at [938, 147] on textarea "One guest was in a car accident - Anne" at bounding box center [847, 177] width 215 height 83
click at [743, 145] on textarea "One guest was in a car accident - Anne" at bounding box center [847, 177] width 215 height 83
click at [932, 145] on textarea "One guest was in a car accident - Anne" at bounding box center [847, 177] width 215 height 83
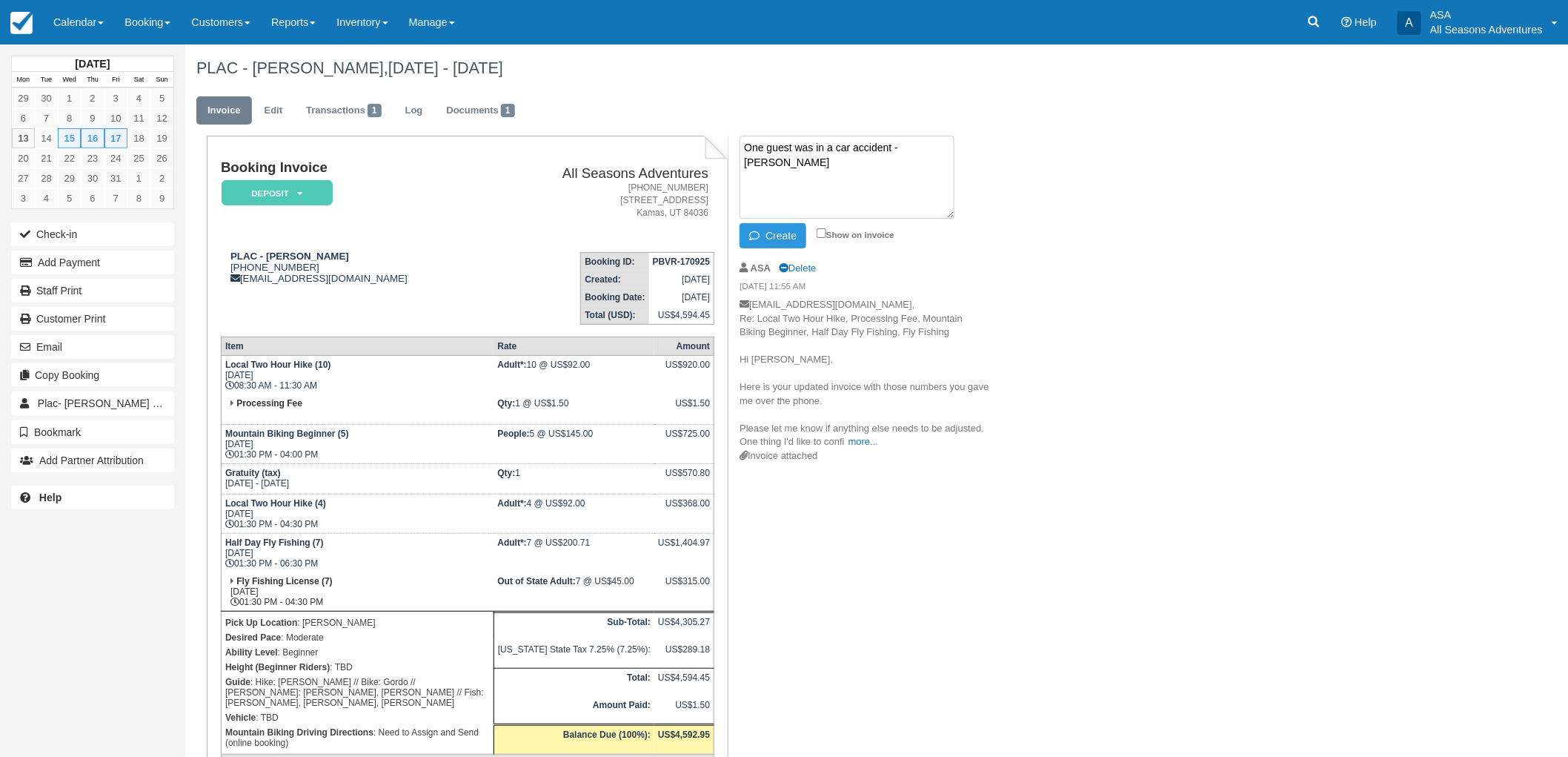
click at [946, 145] on textarea "One guest was in a car accident - Anne" at bounding box center [847, 177] width 215 height 83
click at [891, 143] on textarea "One guest was in a car accident (Anne - going hiking and fishing)" at bounding box center [847, 177] width 215 height 83
click at [935, 165] on textarea "One guest was in a car accident a few days ago (Anne - going hiking and fishing)" at bounding box center [847, 177] width 215 height 83
click at [771, 199] on textarea "One guest was in a car accident a few days ago (Anne - going hiking and fishing…" at bounding box center [847, 177] width 215 height 83
click at [772, 203] on textarea "One guest was in a car accident a few days ago (Anne - going hiking and fishing…" at bounding box center [847, 177] width 215 height 83
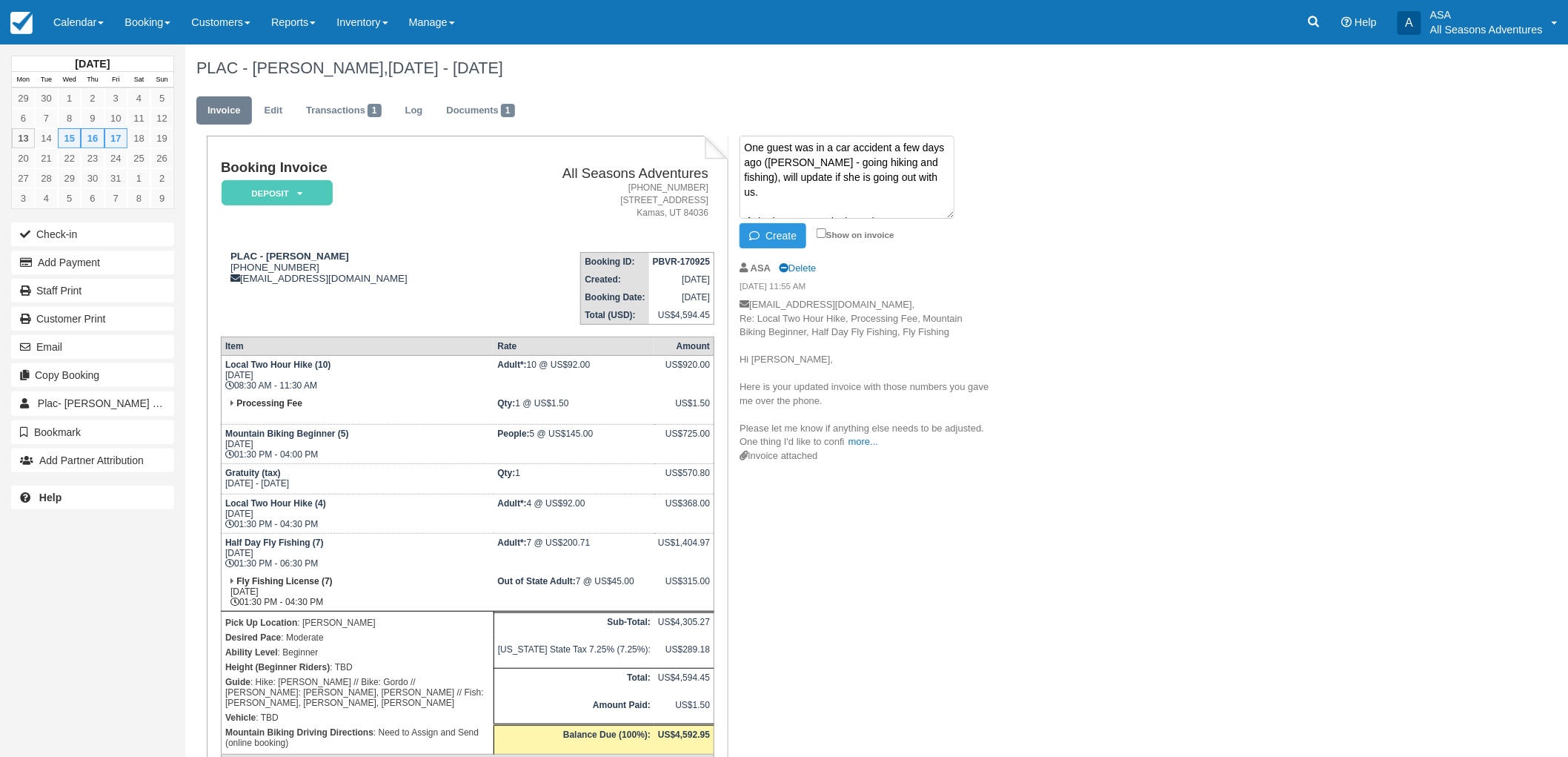
click at [836, 203] on textarea "One guest was in a car accident a few days ago (Anne - going hiking and fishing…" at bounding box center [847, 177] width 215 height 83
click at [910, 201] on textarea "One guest was in a car accident a few days ago (Anne - going hiking and fishing…" at bounding box center [847, 177] width 215 height 83
click at [836, 202] on textarea "One guest was in a car accident a few days ago (Anne - going hiking and fishing…" at bounding box center [847, 177] width 215 height 83
click at [853, 217] on textarea "One guest was in a car accident a few days ago (Anne - going hiking and fishing…" at bounding box center [847, 177] width 215 height 83
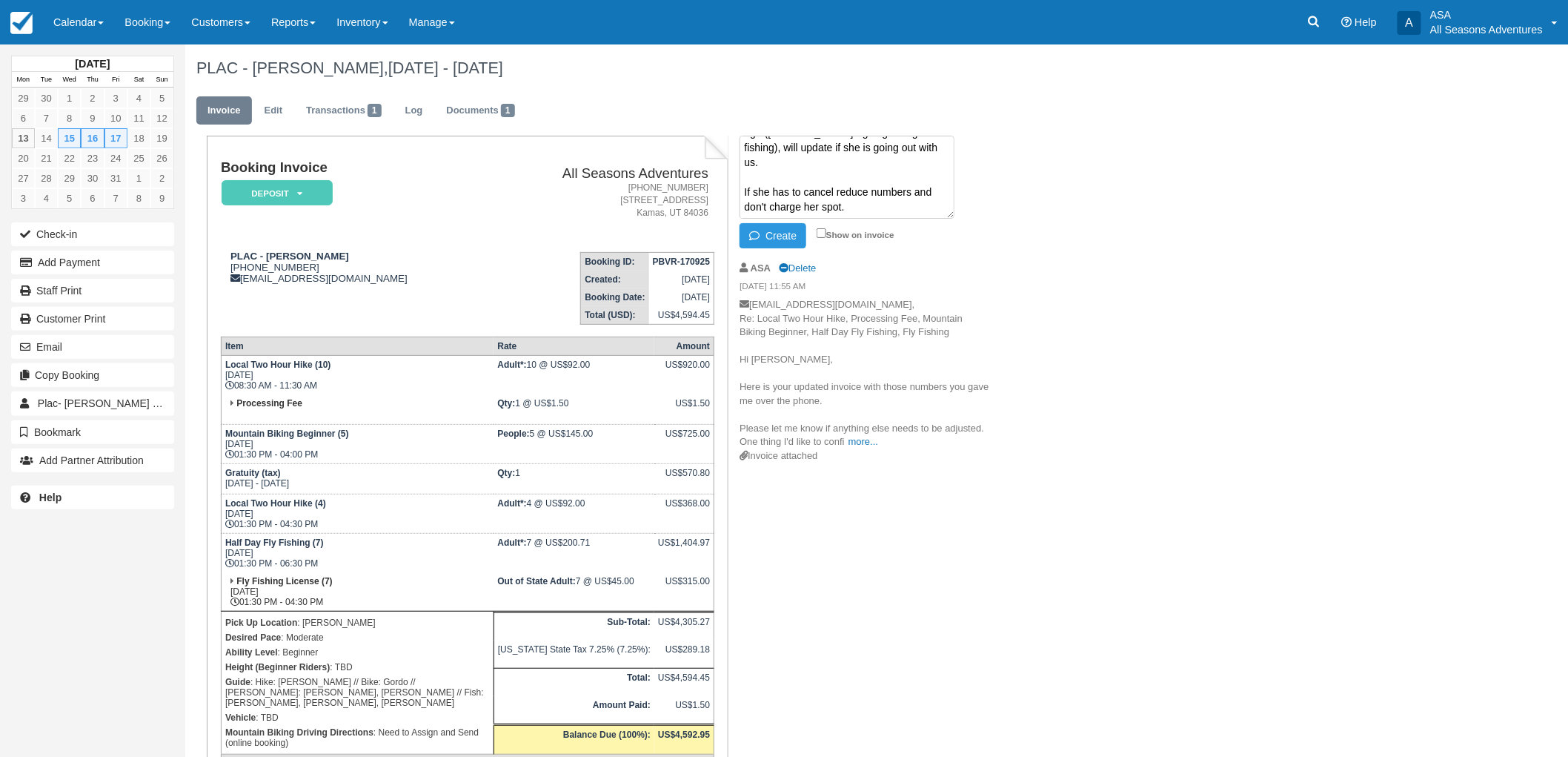
scroll to position [0, 0]
click at [850, 157] on textarea "One guest was in a car accident a few days ago (Anne - going hiking and fishing…" at bounding box center [847, 177] width 215 height 83
click at [855, 157] on textarea "One guest was in a car accident a few days ago (Anne - going hiking and fishing…" at bounding box center [847, 177] width 215 height 83
click at [787, 231] on button "Create" at bounding box center [773, 236] width 67 height 25
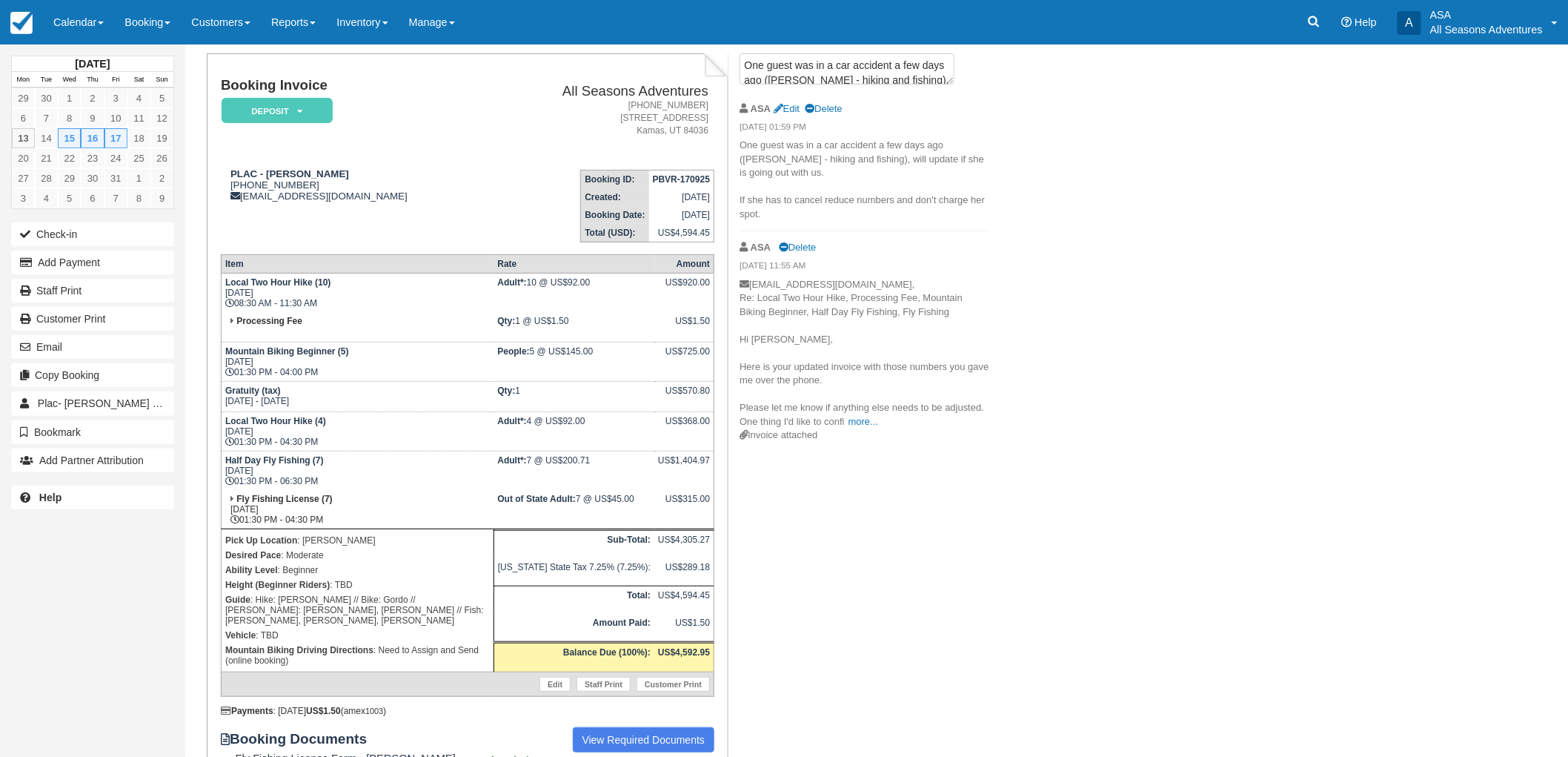
scroll to position [0, 0]
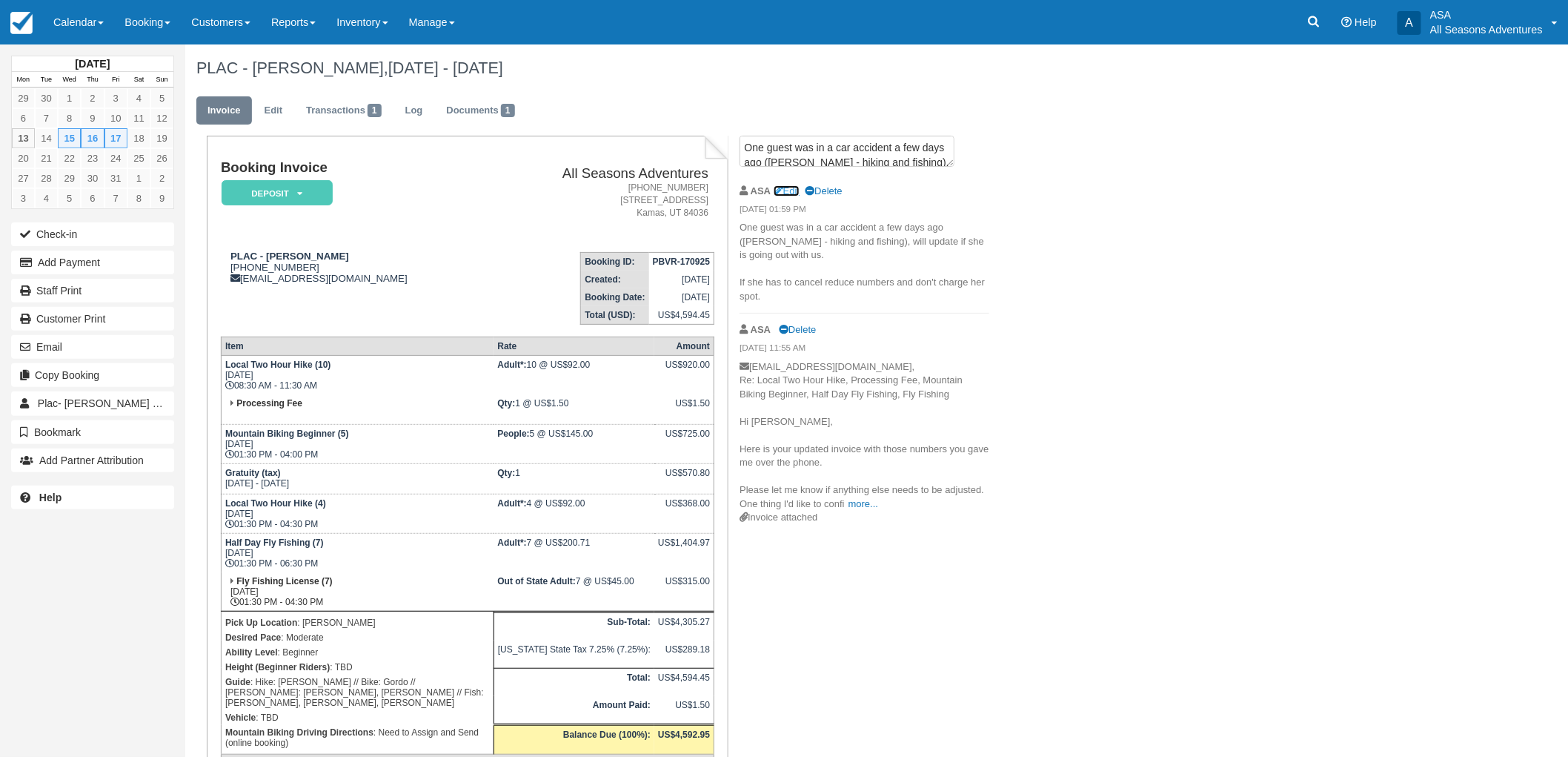
click at [790, 194] on link "Edit" at bounding box center [786, 191] width 26 height 11
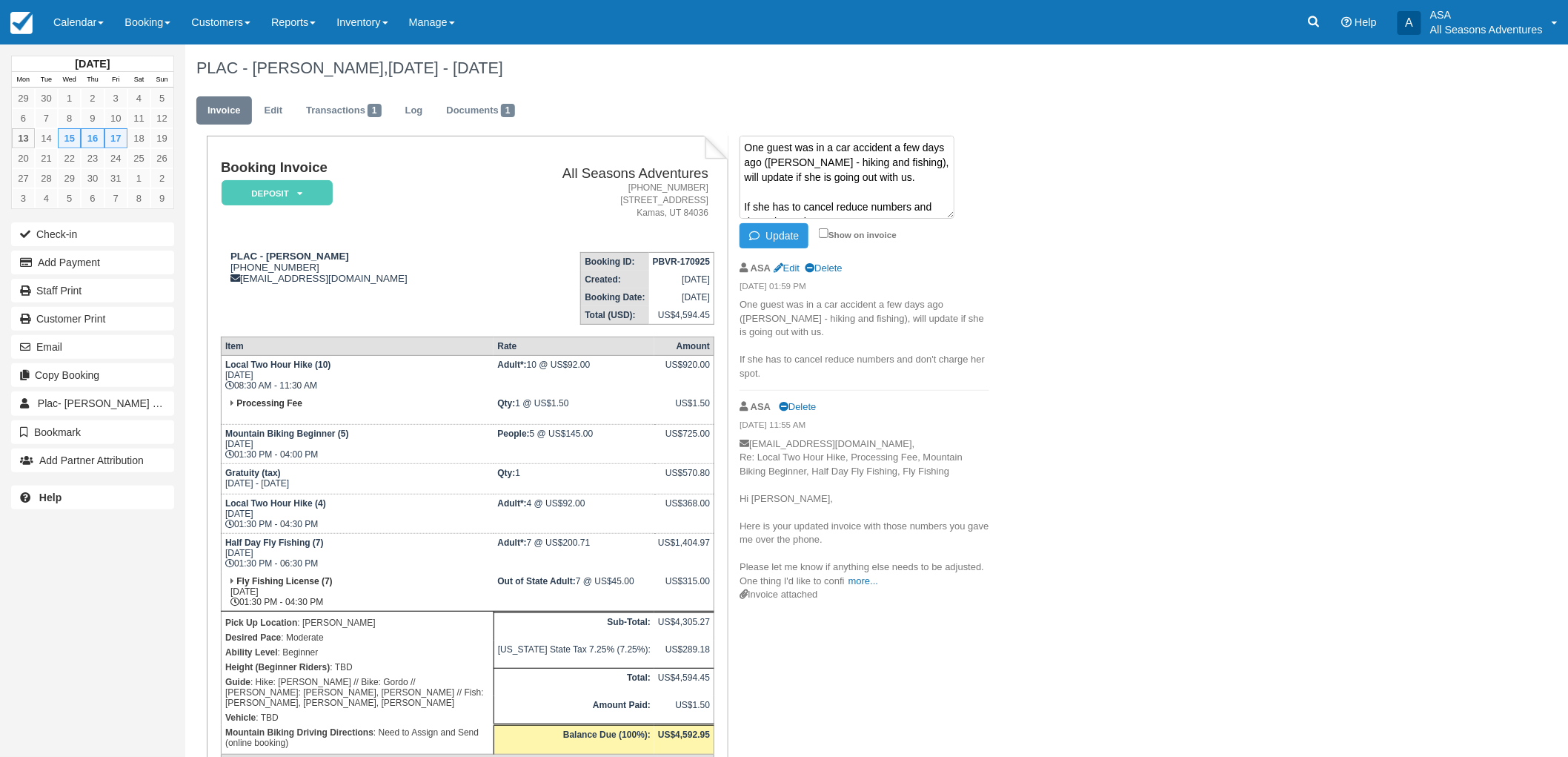
click at [742, 149] on textarea "One guest was in a car accident a few days ago (Anne - hiking and fishing), wil…" at bounding box center [847, 177] width 215 height 83
click at [767, 144] on textarea "One guest was in a car accident a few days ago (Anne - hiking and fishing), wil…" at bounding box center [847, 177] width 215 height 83
type textarea "Fly fishing may be dropping to 6 ppl (possibly 5) One guest was in a car accide…"
drag, startPoint x: 860, startPoint y: 206, endPoint x: 725, endPoint y: 130, distance: 154.9
click at [725, 130] on div "PLAC - Kim Condon, Oct 15 - Oct 17 2025 Invoice Edit Transactions 1 Log Documen…" at bounding box center [773, 481] width 1176 height 873
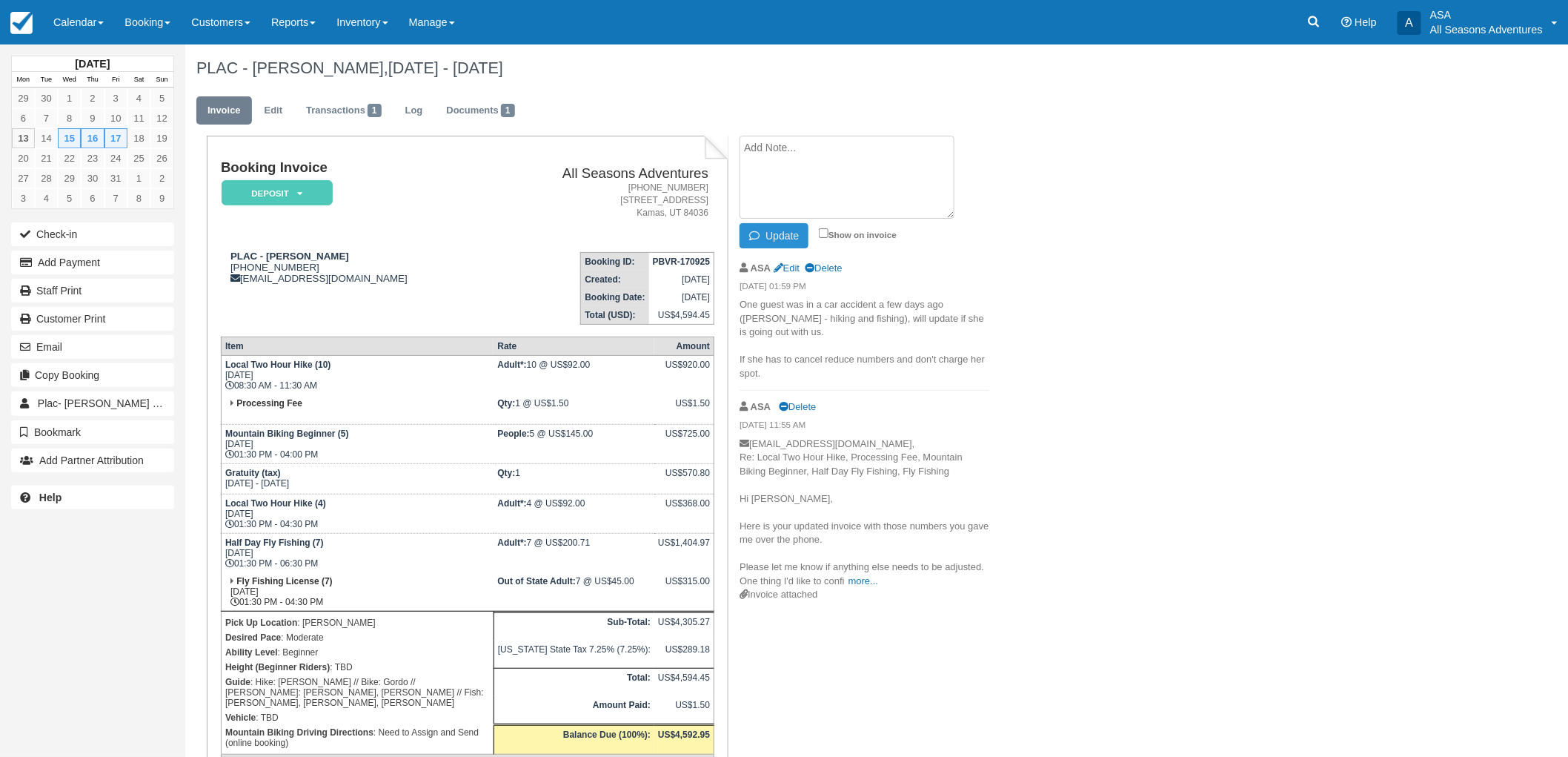
click at [763, 227] on button "Update" at bounding box center [774, 236] width 69 height 25
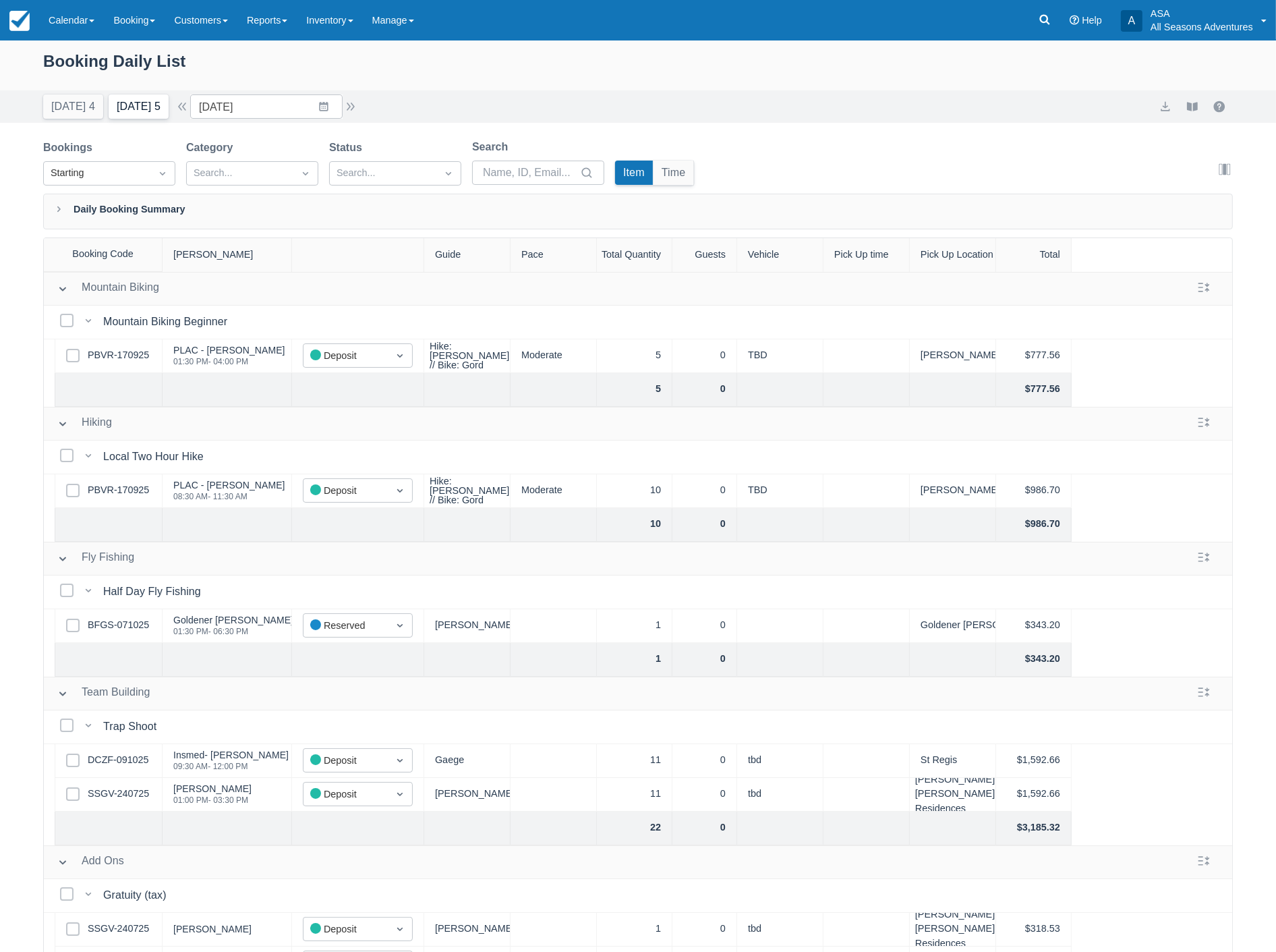
click at [124, 110] on button "[DATE] 5" at bounding box center [138, 107] width 60 height 24
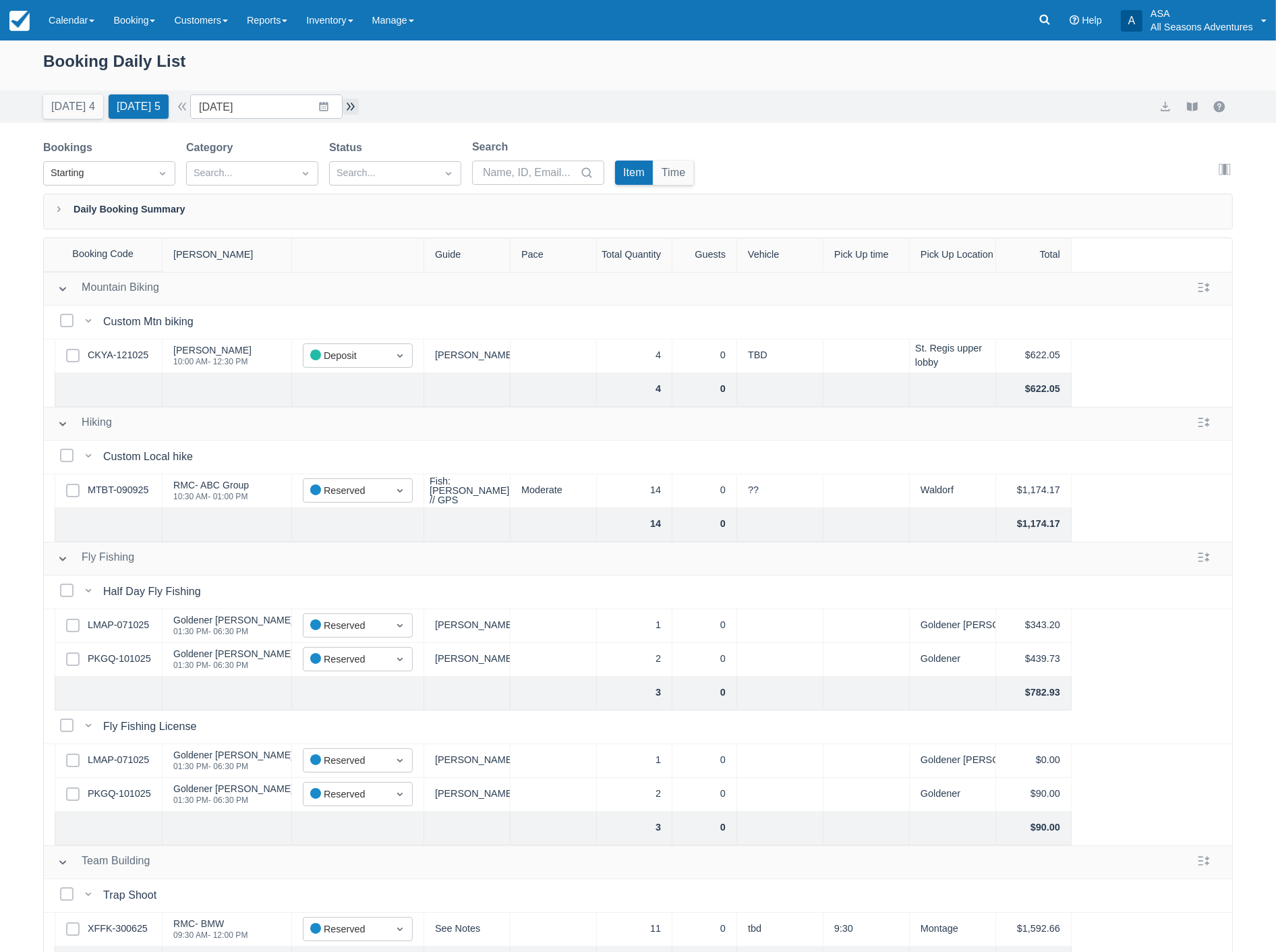
click at [352, 104] on button "button" at bounding box center [350, 107] width 16 height 16
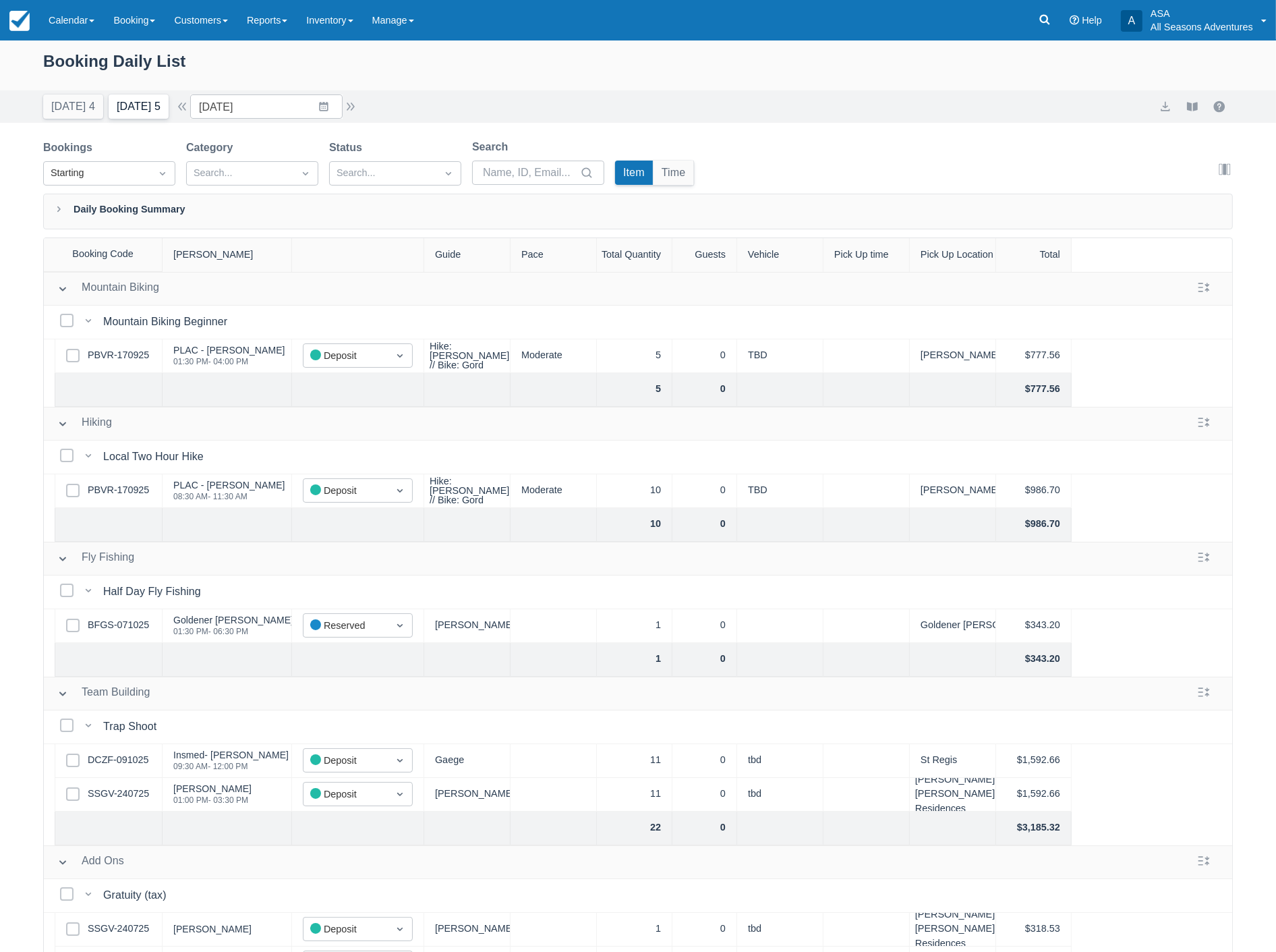
click at [122, 111] on button "[DATE] 5" at bounding box center [138, 107] width 60 height 24
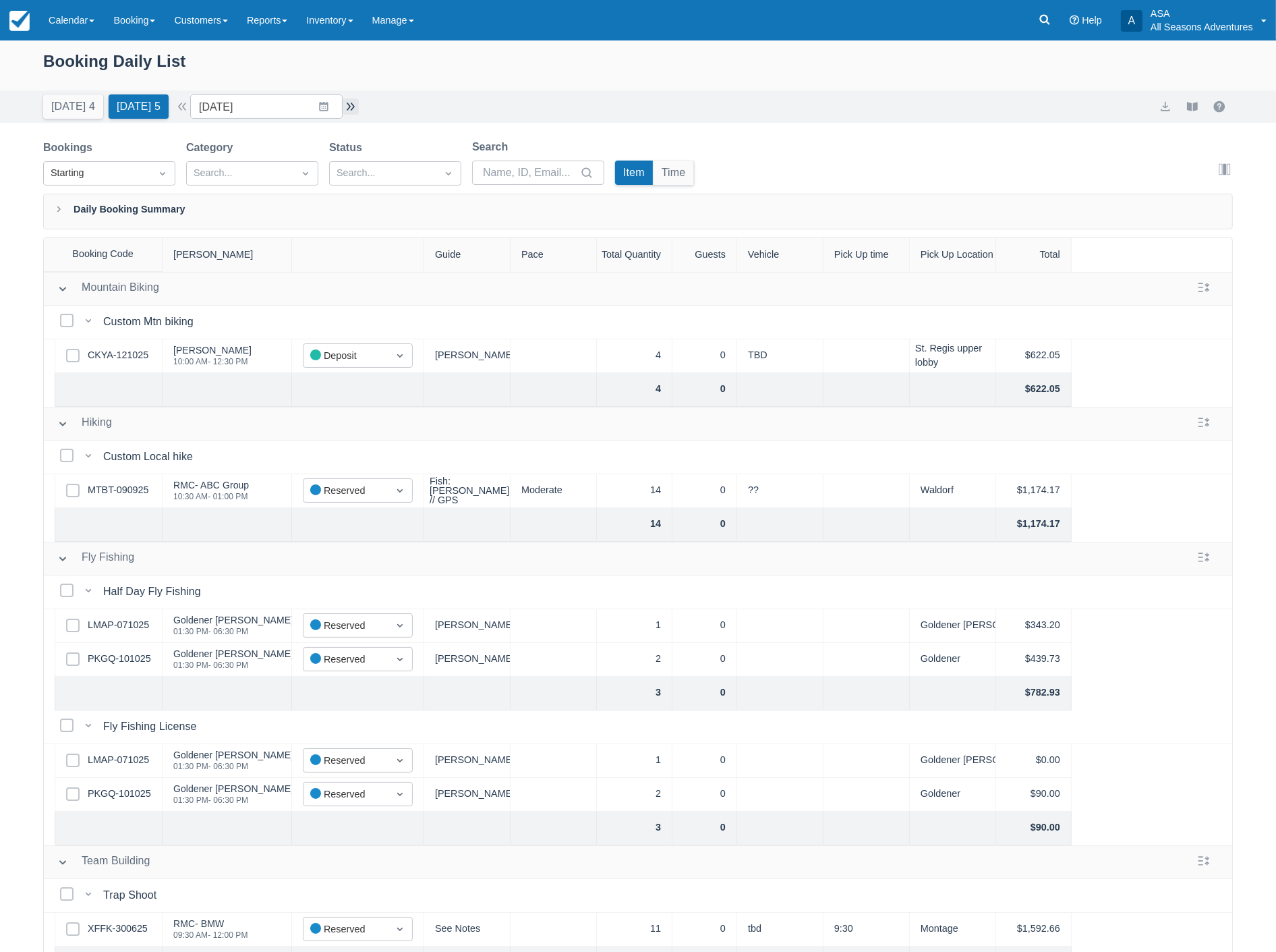
click at [357, 105] on button "button" at bounding box center [350, 107] width 16 height 16
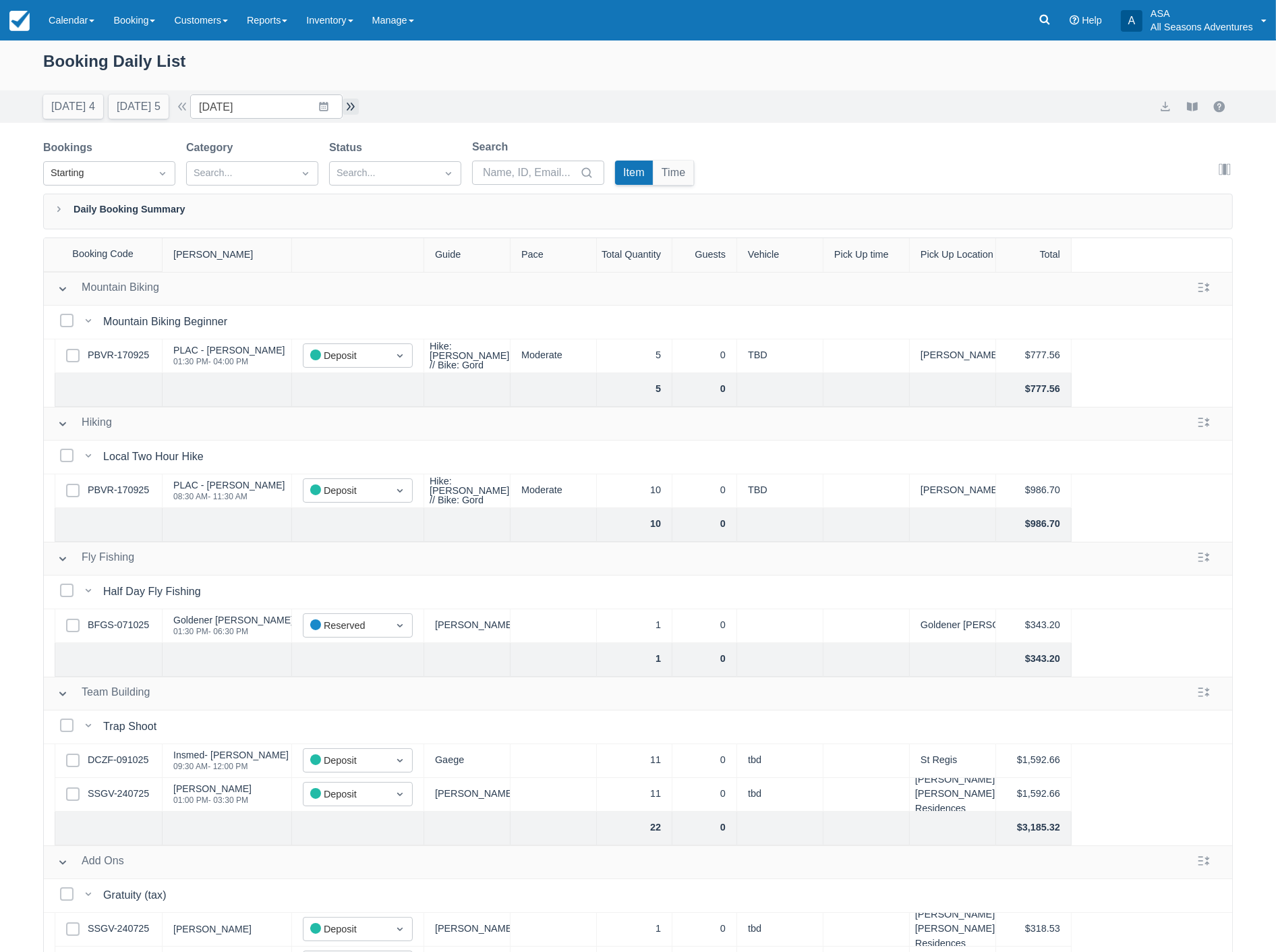
click at [358, 113] on button "button" at bounding box center [350, 107] width 16 height 16
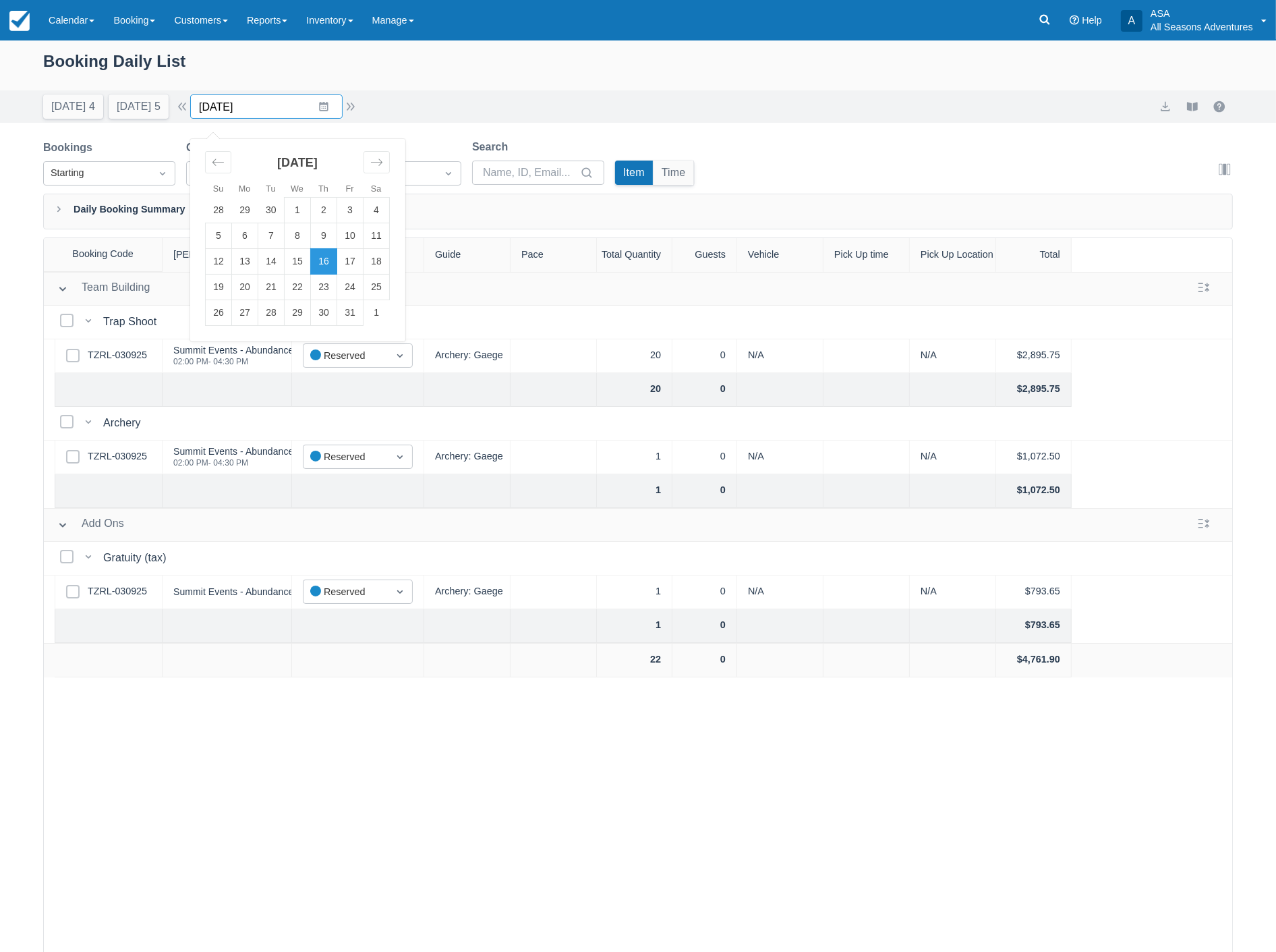
click at [289, 106] on input "10/16/25" at bounding box center [267, 107] width 153 height 24
click at [625, 79] on div "Booking Daily List" at bounding box center [638, 68] width 1190 height 39
click at [348, 105] on button "button" at bounding box center [350, 107] width 16 height 16
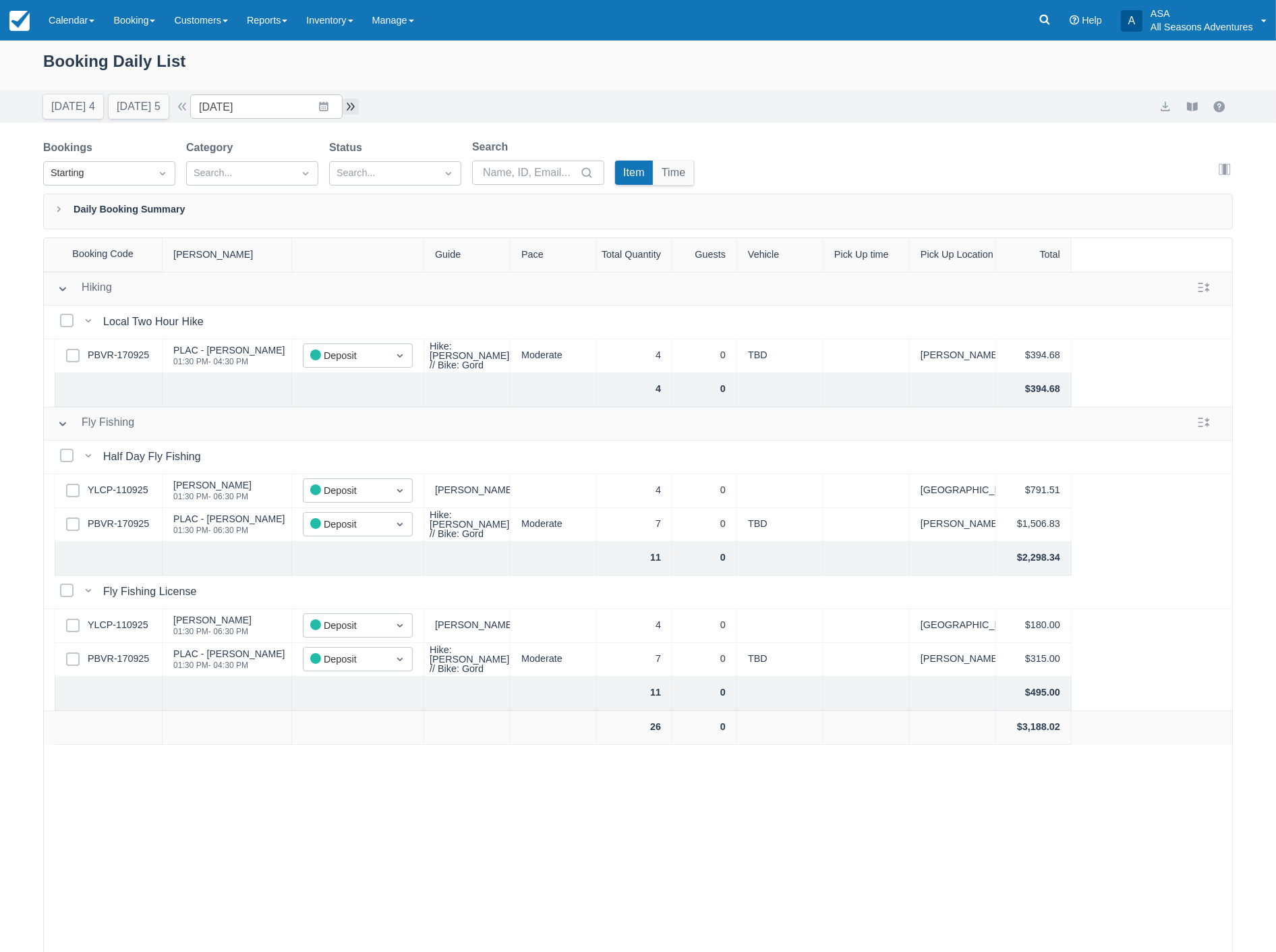
click at [348, 105] on button "button" at bounding box center [350, 107] width 16 height 16
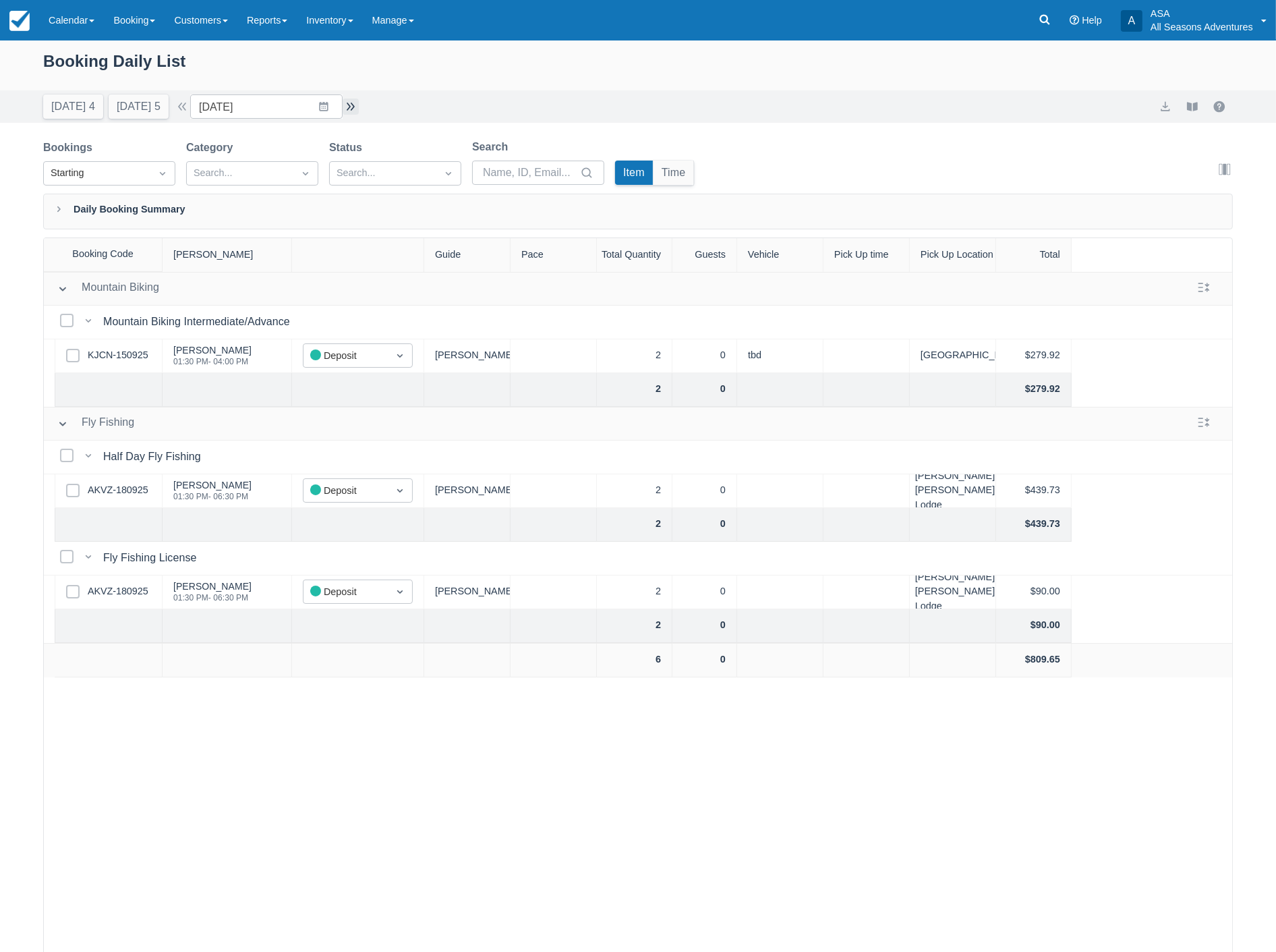
click at [348, 105] on button "button" at bounding box center [350, 107] width 16 height 16
type input "10/19/25"
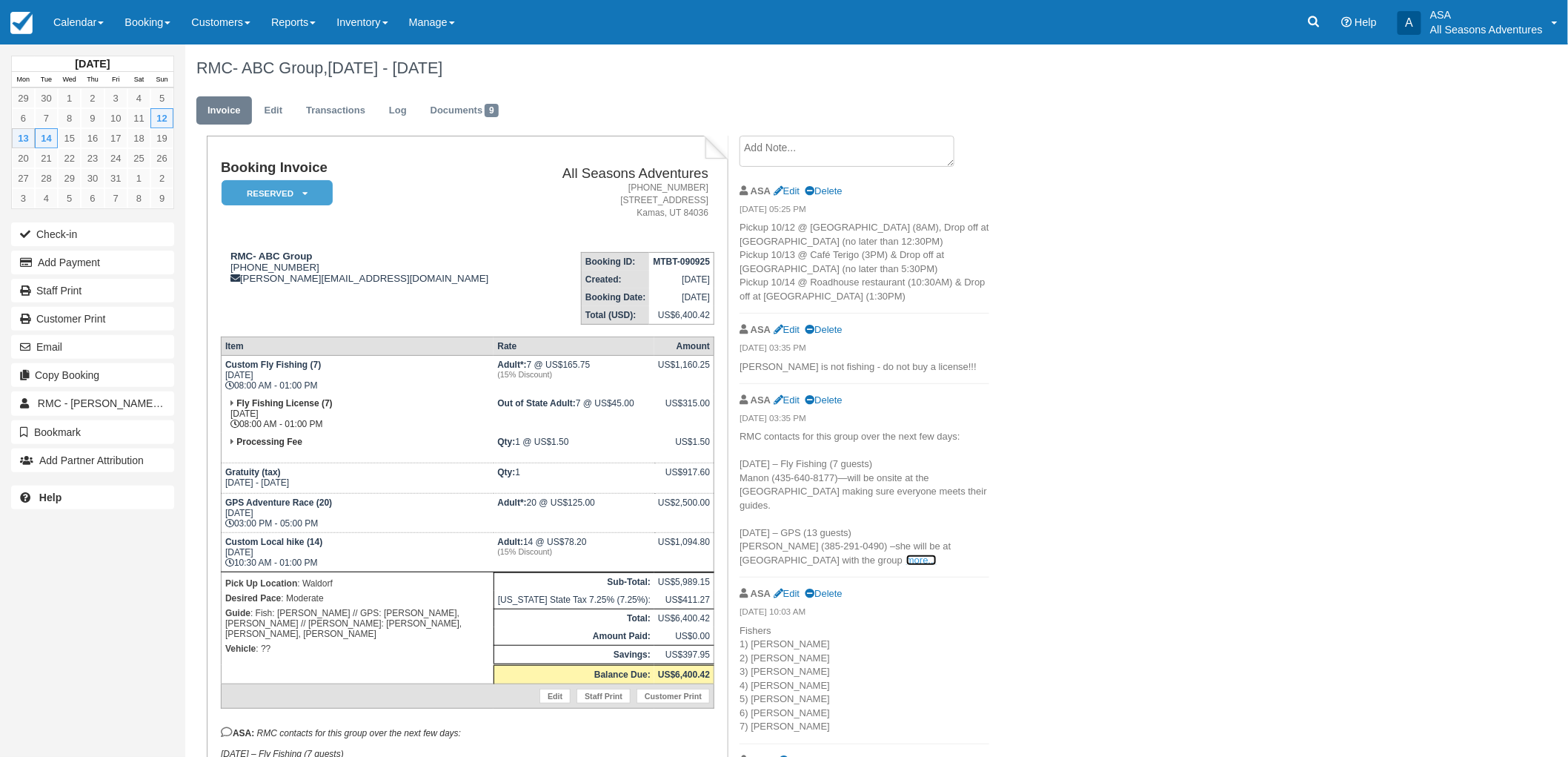
click at [906, 554] on link "more..." at bounding box center [921, 560] width 30 height 11
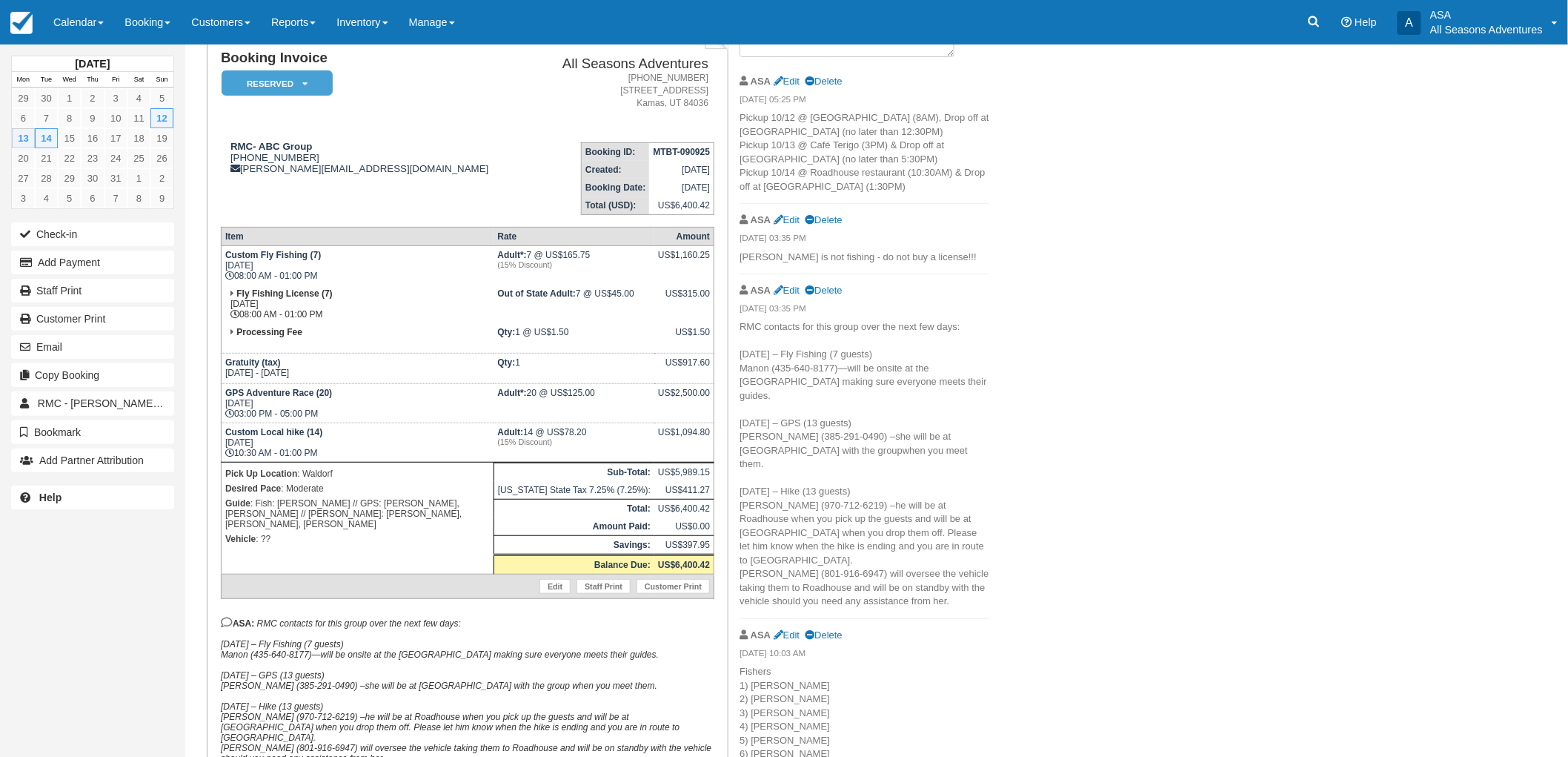
scroll to position [82, 0]
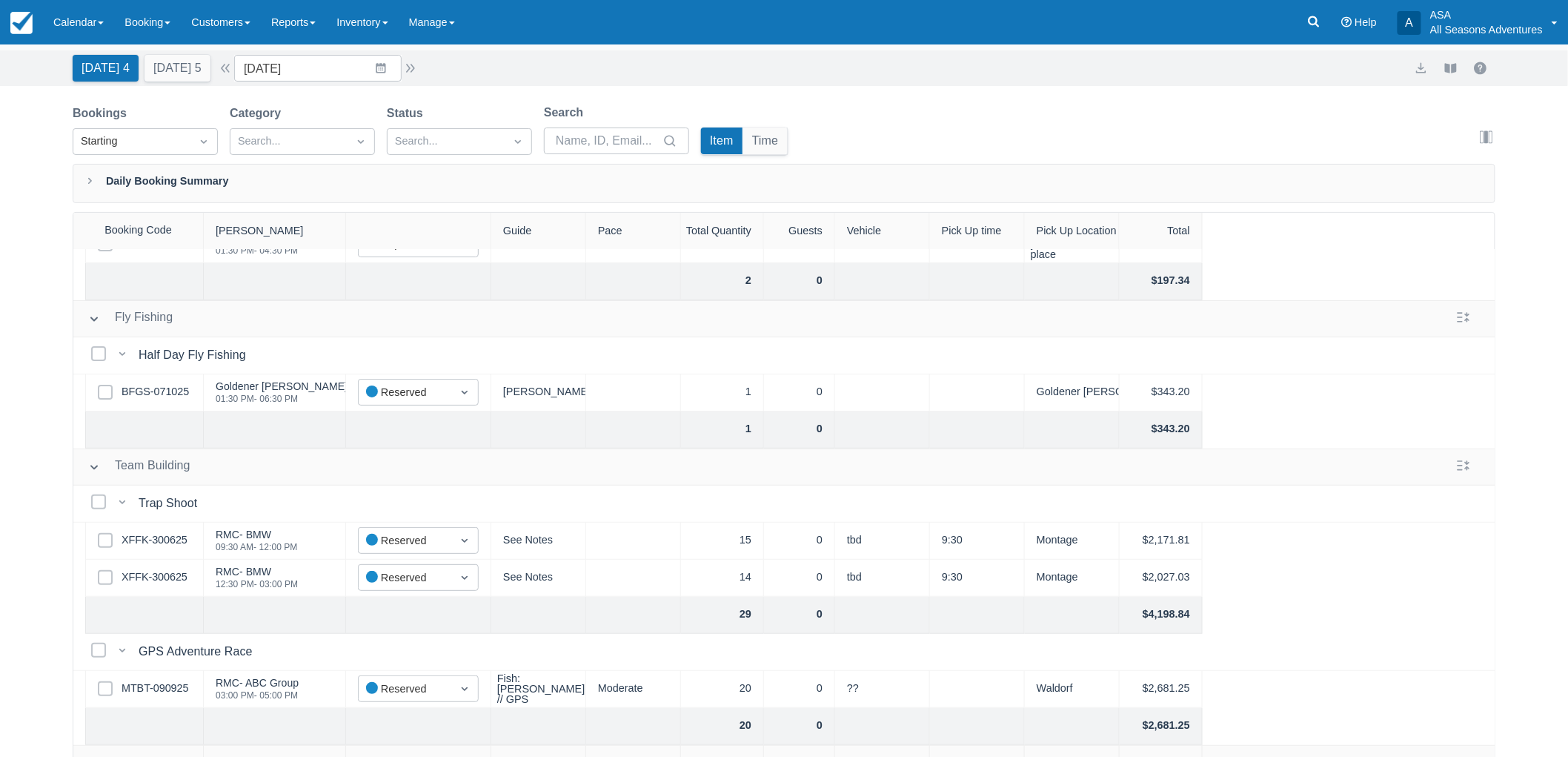
scroll to position [75, 0]
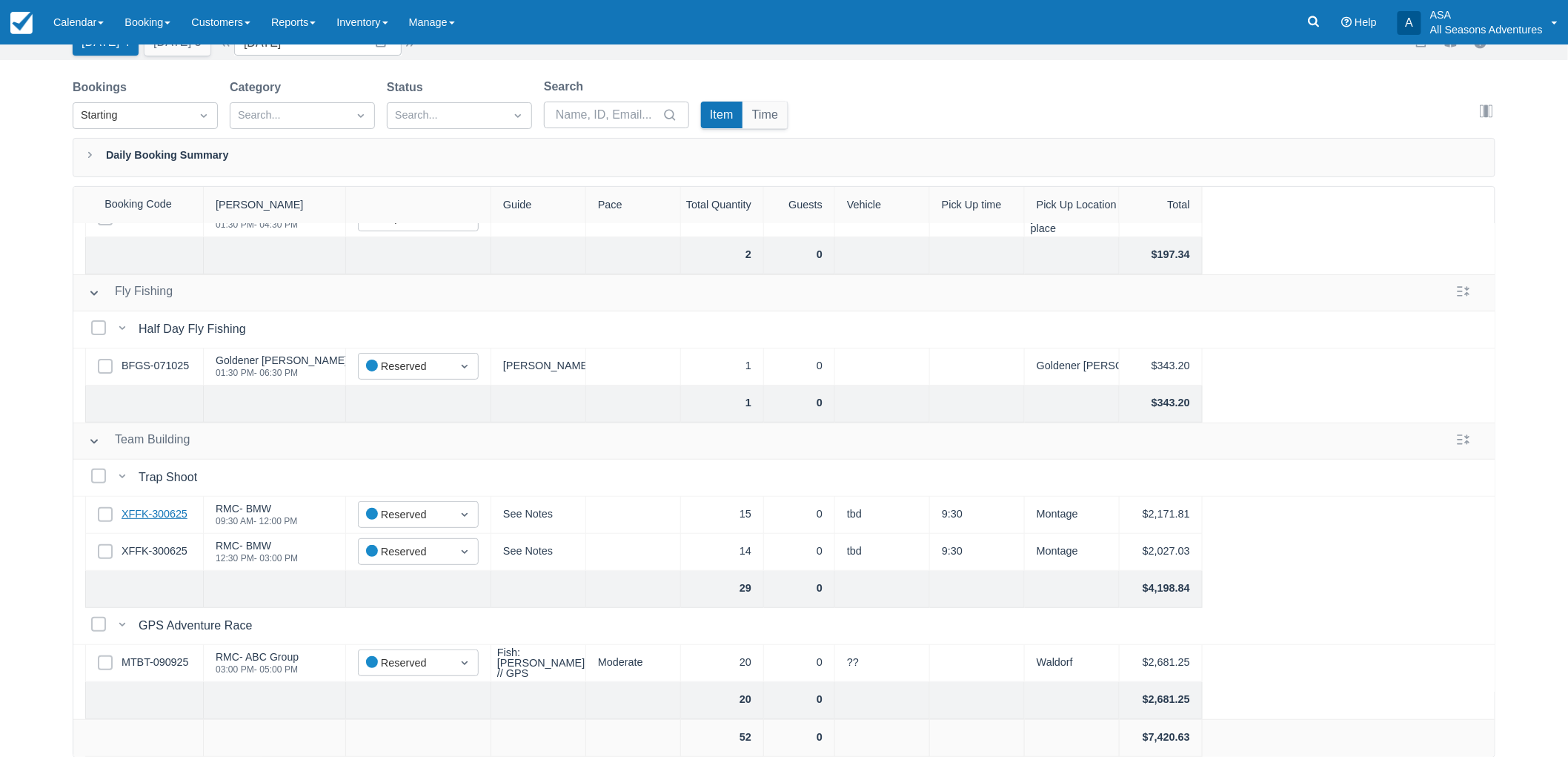
click at [175, 506] on link "XFFK-300625" at bounding box center [154, 514] width 66 height 16
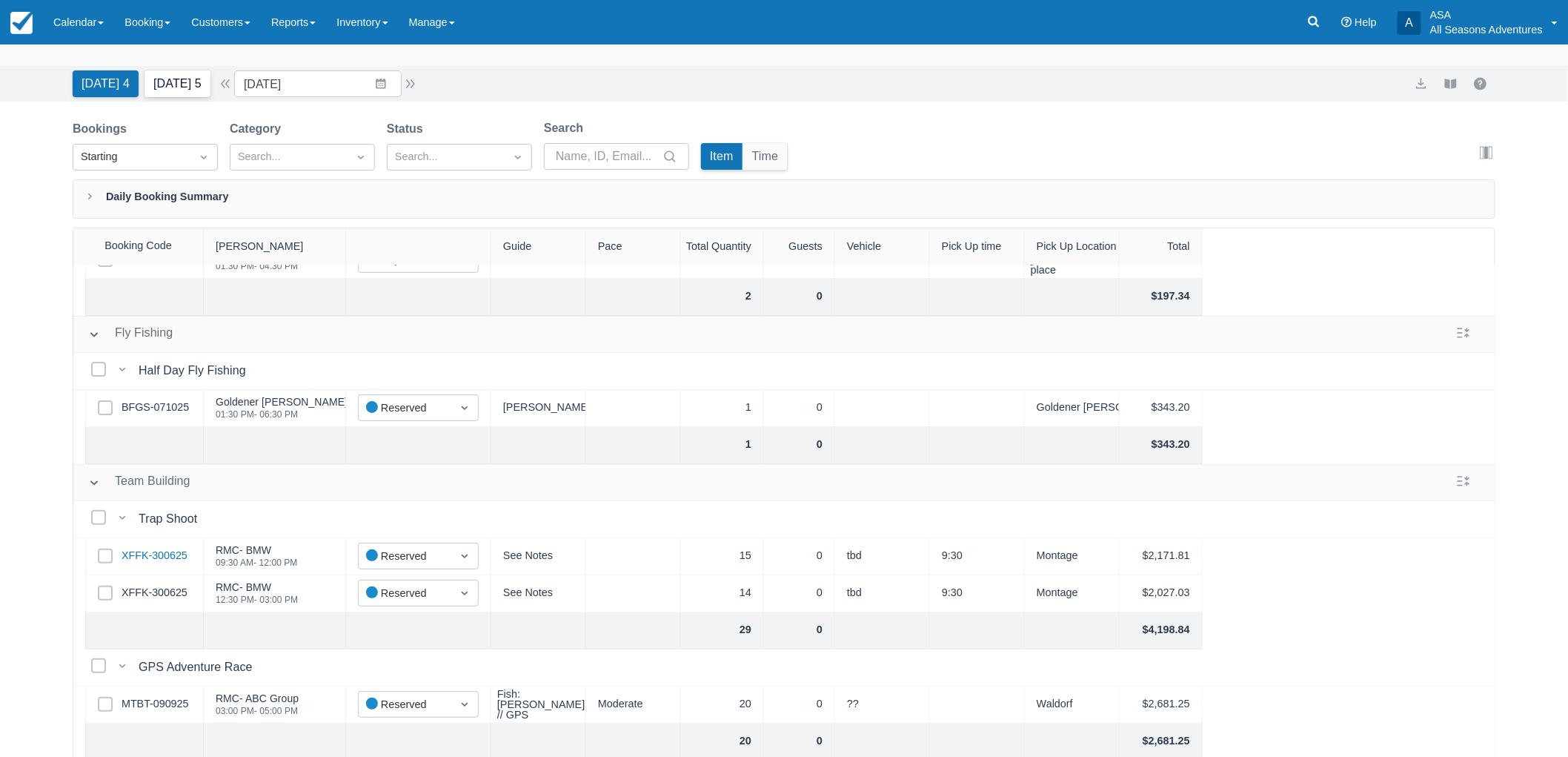
scroll to position [0, 0]
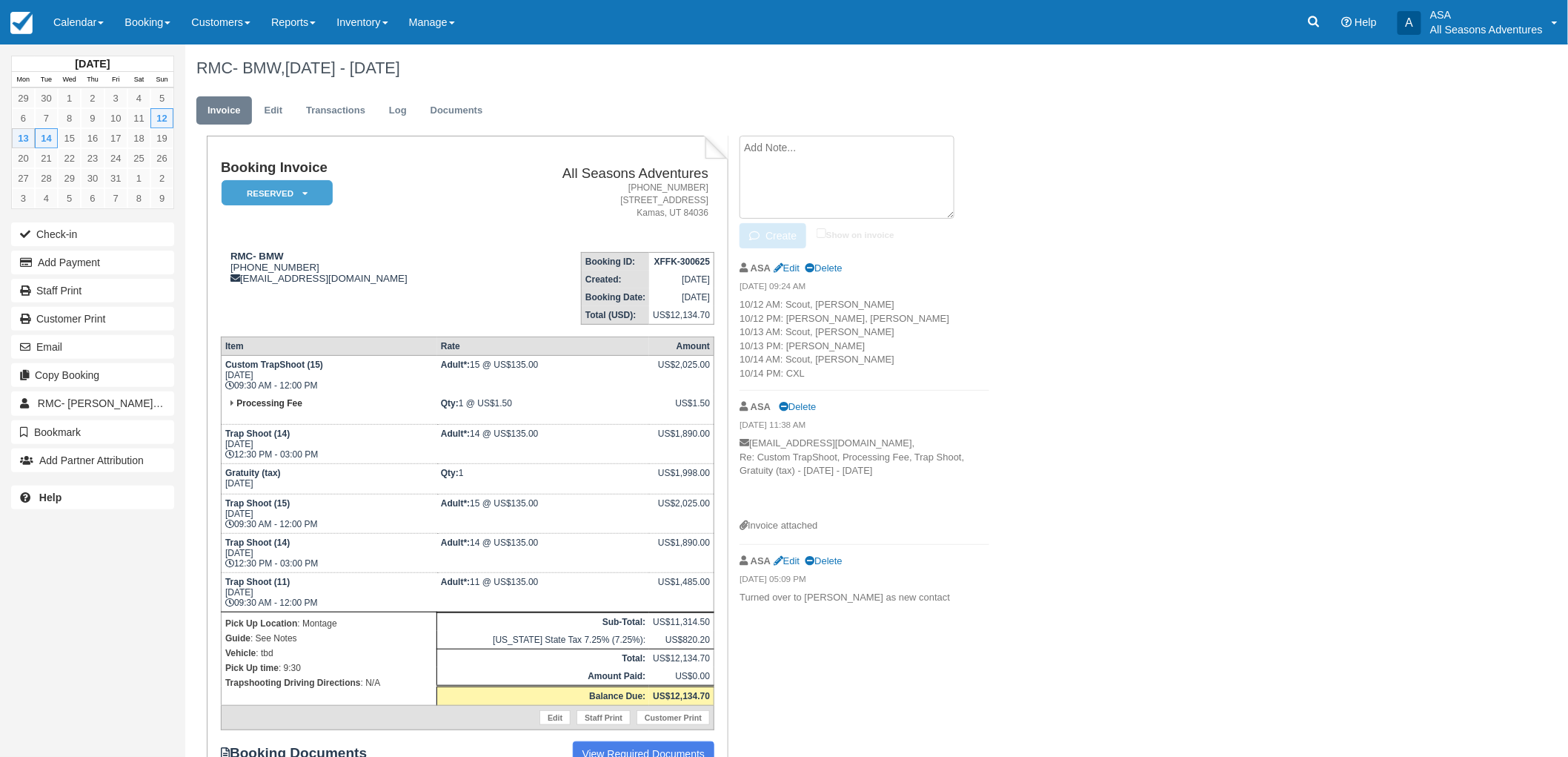
click at [883, 147] on textarea at bounding box center [847, 177] width 215 height 83
type textarea "P"
type textarea "10/13 PM: 22 rounds - $550 22 boxes - $220 12 guns - $120 TOTAL: $890"
click at [765, 241] on button "Create" at bounding box center [773, 236] width 67 height 25
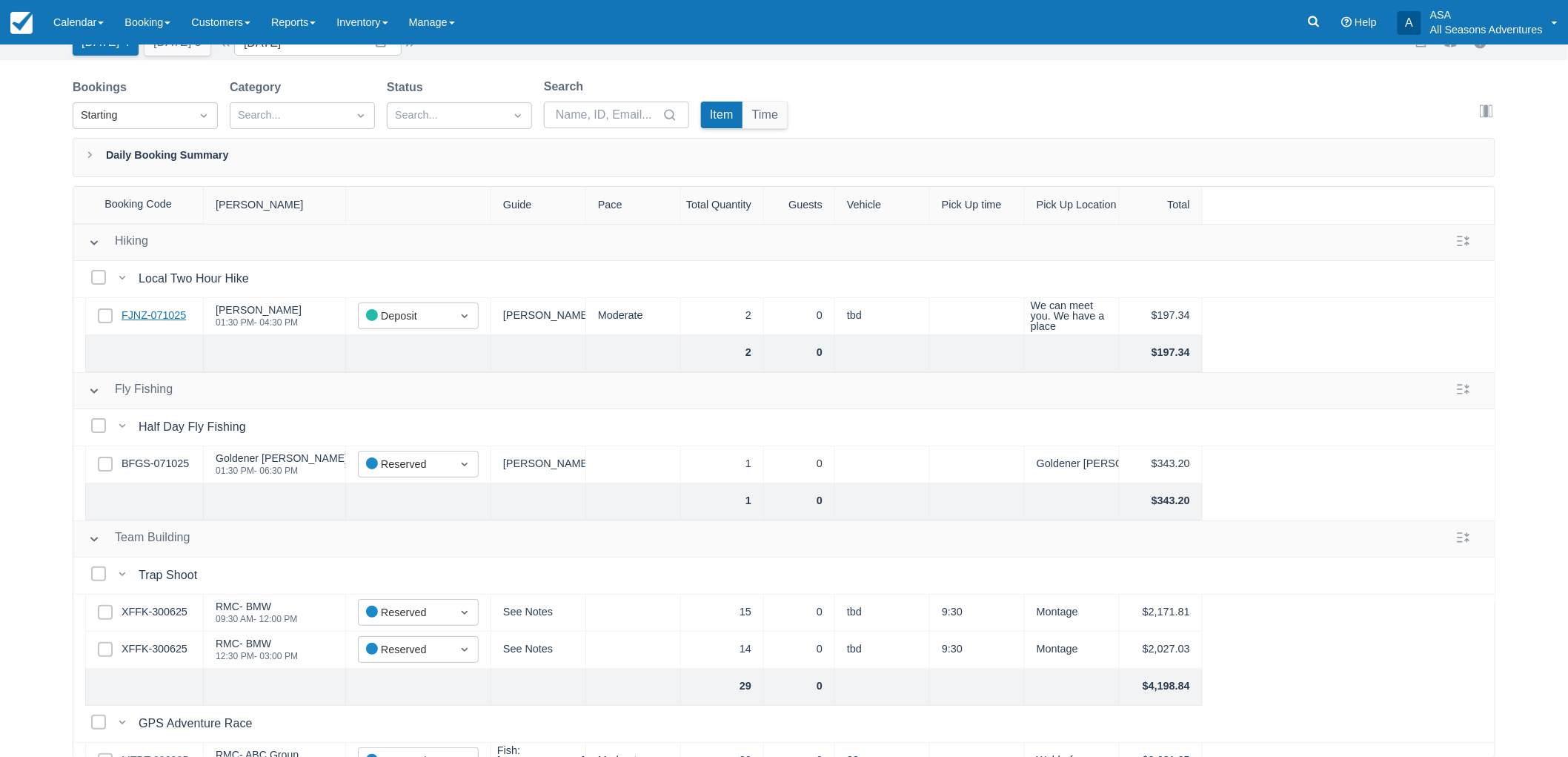
click at [145, 308] on link "FJNZ-071025" at bounding box center [154, 316] width 65 height 16
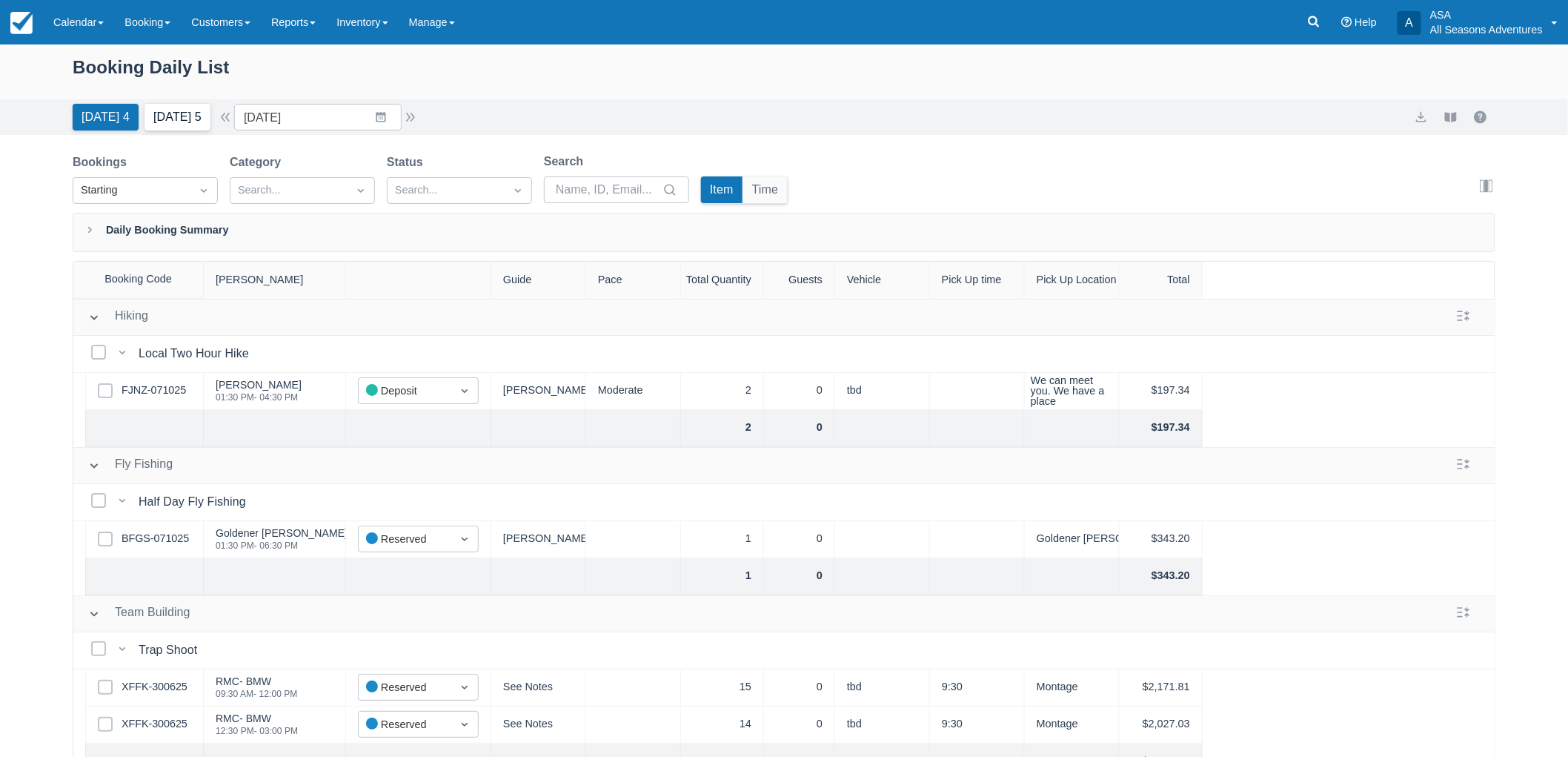
click at [172, 122] on button "[DATE] 5" at bounding box center [177, 117] width 66 height 27
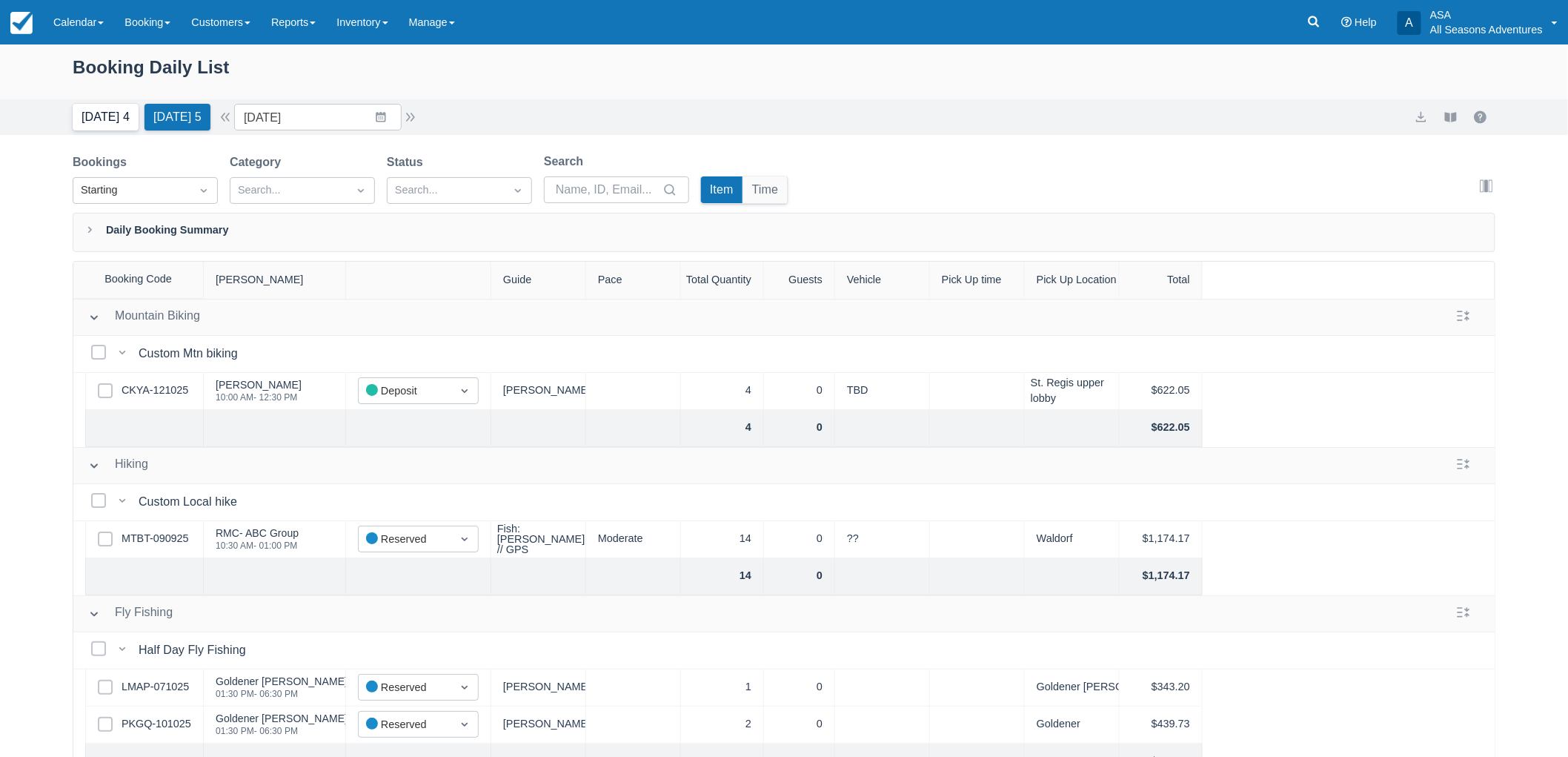
click at [128, 128] on button "[DATE] 4" at bounding box center [105, 117] width 66 height 27
type input "[DATE]"
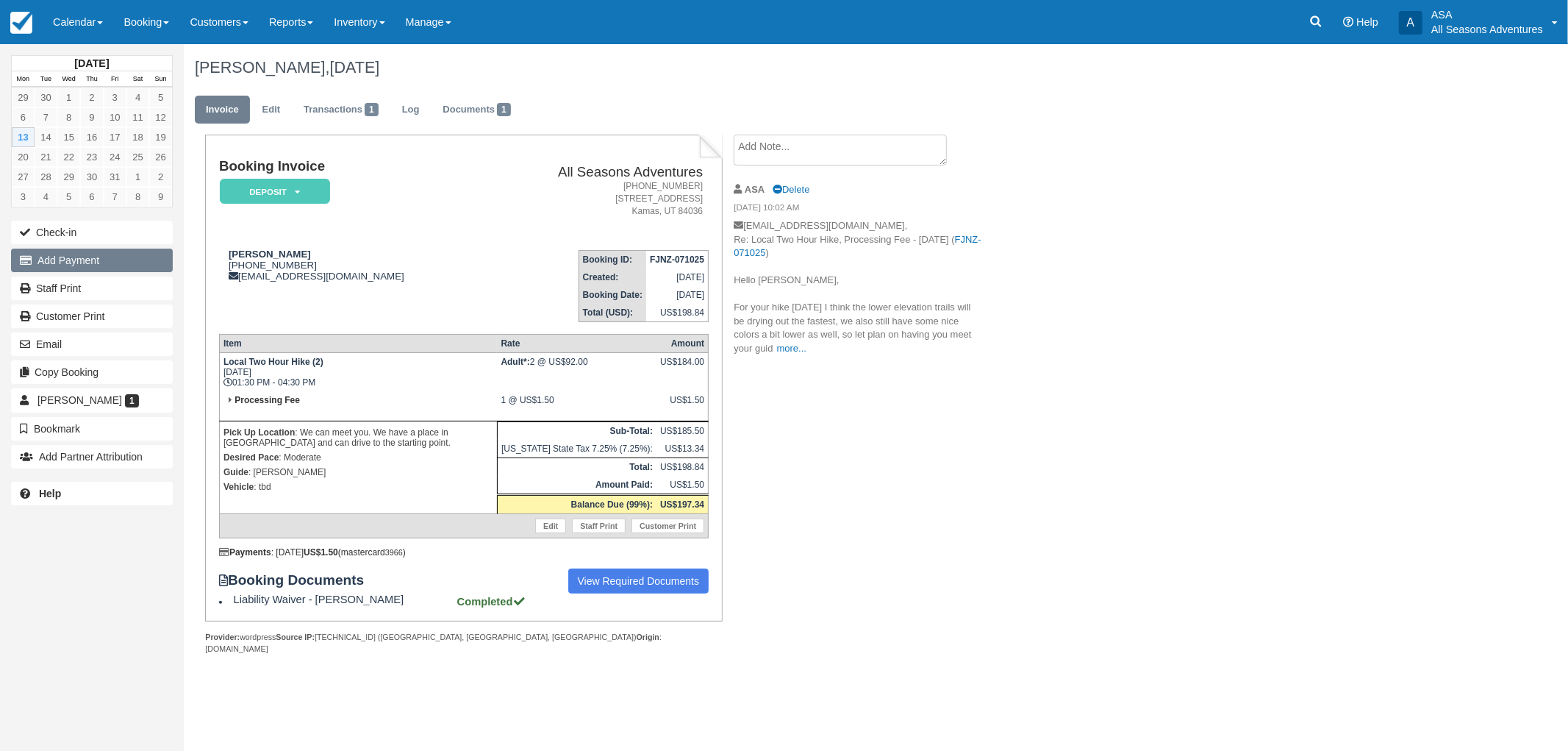
click at [130, 252] on button "Add Payment" at bounding box center [92, 261] width 162 height 24
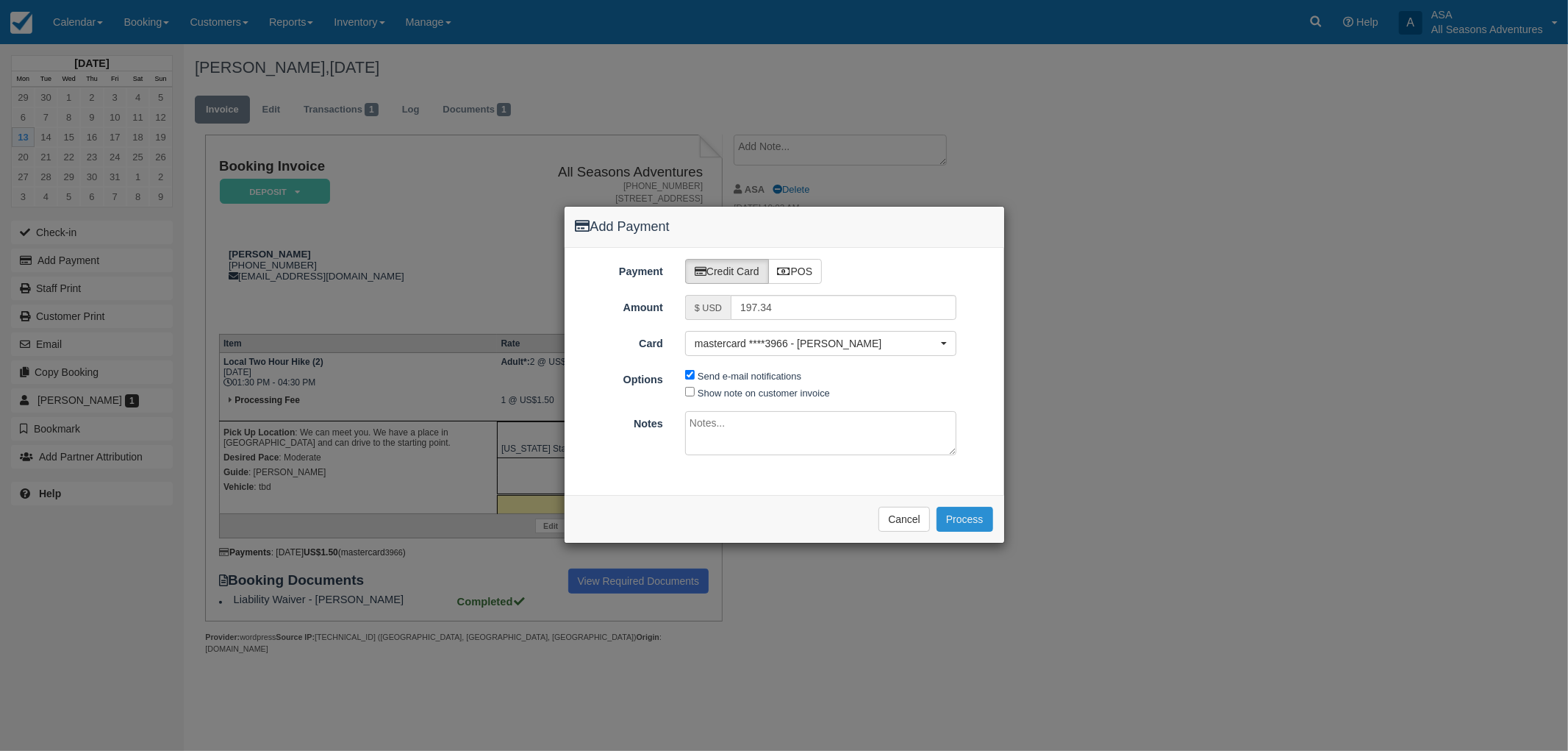
click at [957, 517] on button "Process" at bounding box center [965, 519] width 57 height 25
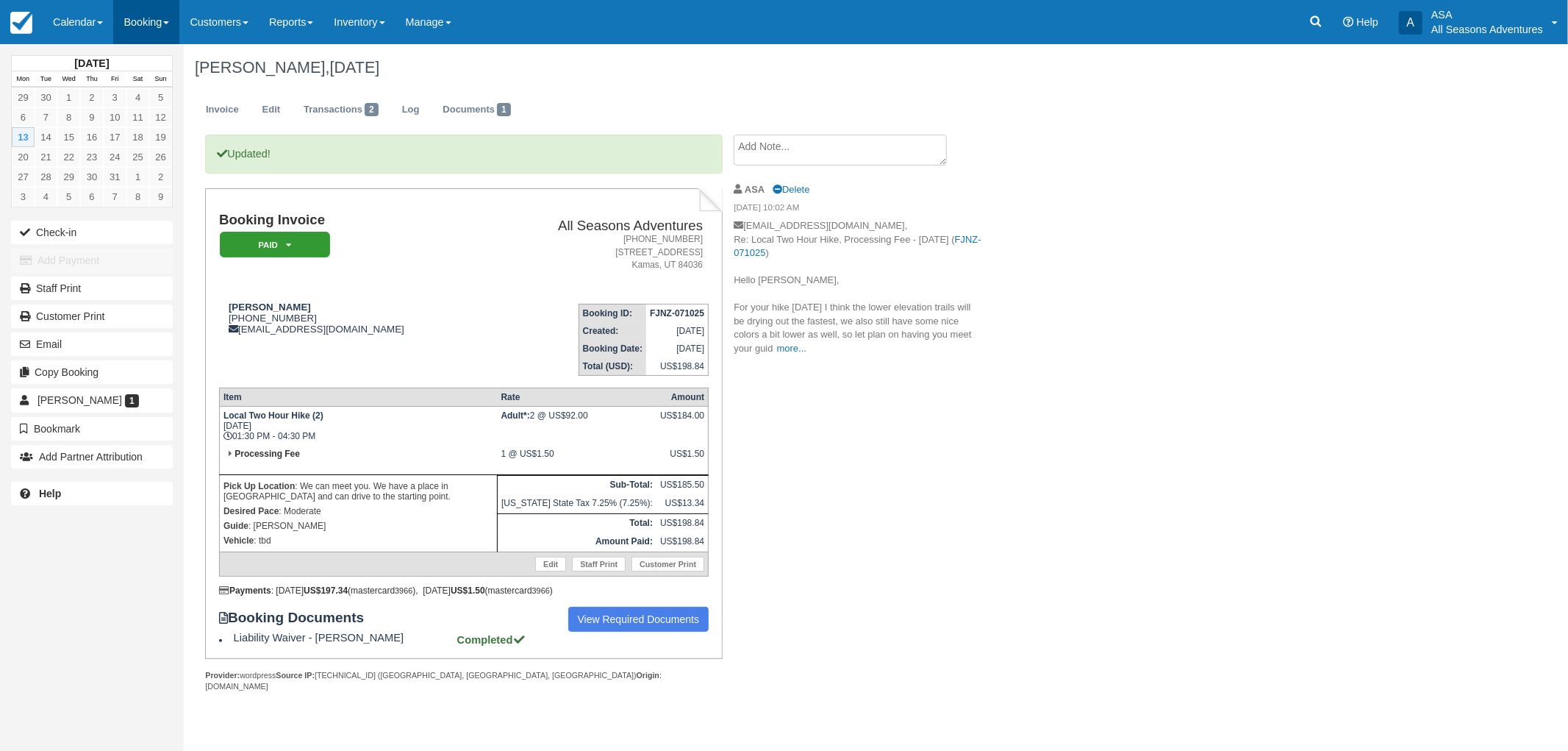
click at [144, 19] on link "Booking" at bounding box center [146, 22] width 66 height 44
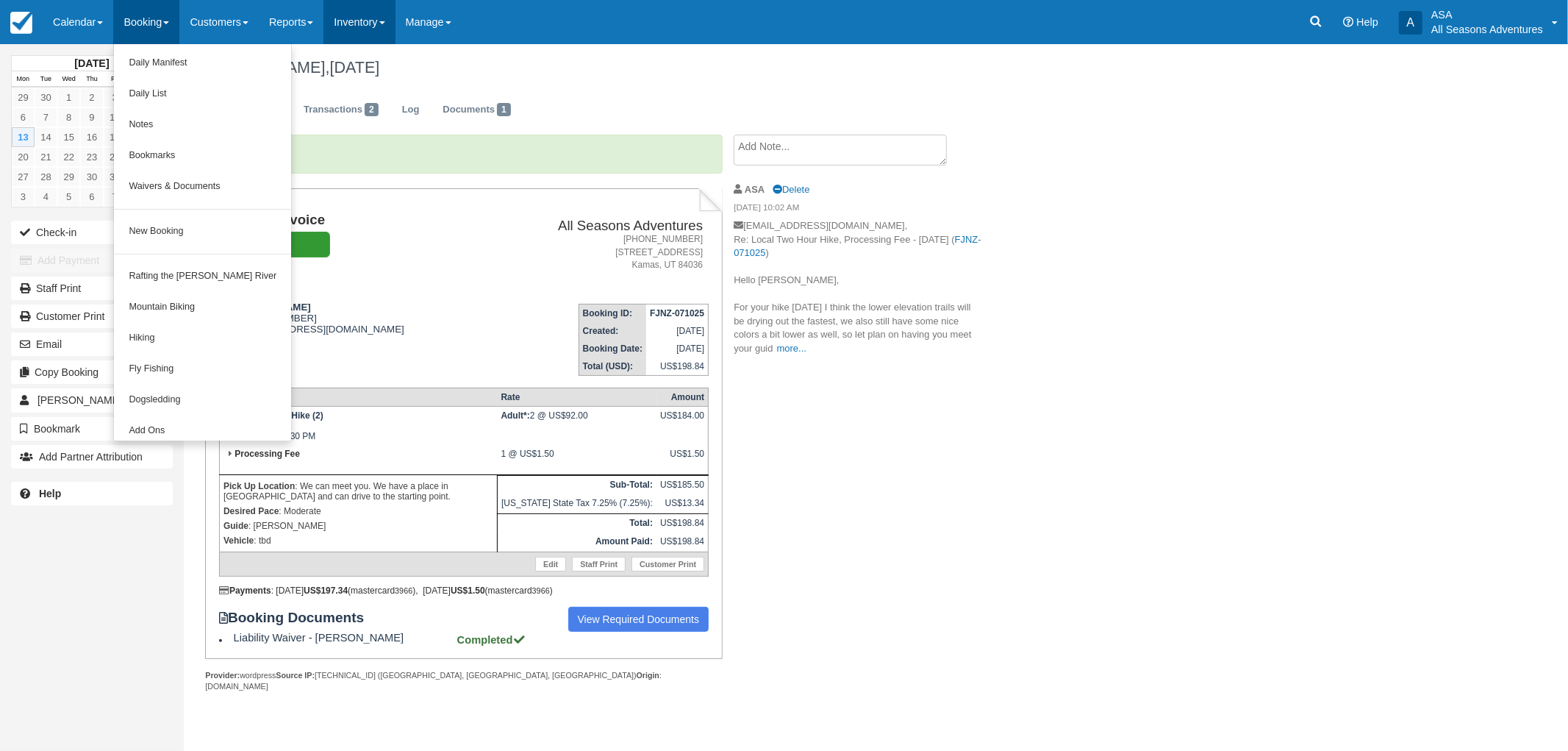
click at [377, 32] on link "Inventory" at bounding box center [359, 22] width 71 height 44
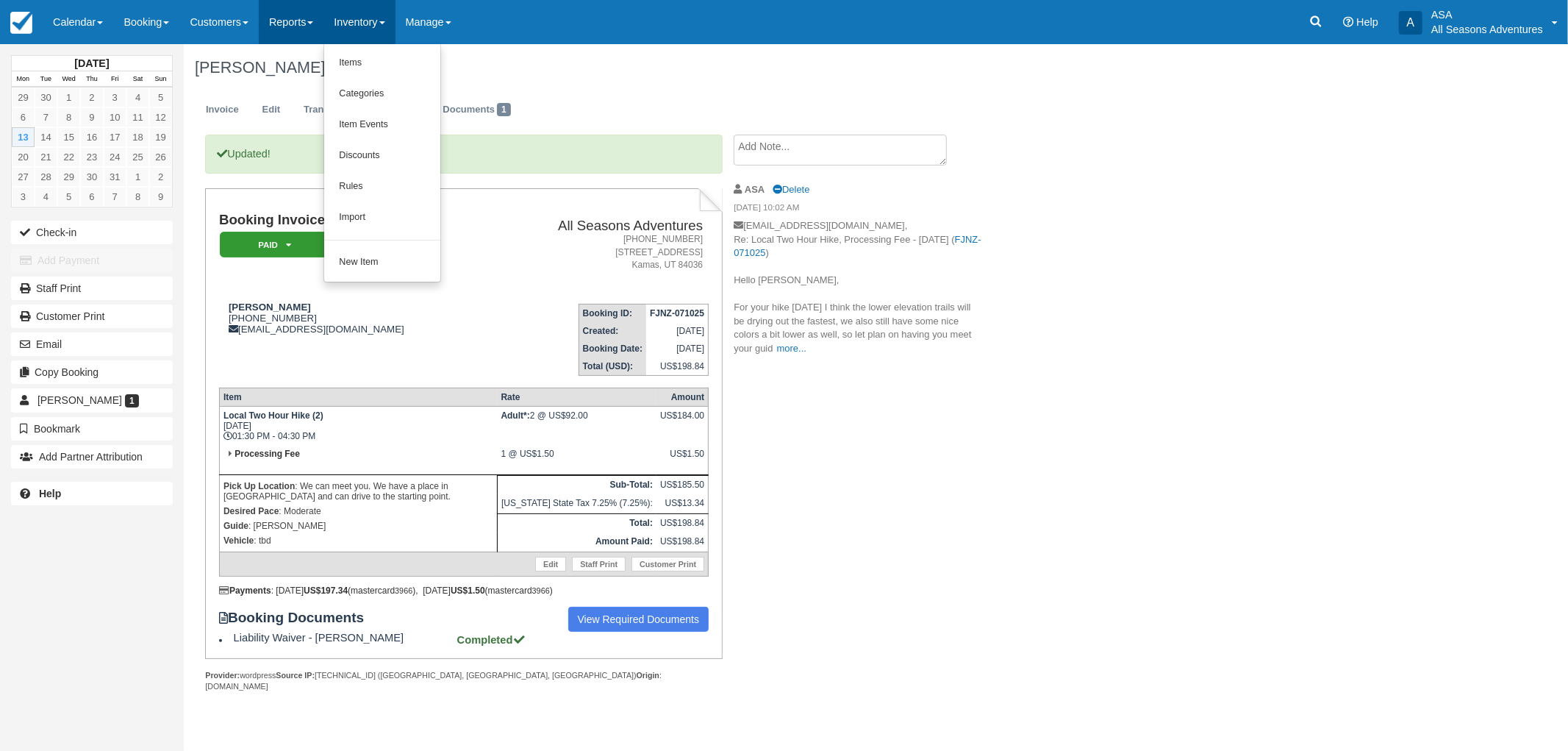
click at [321, 16] on link "Reports" at bounding box center [291, 22] width 65 height 44
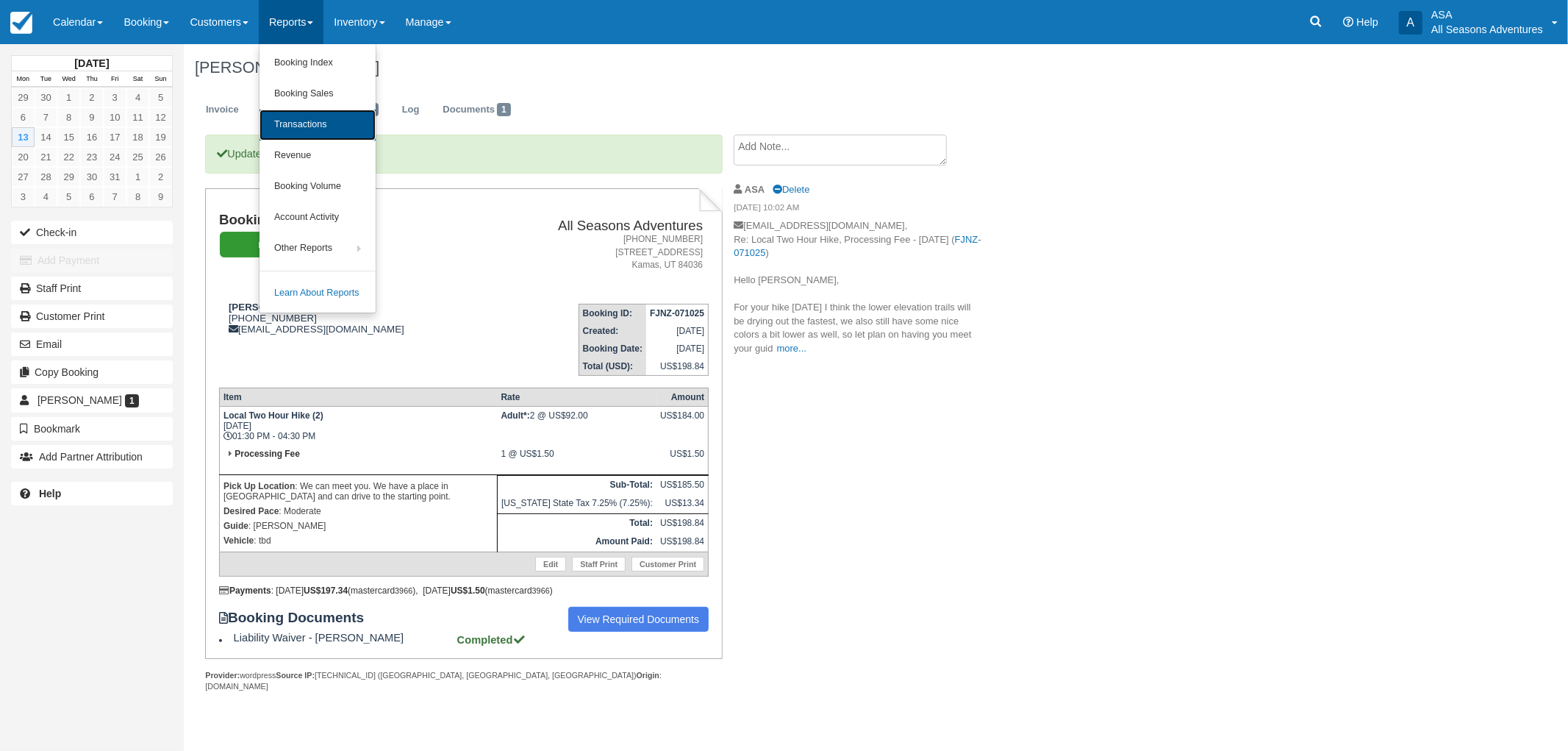
click at [328, 110] on link "Transactions" at bounding box center [318, 125] width 116 height 31
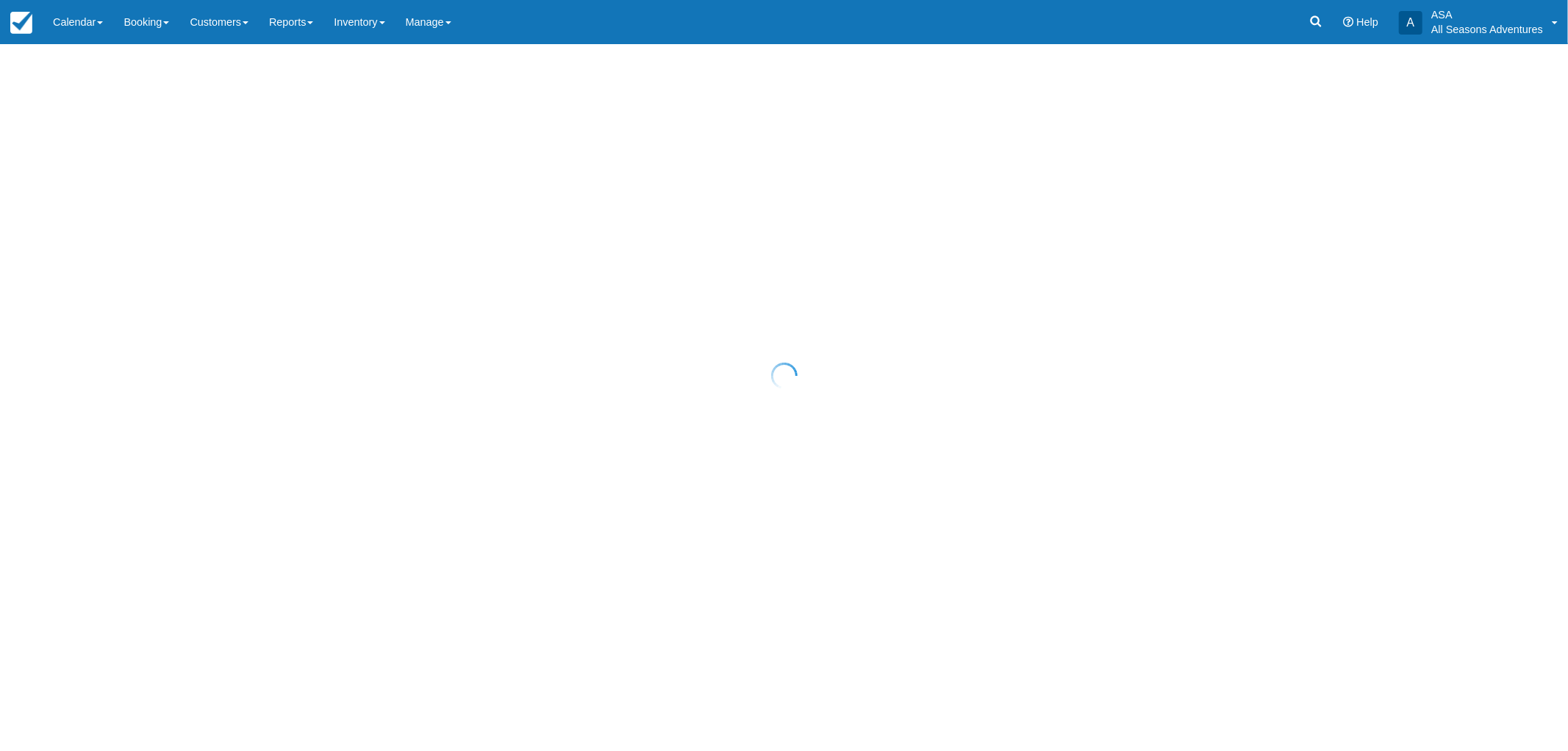
select select "10"
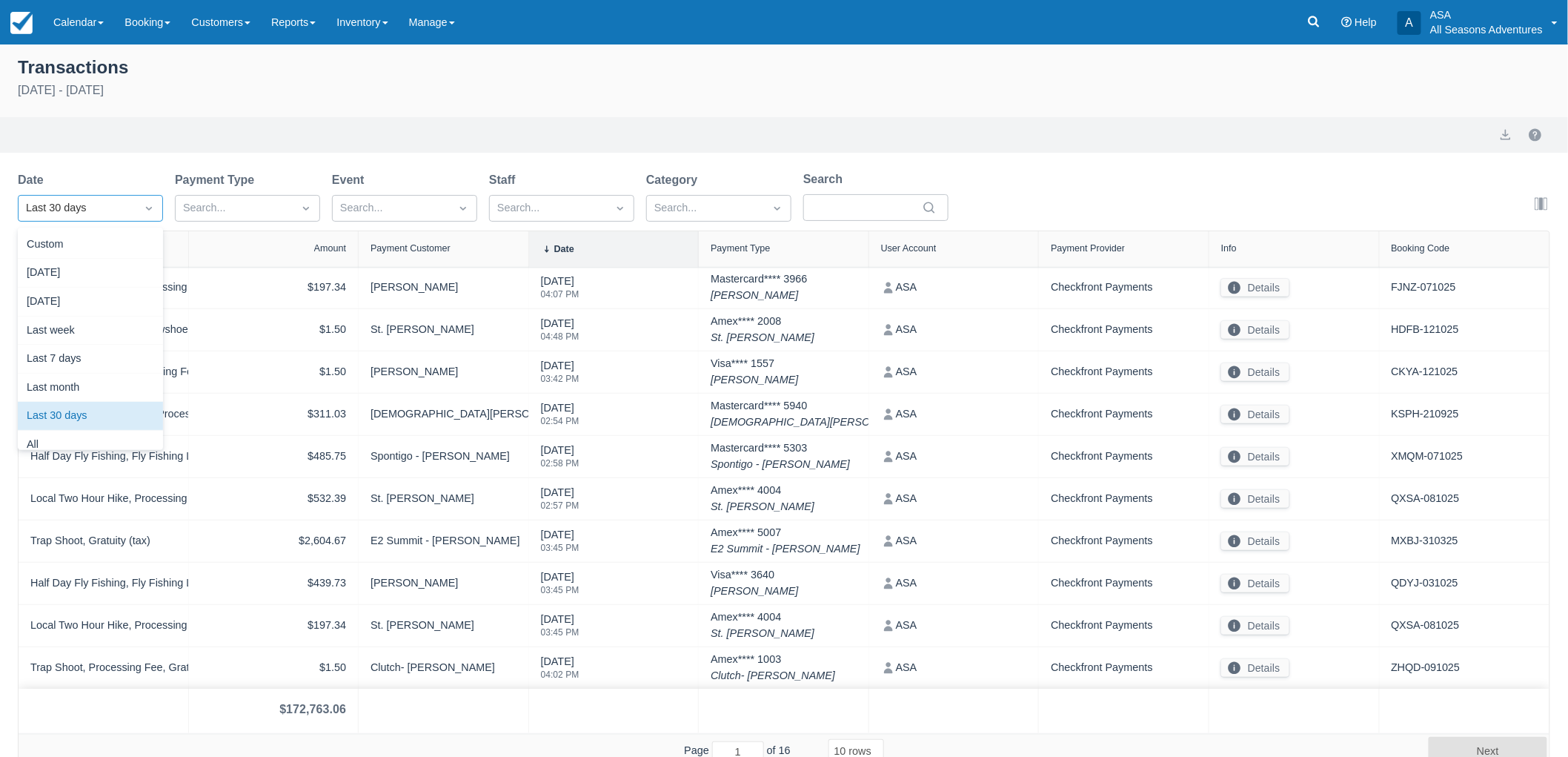
click at [105, 218] on div "Last 30 days" at bounding box center [77, 209] width 117 height 24
click at [93, 269] on div "[DATE]" at bounding box center [90, 273] width 145 height 29
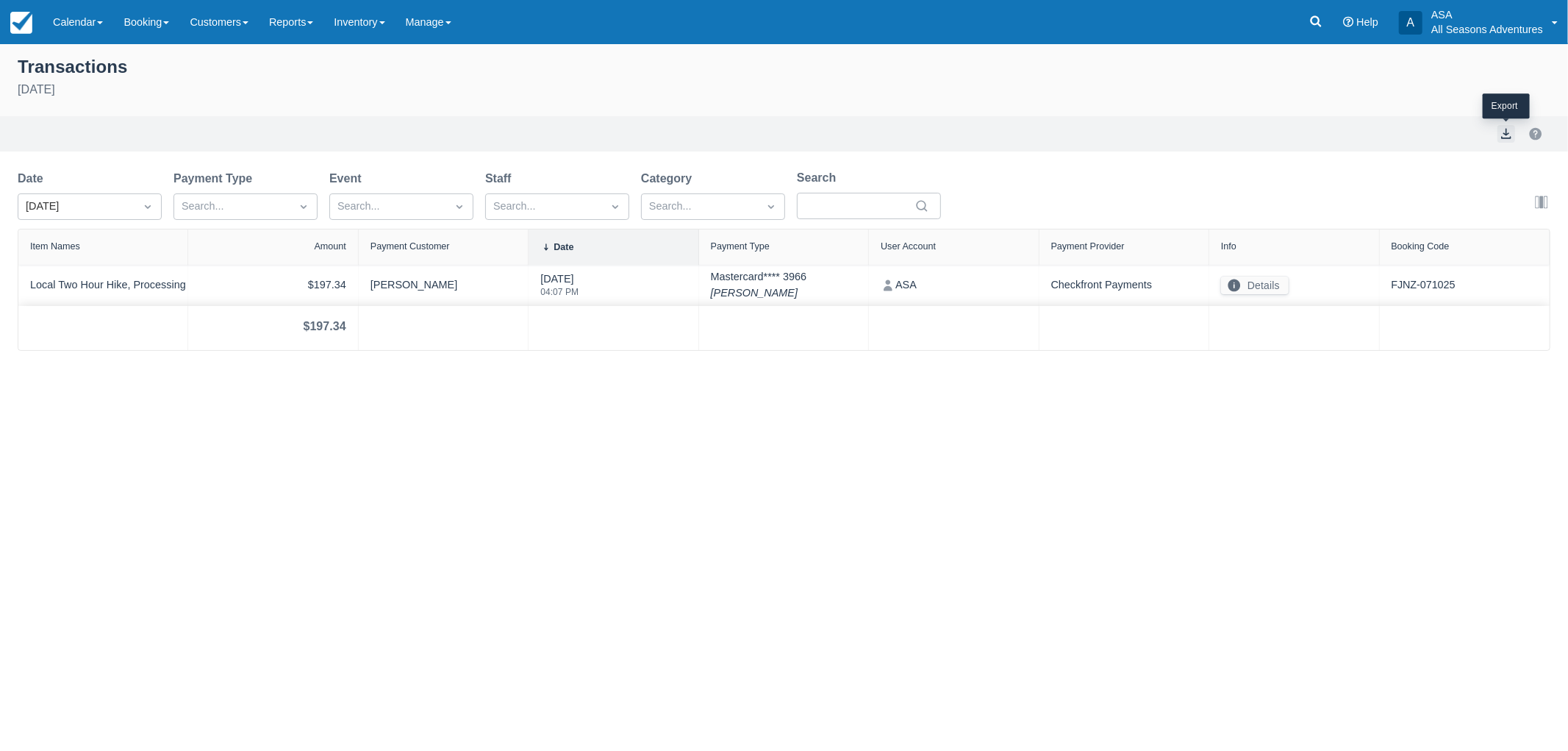
click at [1505, 138] on button "export" at bounding box center [1506, 134] width 18 height 18
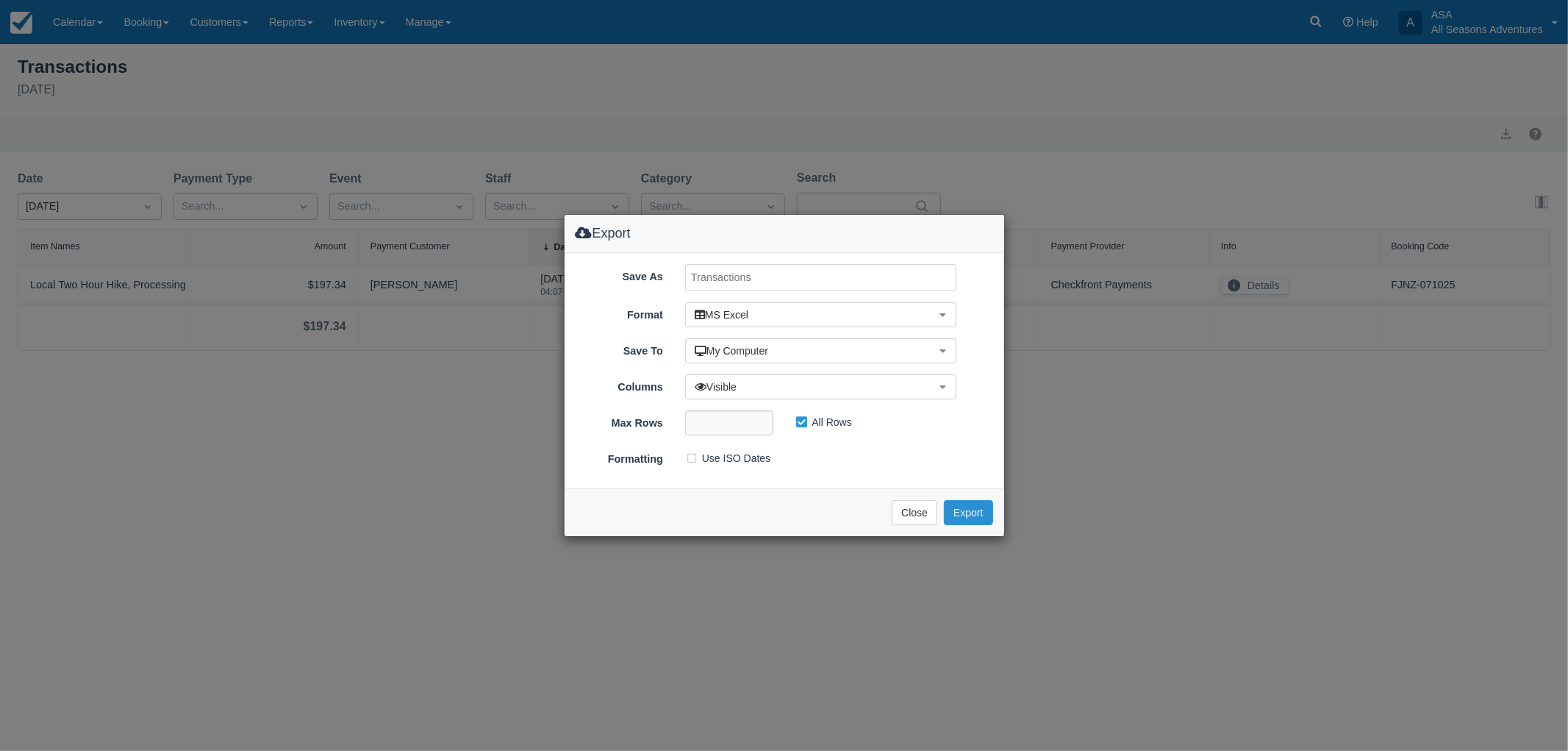
click at [976, 510] on button "Export" at bounding box center [968, 512] width 49 height 25
